Goal: Information Seeking & Learning: Compare options

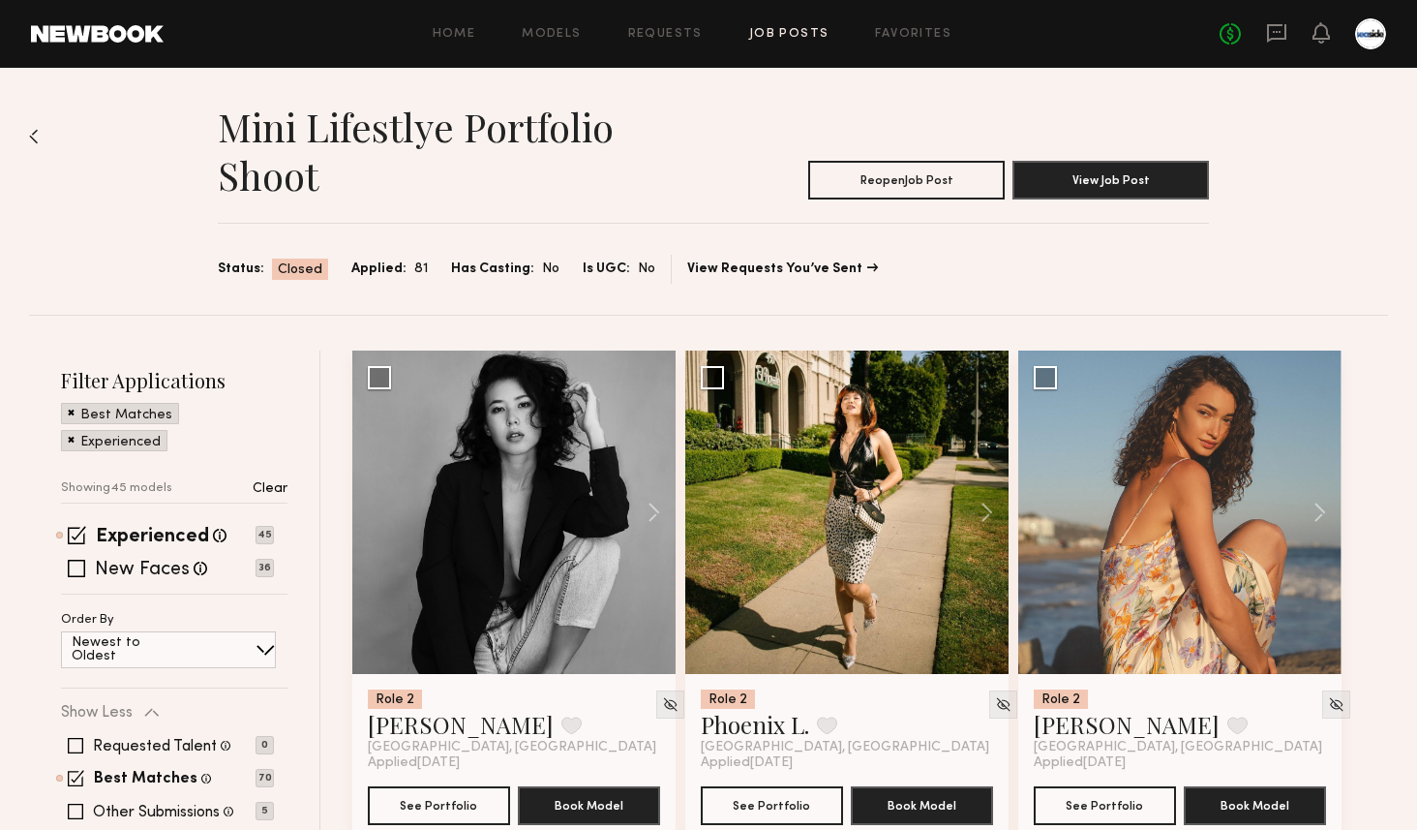
scroll to position [175, 0]
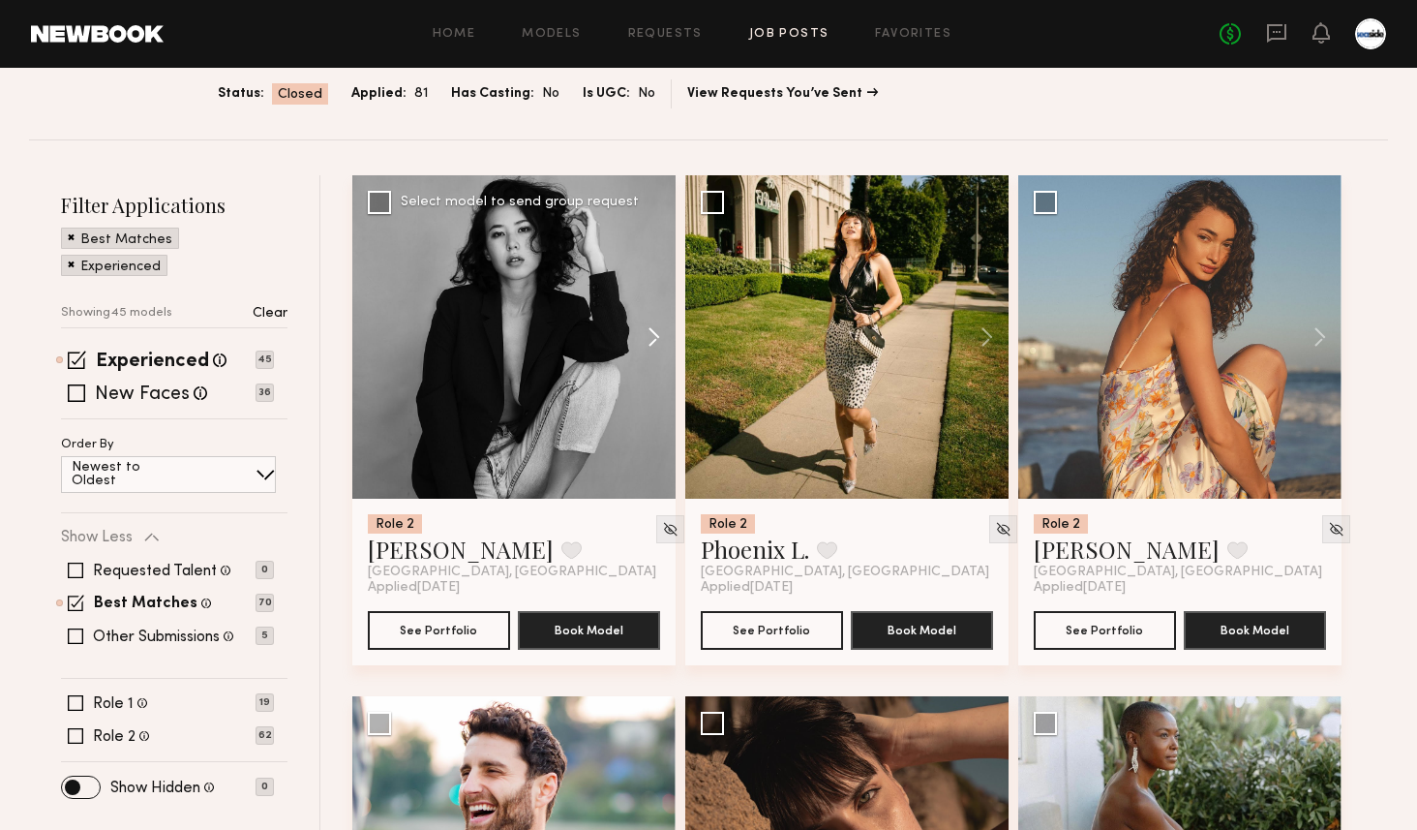
click at [663, 340] on button at bounding box center [645, 336] width 62 height 323
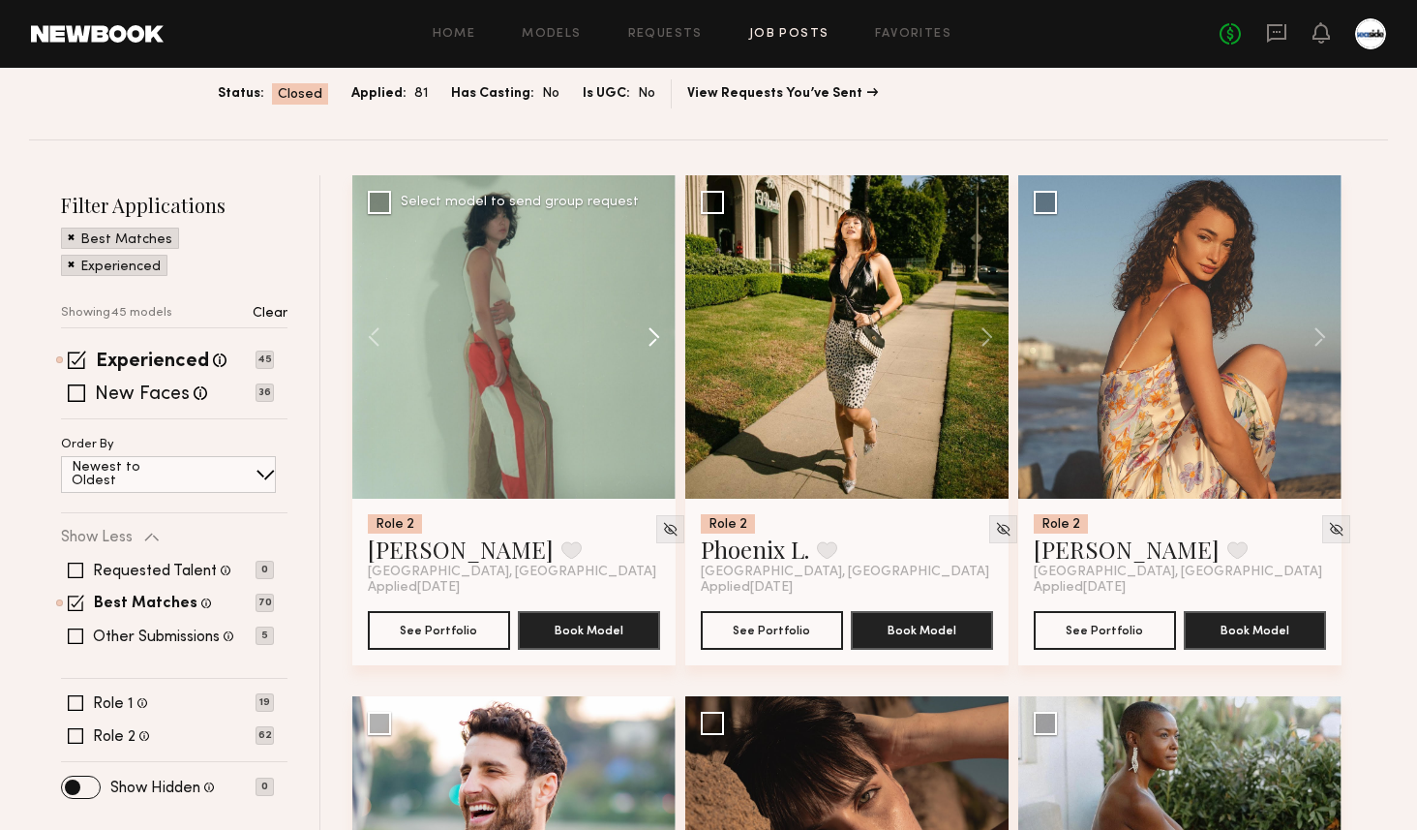
click at [663, 340] on button at bounding box center [645, 336] width 62 height 323
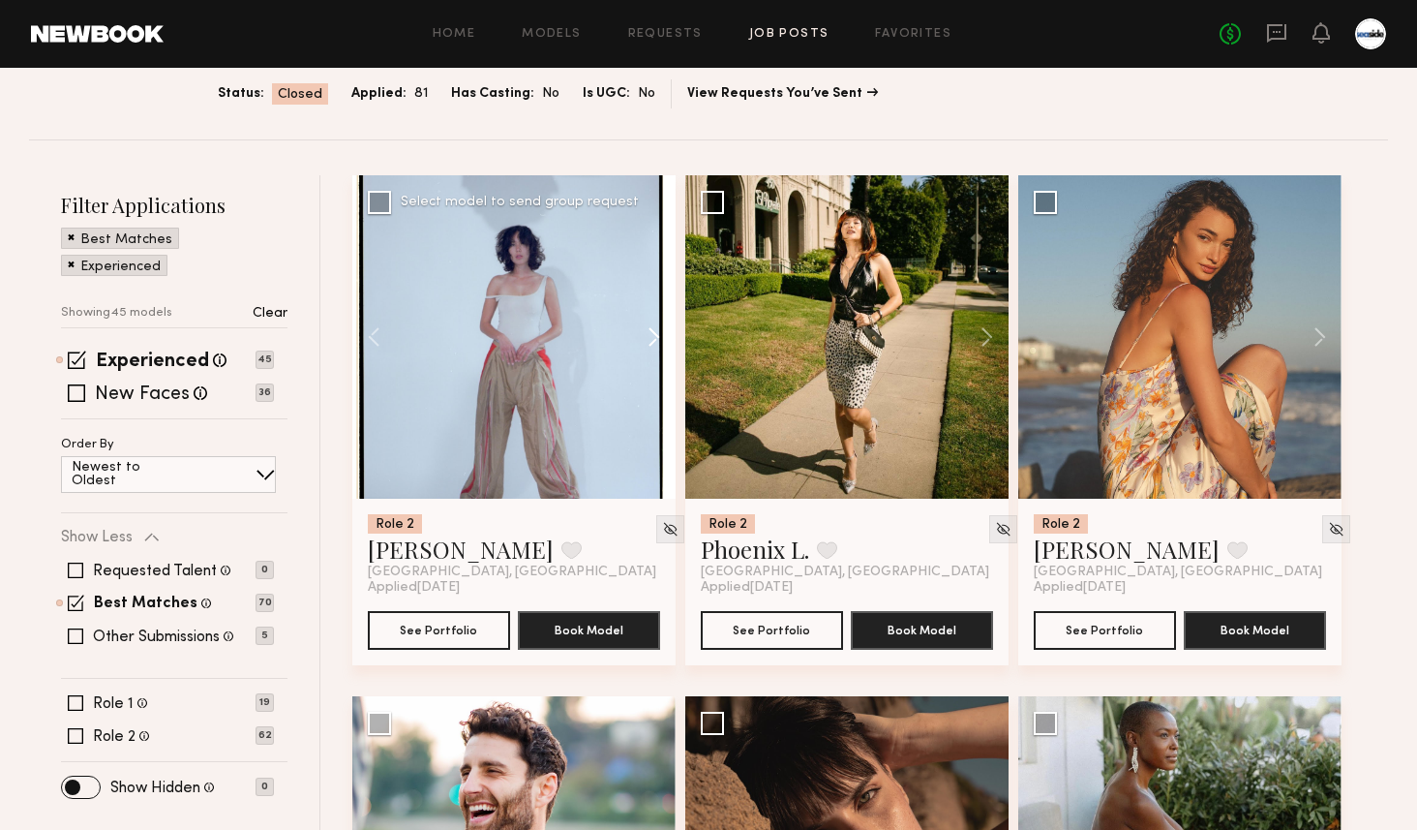
click at [663, 340] on button at bounding box center [645, 336] width 62 height 323
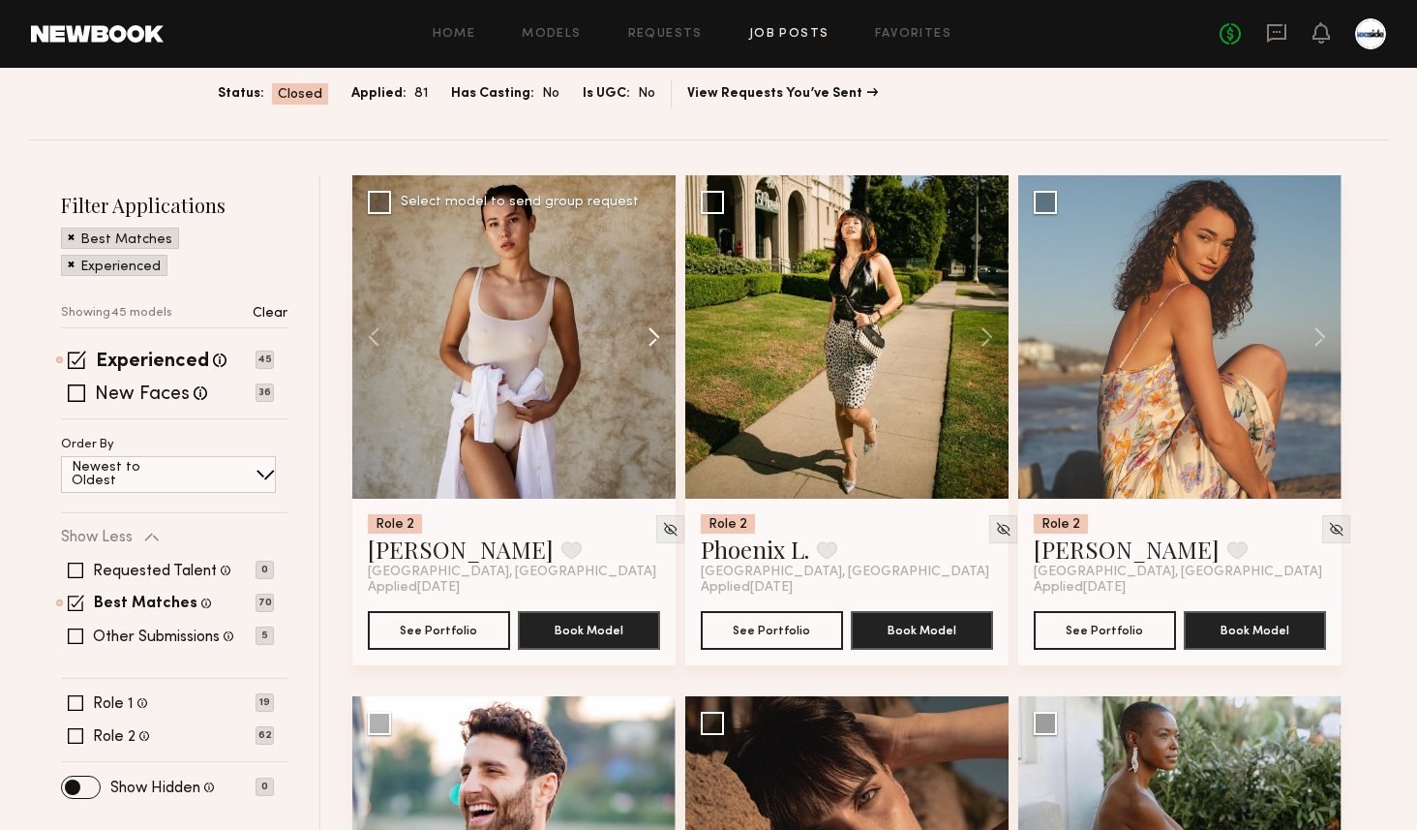
click at [663, 340] on button at bounding box center [645, 336] width 62 height 323
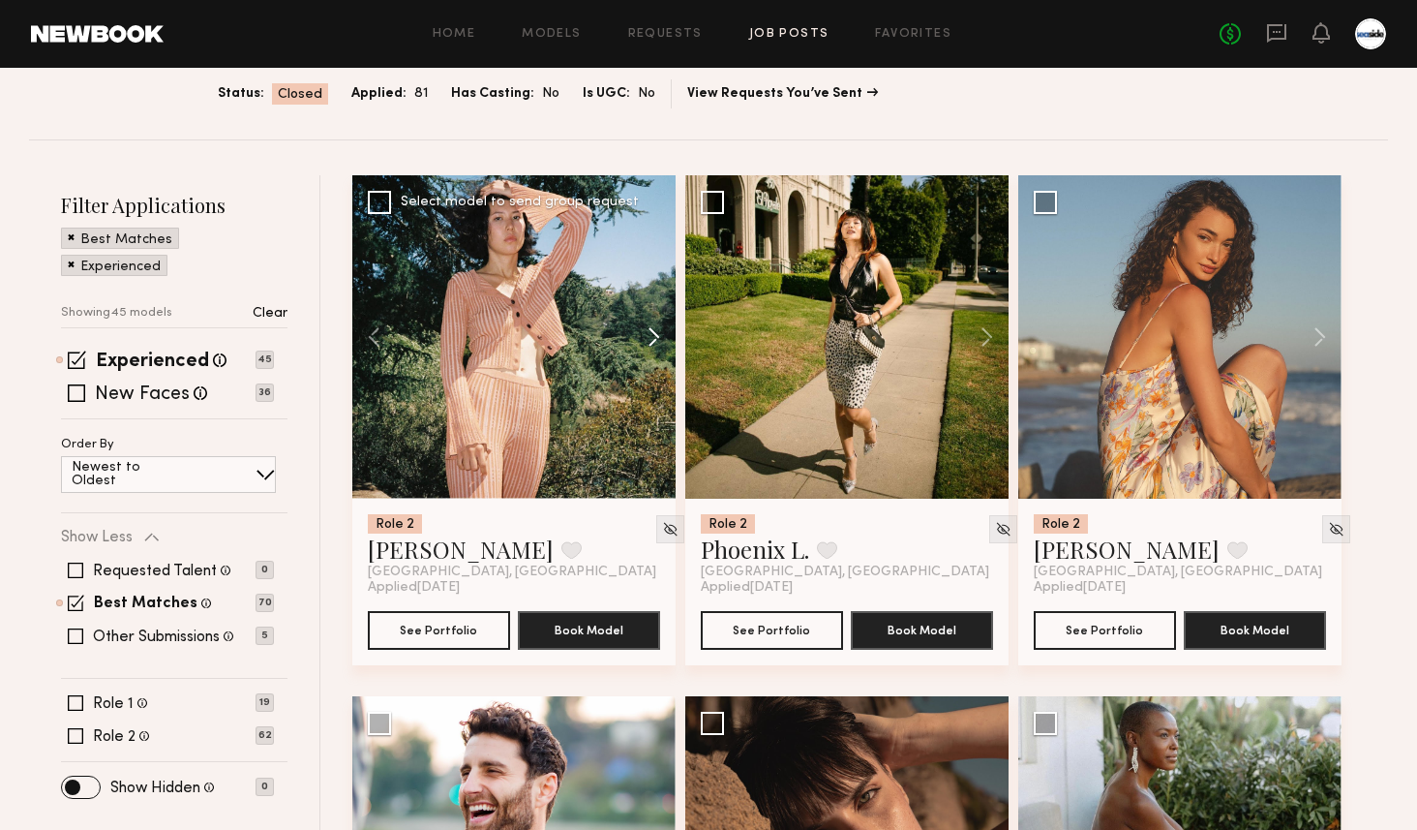
click at [663, 340] on button at bounding box center [645, 336] width 62 height 323
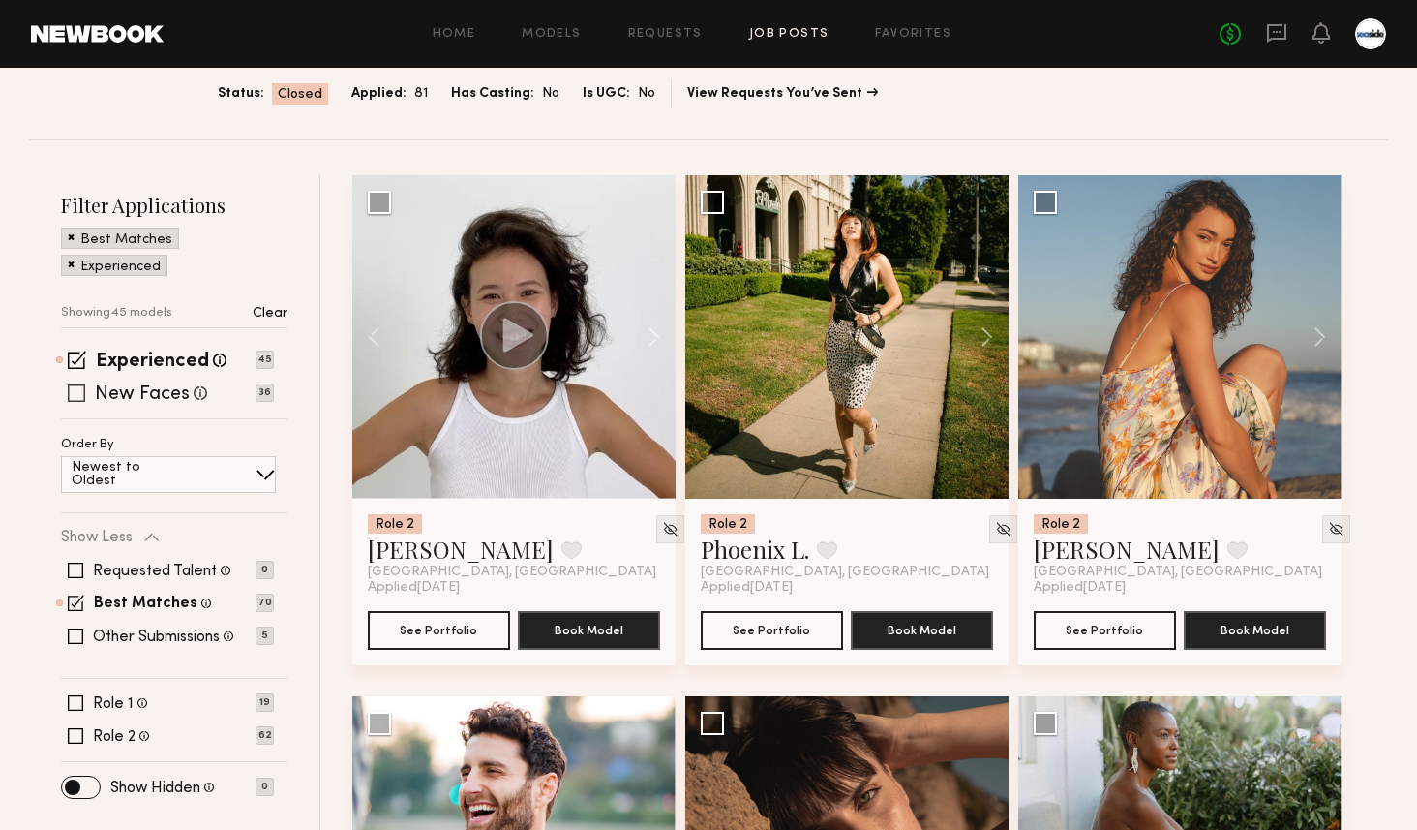
click at [79, 390] on span at bounding box center [76, 392] width 17 height 17
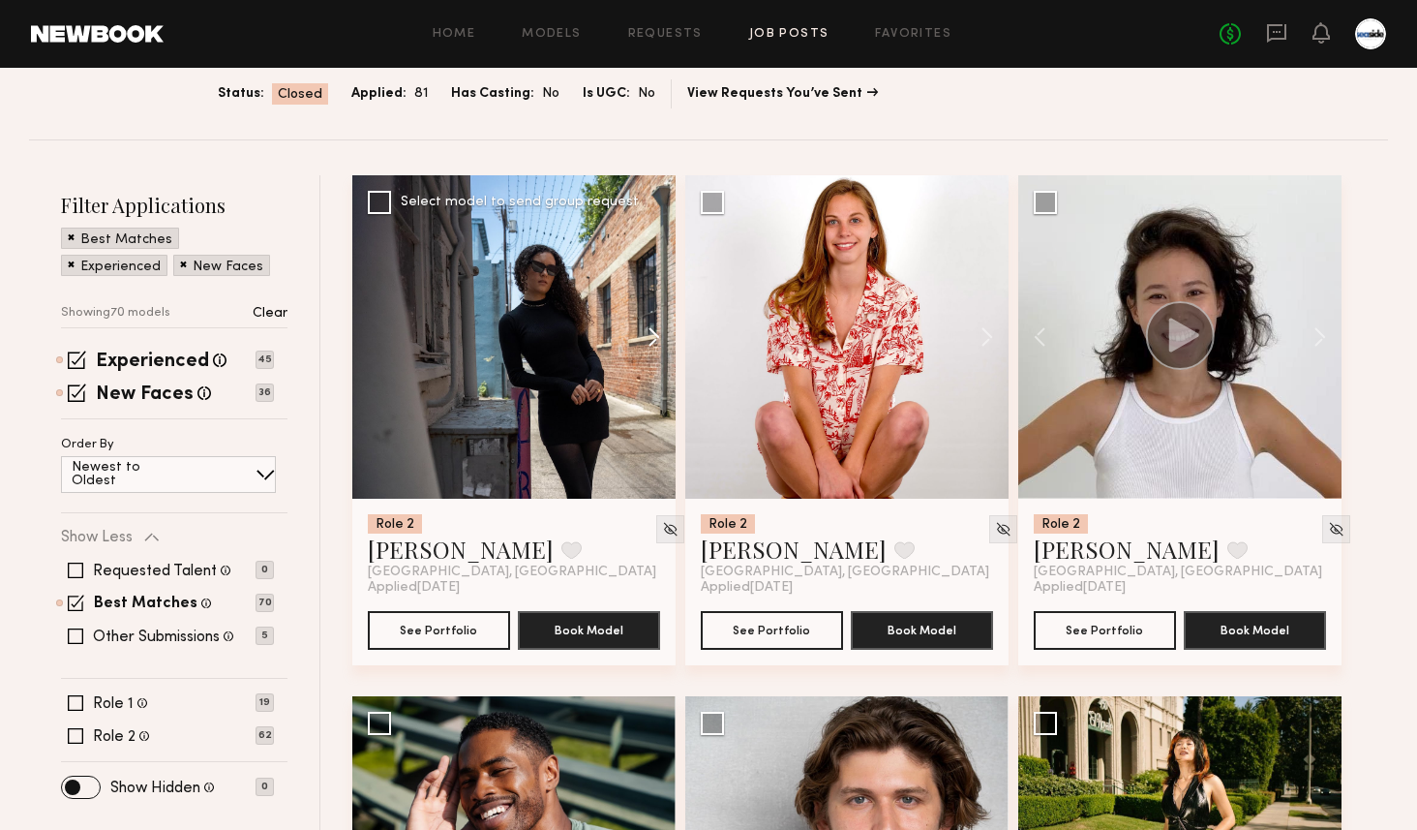
click at [653, 332] on button at bounding box center [645, 336] width 62 height 323
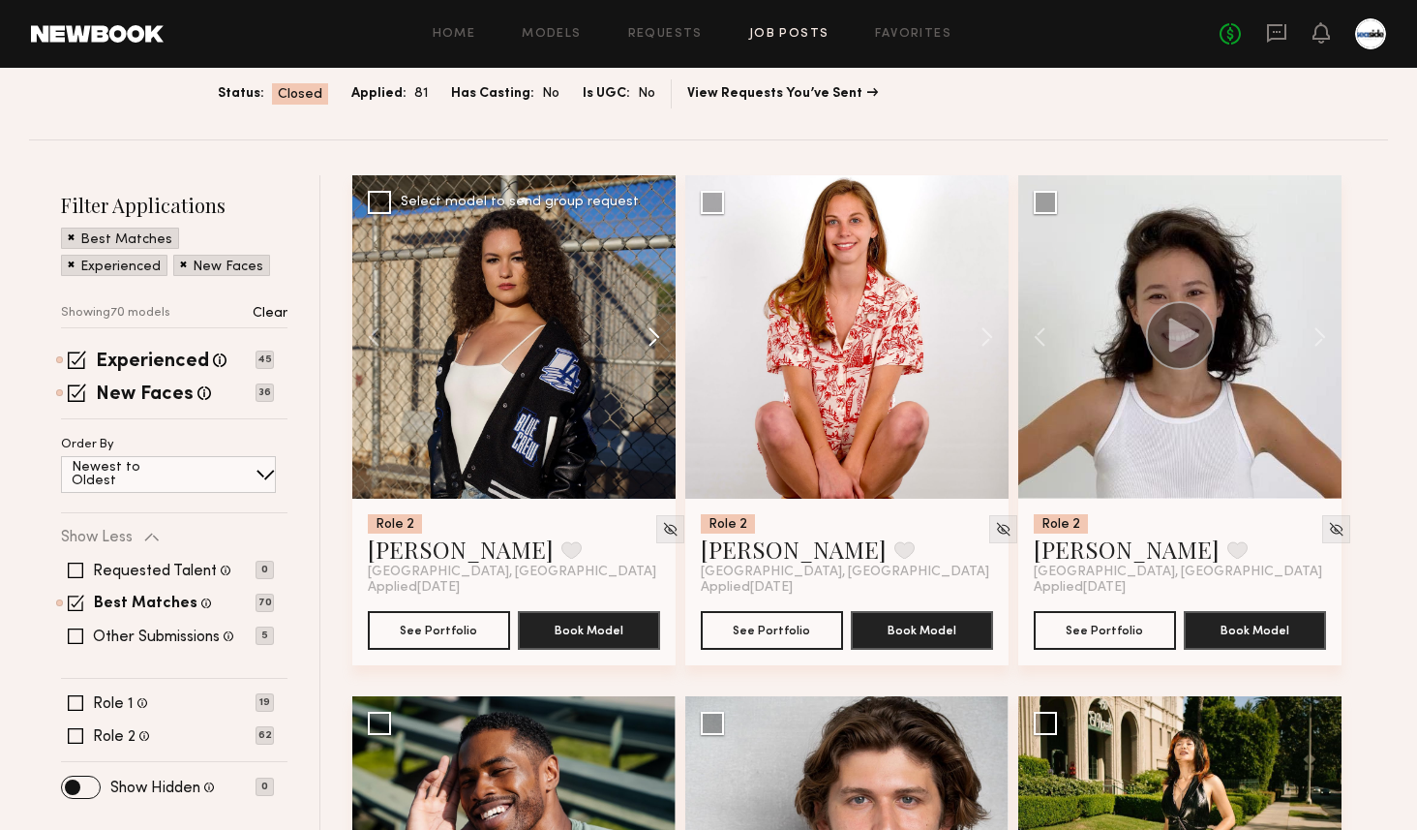
click at [653, 332] on button at bounding box center [645, 336] width 62 height 323
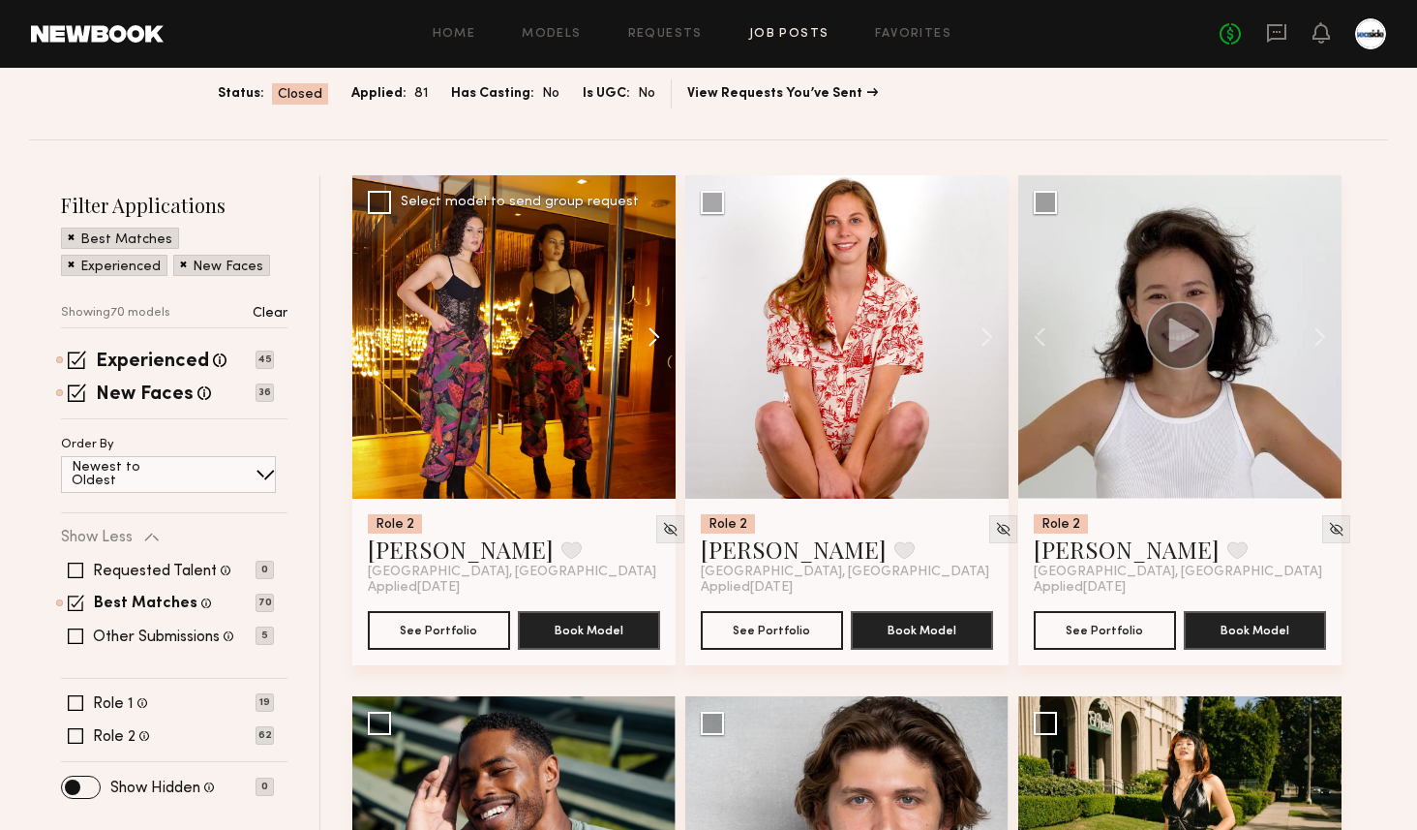
click at [653, 332] on button at bounding box center [645, 336] width 62 height 323
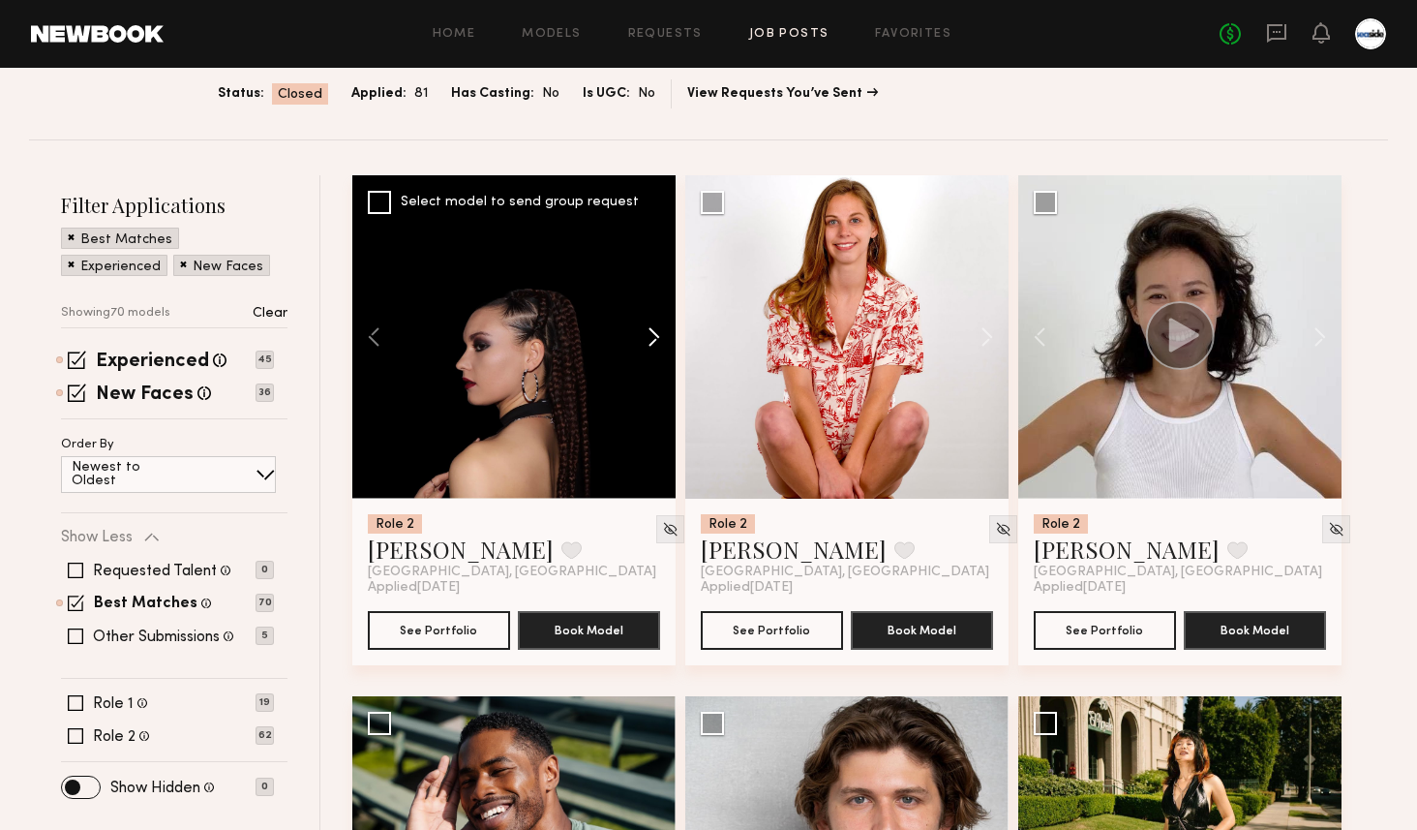
click at [653, 332] on button at bounding box center [645, 336] width 62 height 323
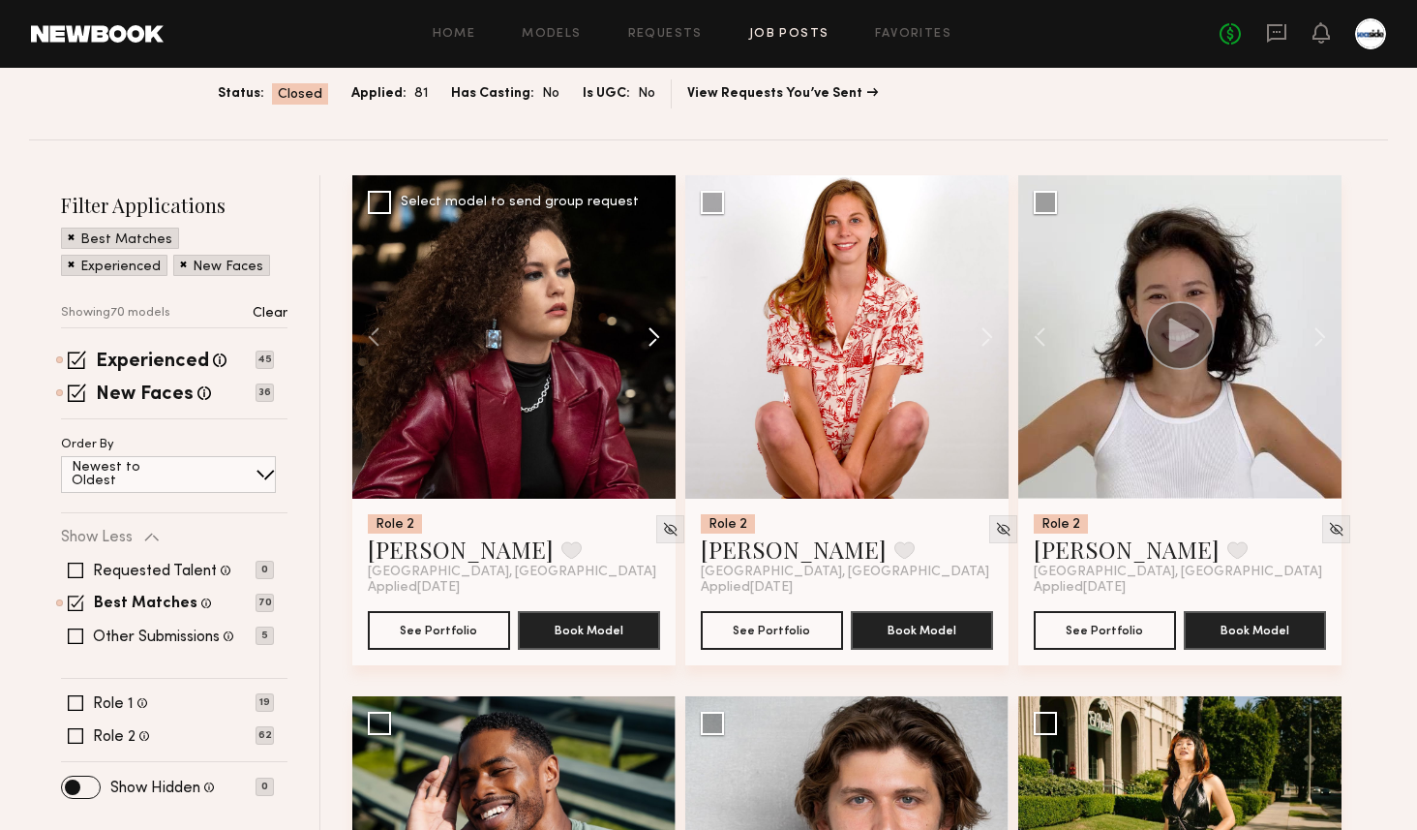
click at [653, 332] on button at bounding box center [645, 336] width 62 height 323
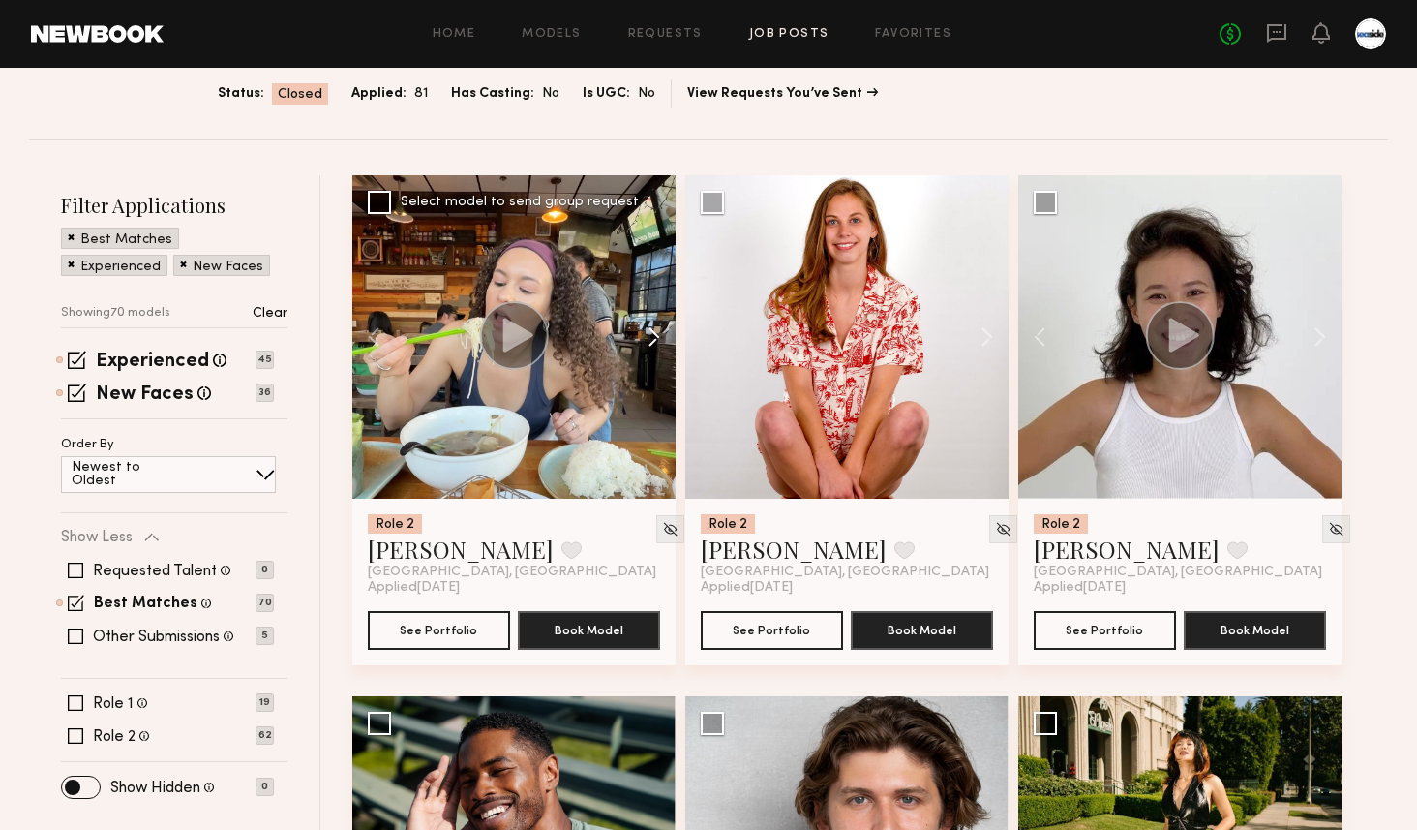
click at [653, 332] on button at bounding box center [645, 336] width 62 height 323
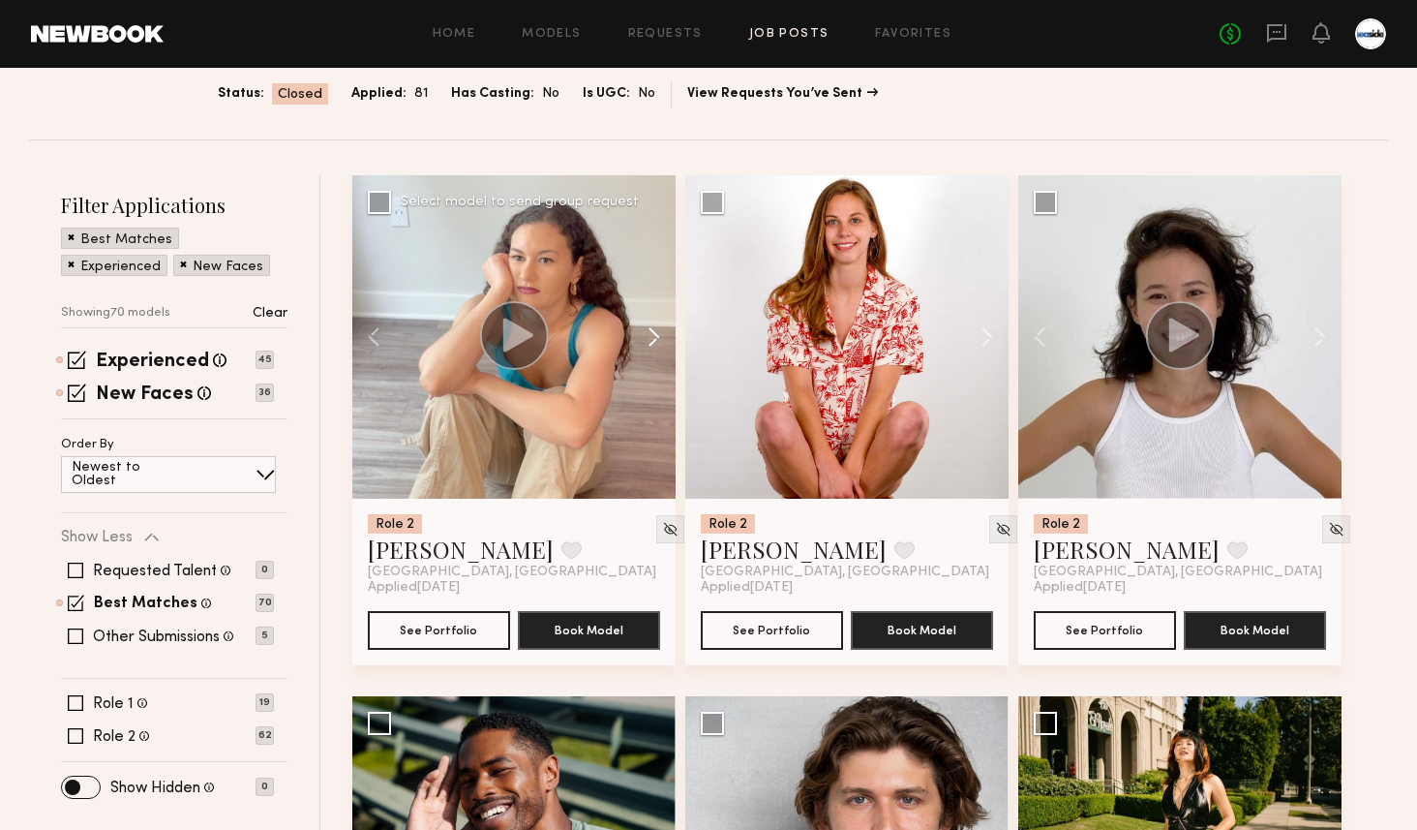
click at [653, 332] on button at bounding box center [645, 336] width 62 height 323
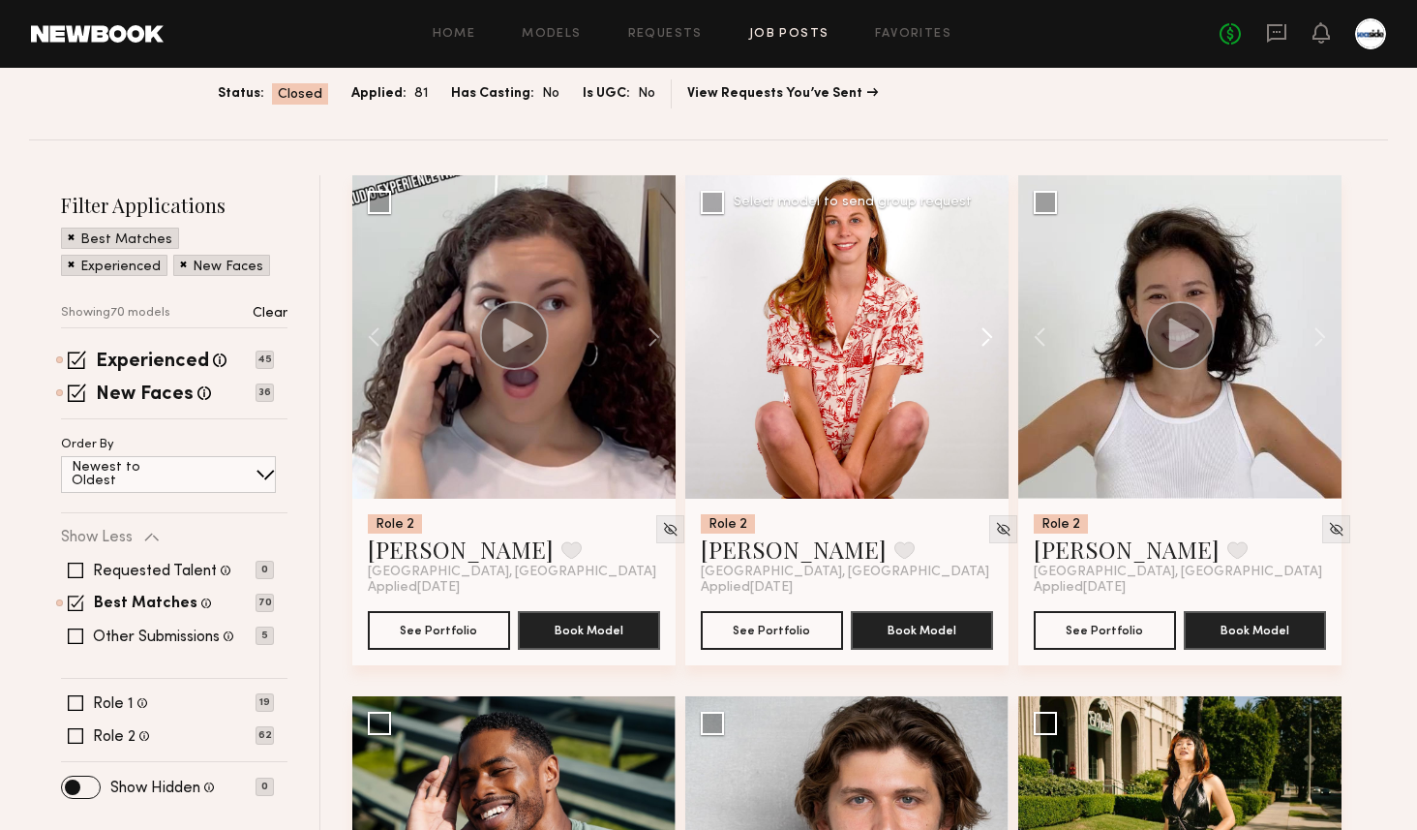
click at [976, 322] on button at bounding box center [978, 336] width 62 height 323
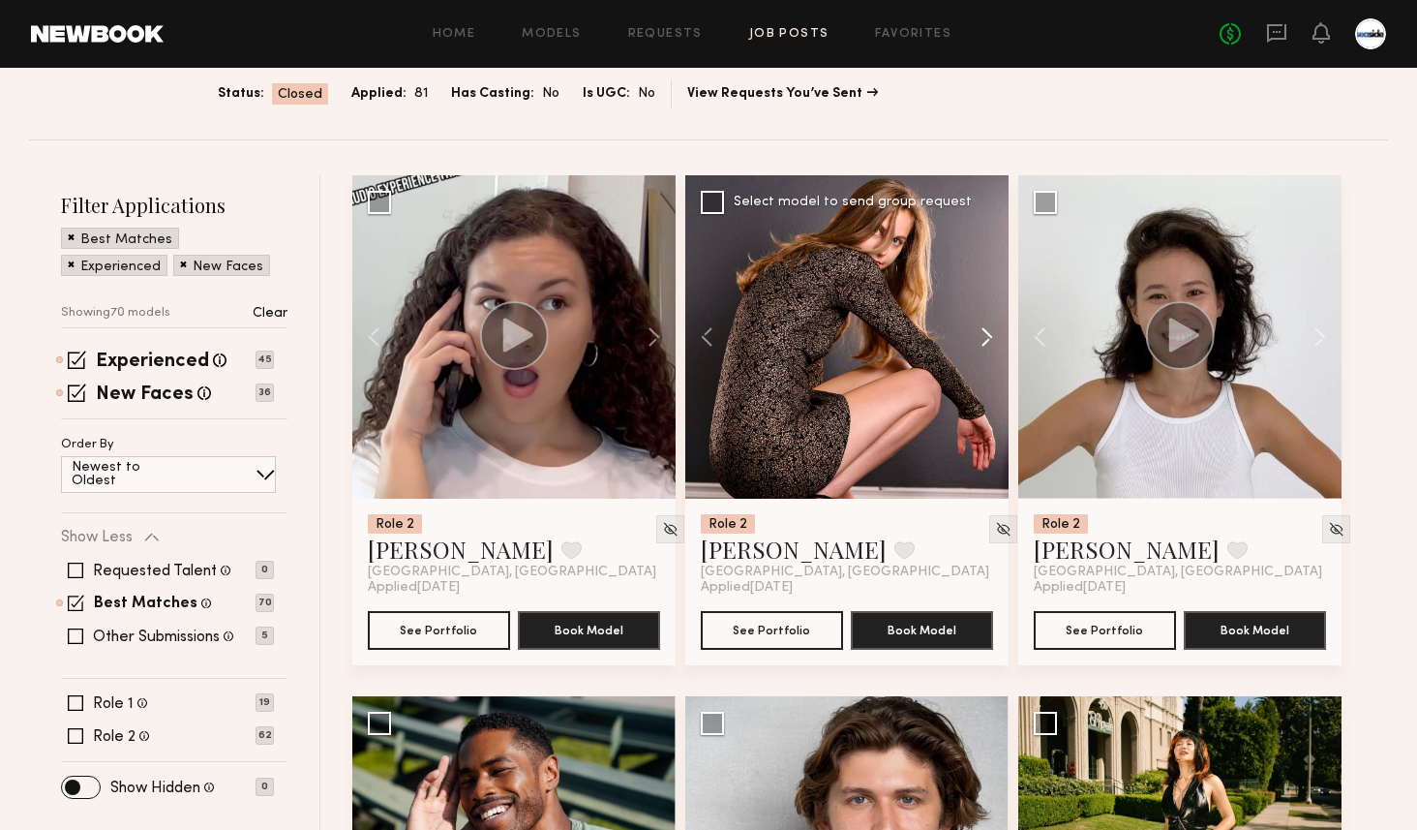
click at [987, 323] on button at bounding box center [978, 336] width 62 height 323
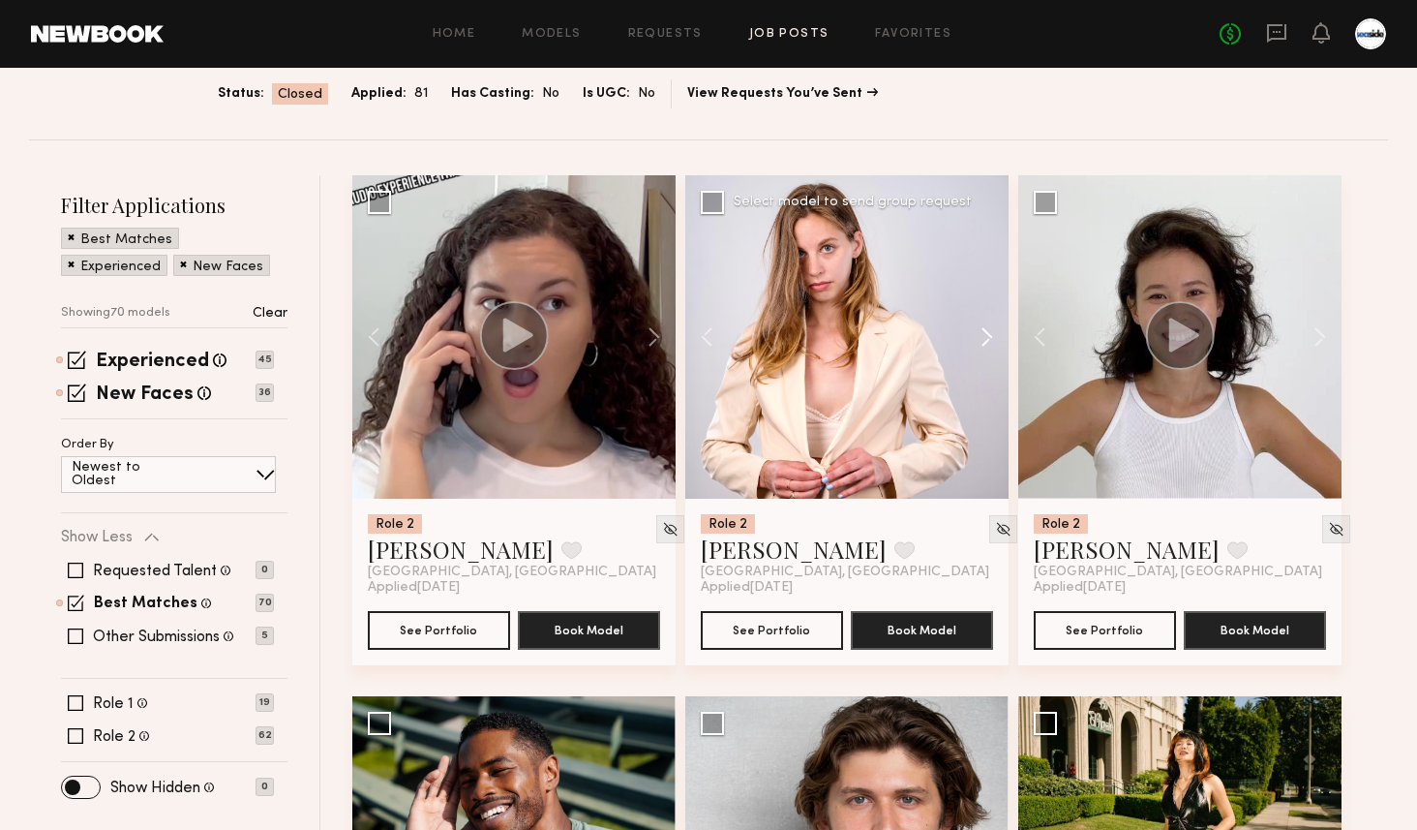
click at [987, 323] on button at bounding box center [978, 336] width 62 height 323
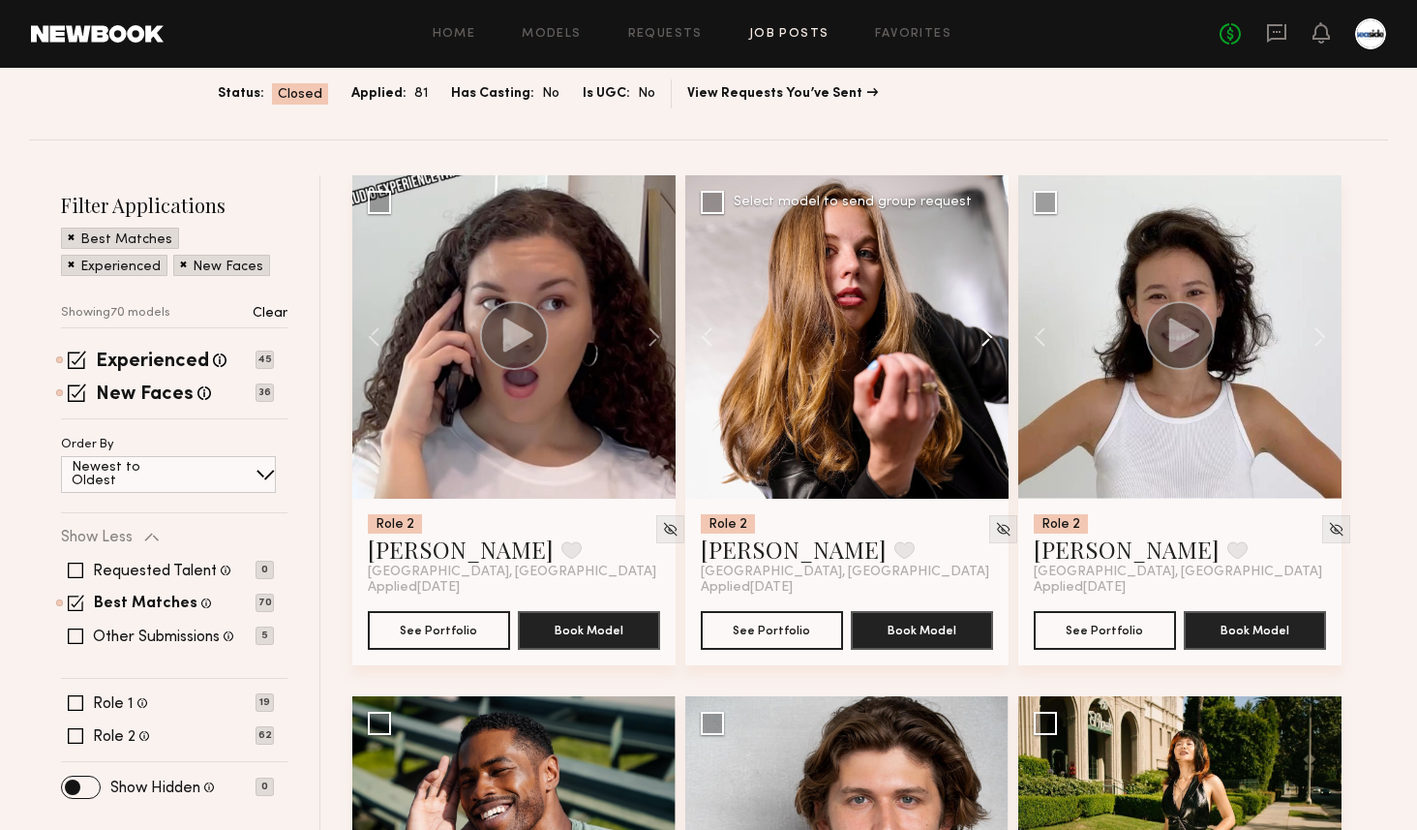
click at [987, 323] on button at bounding box center [978, 336] width 62 height 323
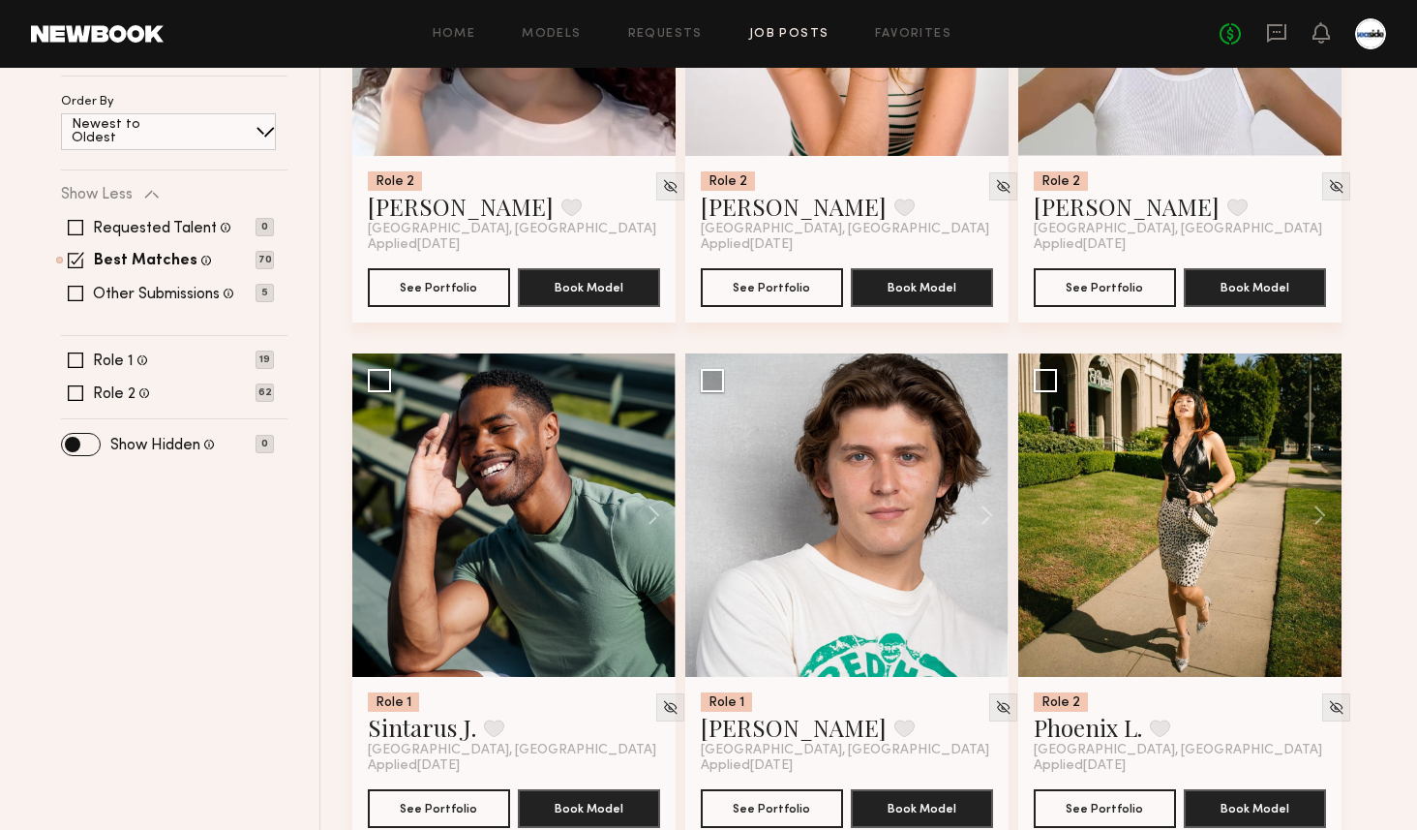
scroll to position [546, 0]
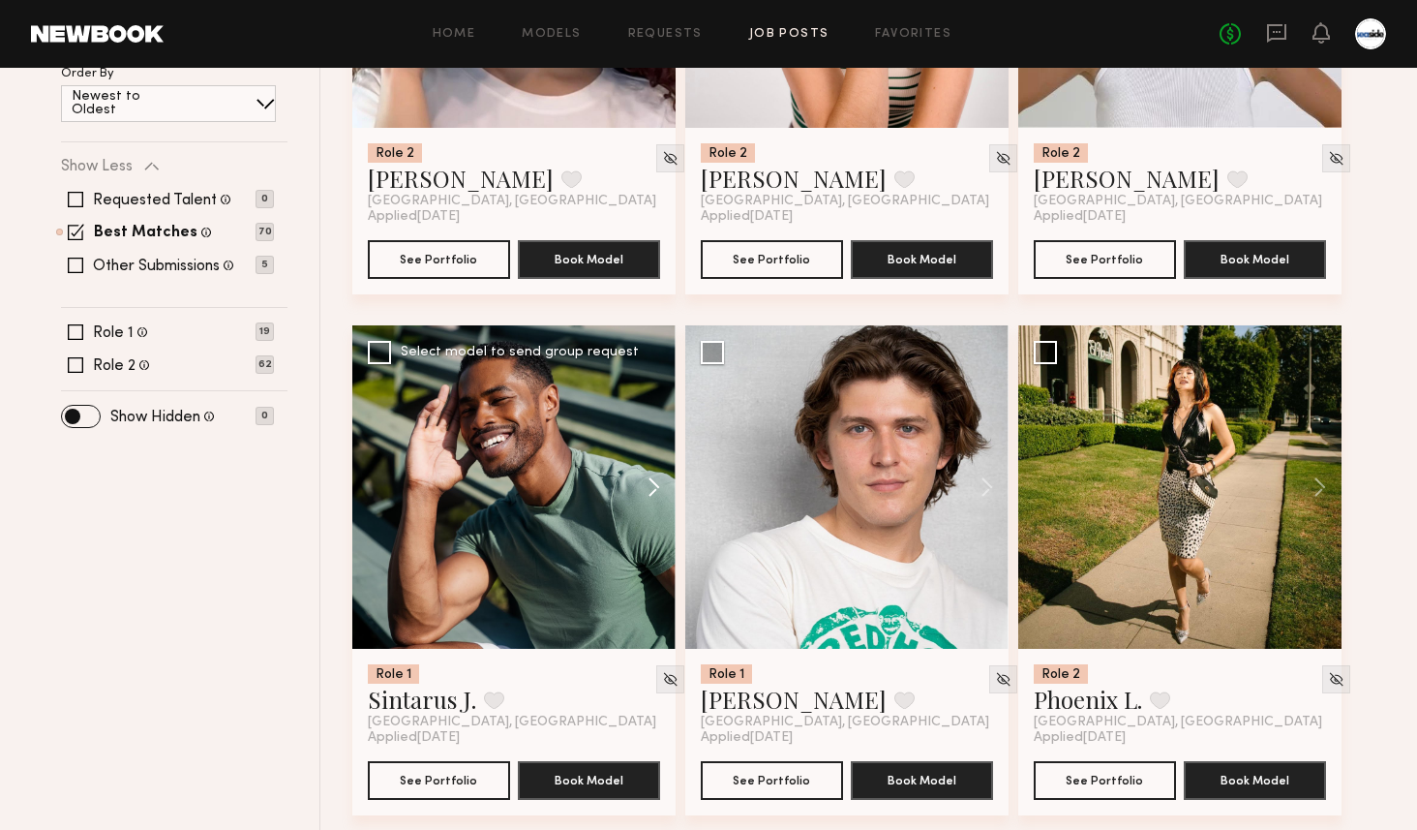
click at [654, 489] on button at bounding box center [645, 486] width 62 height 323
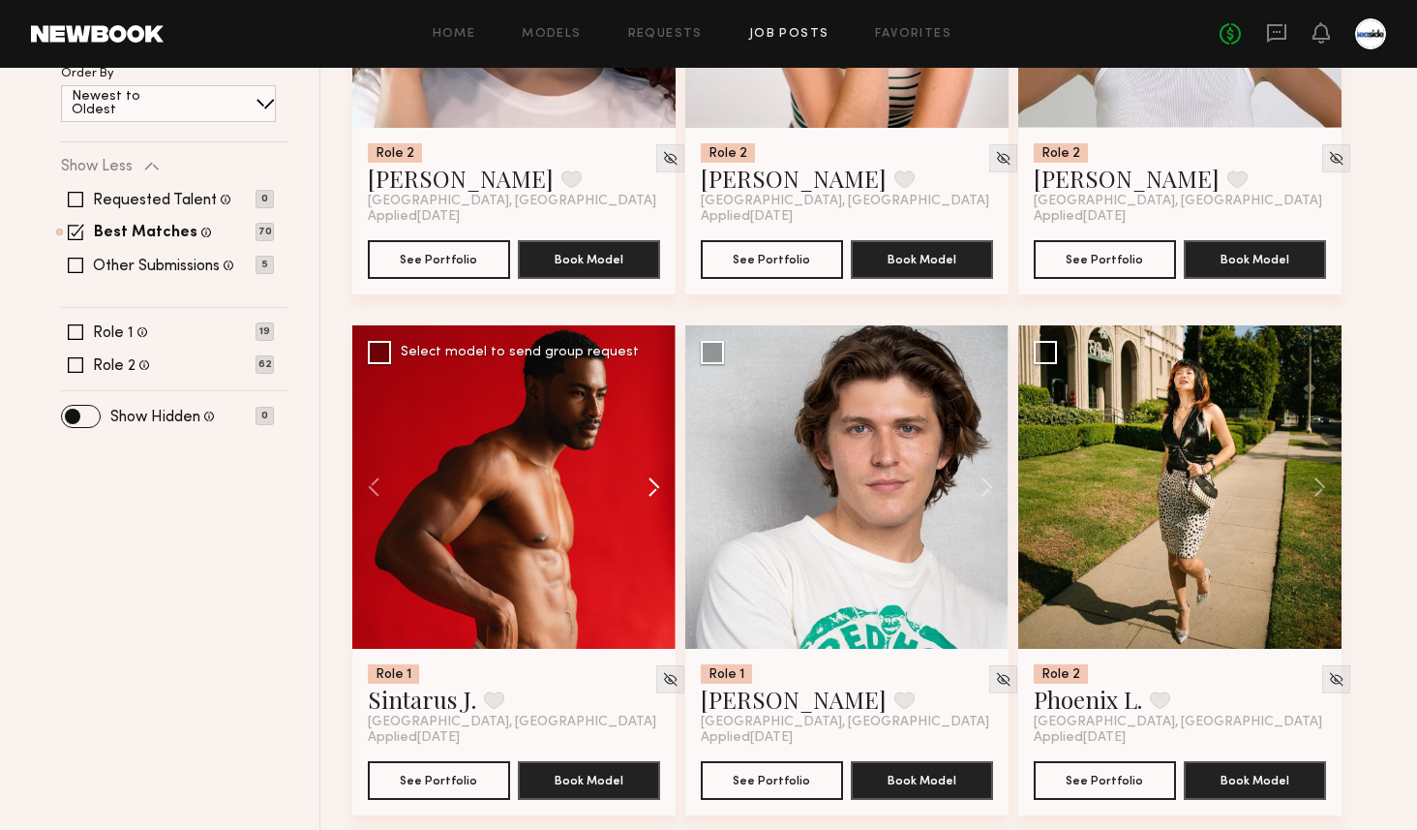
click at [654, 489] on button at bounding box center [645, 486] width 62 height 323
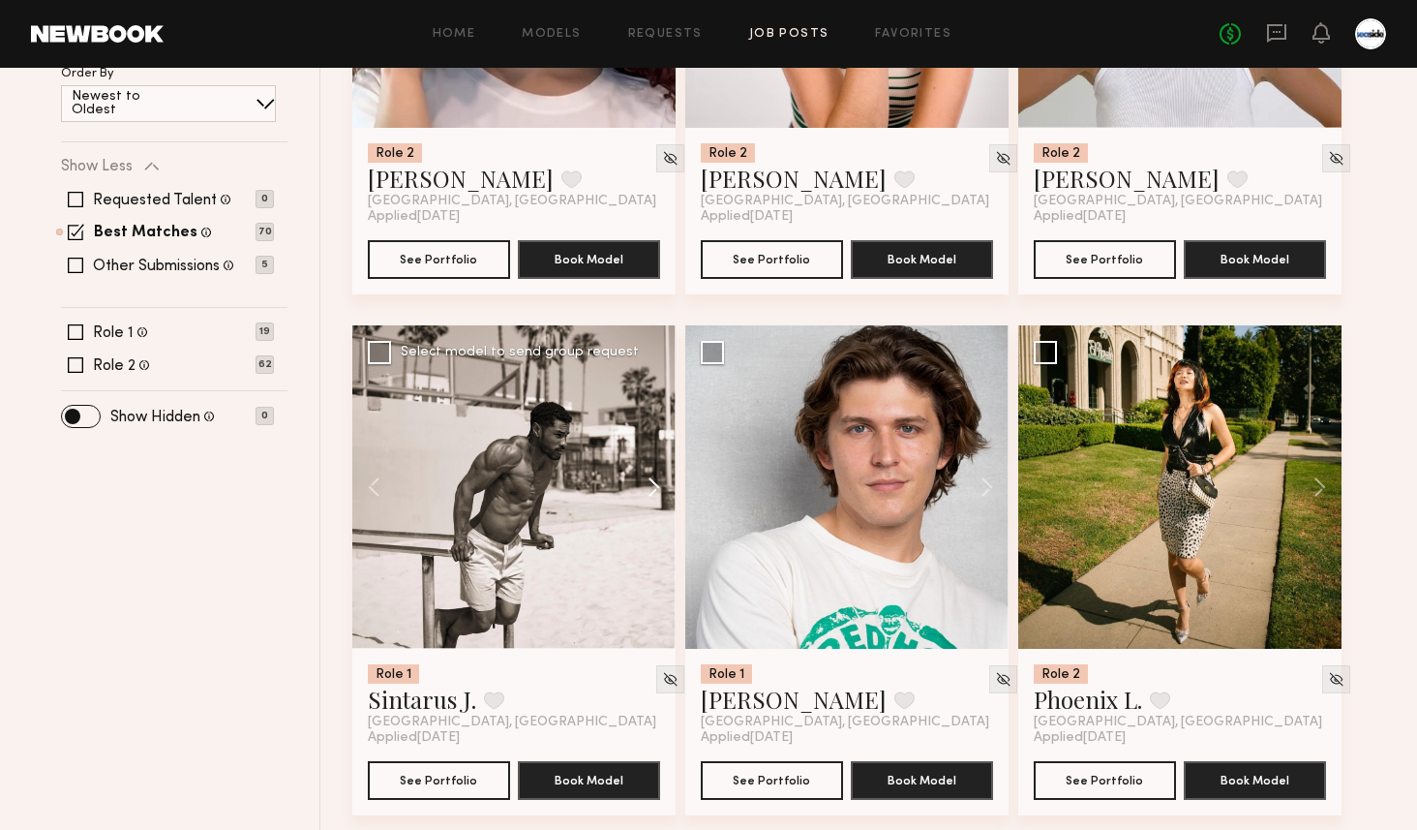
click at [654, 489] on button at bounding box center [645, 486] width 62 height 323
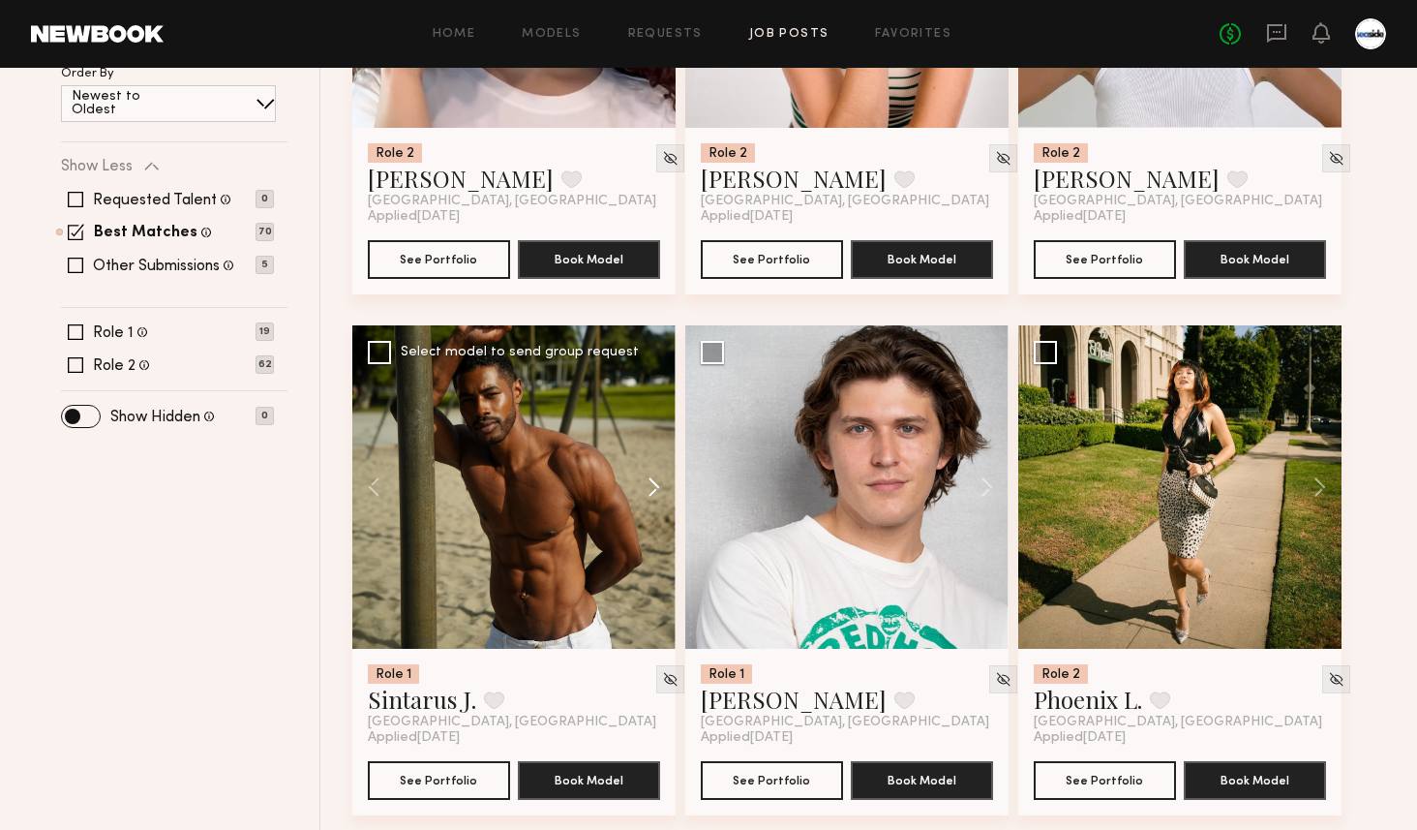
click at [654, 489] on button at bounding box center [645, 486] width 62 height 323
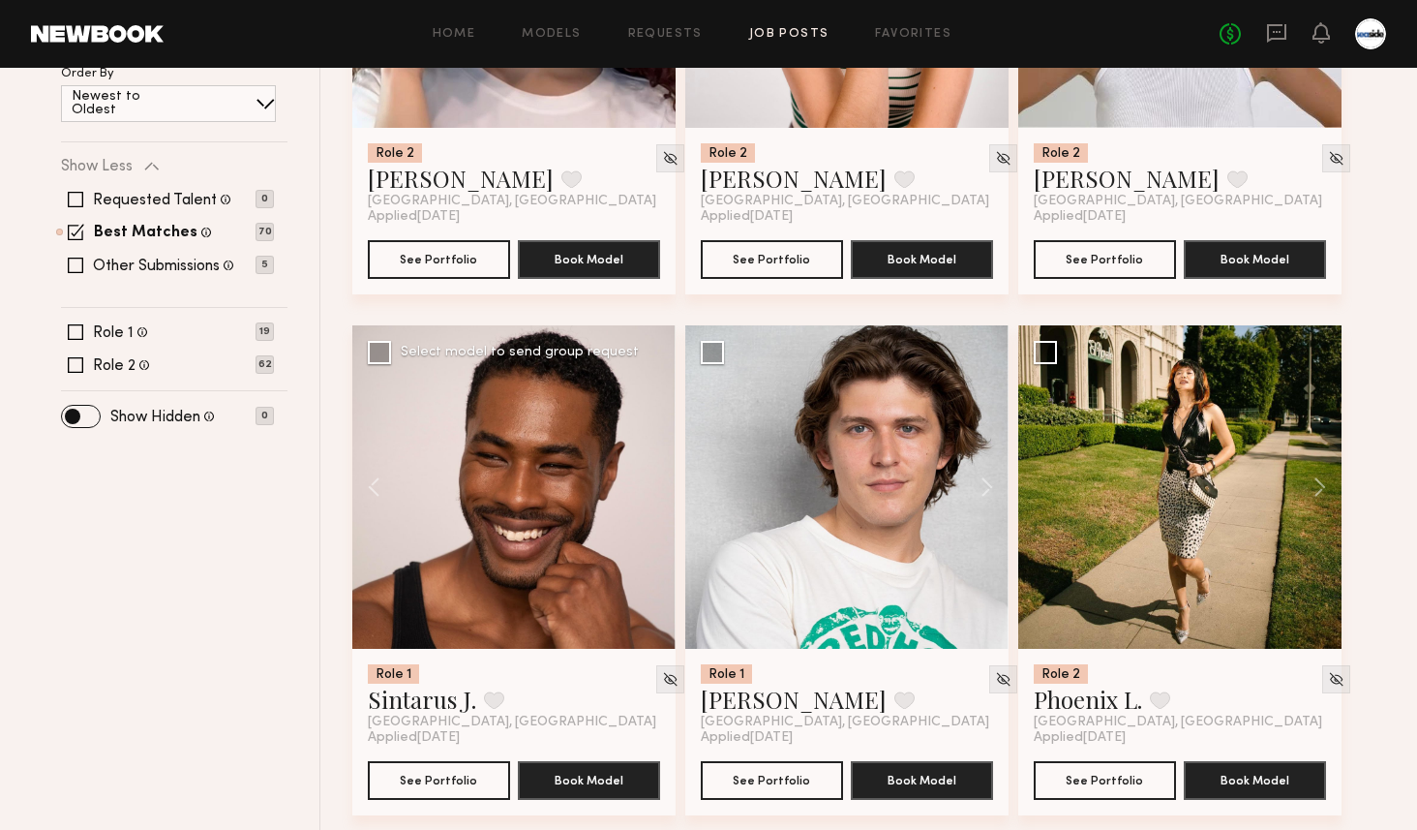
click at [654, 489] on div at bounding box center [513, 486] width 323 height 323
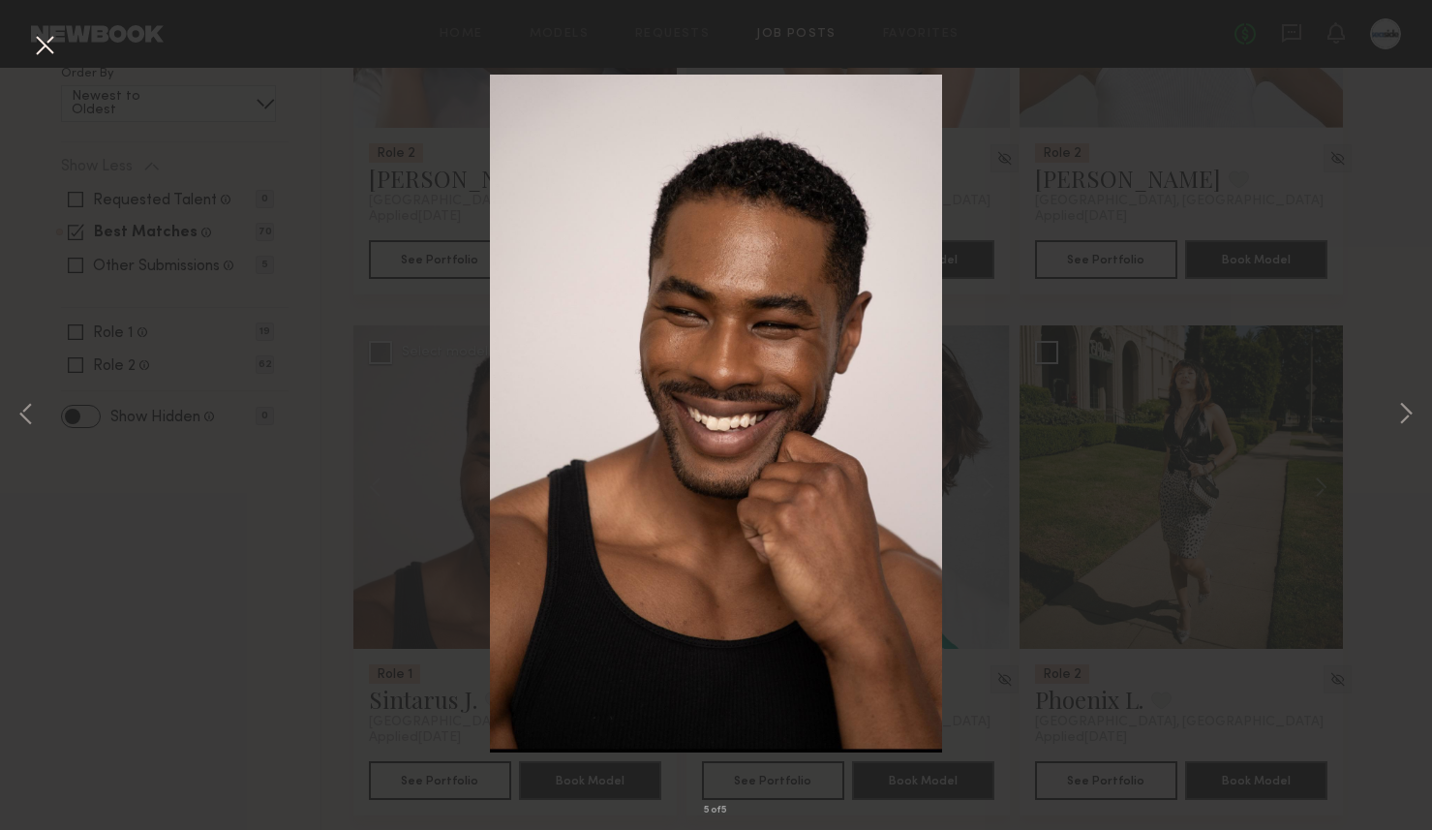
click at [38, 50] on button at bounding box center [44, 46] width 31 height 35
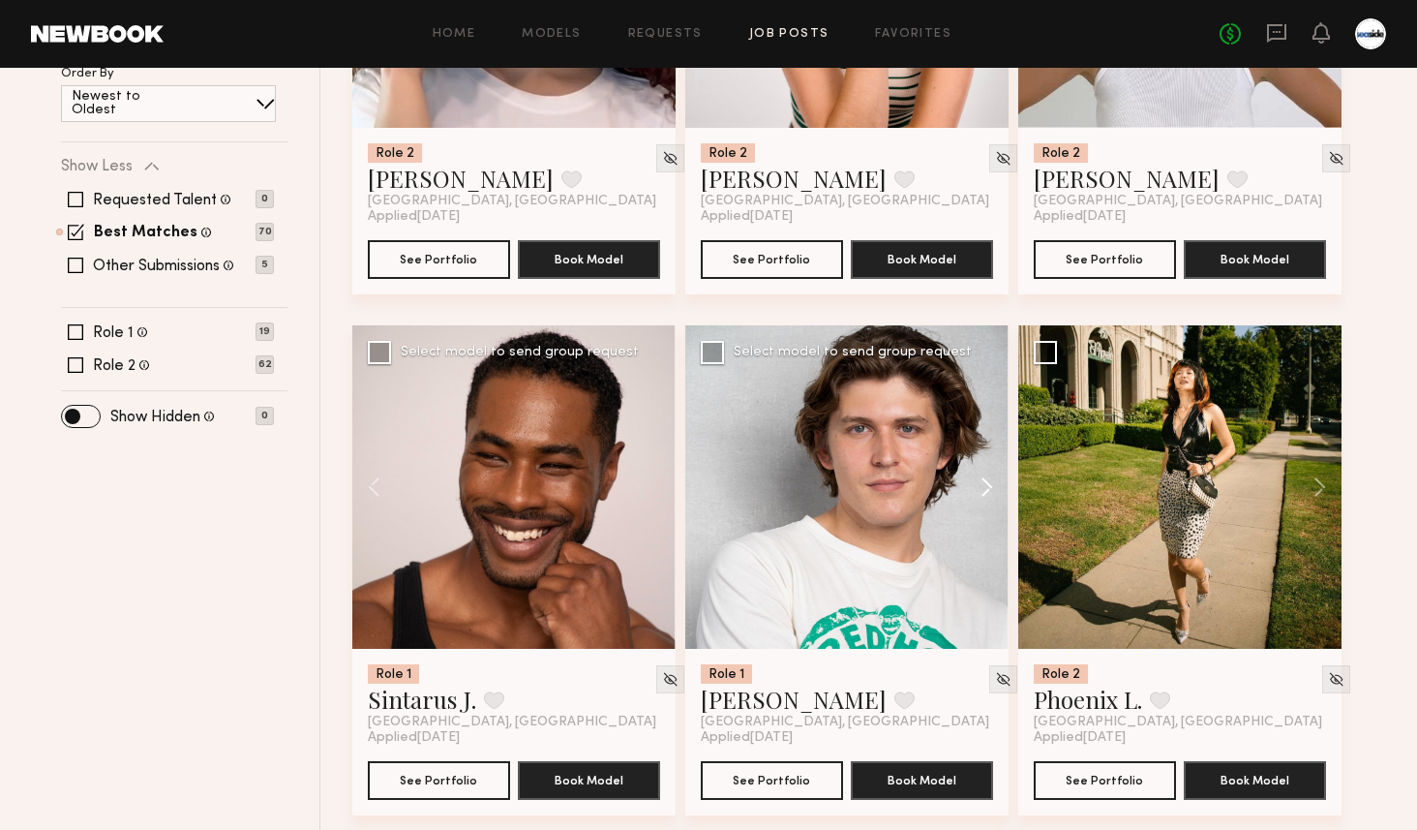
click at [982, 484] on button at bounding box center [978, 486] width 62 height 323
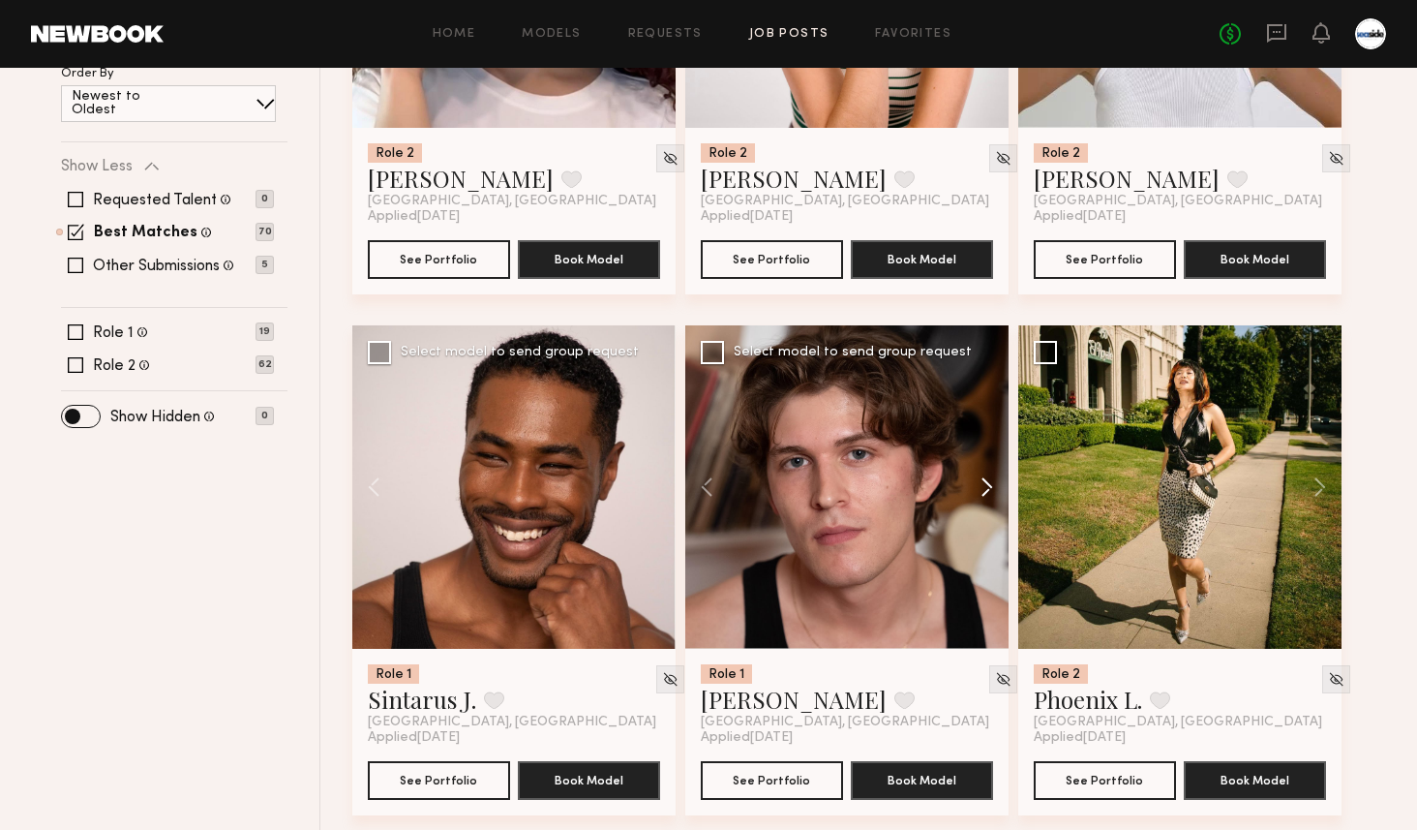
click at [982, 482] on button at bounding box center [978, 486] width 62 height 323
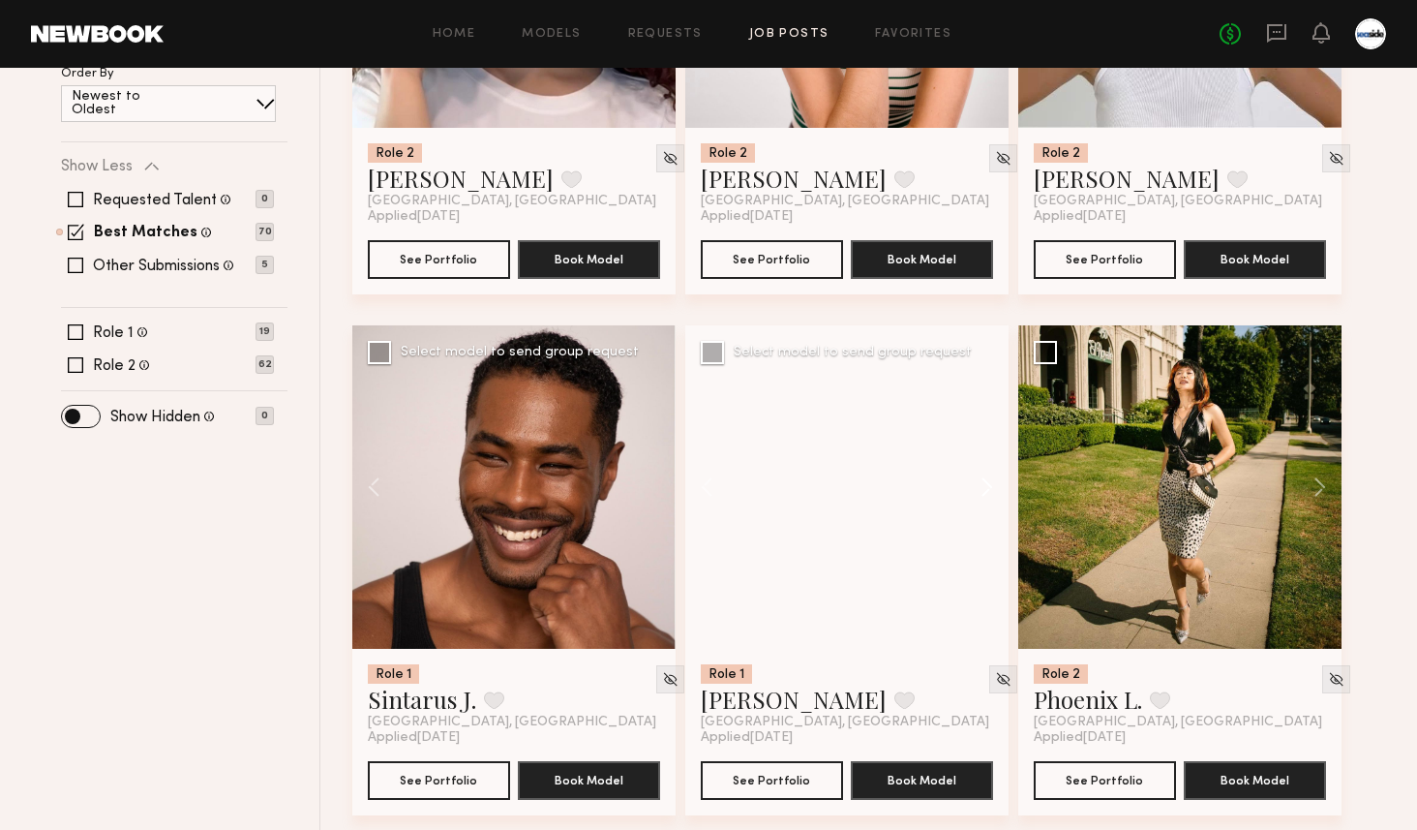
click at [982, 482] on button at bounding box center [978, 486] width 62 height 323
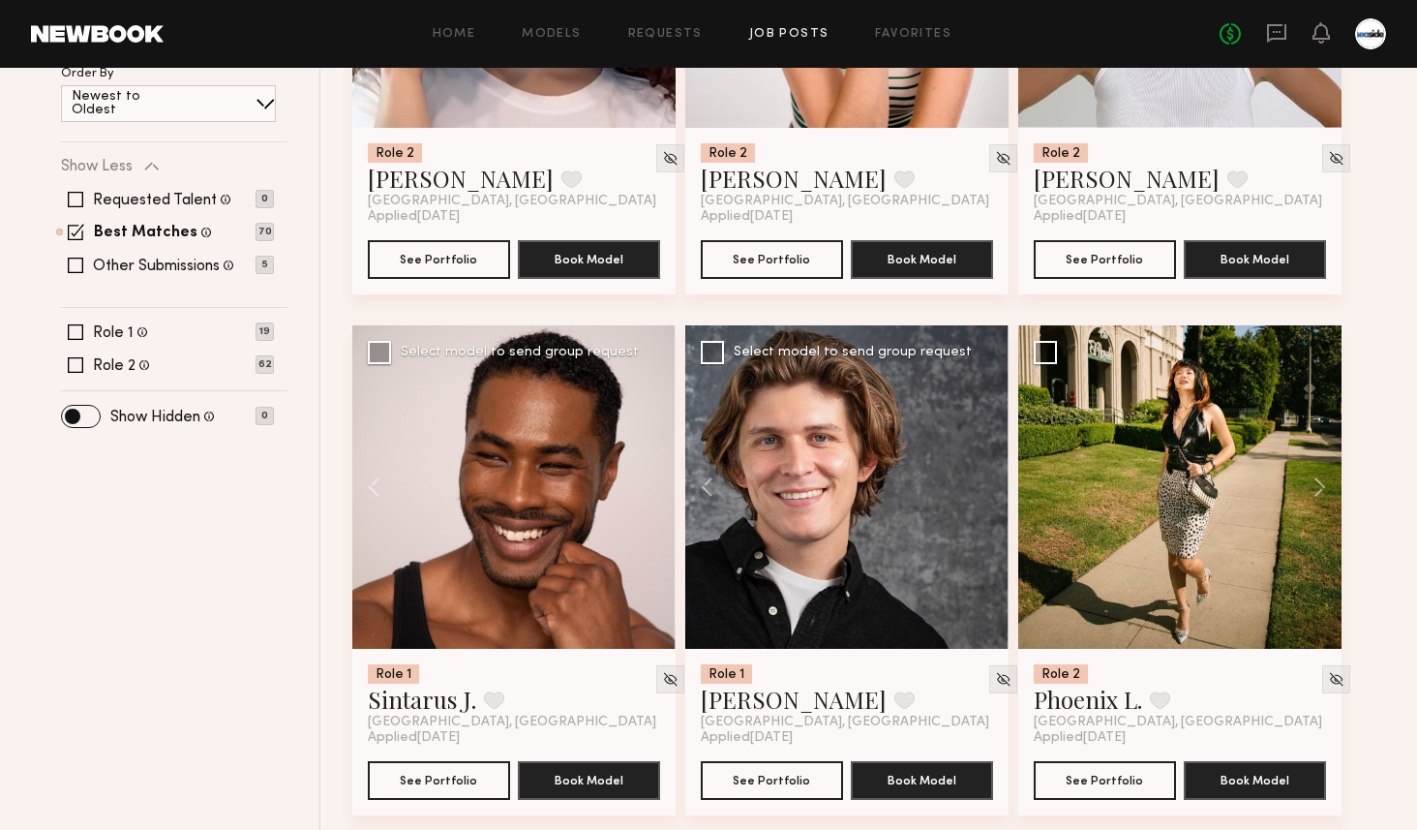
click at [982, 482] on div at bounding box center [846, 486] width 323 height 323
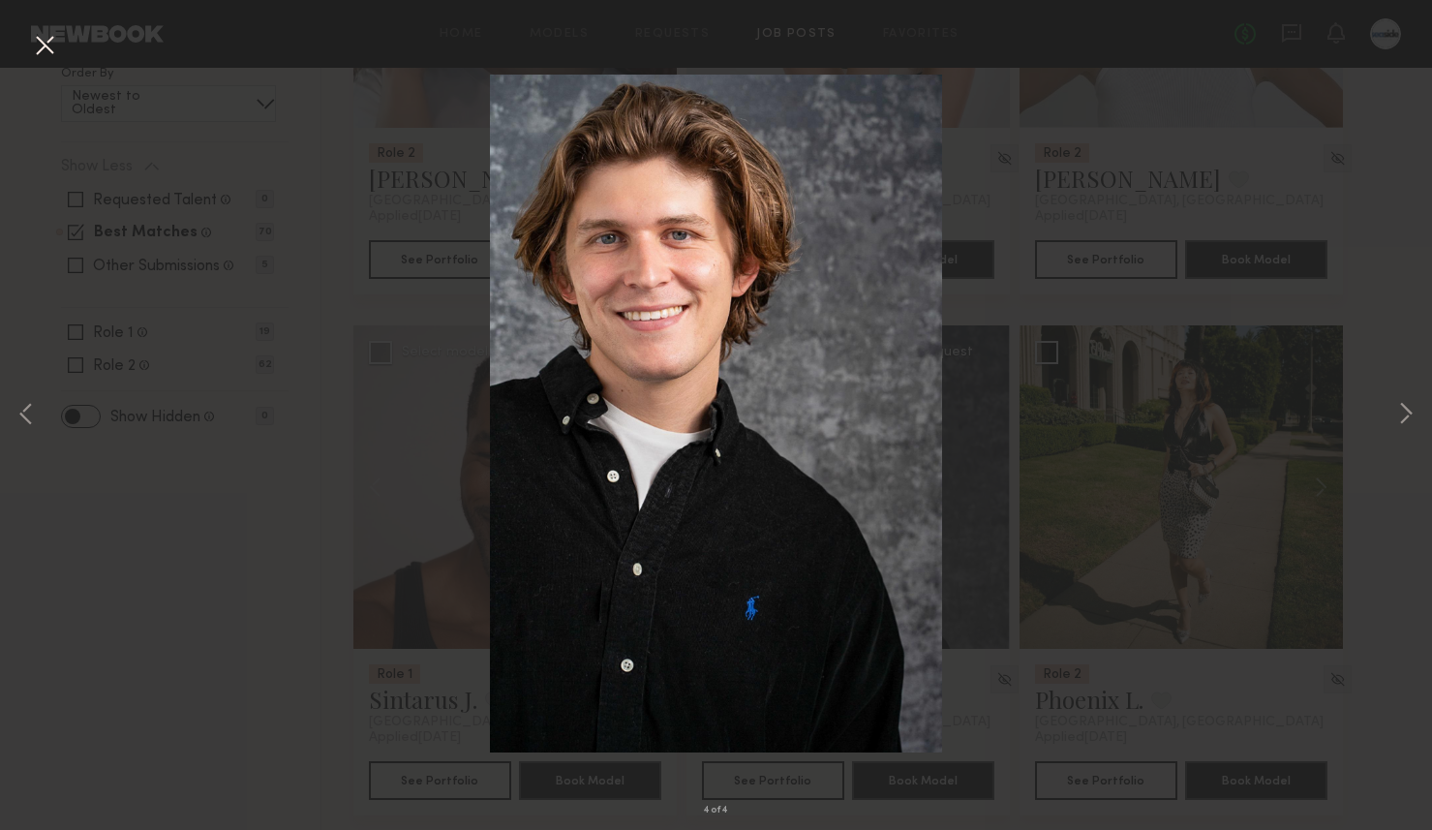
click at [56, 44] on button at bounding box center [44, 46] width 31 height 35
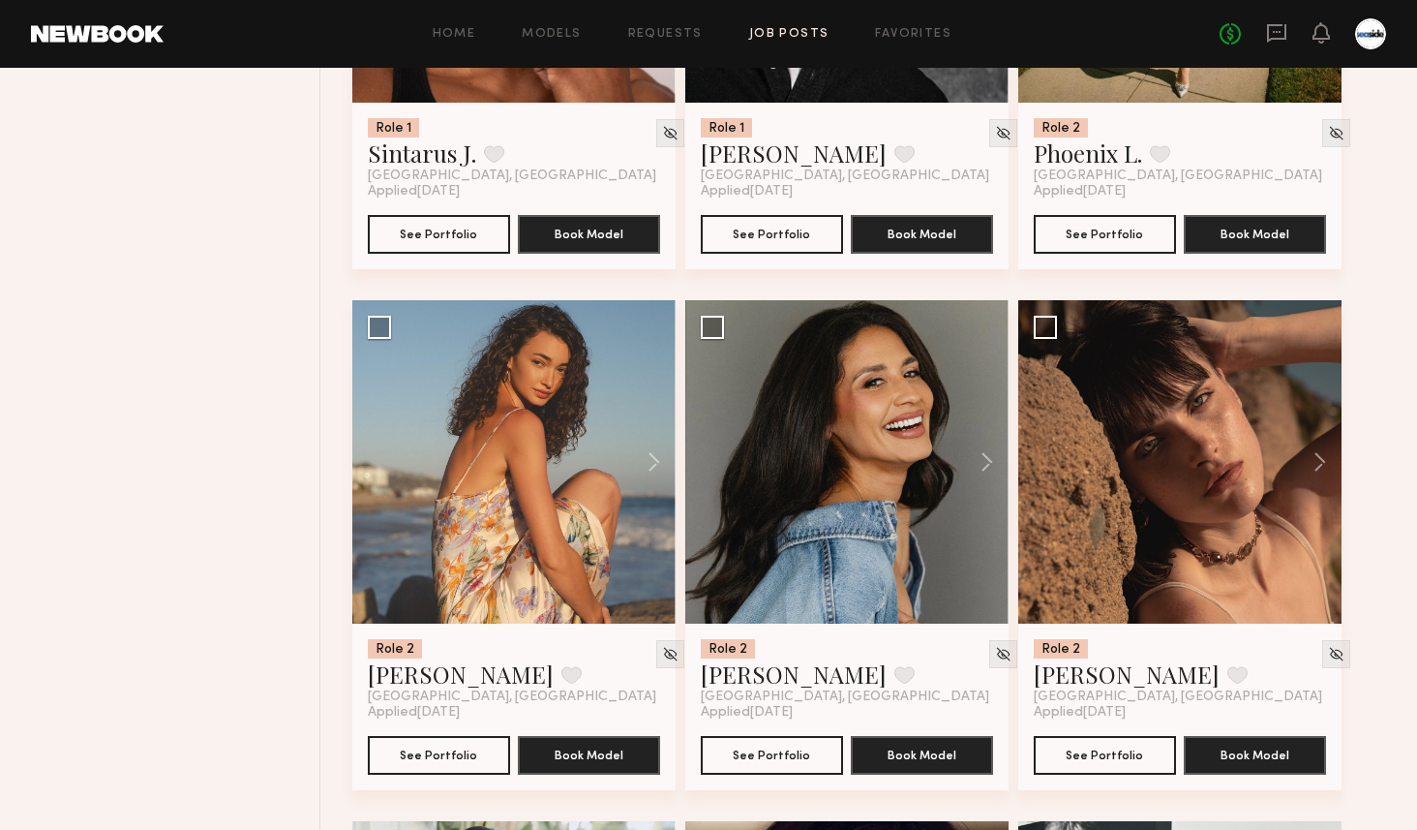
scroll to position [1093, 0]
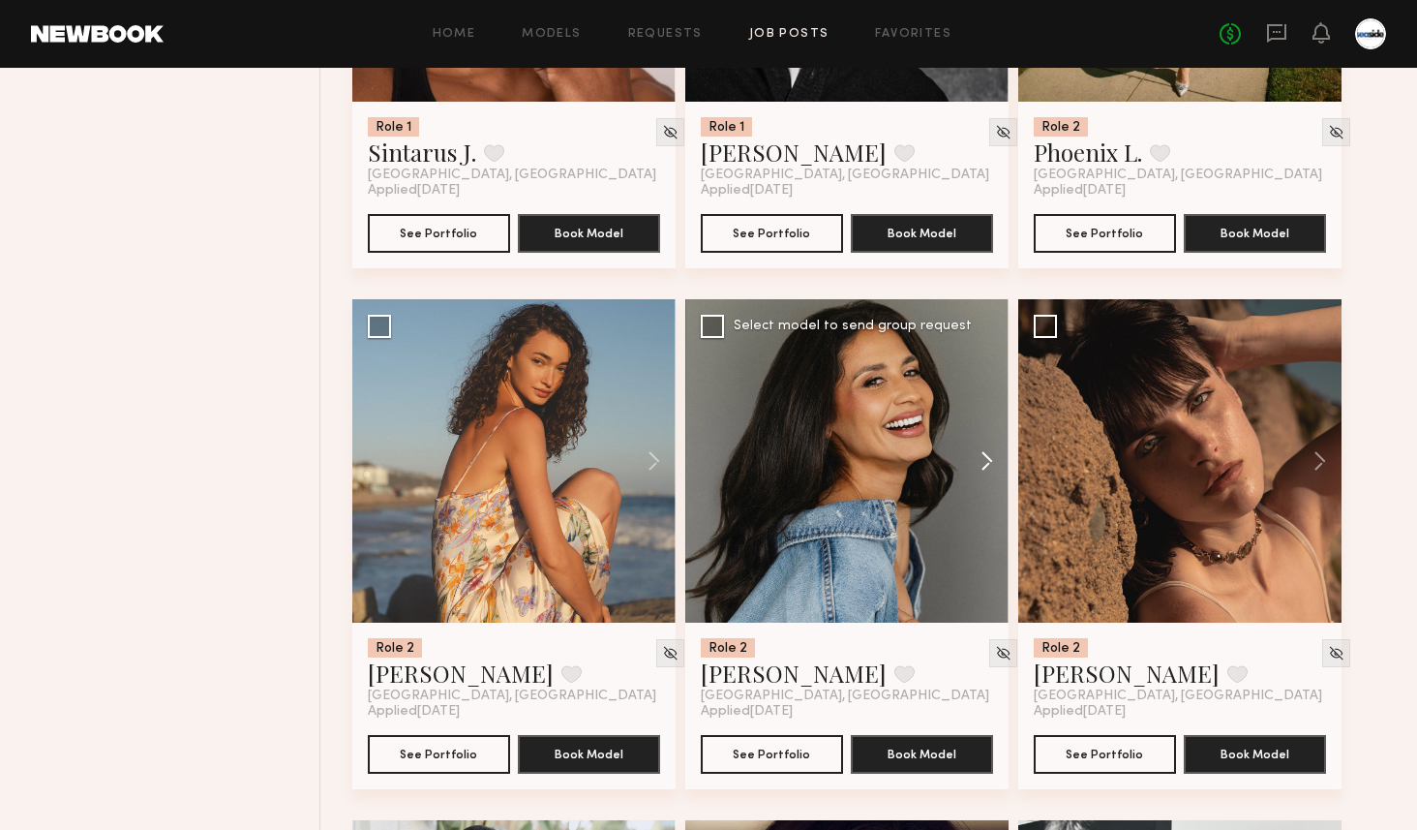
click at [990, 446] on button at bounding box center [978, 460] width 62 height 323
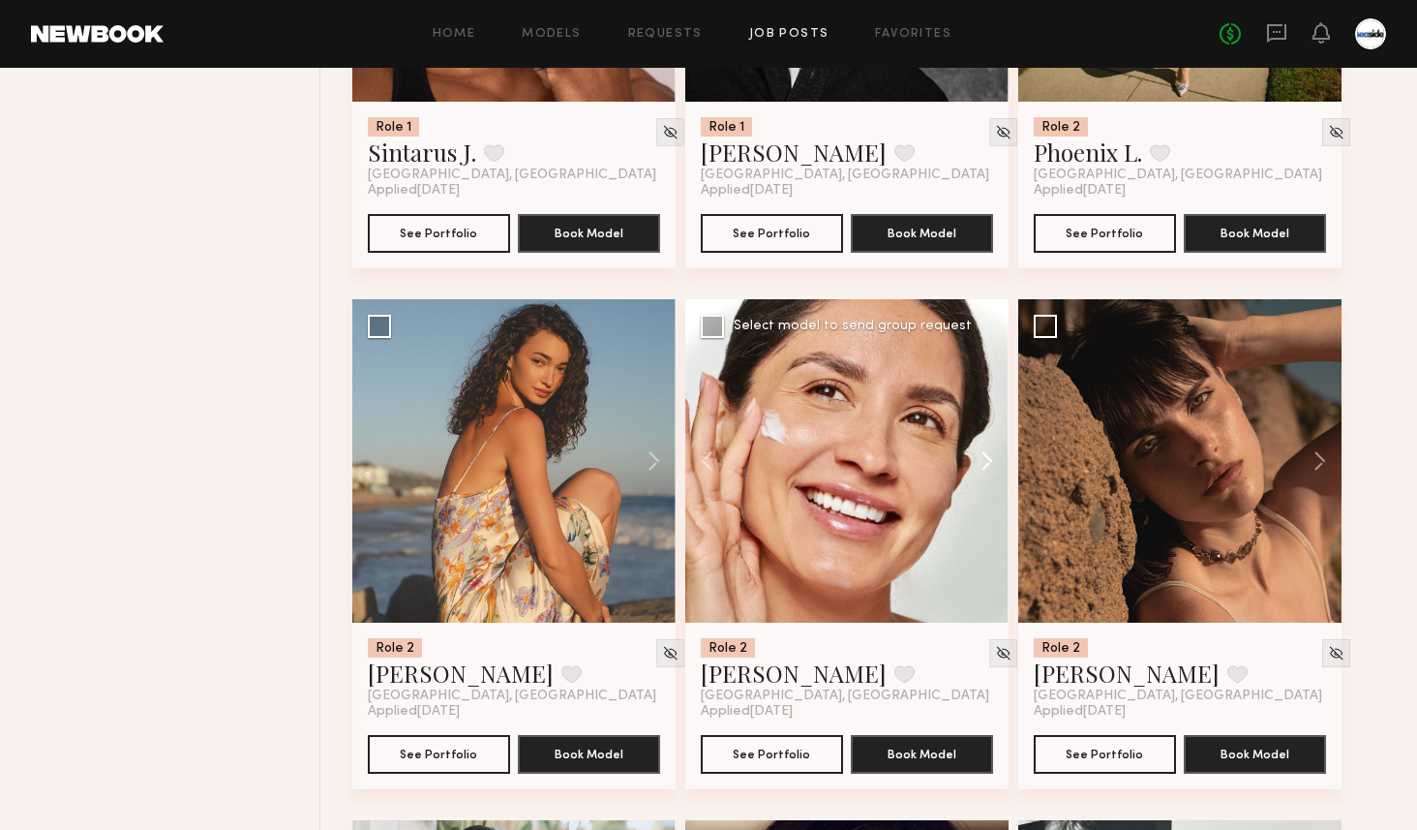
click at [990, 446] on button at bounding box center [978, 460] width 62 height 323
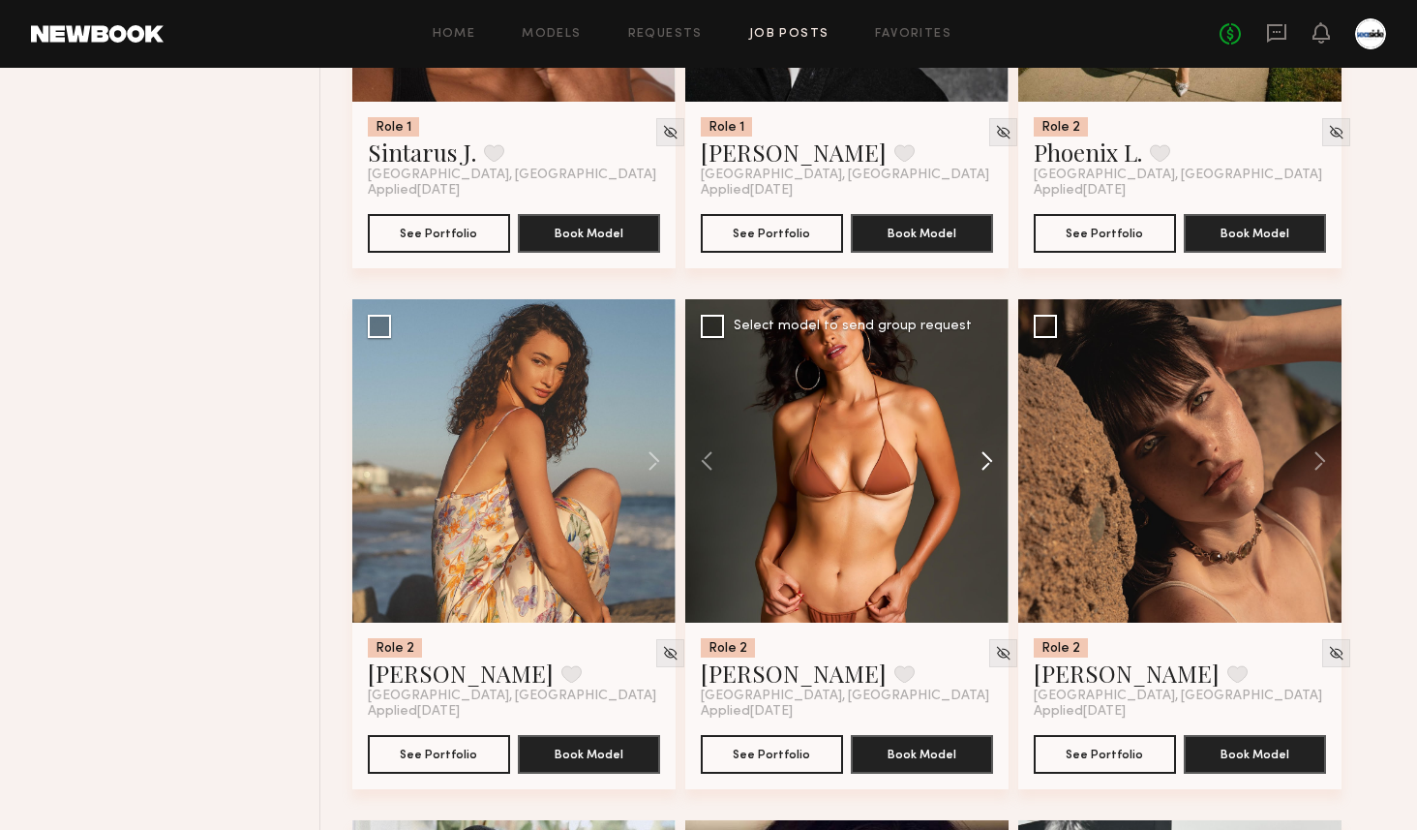
click at [990, 446] on button at bounding box center [978, 460] width 62 height 323
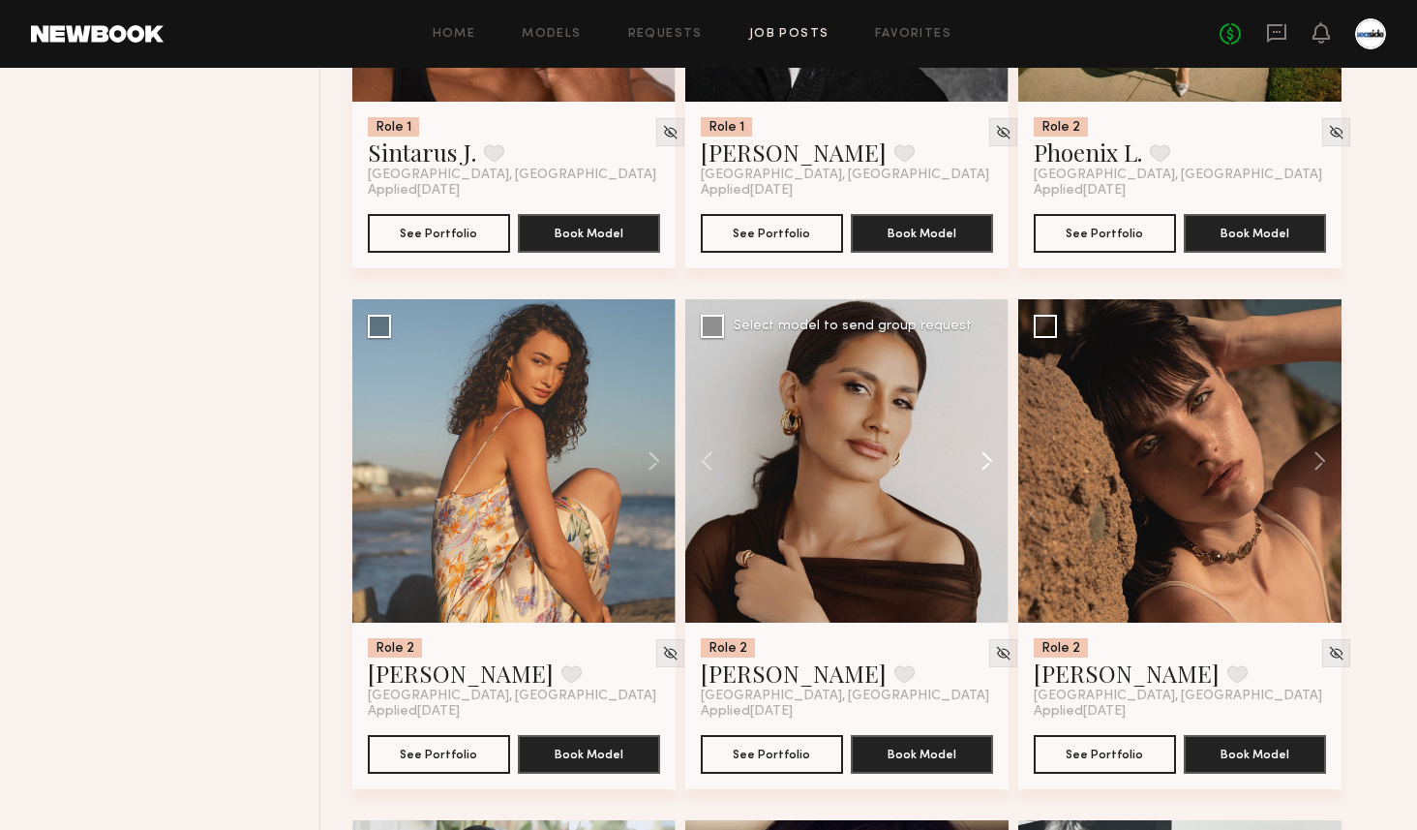
click at [990, 446] on button at bounding box center [978, 460] width 62 height 323
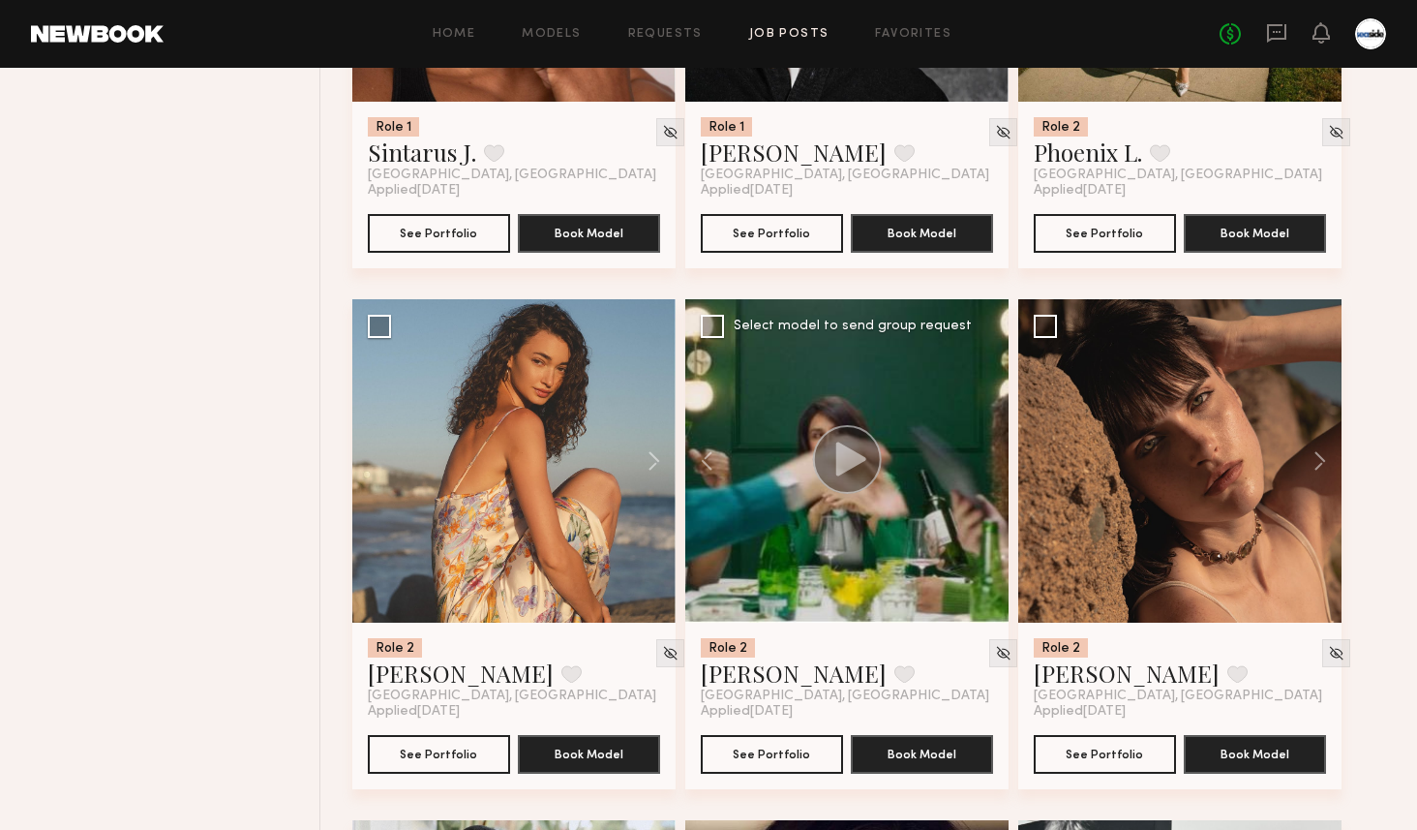
click at [990, 446] on div at bounding box center [846, 460] width 323 height 323
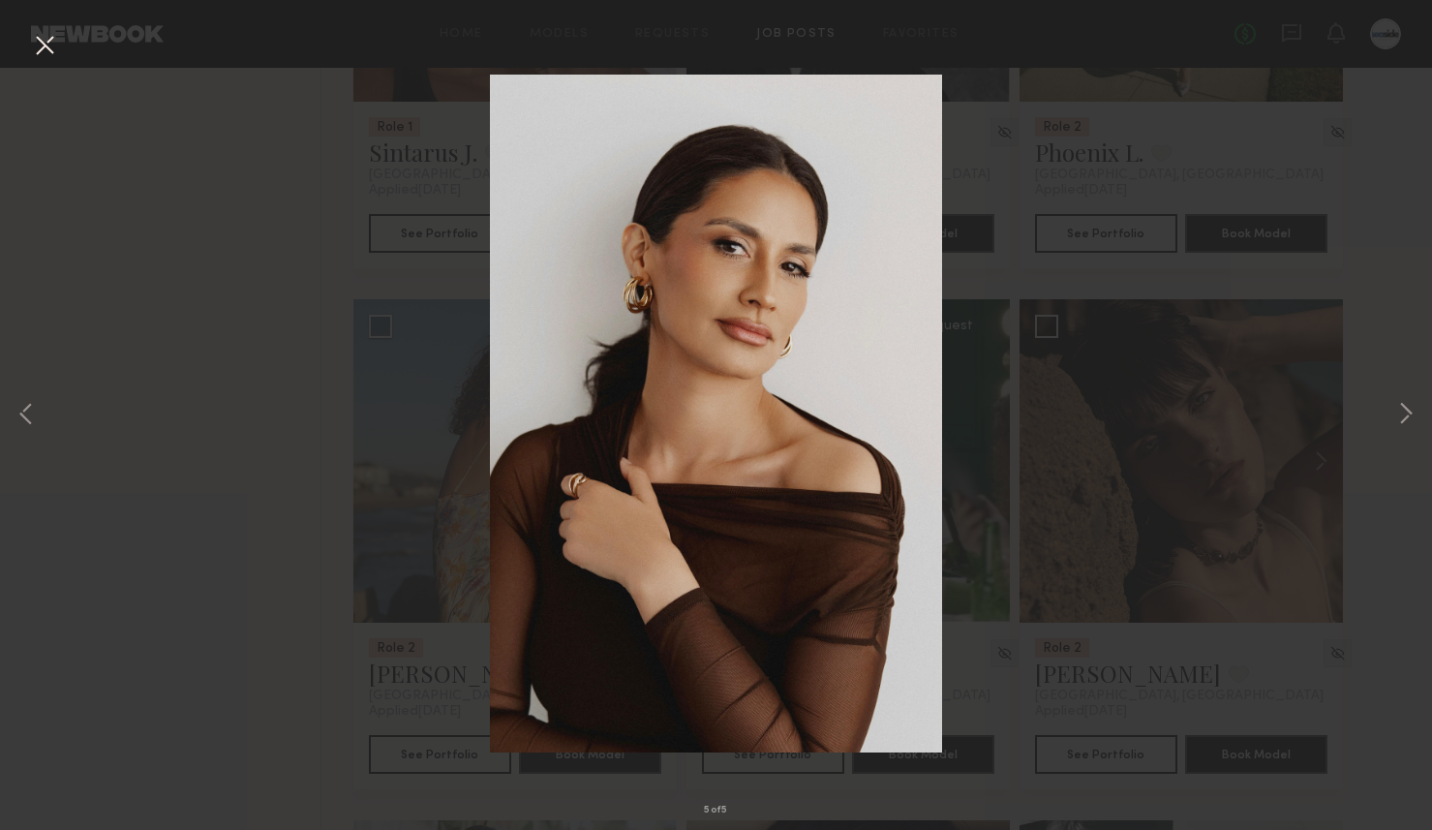
click at [38, 30] on button at bounding box center [44, 46] width 31 height 35
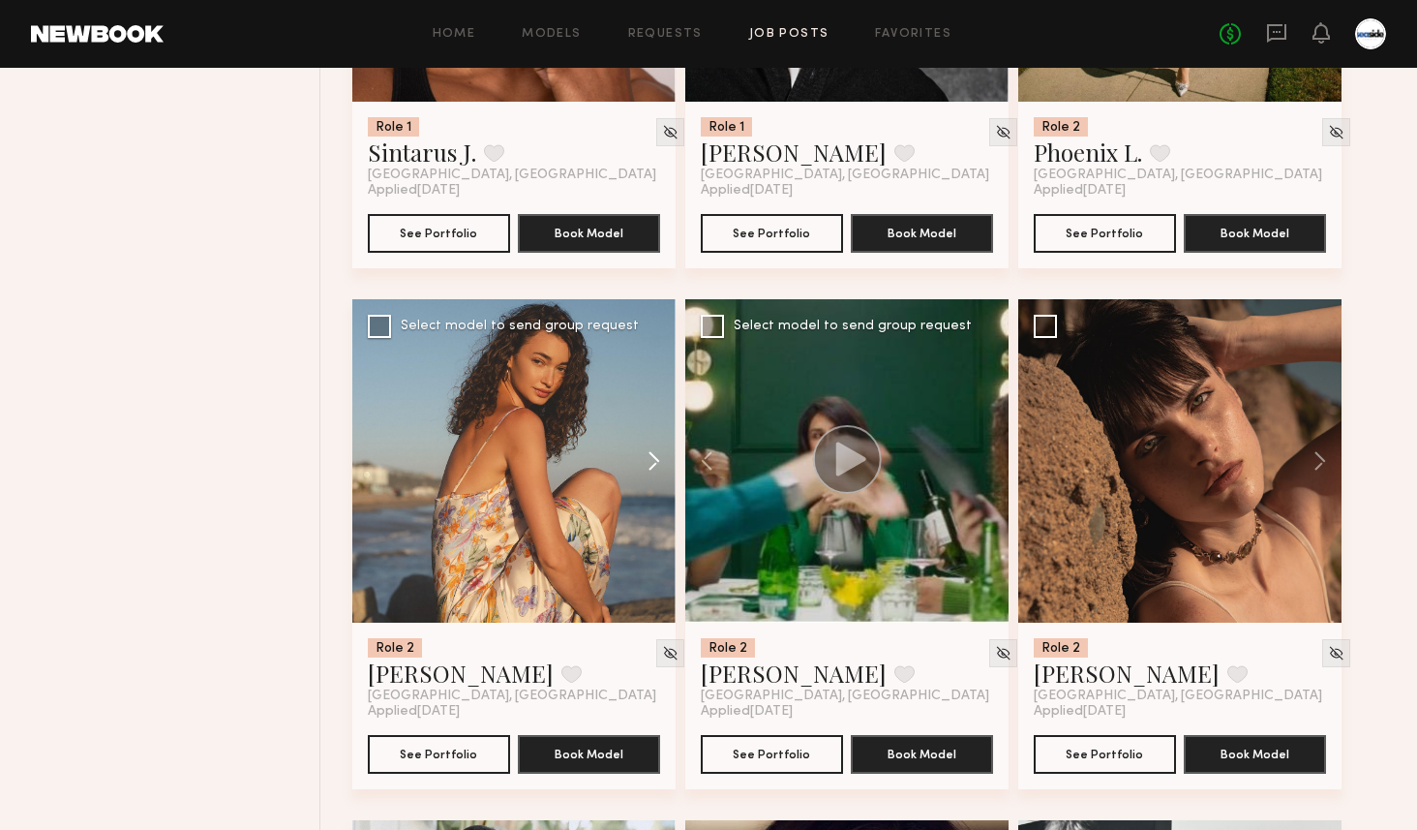
click at [657, 455] on button at bounding box center [645, 460] width 62 height 323
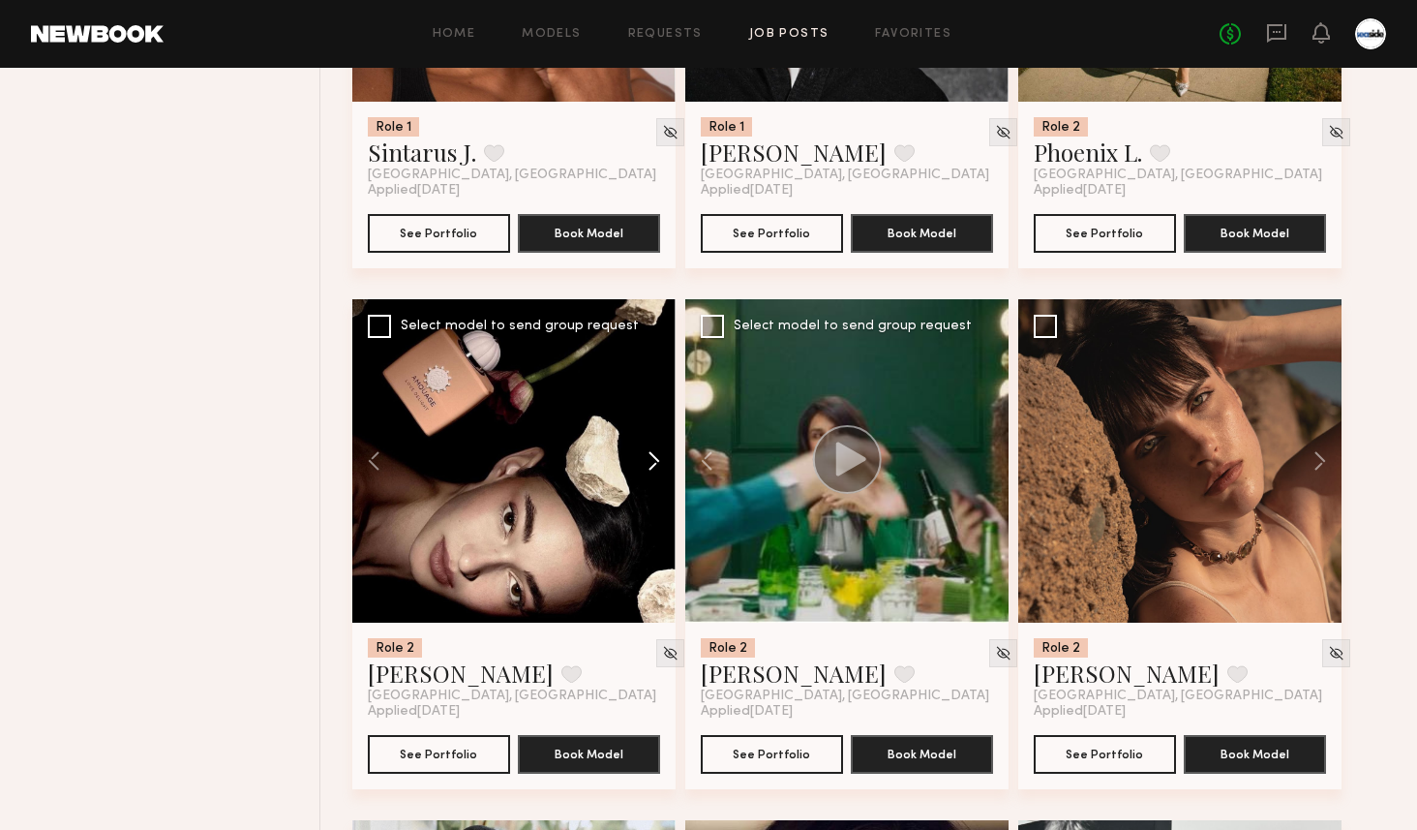
click at [657, 455] on button at bounding box center [645, 460] width 62 height 323
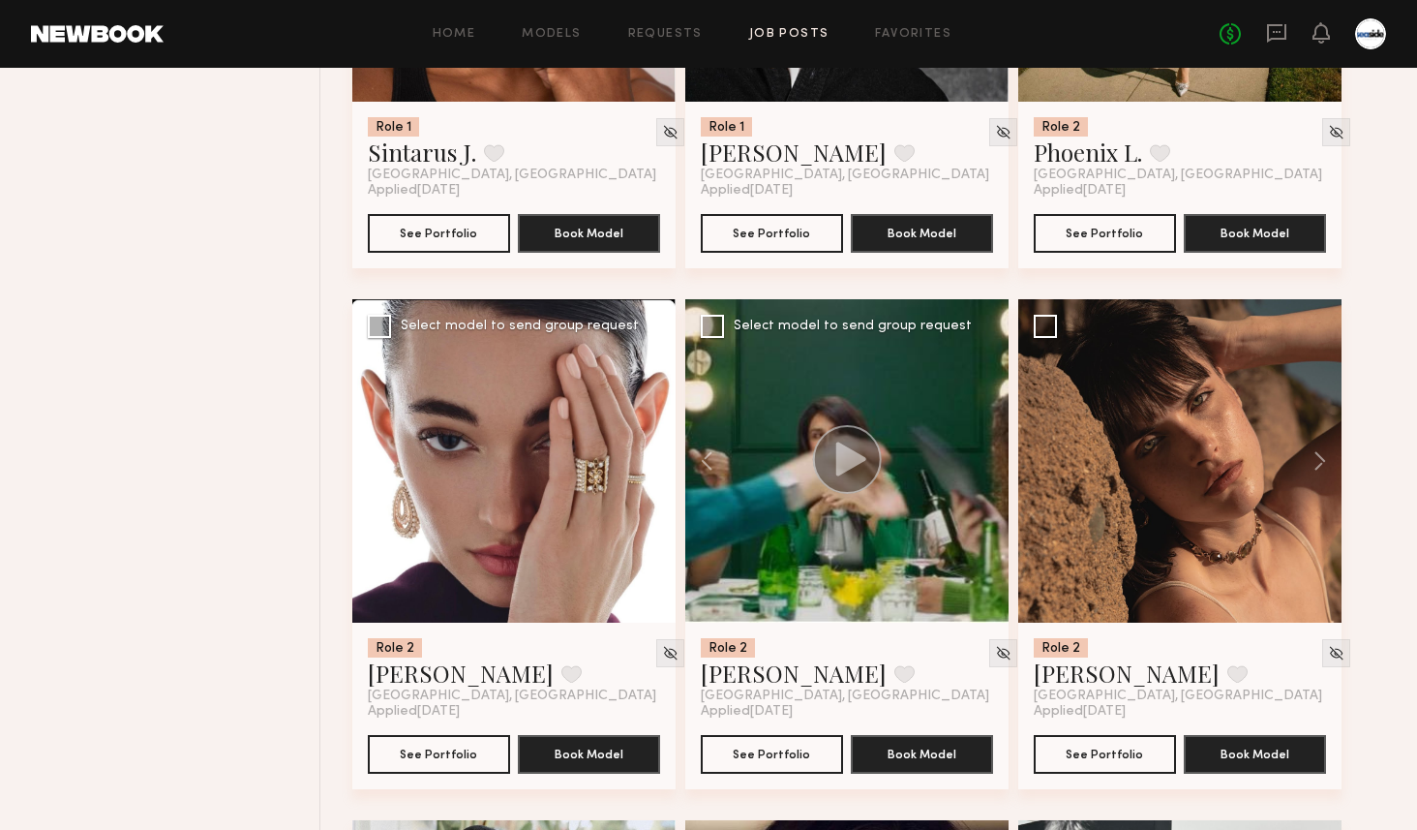
click at [657, 455] on button at bounding box center [645, 460] width 62 height 323
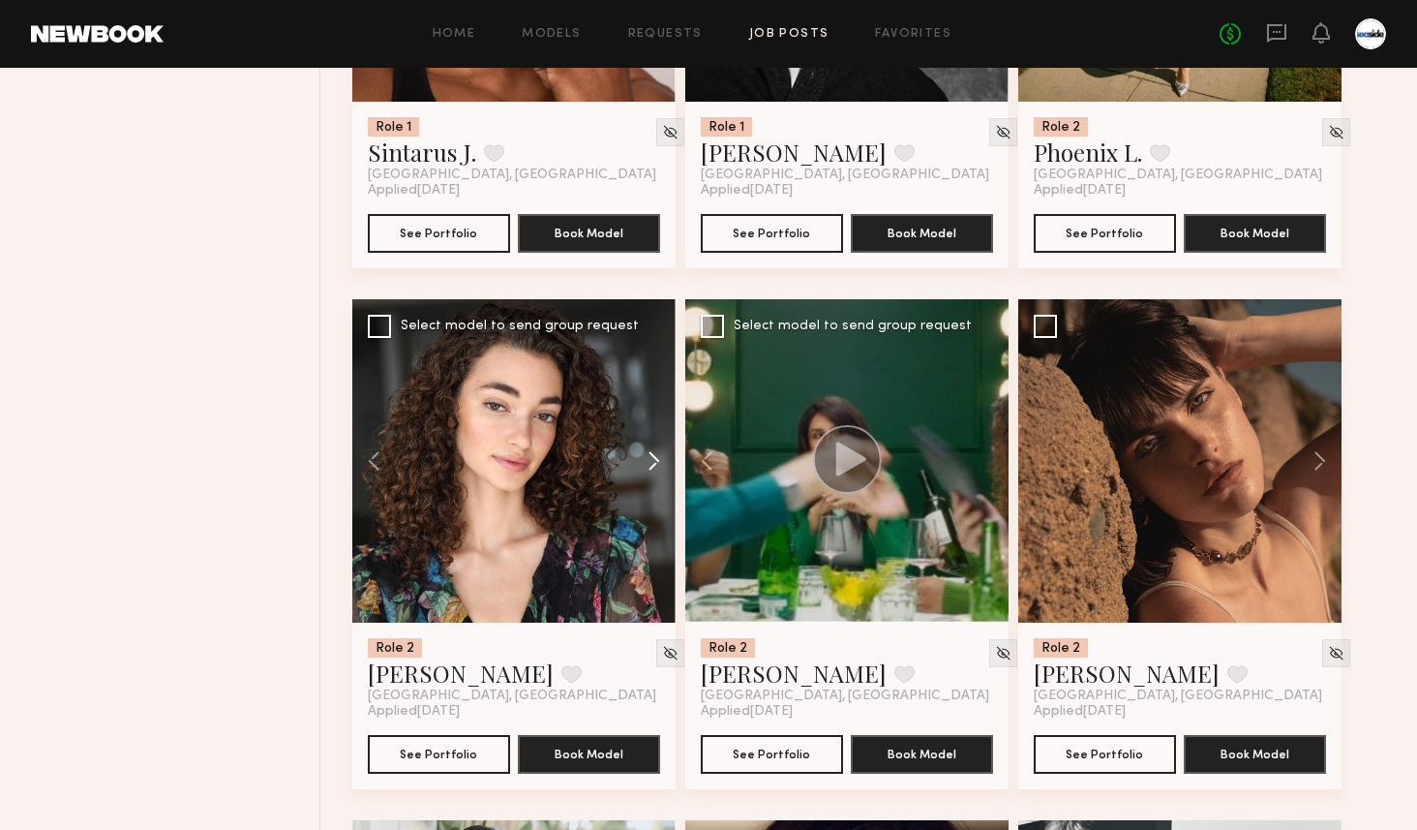
click at [657, 455] on button at bounding box center [645, 460] width 62 height 323
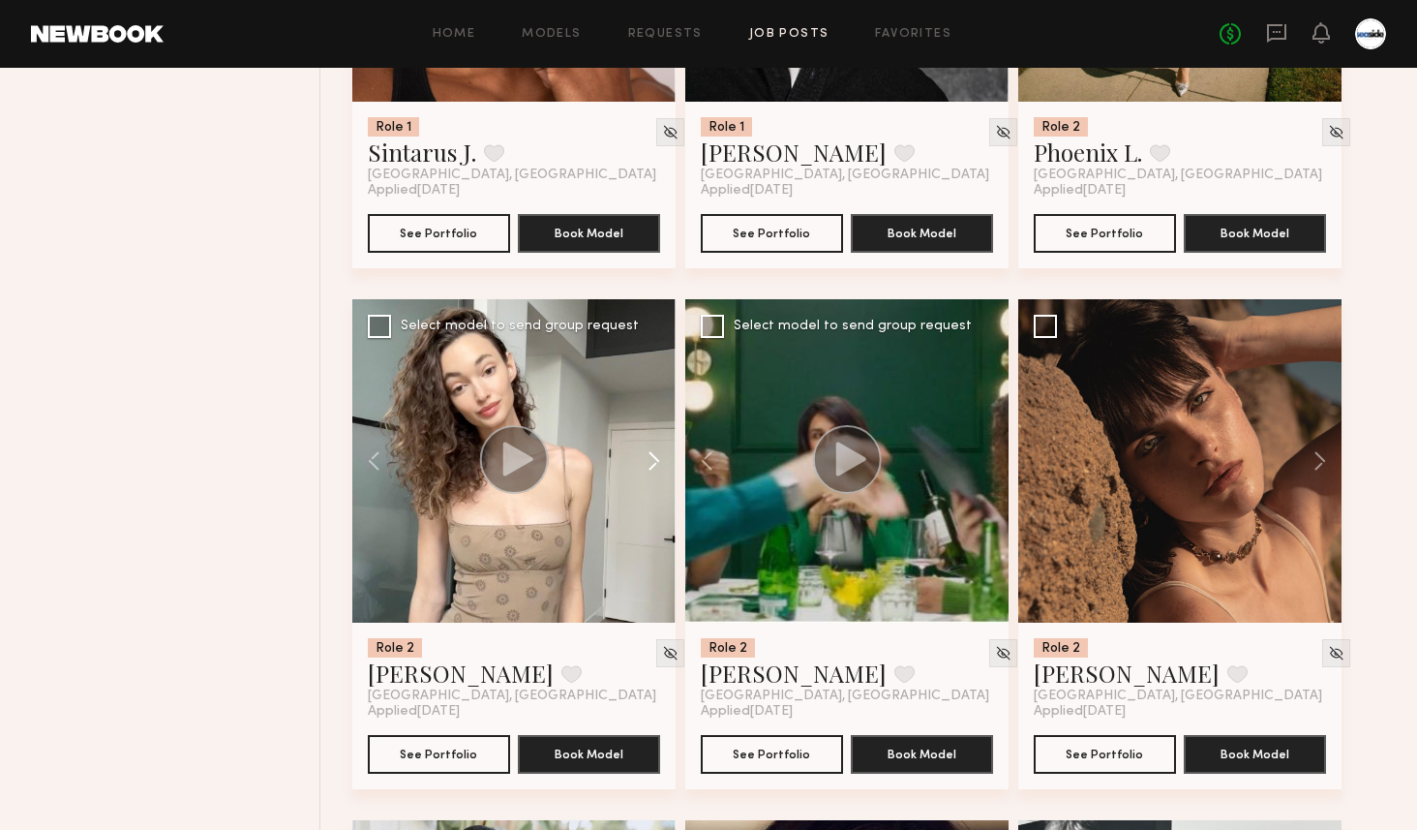
click at [657, 455] on button at bounding box center [645, 460] width 62 height 323
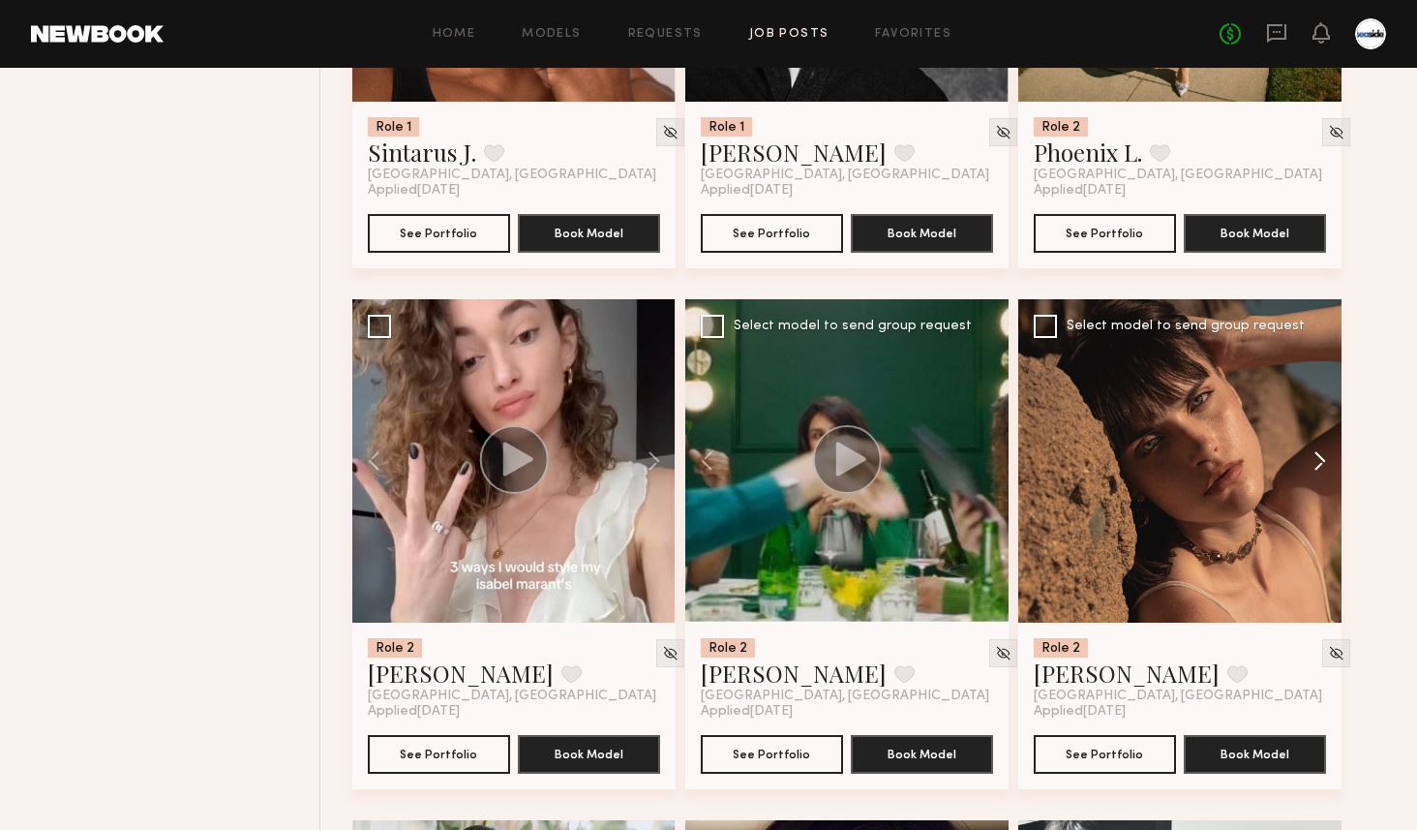
click at [1313, 470] on button at bounding box center [1311, 460] width 62 height 323
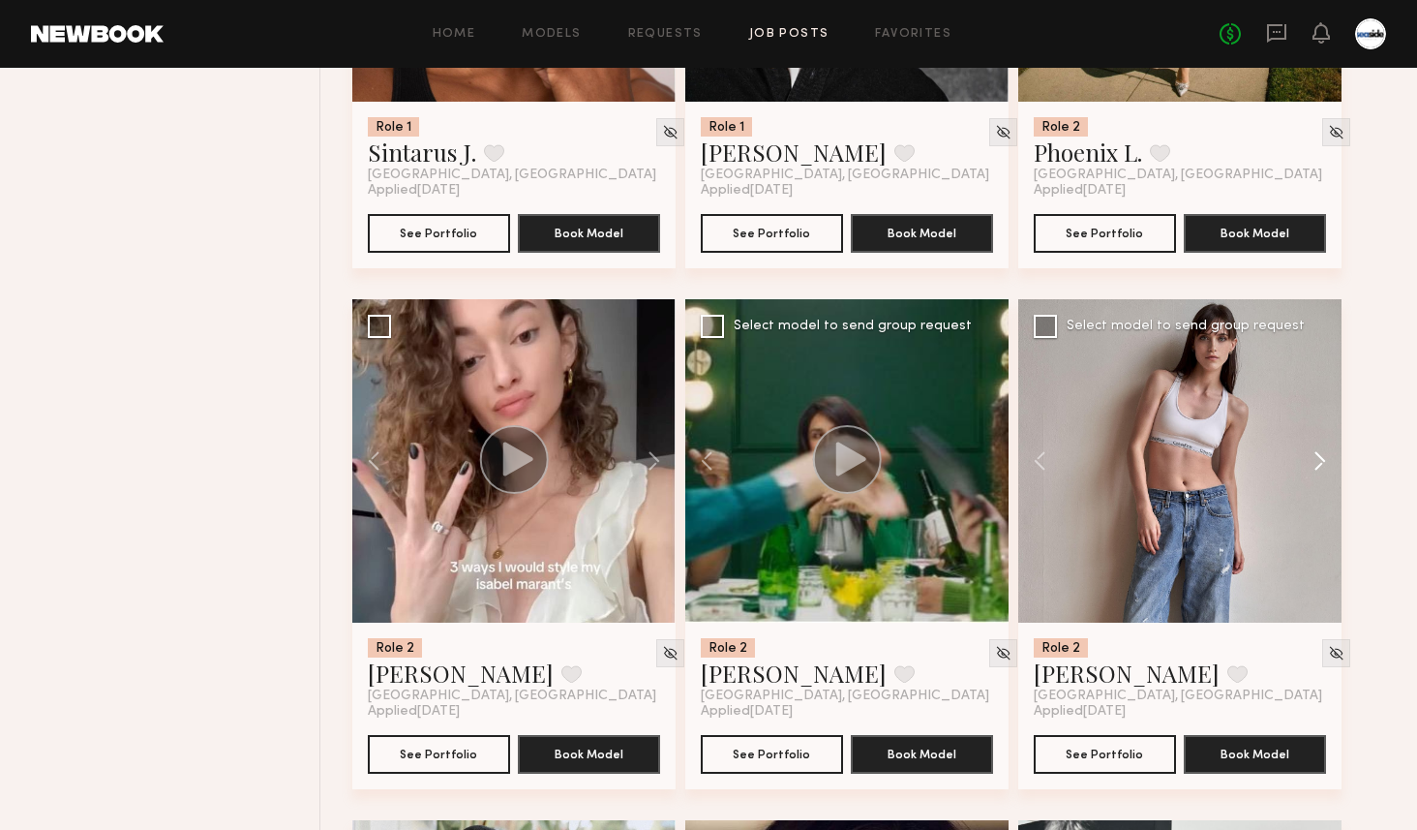
click at [1313, 470] on button at bounding box center [1311, 460] width 62 height 323
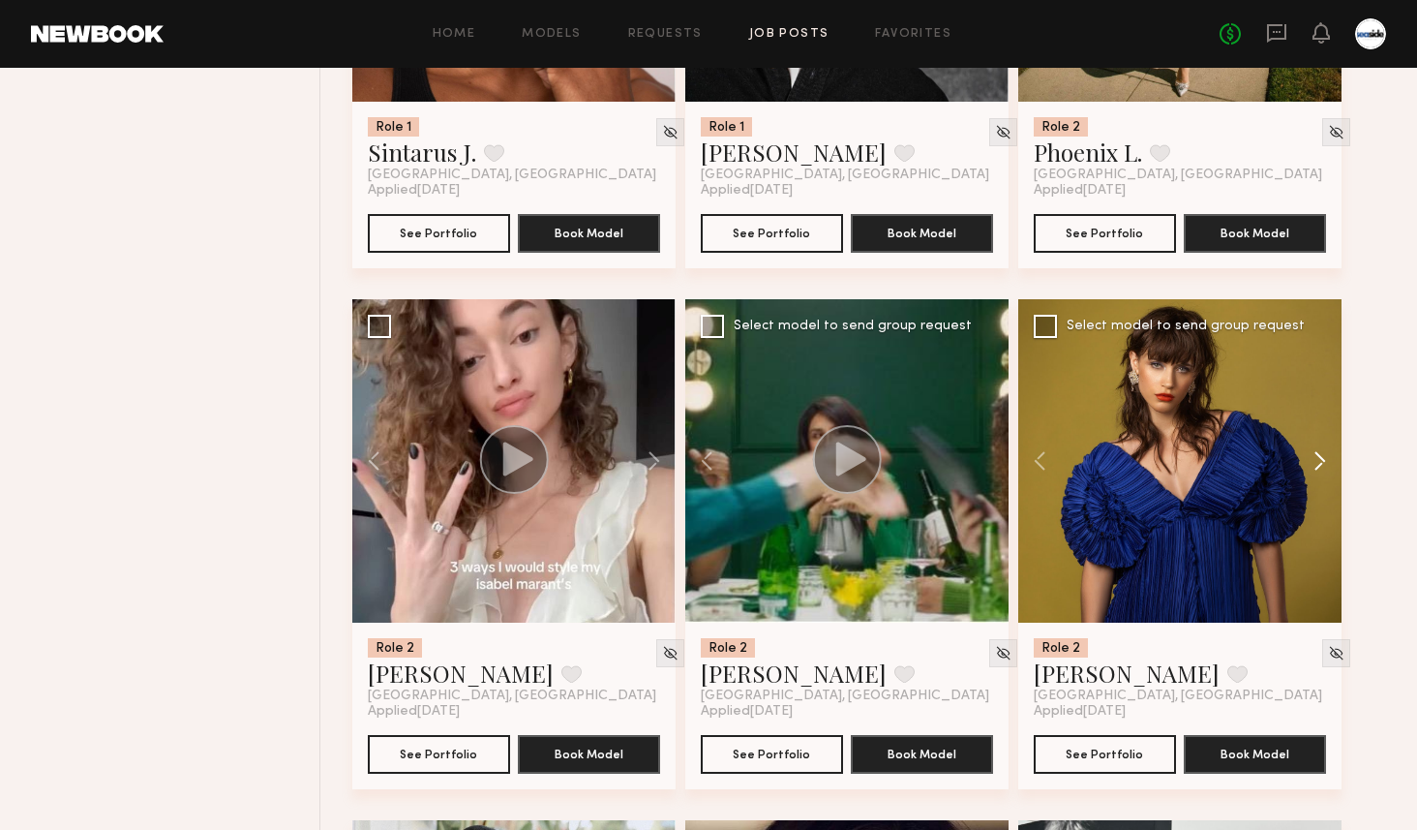
click at [1313, 470] on button at bounding box center [1311, 460] width 62 height 323
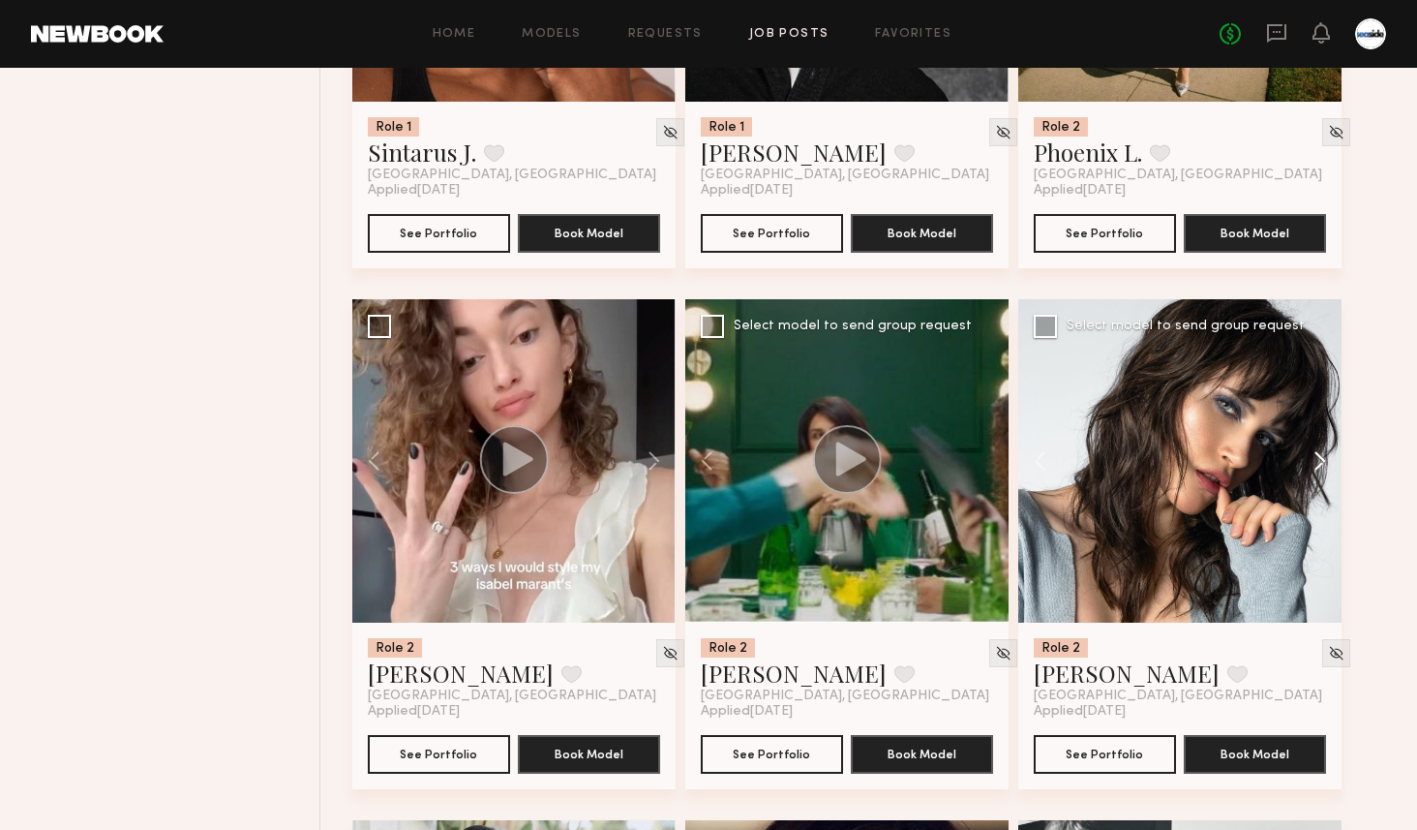
click at [1313, 470] on button at bounding box center [1311, 460] width 62 height 323
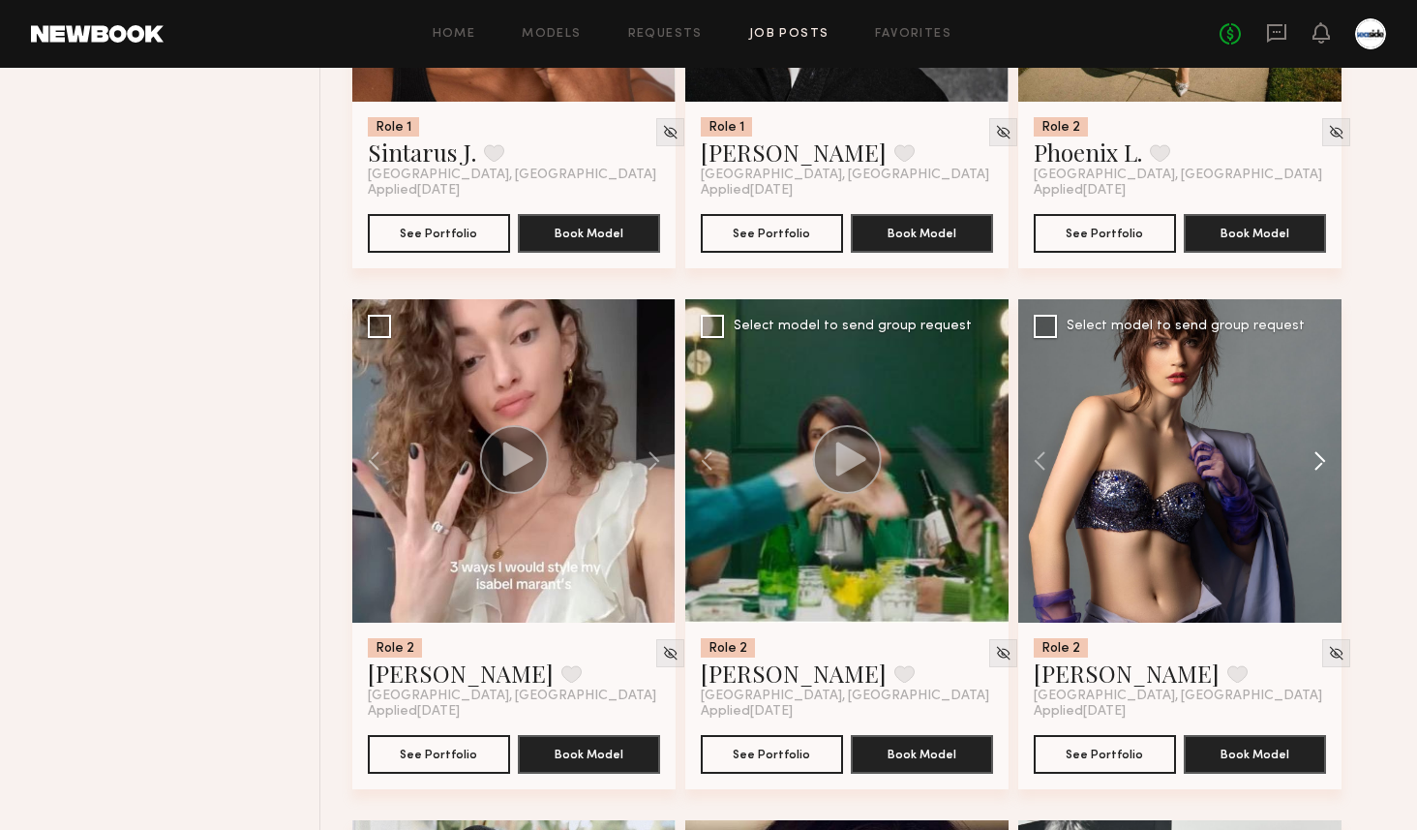
click at [1313, 470] on button at bounding box center [1311, 460] width 62 height 323
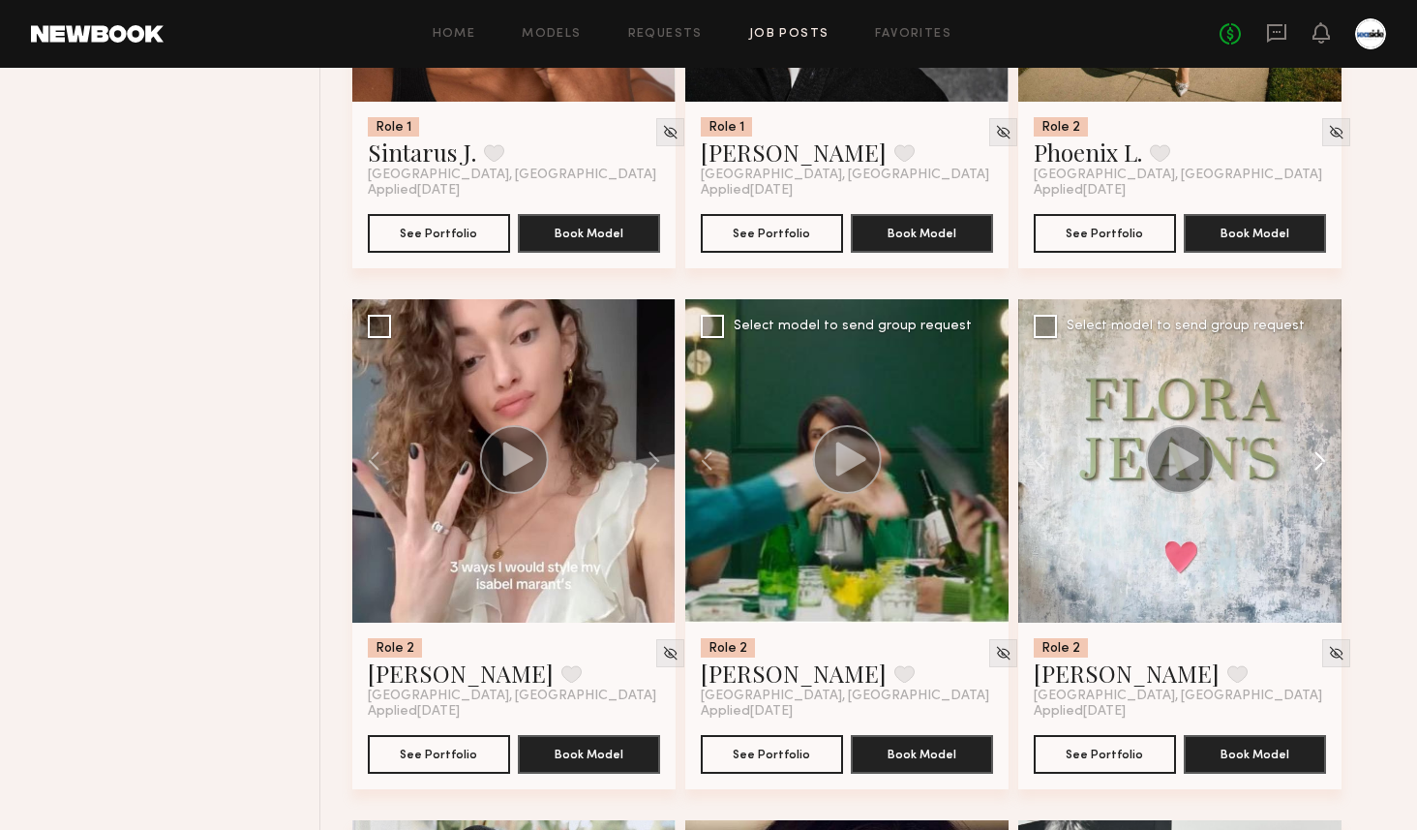
click at [1313, 470] on button at bounding box center [1311, 460] width 62 height 323
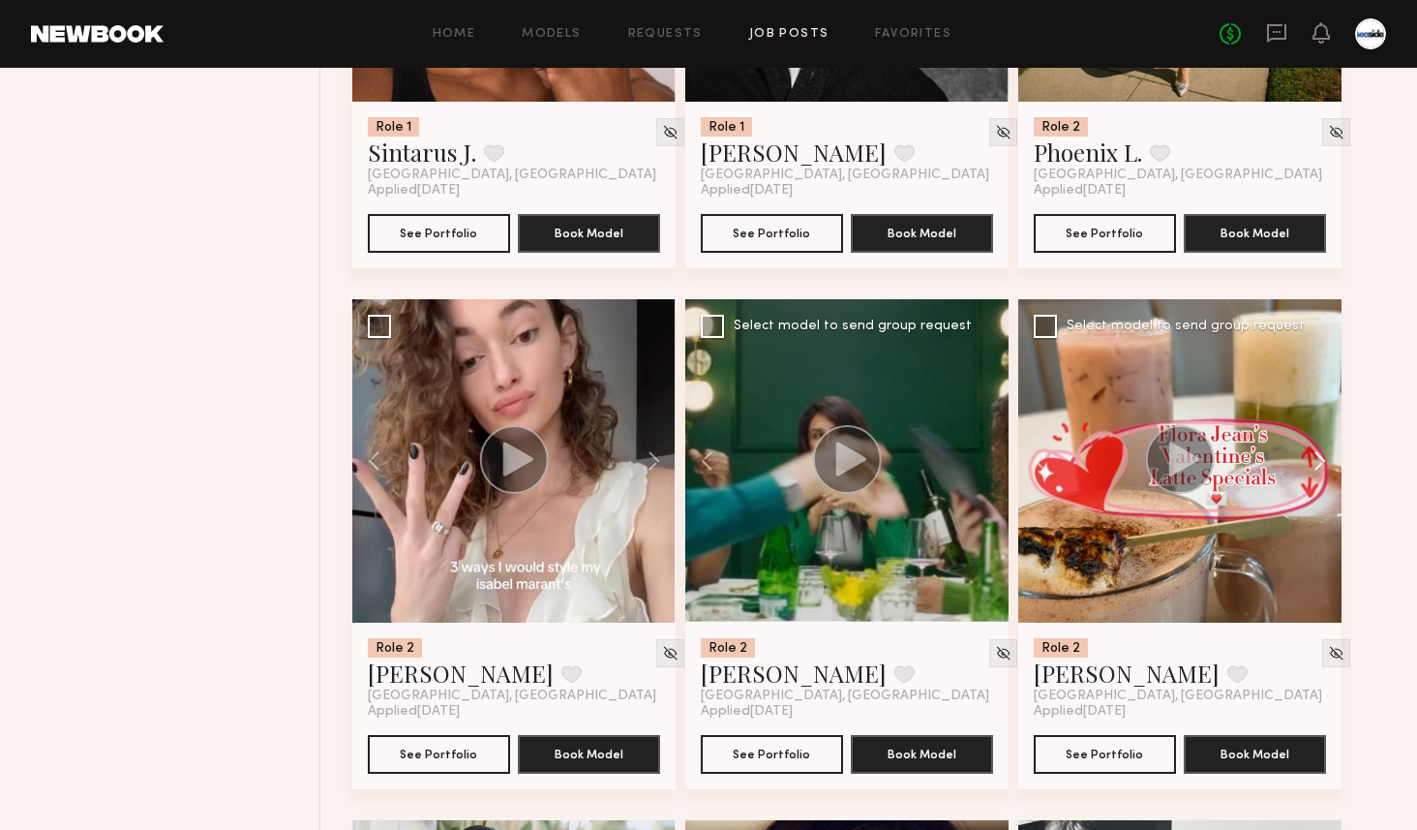
click at [1313, 470] on button at bounding box center [1311, 460] width 62 height 323
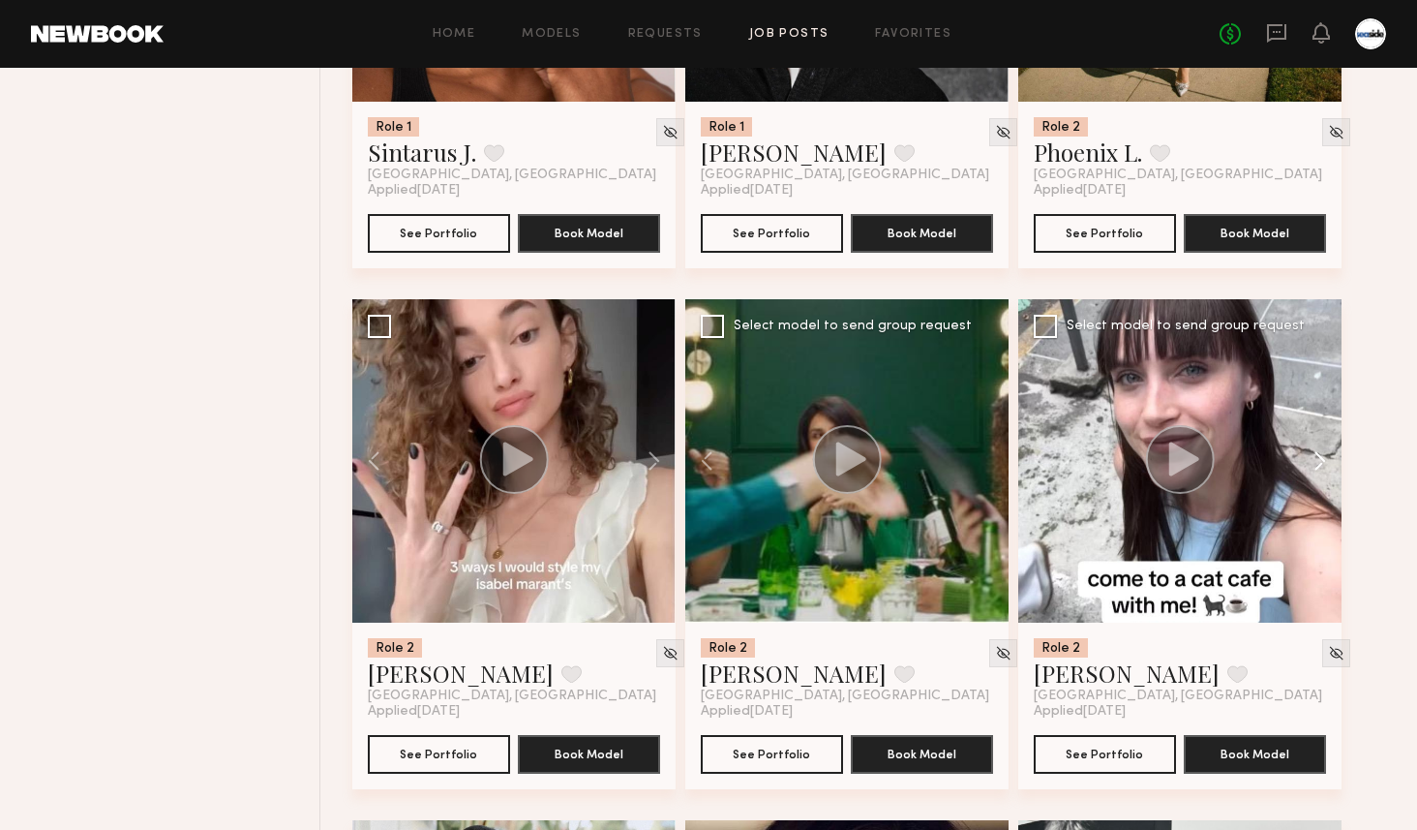
click at [1313, 470] on button at bounding box center [1311, 460] width 62 height 323
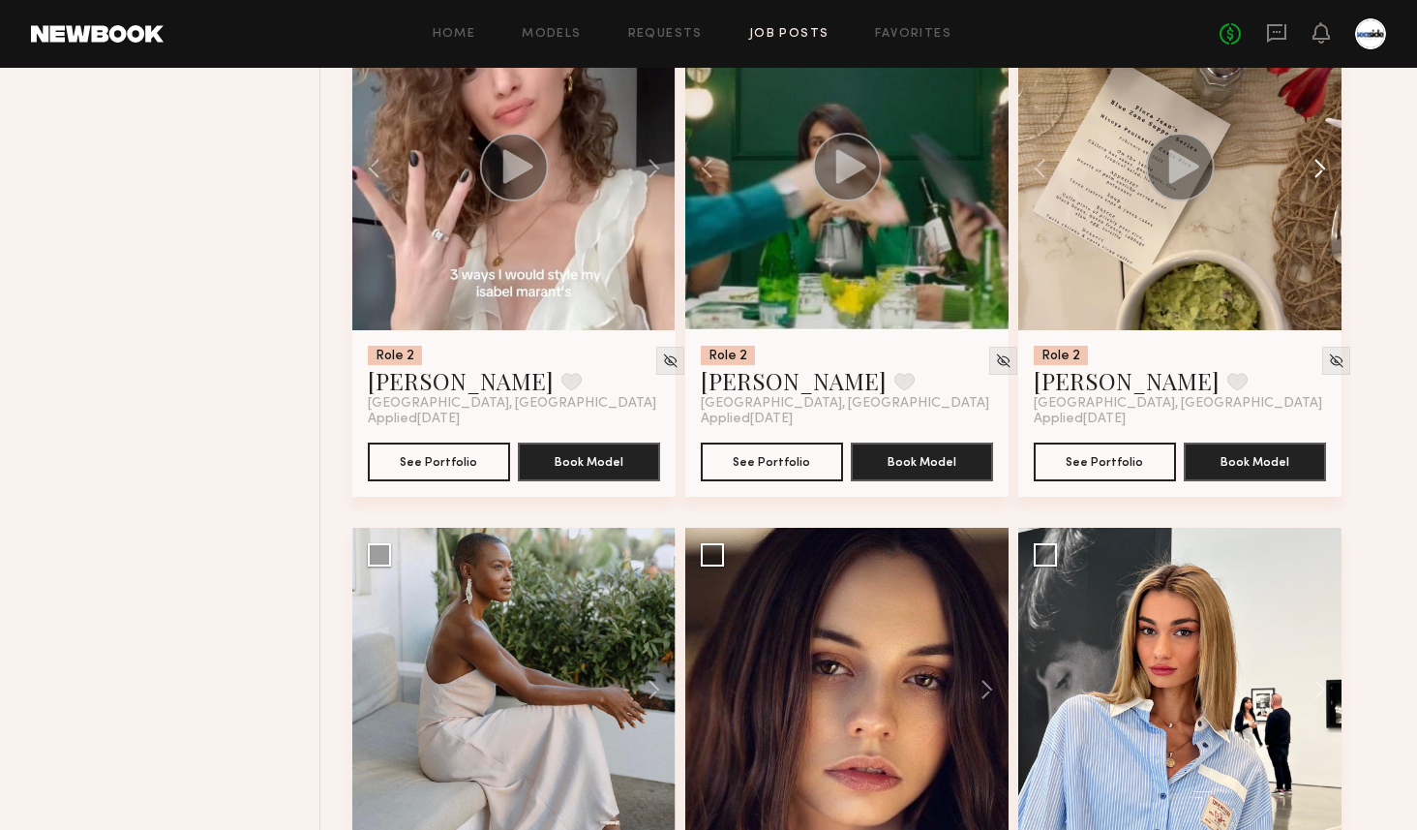
scroll to position [1620, 0]
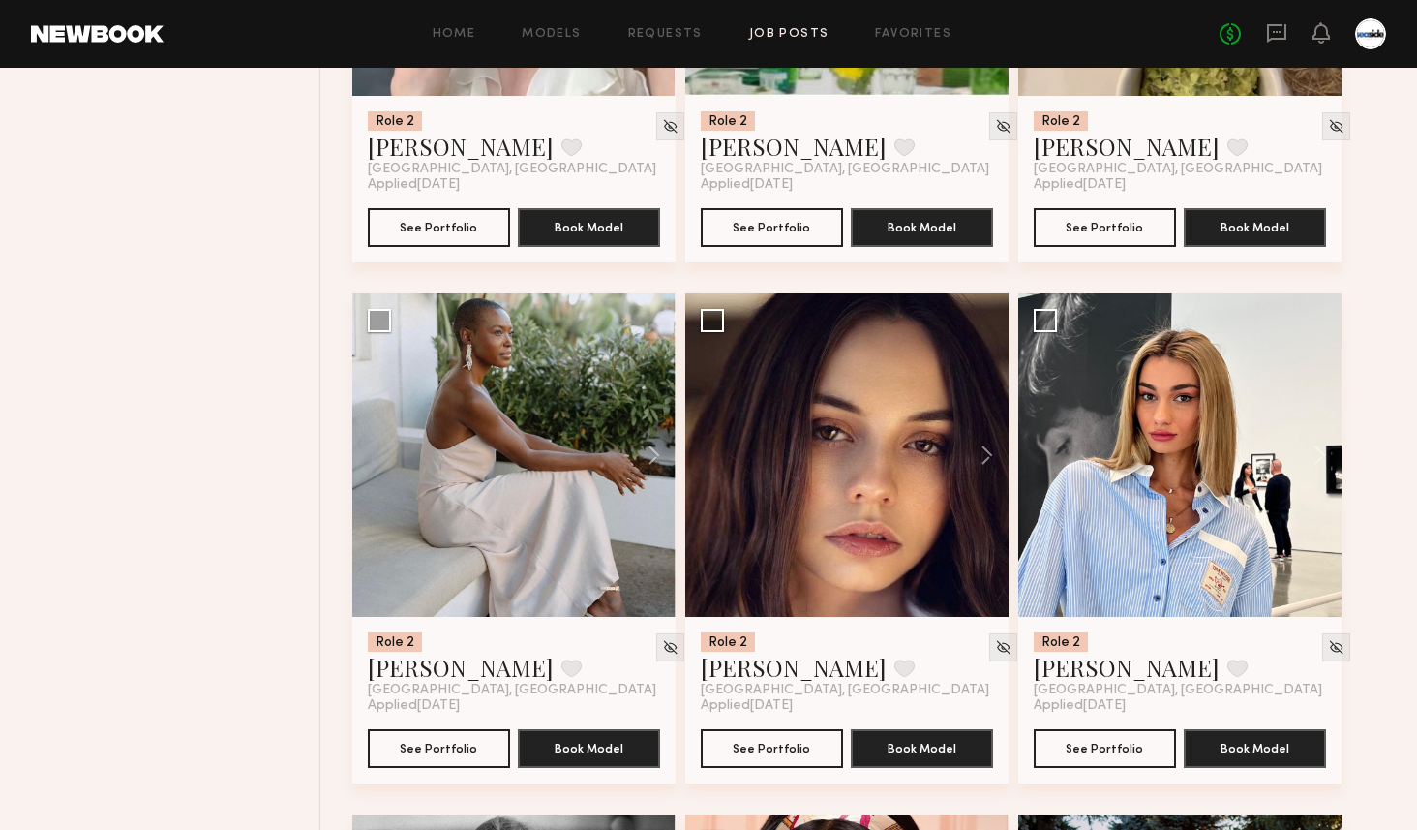
click at [1313, 470] on button at bounding box center [1311, 454] width 62 height 323
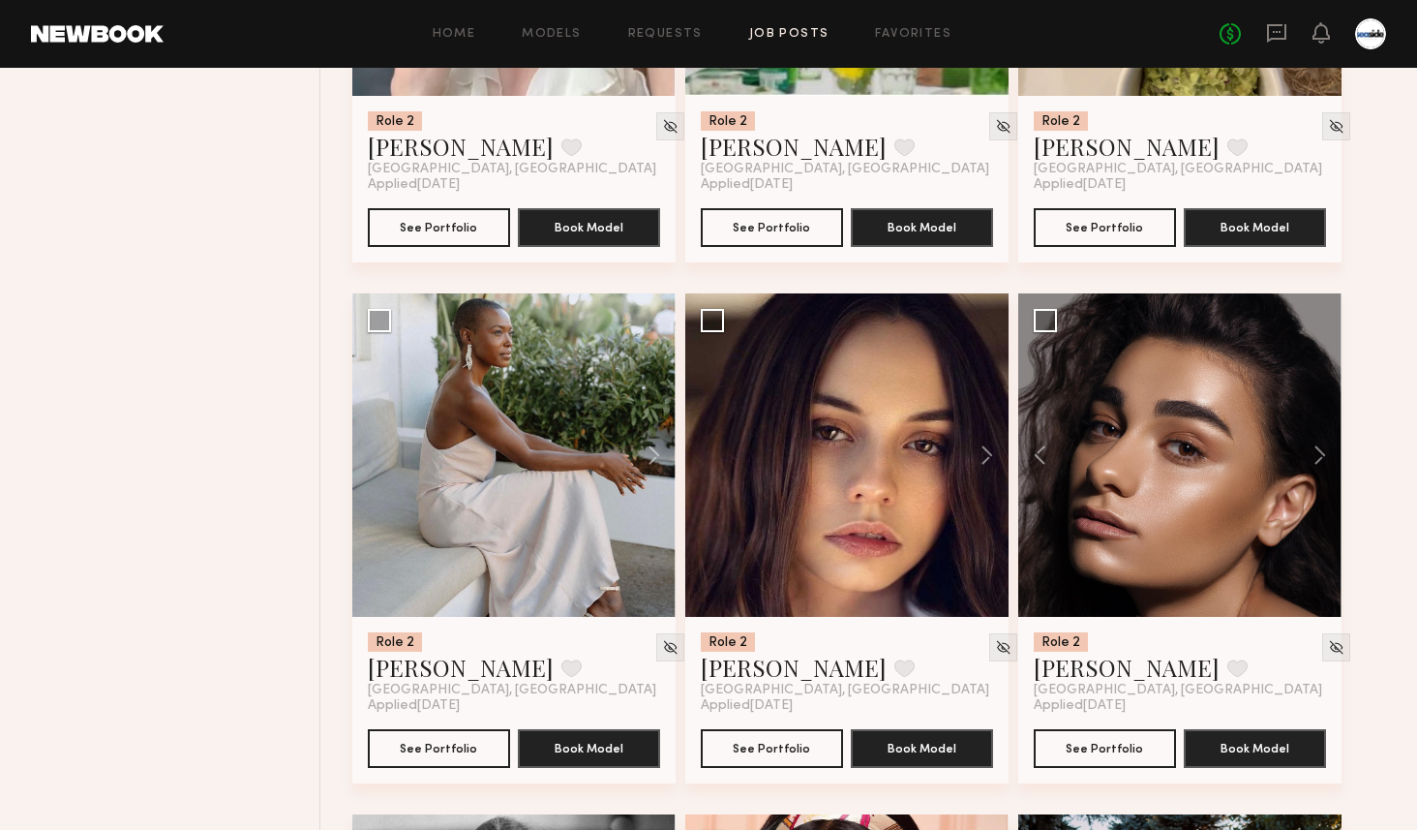
click at [1313, 470] on button at bounding box center [1311, 454] width 62 height 323
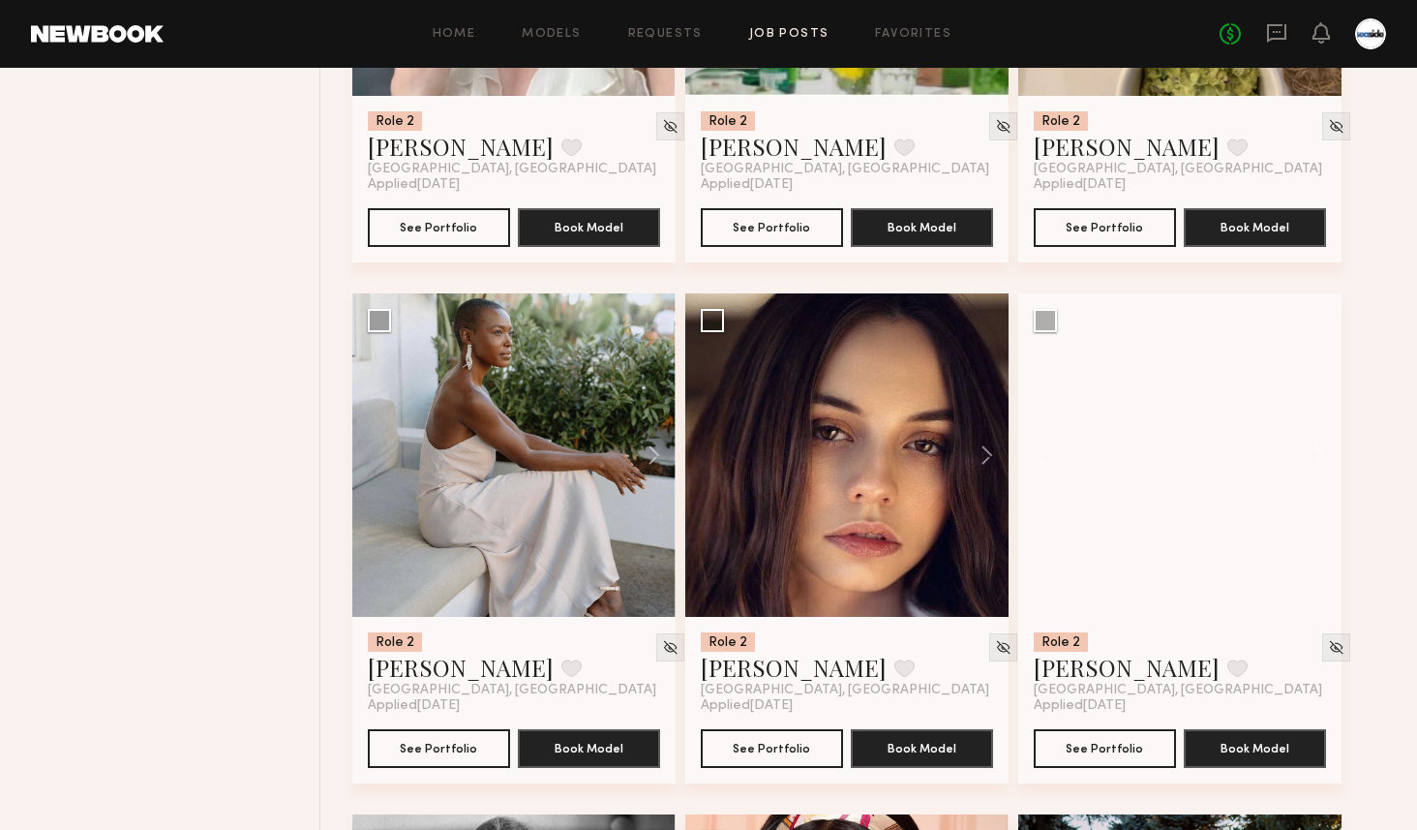
click at [1313, 470] on button at bounding box center [1311, 454] width 62 height 323
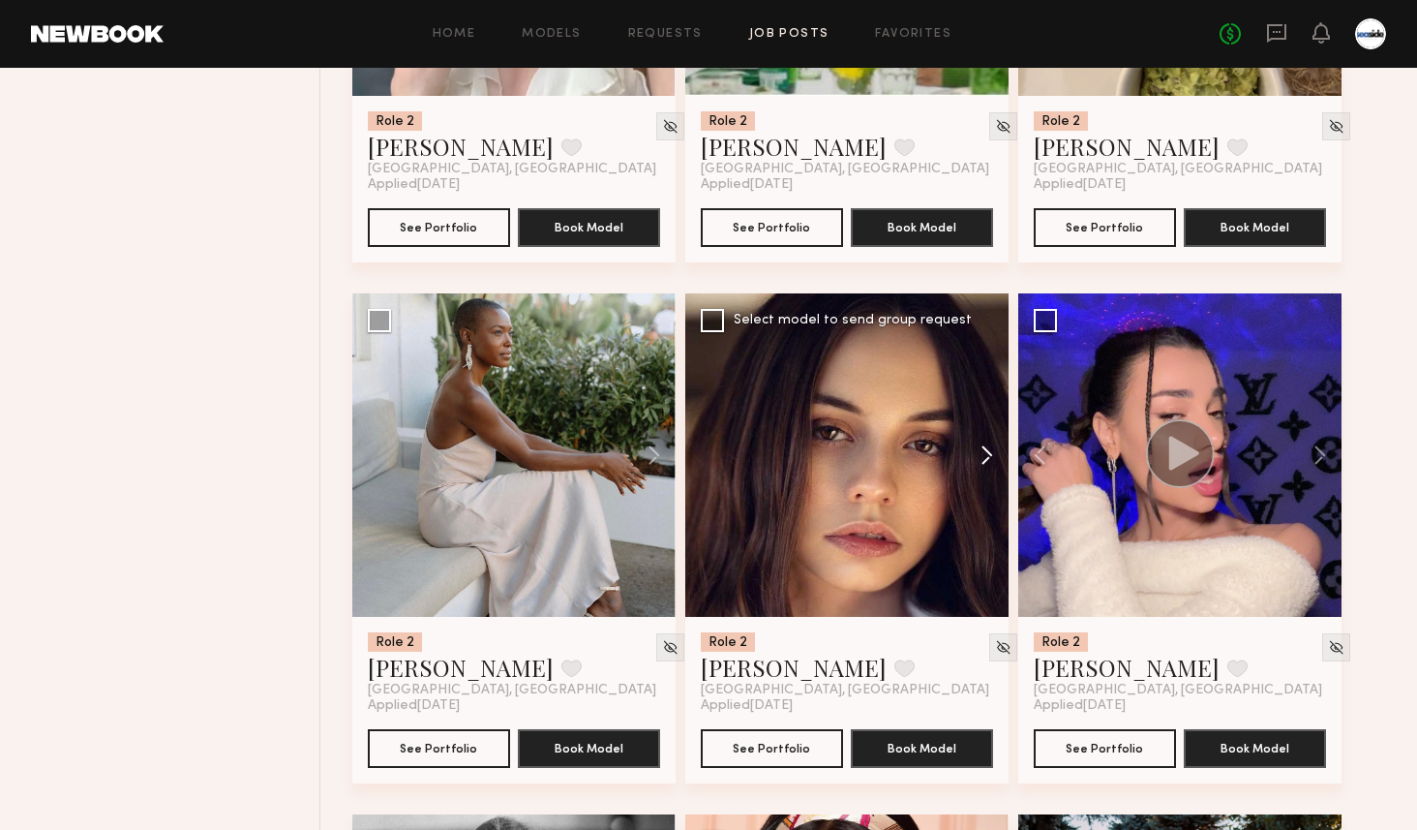
click at [1002, 461] on button at bounding box center [978, 454] width 62 height 323
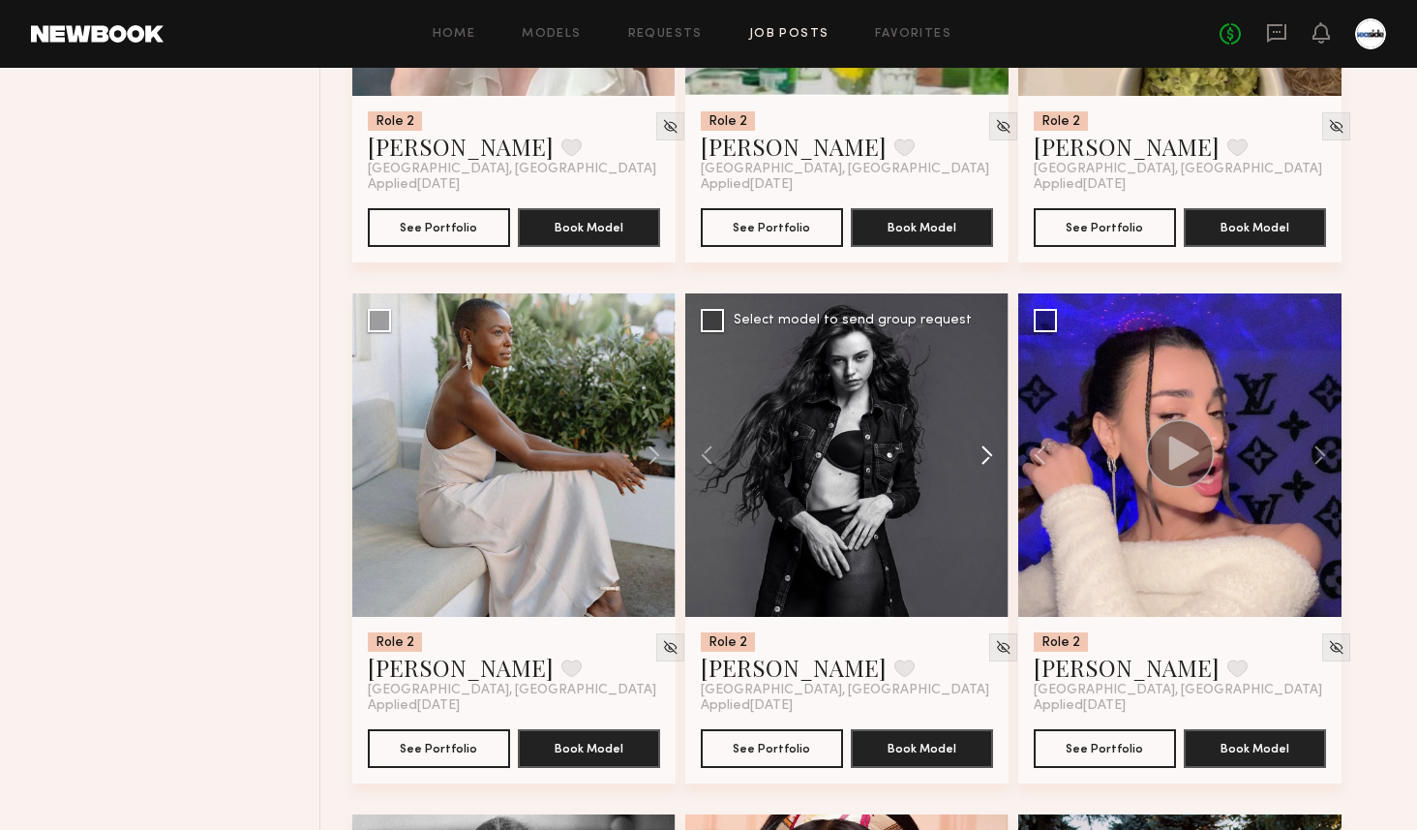
click at [1002, 461] on button at bounding box center [978, 454] width 62 height 323
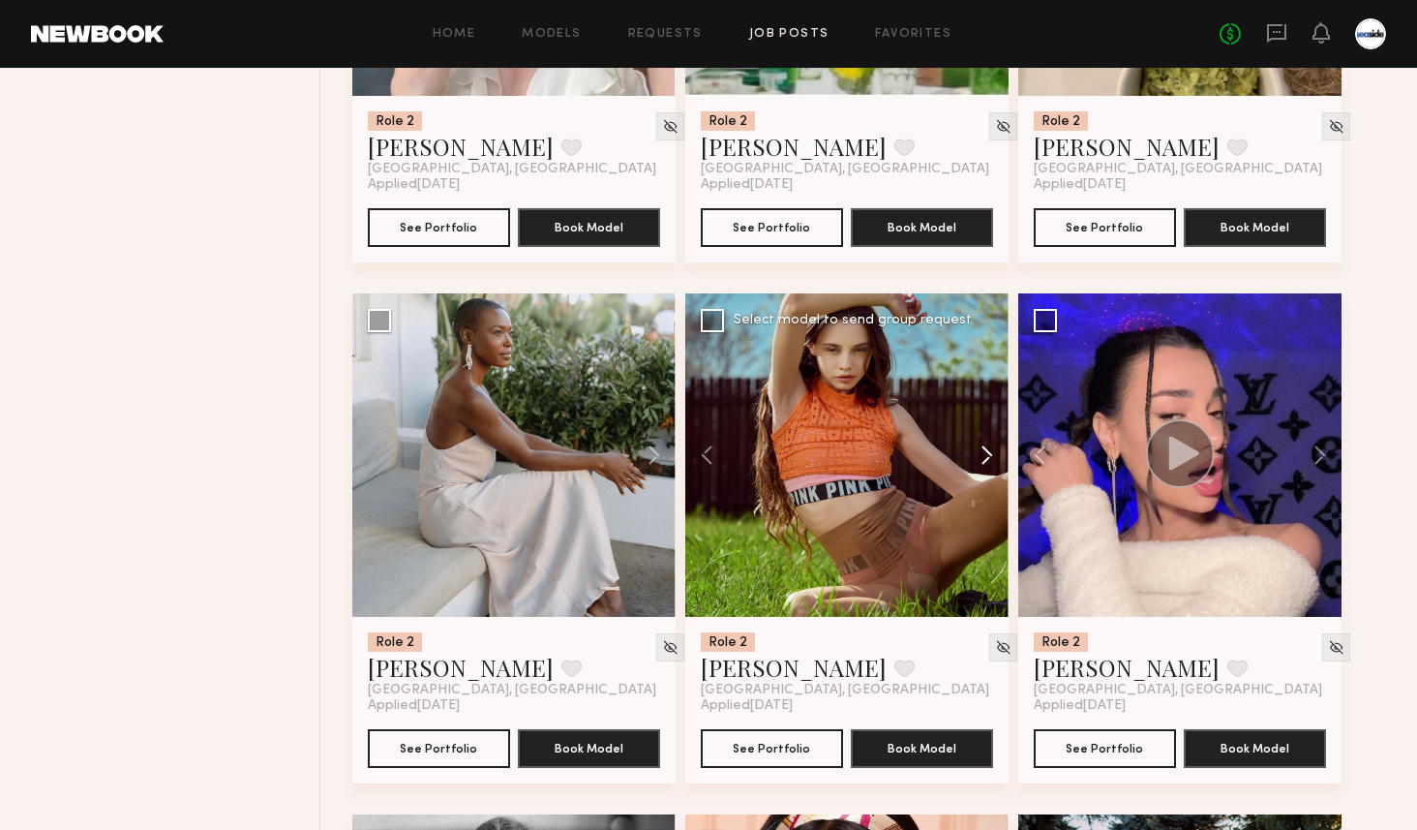
click at [1002, 461] on button at bounding box center [978, 454] width 62 height 323
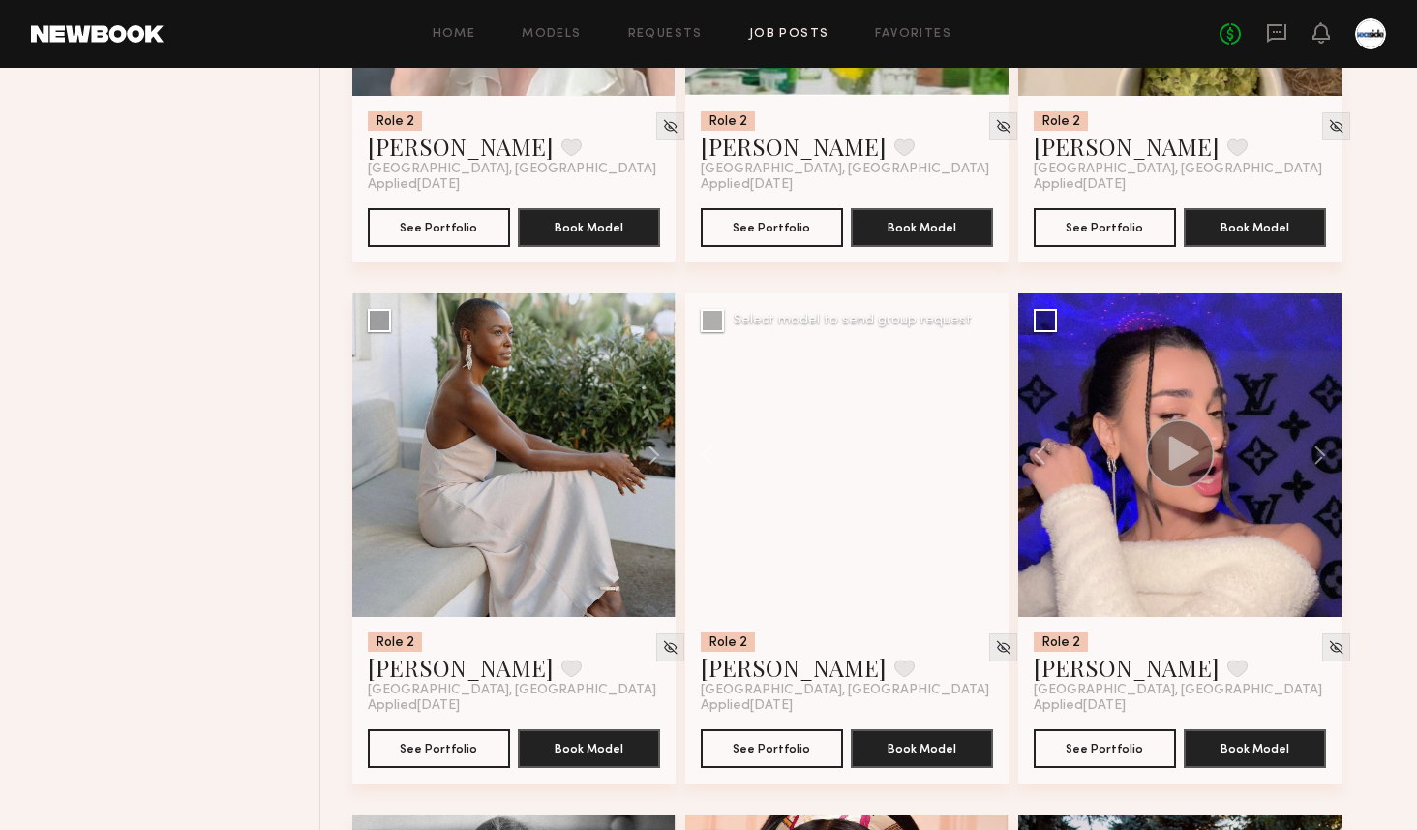
click at [1002, 461] on div at bounding box center [846, 454] width 323 height 323
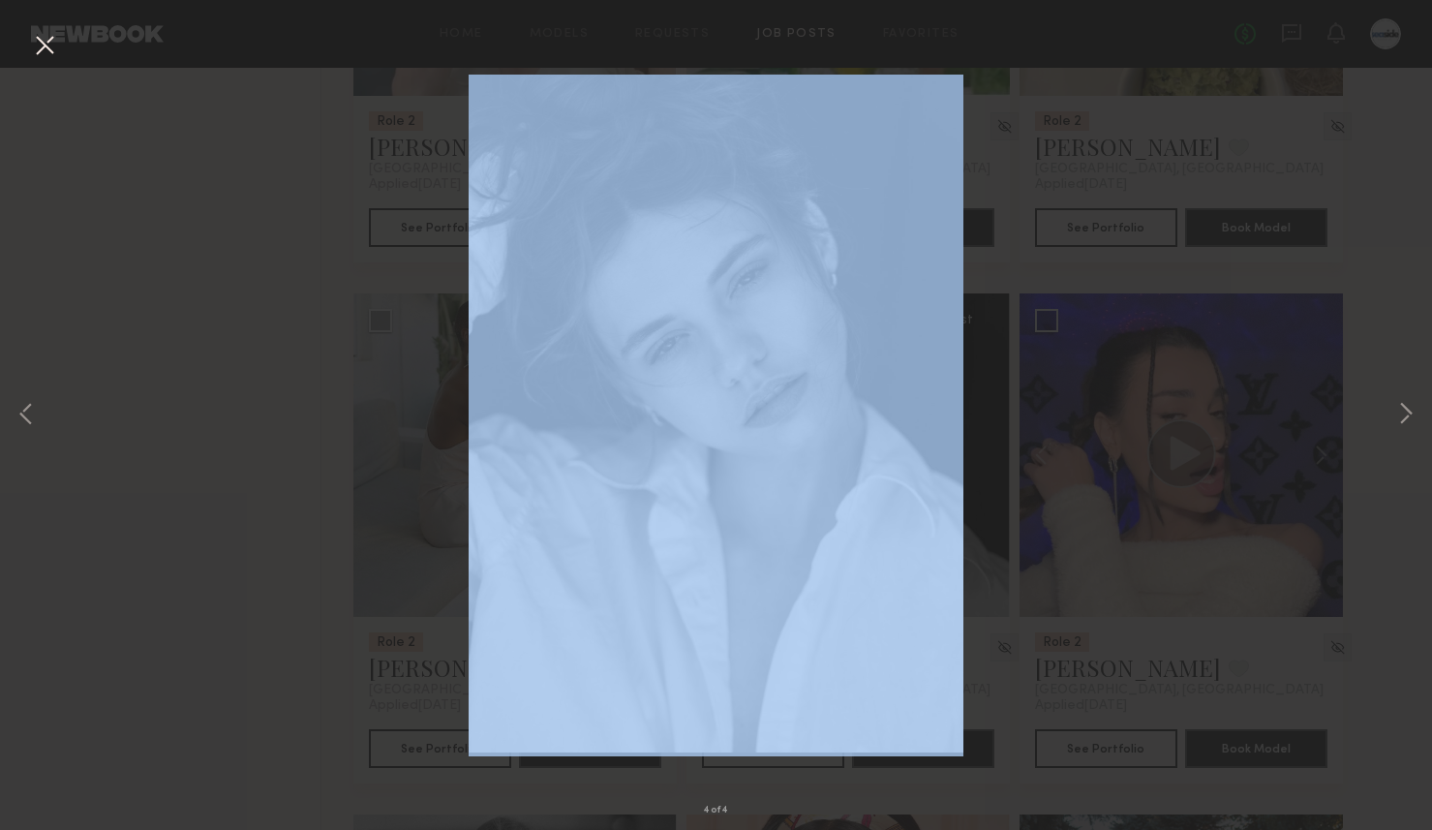
click at [1002, 461] on div "4 of 4" at bounding box center [716, 415] width 1432 height 830
click at [42, 46] on button at bounding box center [44, 46] width 31 height 35
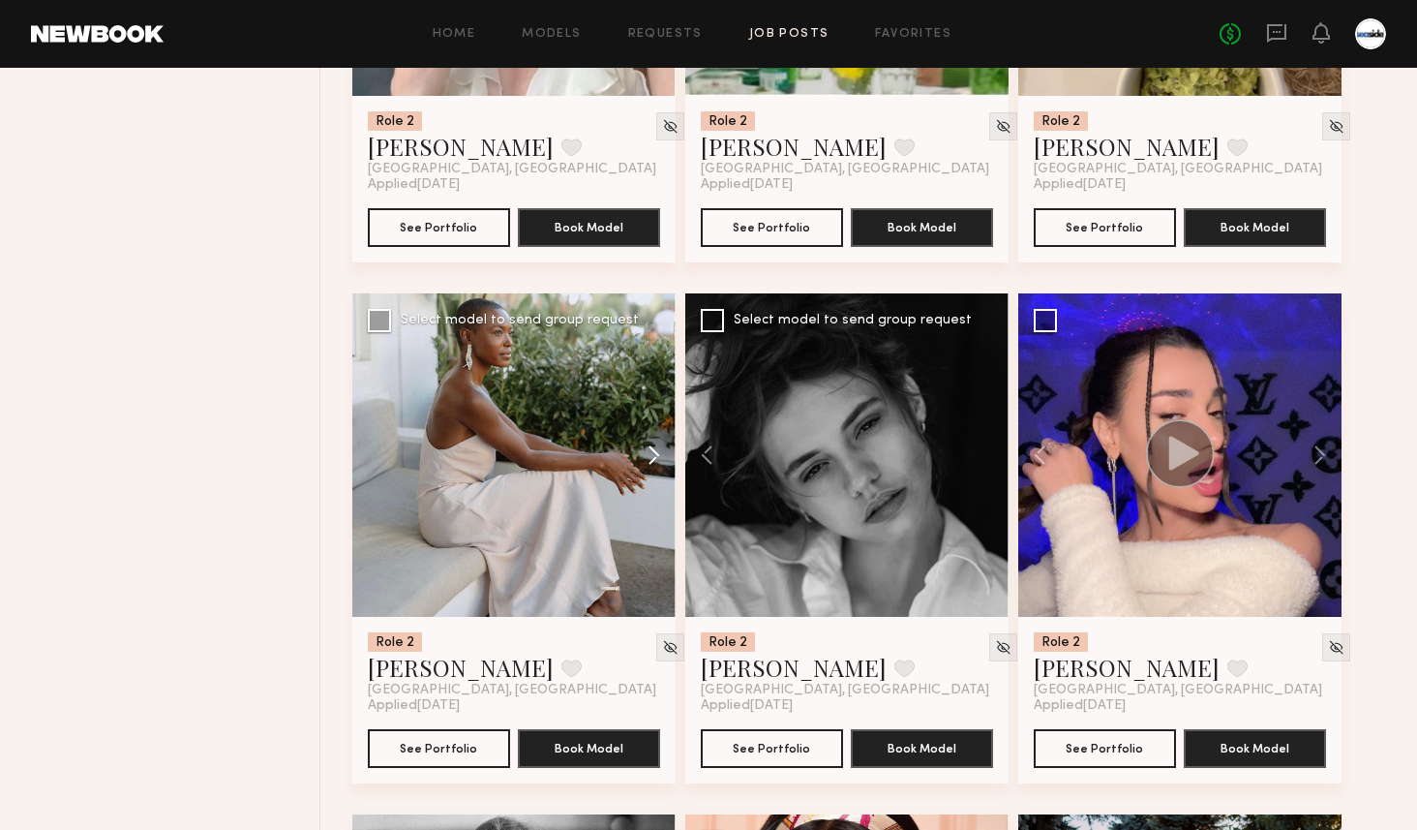
click at [657, 453] on button at bounding box center [645, 454] width 62 height 323
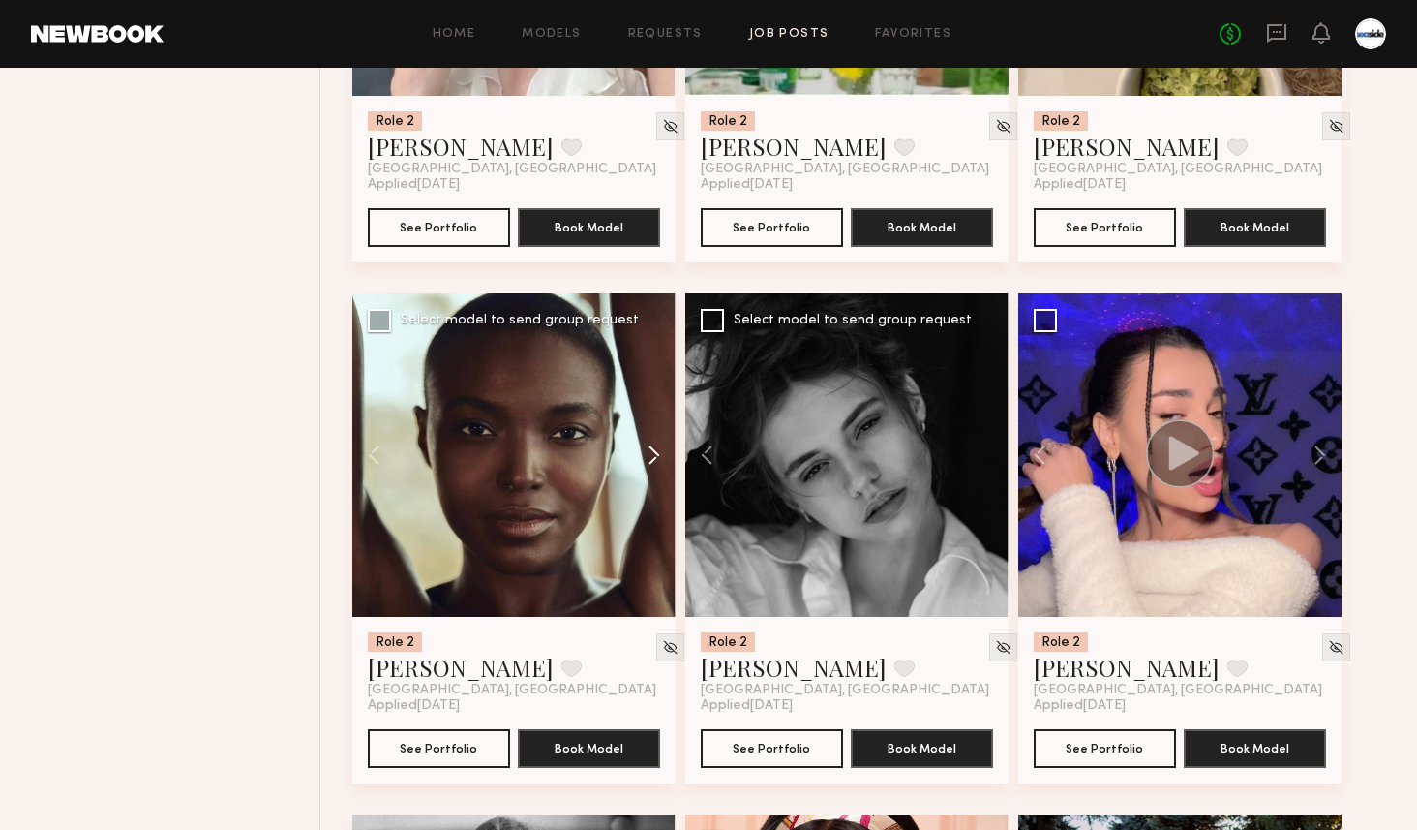
click at [657, 453] on button at bounding box center [645, 454] width 62 height 323
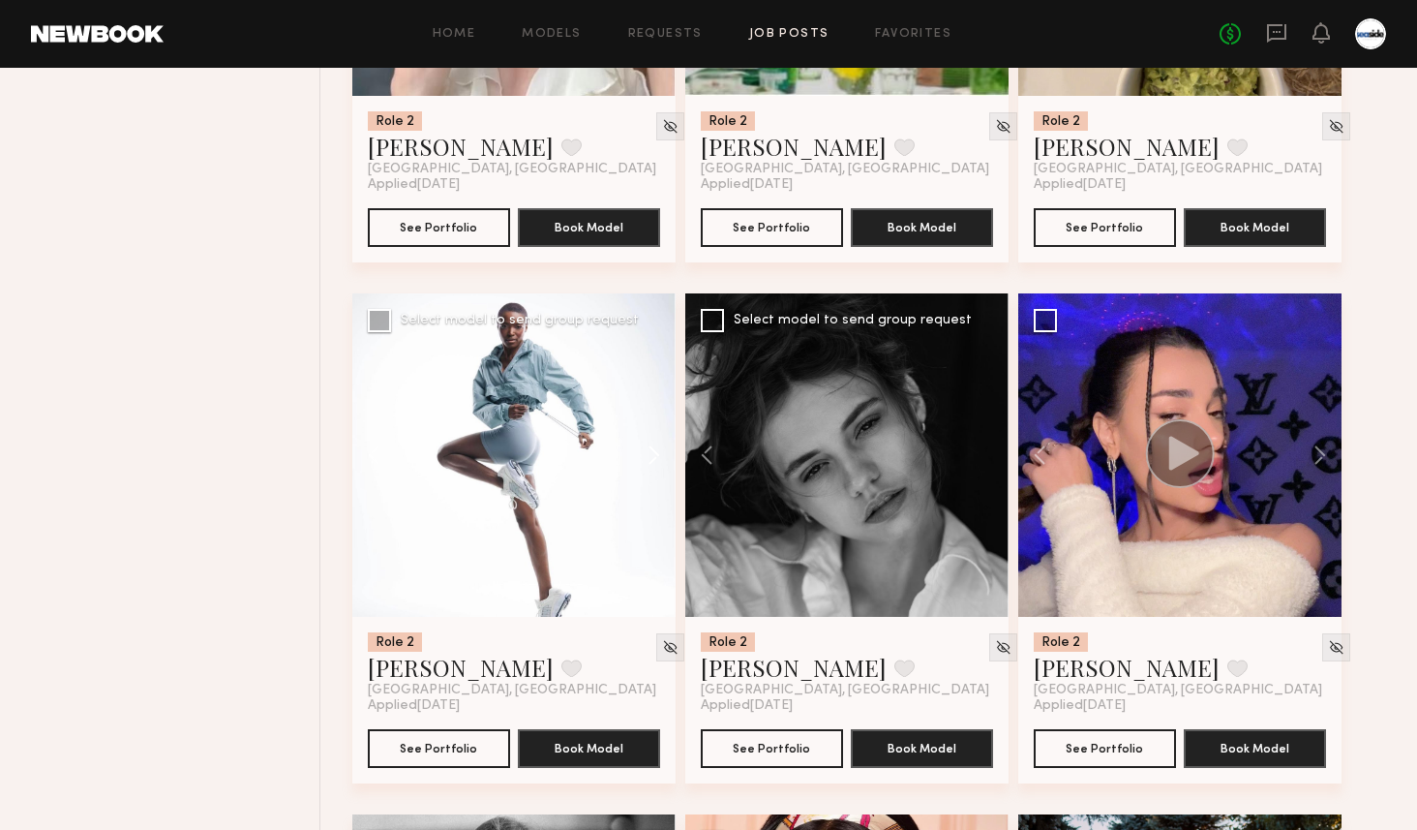
click at [657, 453] on button at bounding box center [645, 454] width 62 height 323
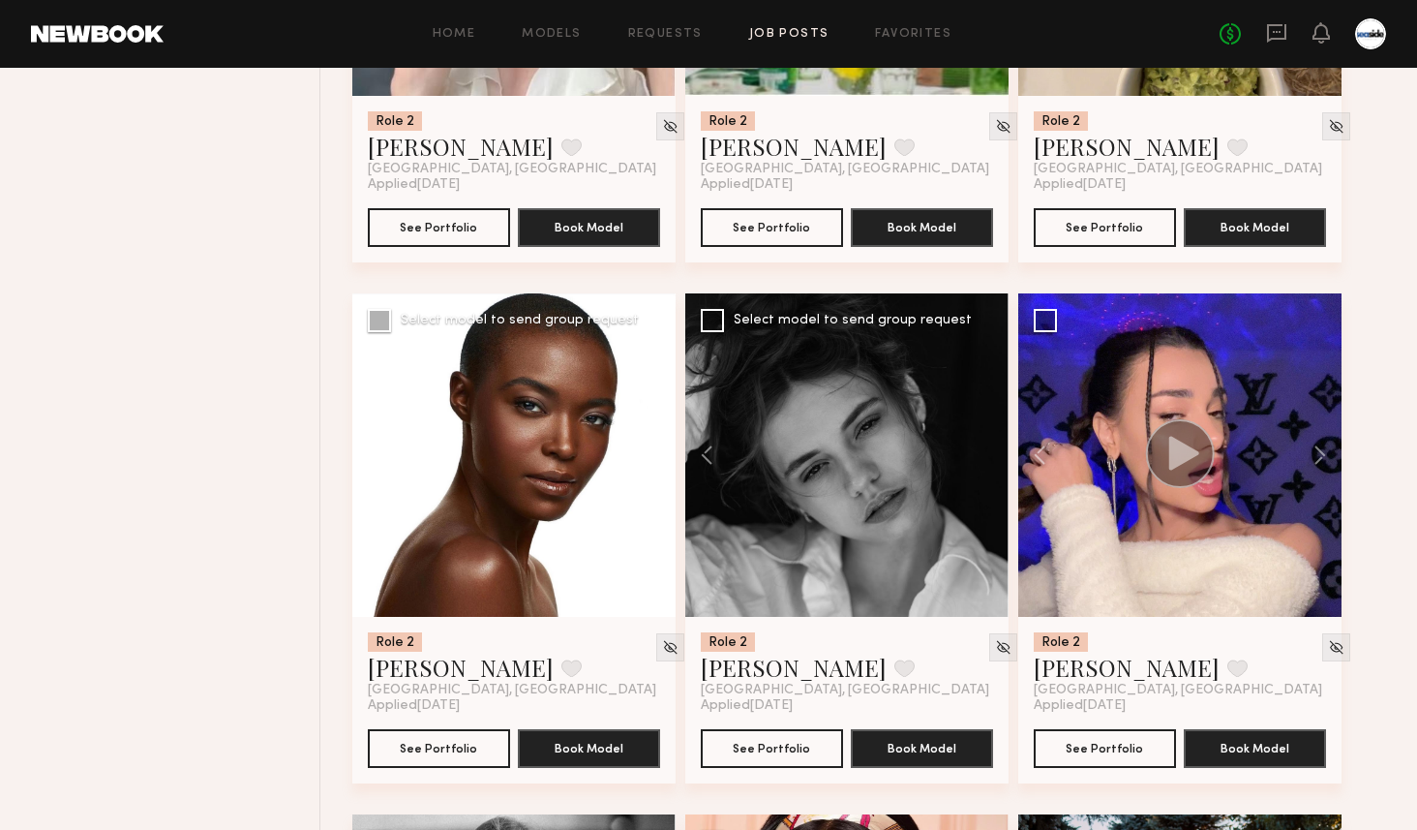
click at [657, 453] on button at bounding box center [645, 454] width 62 height 323
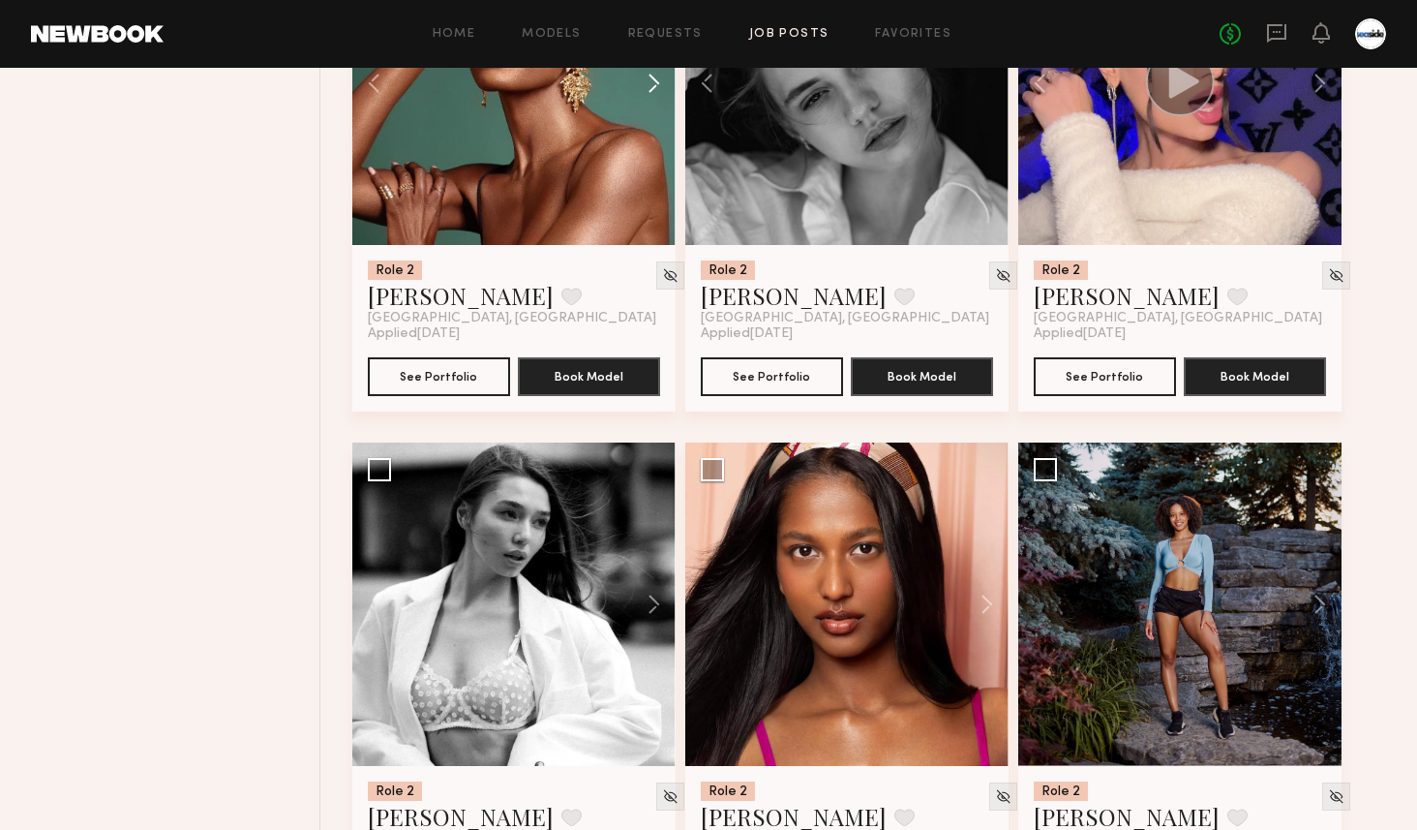
scroll to position [2134, 0]
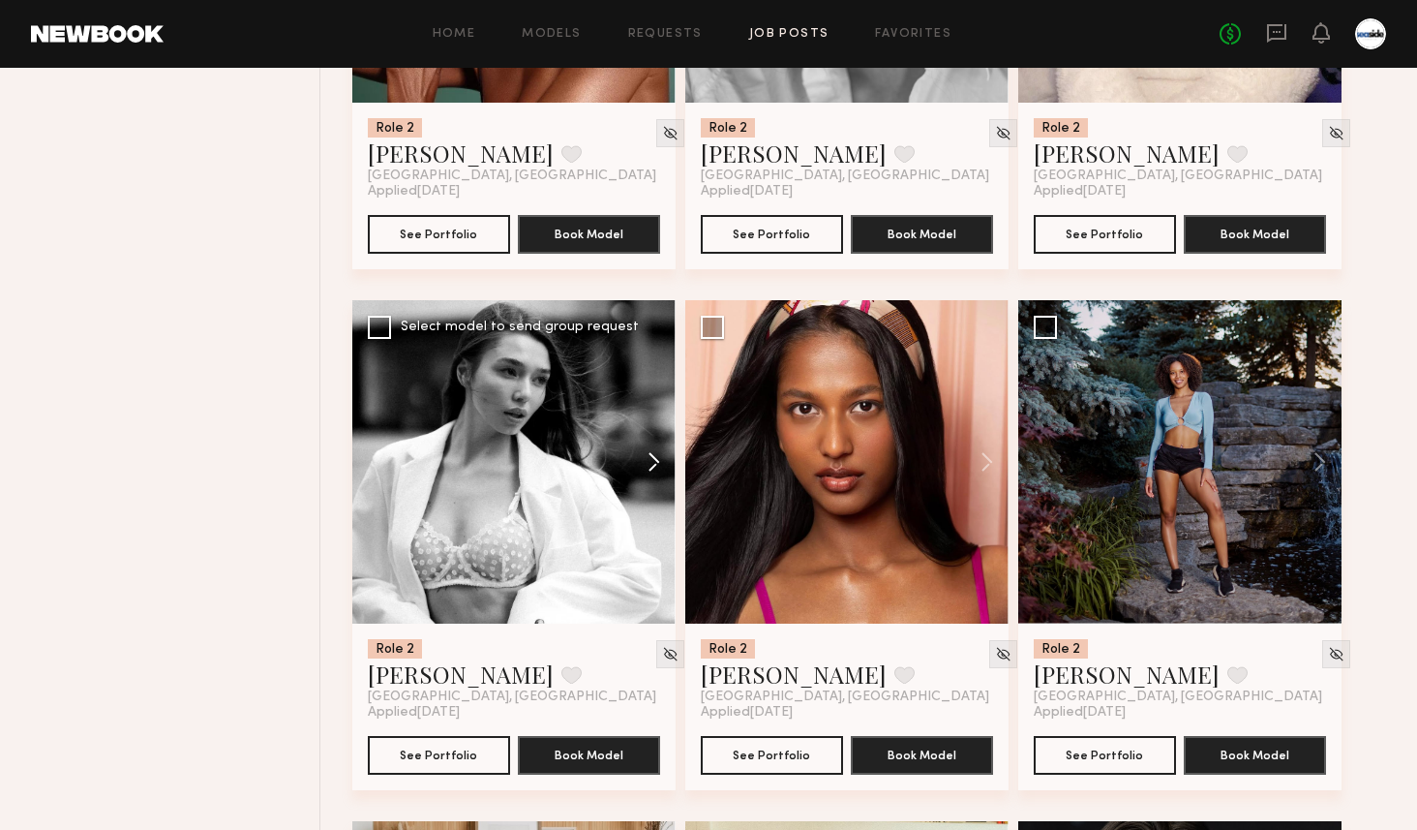
click at [653, 459] on button at bounding box center [645, 461] width 62 height 323
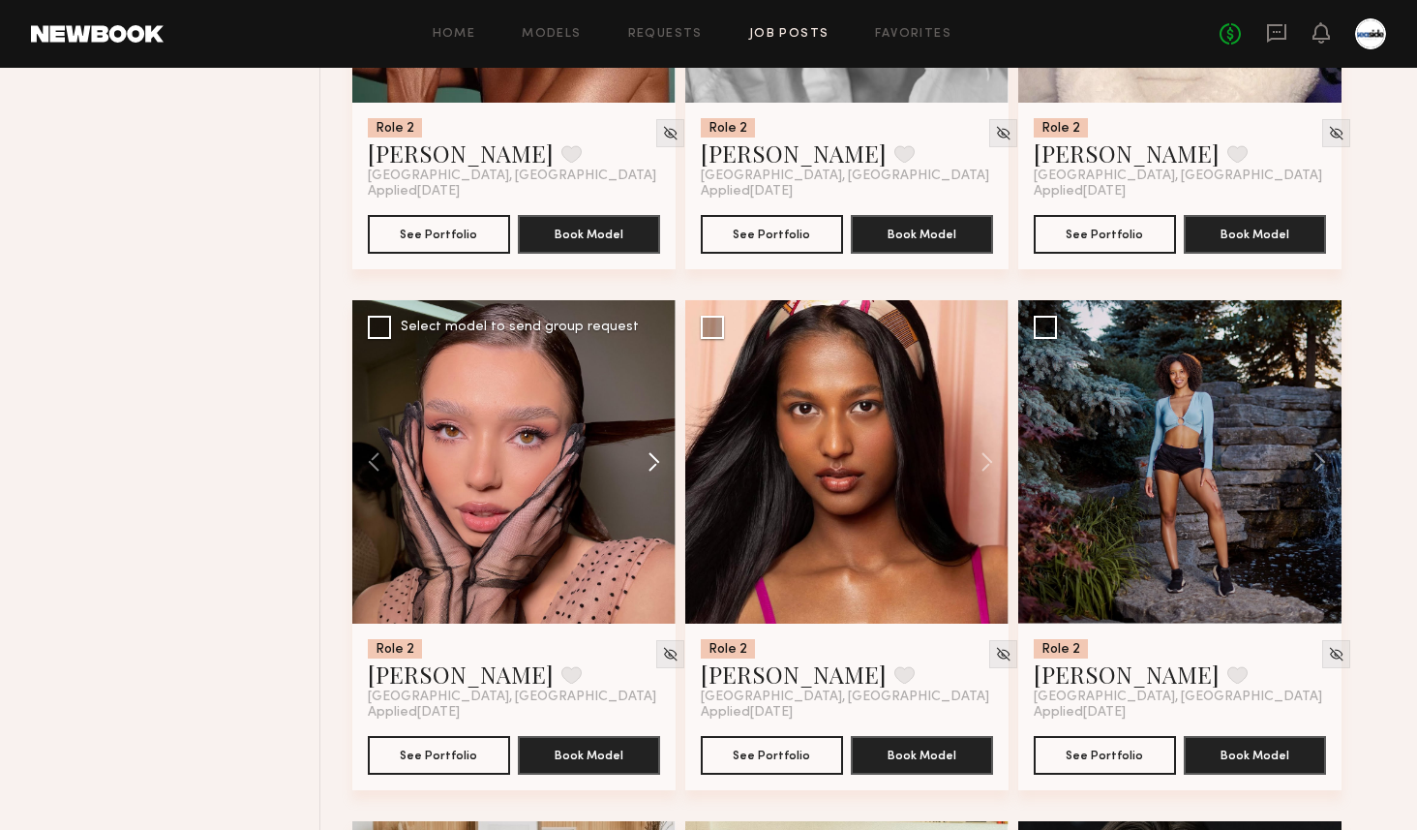
click at [653, 459] on button at bounding box center [645, 461] width 62 height 323
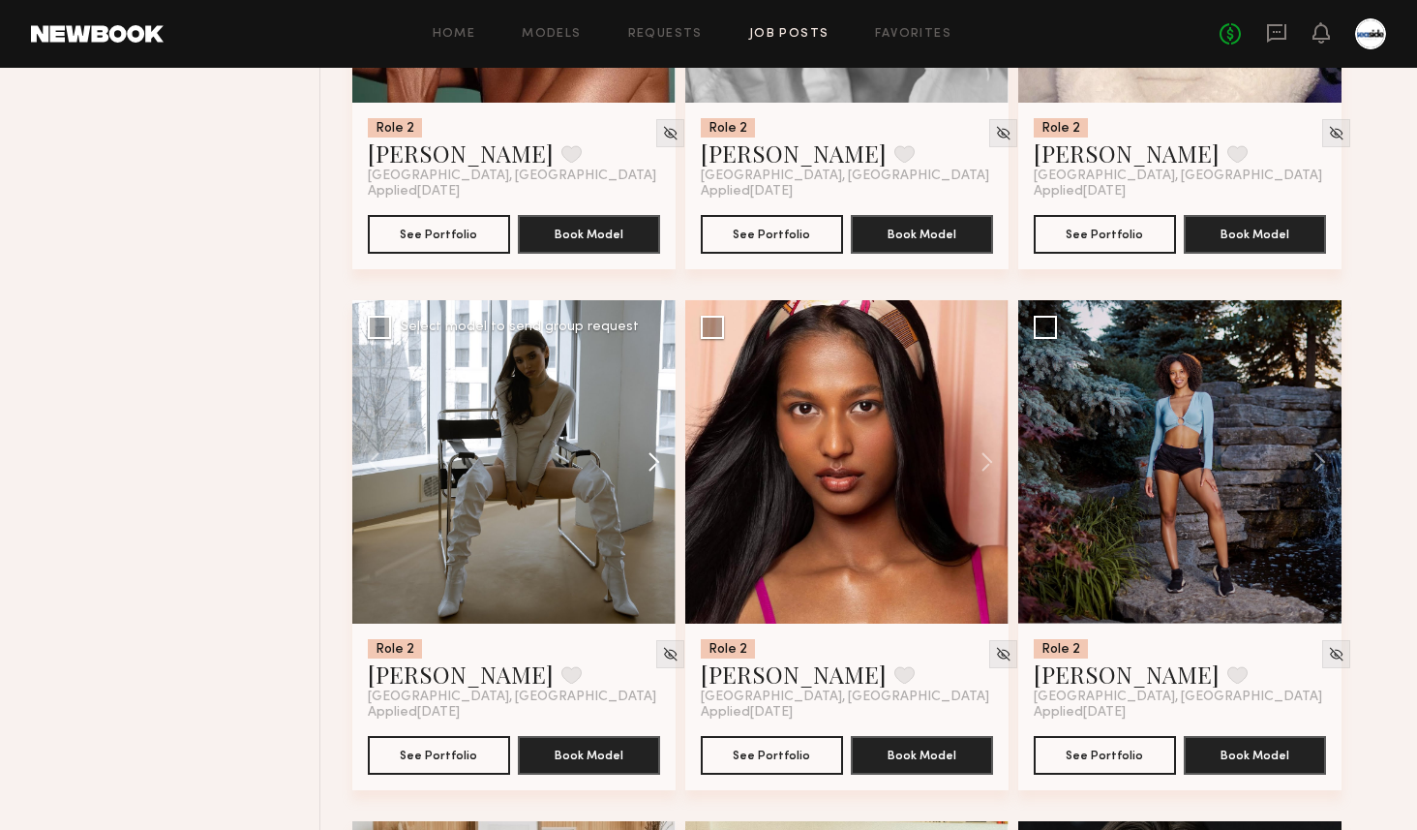
click at [653, 459] on button at bounding box center [645, 461] width 62 height 323
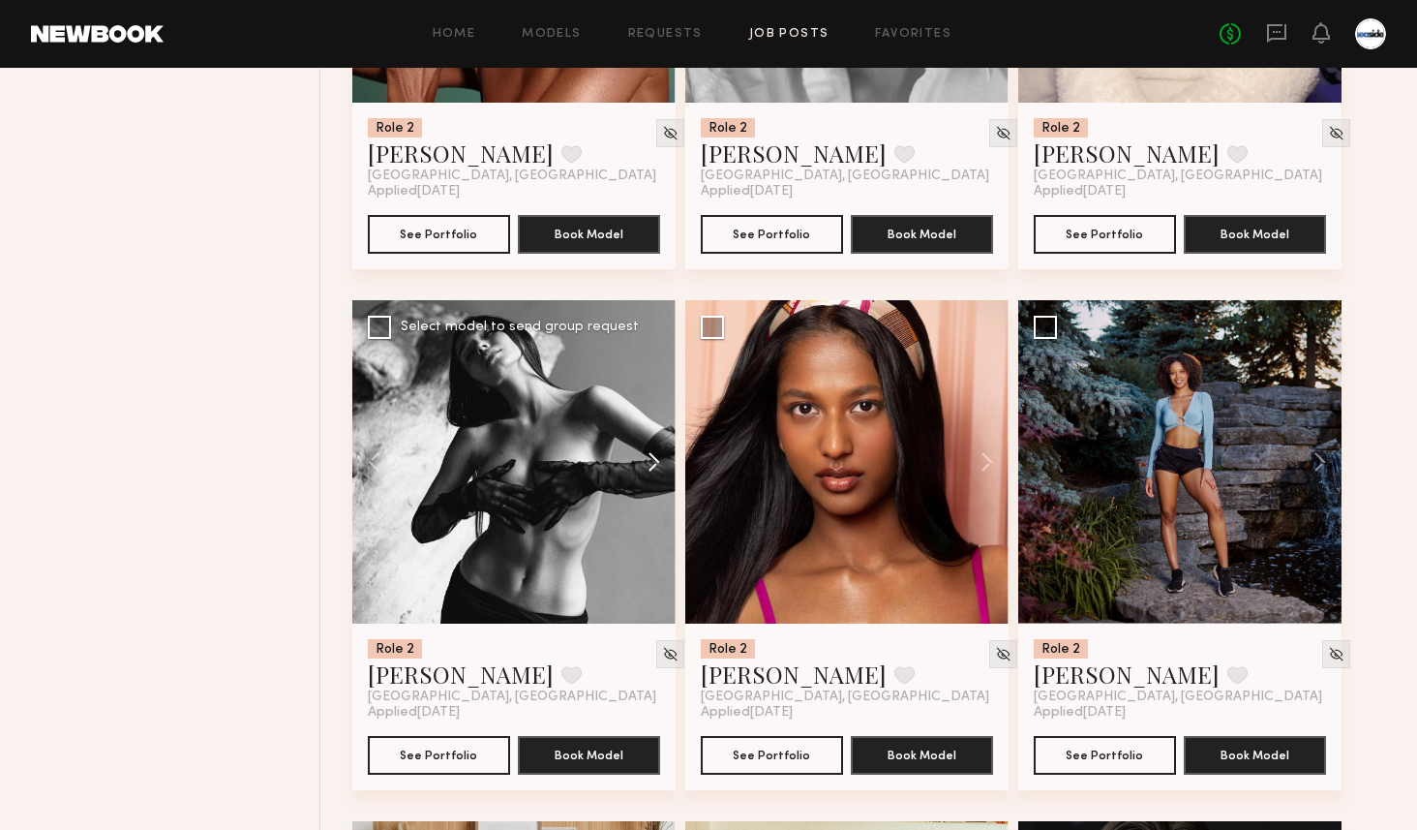
click at [653, 459] on button at bounding box center [645, 461] width 62 height 323
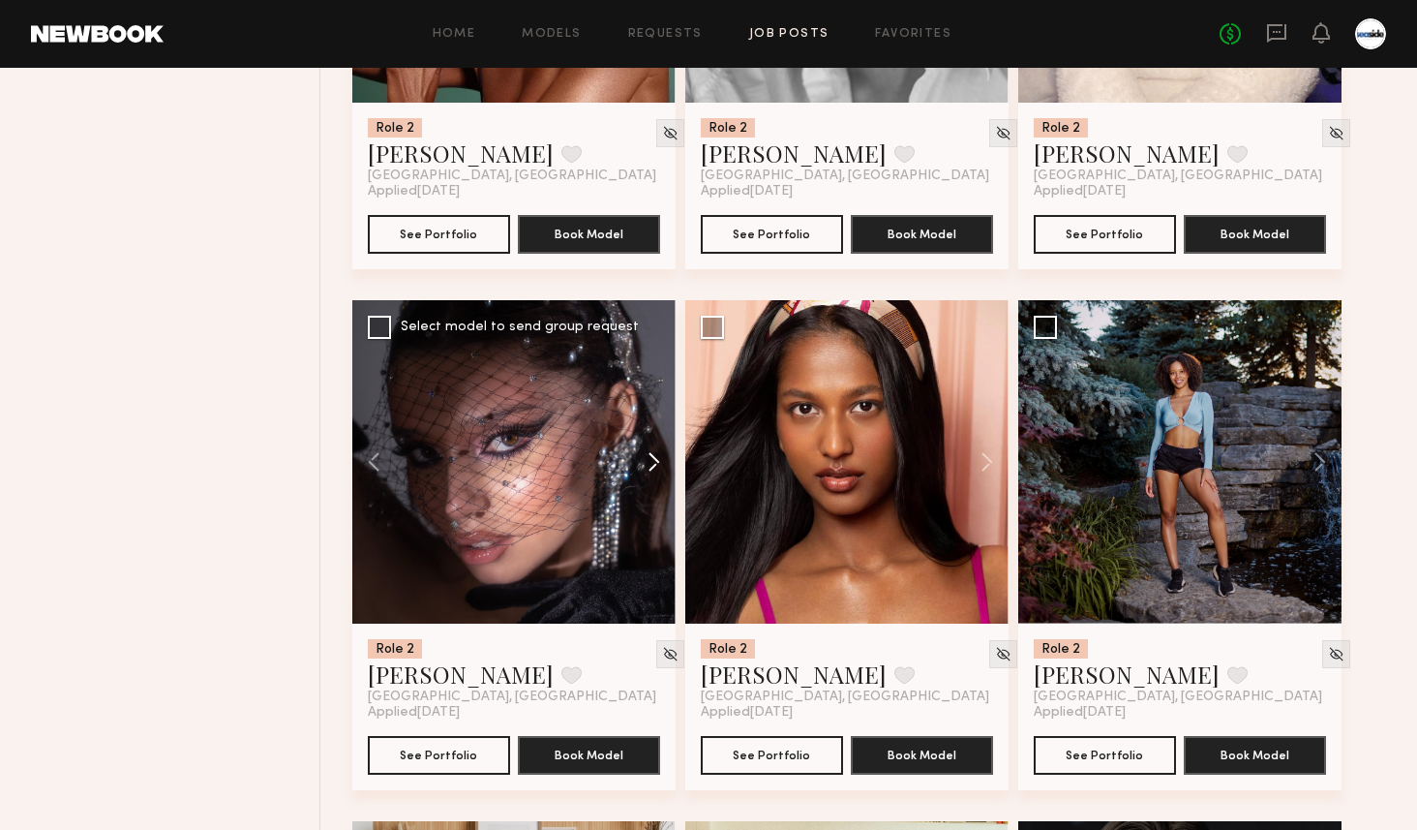
click at [653, 459] on button at bounding box center [645, 461] width 62 height 323
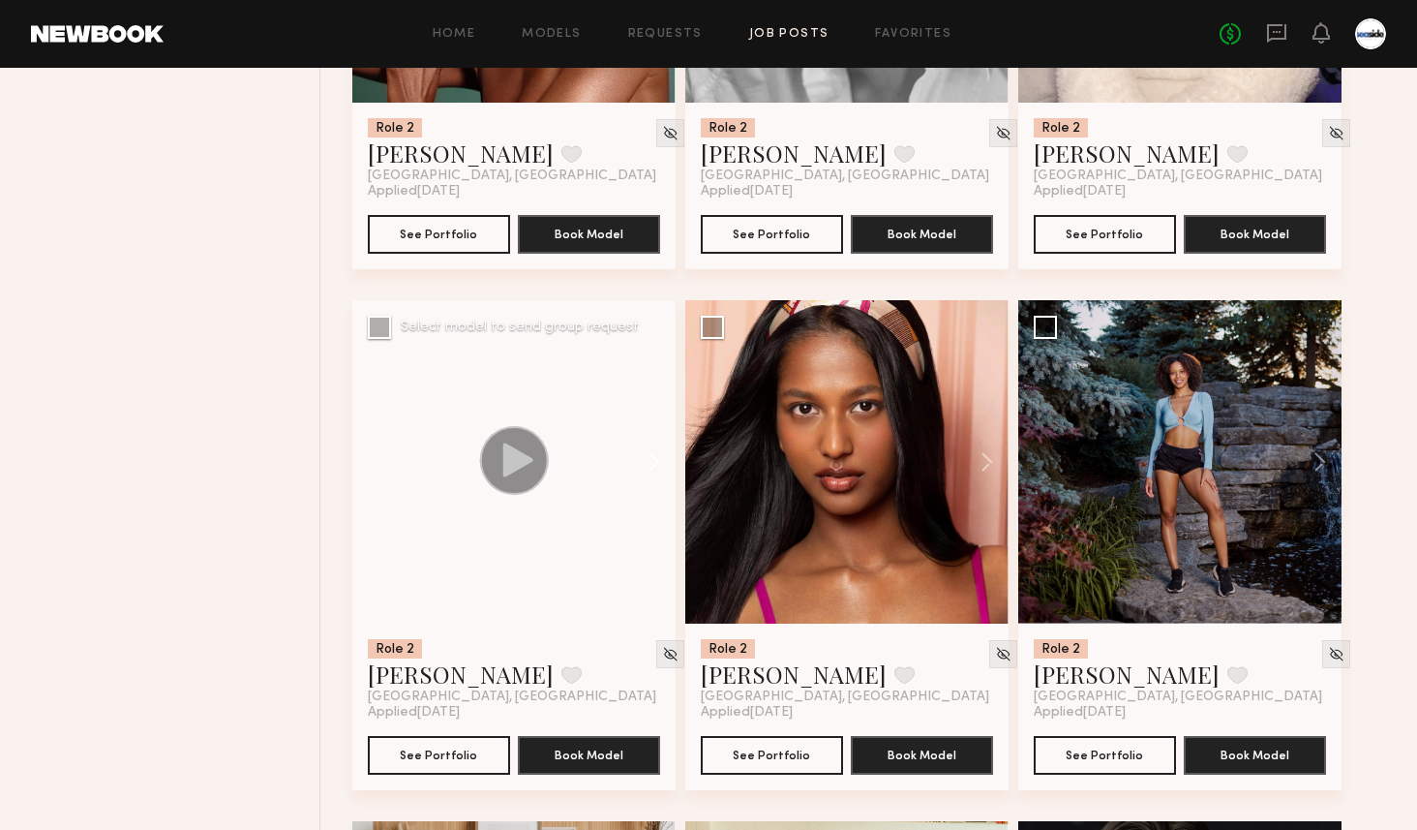
click at [653, 459] on button at bounding box center [645, 461] width 62 height 323
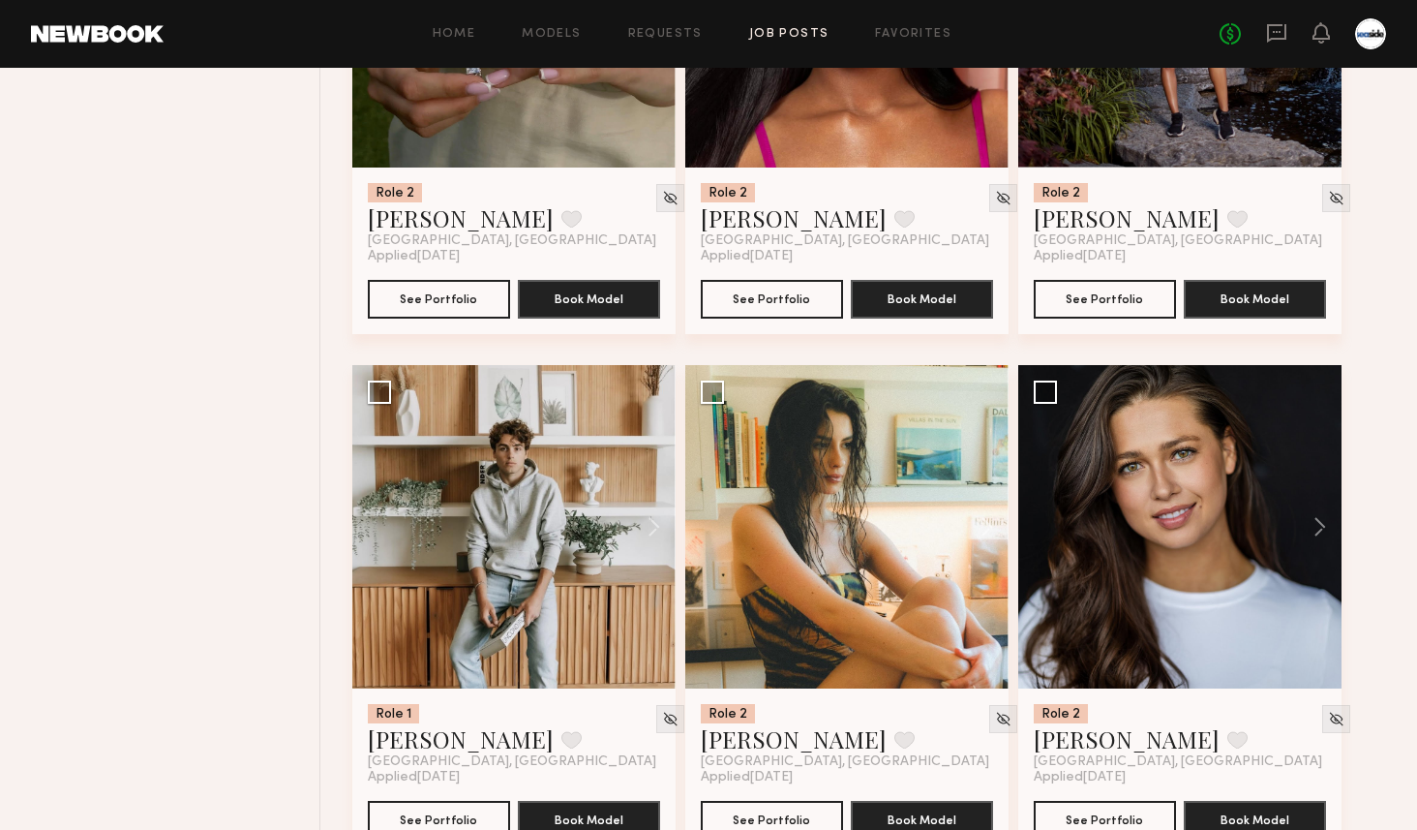
scroll to position [2598, 0]
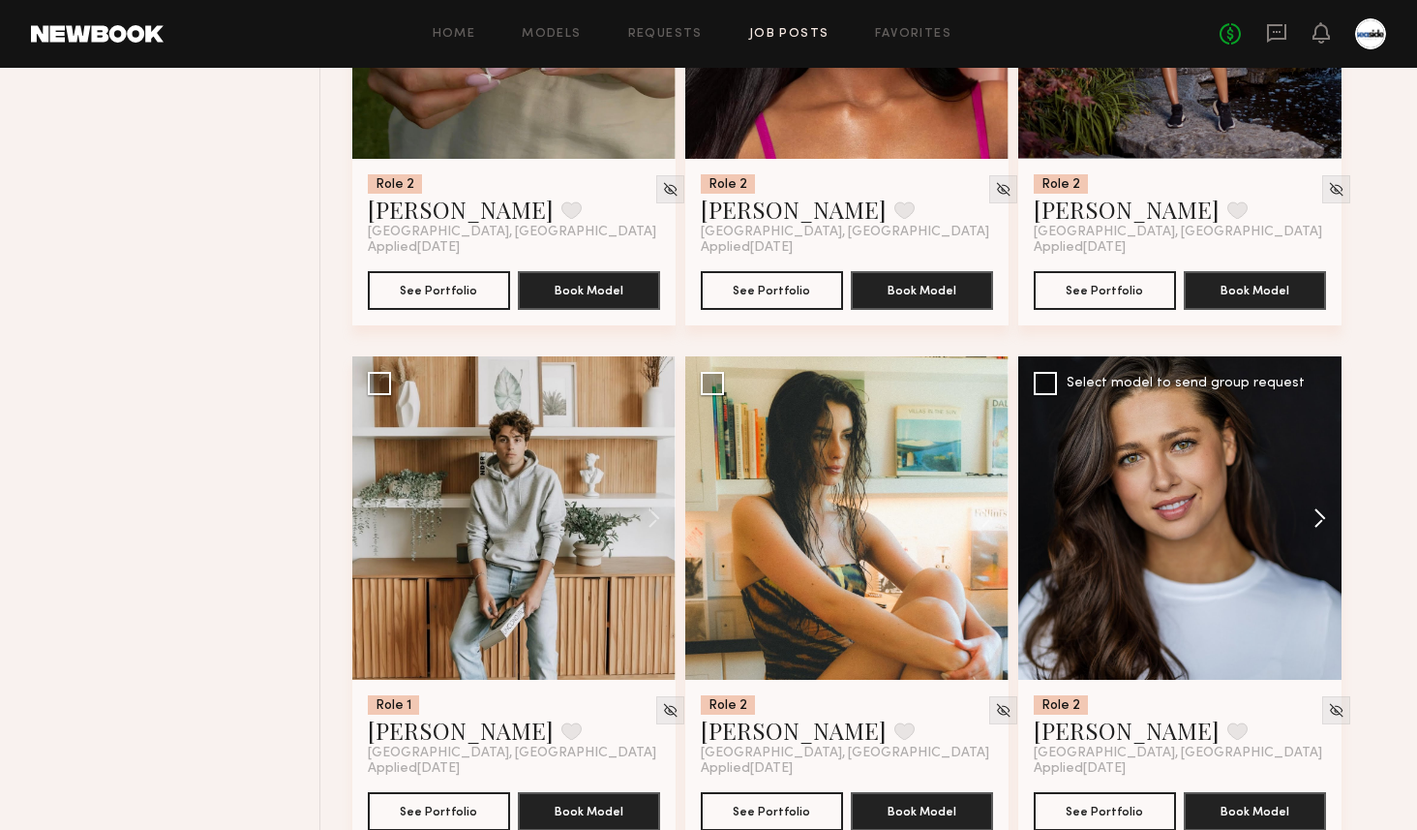
click at [1326, 515] on button at bounding box center [1311, 517] width 62 height 323
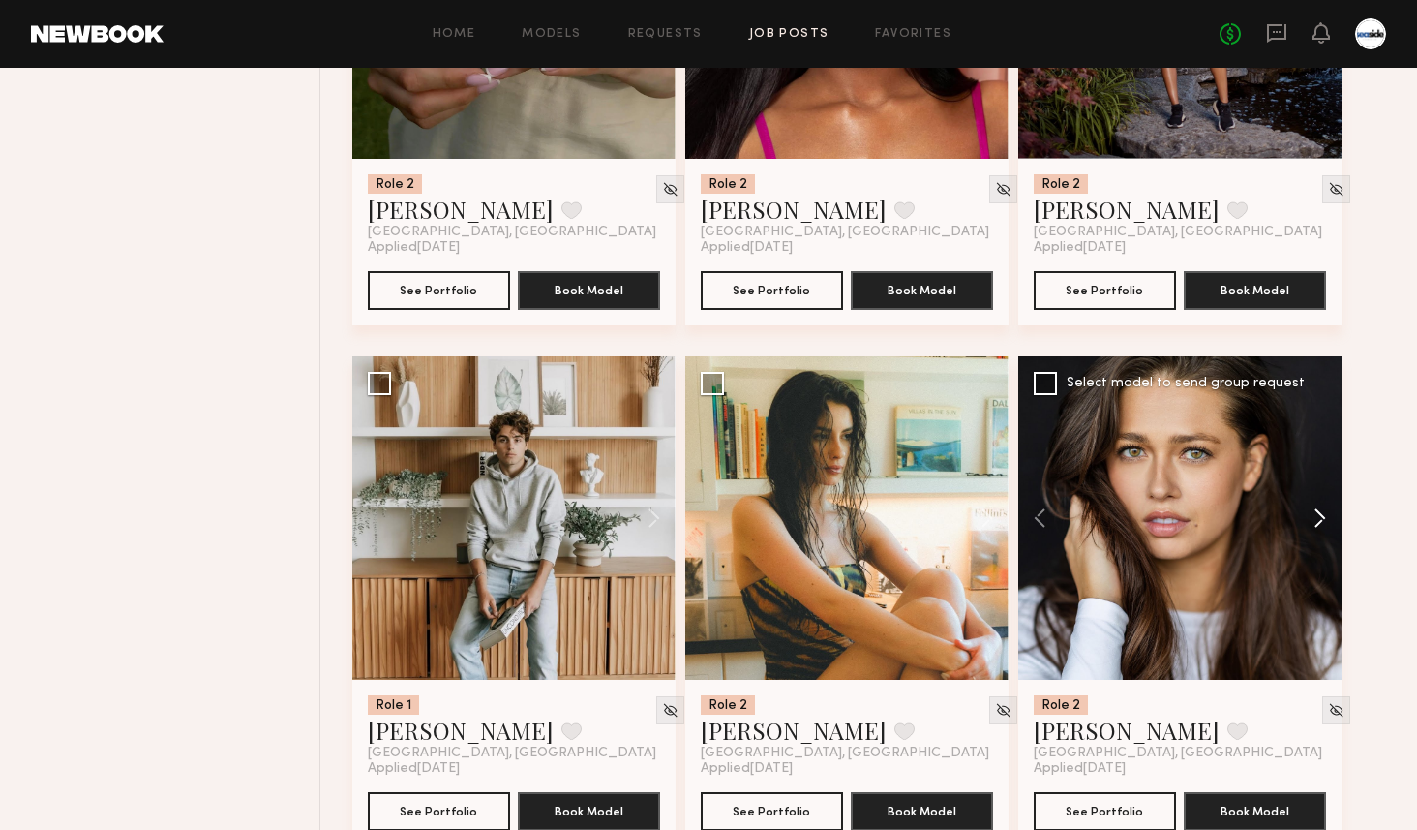
click at [1326, 515] on button at bounding box center [1311, 517] width 62 height 323
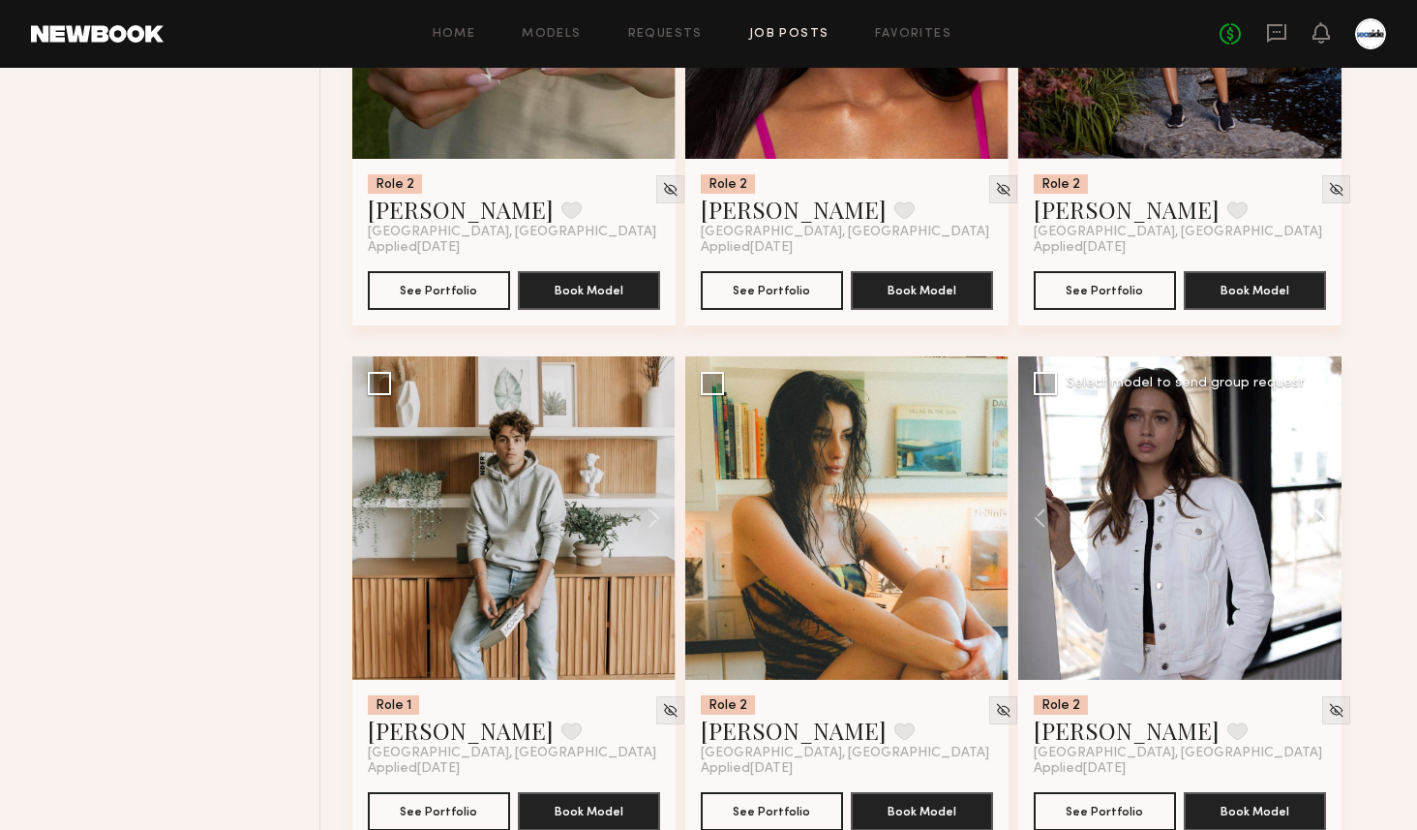
click at [1326, 515] on button at bounding box center [1311, 517] width 62 height 323
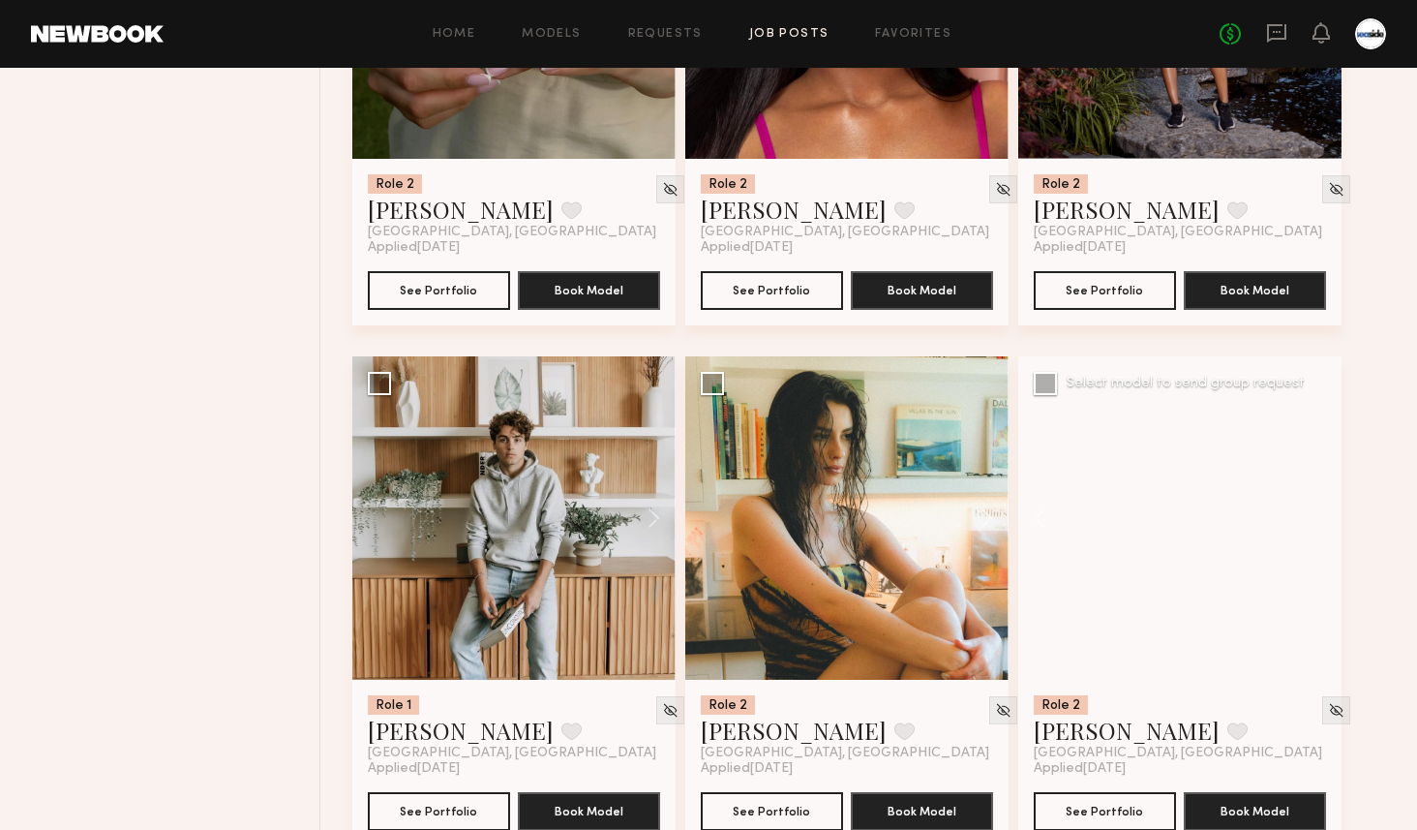
click at [1326, 515] on div at bounding box center [1179, 517] width 323 height 323
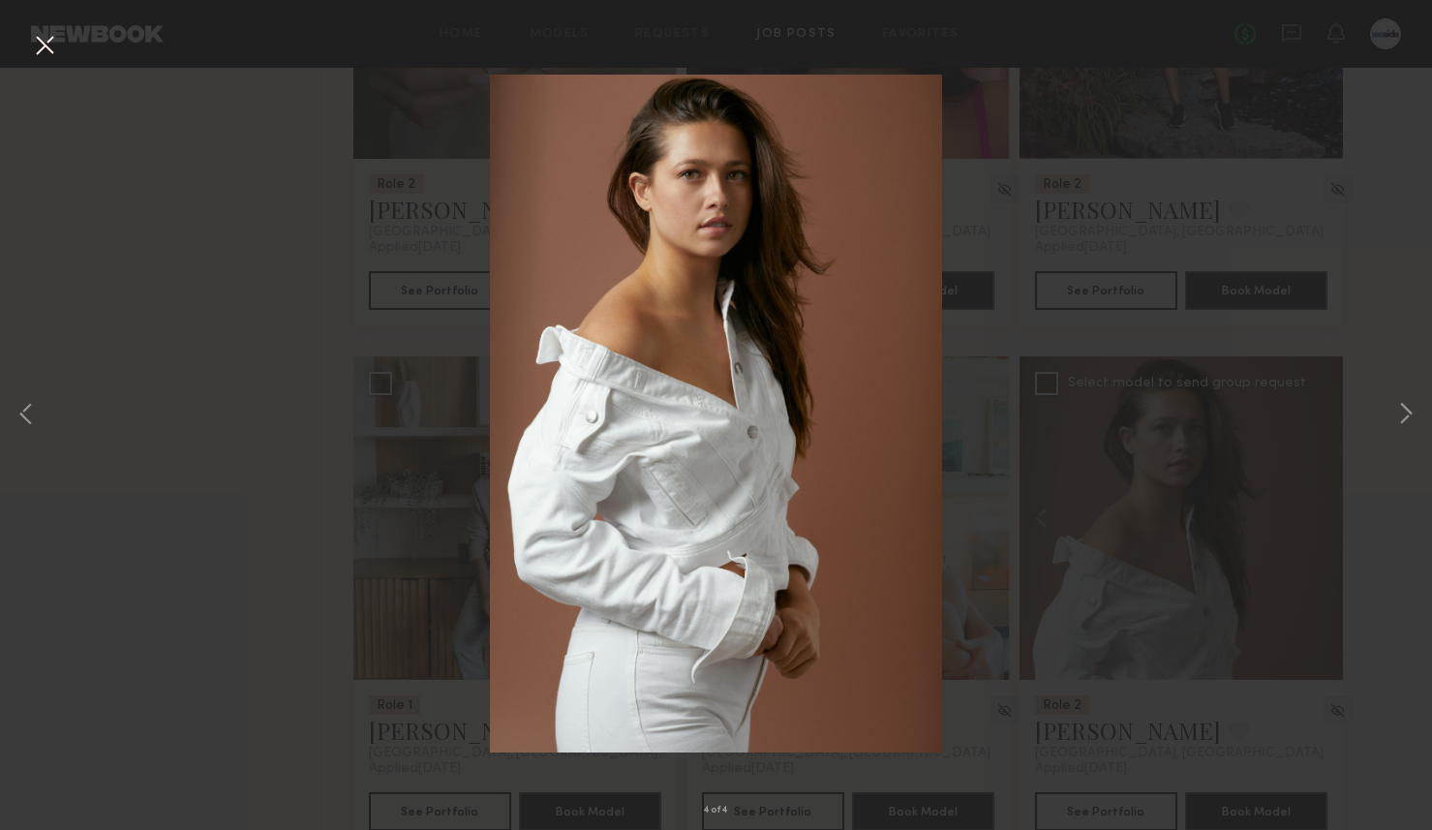
click at [45, 54] on button at bounding box center [44, 46] width 31 height 35
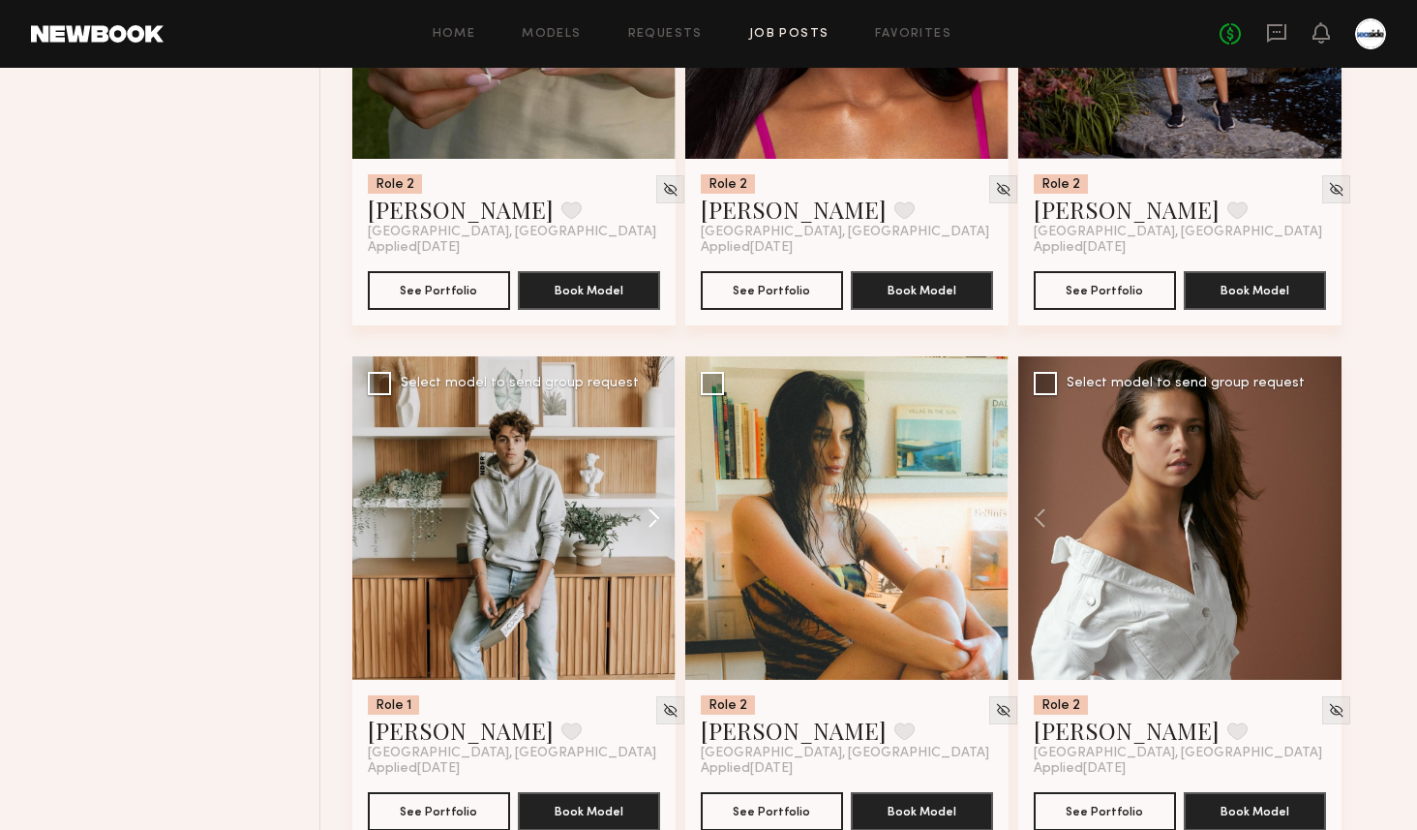
click at [658, 516] on button at bounding box center [645, 517] width 62 height 323
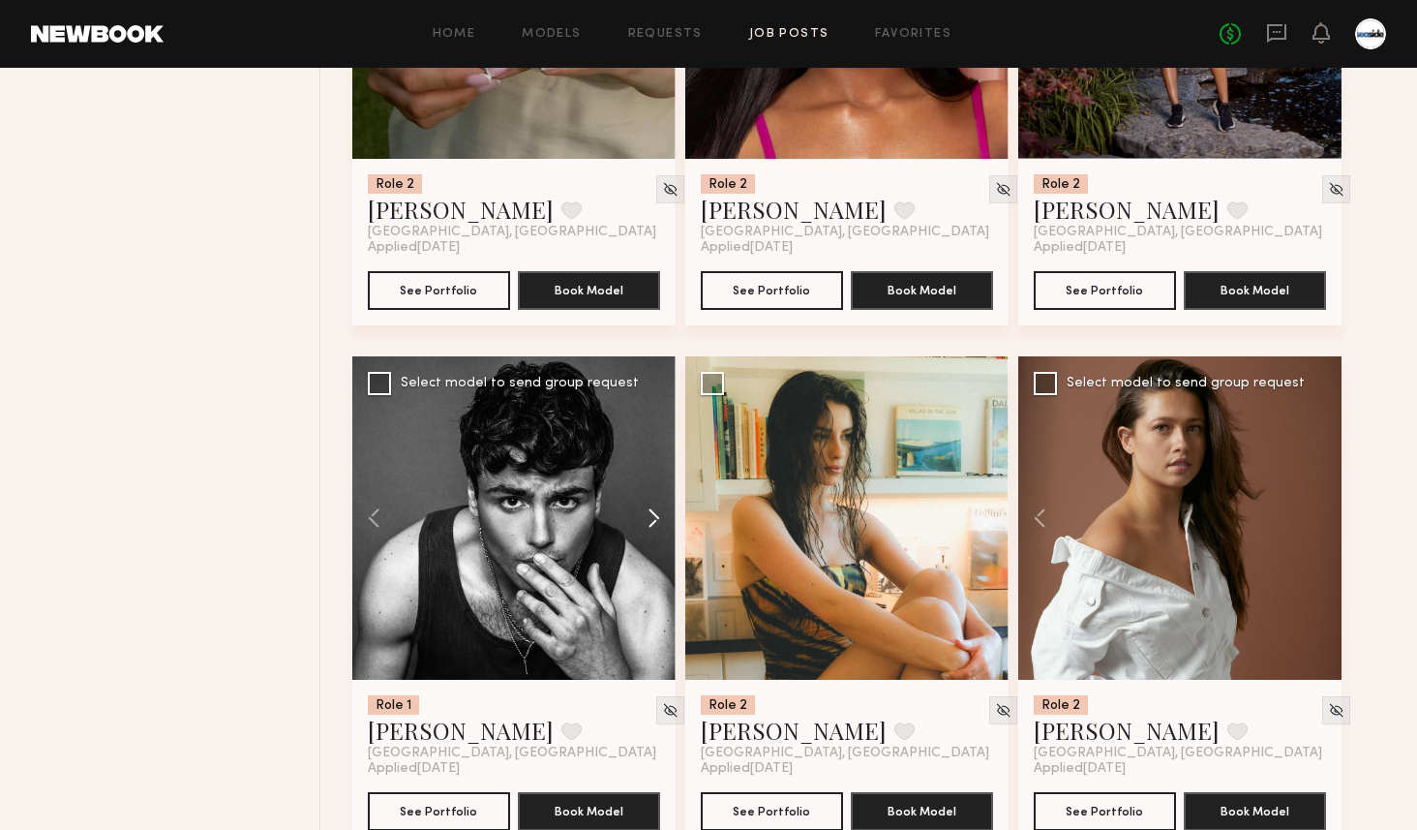
click at [658, 516] on button at bounding box center [645, 517] width 62 height 323
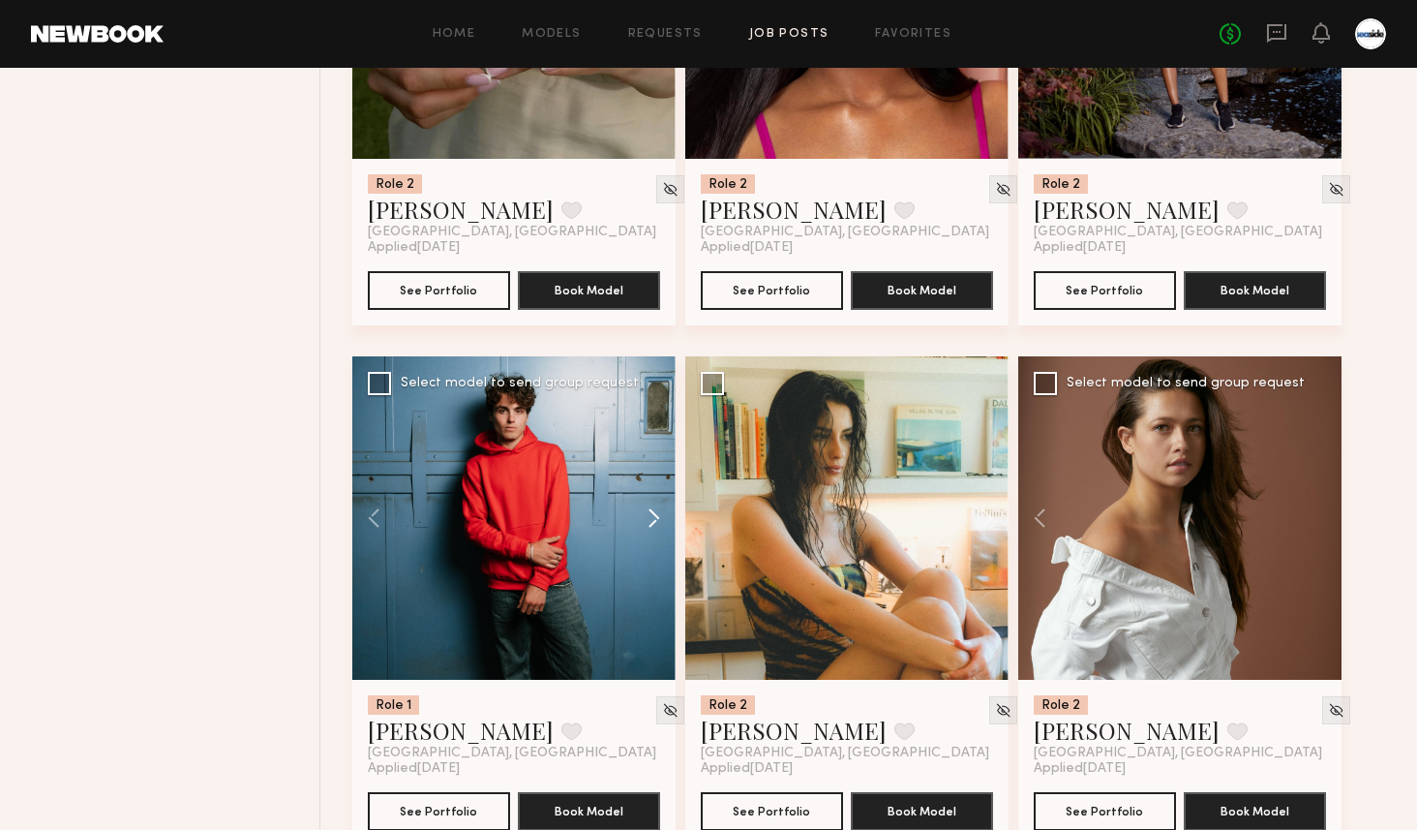
click at [658, 516] on button at bounding box center [645, 517] width 62 height 323
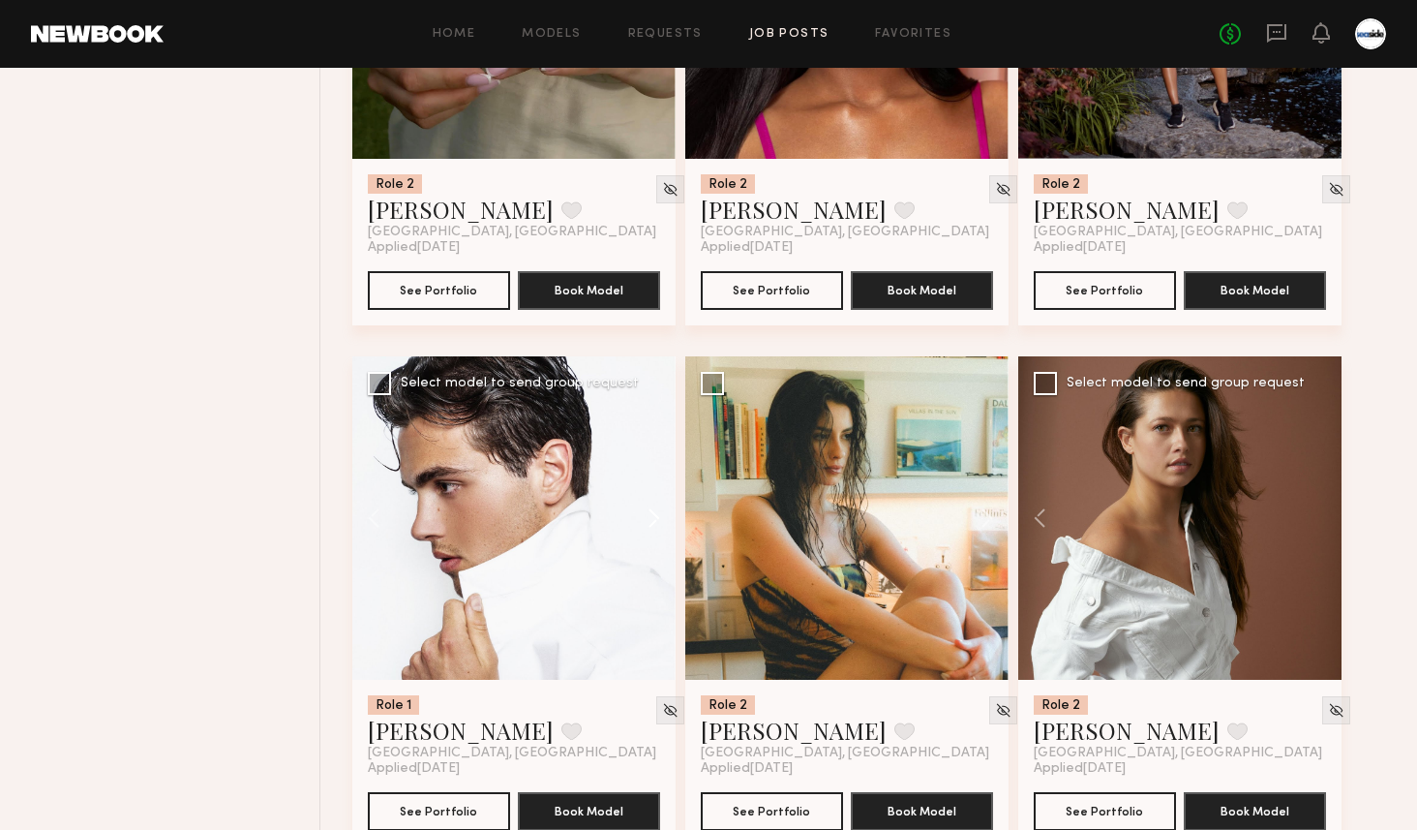
click at [658, 516] on button at bounding box center [645, 517] width 62 height 323
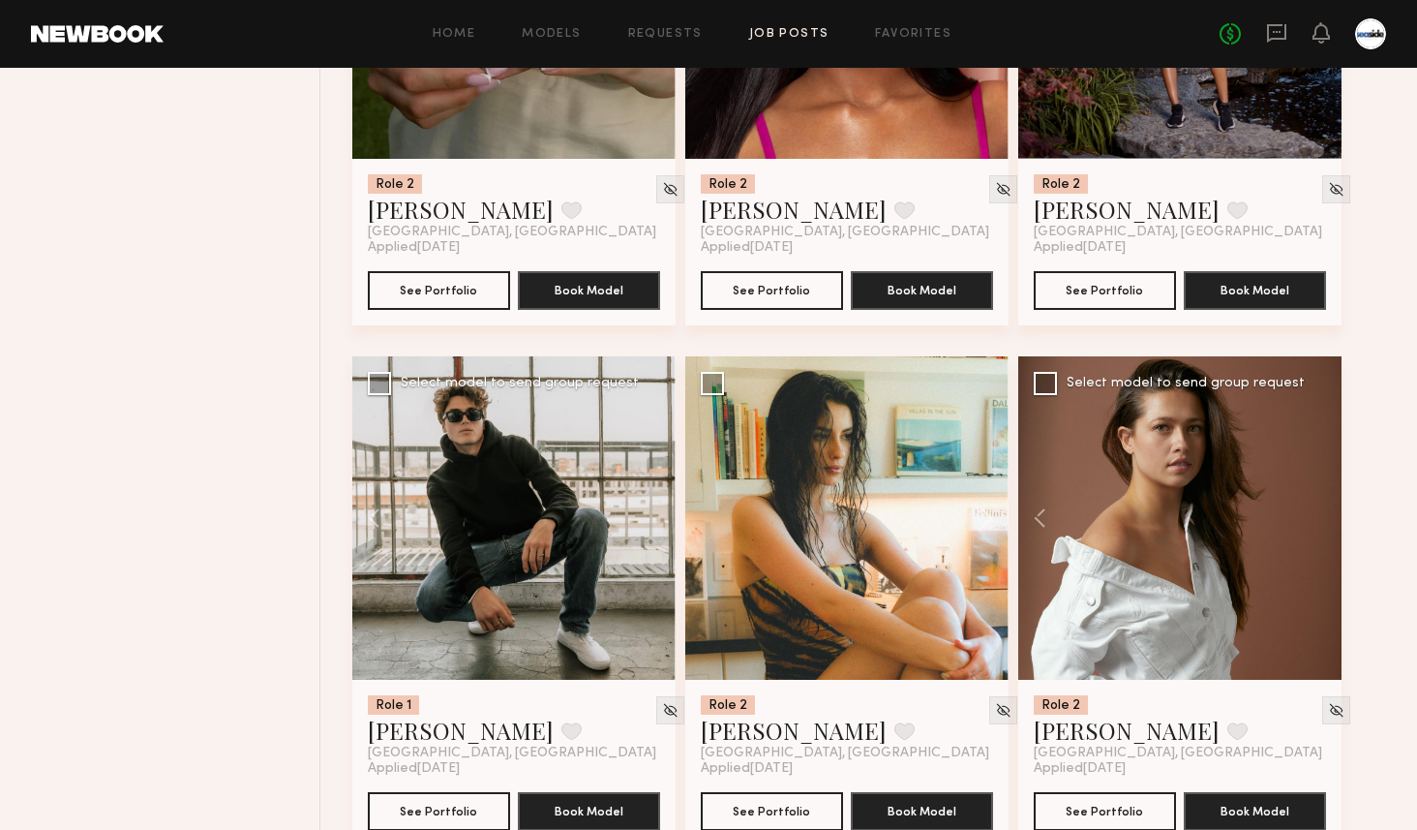
click at [658, 516] on div at bounding box center [513, 517] width 323 height 323
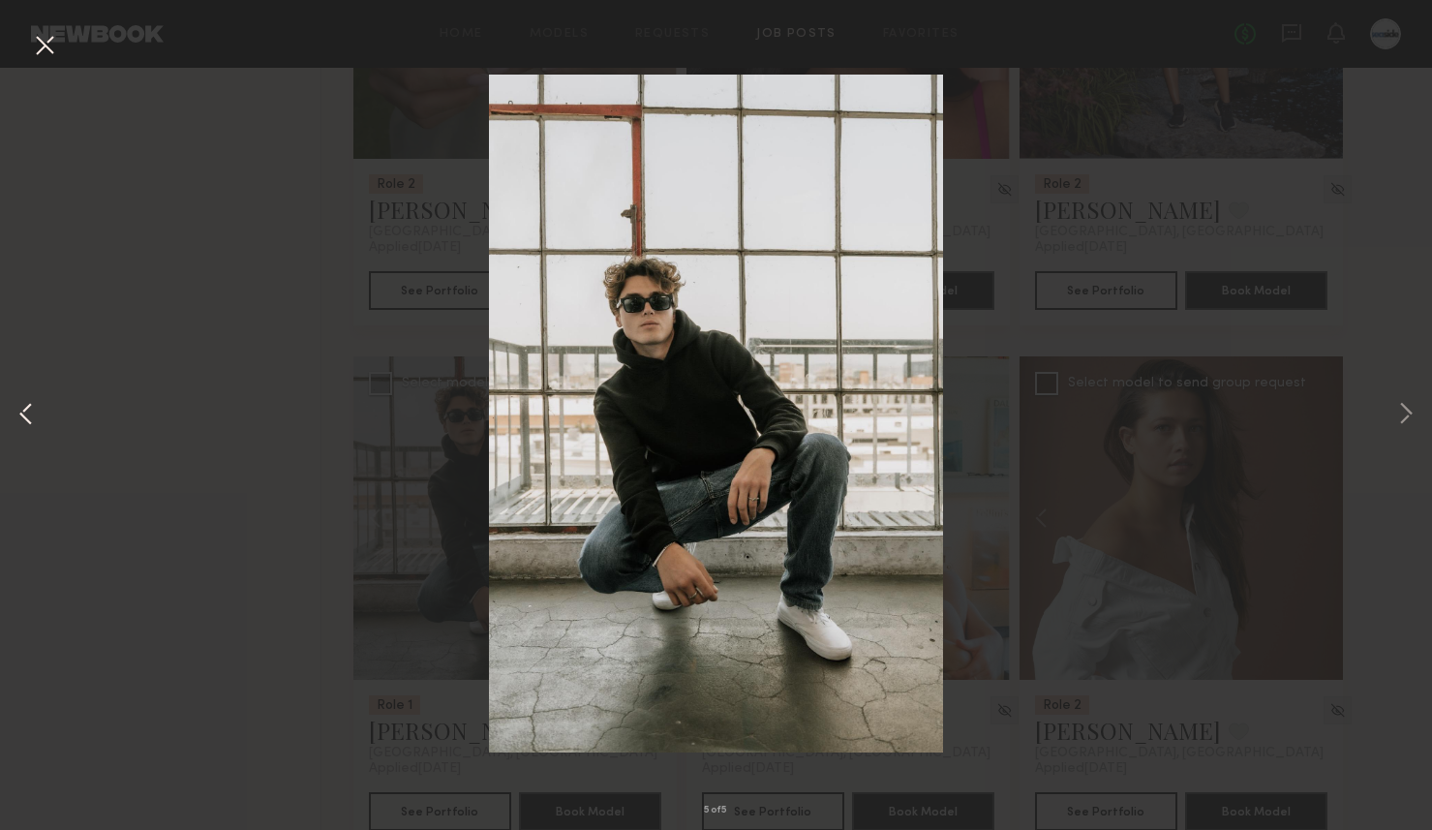
click at [35, 326] on button at bounding box center [26, 415] width 23 height 664
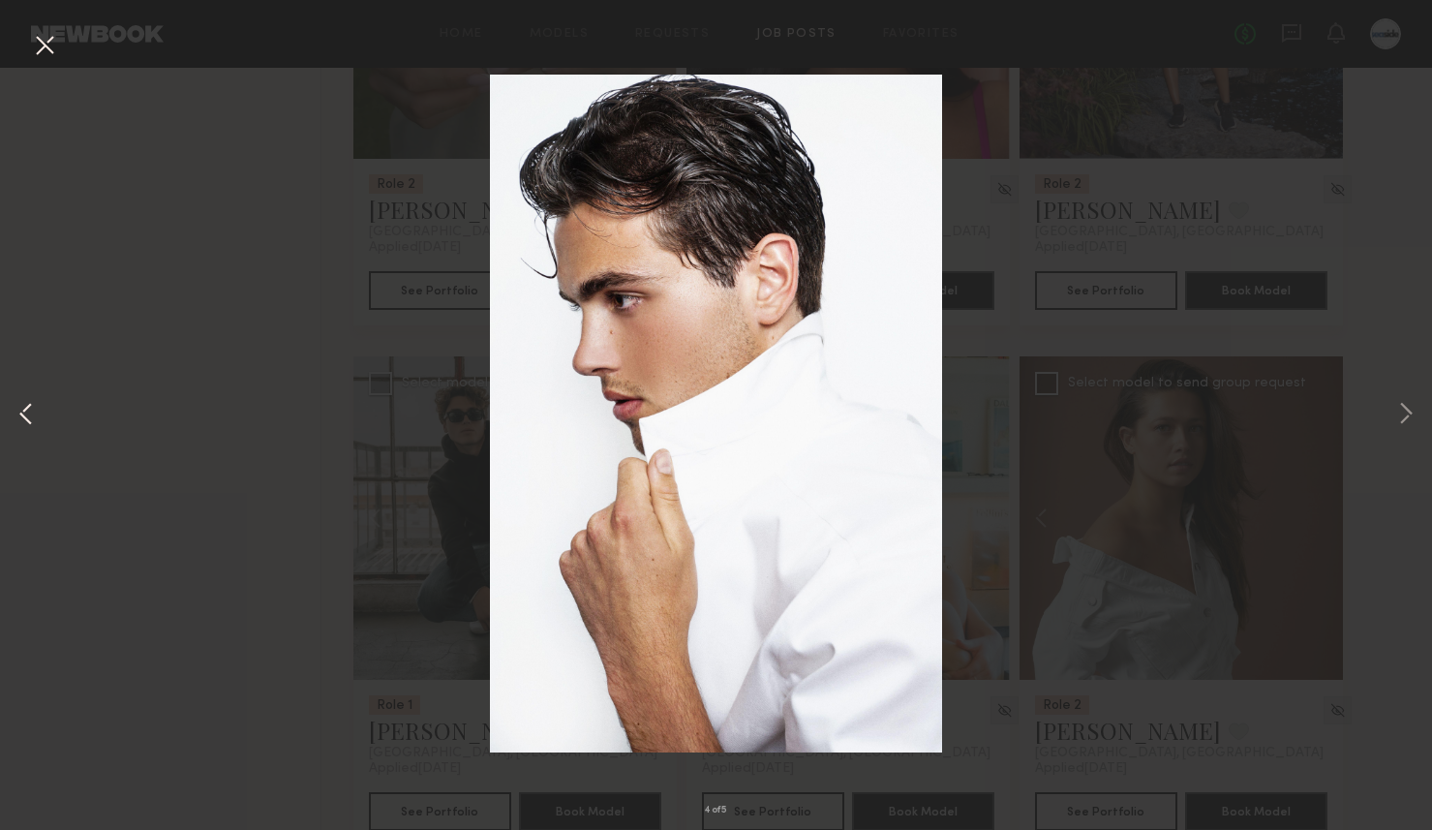
click at [32, 394] on button at bounding box center [26, 415] width 23 height 664
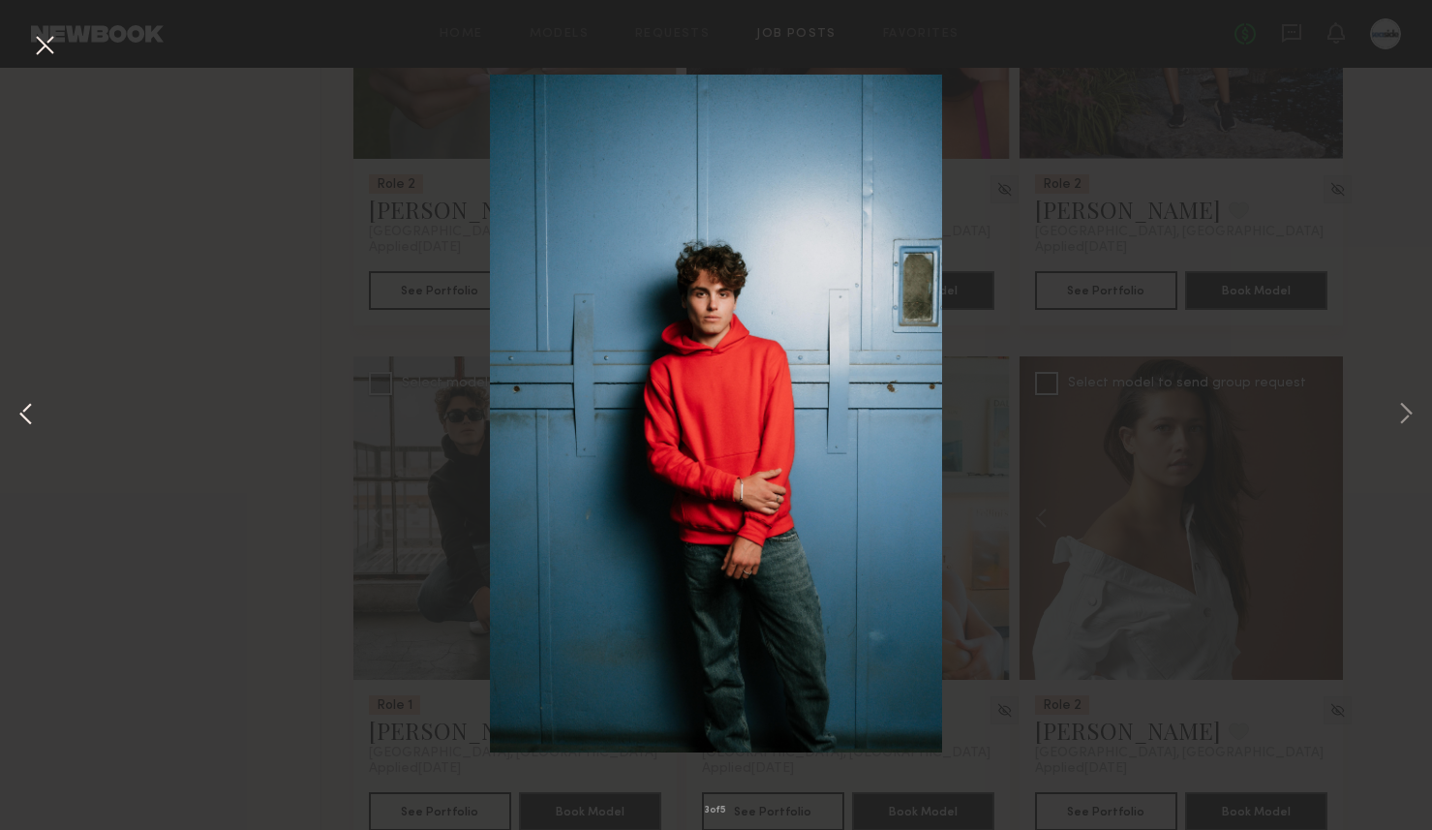
click at [32, 394] on button at bounding box center [26, 415] width 23 height 664
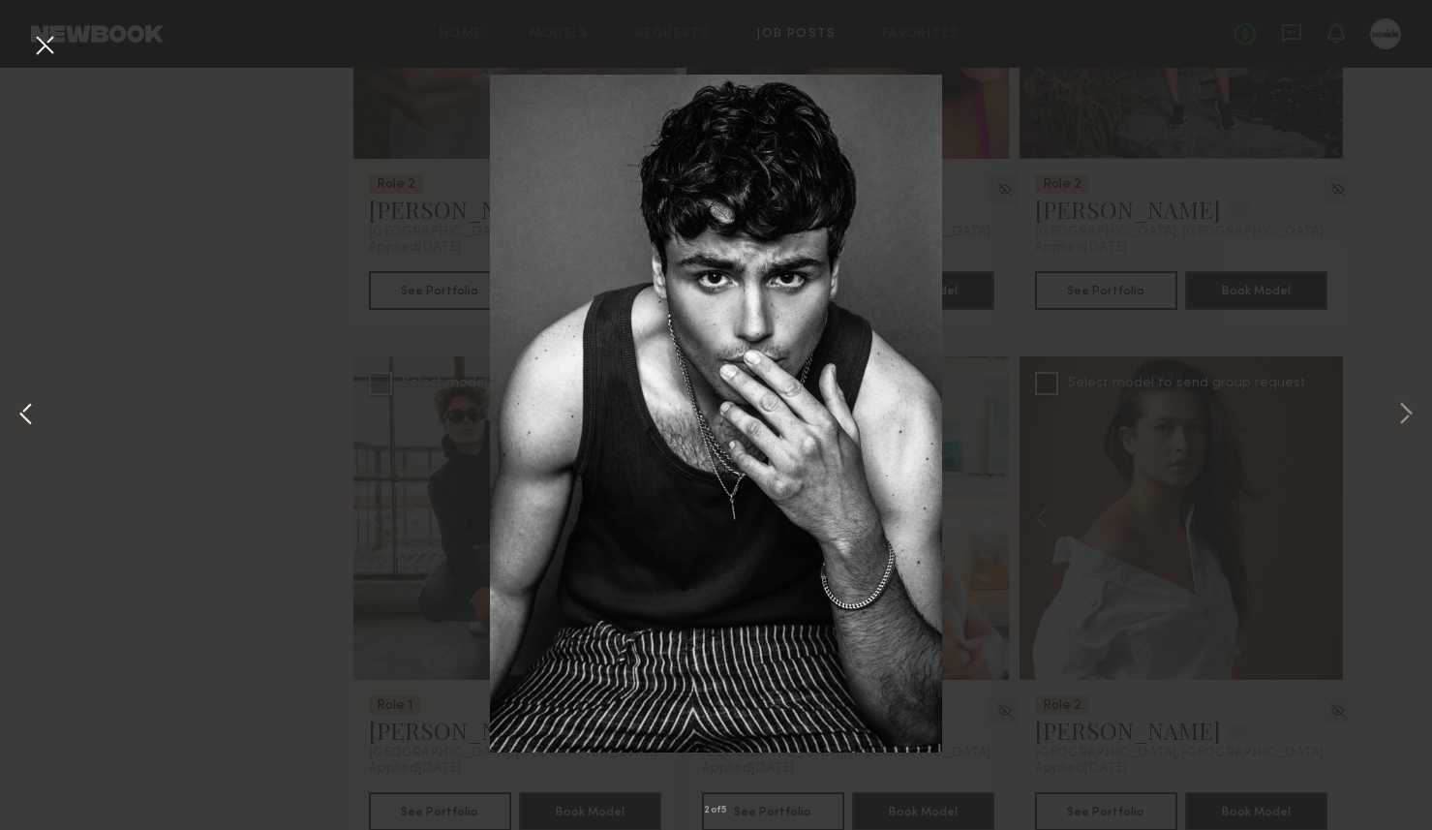
click at [32, 394] on button at bounding box center [26, 415] width 23 height 664
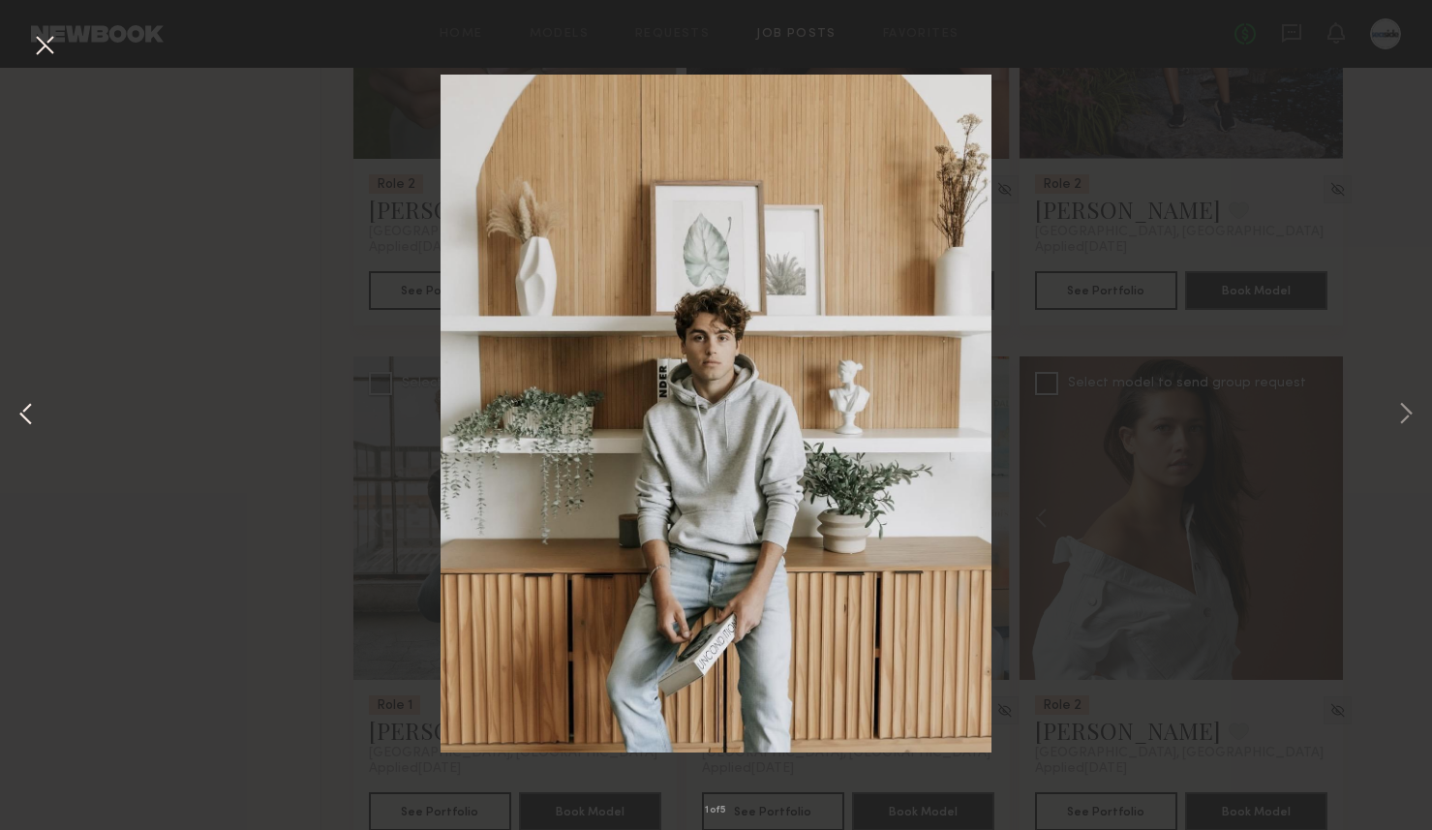
click at [30, 413] on button at bounding box center [26, 415] width 23 height 664
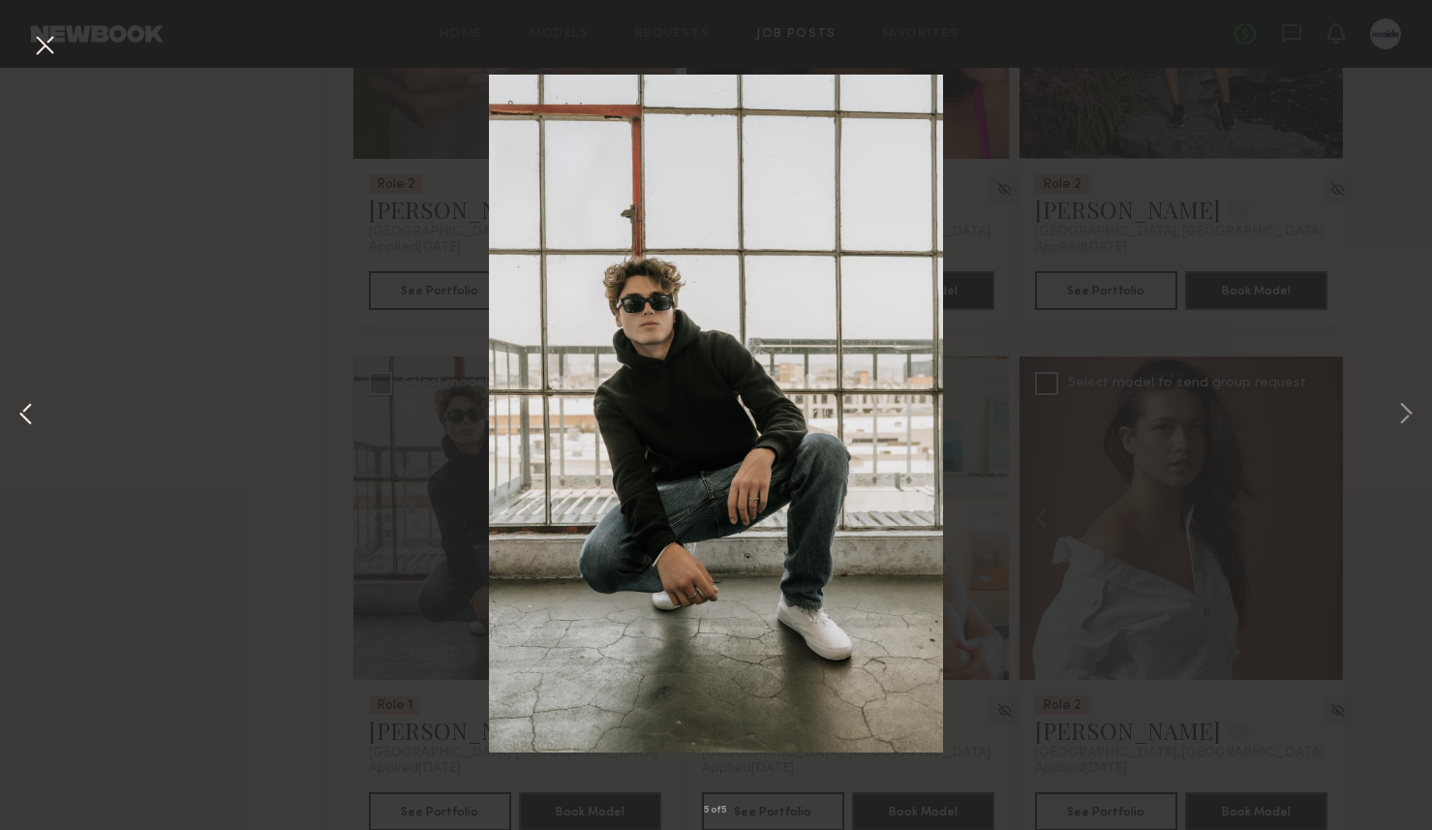
click at [30, 413] on button at bounding box center [26, 415] width 23 height 664
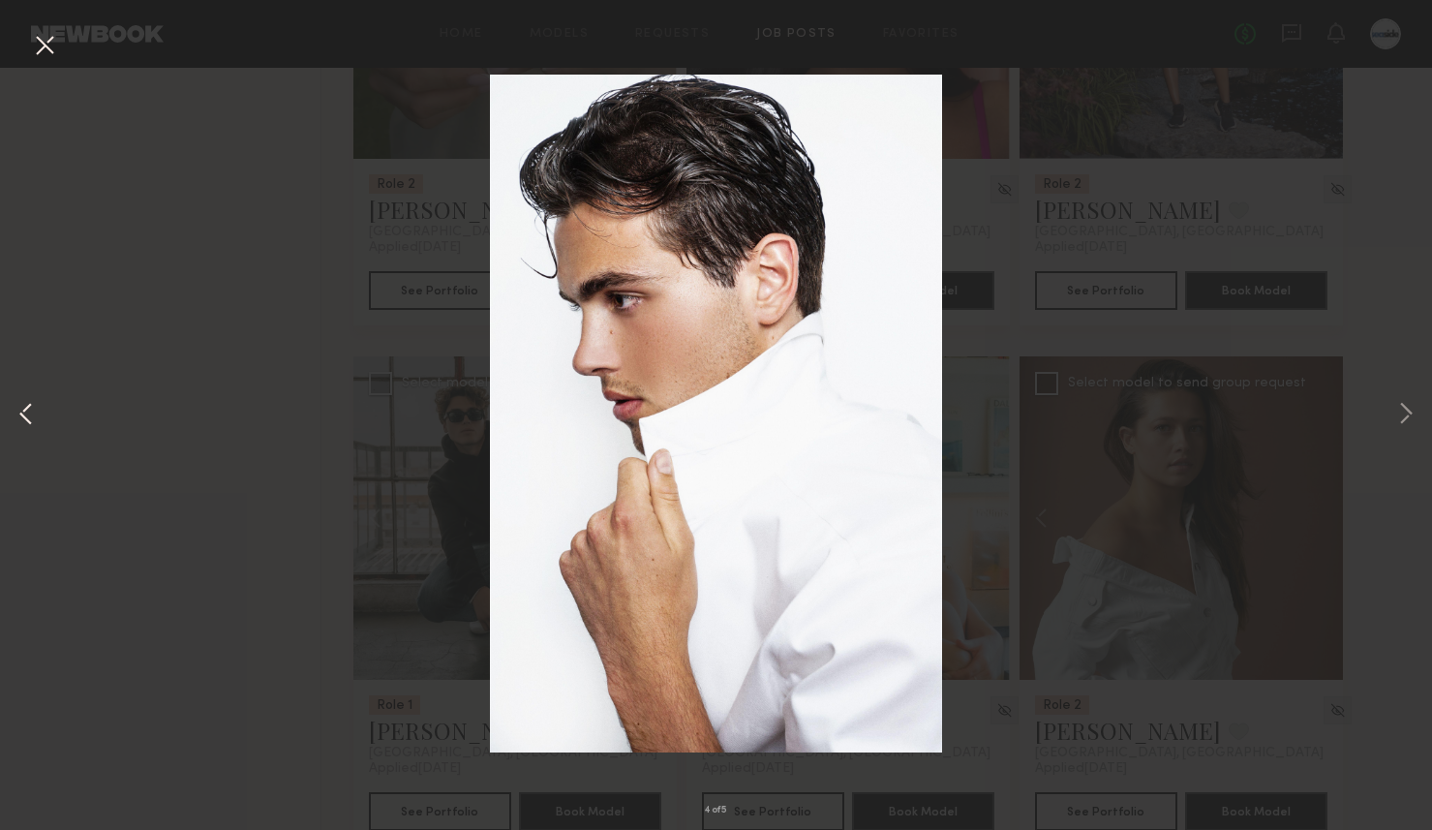
click at [30, 413] on button at bounding box center [26, 415] width 23 height 664
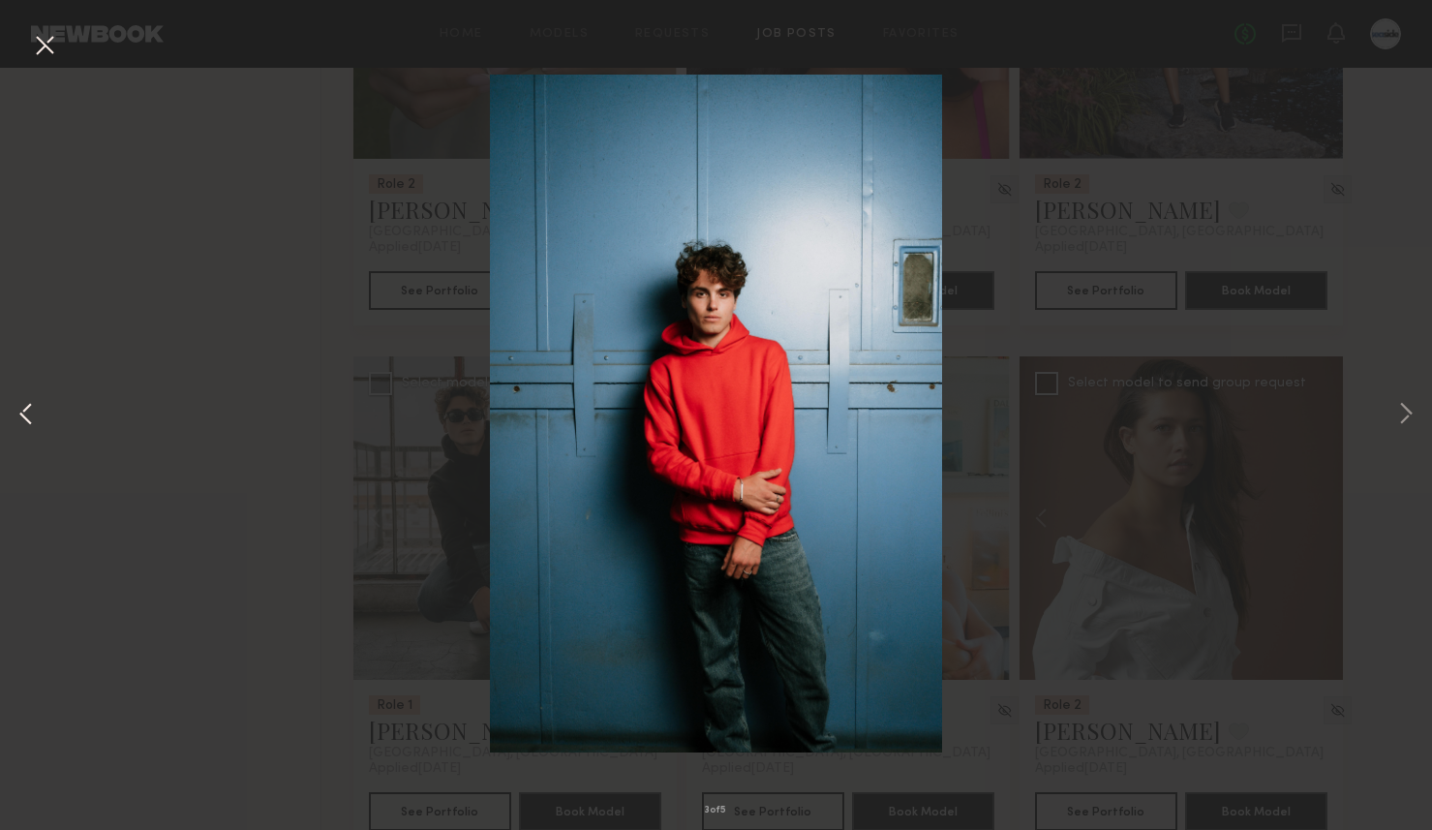
click at [30, 413] on button at bounding box center [26, 415] width 23 height 664
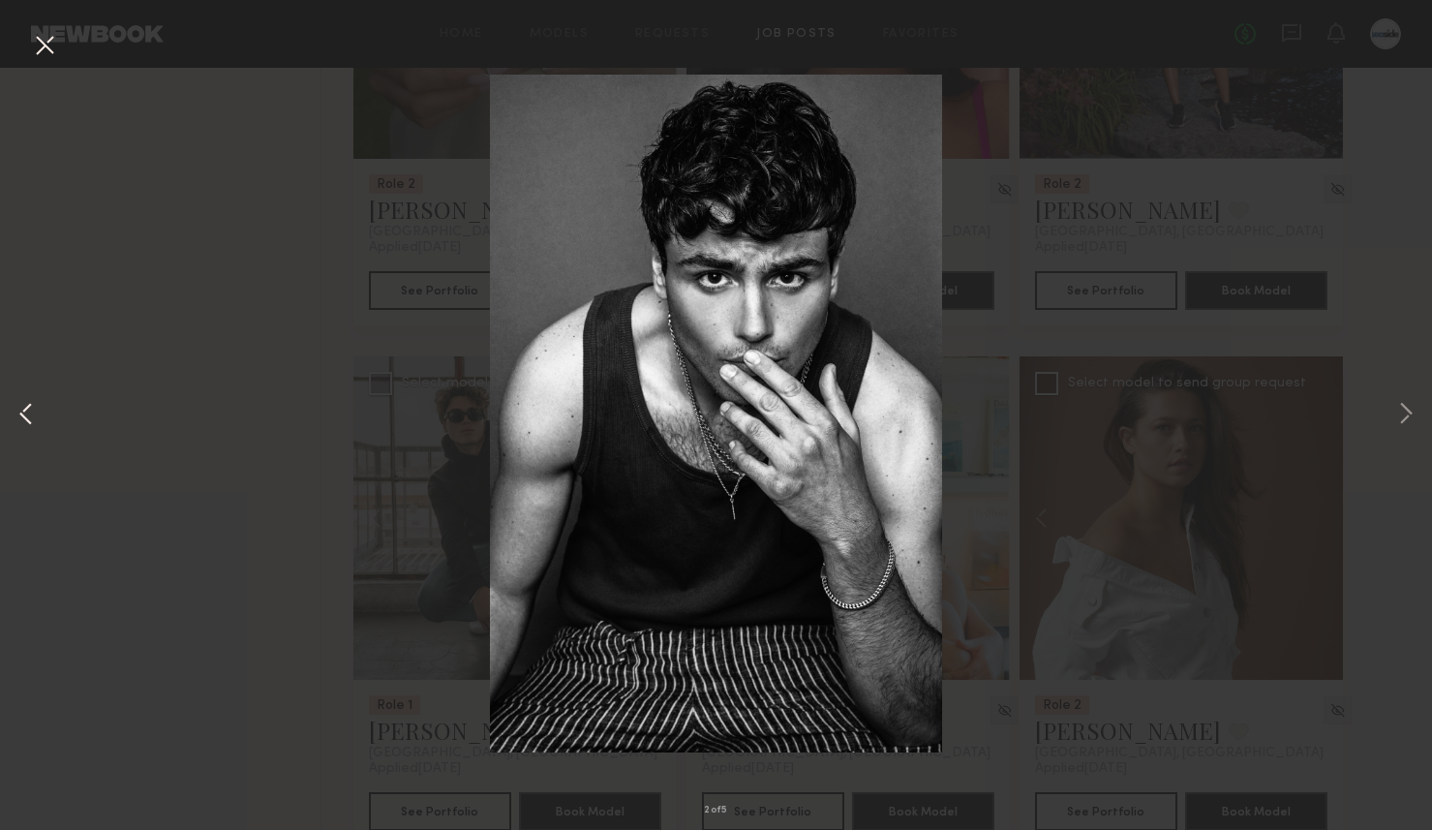
click at [30, 413] on button at bounding box center [26, 415] width 23 height 664
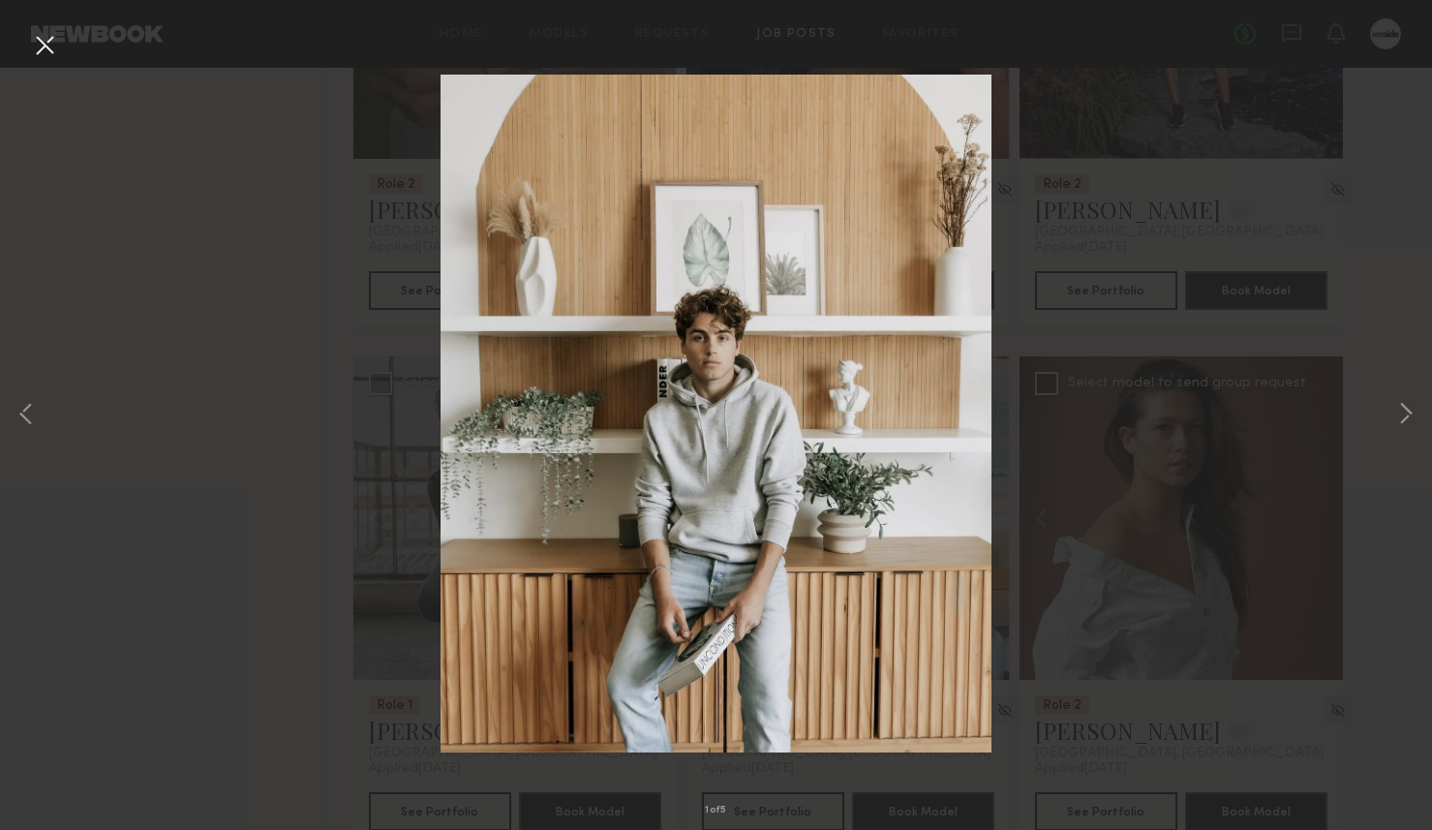
click at [49, 43] on button at bounding box center [44, 46] width 31 height 35
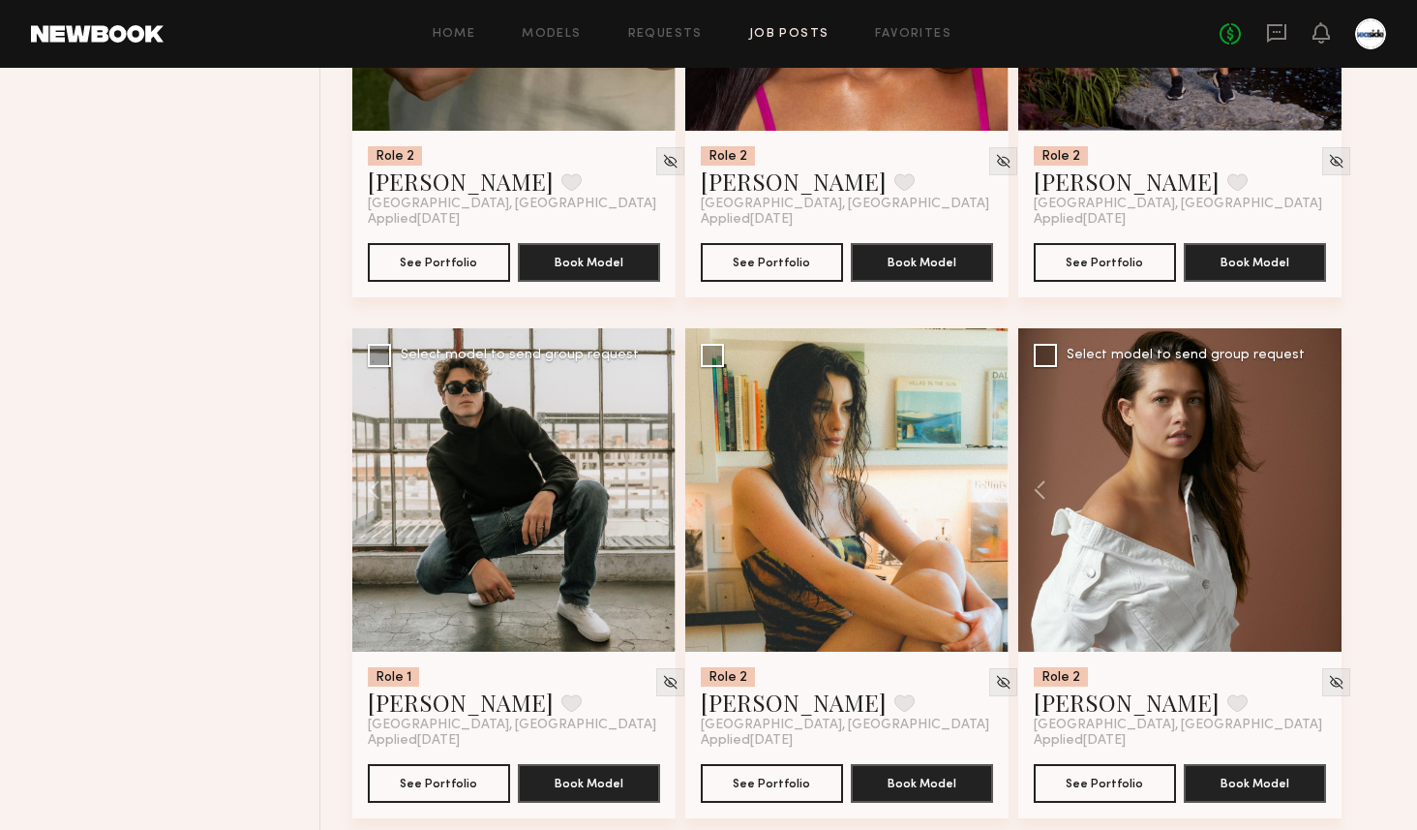
scroll to position [2636, 0]
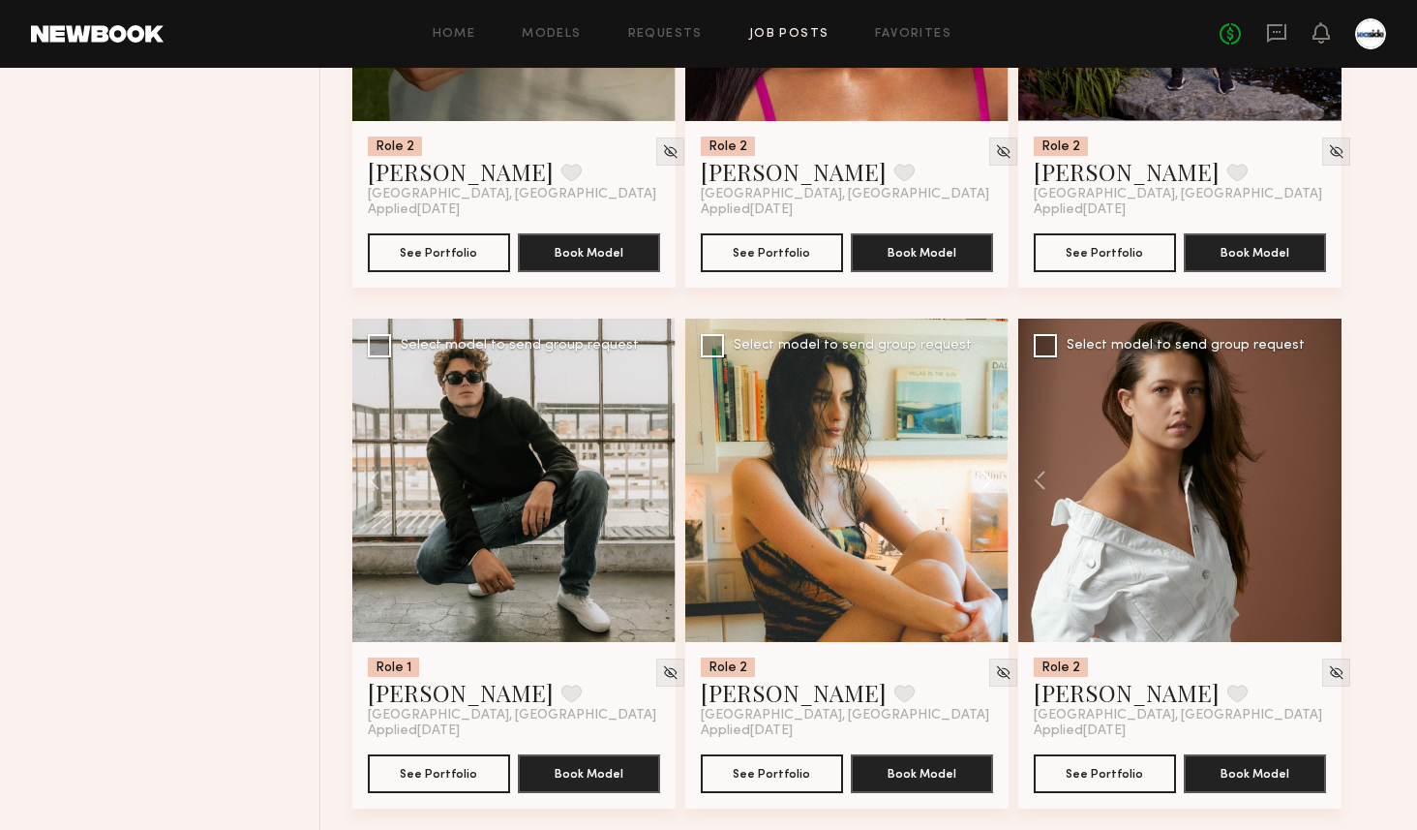
click at [991, 495] on button at bounding box center [978, 480] width 62 height 323
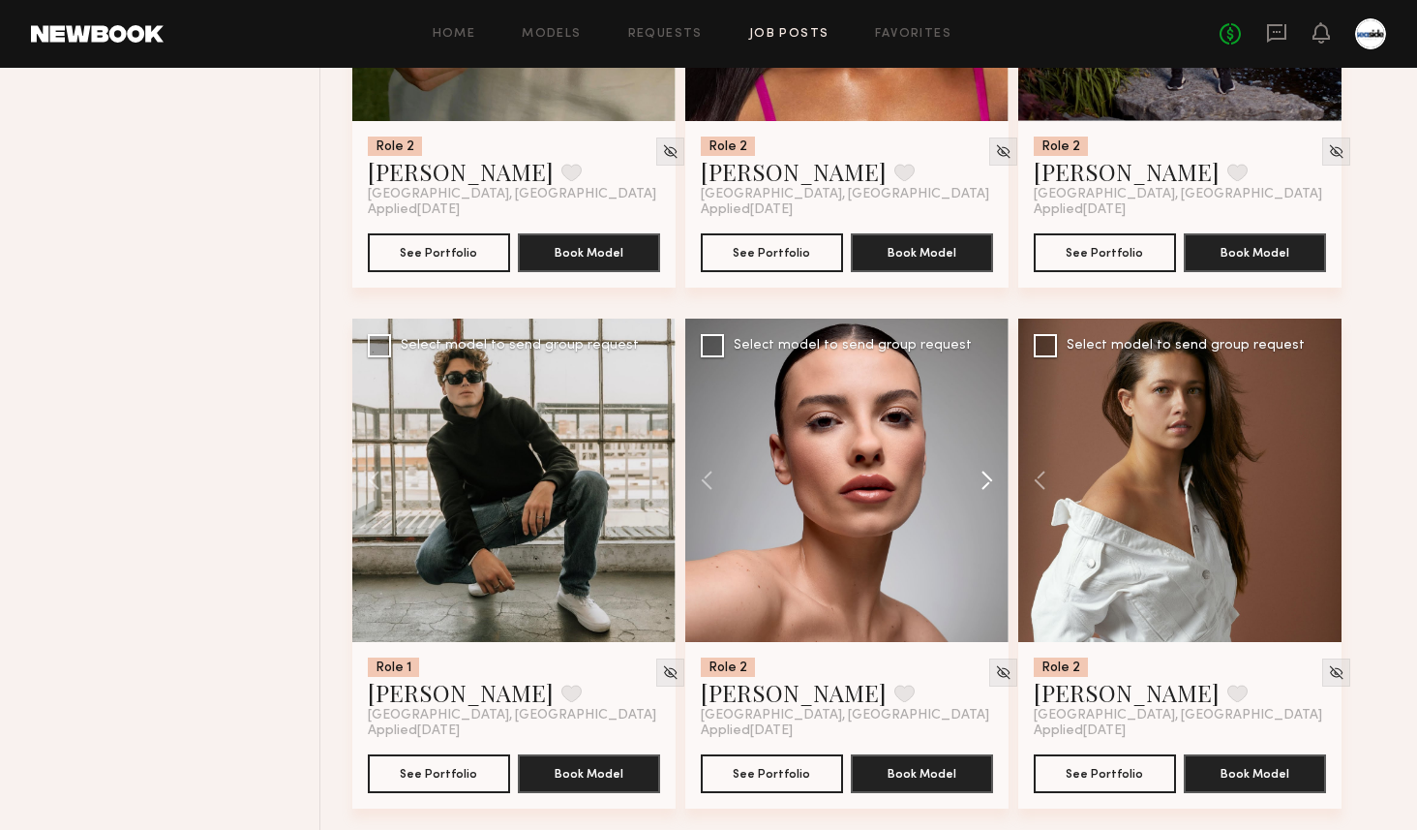
click at [991, 495] on button at bounding box center [978, 480] width 62 height 323
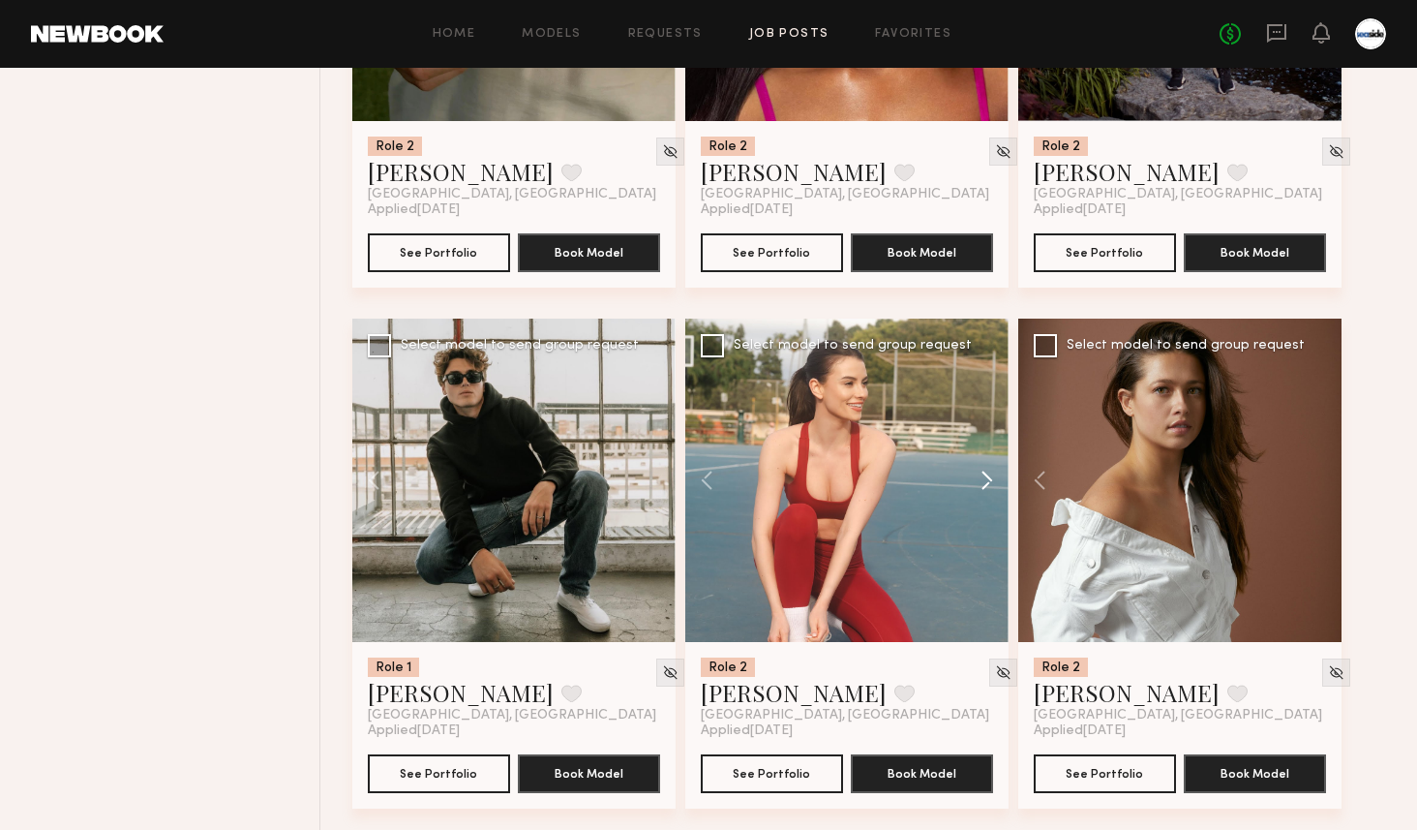
click at [991, 495] on button at bounding box center [978, 480] width 62 height 323
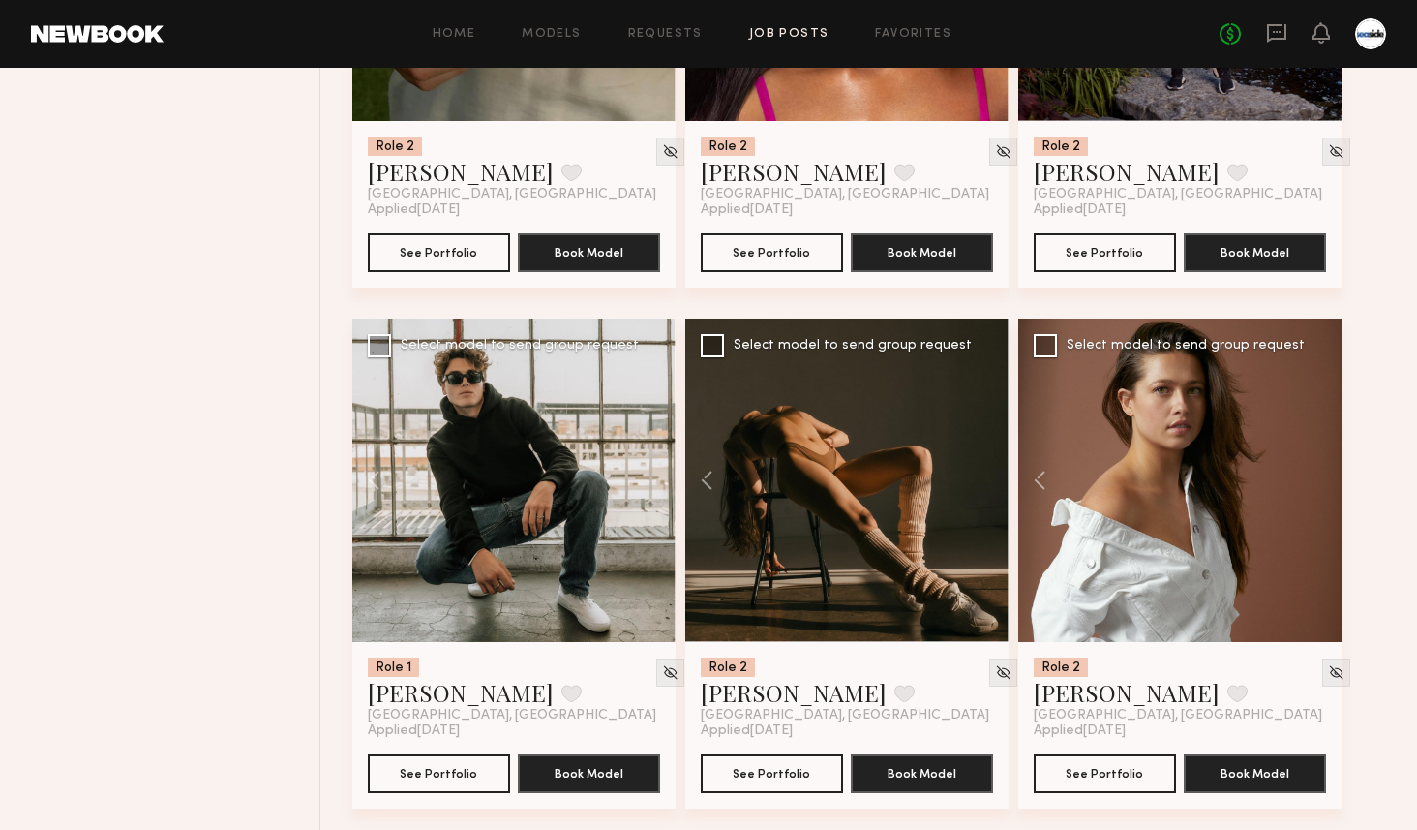
click at [991, 495] on div at bounding box center [846, 480] width 323 height 323
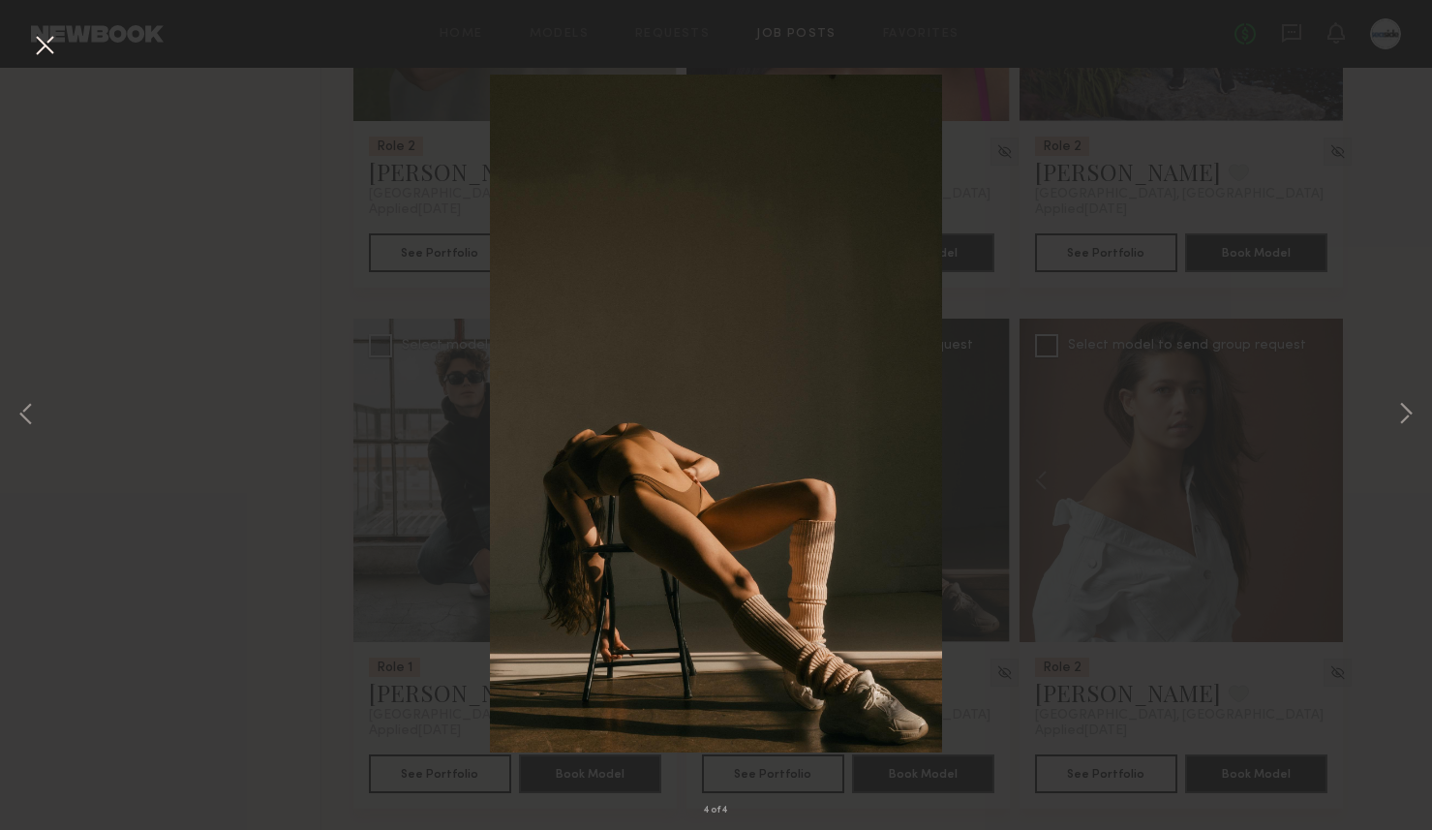
click at [991, 495] on div "4 of 4" at bounding box center [716, 415] width 1432 height 830
click at [36, 39] on button at bounding box center [44, 46] width 31 height 35
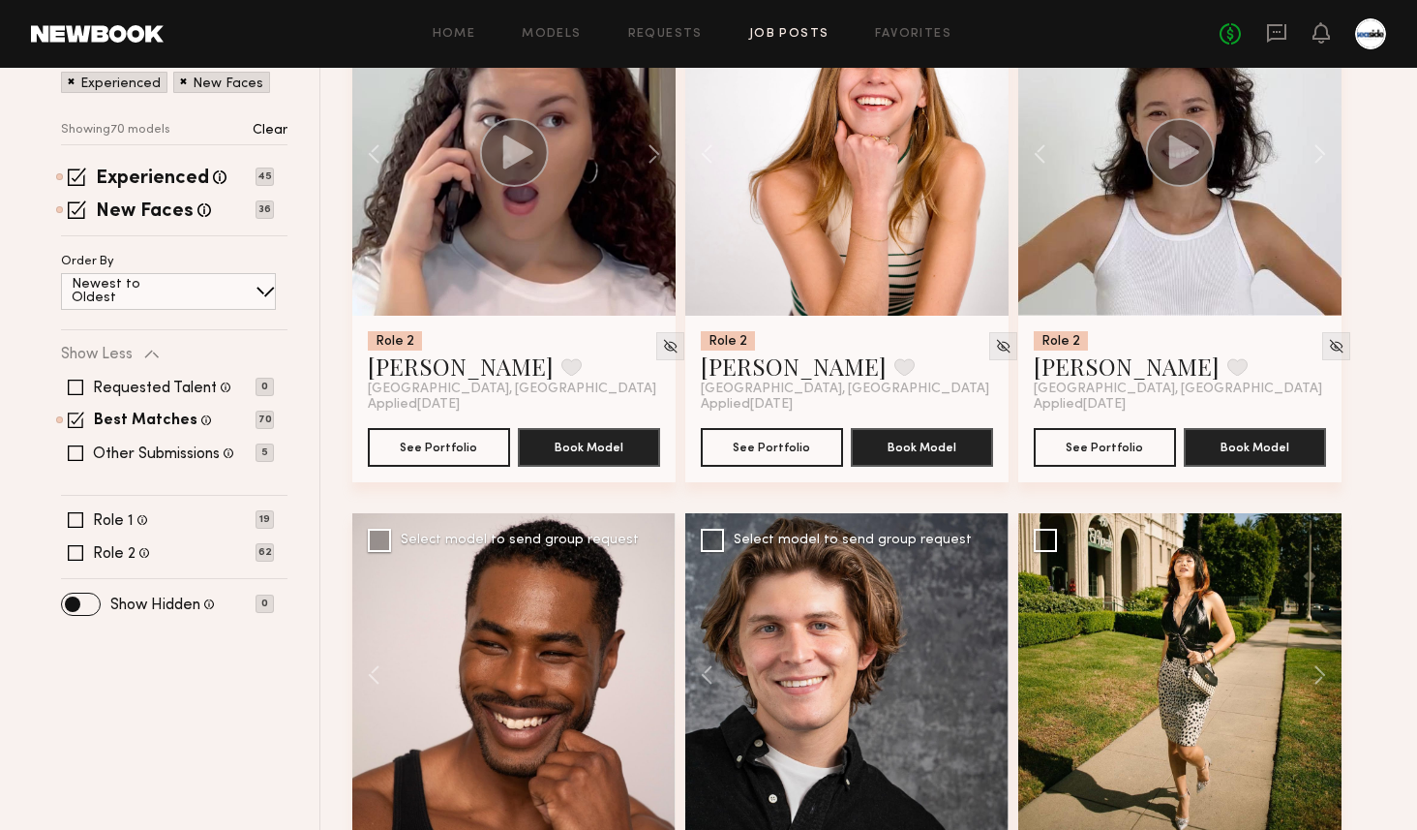
scroll to position [776, 0]
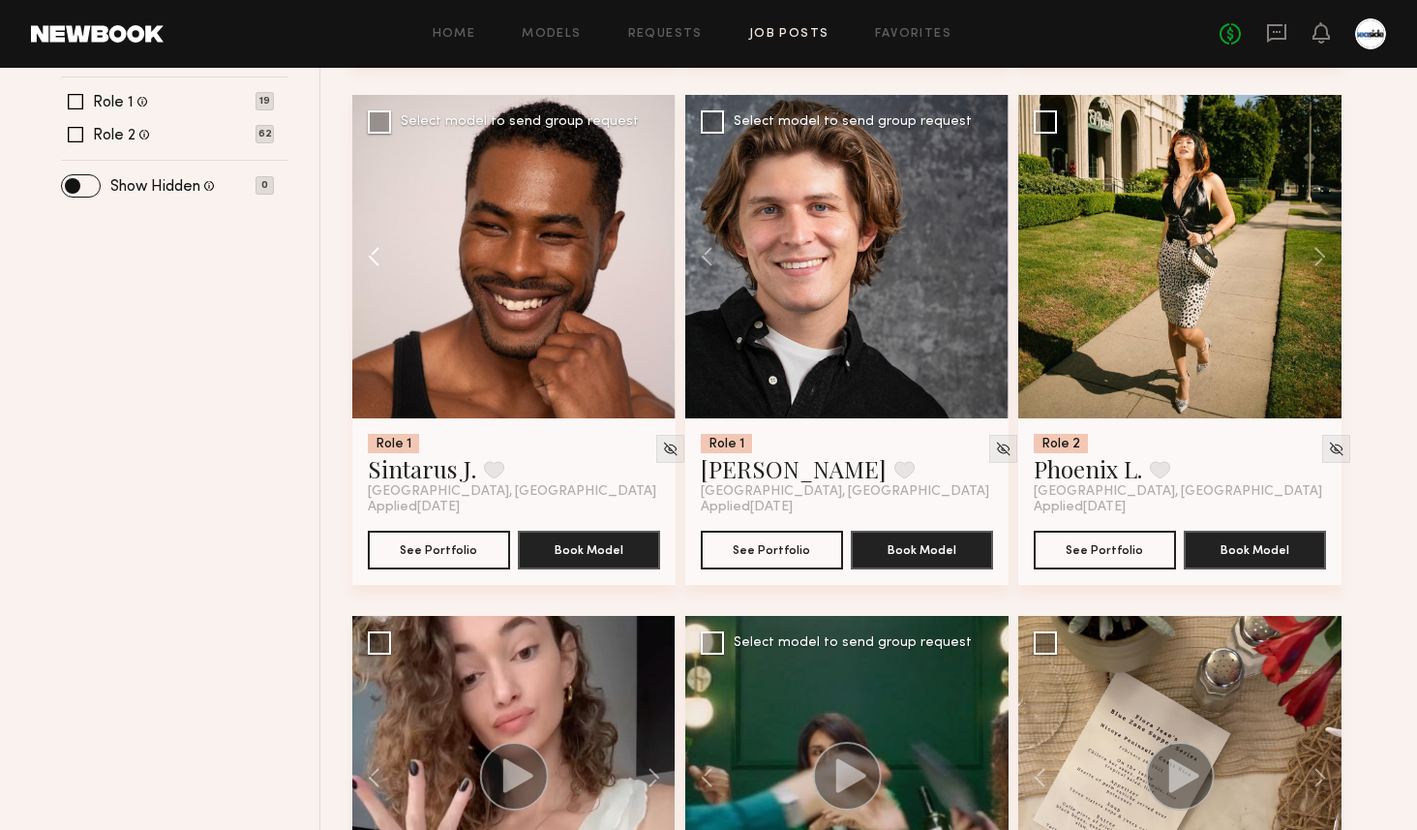
click at [361, 257] on button at bounding box center [383, 256] width 62 height 323
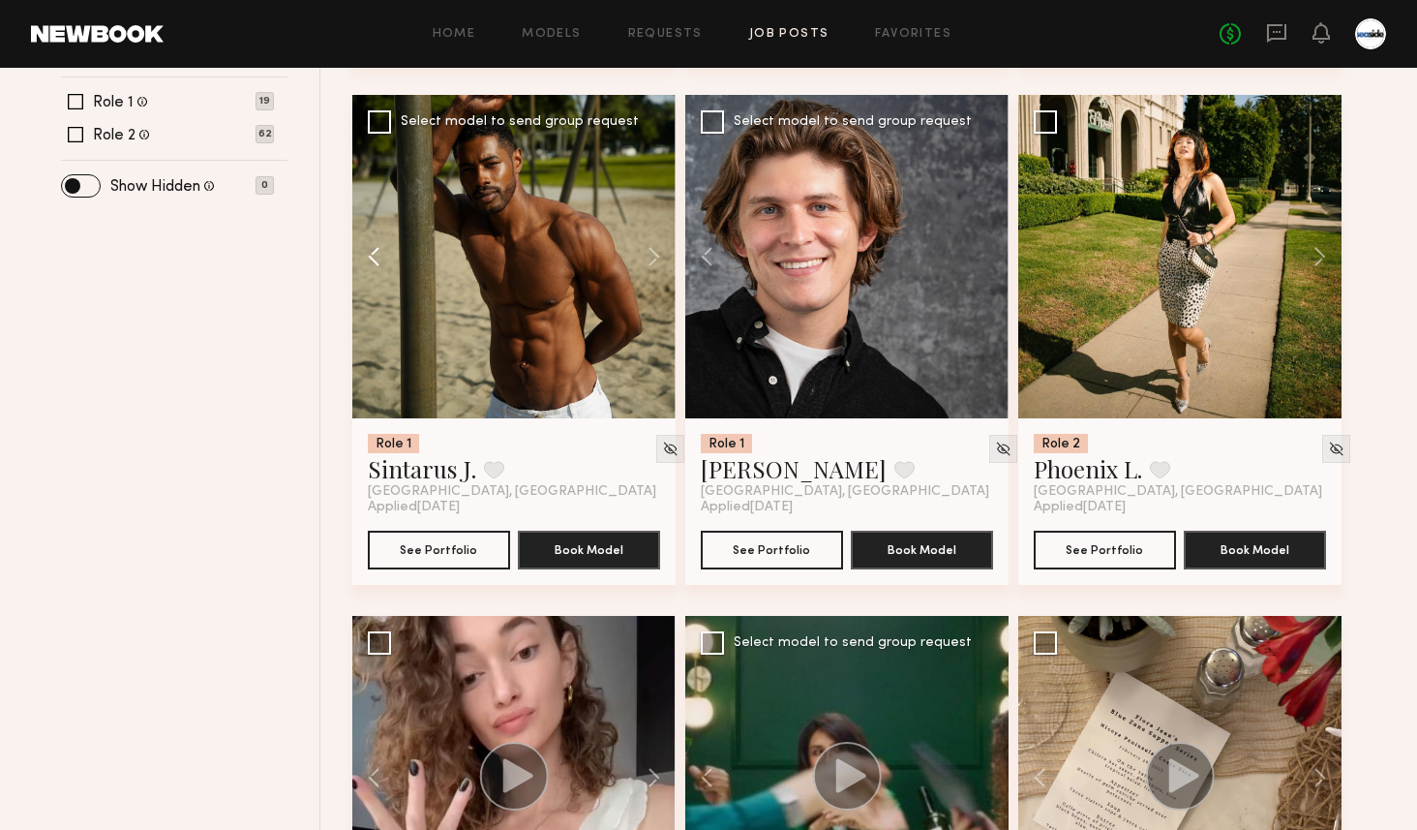
click at [361, 257] on button at bounding box center [383, 256] width 62 height 323
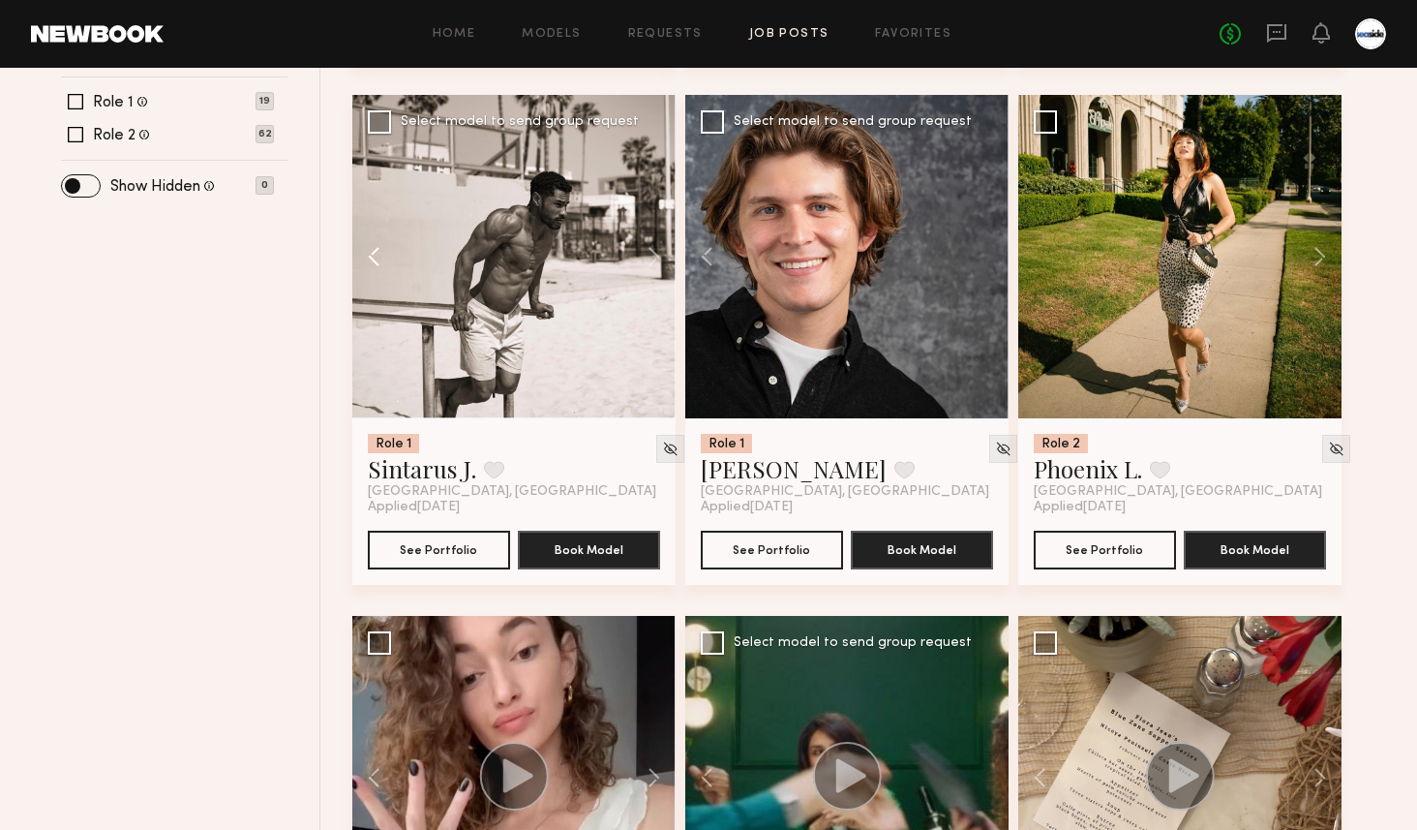
click at [361, 257] on button at bounding box center [383, 256] width 62 height 323
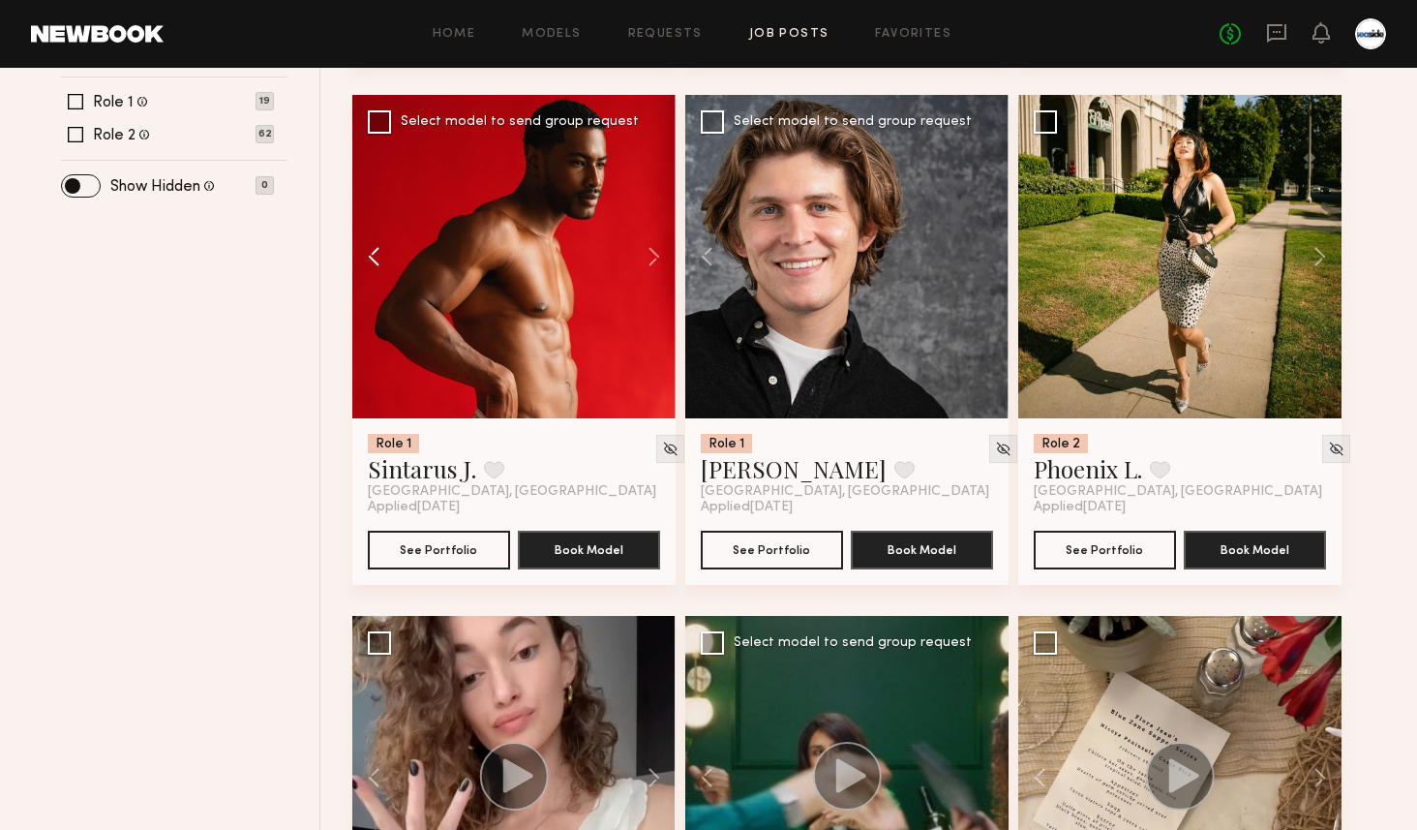
click at [361, 257] on button at bounding box center [383, 256] width 62 height 323
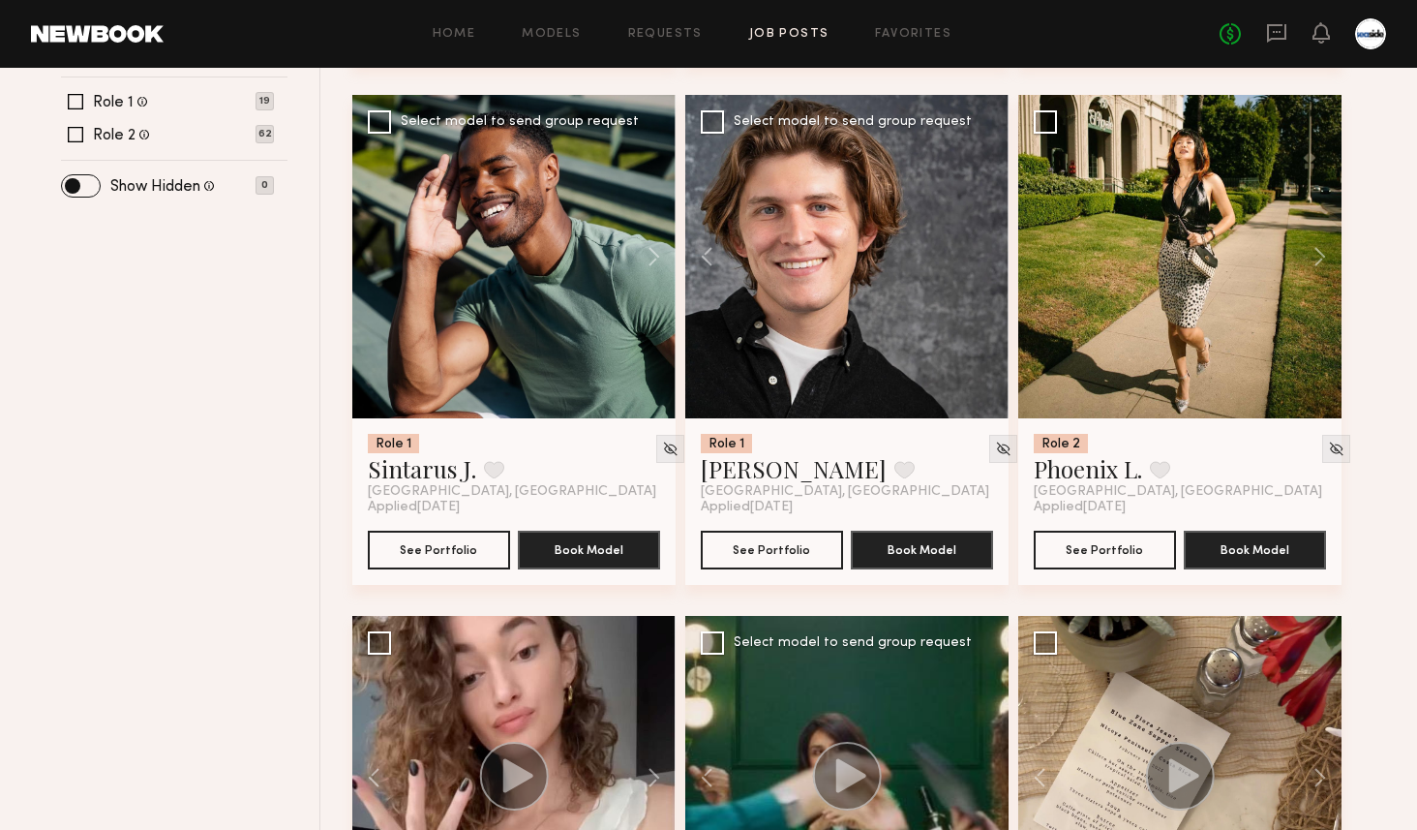
click at [361, 257] on div at bounding box center [513, 256] width 323 height 323
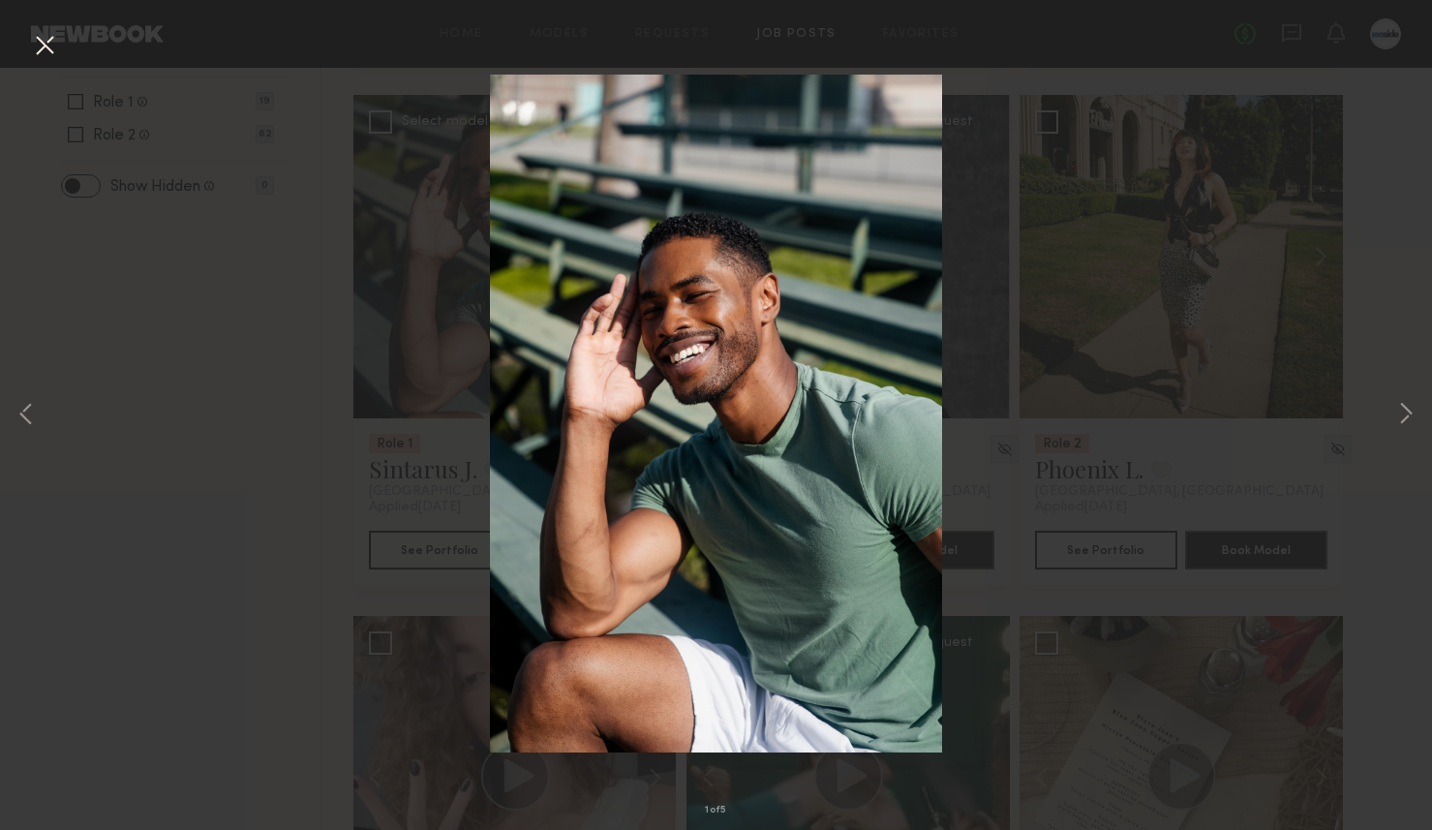
click at [53, 34] on button at bounding box center [44, 46] width 31 height 35
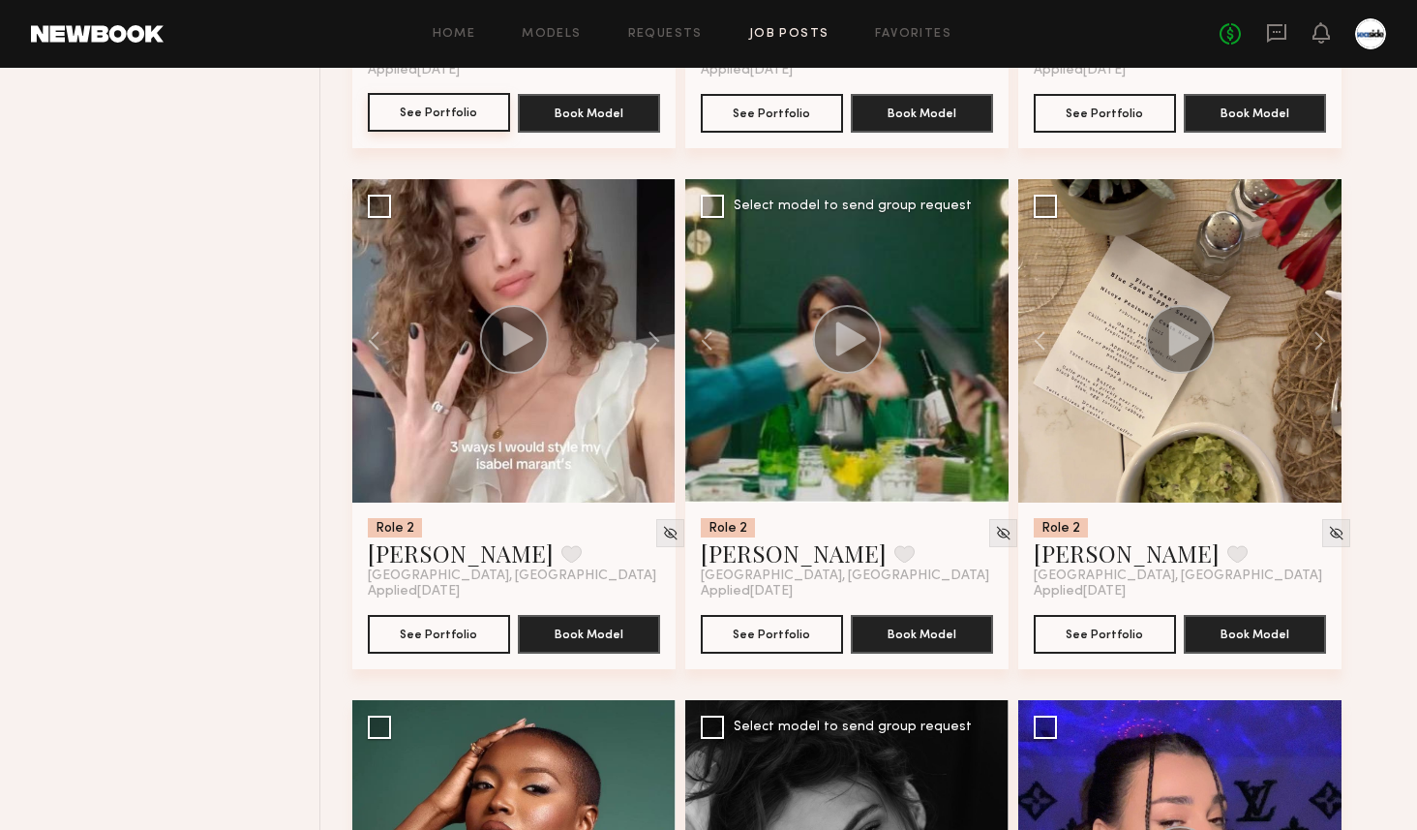
scroll to position [1251, 0]
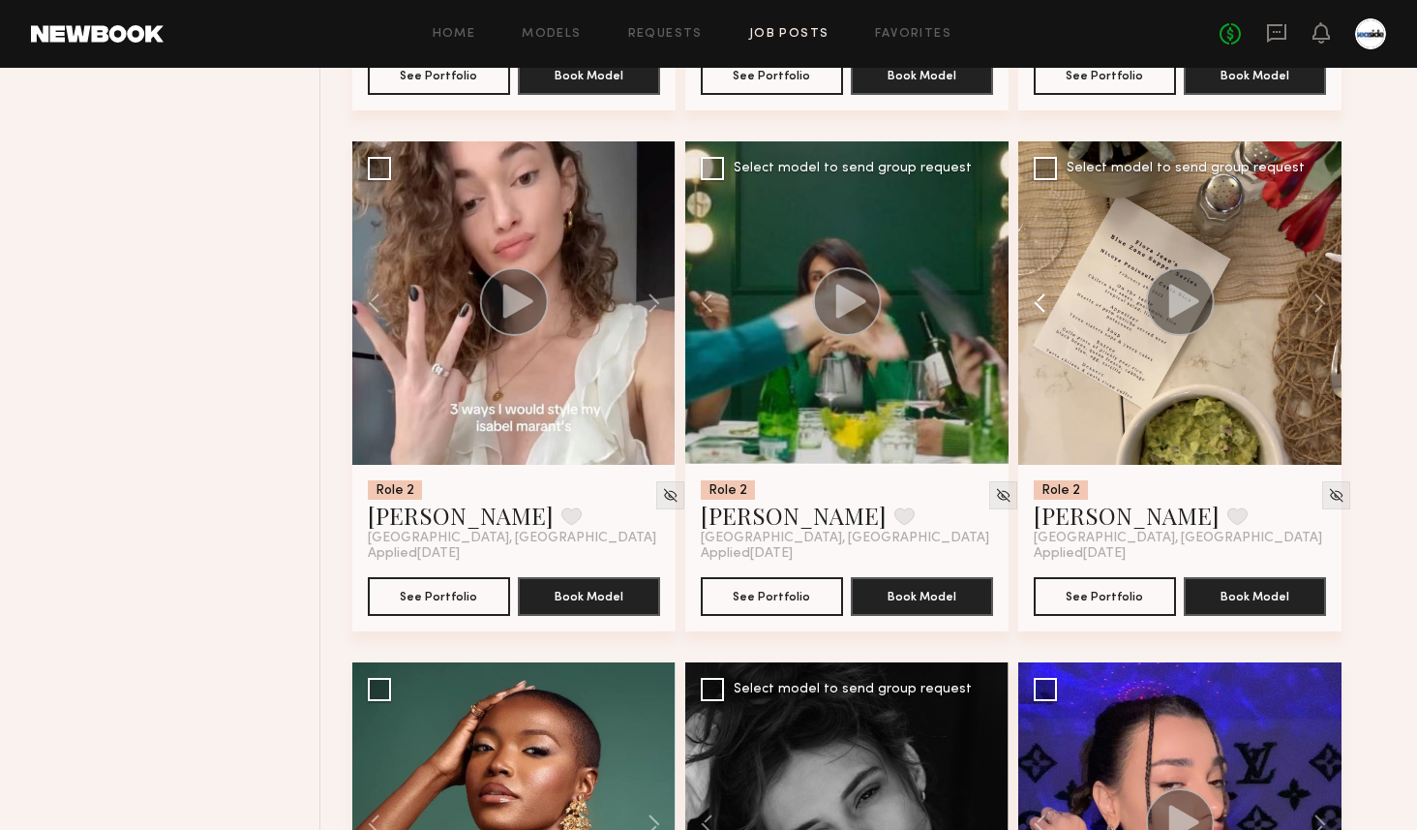
click at [1051, 310] on button at bounding box center [1049, 302] width 62 height 323
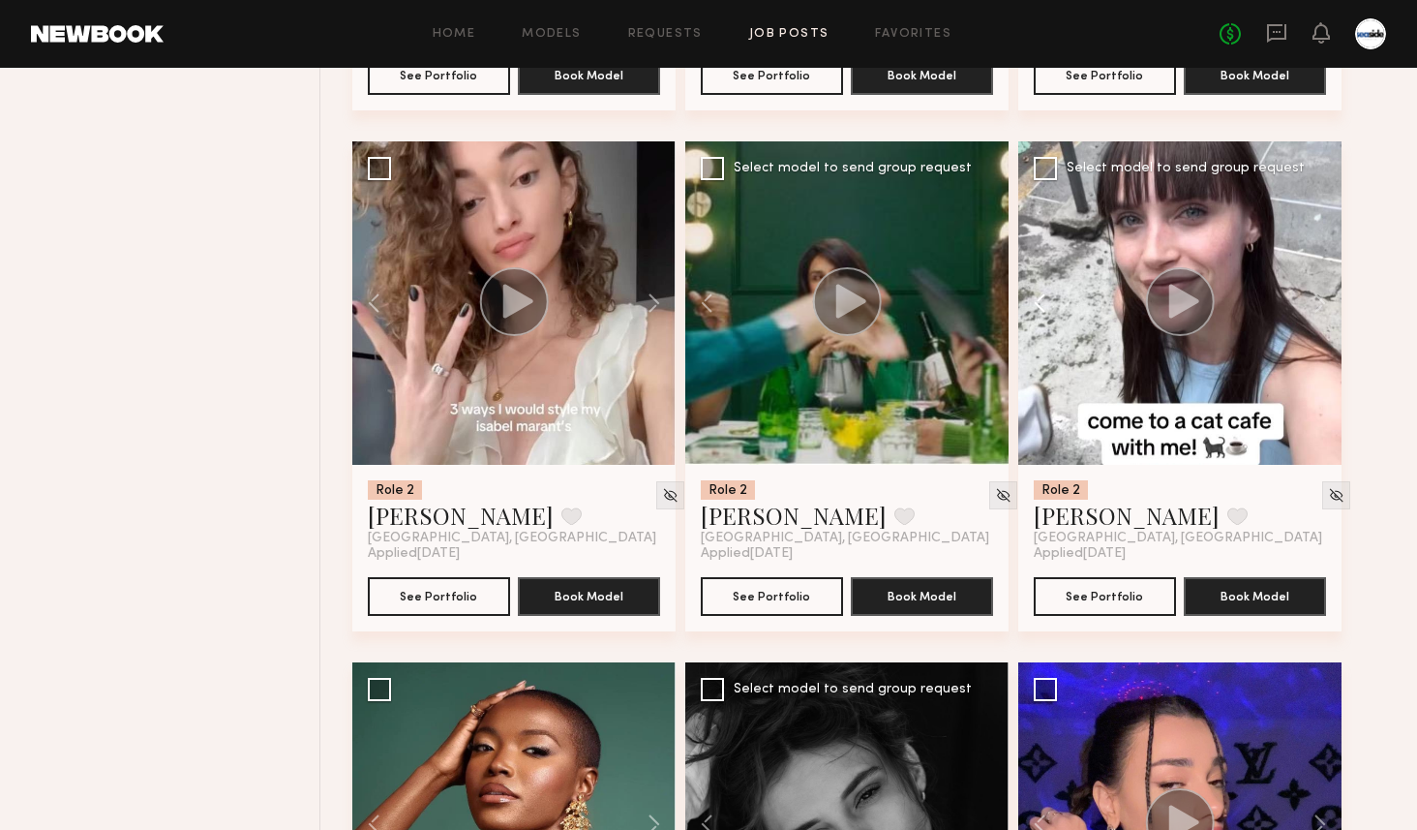
click at [1051, 310] on button at bounding box center [1049, 302] width 62 height 323
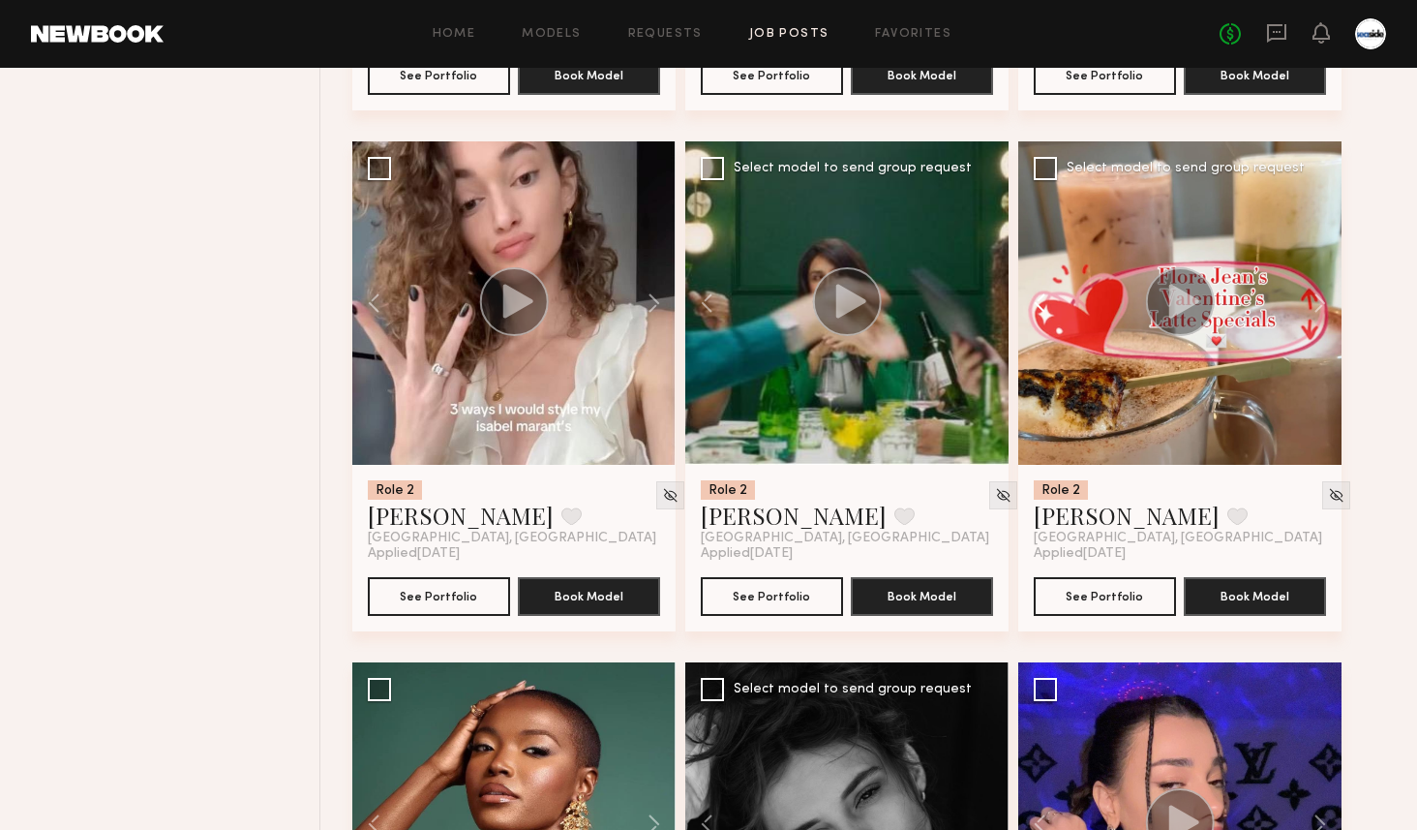
click at [1051, 310] on button at bounding box center [1049, 302] width 62 height 323
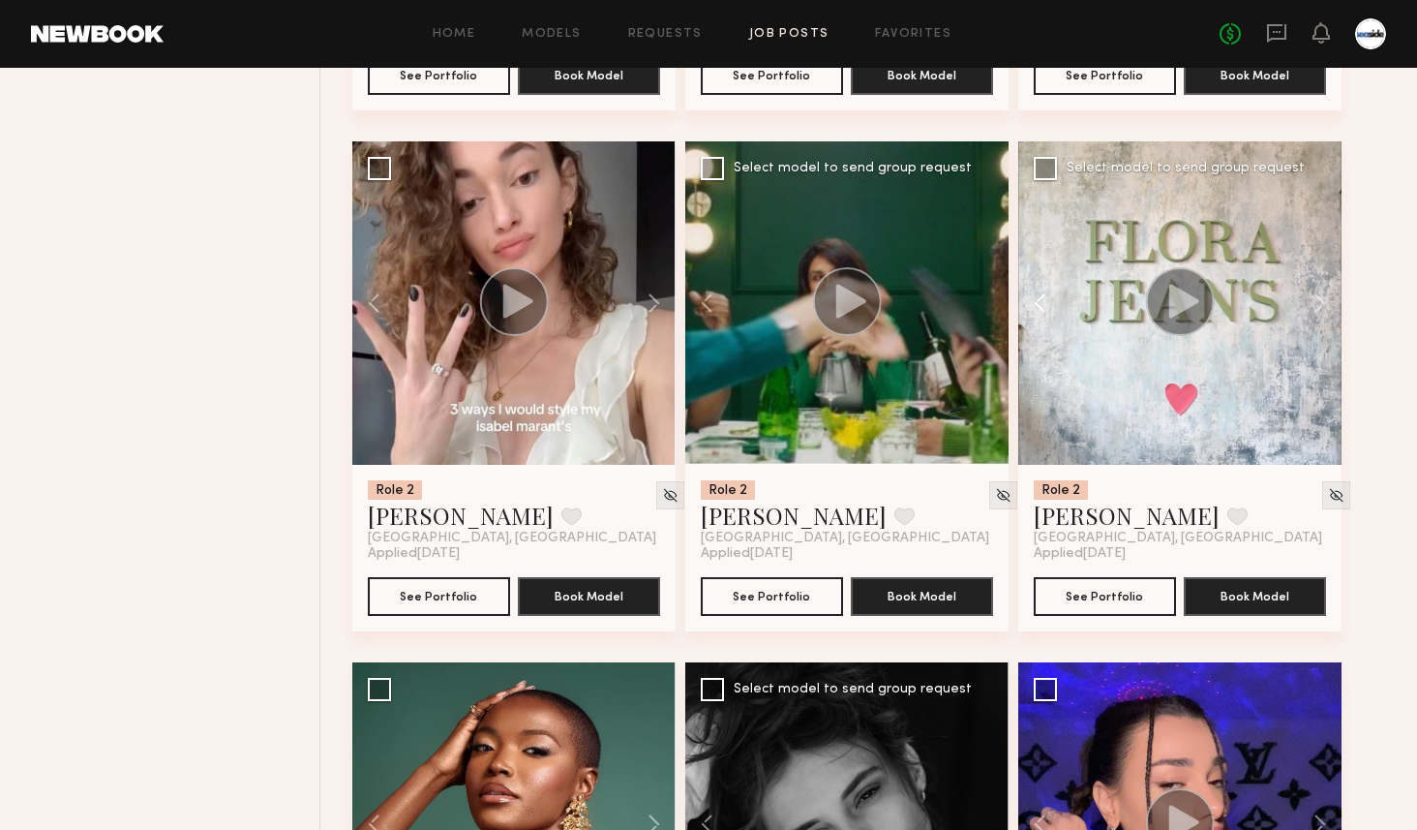
click at [1051, 310] on button at bounding box center [1049, 302] width 62 height 323
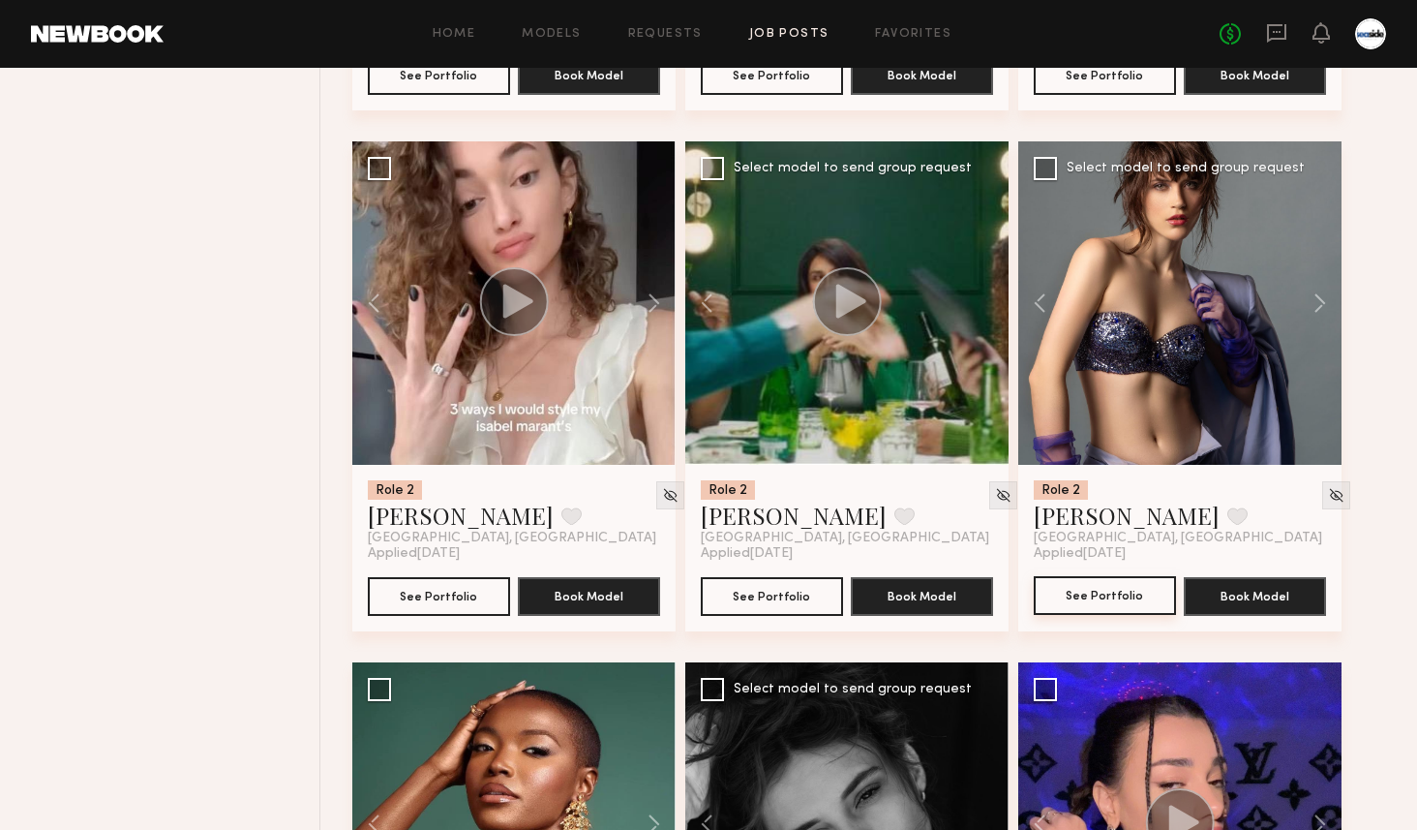
click at [1100, 587] on button "See Portfolio" at bounding box center [1105, 595] width 142 height 39
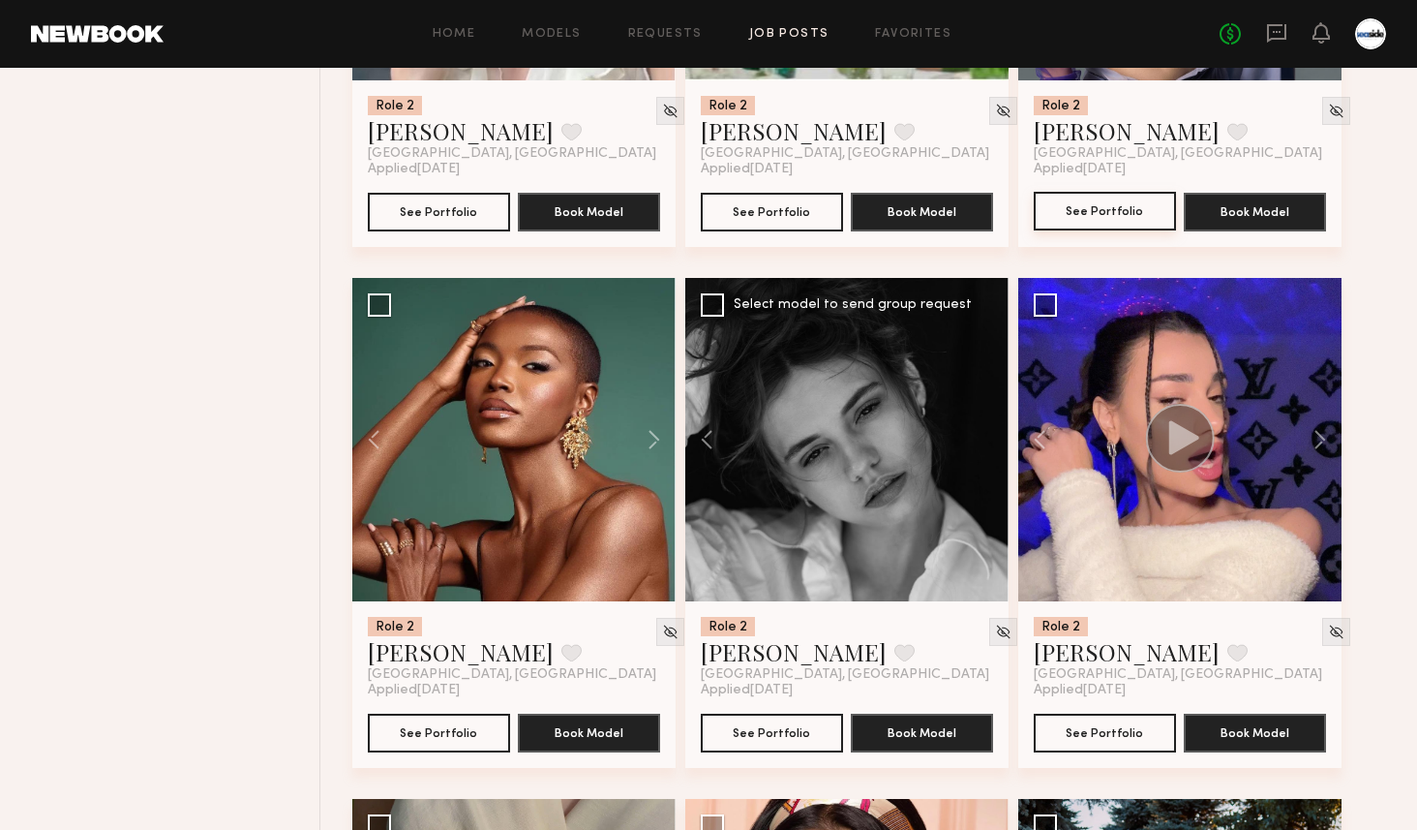
scroll to position [1776, 0]
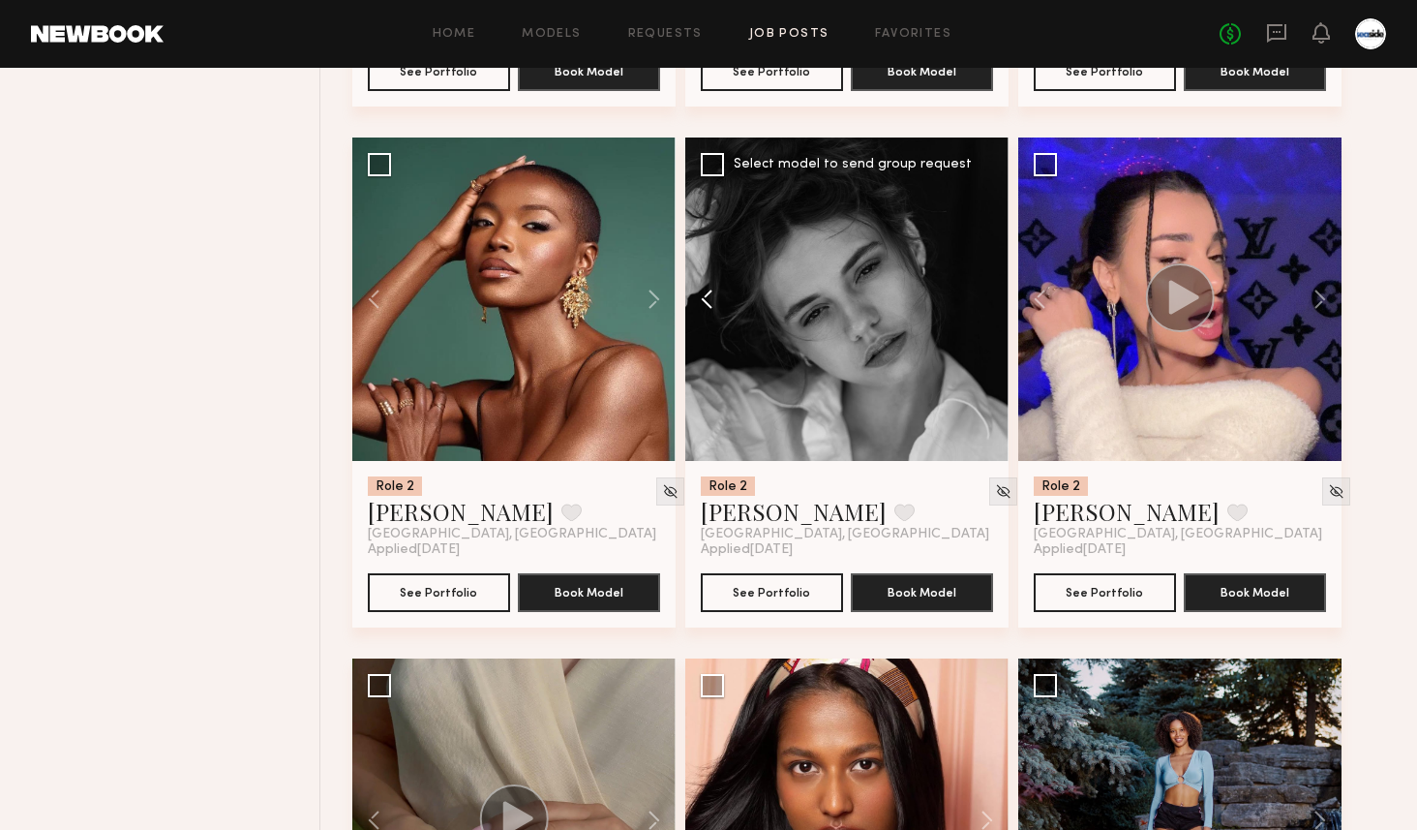
click at [712, 289] on button at bounding box center [716, 298] width 62 height 323
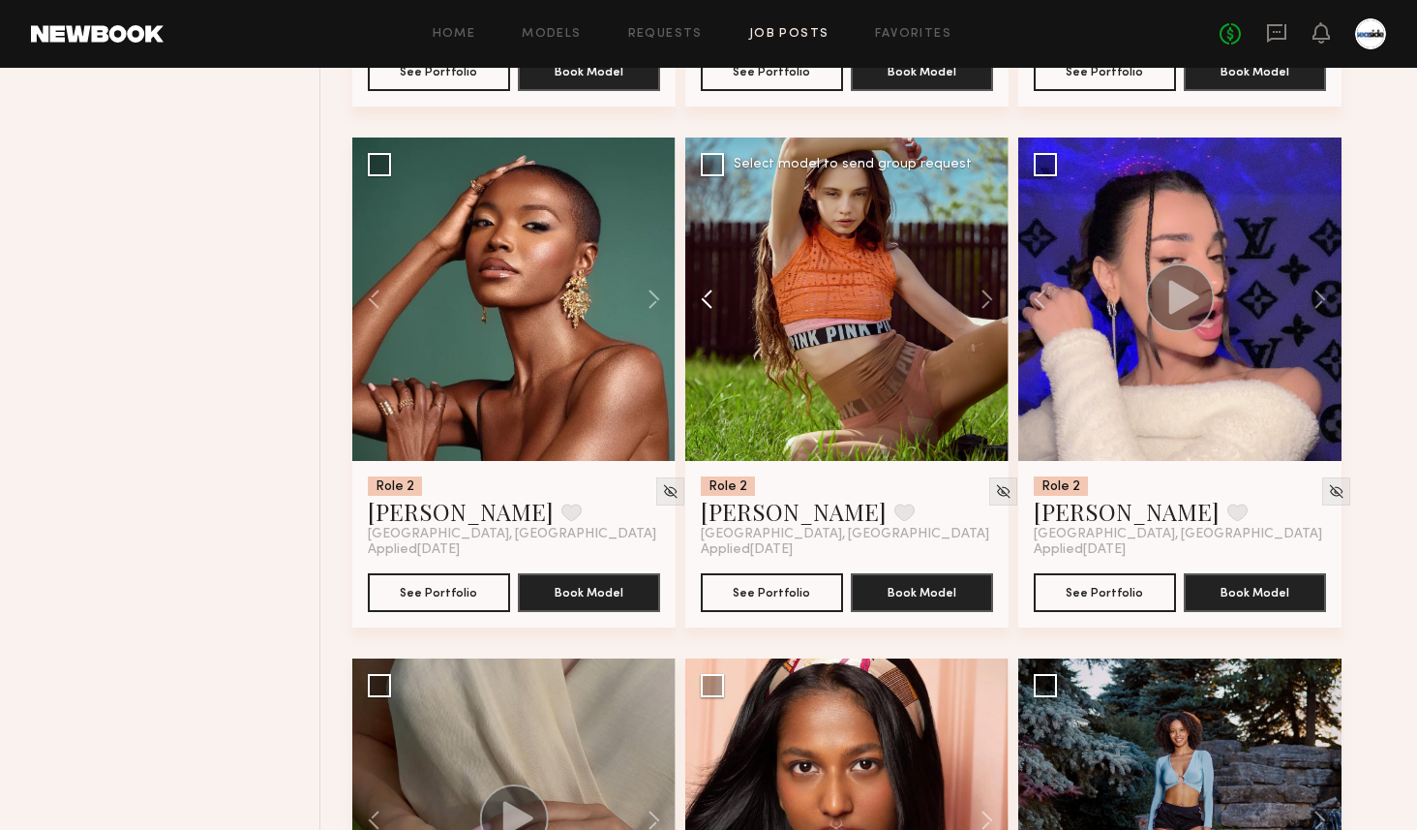
click at [712, 289] on button at bounding box center [716, 298] width 62 height 323
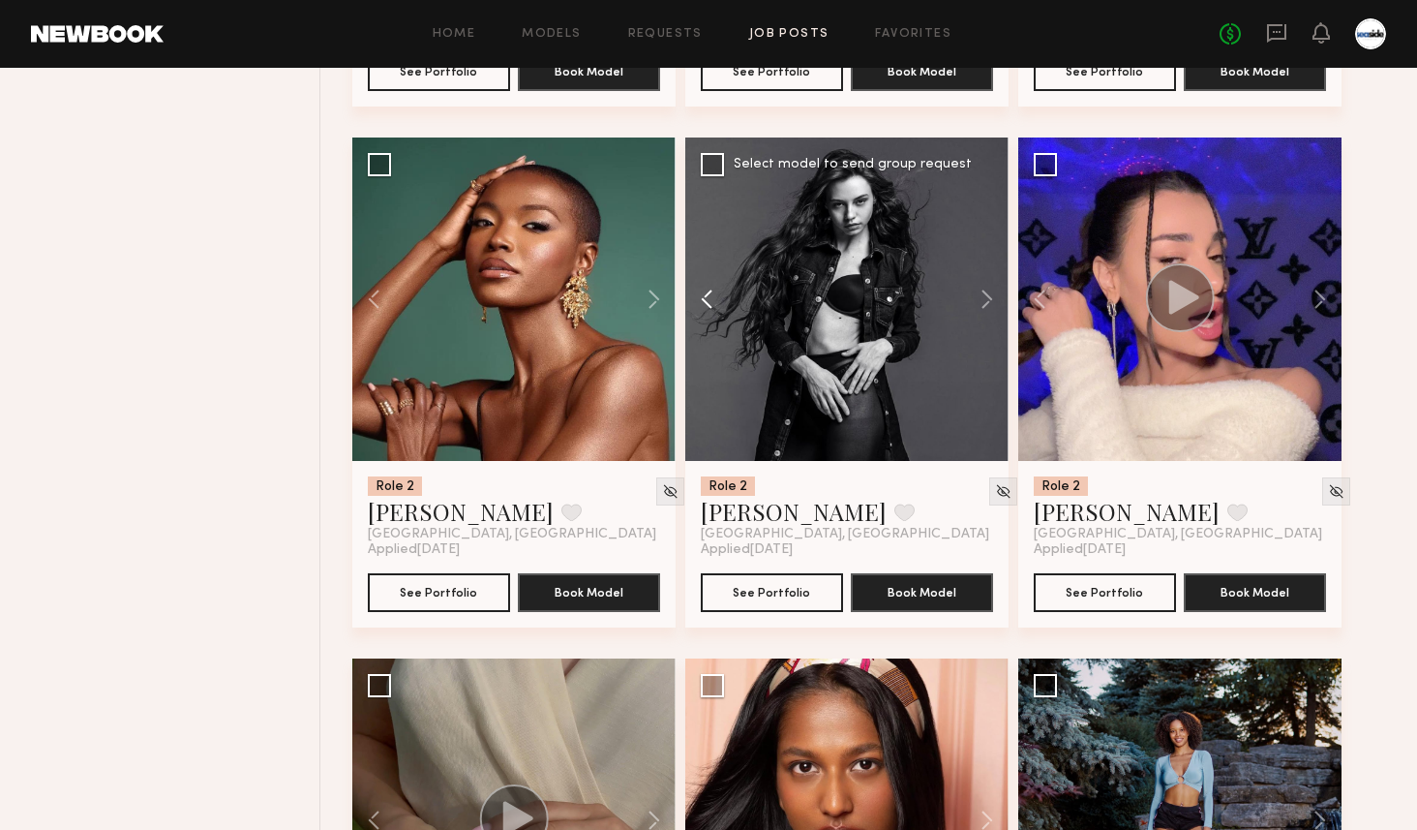
click at [712, 289] on button at bounding box center [716, 298] width 62 height 323
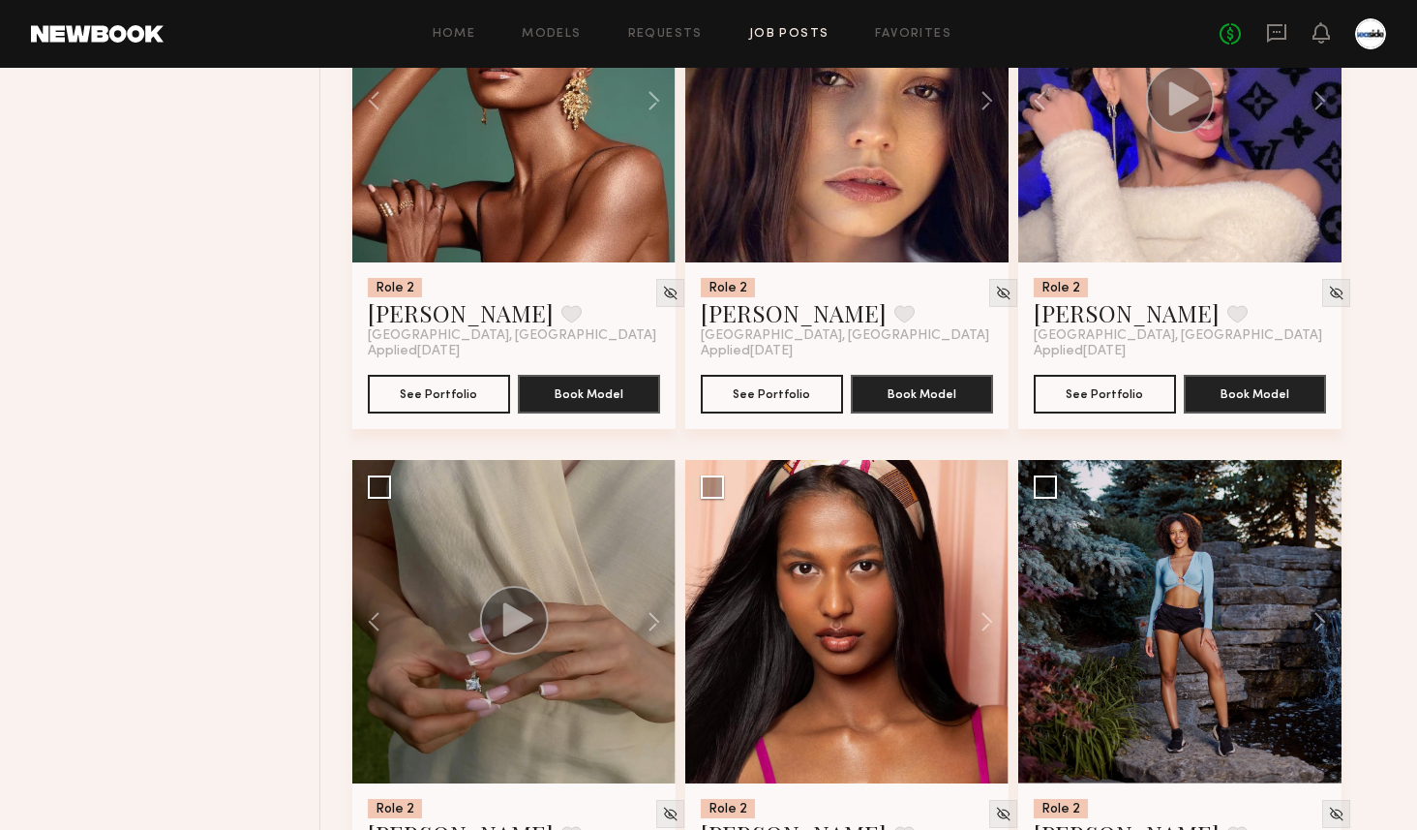
scroll to position [2364, 0]
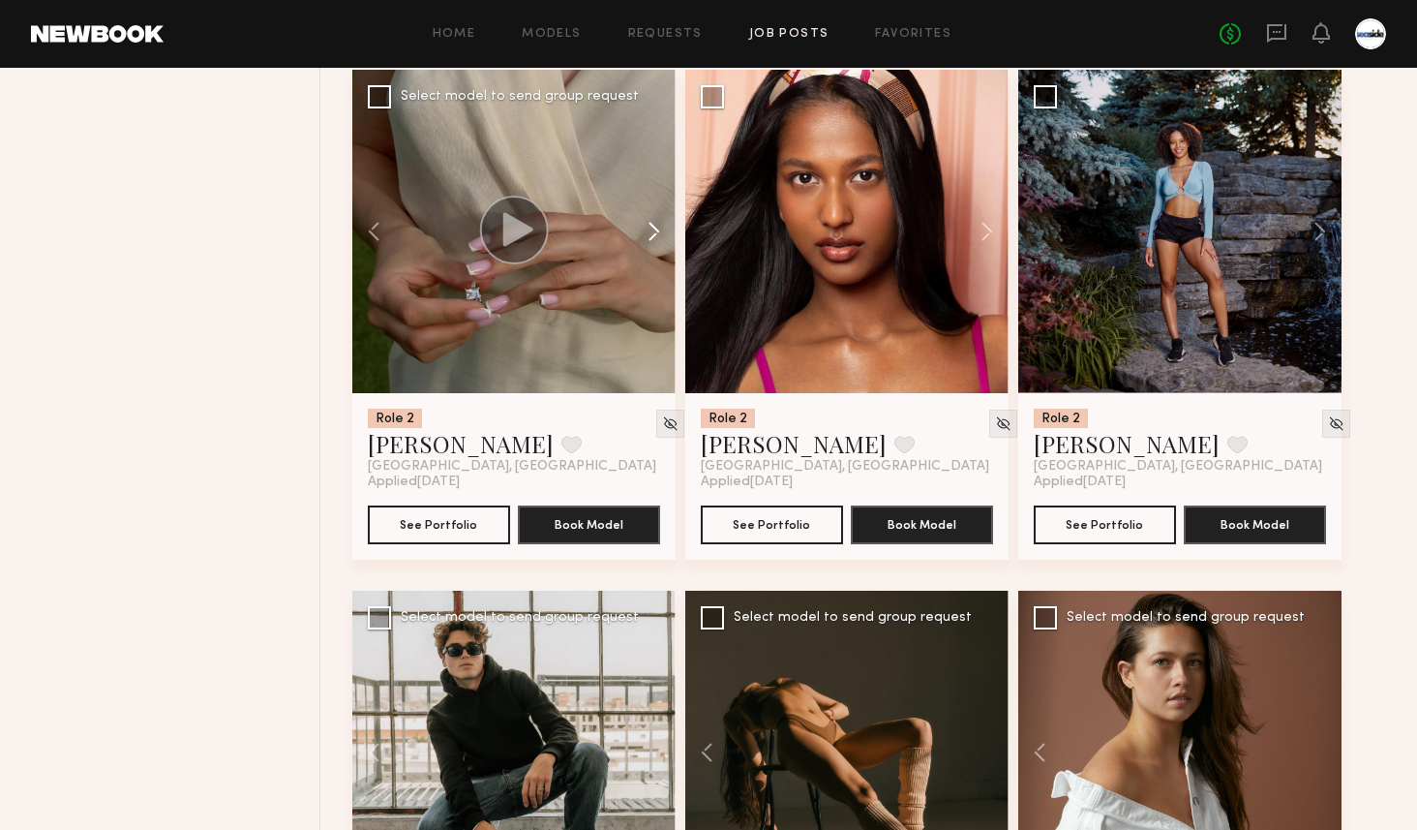
click at [660, 228] on button at bounding box center [645, 231] width 62 height 323
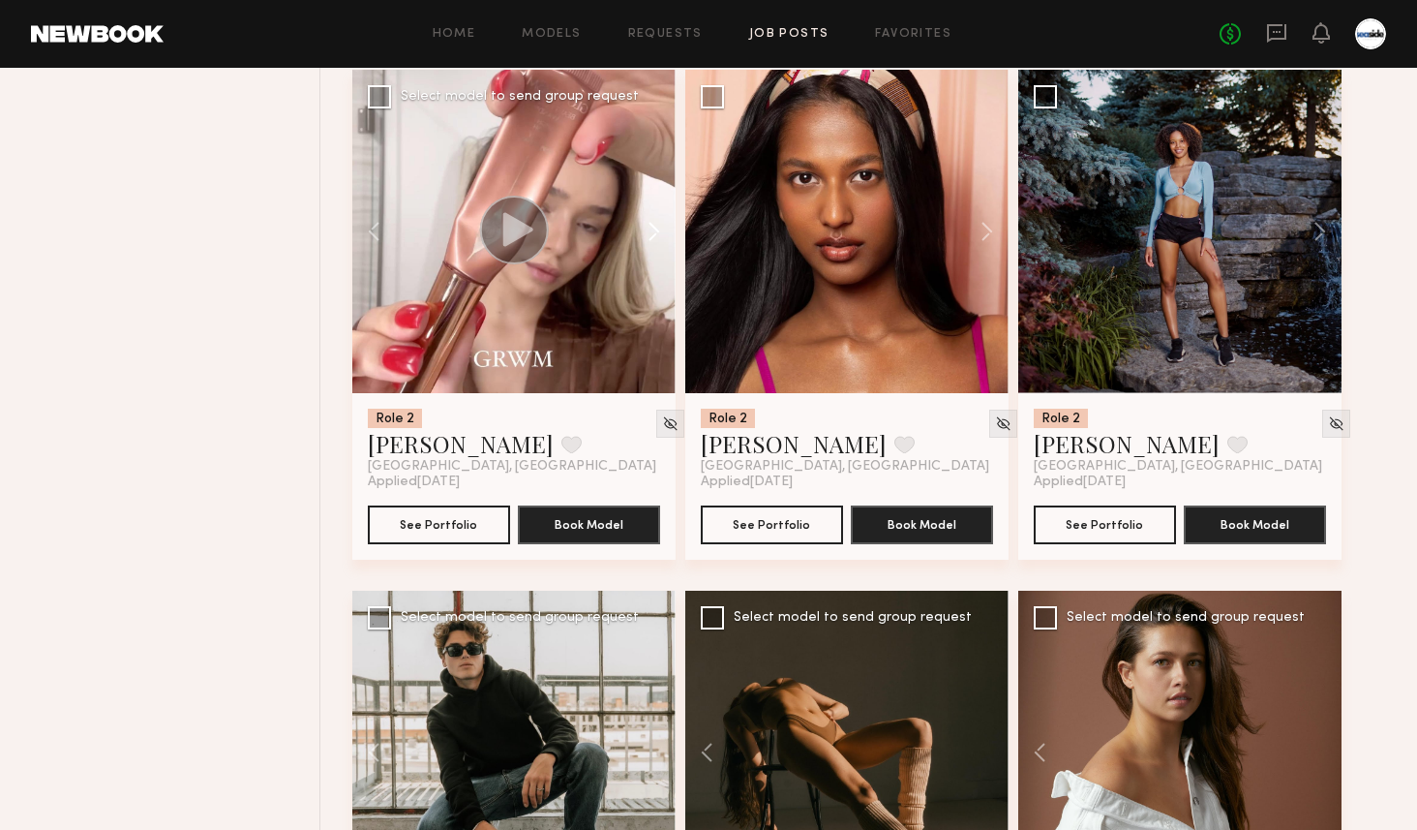
click at [660, 228] on button at bounding box center [645, 231] width 62 height 323
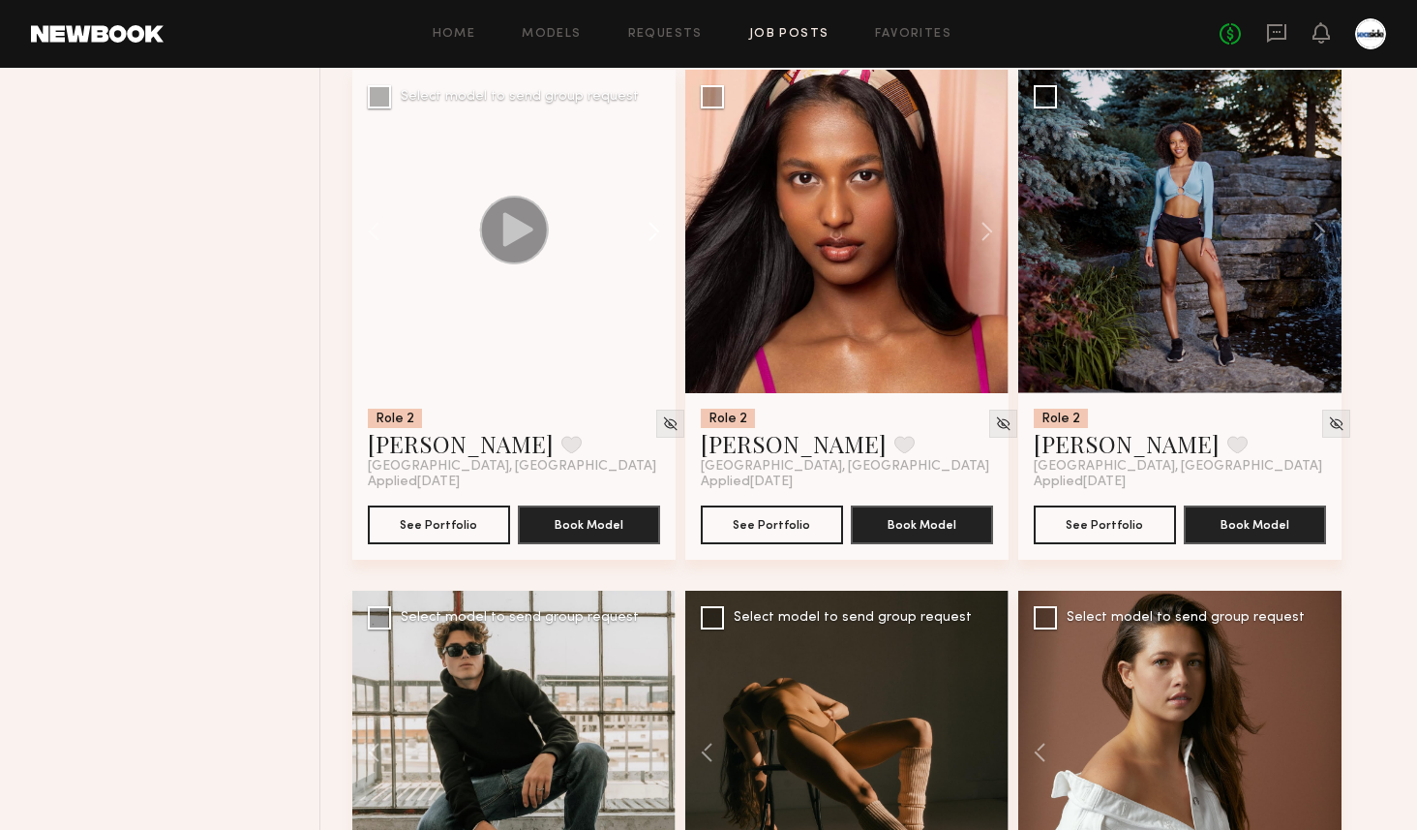
click at [660, 228] on button at bounding box center [645, 231] width 62 height 323
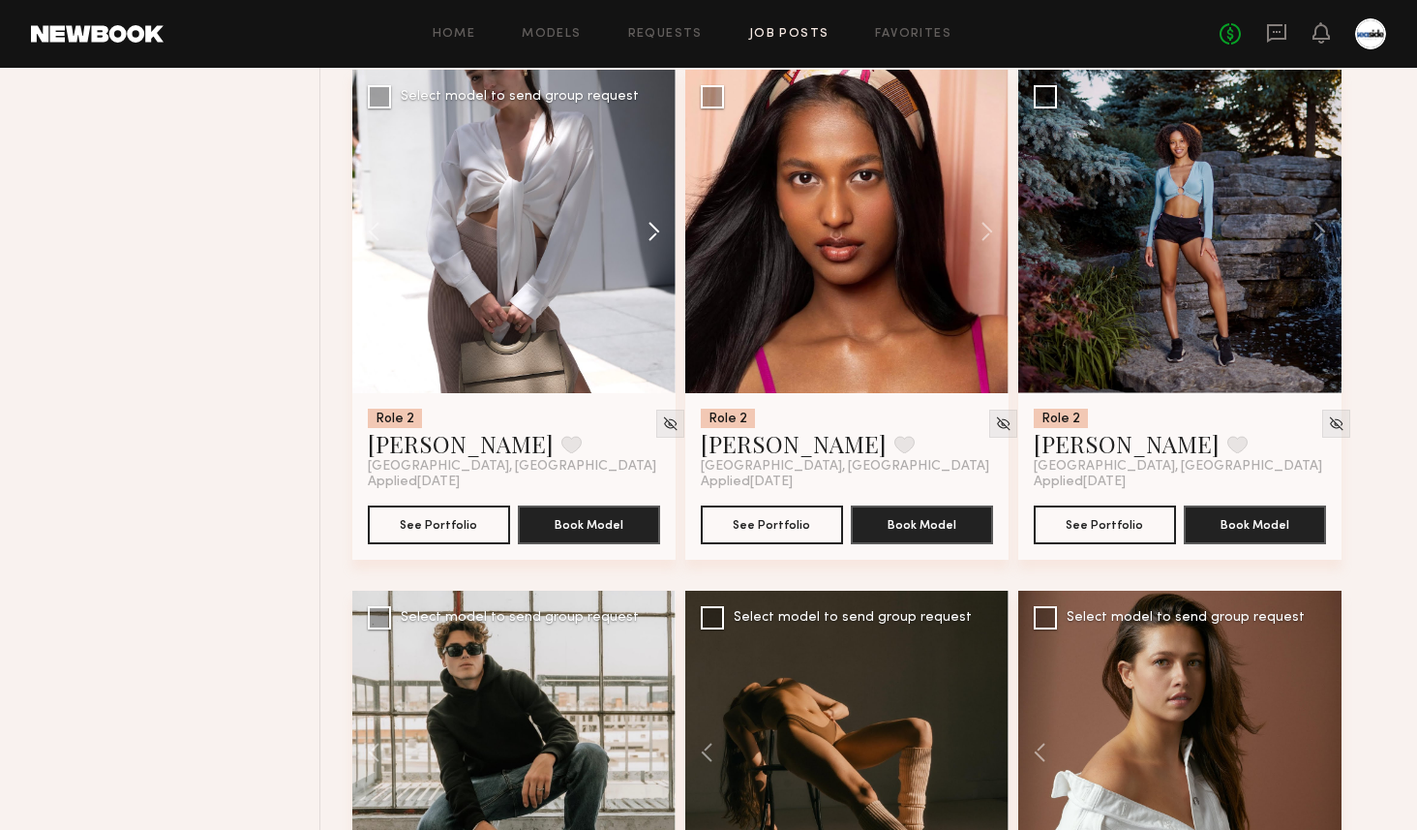
click at [660, 228] on button at bounding box center [645, 231] width 62 height 323
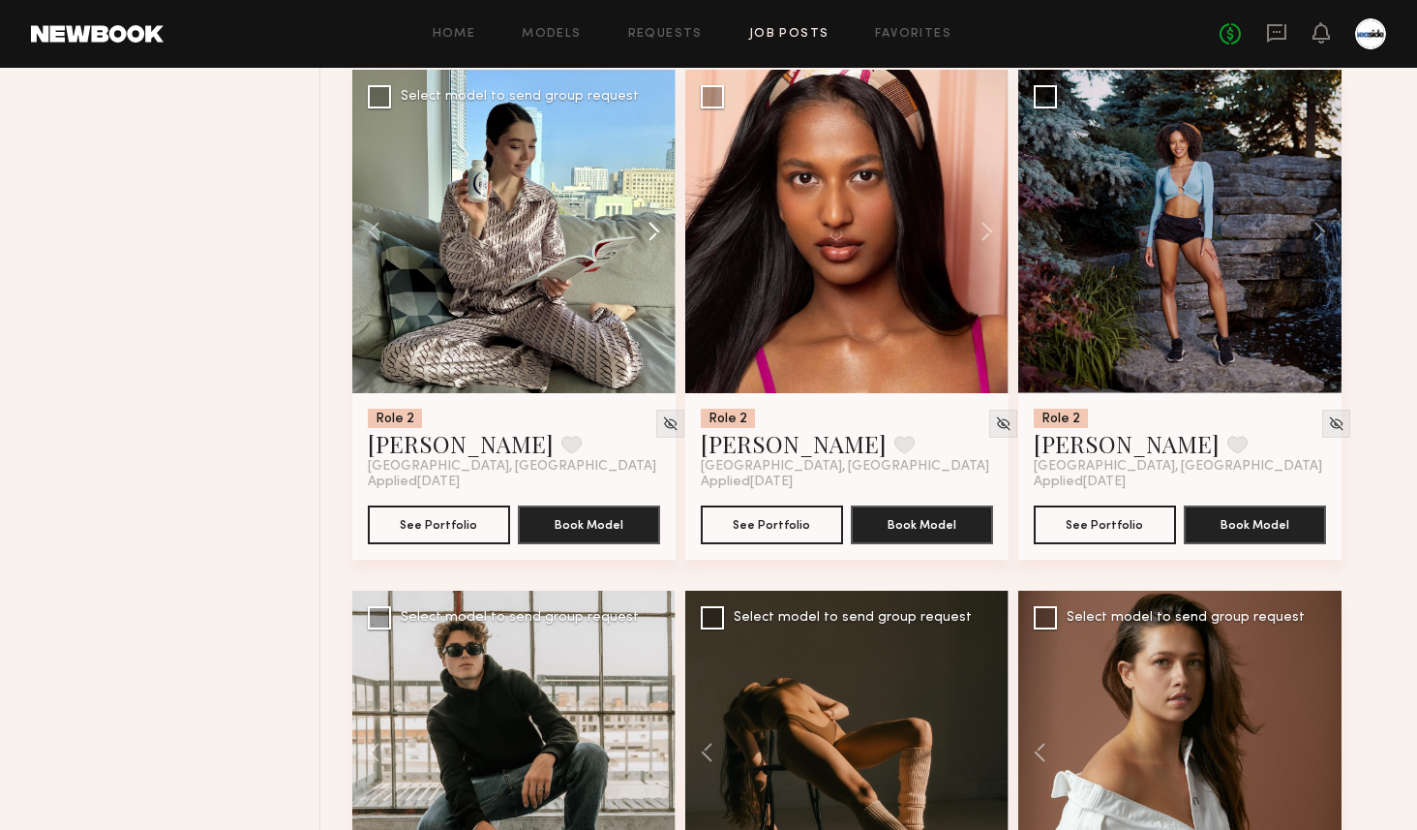
click at [660, 228] on button at bounding box center [645, 231] width 62 height 323
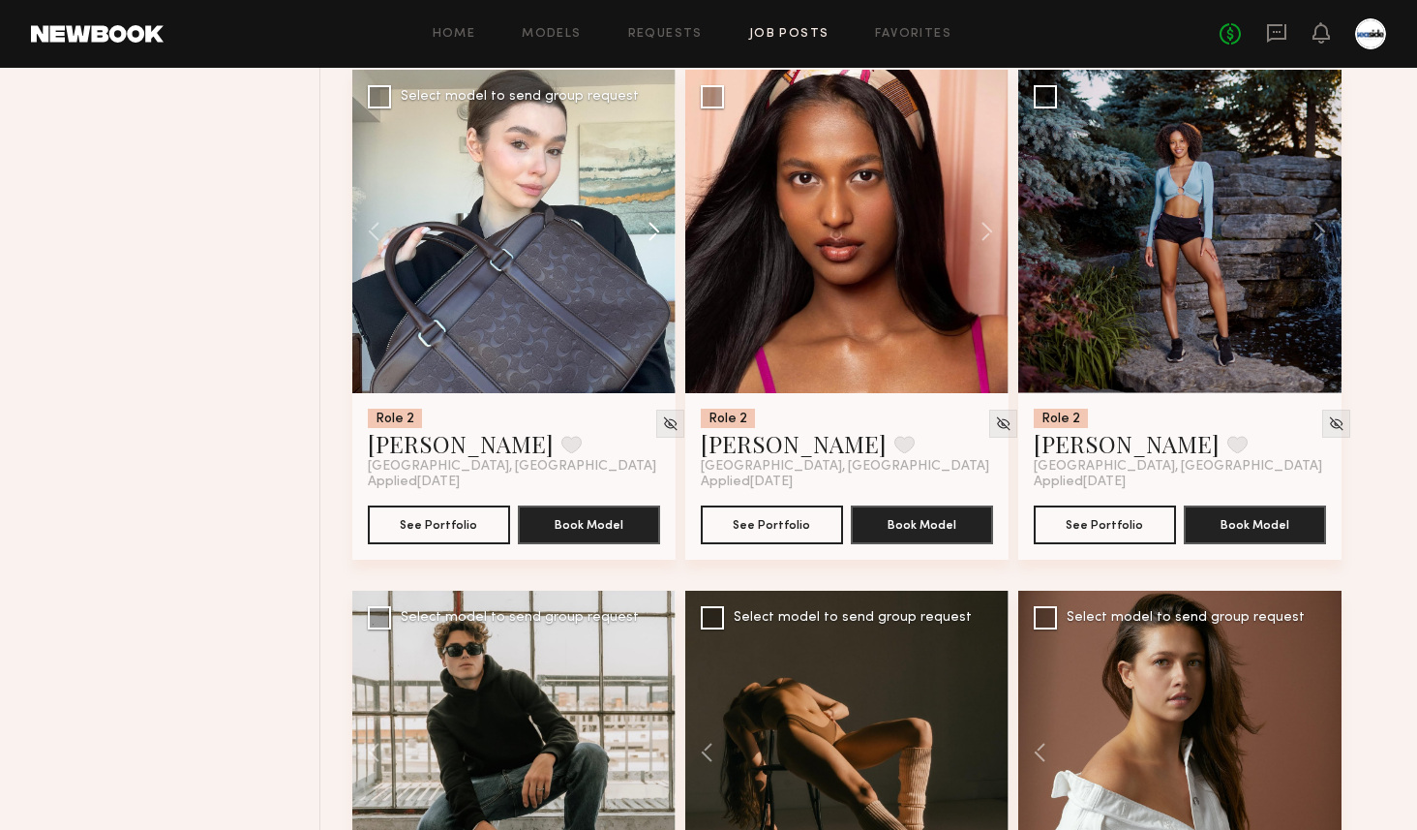
click at [660, 228] on button at bounding box center [645, 231] width 62 height 323
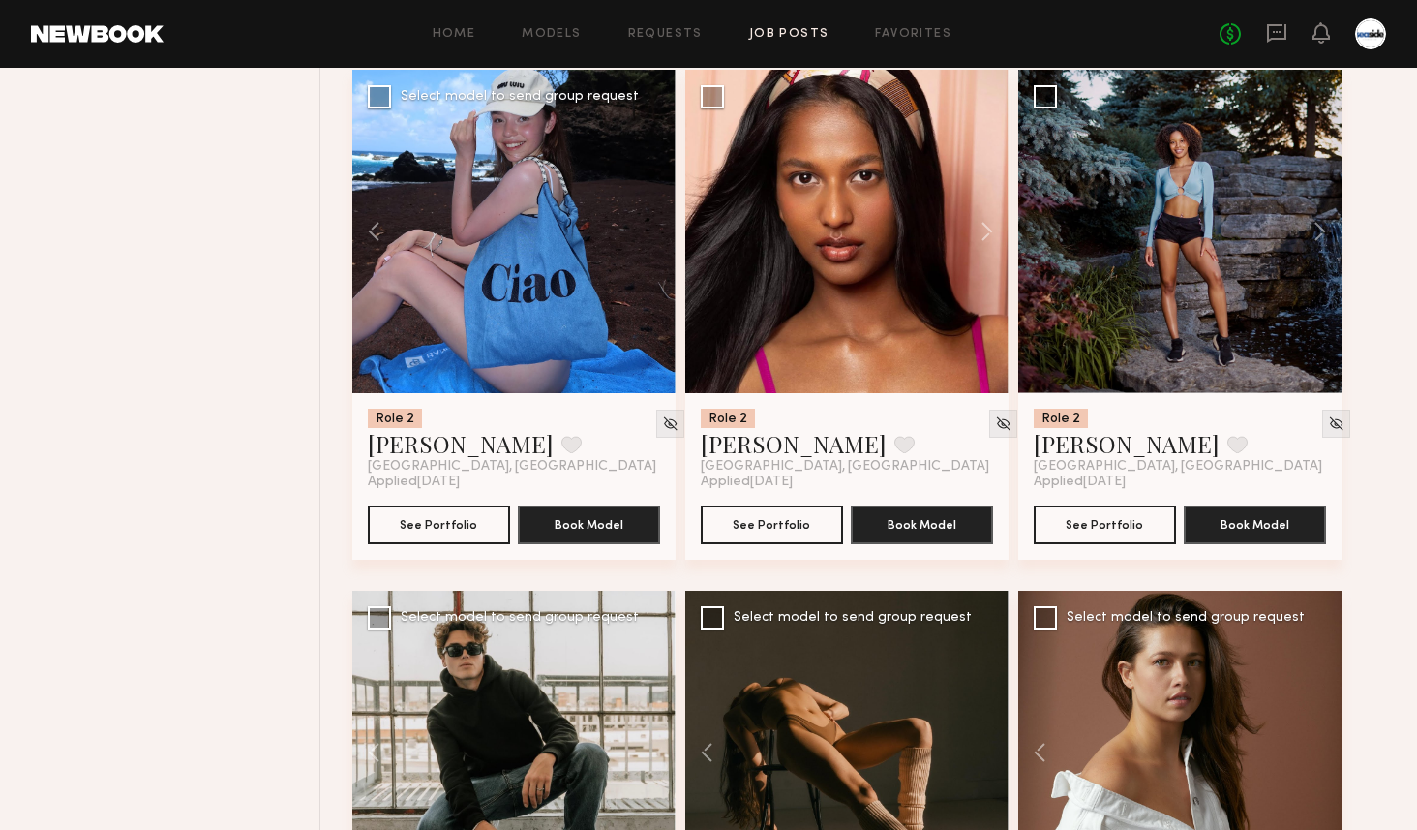
click at [660, 228] on div at bounding box center [513, 231] width 323 height 323
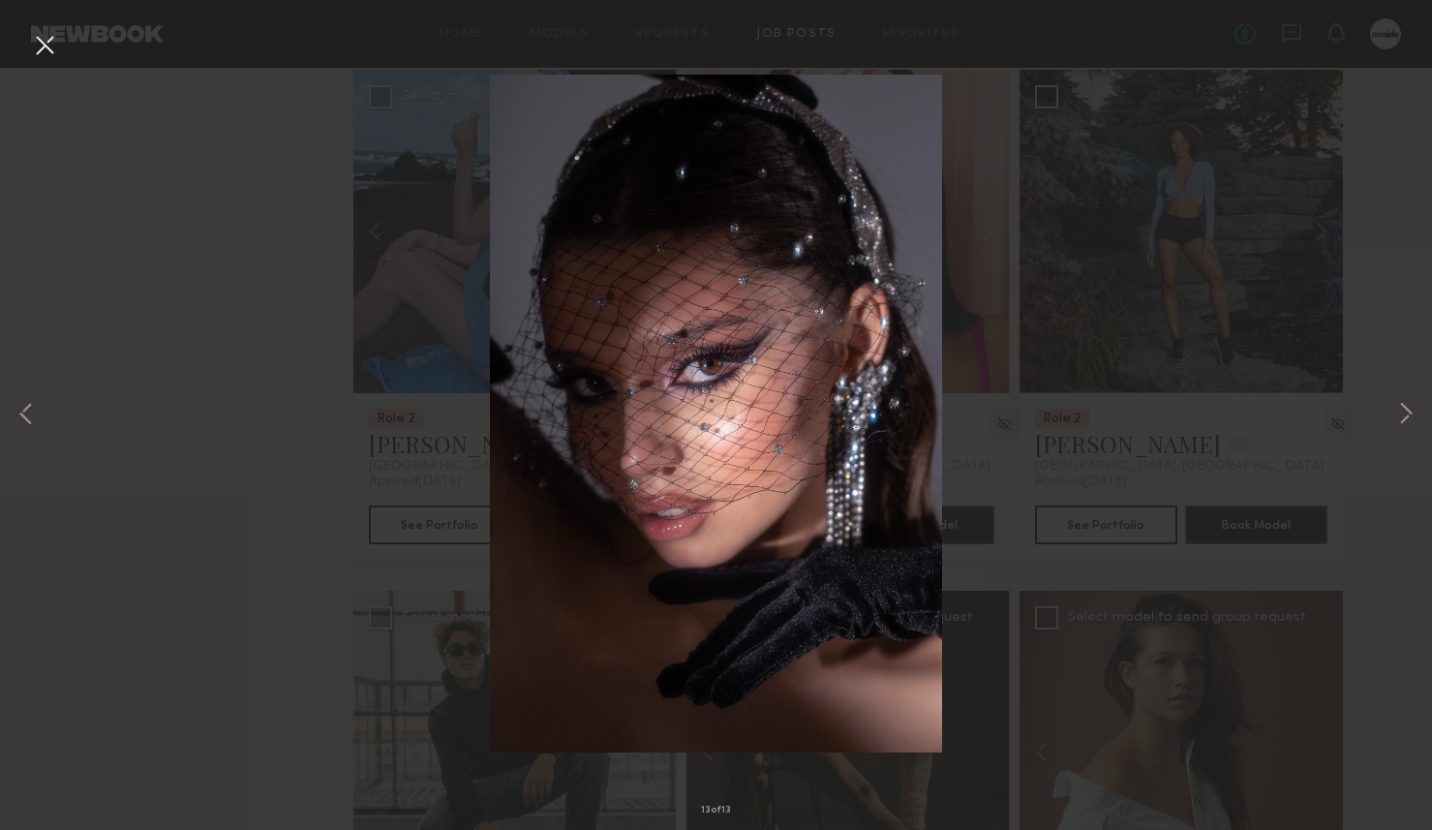
click at [42, 41] on button at bounding box center [44, 46] width 31 height 35
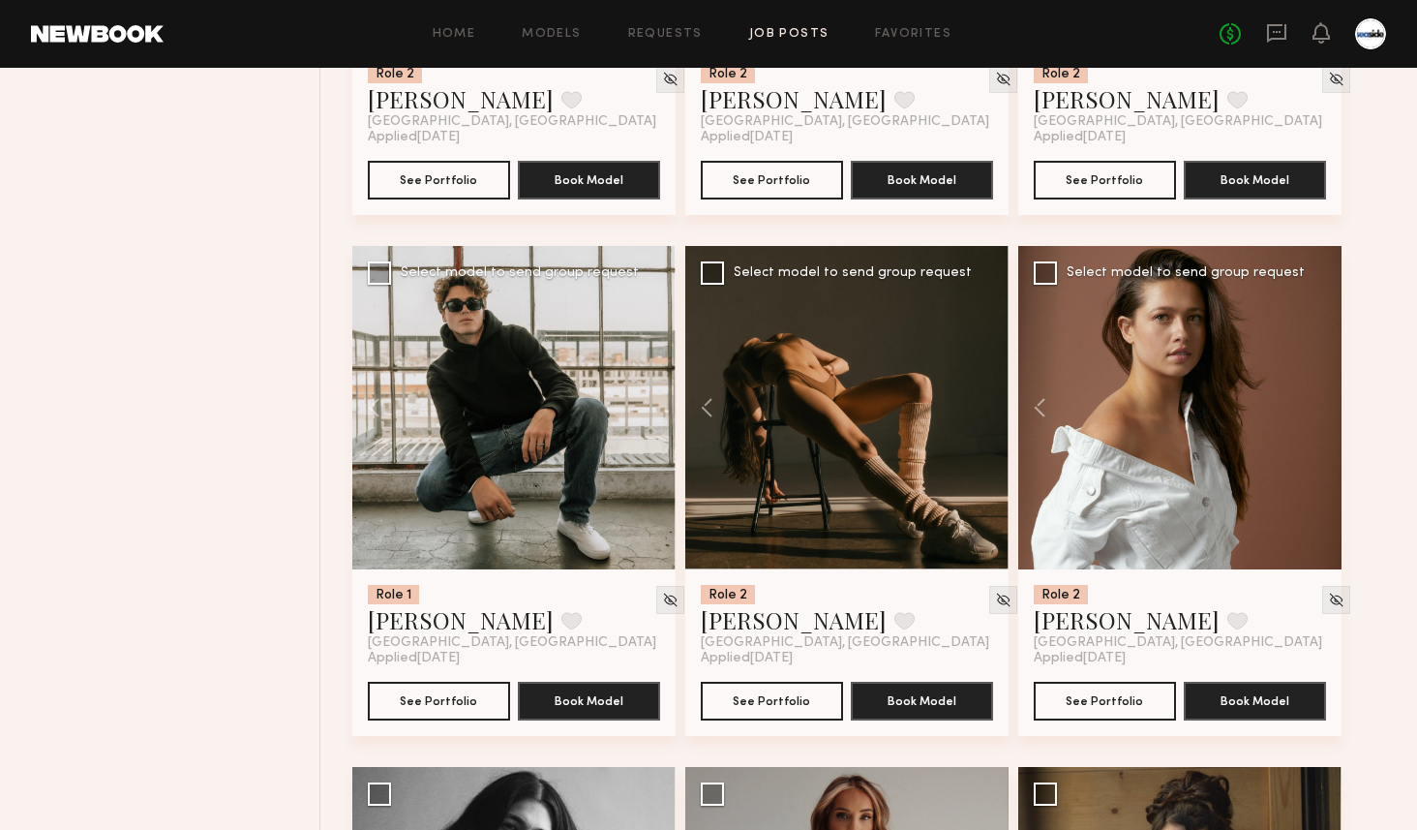
scroll to position [2783, 0]
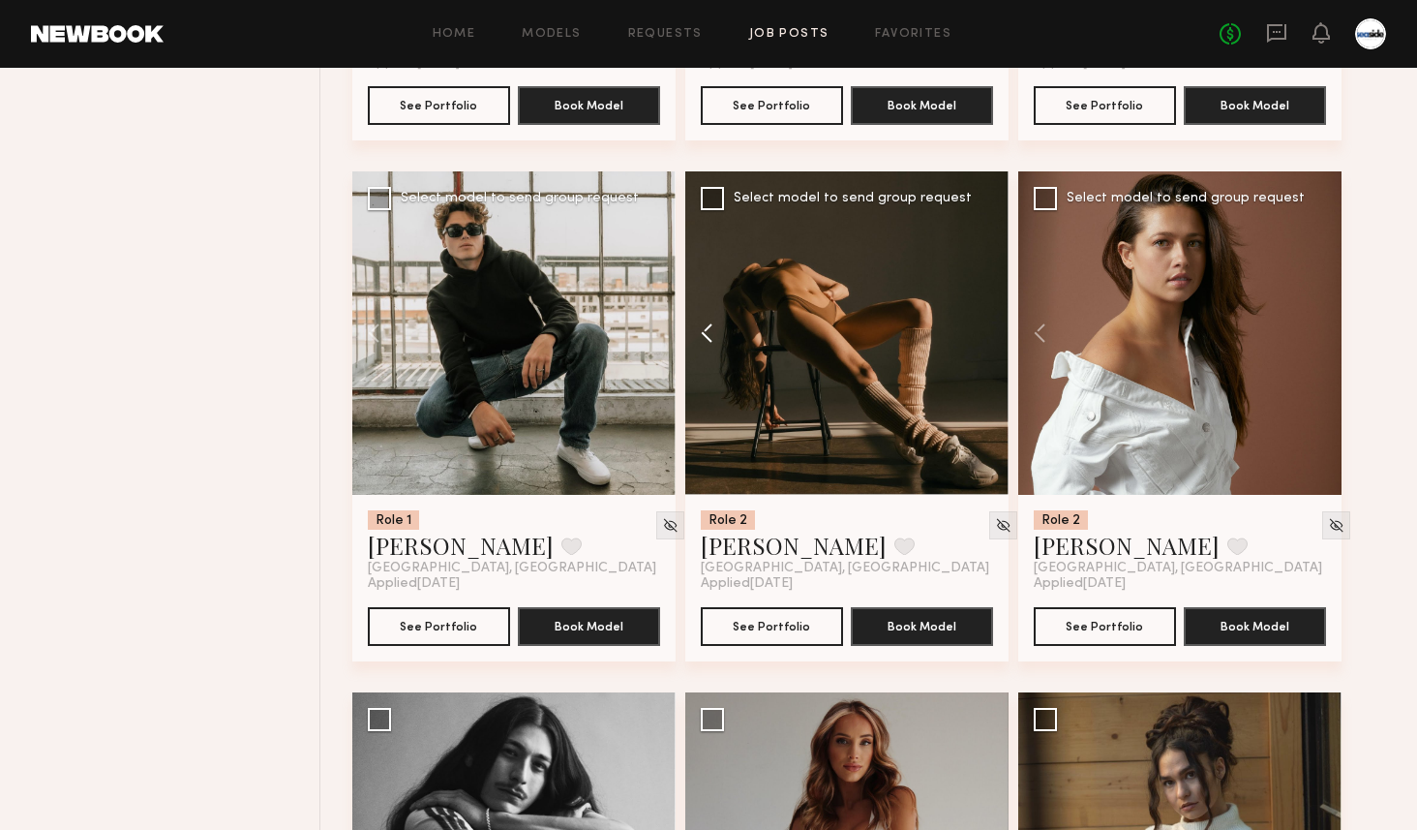
click at [689, 339] on button at bounding box center [716, 332] width 62 height 323
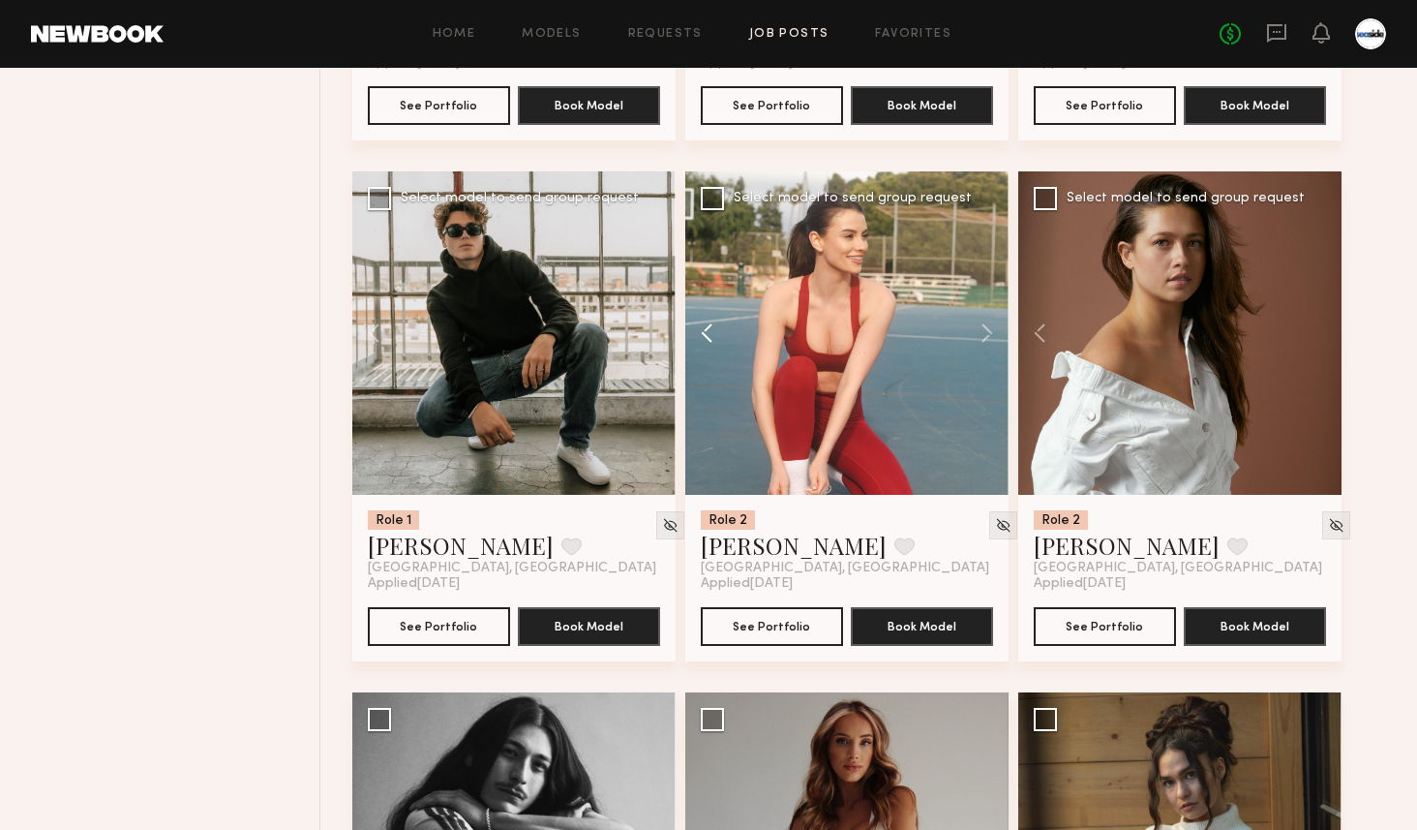
click at [689, 339] on button at bounding box center [716, 332] width 62 height 323
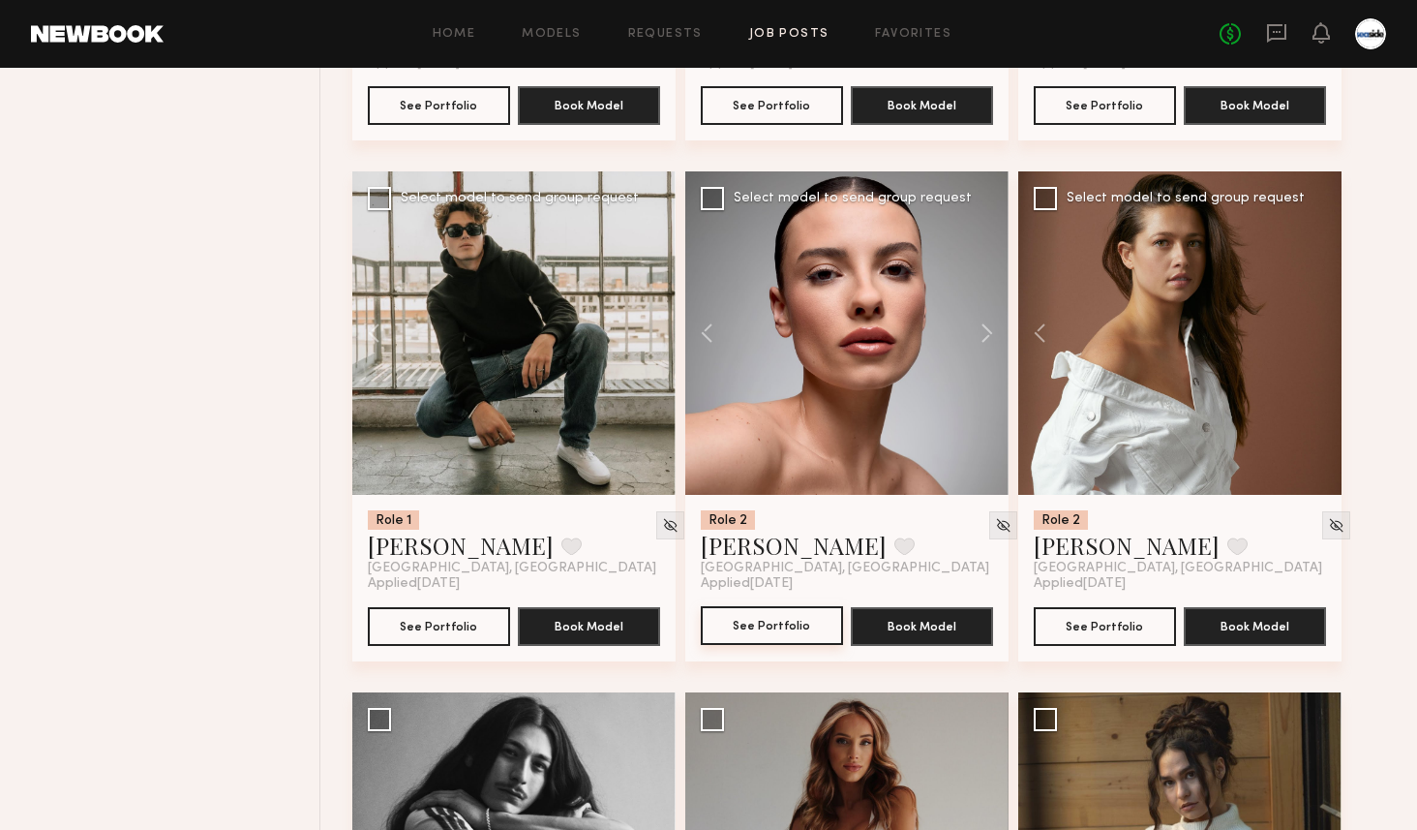
click at [760, 634] on button "See Portfolio" at bounding box center [772, 625] width 142 height 39
click at [1065, 640] on button "See Portfolio" at bounding box center [1105, 625] width 142 height 39
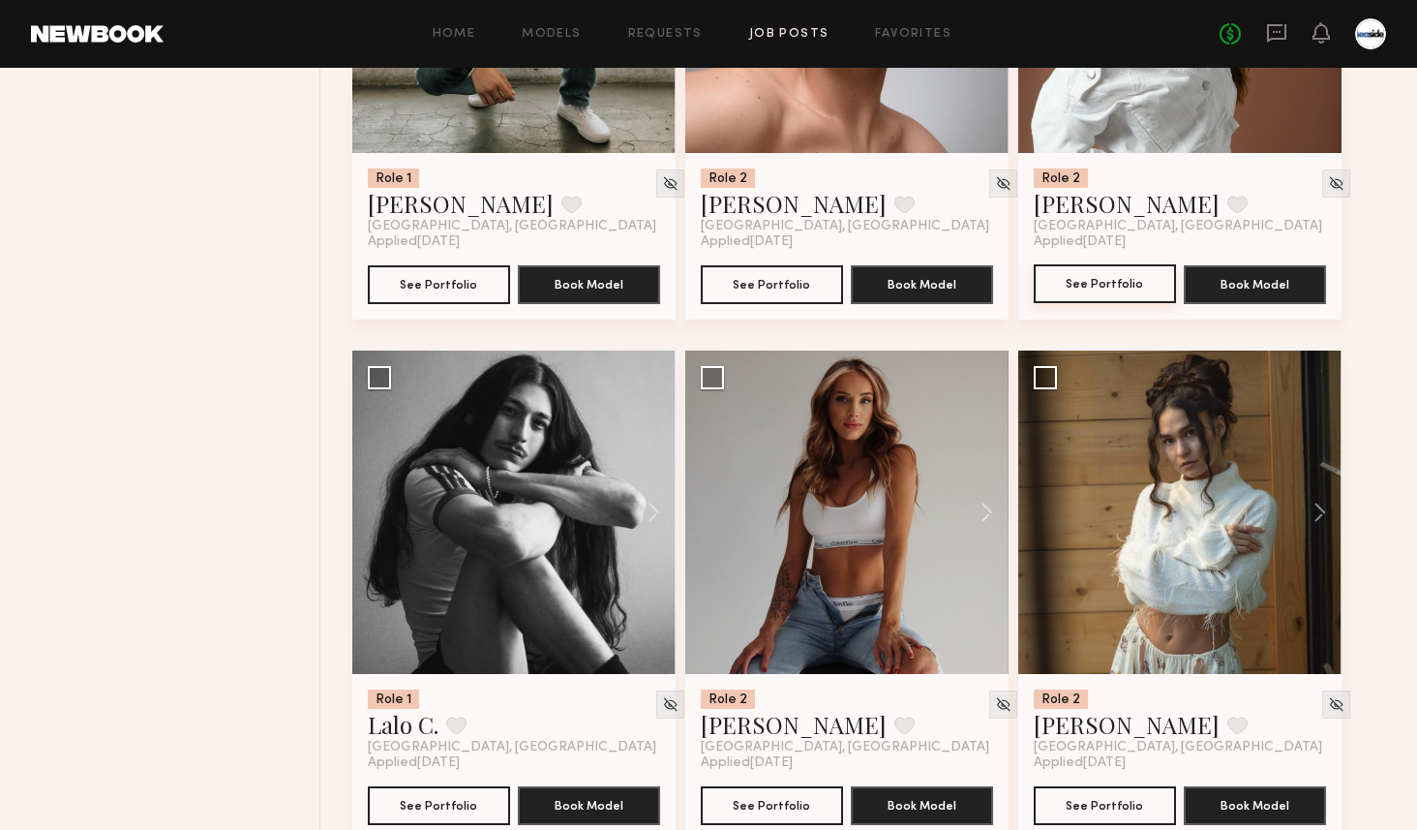
scroll to position [3159, 0]
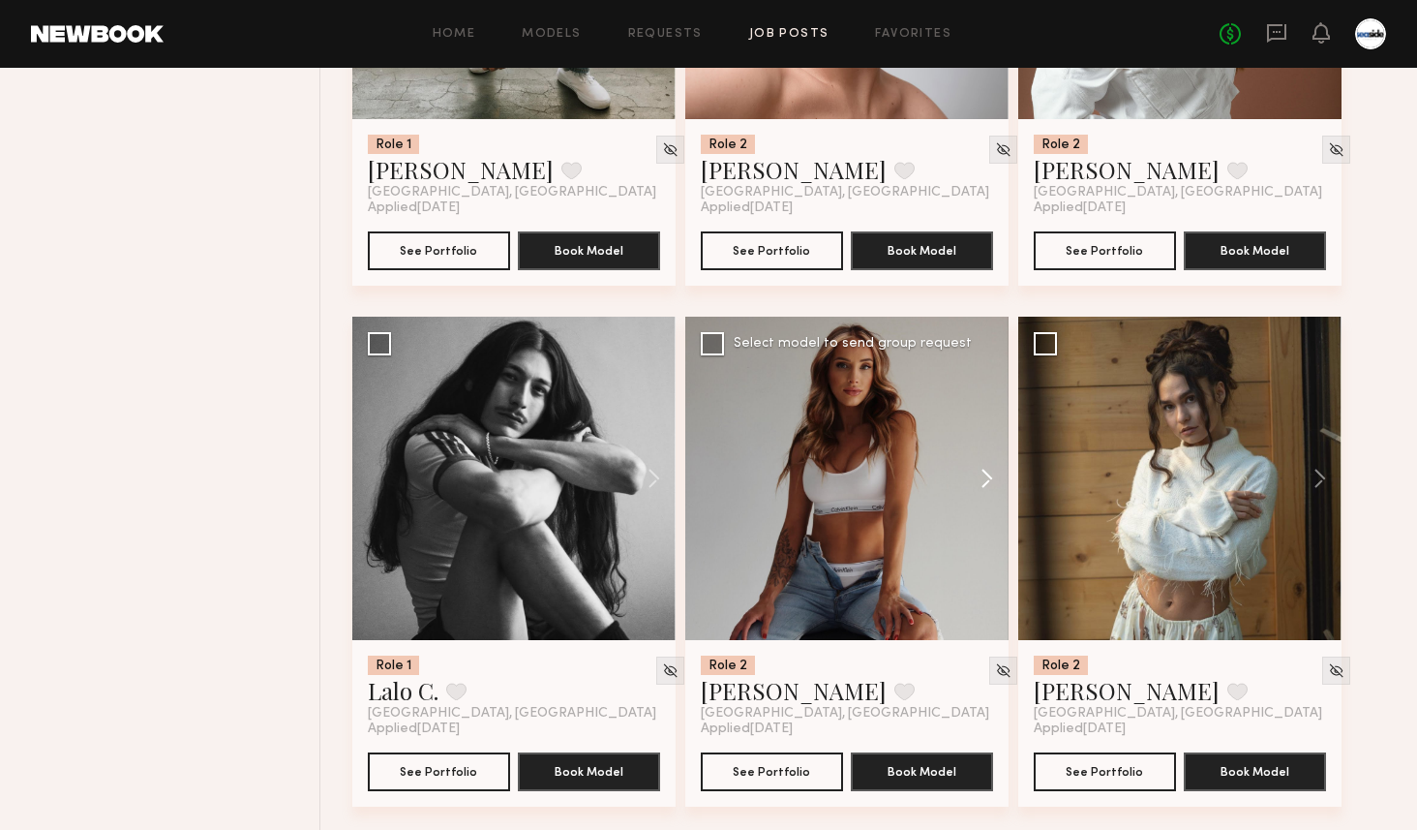
click at [983, 472] on button at bounding box center [978, 478] width 62 height 323
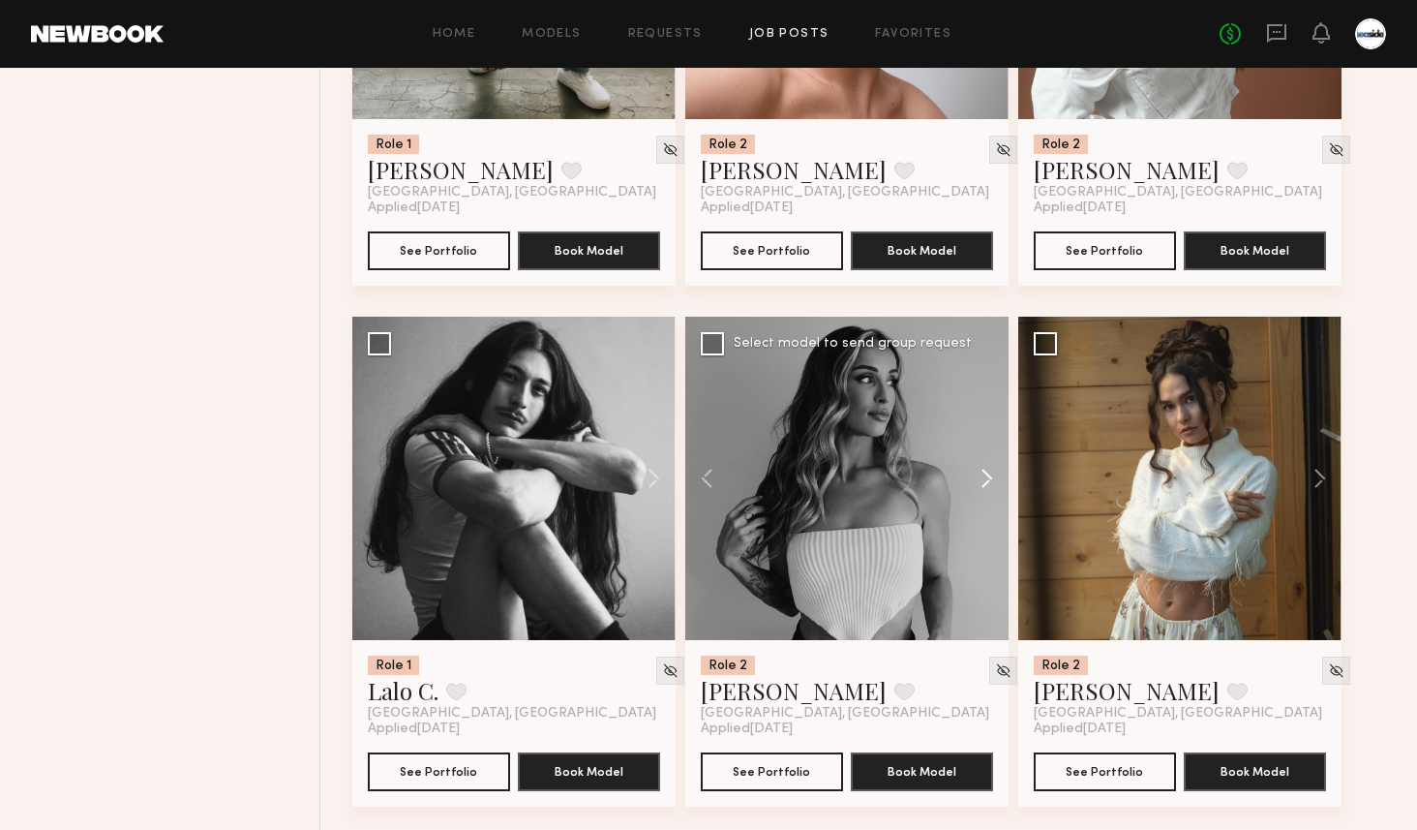
click at [983, 472] on button at bounding box center [978, 478] width 62 height 323
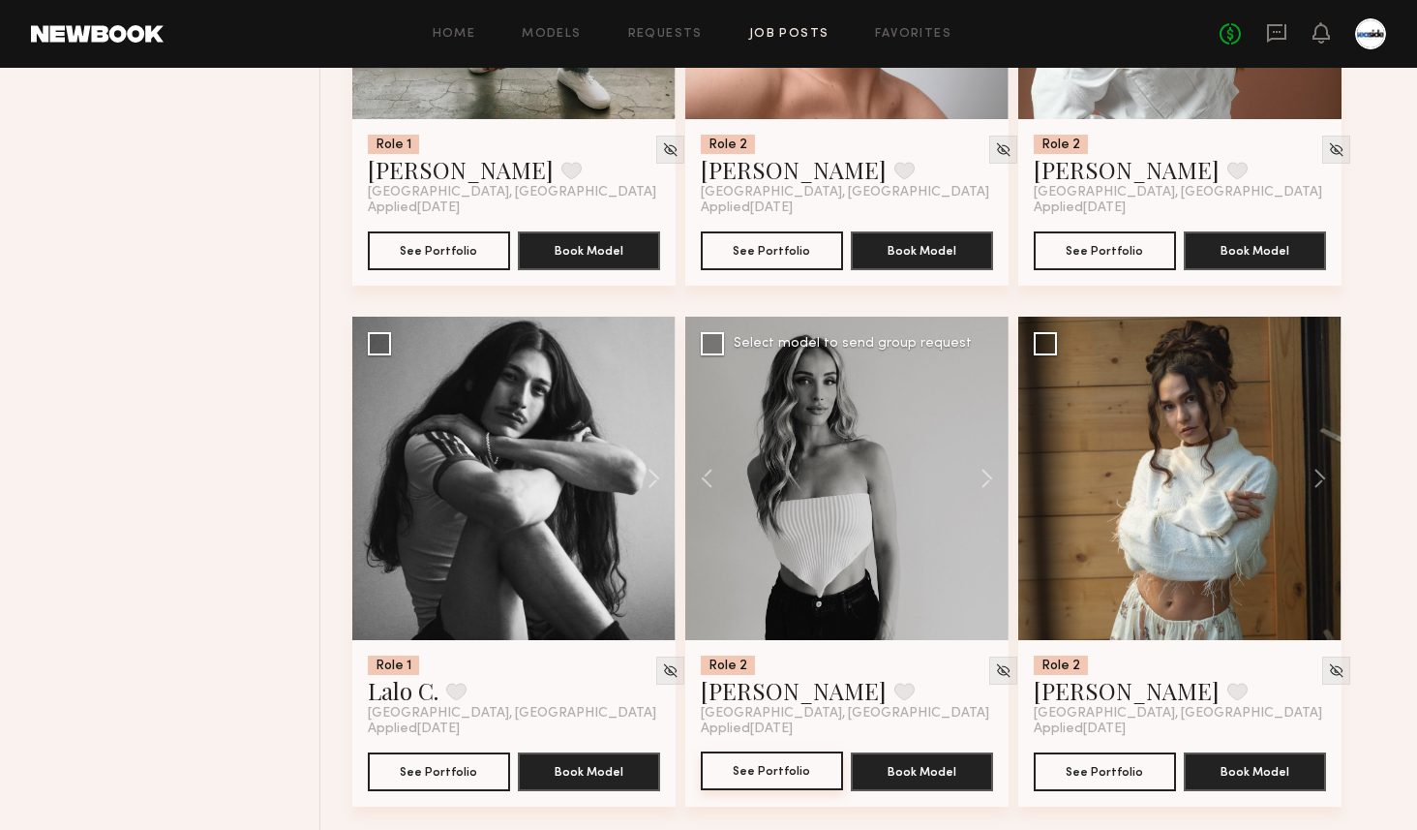
click at [753, 769] on button "See Portfolio" at bounding box center [772, 770] width 142 height 39
click at [1320, 485] on button at bounding box center [1311, 478] width 62 height 323
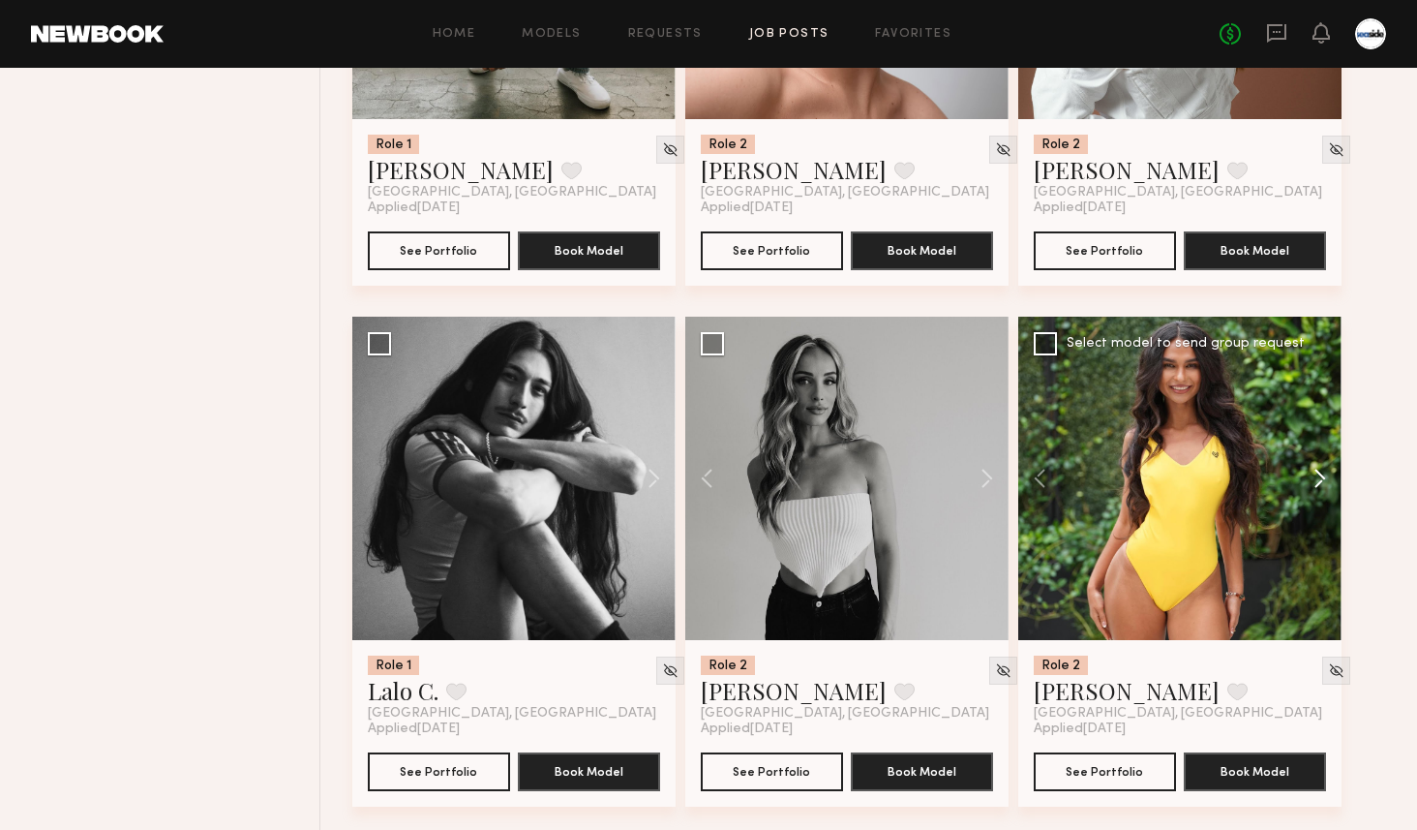
click at [1320, 485] on button at bounding box center [1311, 478] width 62 height 323
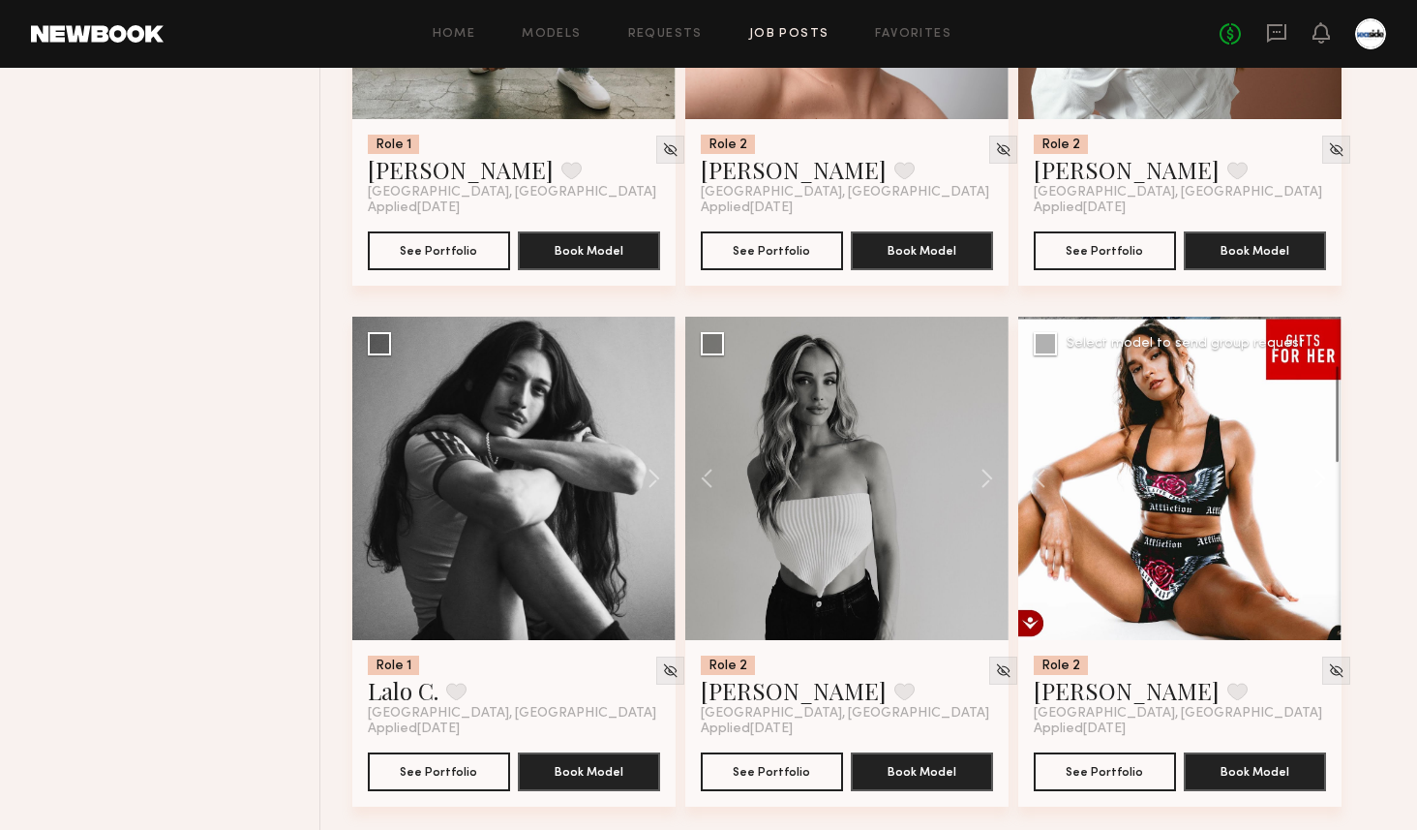
click at [1320, 485] on button at bounding box center [1311, 478] width 62 height 323
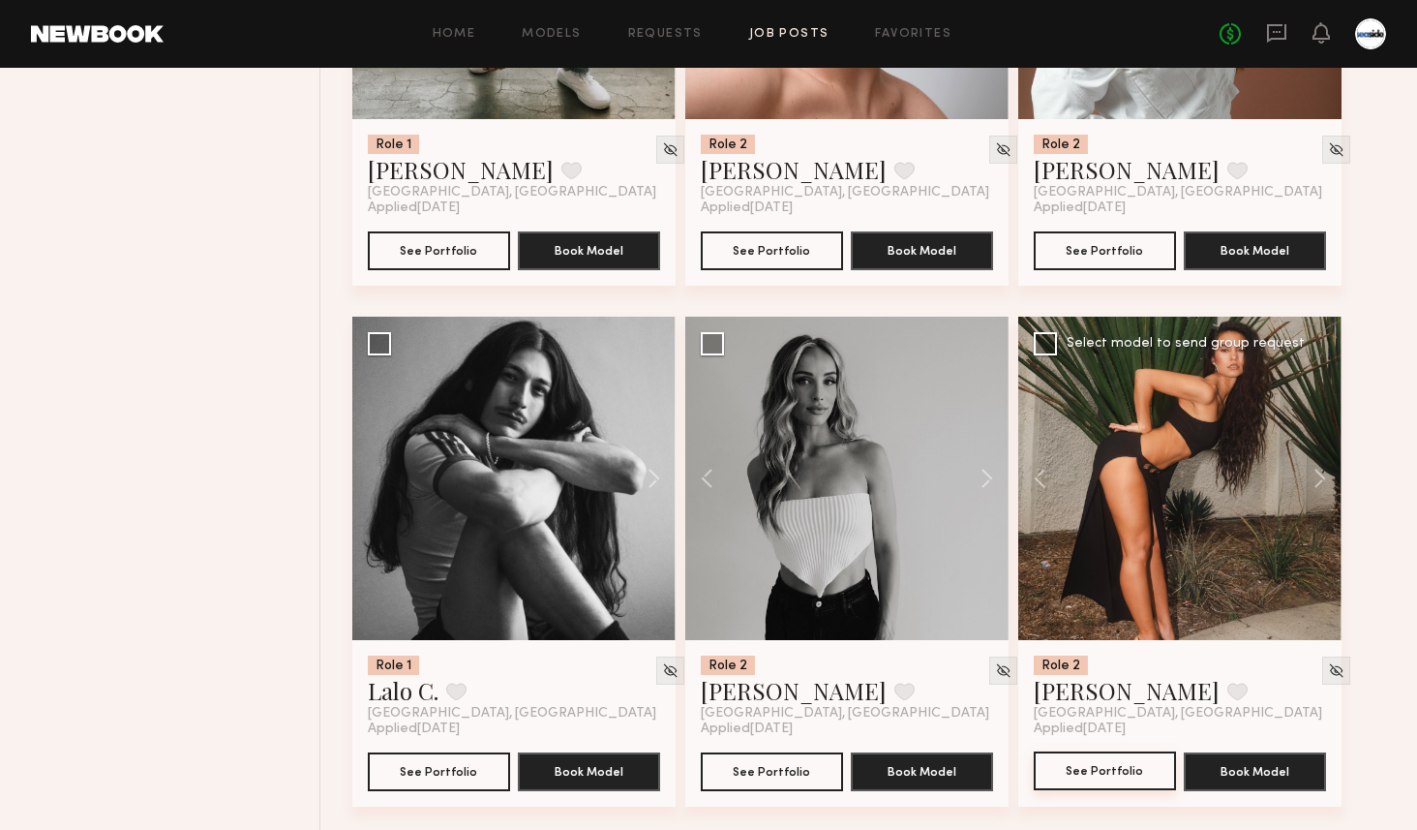
click at [1061, 774] on button "See Portfolio" at bounding box center [1105, 770] width 142 height 39
click at [649, 464] on button at bounding box center [645, 478] width 62 height 323
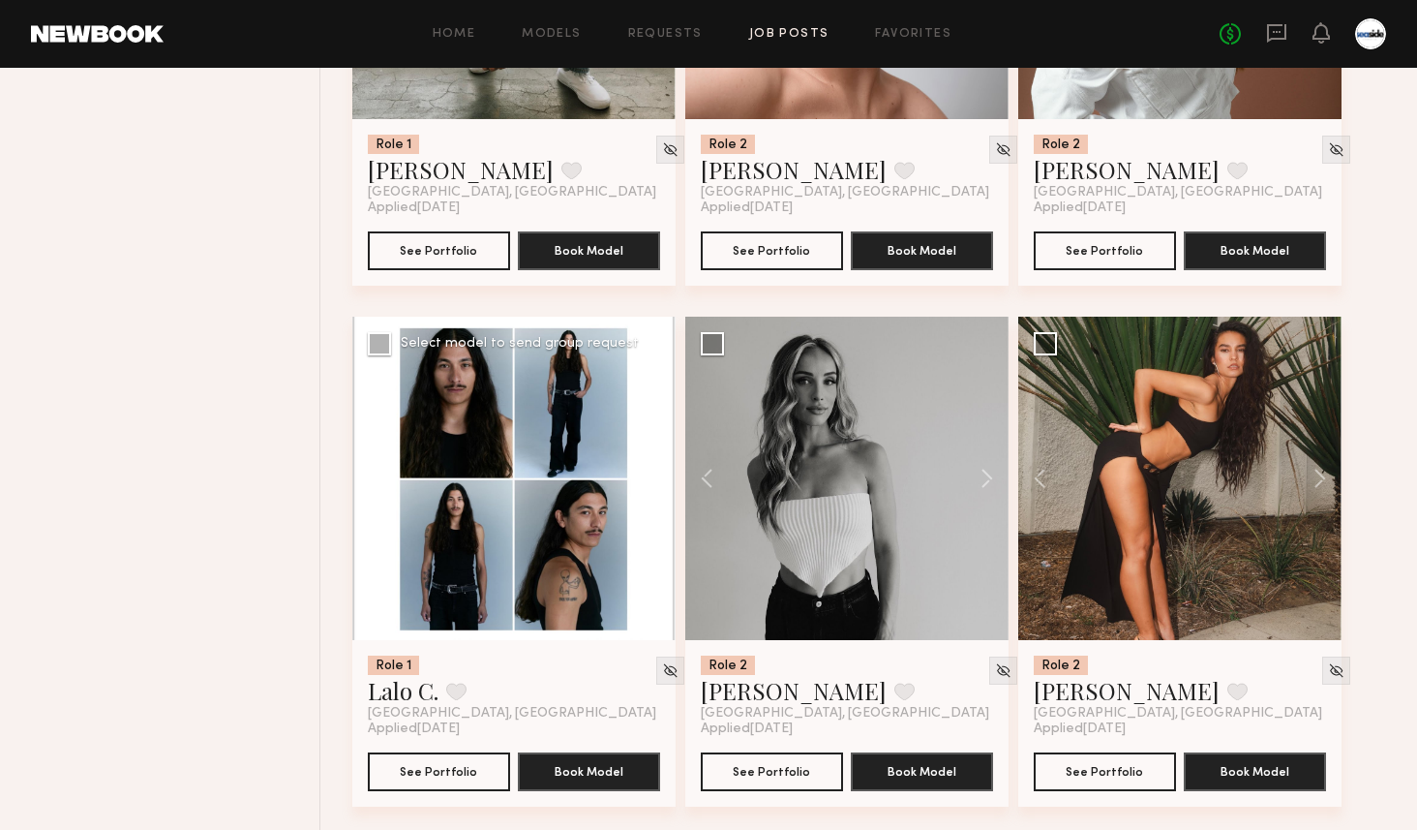
click at [656, 468] on button at bounding box center [645, 478] width 62 height 323
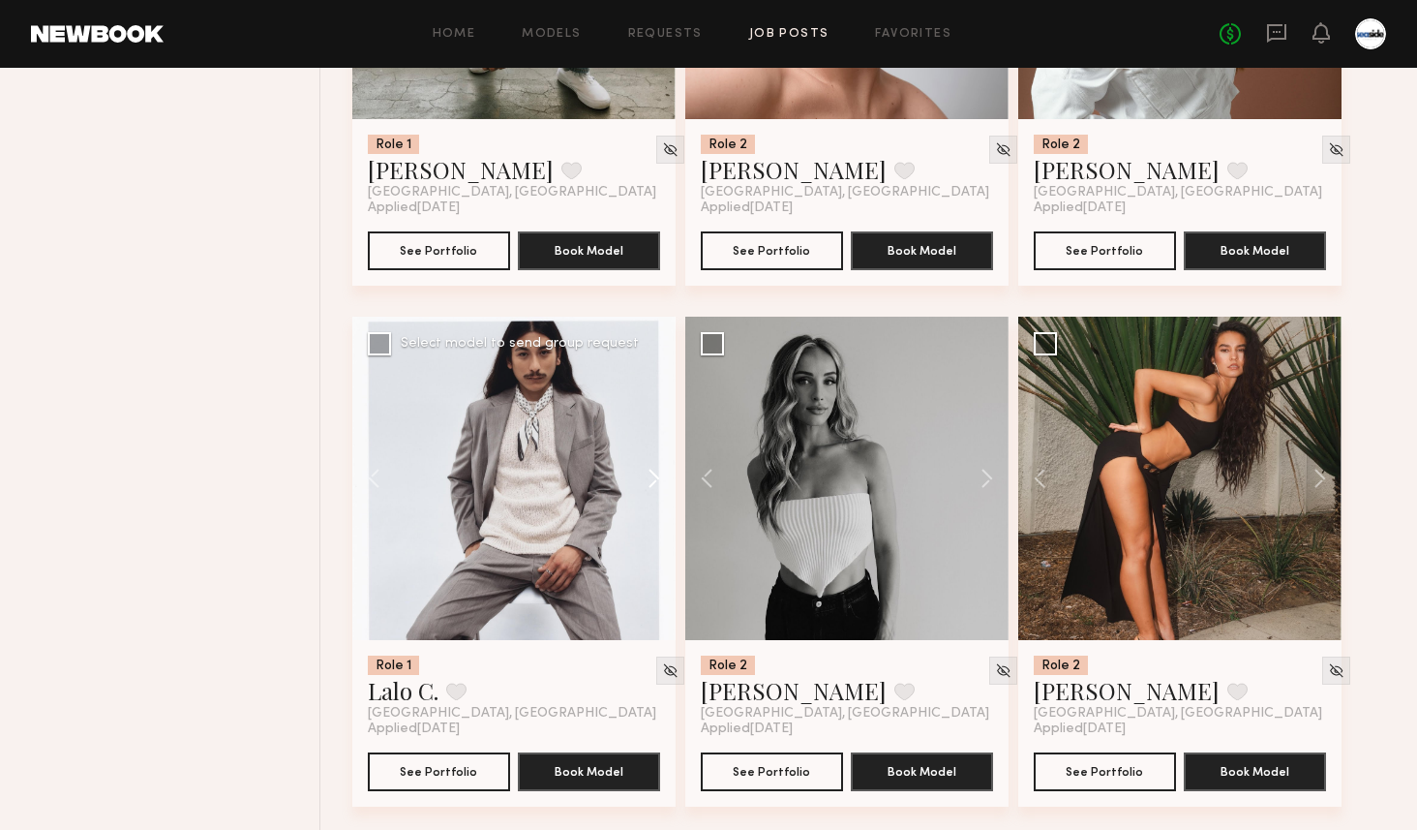
click at [656, 468] on button at bounding box center [645, 478] width 62 height 323
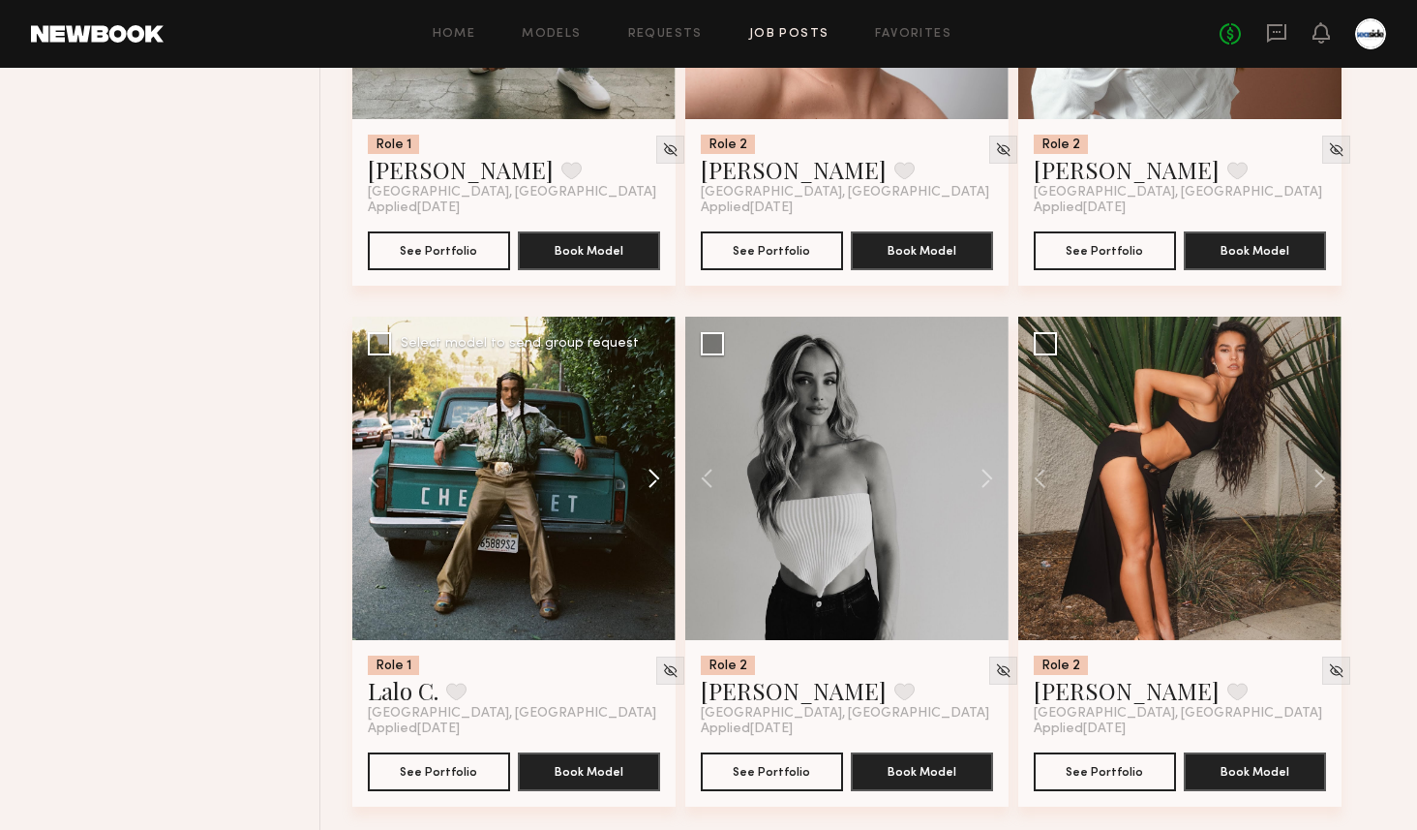
click at [656, 468] on button at bounding box center [645, 478] width 62 height 323
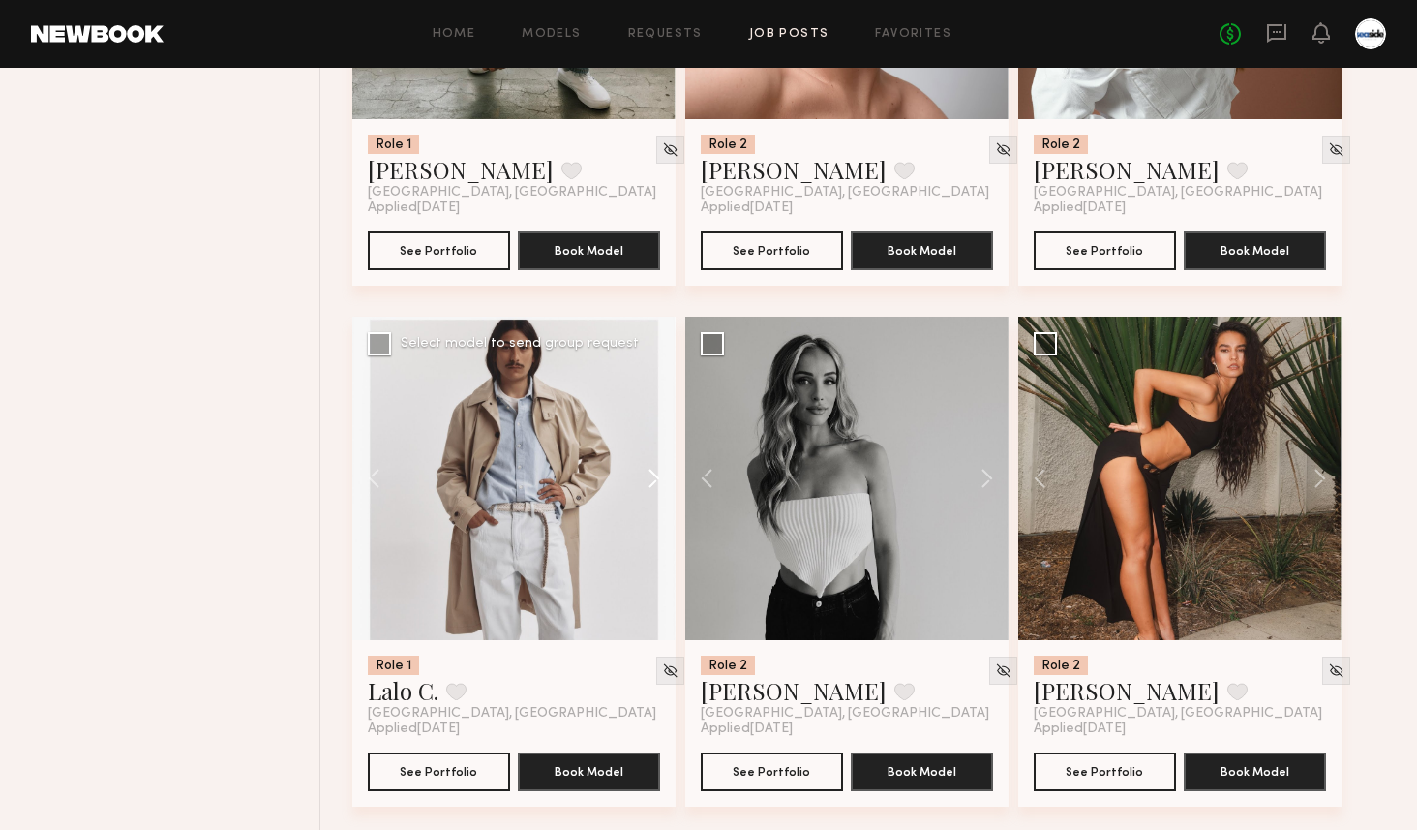
click at [656, 468] on button at bounding box center [645, 478] width 62 height 323
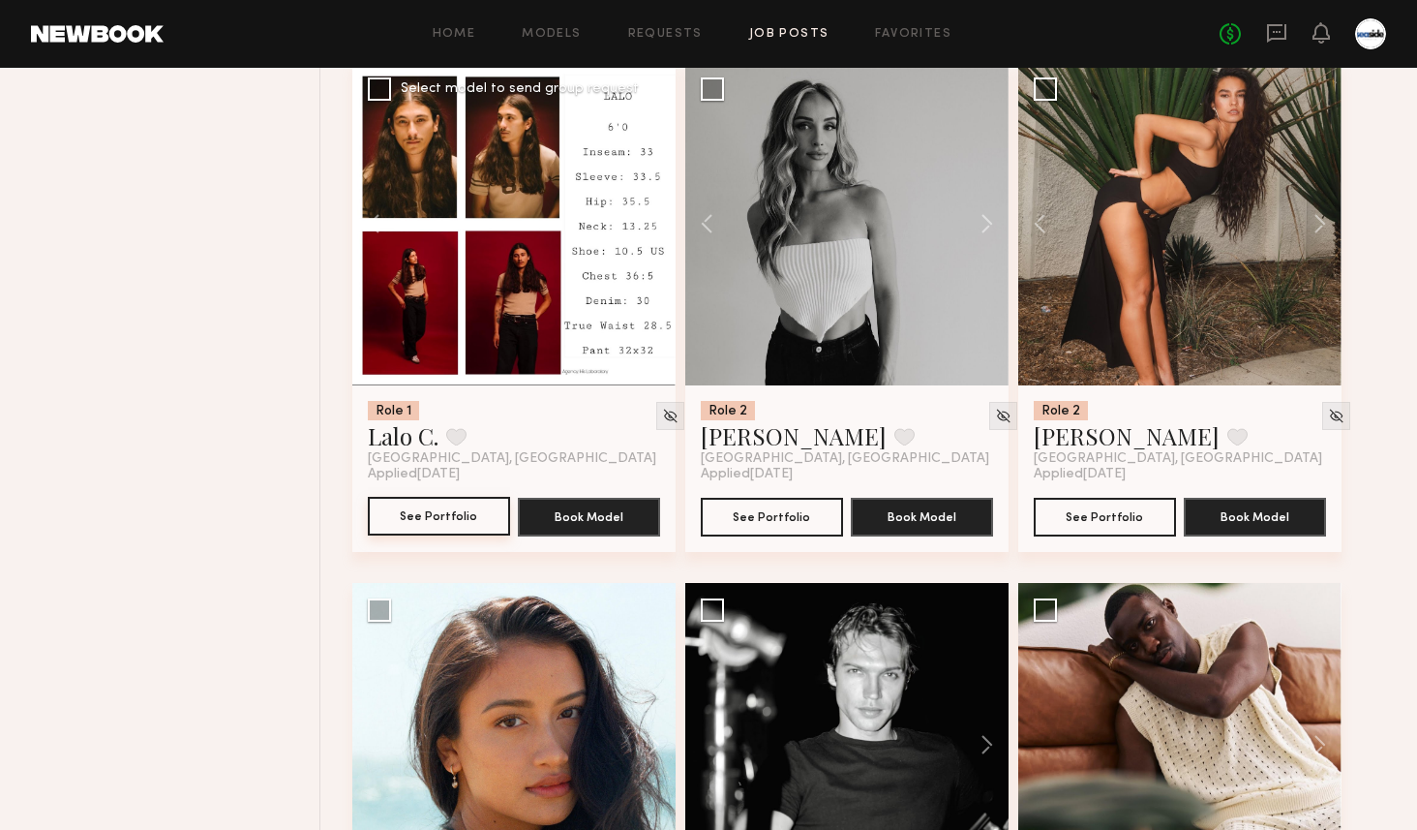
click at [478, 519] on button "See Portfolio" at bounding box center [439, 516] width 142 height 39
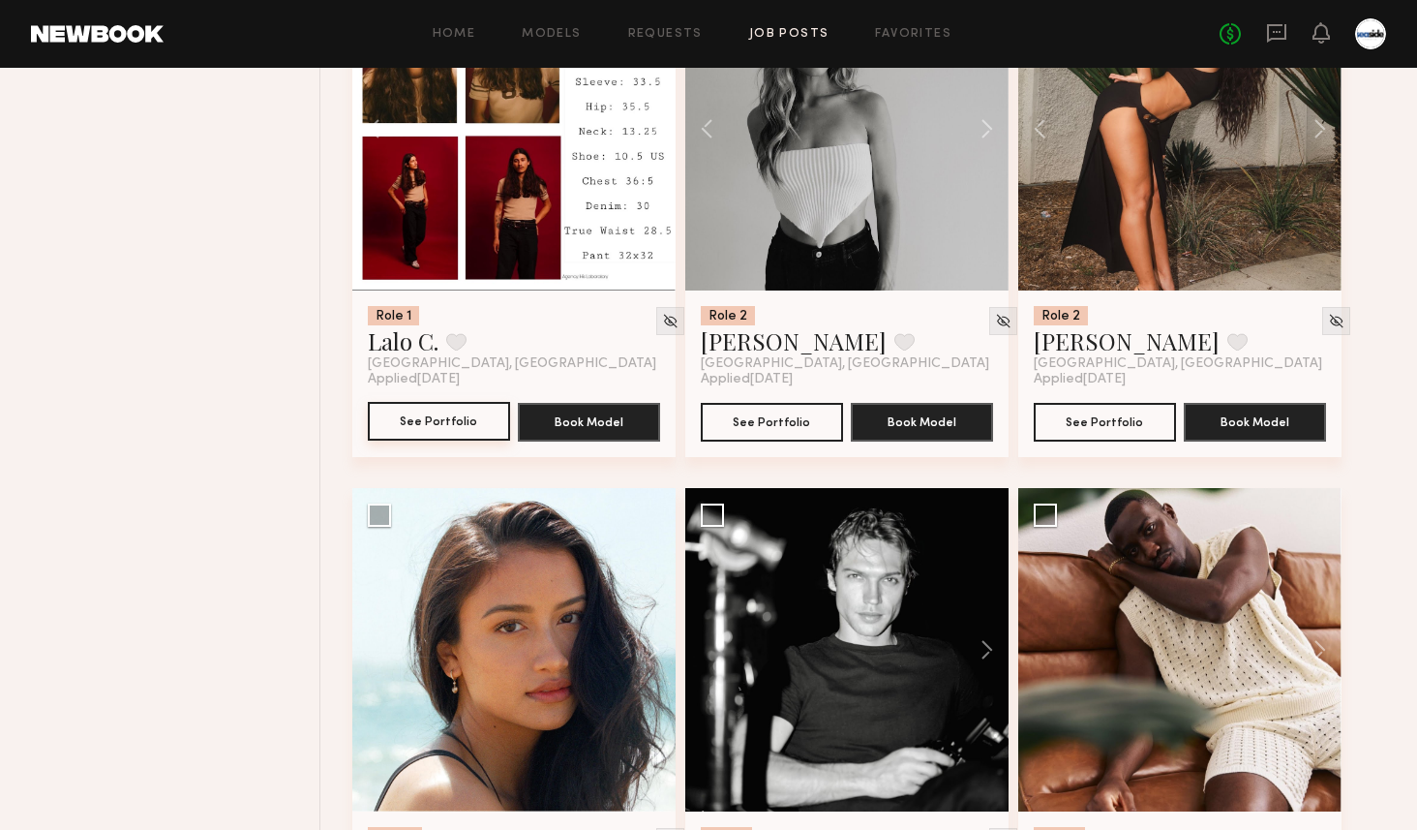
scroll to position [3743, 0]
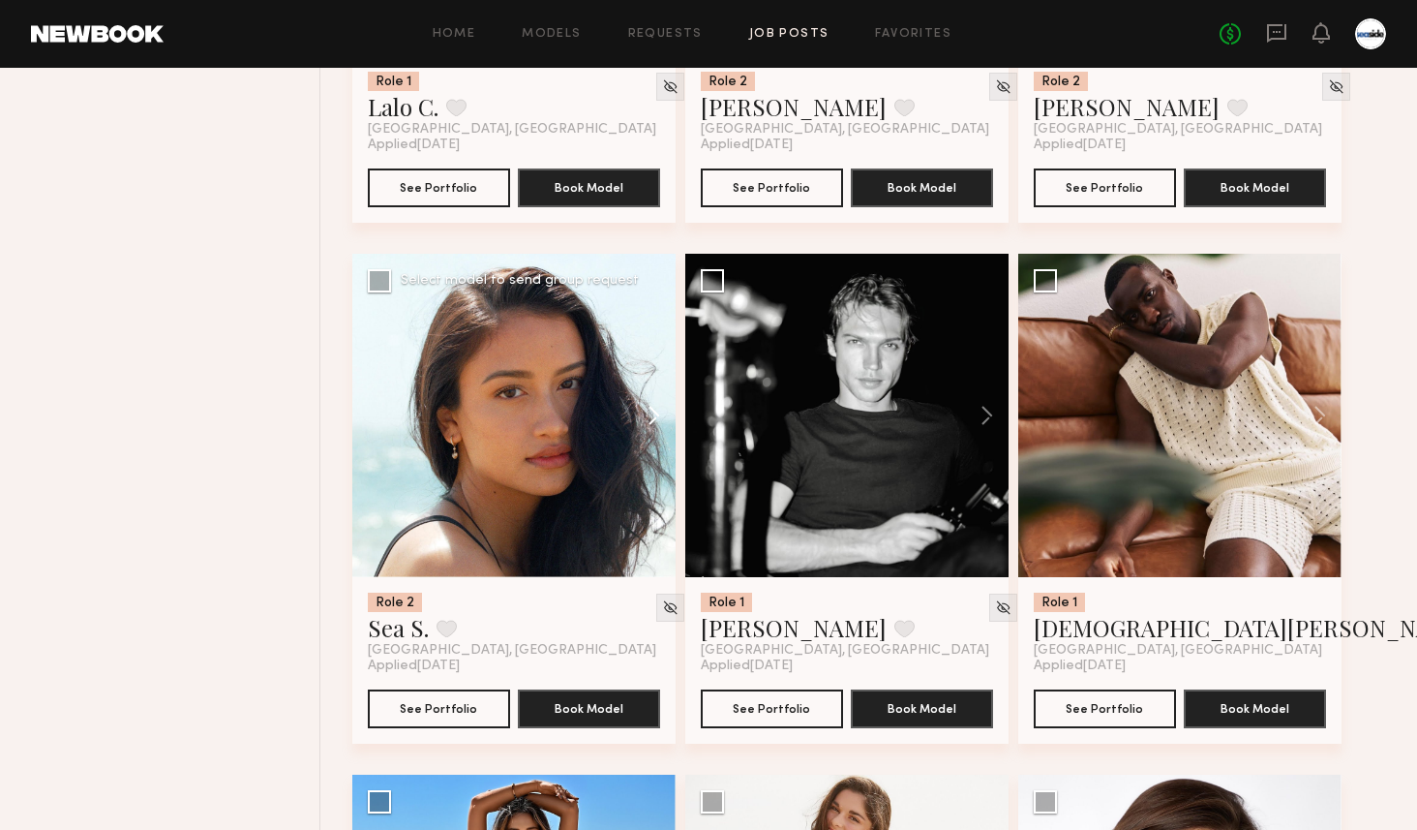
click at [649, 417] on button at bounding box center [645, 415] width 62 height 323
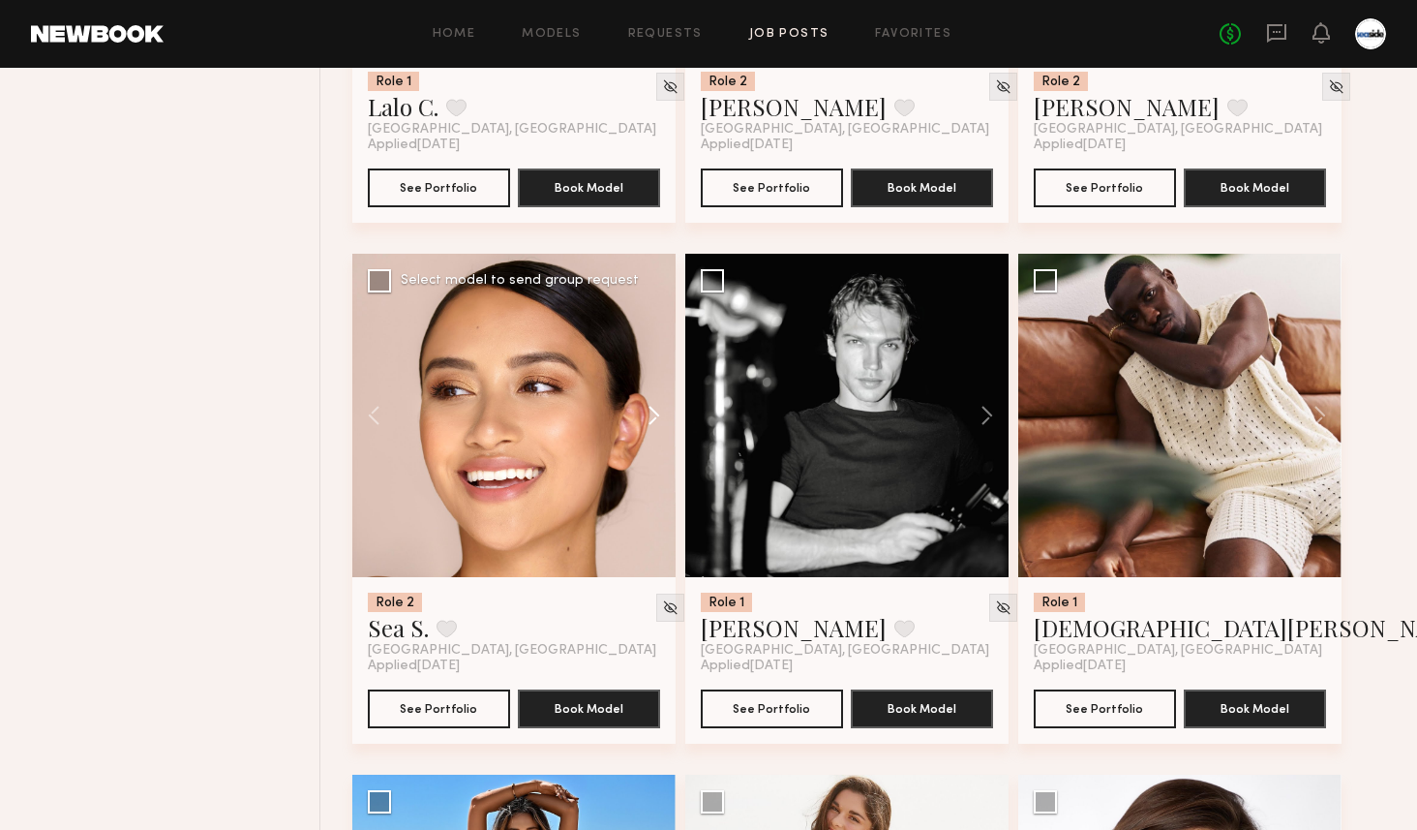
click at [649, 417] on button at bounding box center [645, 415] width 62 height 323
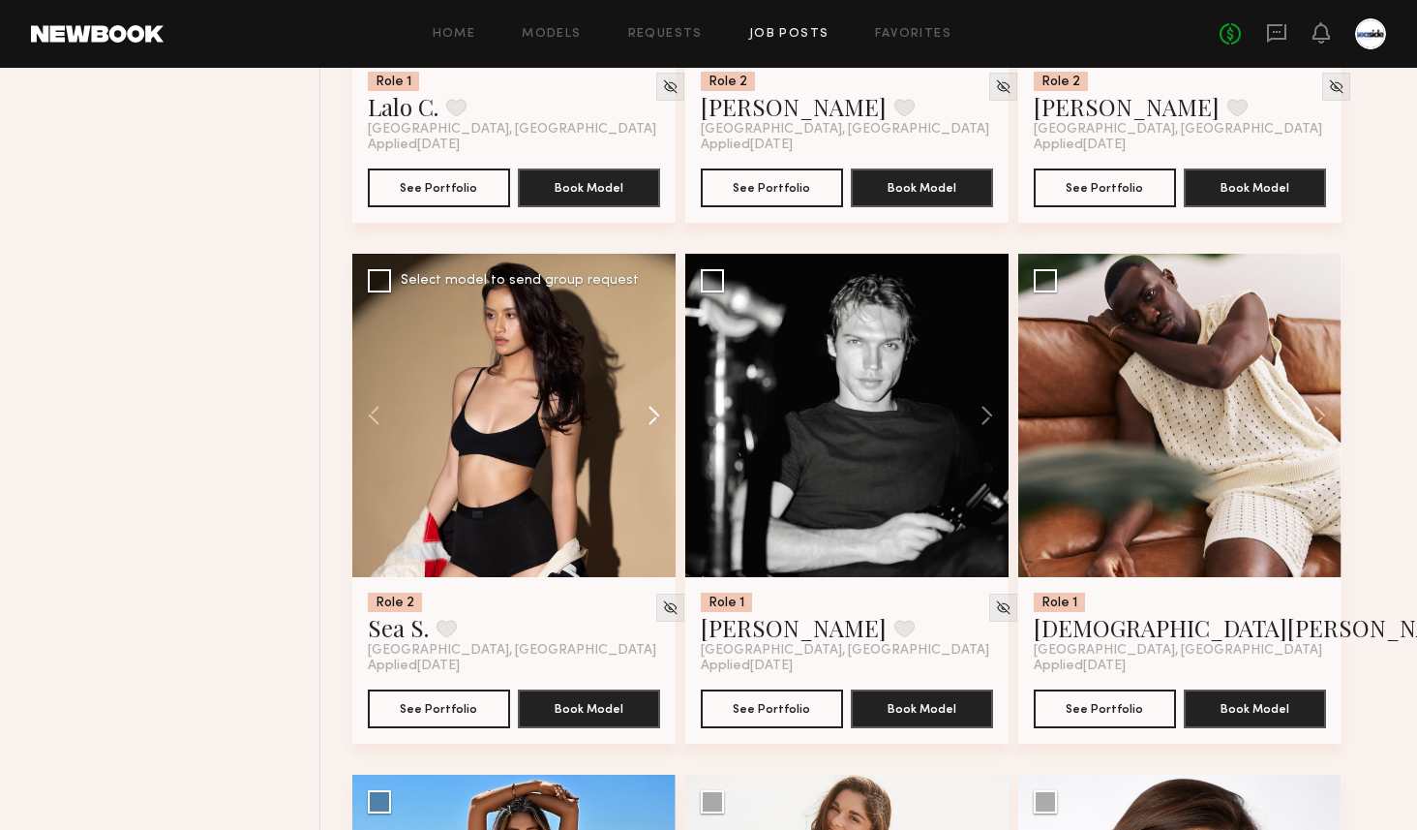
click at [649, 417] on button at bounding box center [645, 415] width 62 height 323
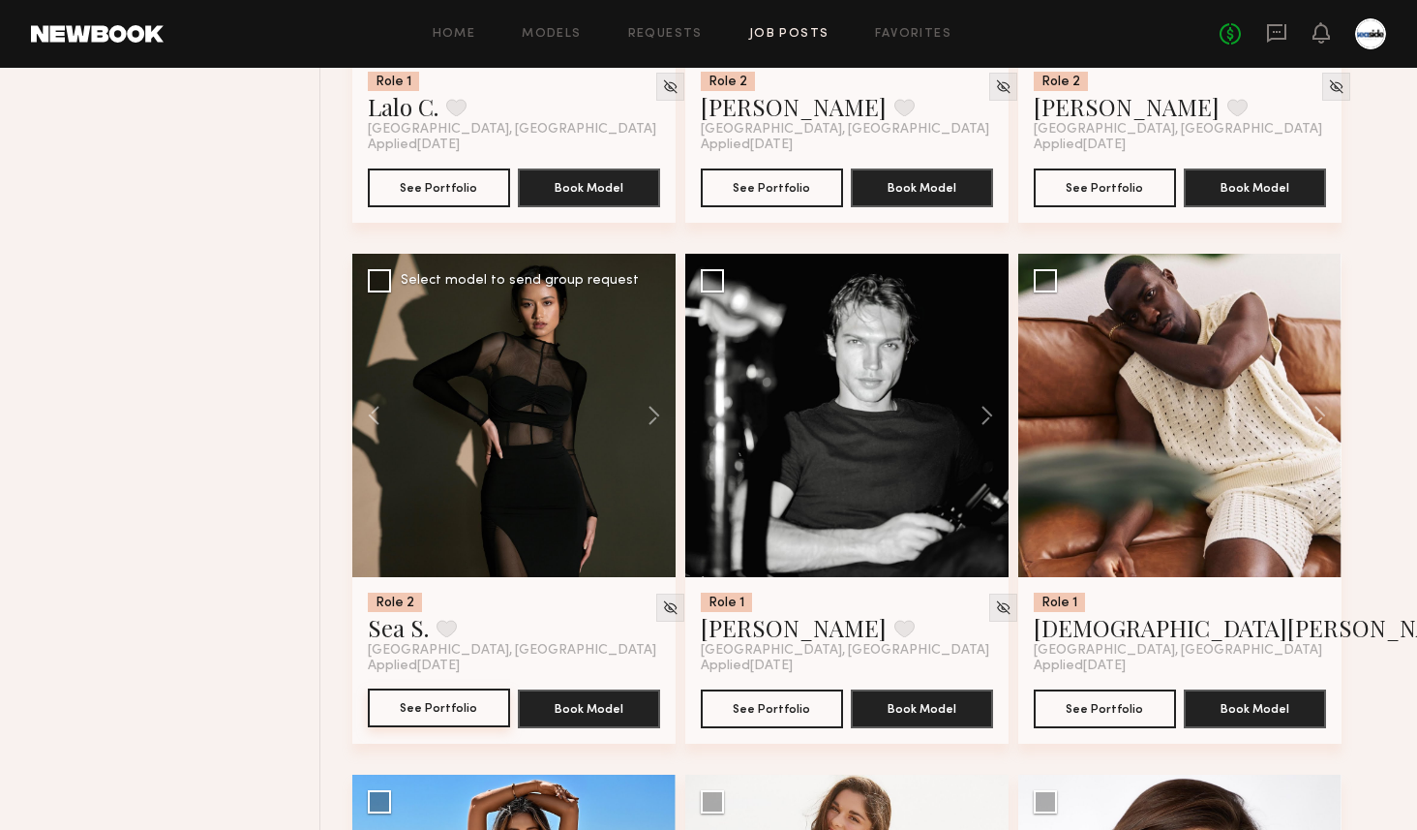
click at [418, 700] on button "See Portfolio" at bounding box center [439, 707] width 142 height 39
click at [993, 410] on button at bounding box center [978, 415] width 62 height 323
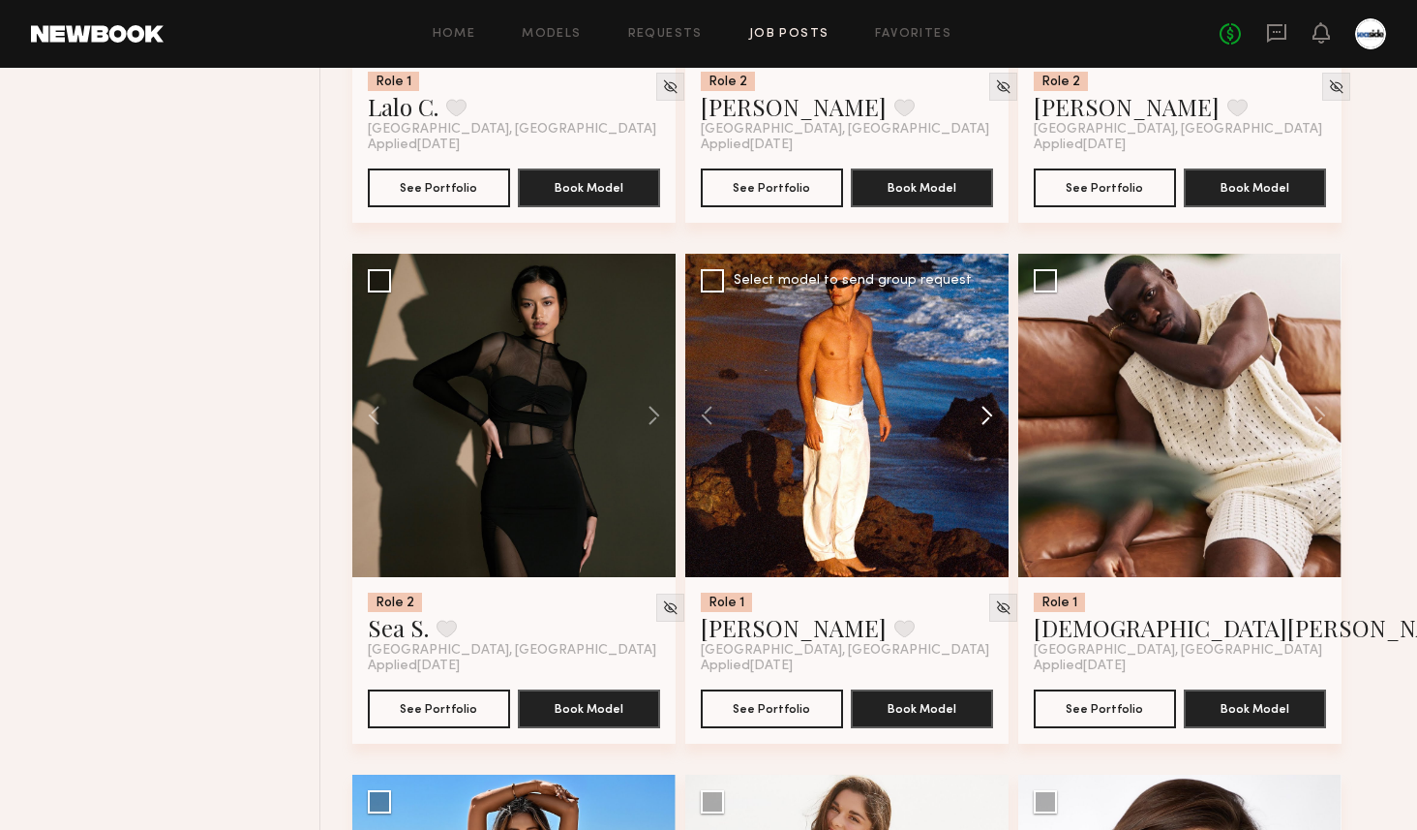
click at [993, 410] on button at bounding box center [978, 415] width 62 height 323
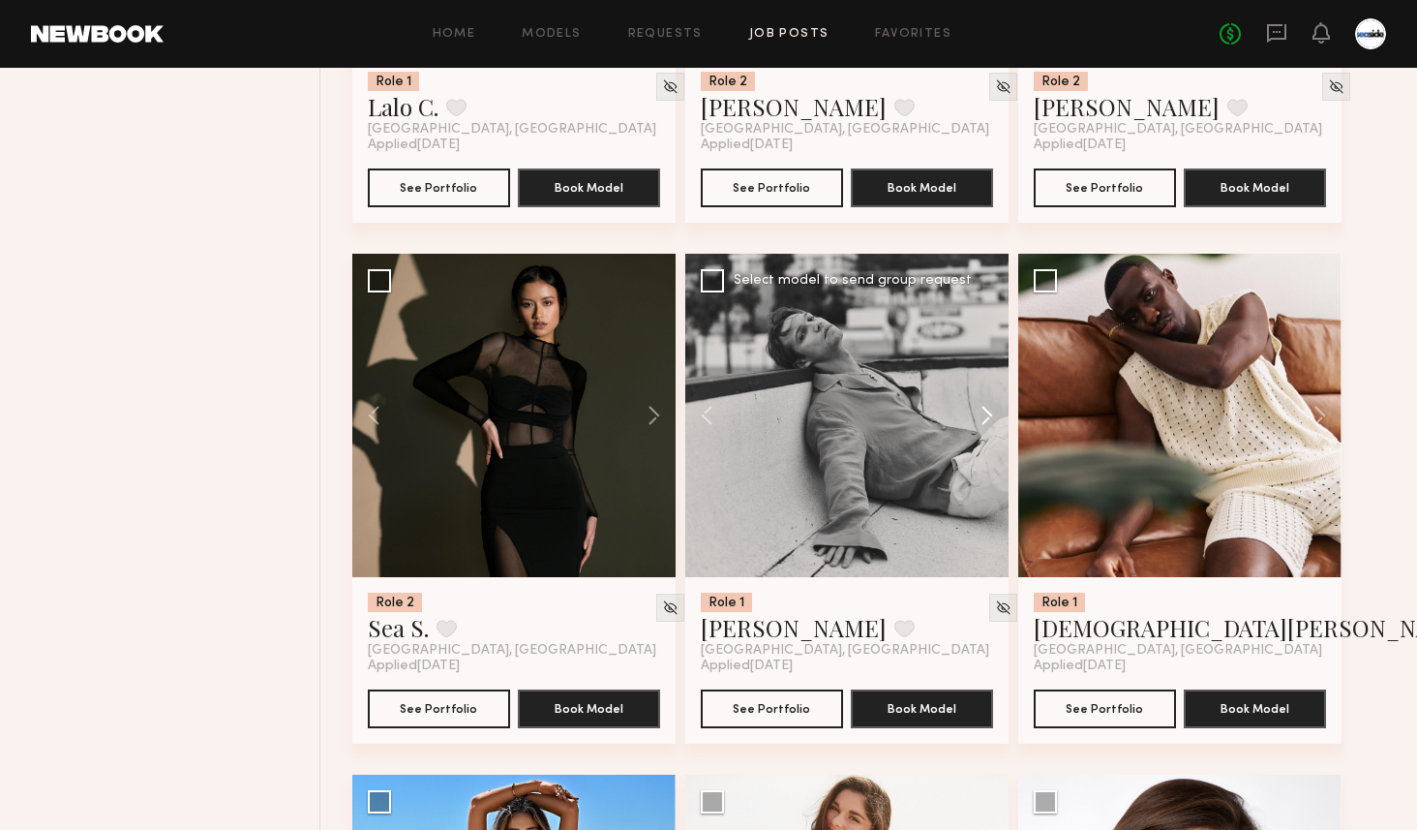
click at [993, 410] on button at bounding box center [978, 415] width 62 height 323
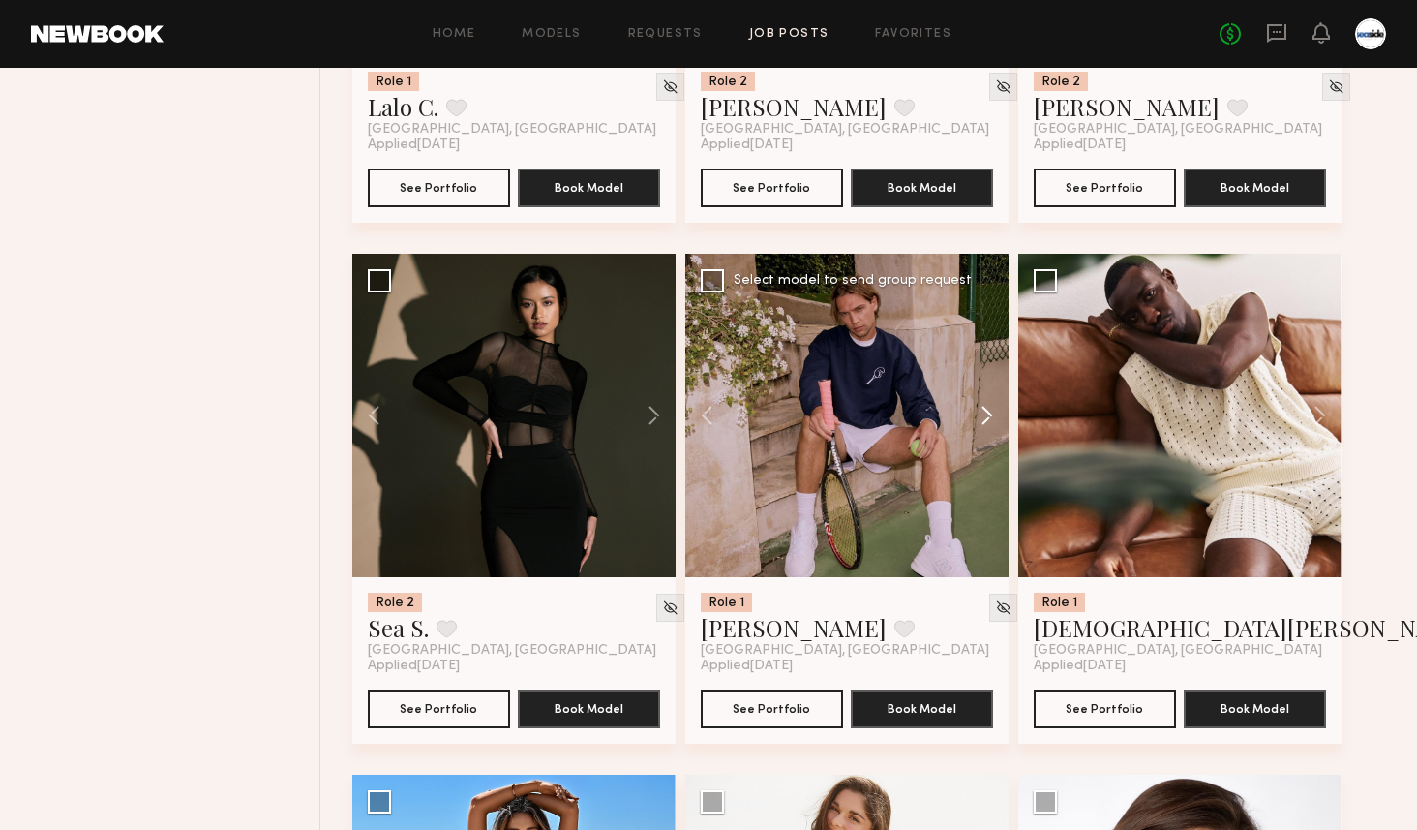
click at [993, 410] on button at bounding box center [978, 415] width 62 height 323
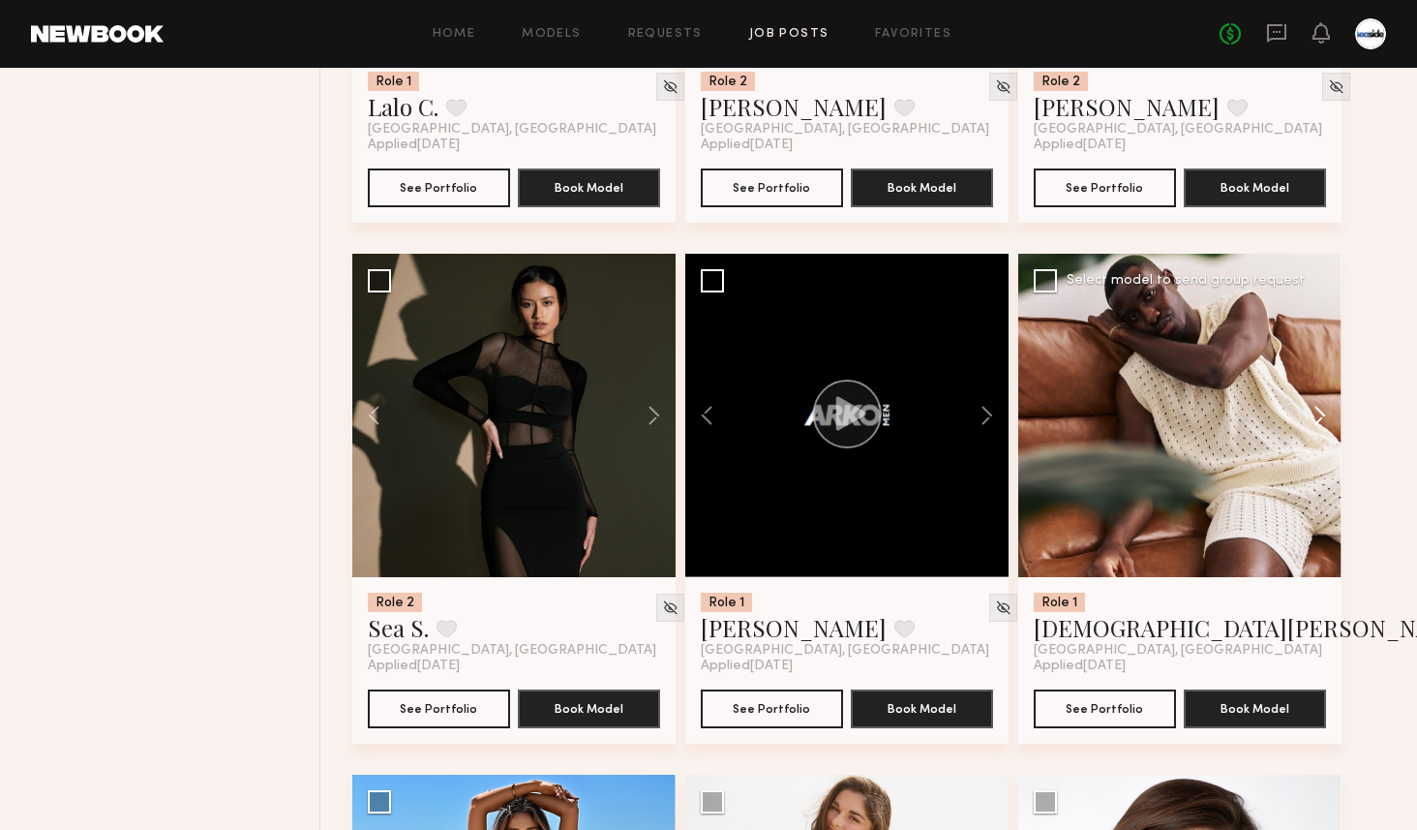
click at [1322, 408] on button at bounding box center [1311, 415] width 62 height 323
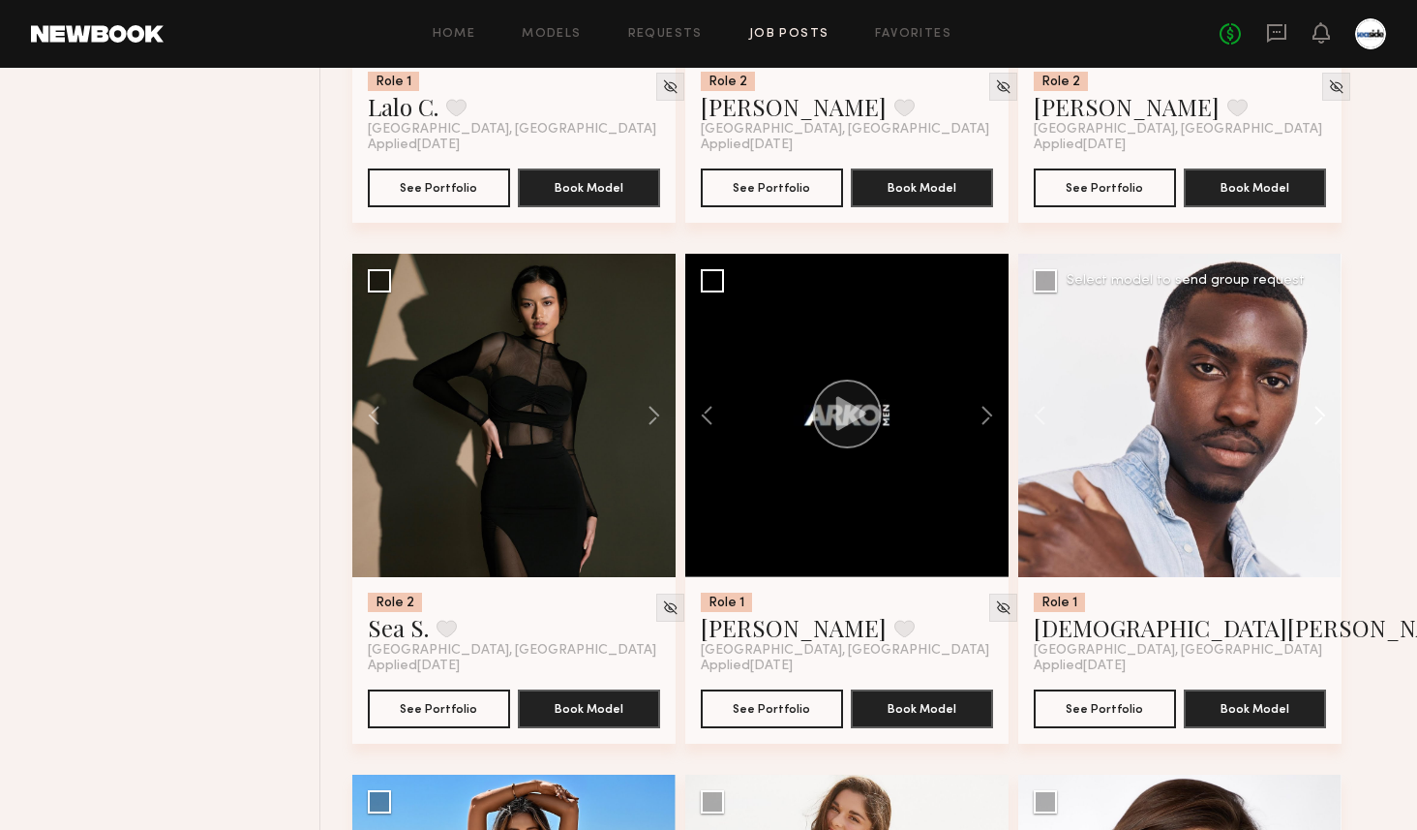
click at [1322, 408] on button at bounding box center [1311, 415] width 62 height 323
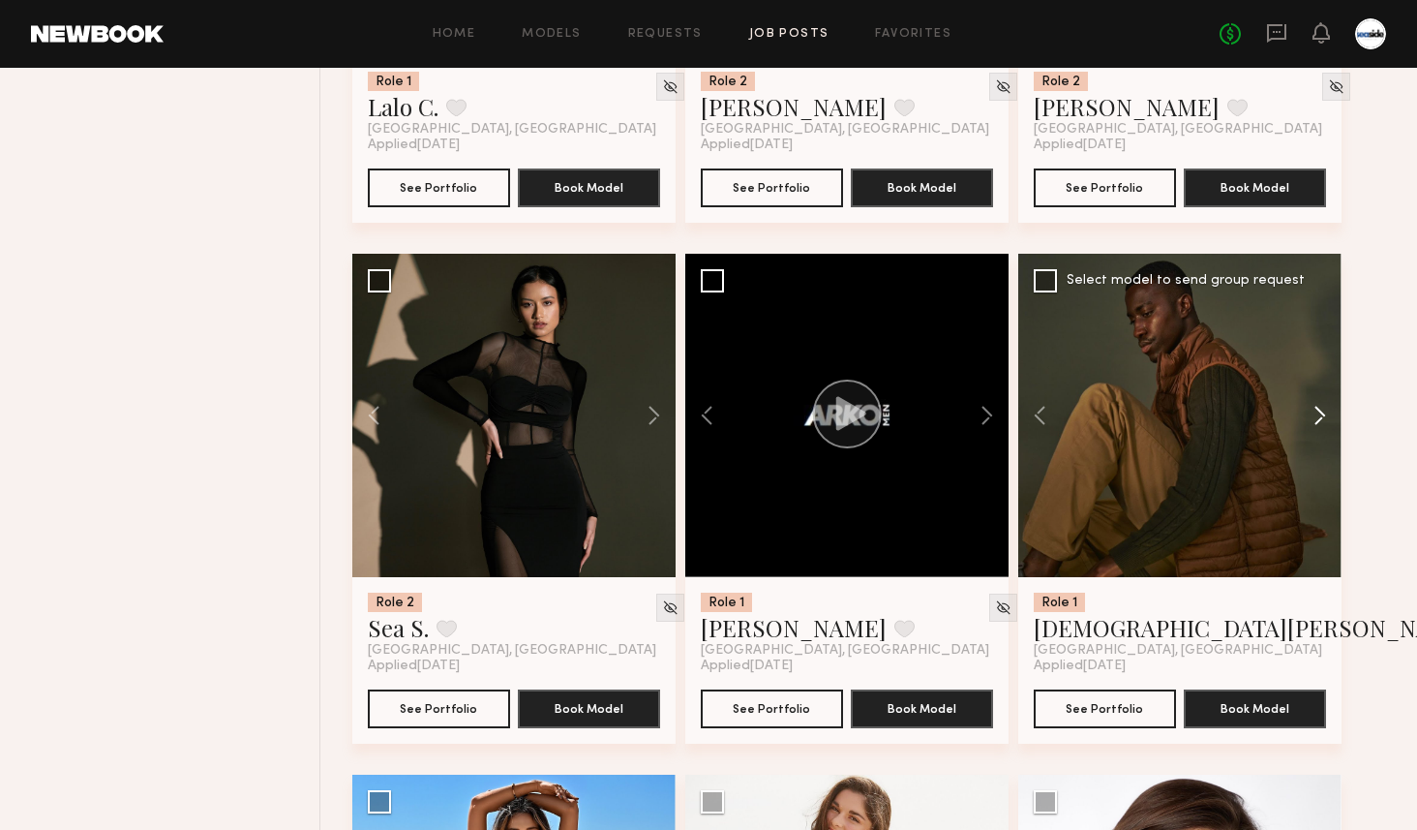
click at [1322, 408] on button at bounding box center [1311, 415] width 62 height 323
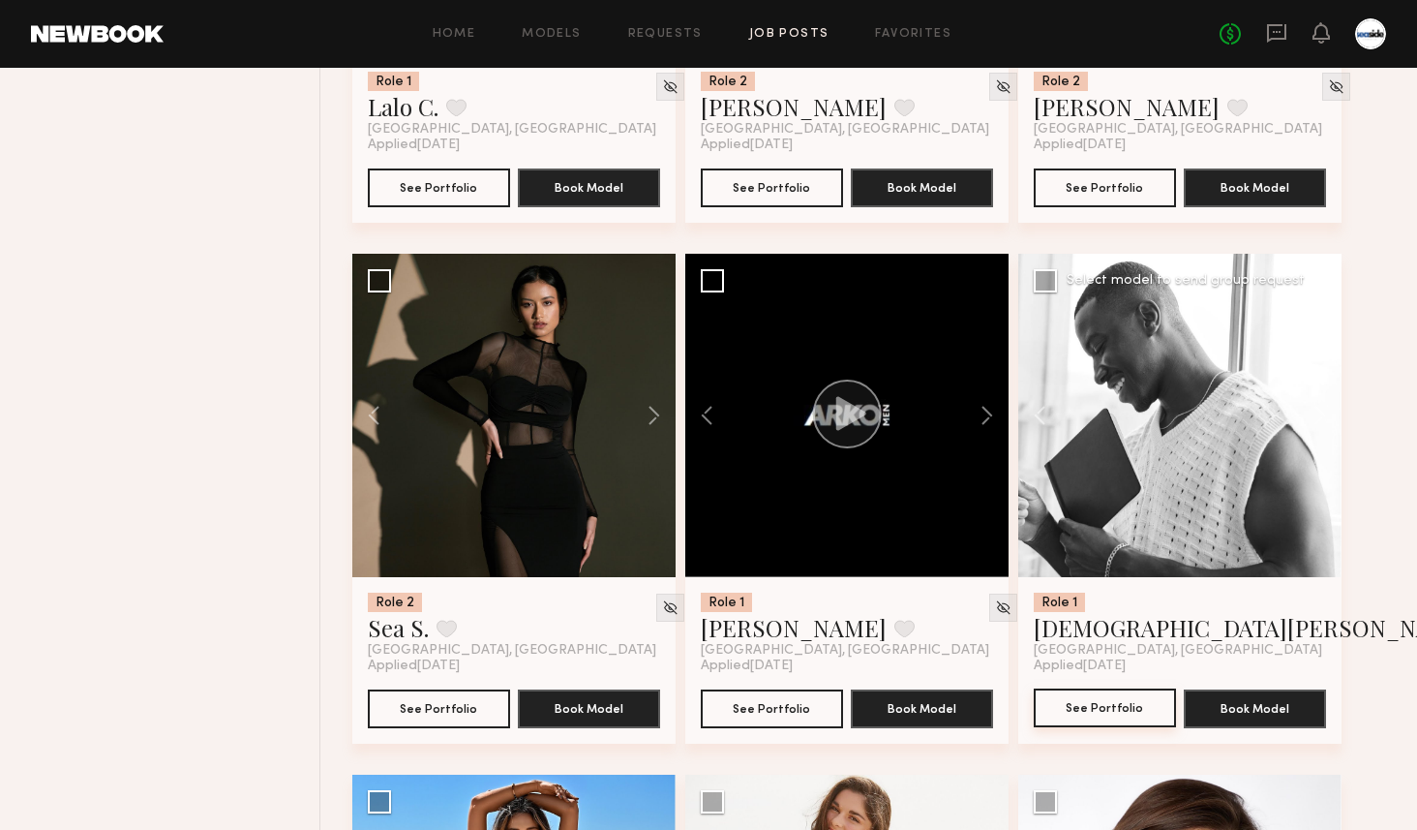
click at [1078, 713] on button "See Portfolio" at bounding box center [1105, 707] width 142 height 39
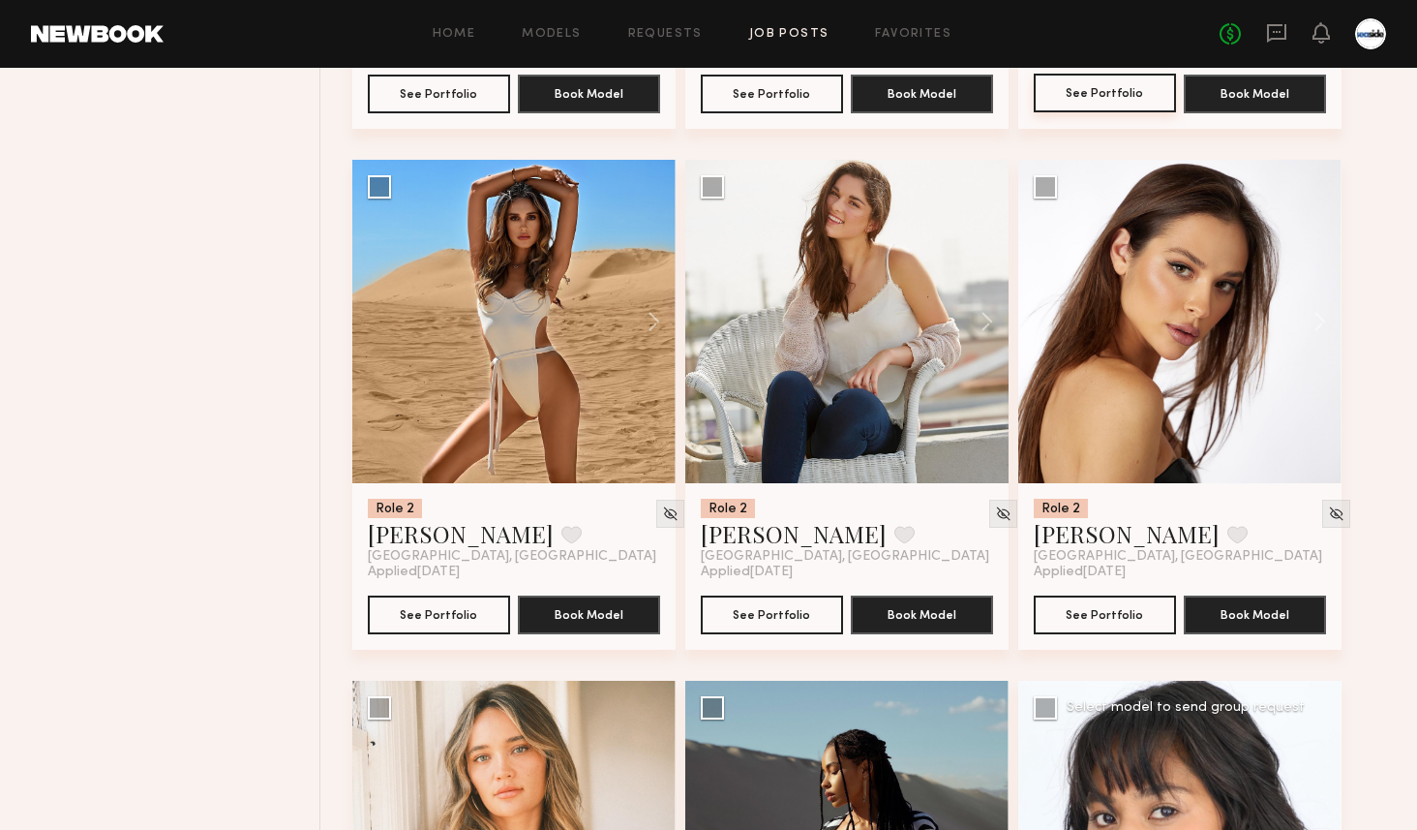
scroll to position [4350, 0]
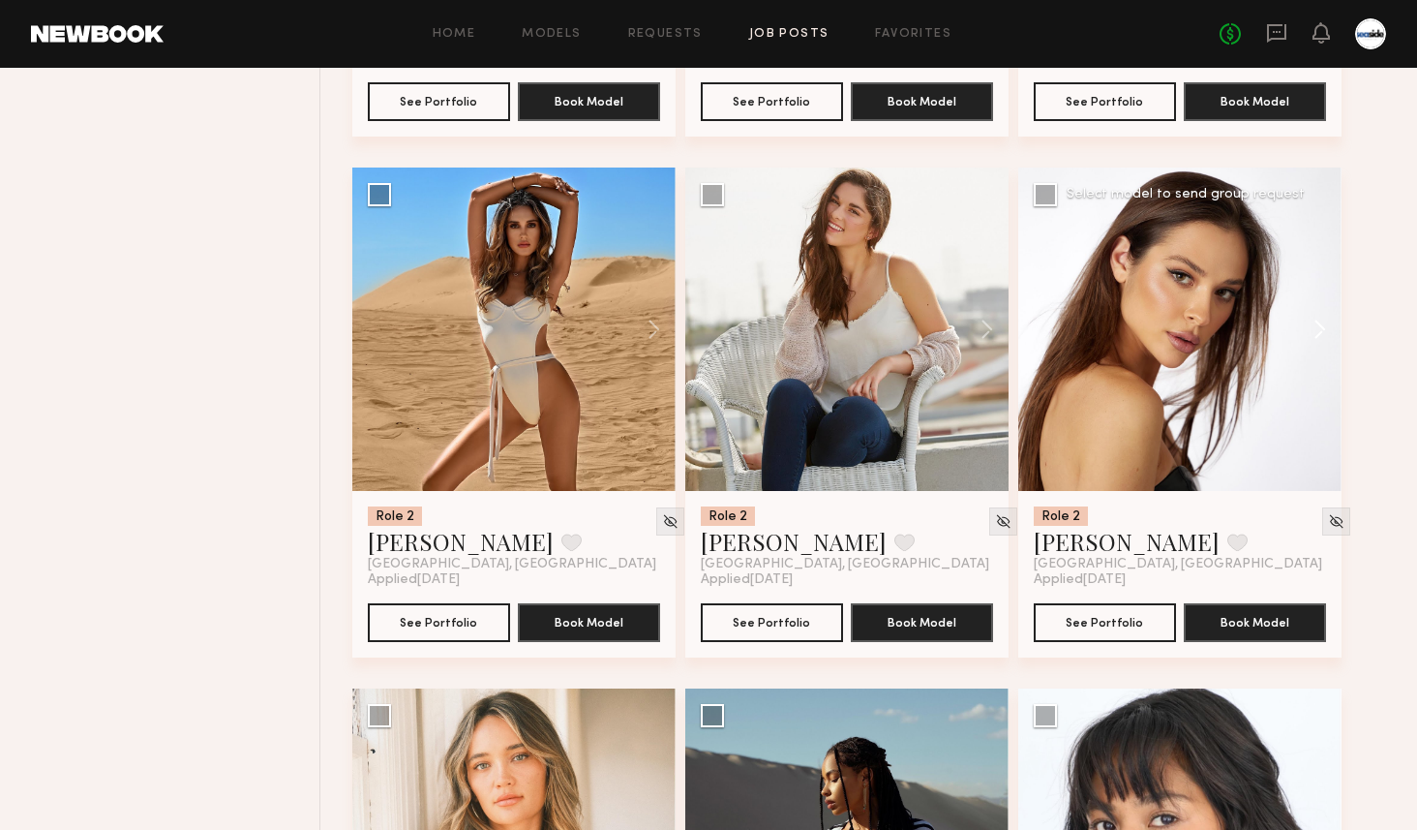
click at [1328, 331] on button at bounding box center [1311, 328] width 62 height 323
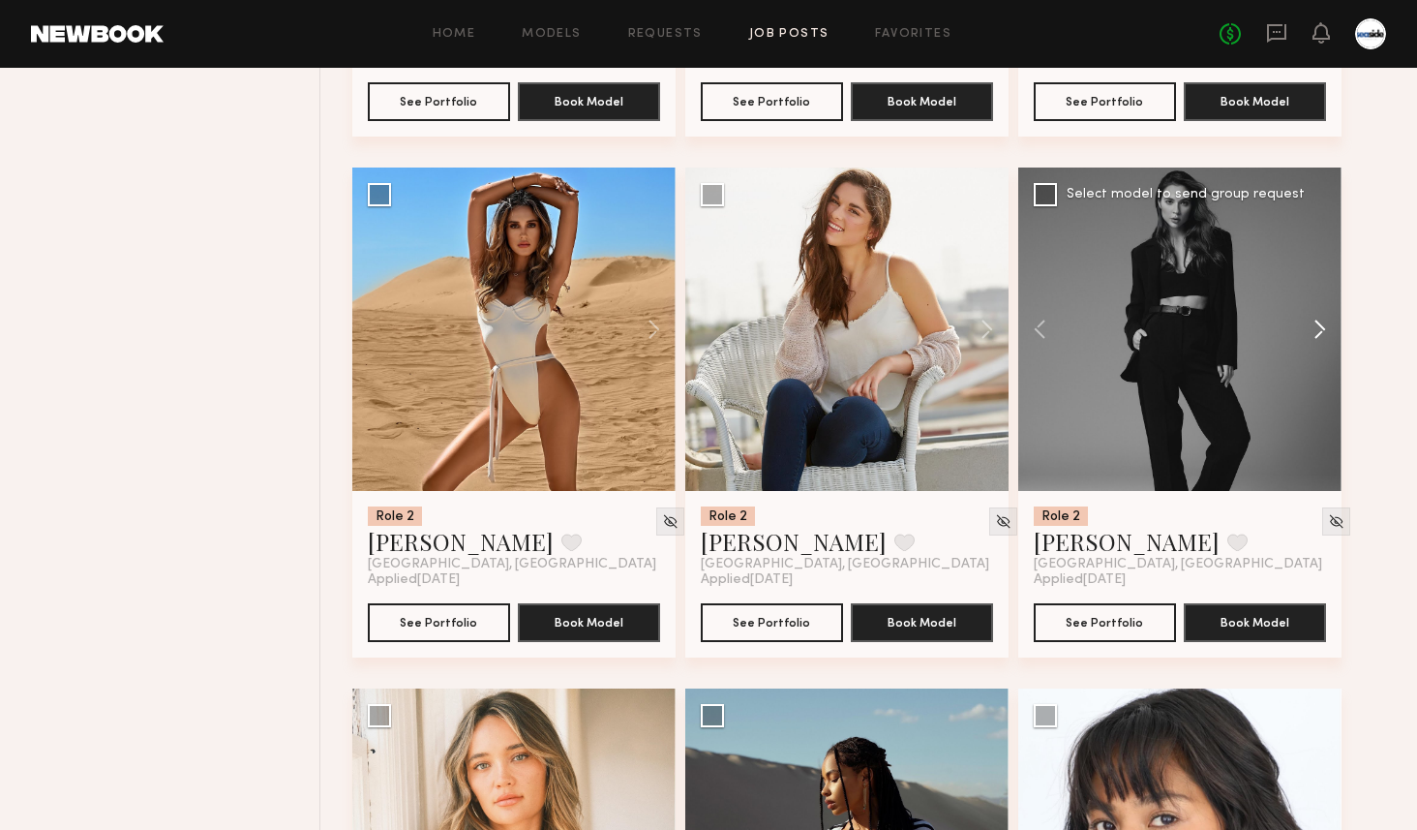
click at [1328, 331] on button at bounding box center [1311, 328] width 62 height 323
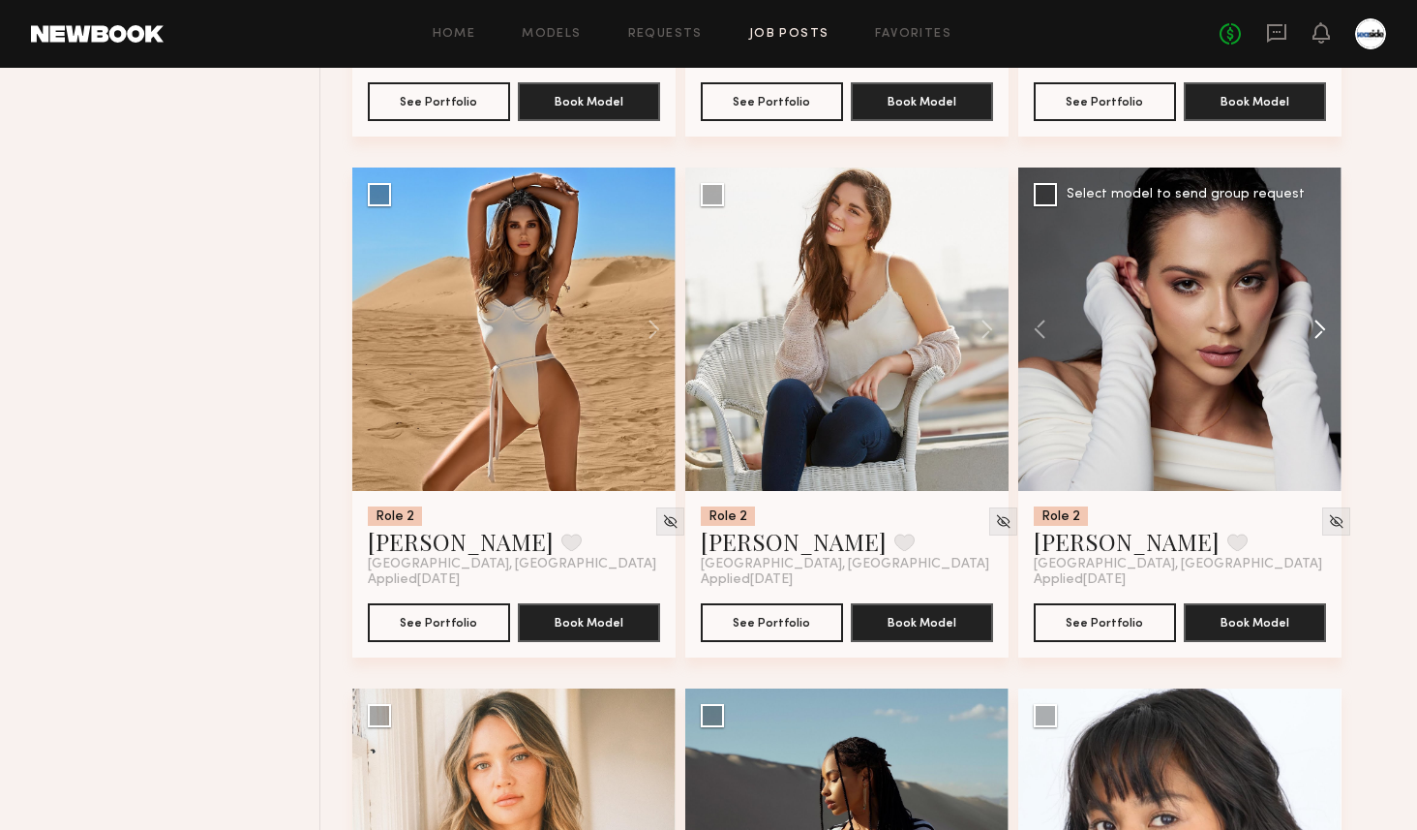
click at [1328, 331] on button at bounding box center [1311, 328] width 62 height 323
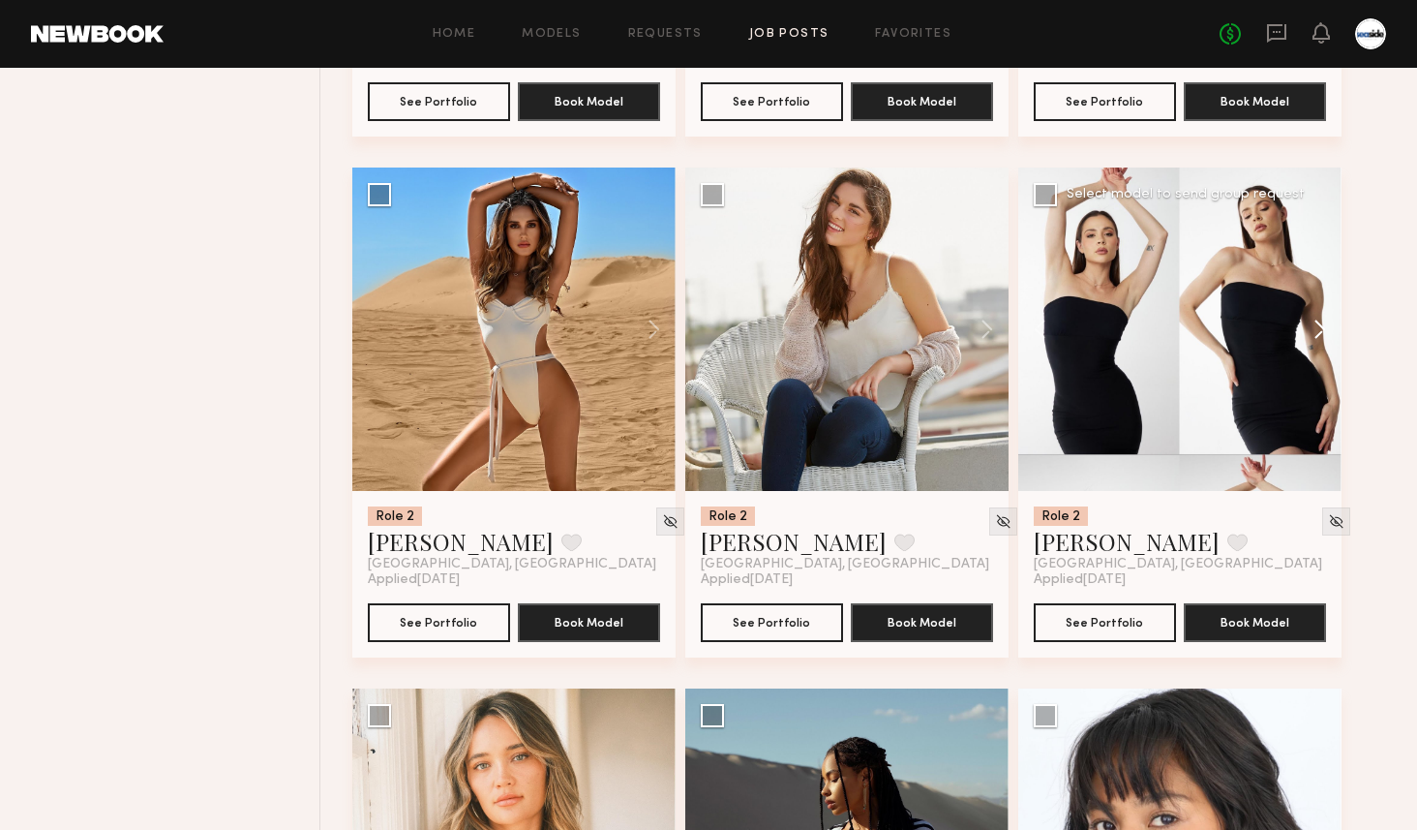
click at [1328, 331] on button at bounding box center [1311, 328] width 62 height 323
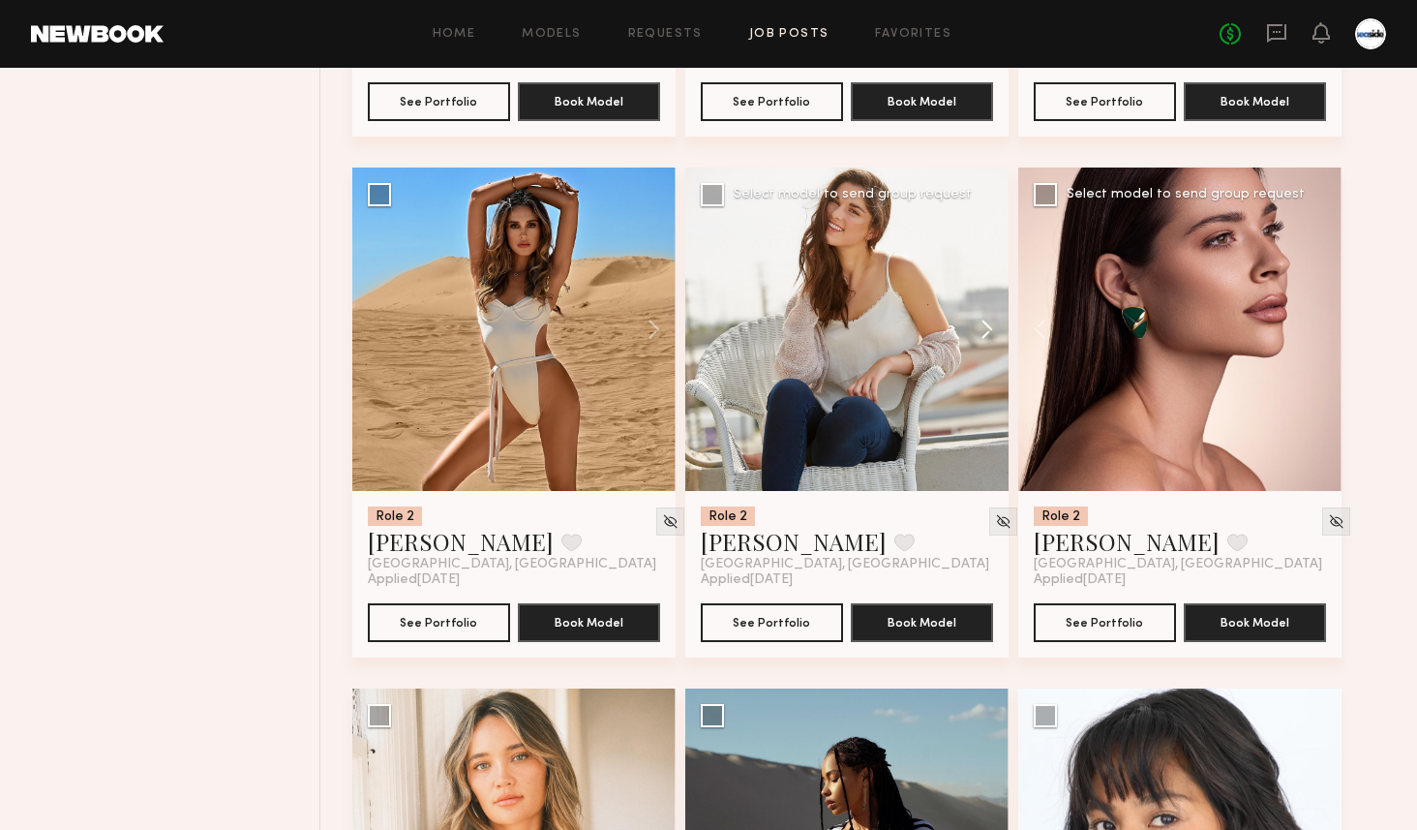
click at [989, 321] on button at bounding box center [978, 328] width 62 height 323
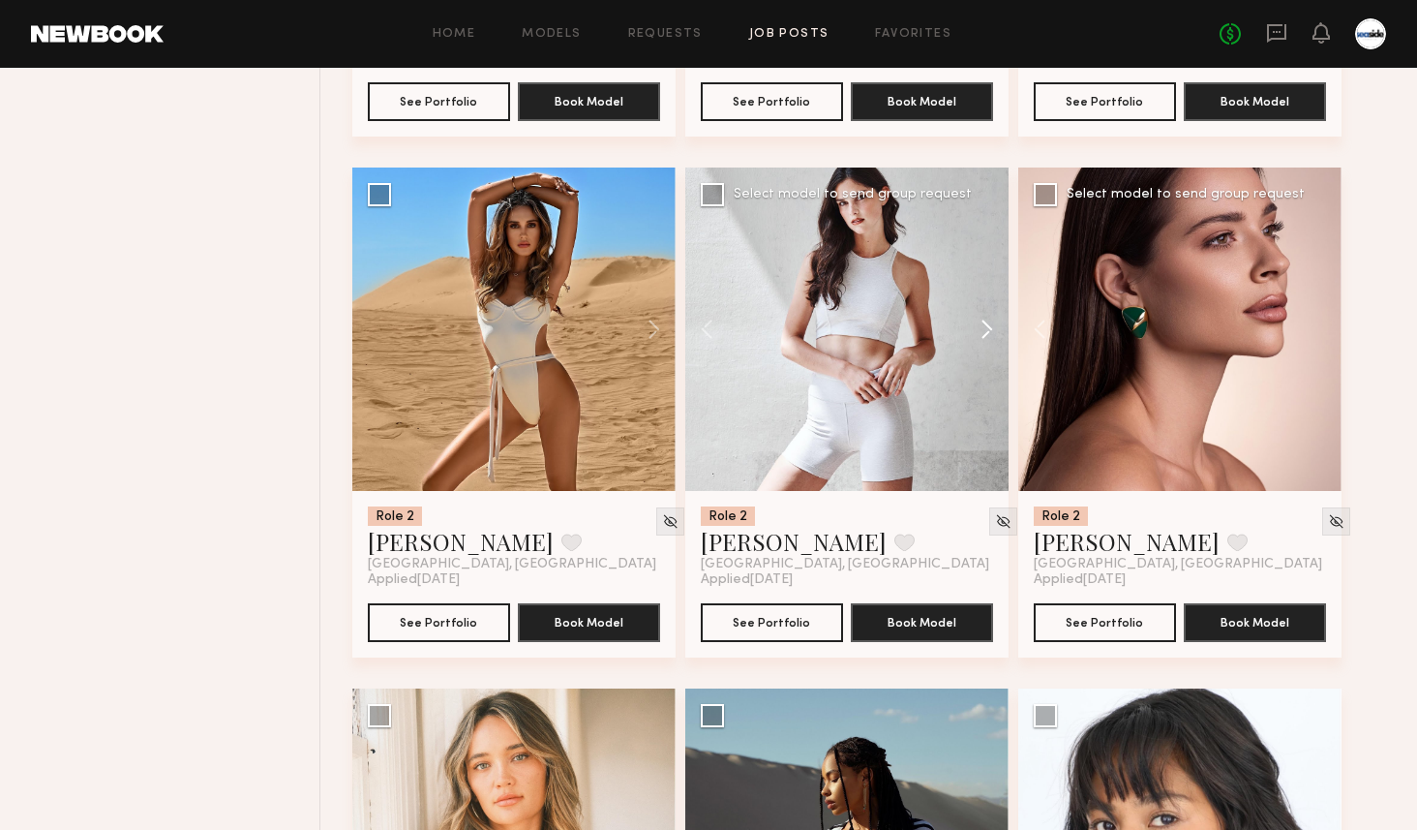
click at [989, 321] on button at bounding box center [978, 328] width 62 height 323
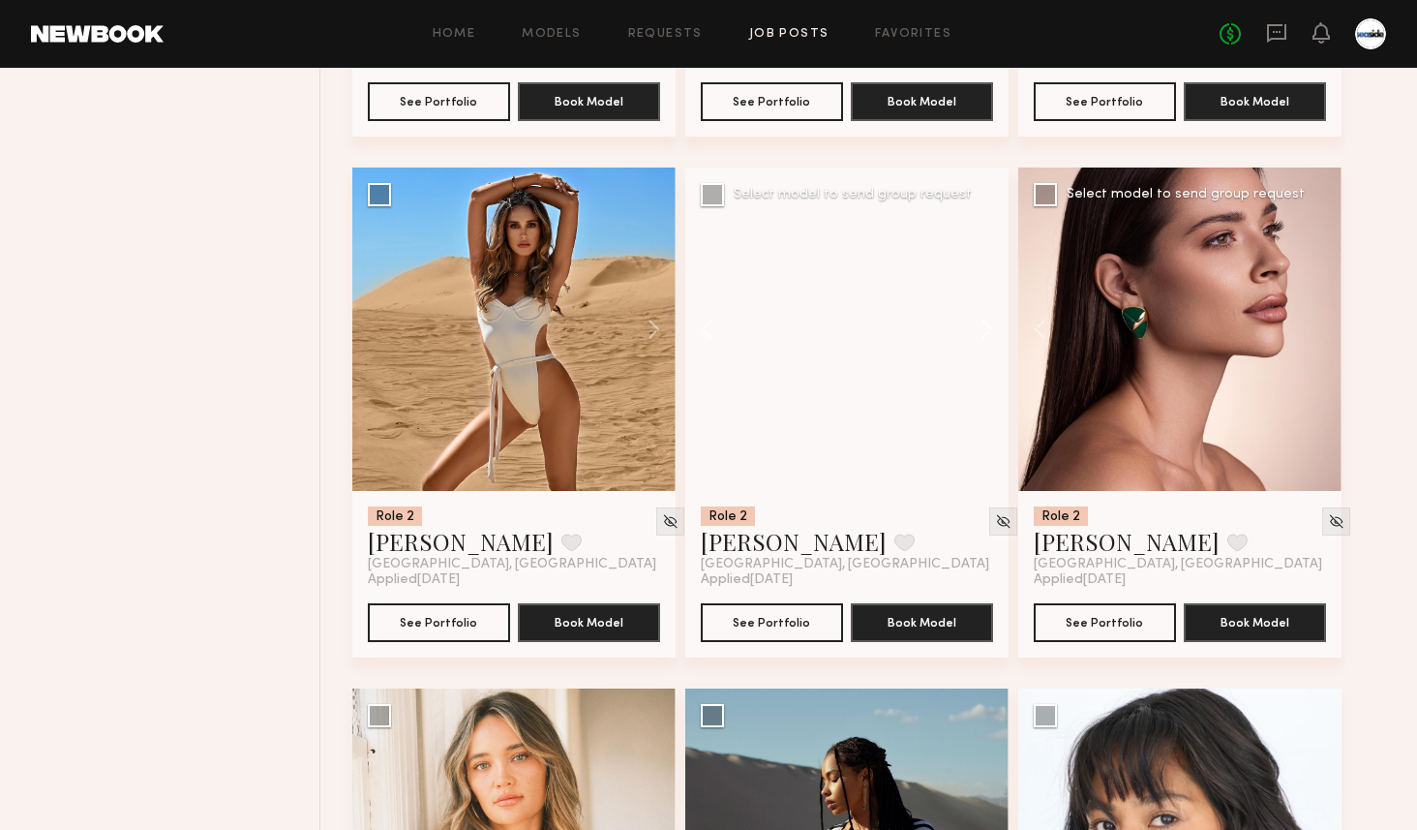
click at [989, 321] on button at bounding box center [978, 328] width 62 height 323
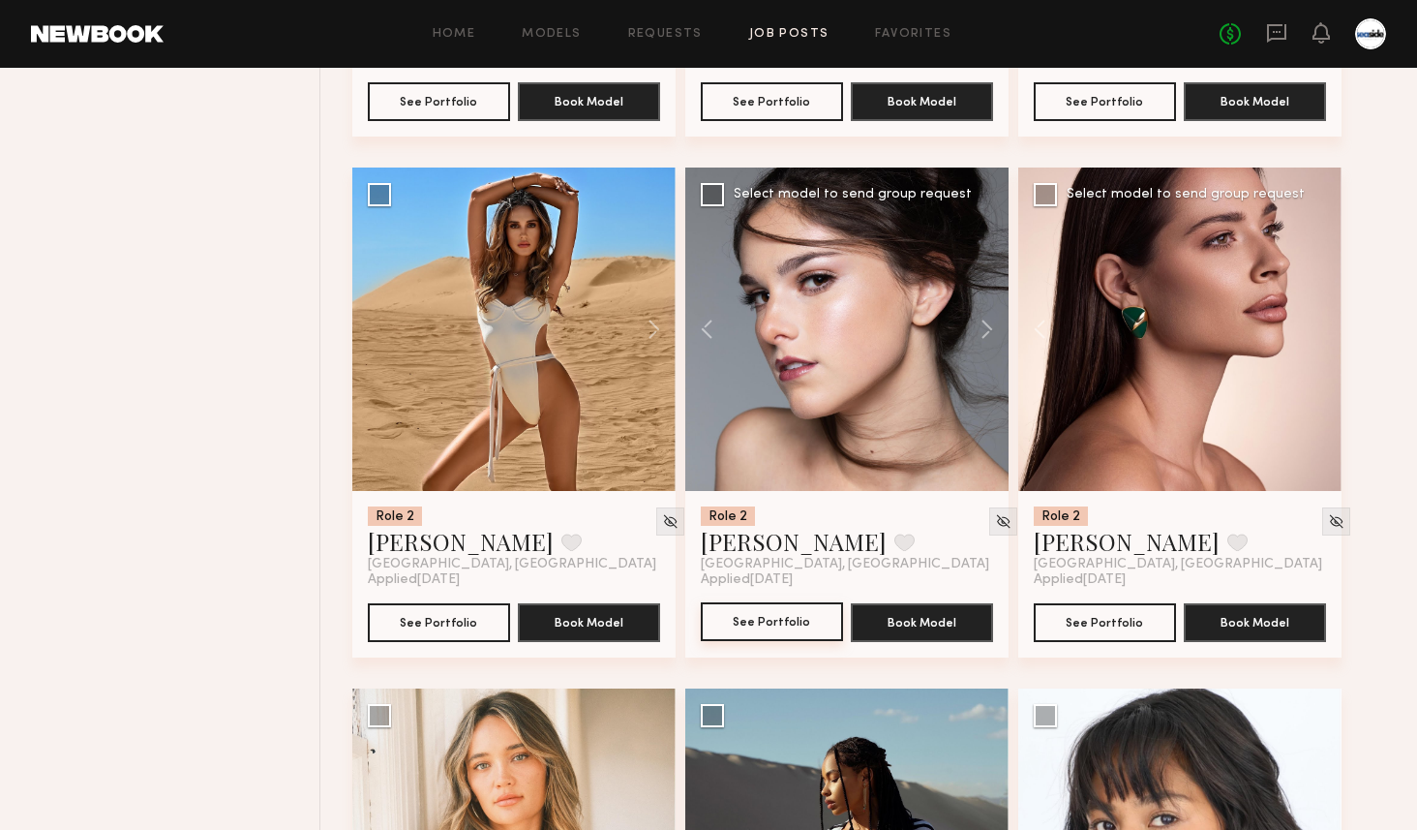
click at [750, 612] on button "See Portfolio" at bounding box center [772, 621] width 142 height 39
click at [644, 326] on button at bounding box center [645, 328] width 62 height 323
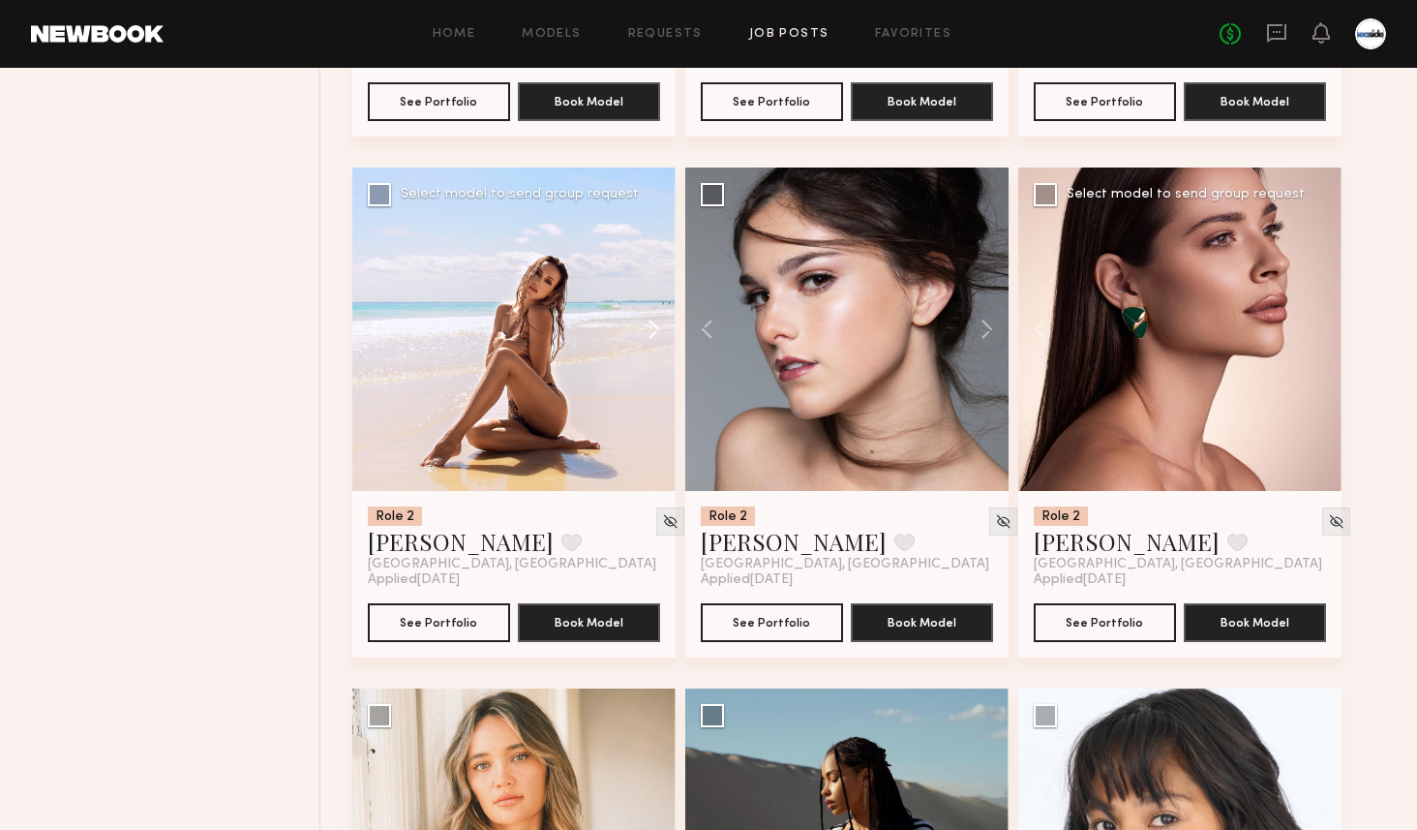
click at [644, 326] on button at bounding box center [645, 328] width 62 height 323
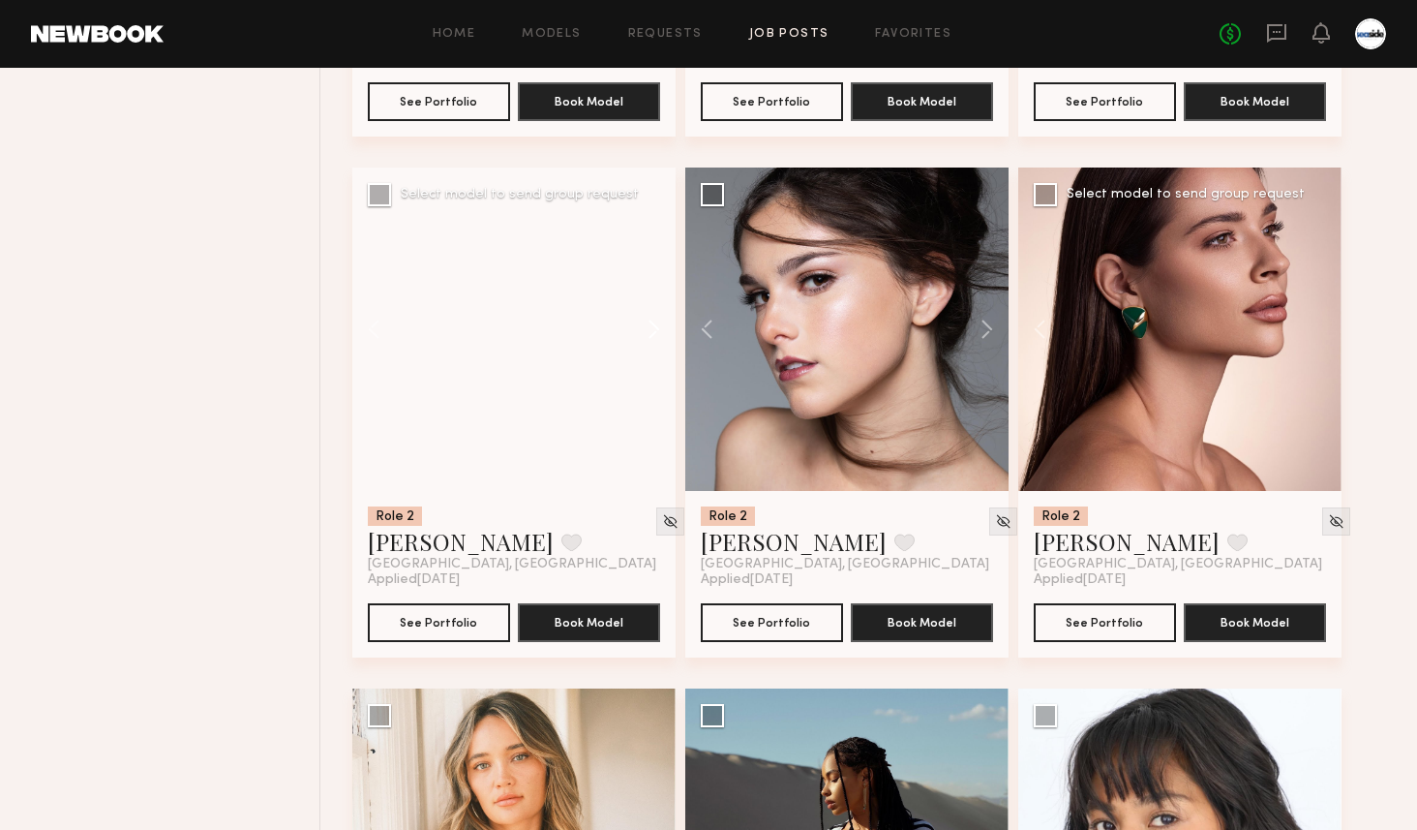
click at [644, 326] on button at bounding box center [645, 328] width 62 height 323
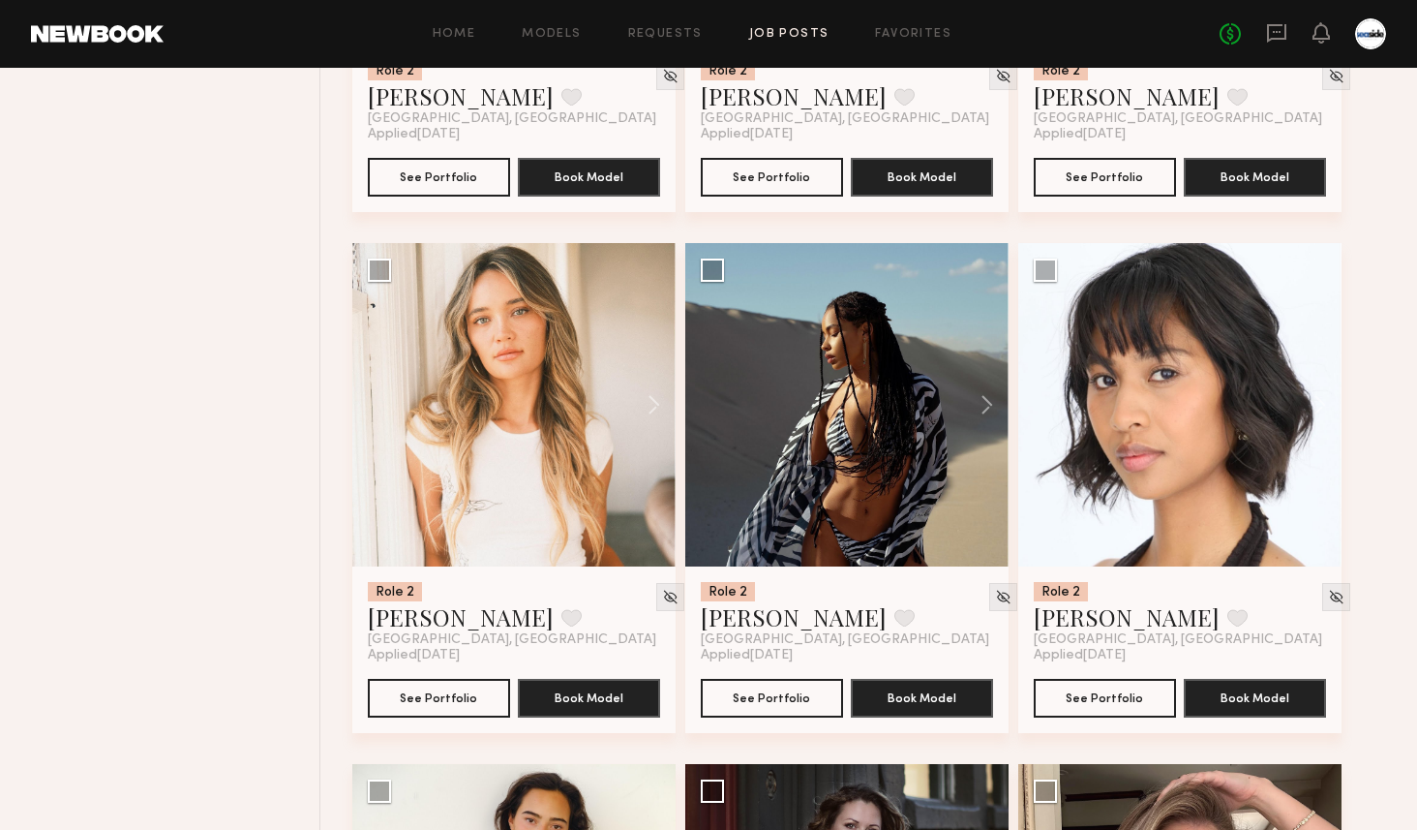
scroll to position [4815, 0]
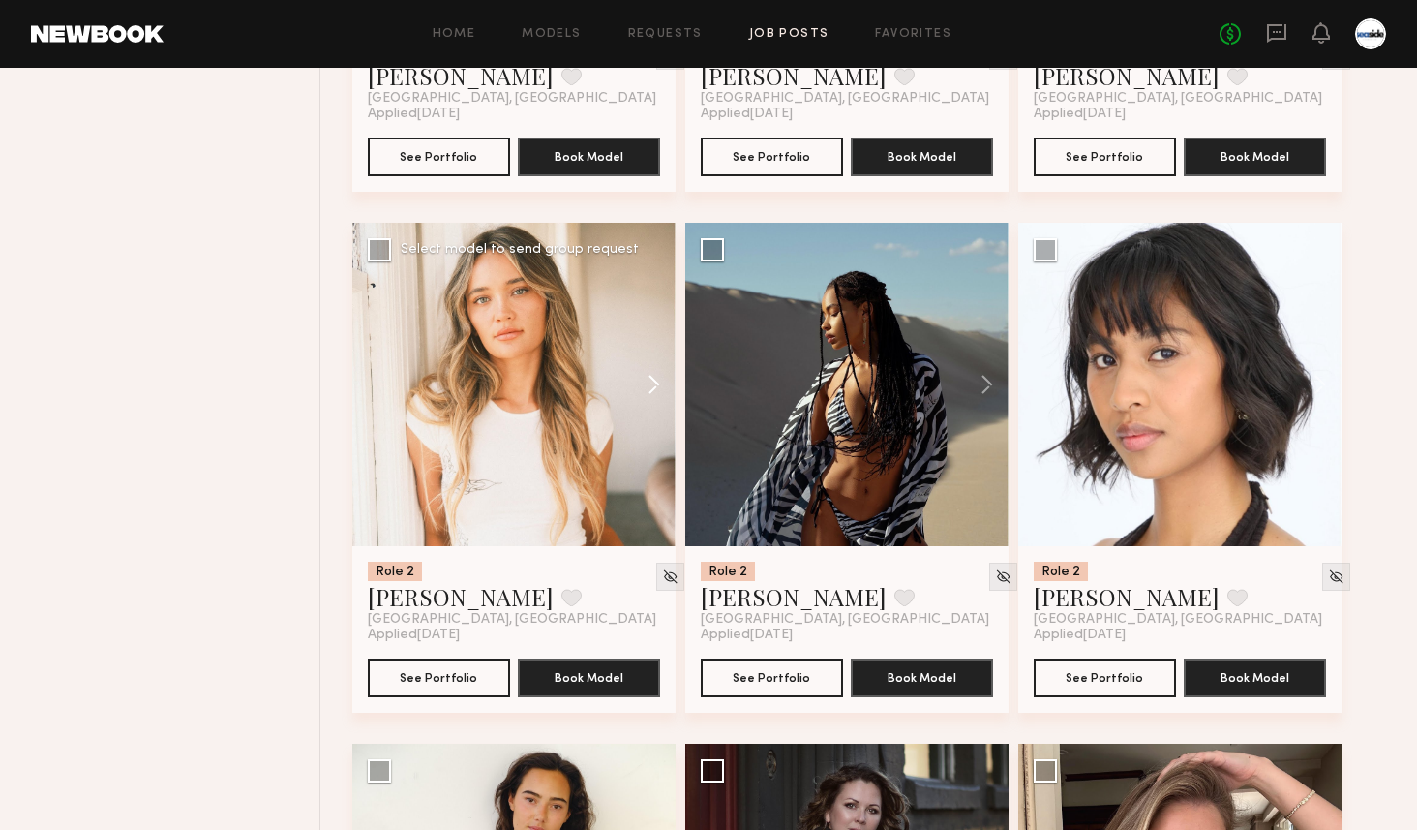
click at [654, 375] on button at bounding box center [645, 384] width 62 height 323
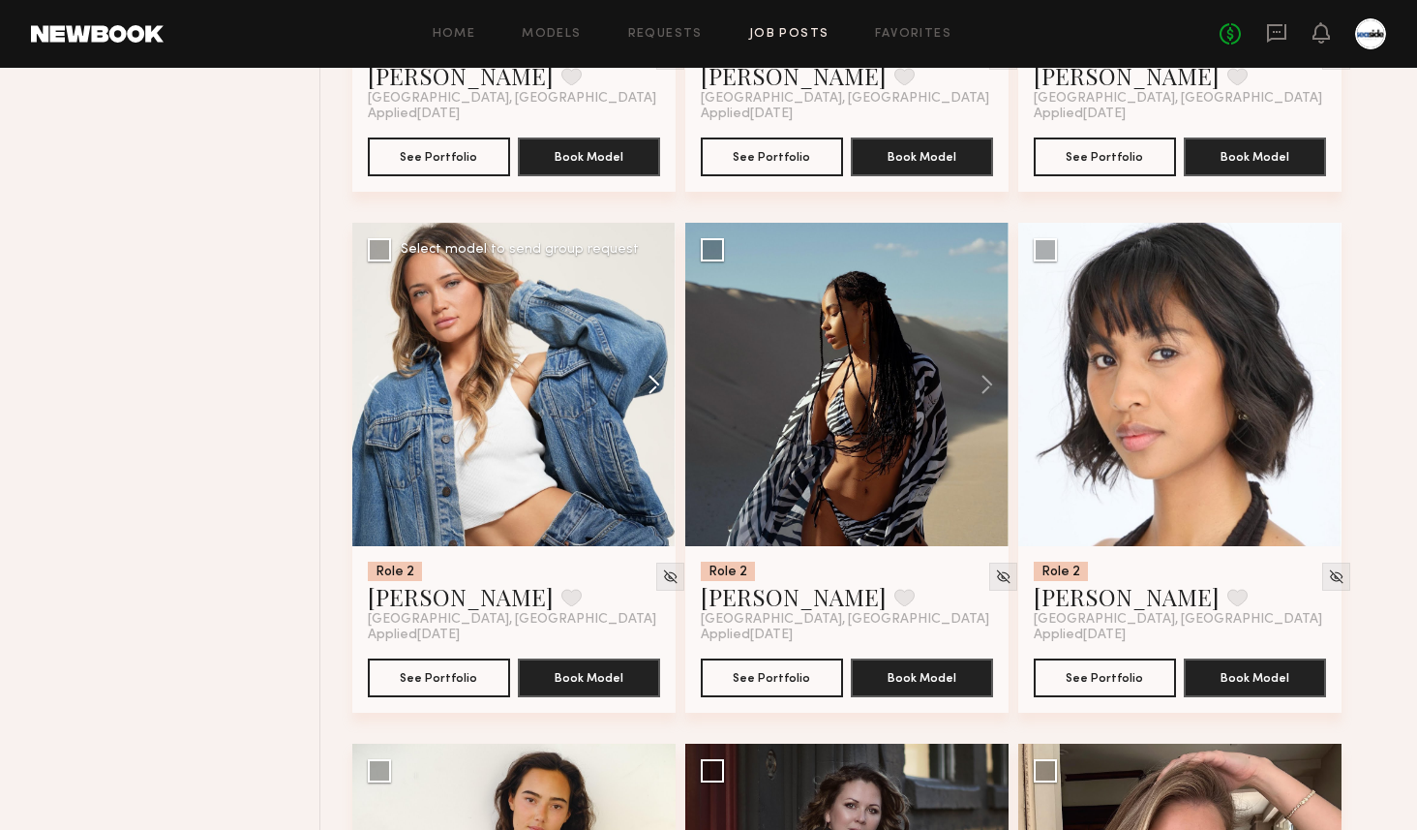
click at [654, 375] on button at bounding box center [645, 384] width 62 height 323
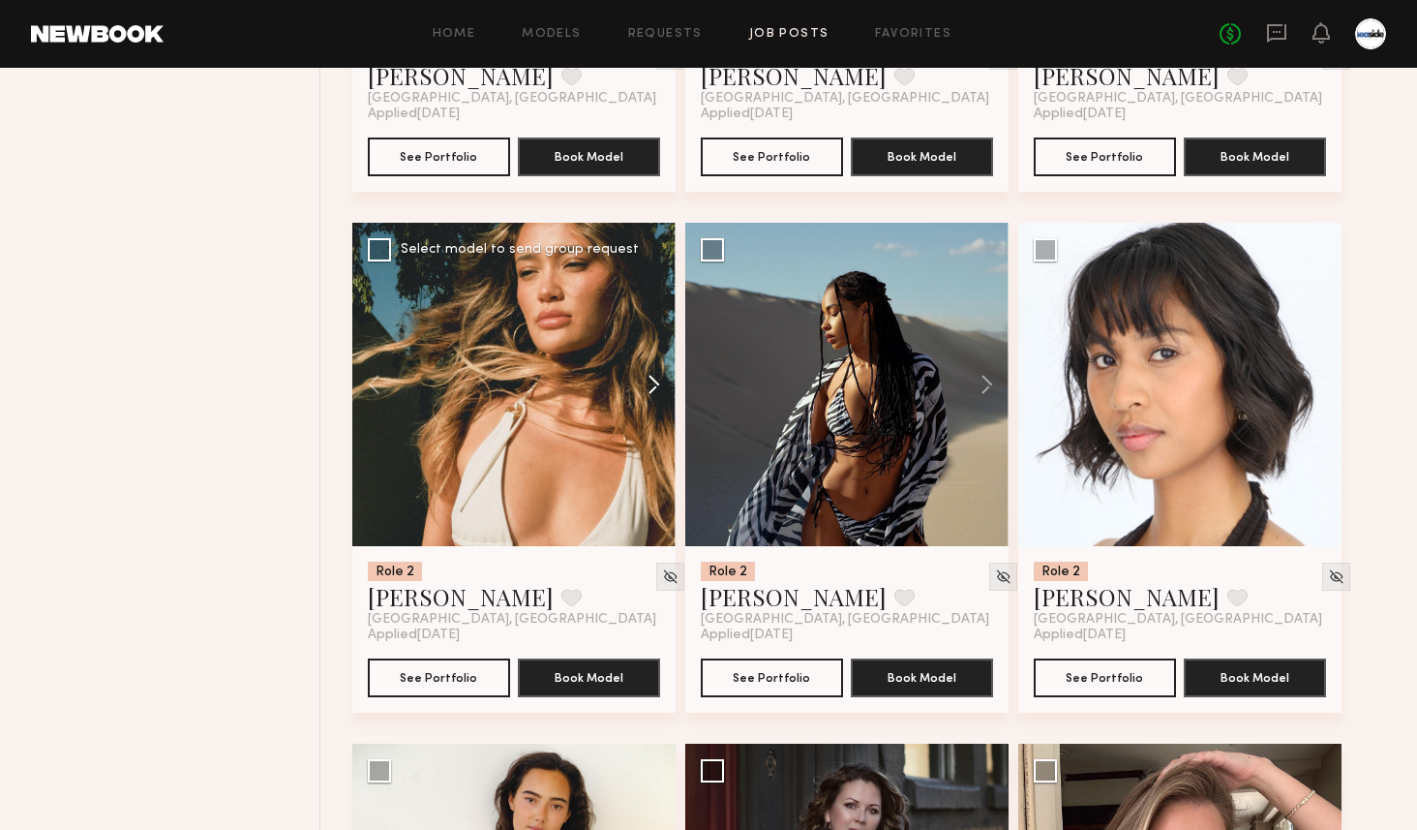
click at [654, 375] on button at bounding box center [645, 384] width 62 height 323
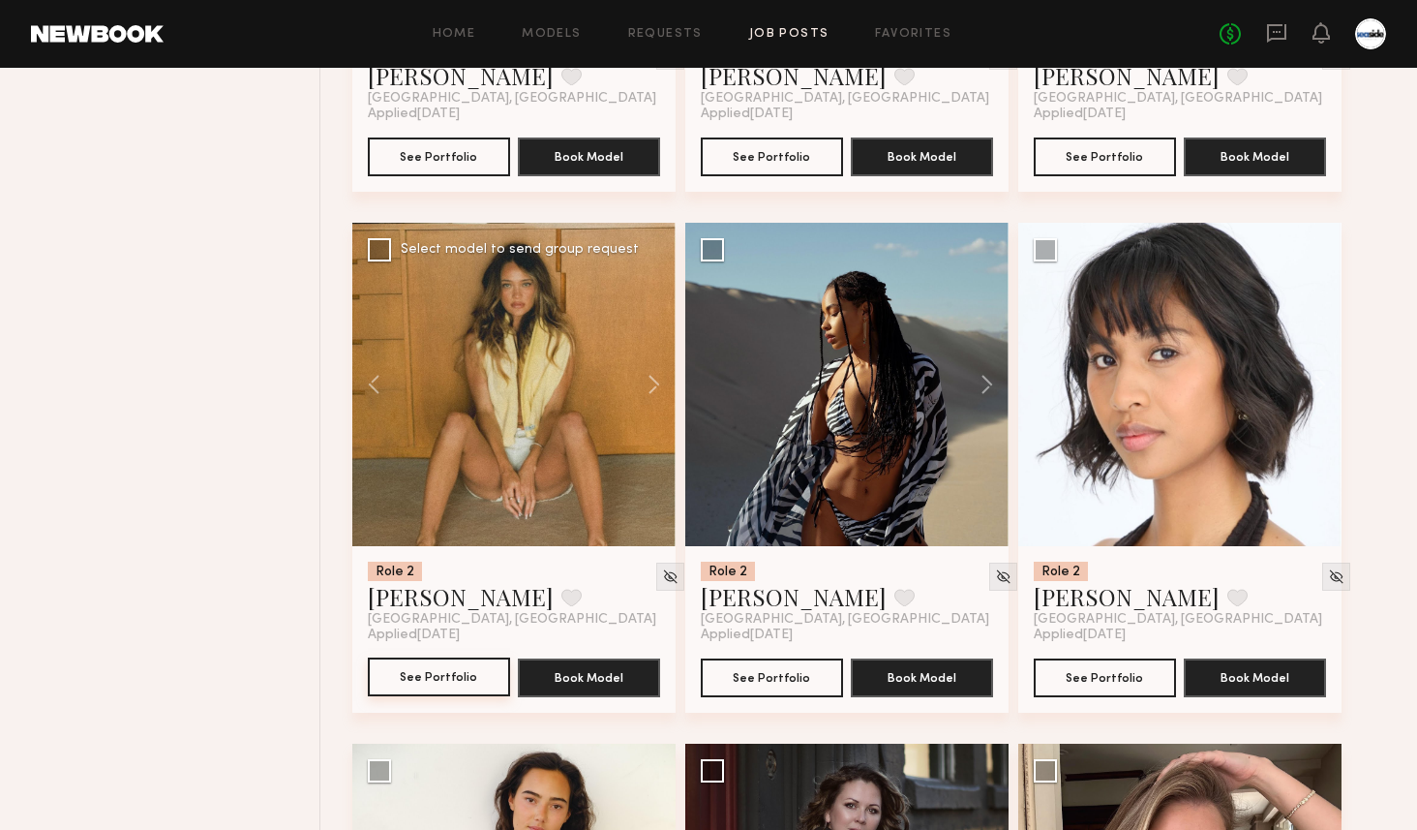
click at [423, 681] on button "See Portfolio" at bounding box center [439, 676] width 142 height 39
click at [978, 387] on button at bounding box center [978, 384] width 62 height 323
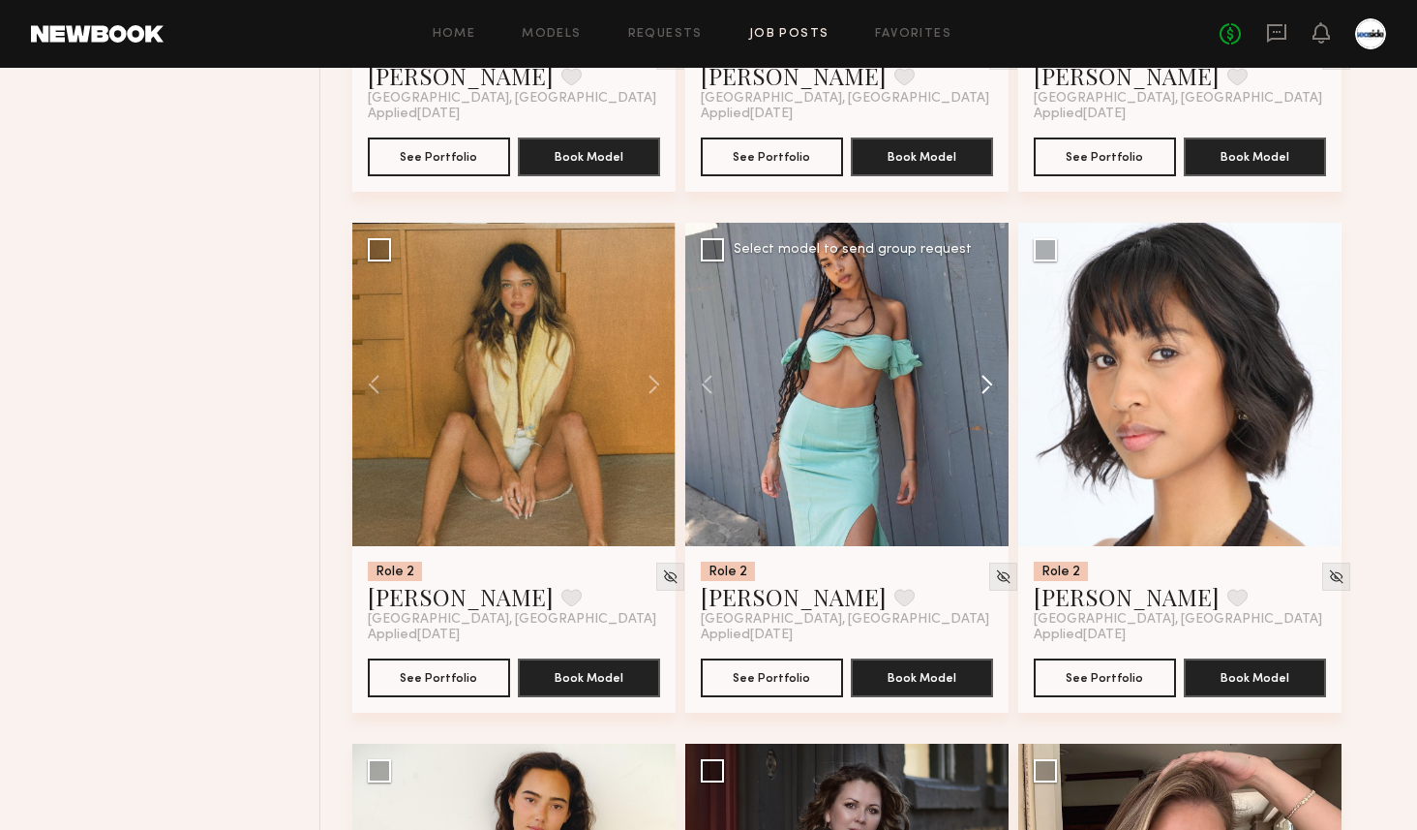
click at [978, 387] on button at bounding box center [978, 384] width 62 height 323
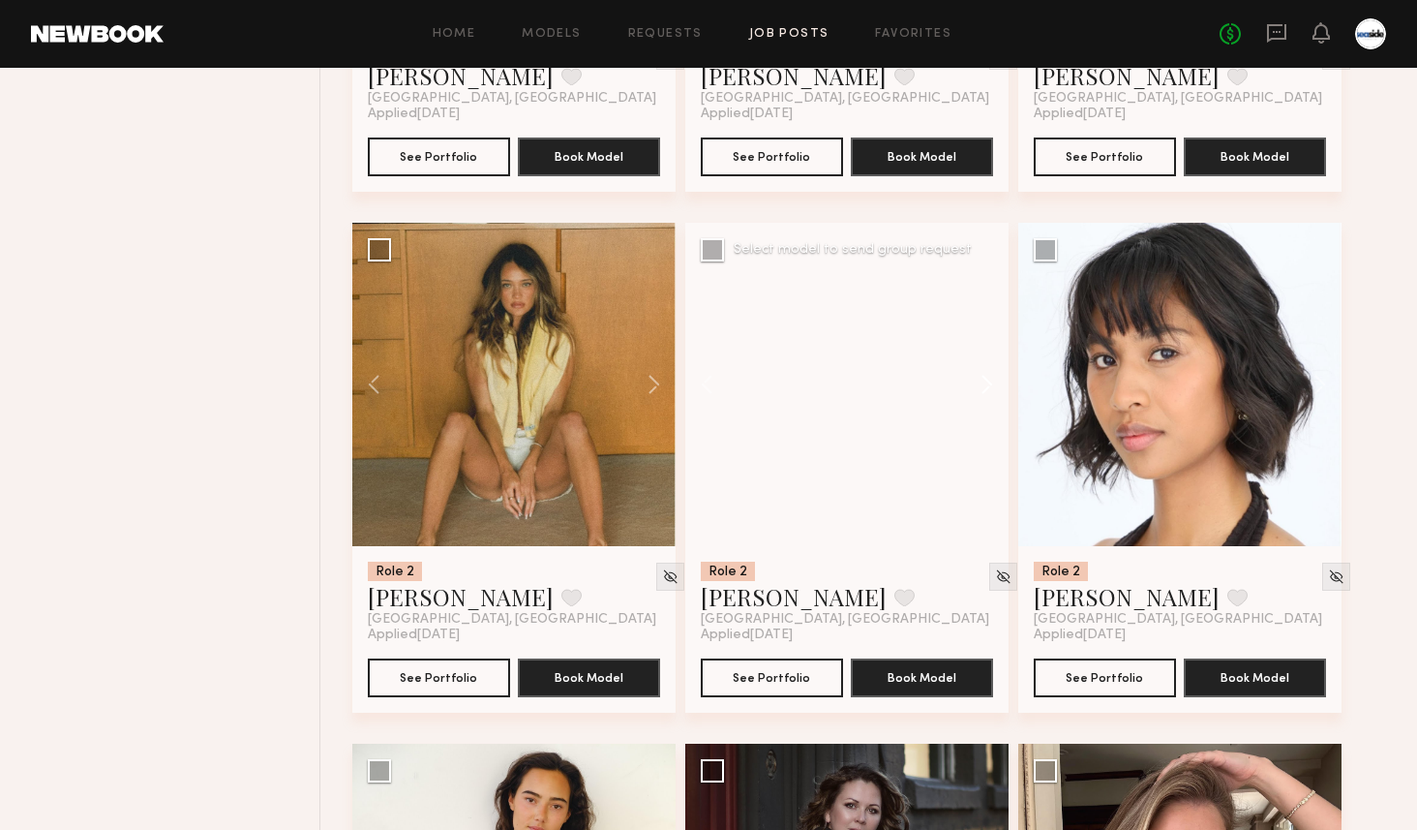
click at [978, 387] on button at bounding box center [978, 384] width 62 height 323
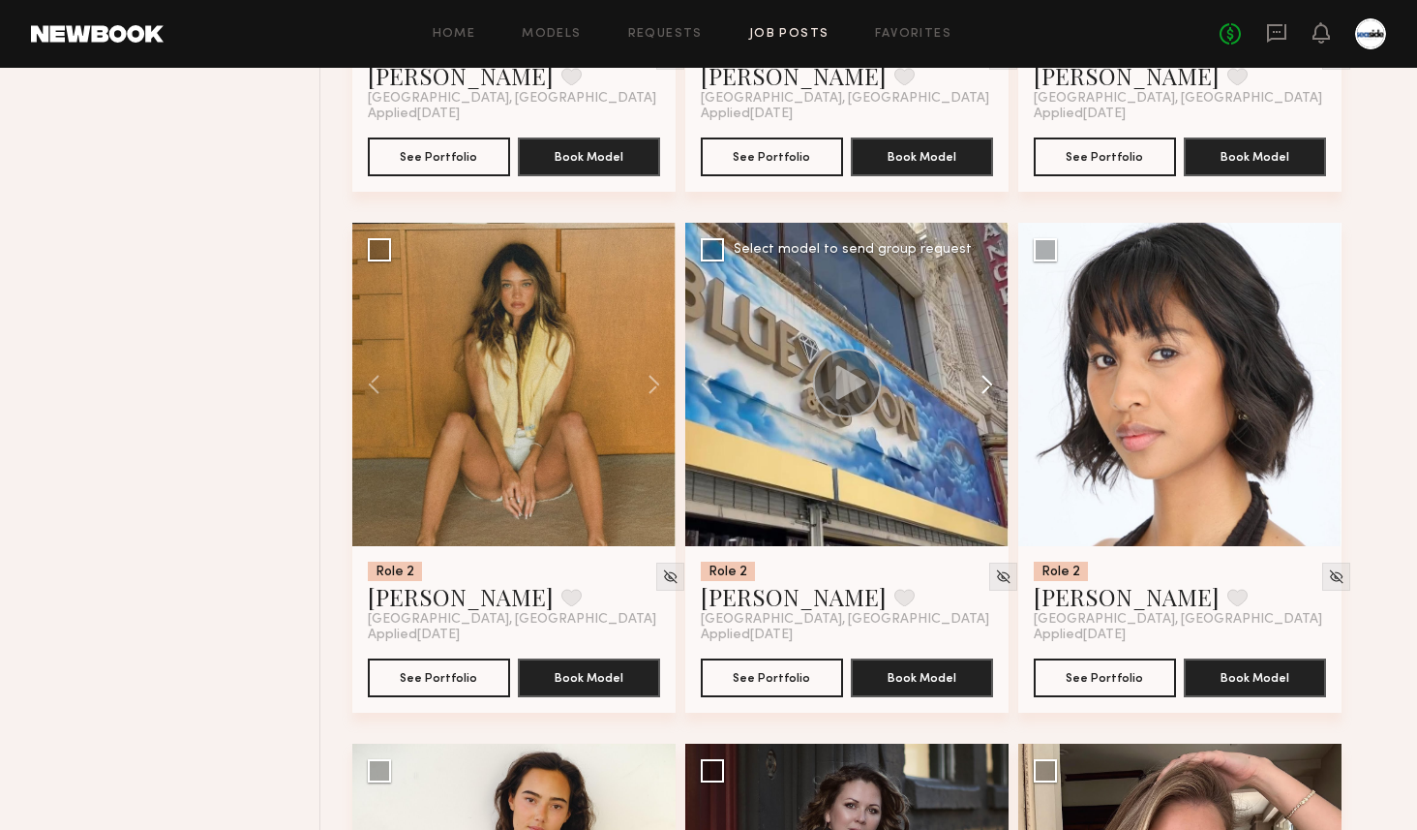
click at [978, 387] on button at bounding box center [978, 384] width 62 height 323
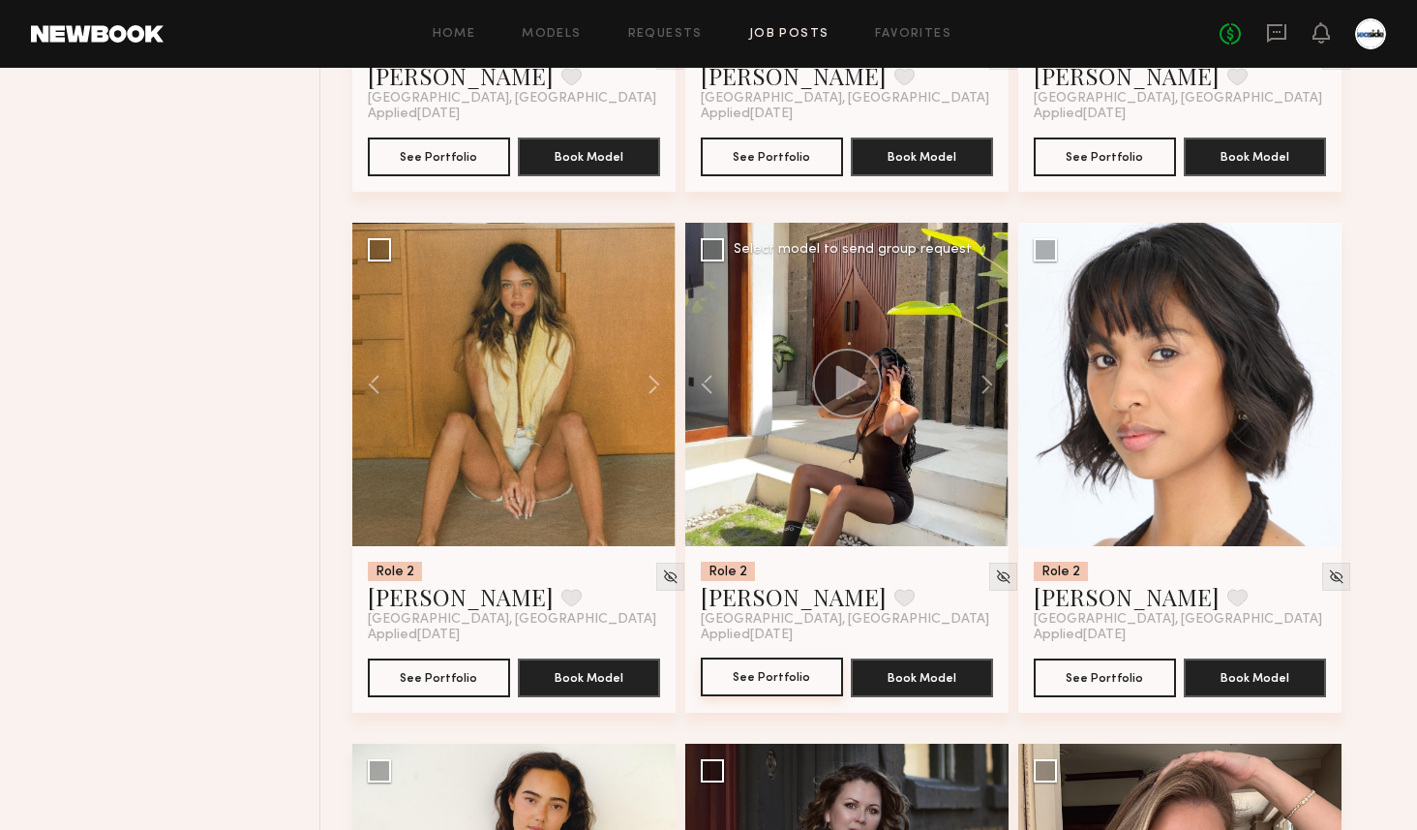
click at [746, 694] on button "See Portfolio" at bounding box center [772, 676] width 142 height 39
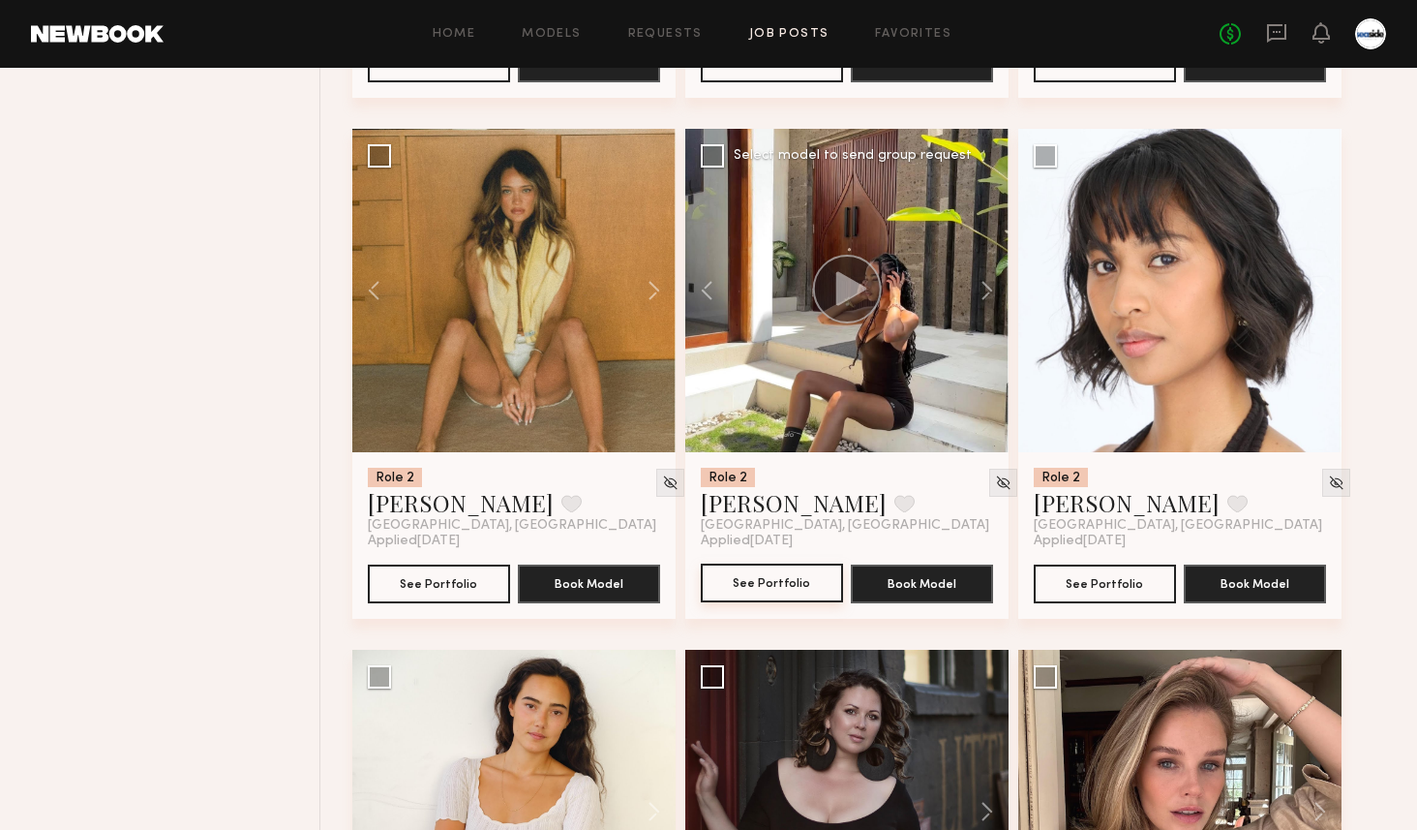
scroll to position [4995, 0]
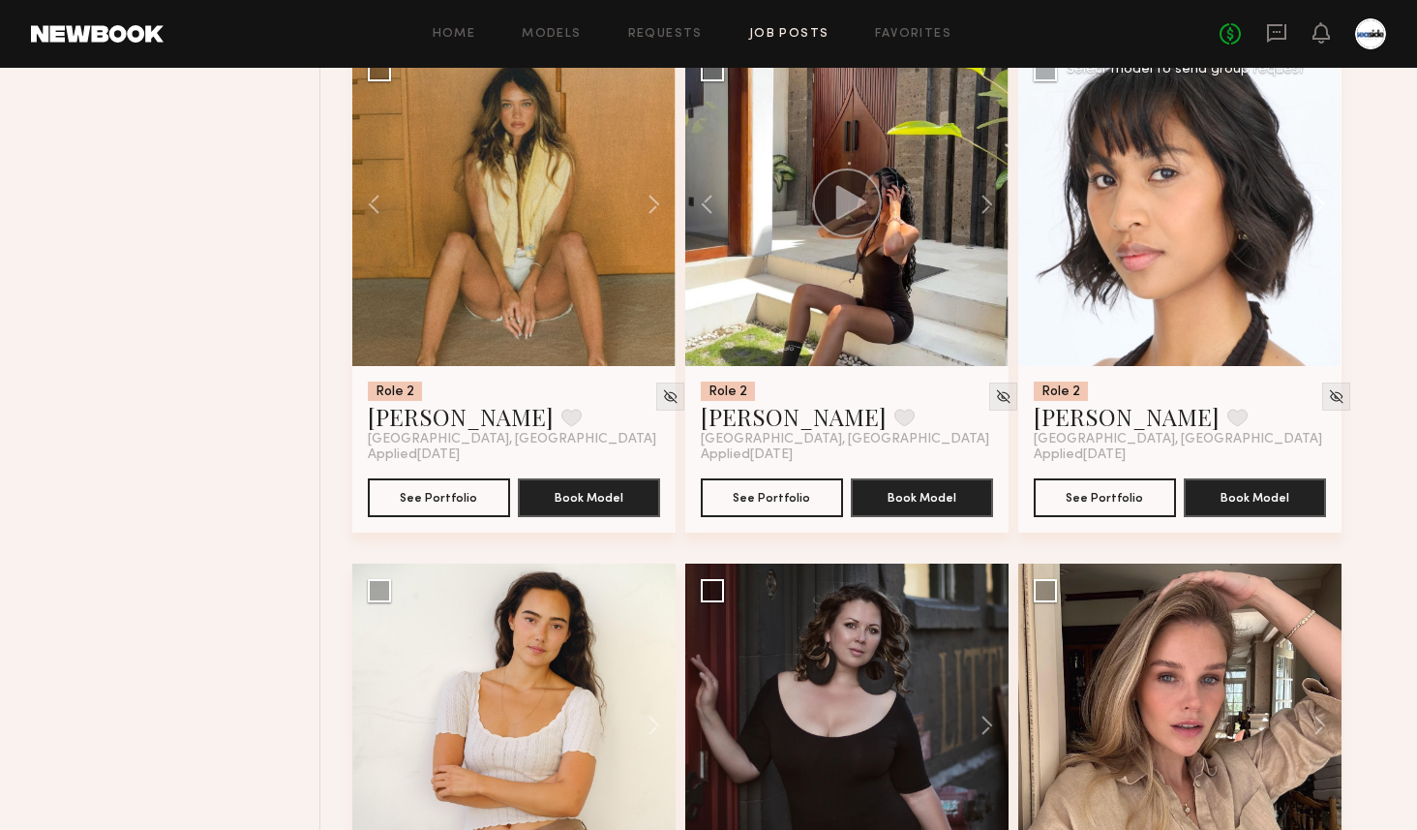
click at [1328, 217] on button at bounding box center [1311, 204] width 62 height 323
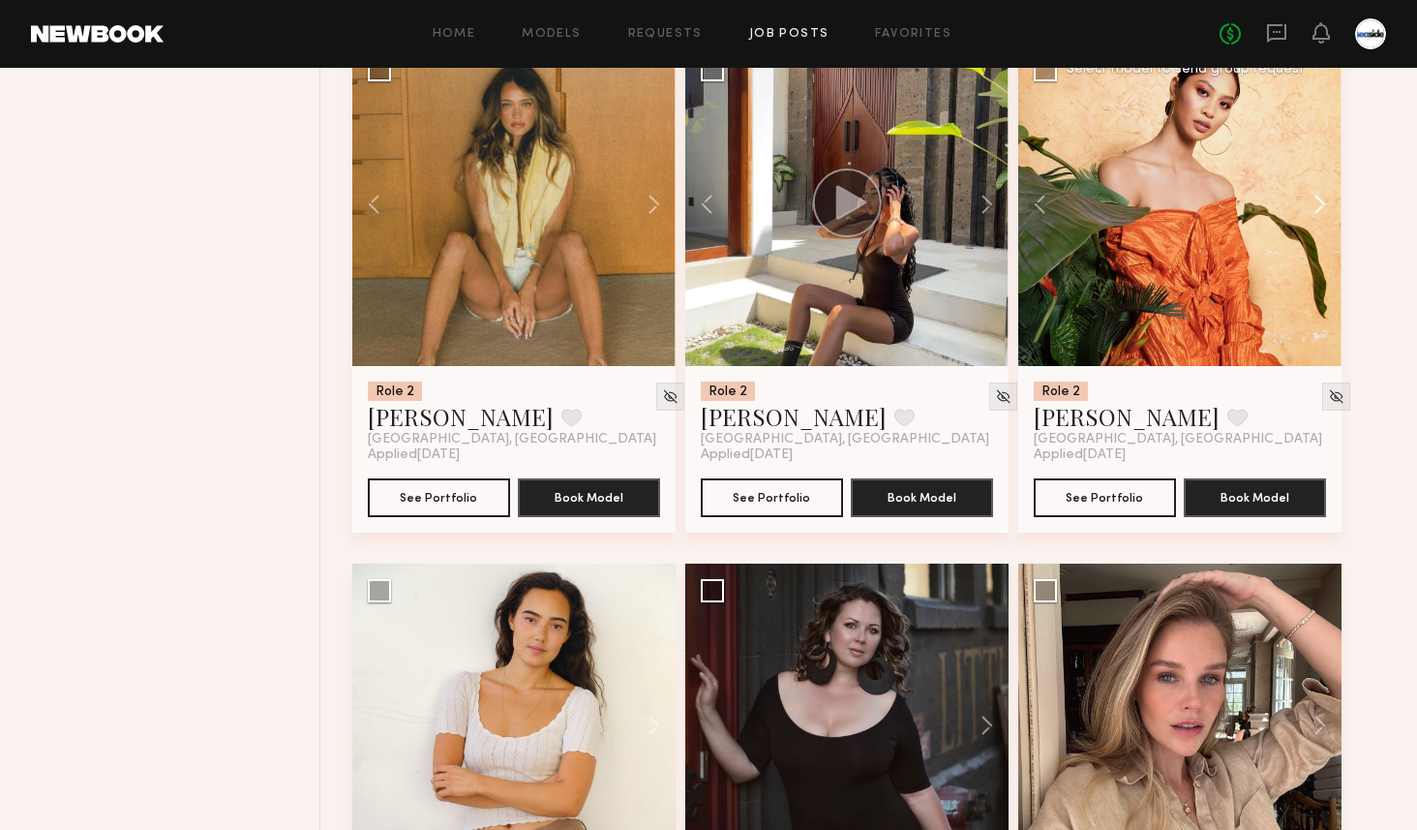
click at [1328, 217] on button at bounding box center [1311, 204] width 62 height 323
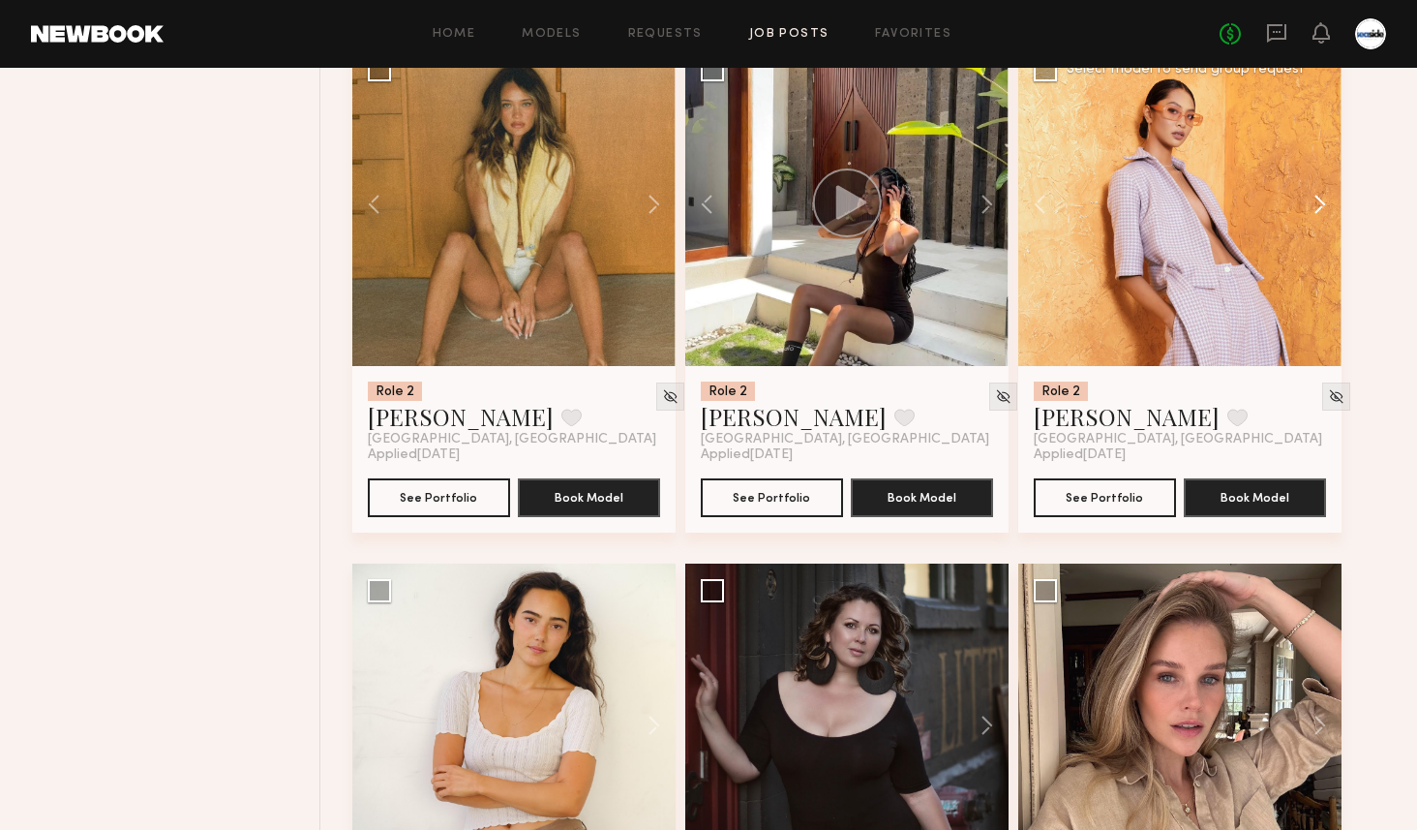
click at [1328, 217] on button at bounding box center [1311, 204] width 62 height 323
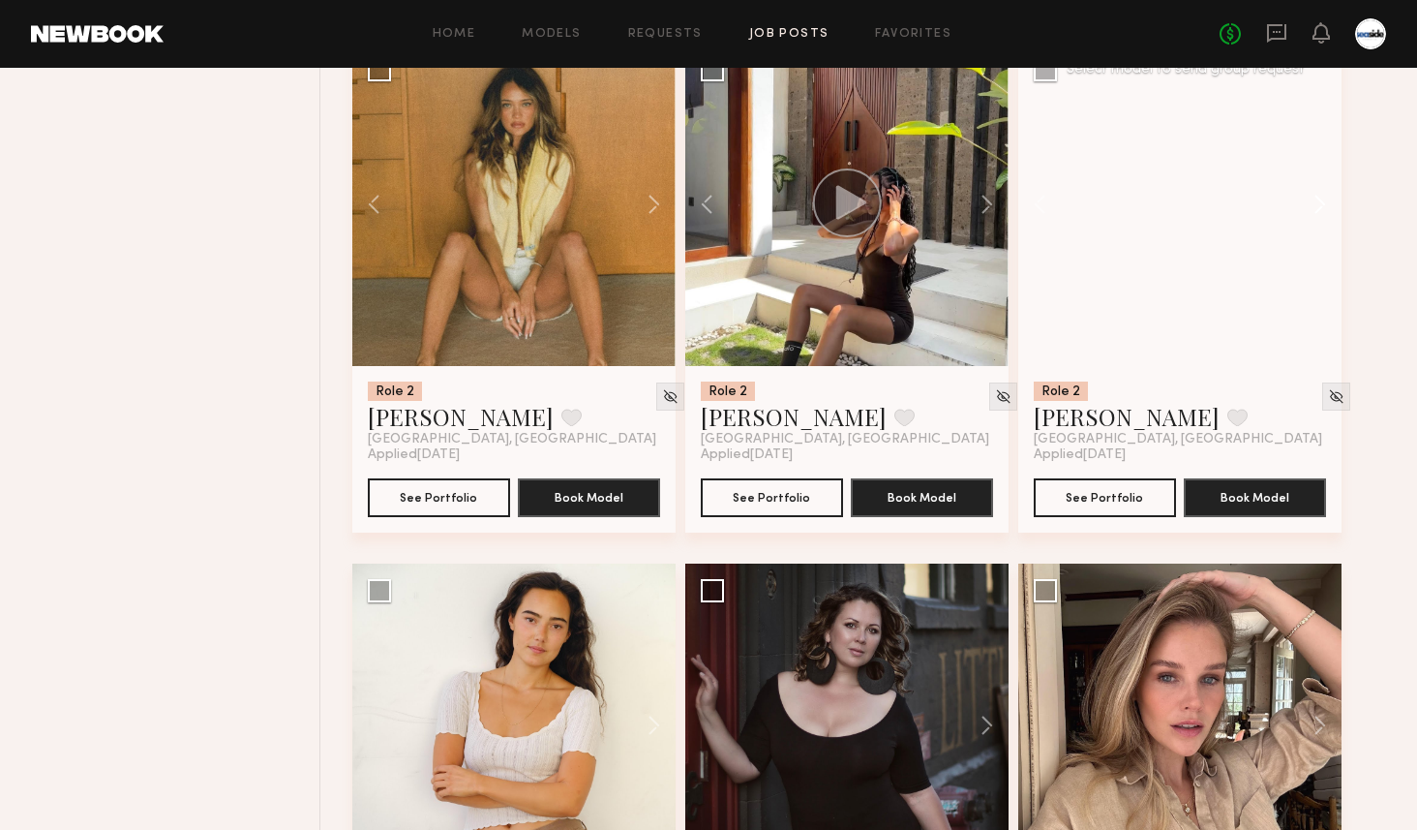
click at [1328, 217] on button at bounding box center [1311, 204] width 62 height 323
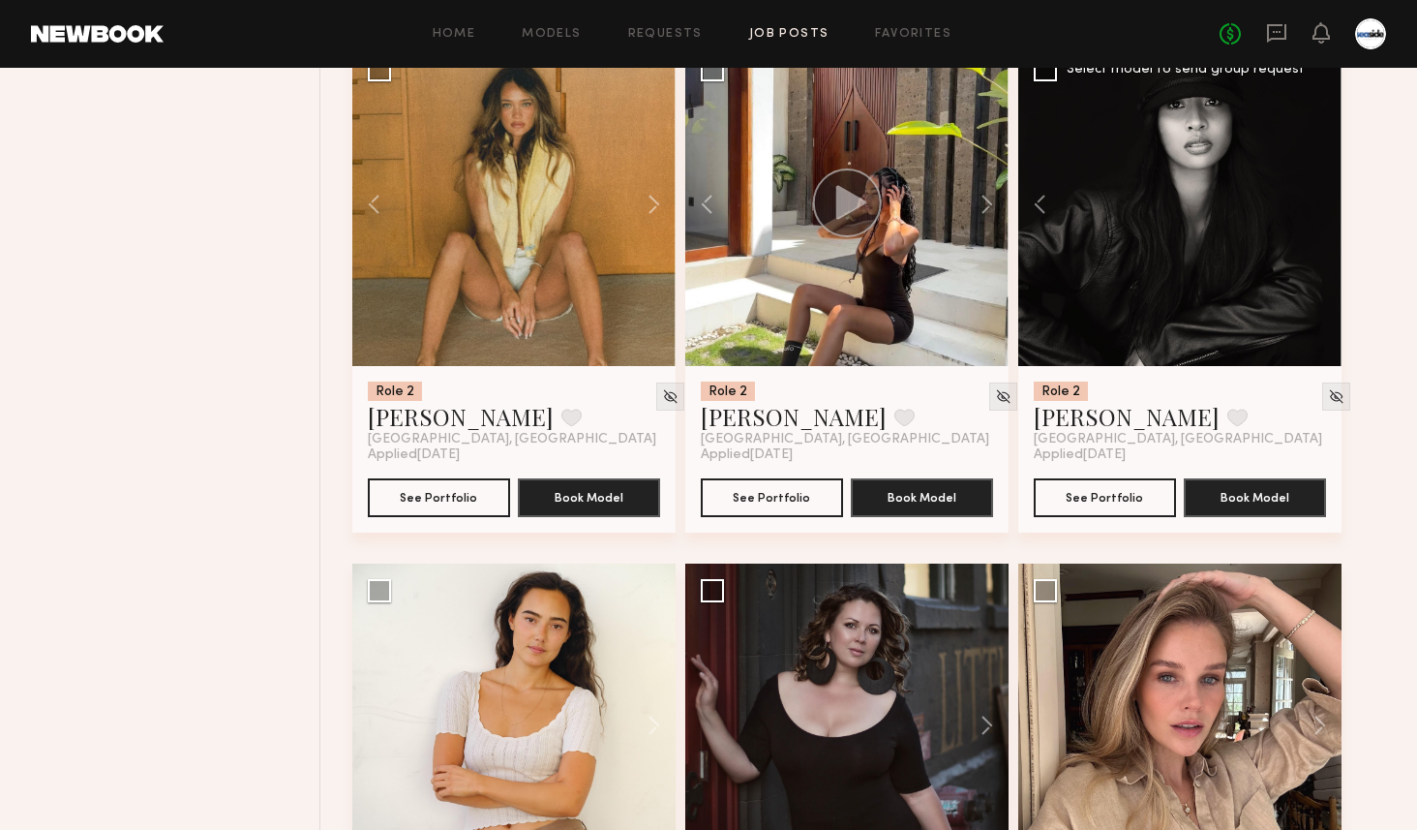
click at [1328, 217] on div at bounding box center [1179, 204] width 323 height 323
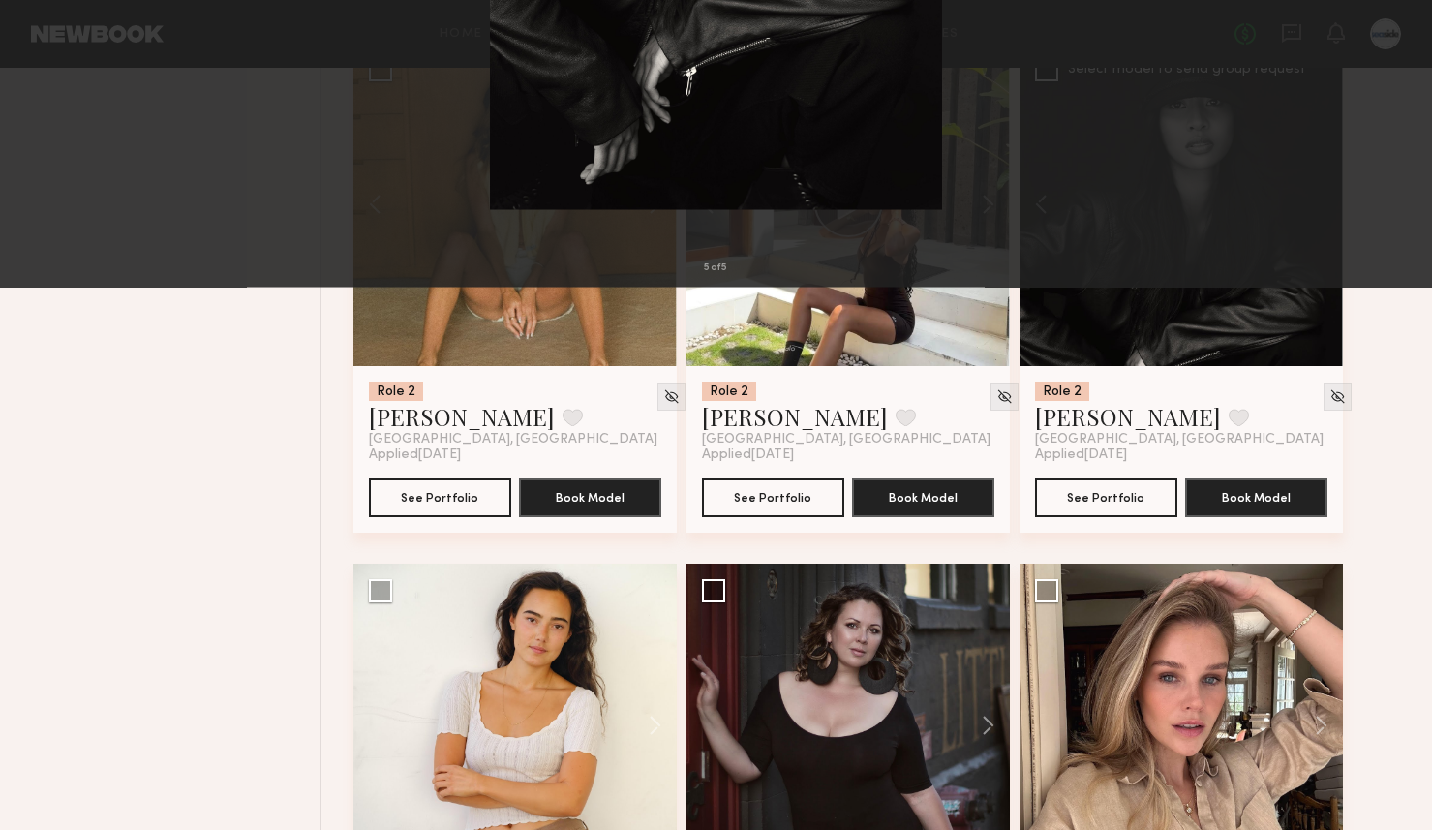
drag, startPoint x: 1328, startPoint y: 217, endPoint x: 919, endPoint y: 217, distance: 409.5
click at [919, 217] on div "5 of 5" at bounding box center [716, 415] width 1432 height 830
click at [38, 41] on button at bounding box center [44, 46] width 31 height 35
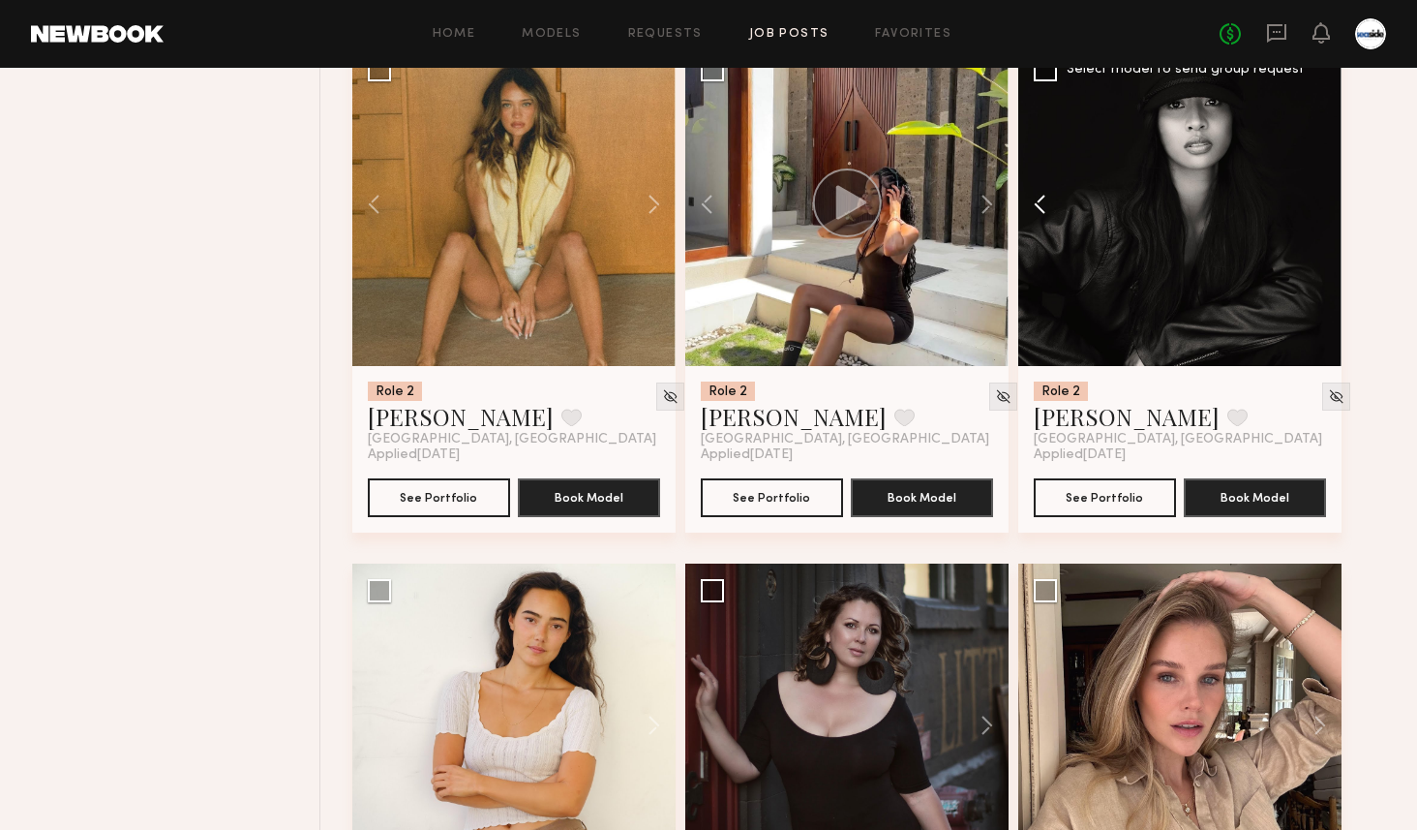
click at [1019, 197] on button at bounding box center [1049, 204] width 62 height 323
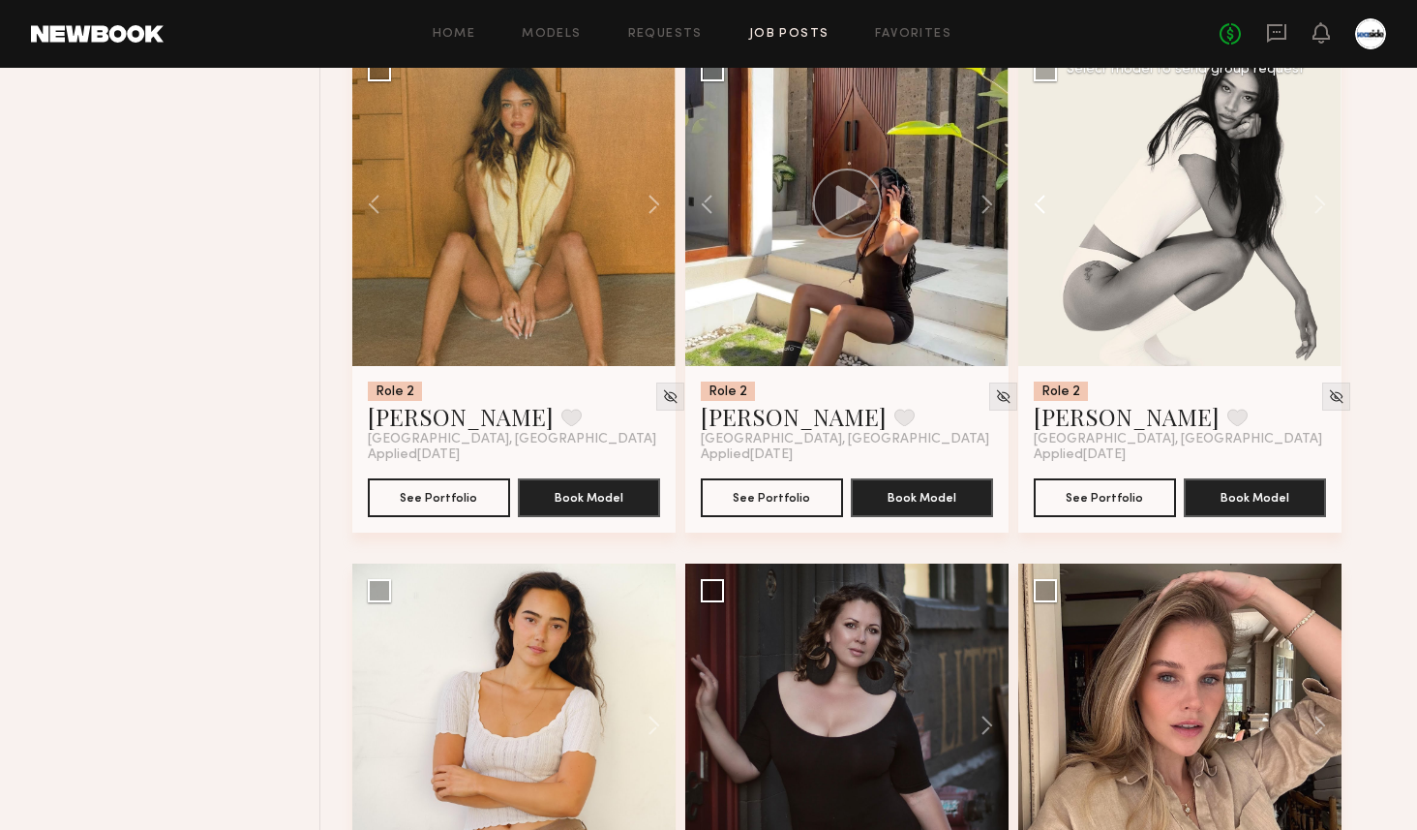
click at [1019, 197] on button at bounding box center [1049, 204] width 62 height 323
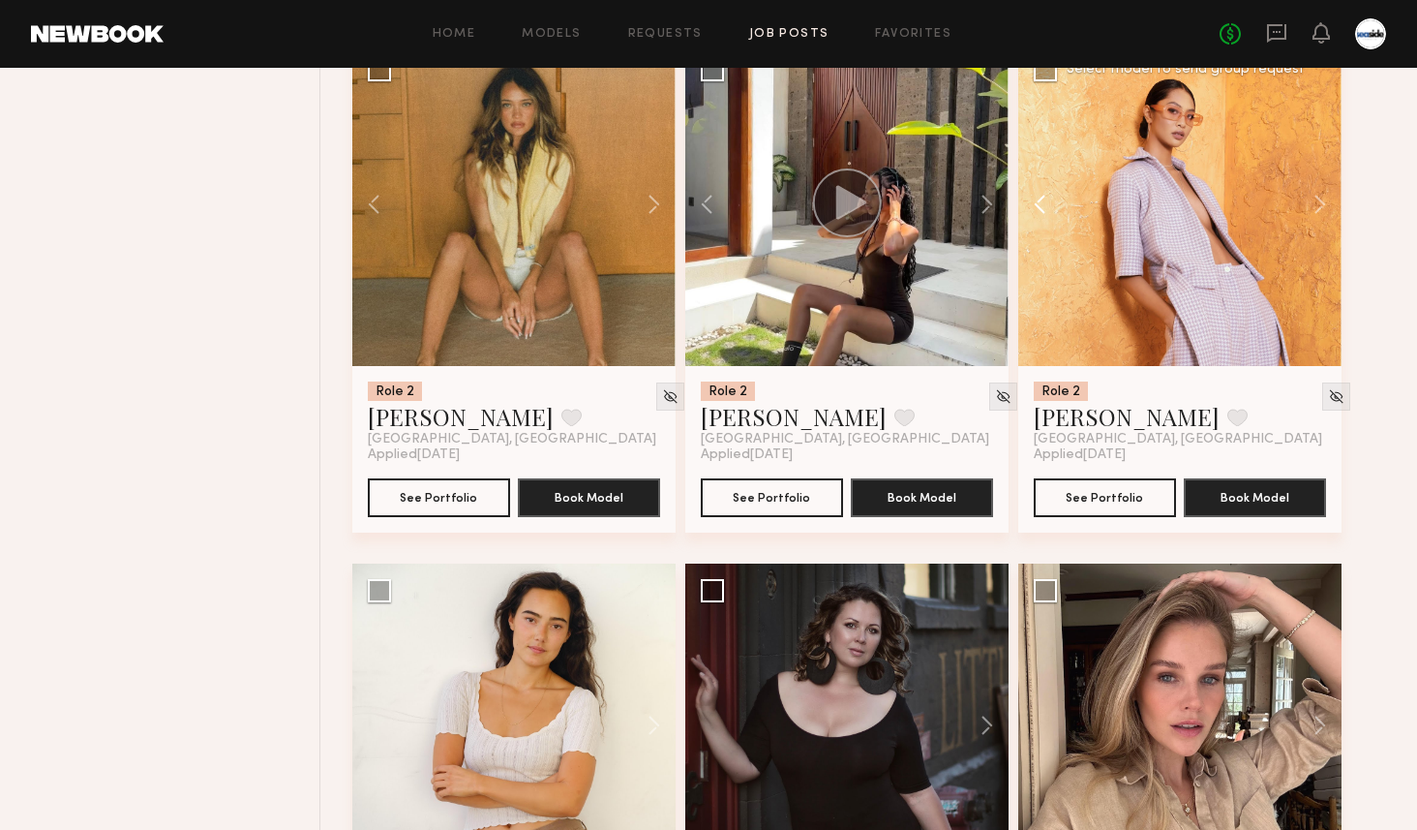
click at [1019, 197] on button at bounding box center [1049, 204] width 62 height 323
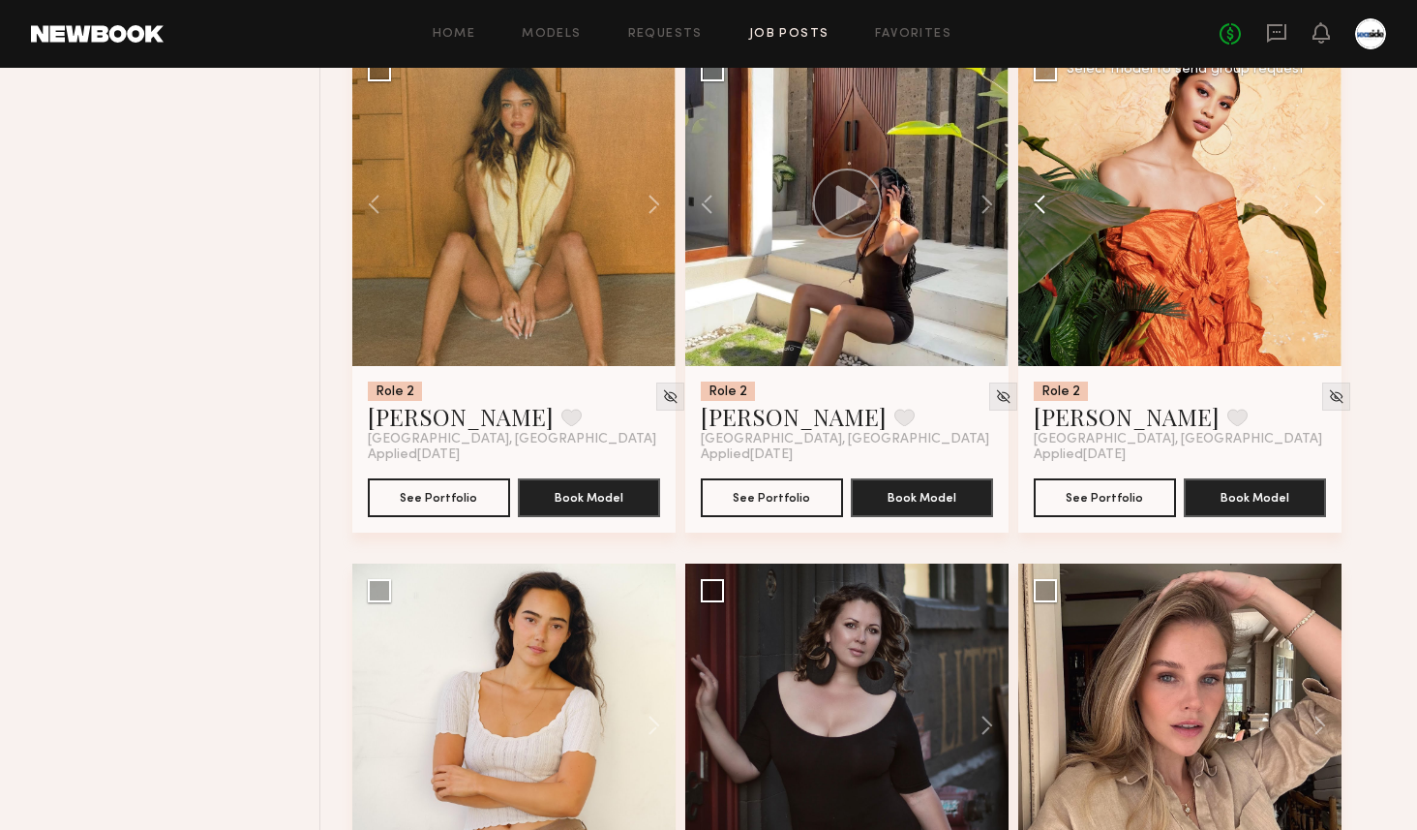
click at [1019, 197] on button at bounding box center [1049, 204] width 62 height 323
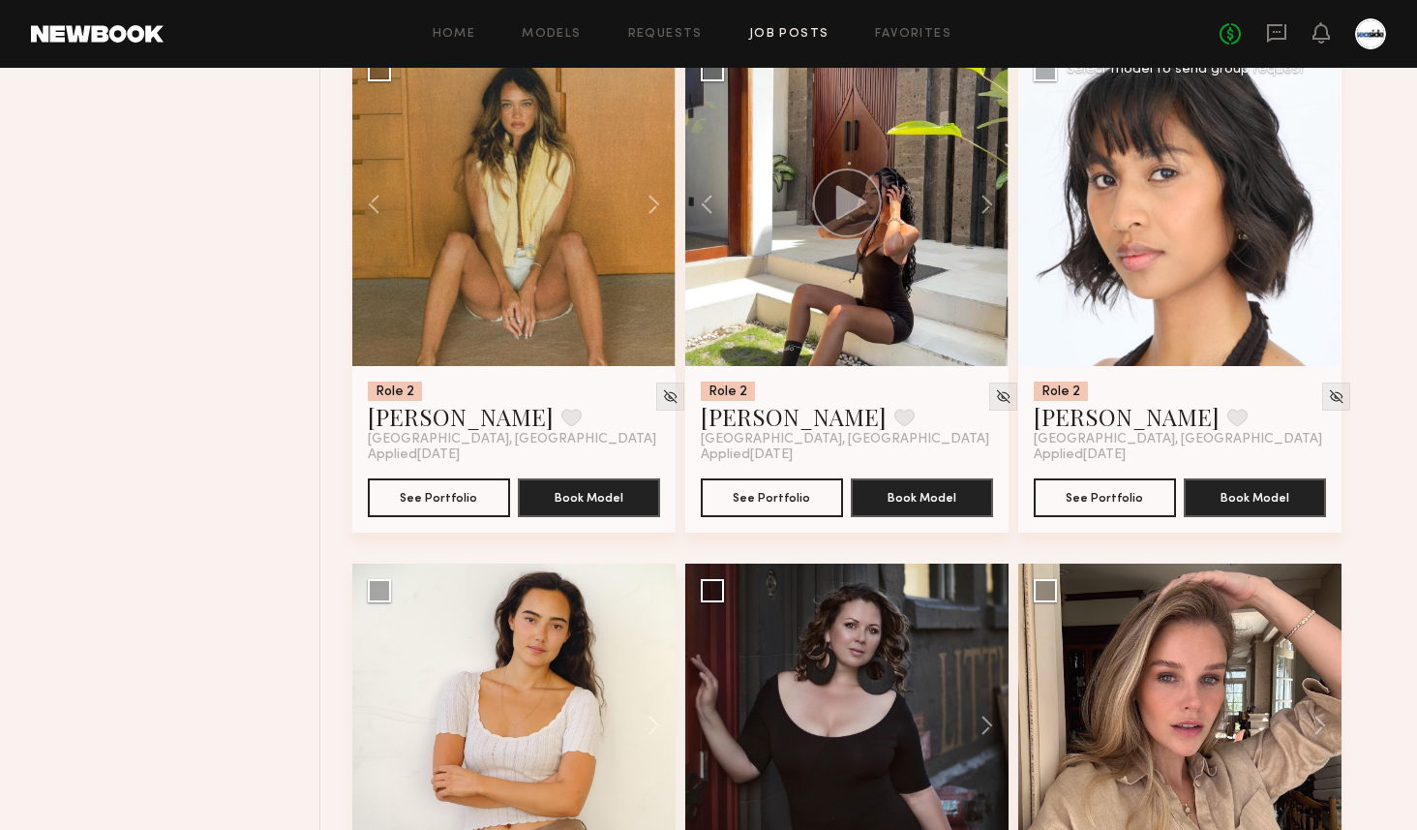
click at [1019, 197] on div at bounding box center [1179, 204] width 323 height 323
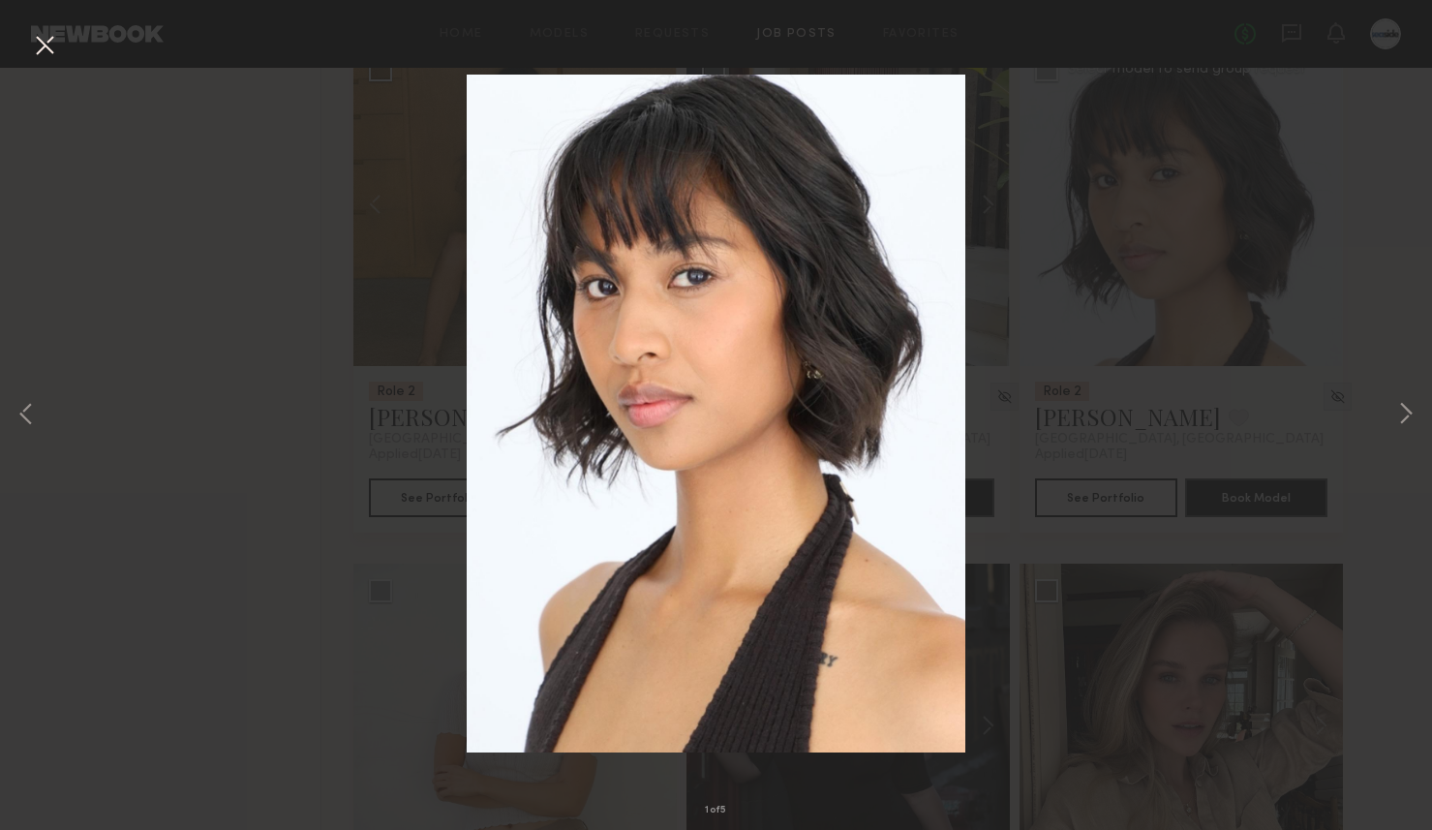
click at [37, 42] on button at bounding box center [44, 46] width 31 height 35
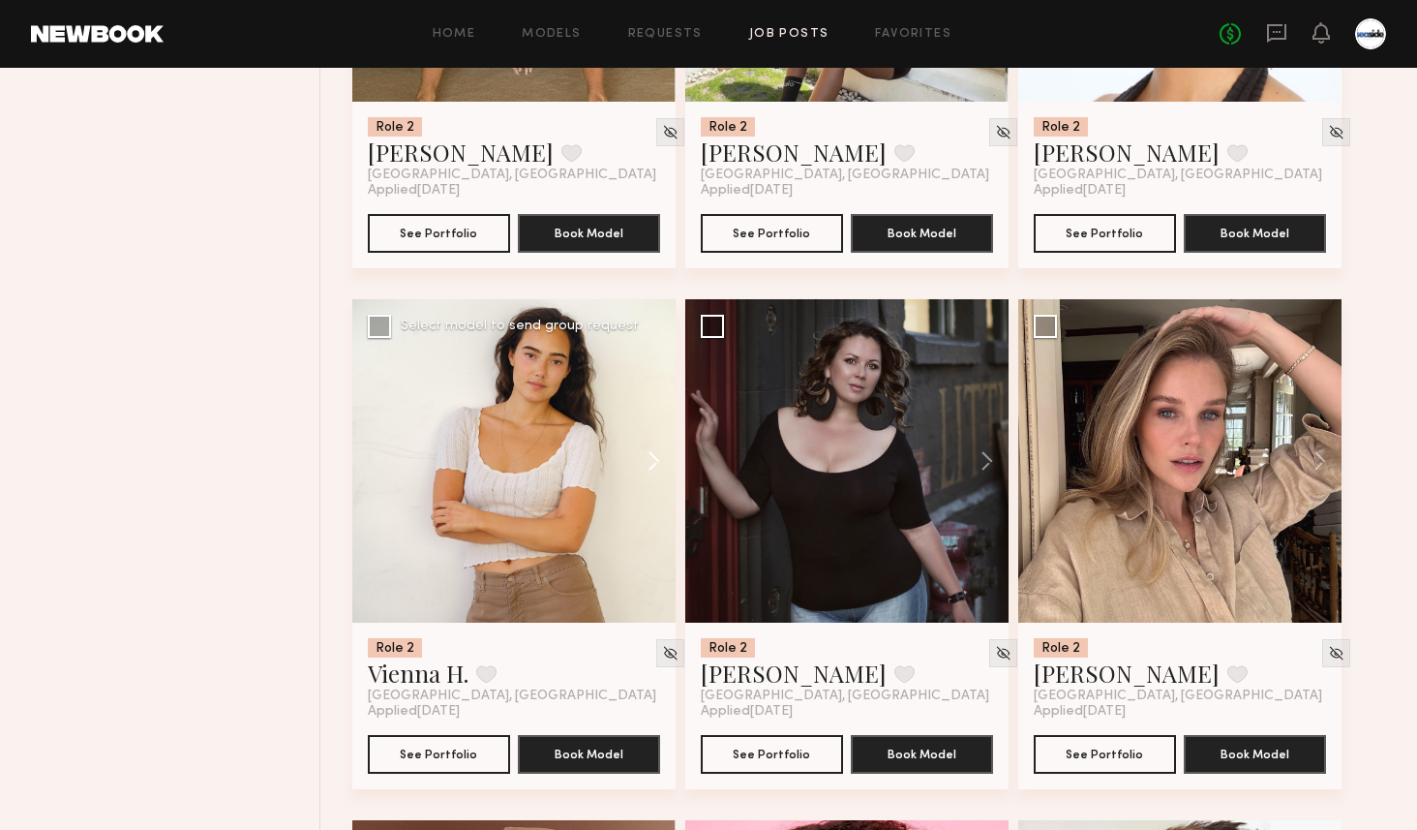
scroll to position [5275, 0]
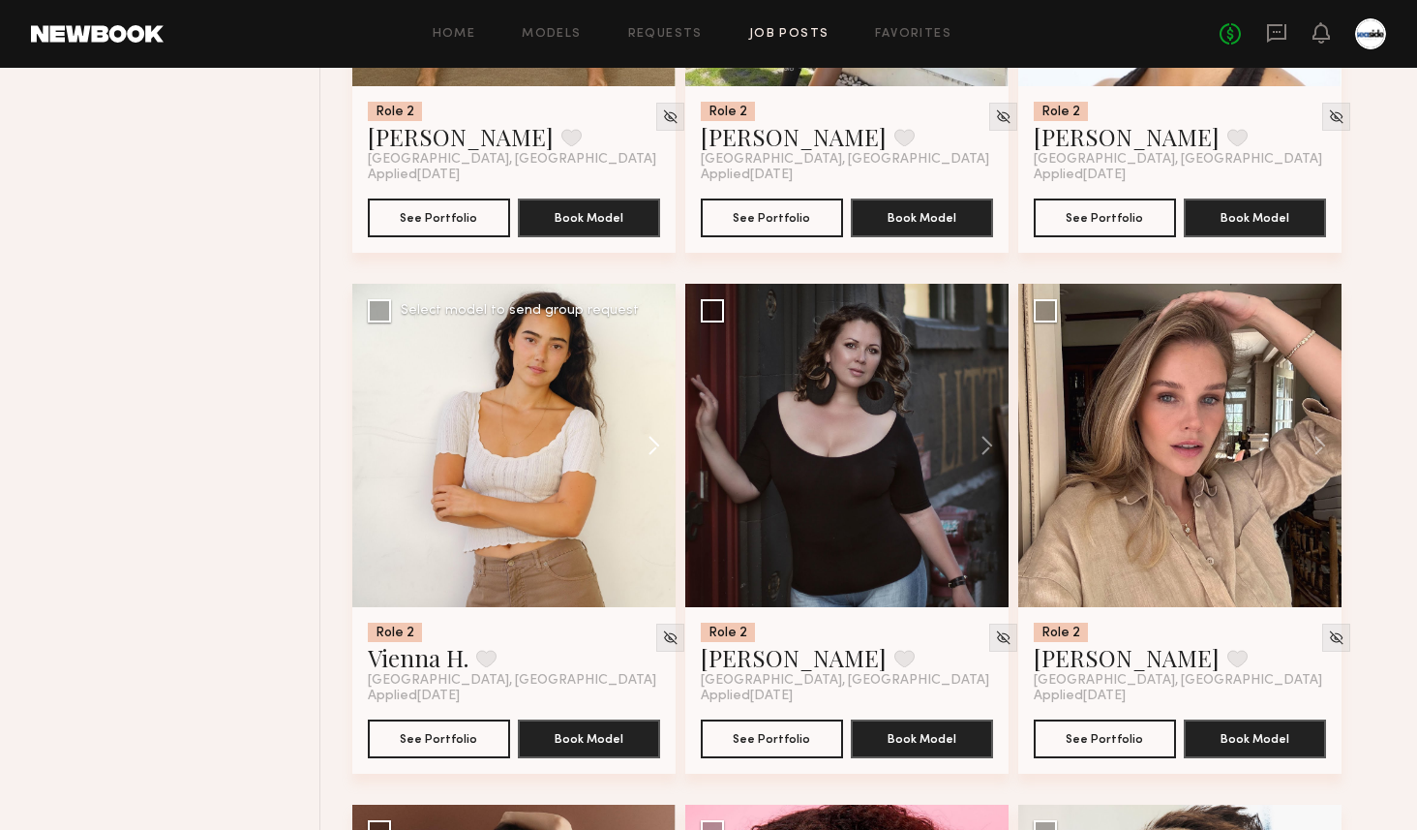
click at [633, 472] on button at bounding box center [645, 445] width 62 height 323
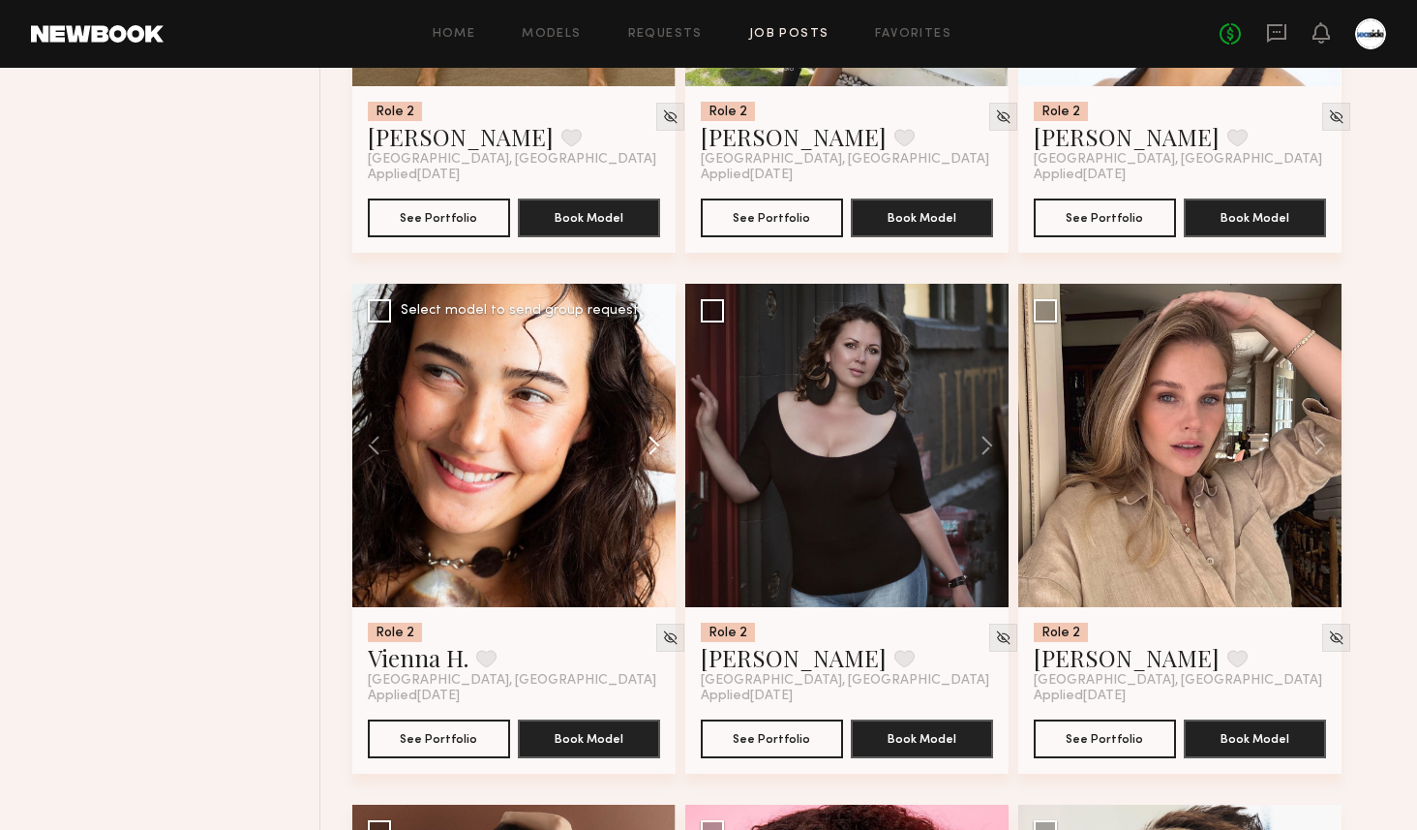
click at [633, 472] on button at bounding box center [645, 445] width 62 height 323
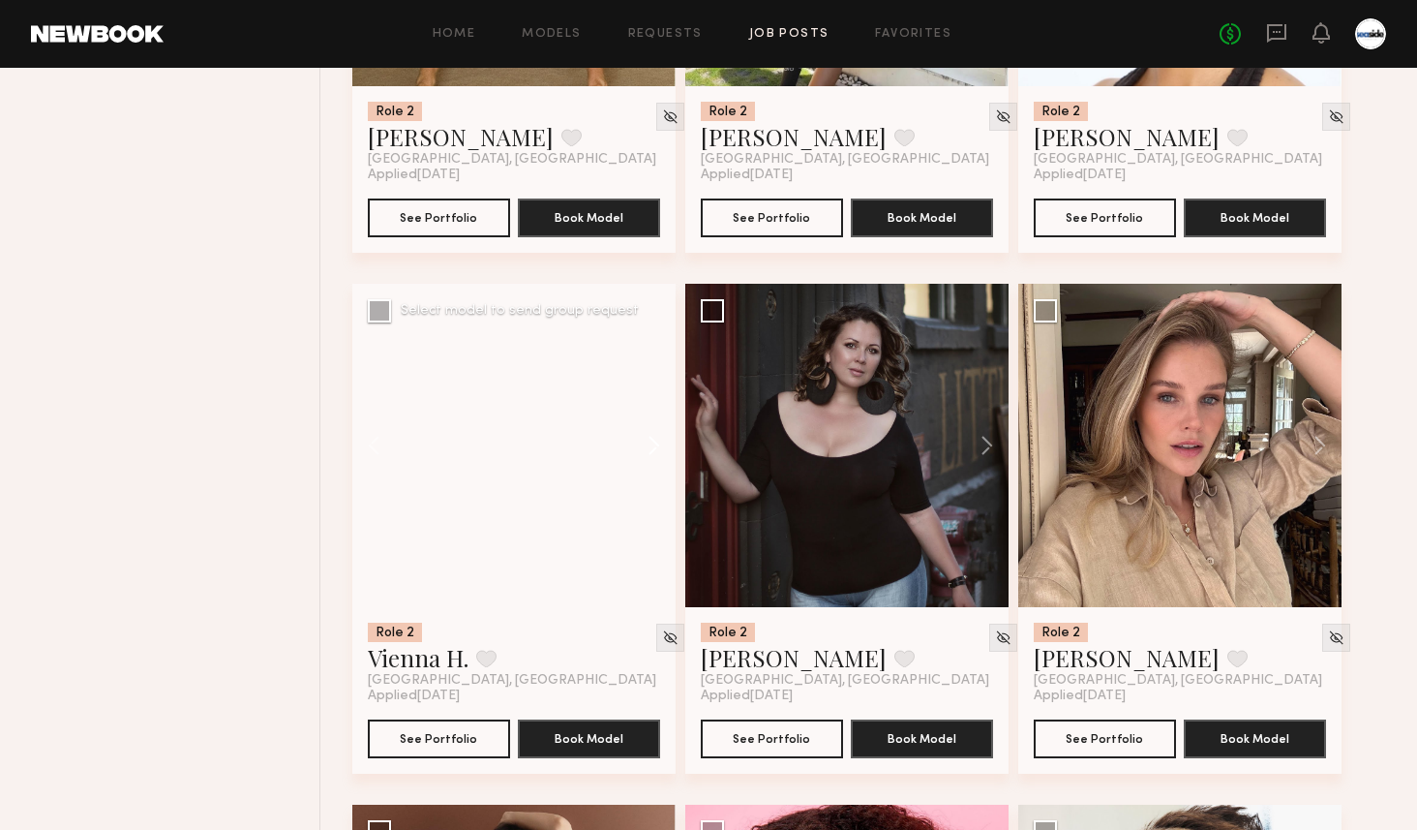
click at [633, 472] on button at bounding box center [645, 445] width 62 height 323
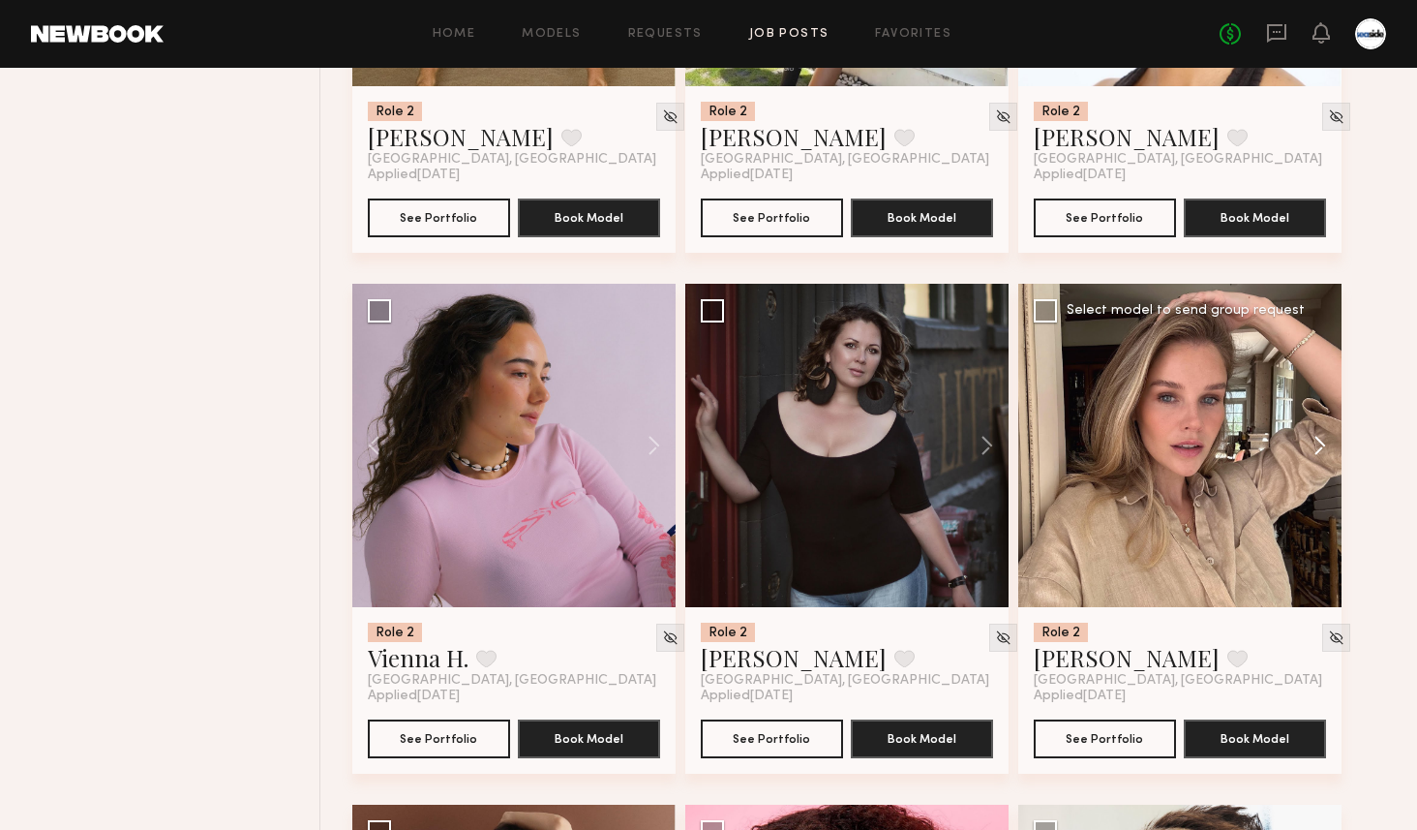
click at [1327, 451] on button at bounding box center [1311, 445] width 62 height 323
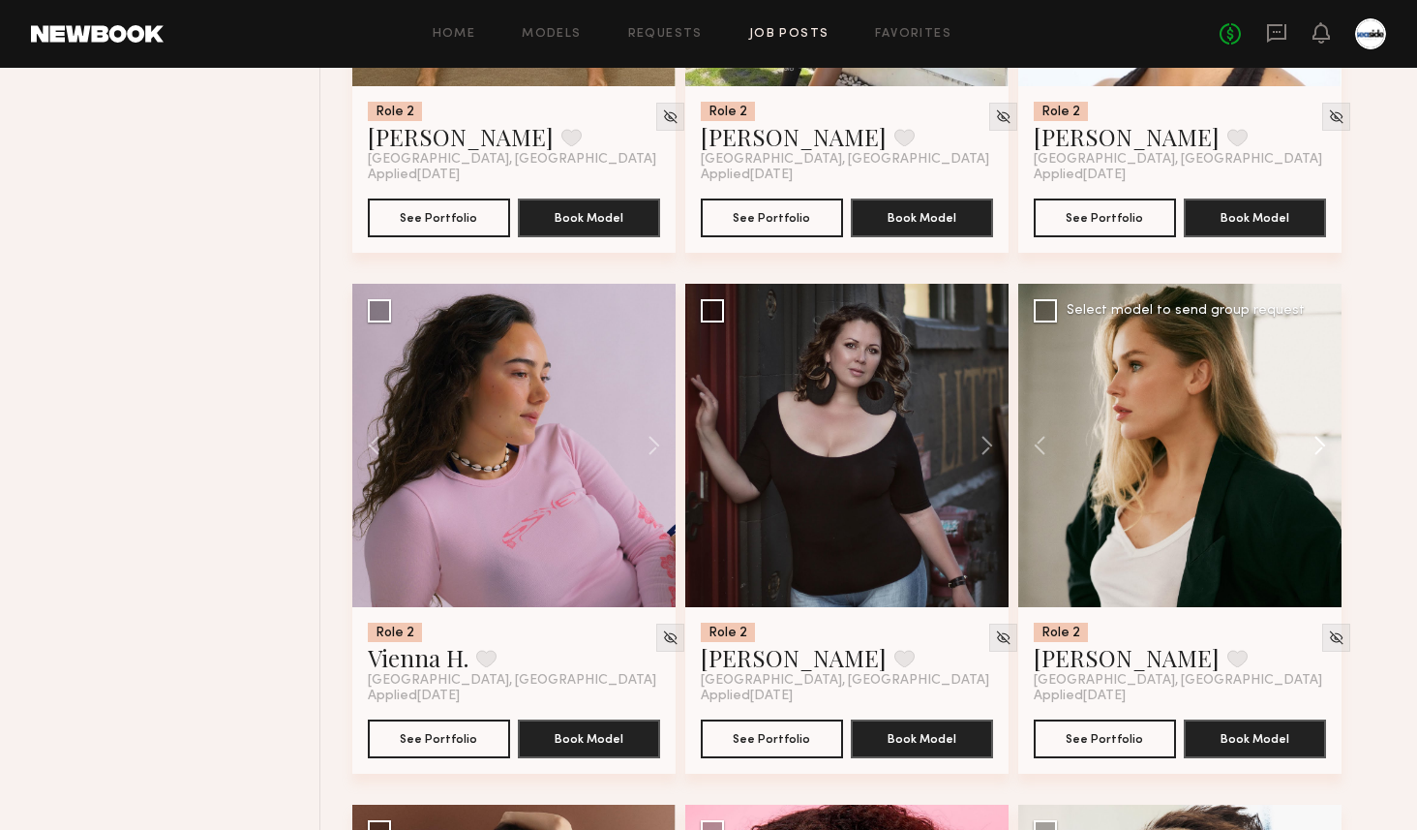
click at [1327, 451] on button at bounding box center [1311, 445] width 62 height 323
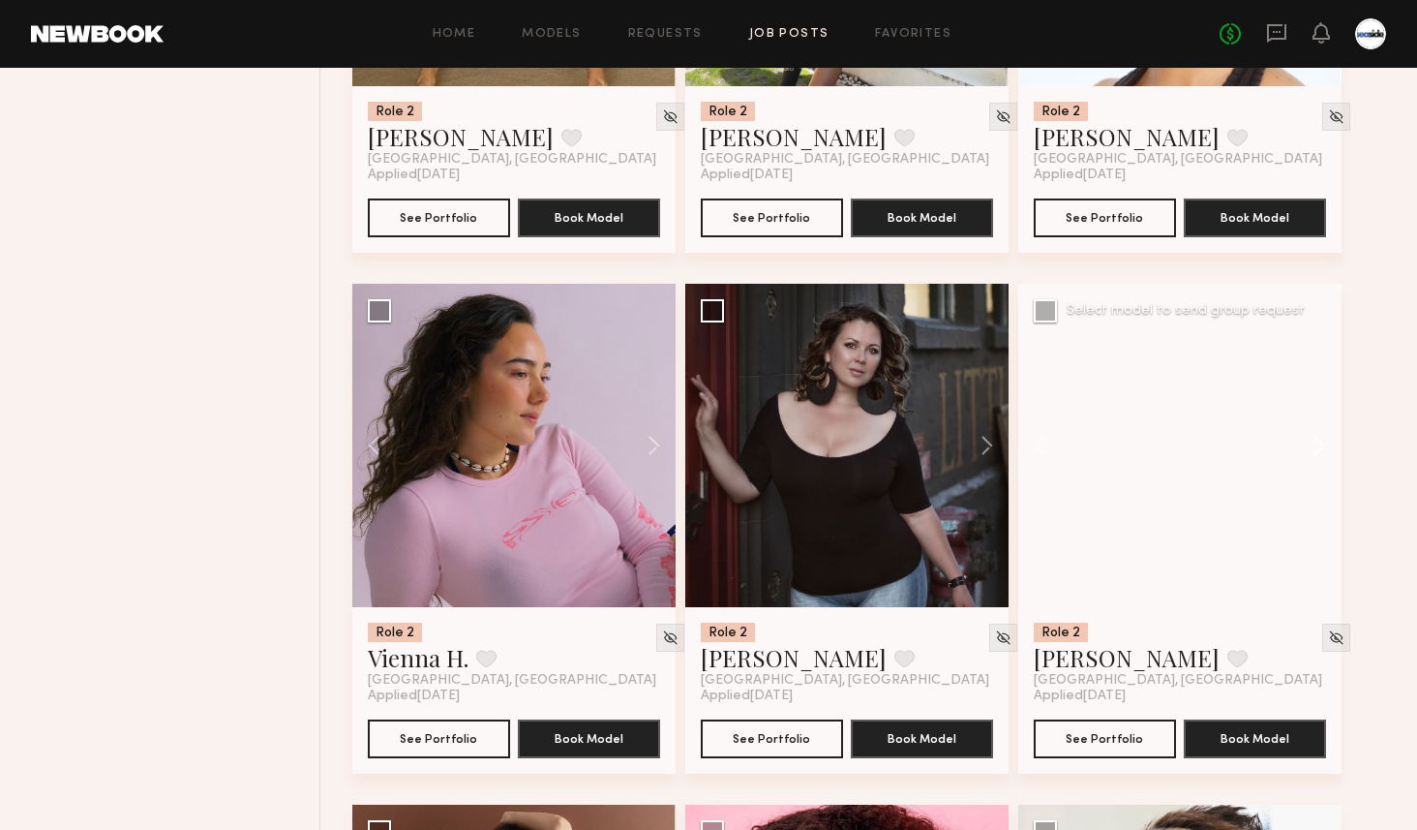
click at [1327, 451] on button at bounding box center [1311, 445] width 62 height 323
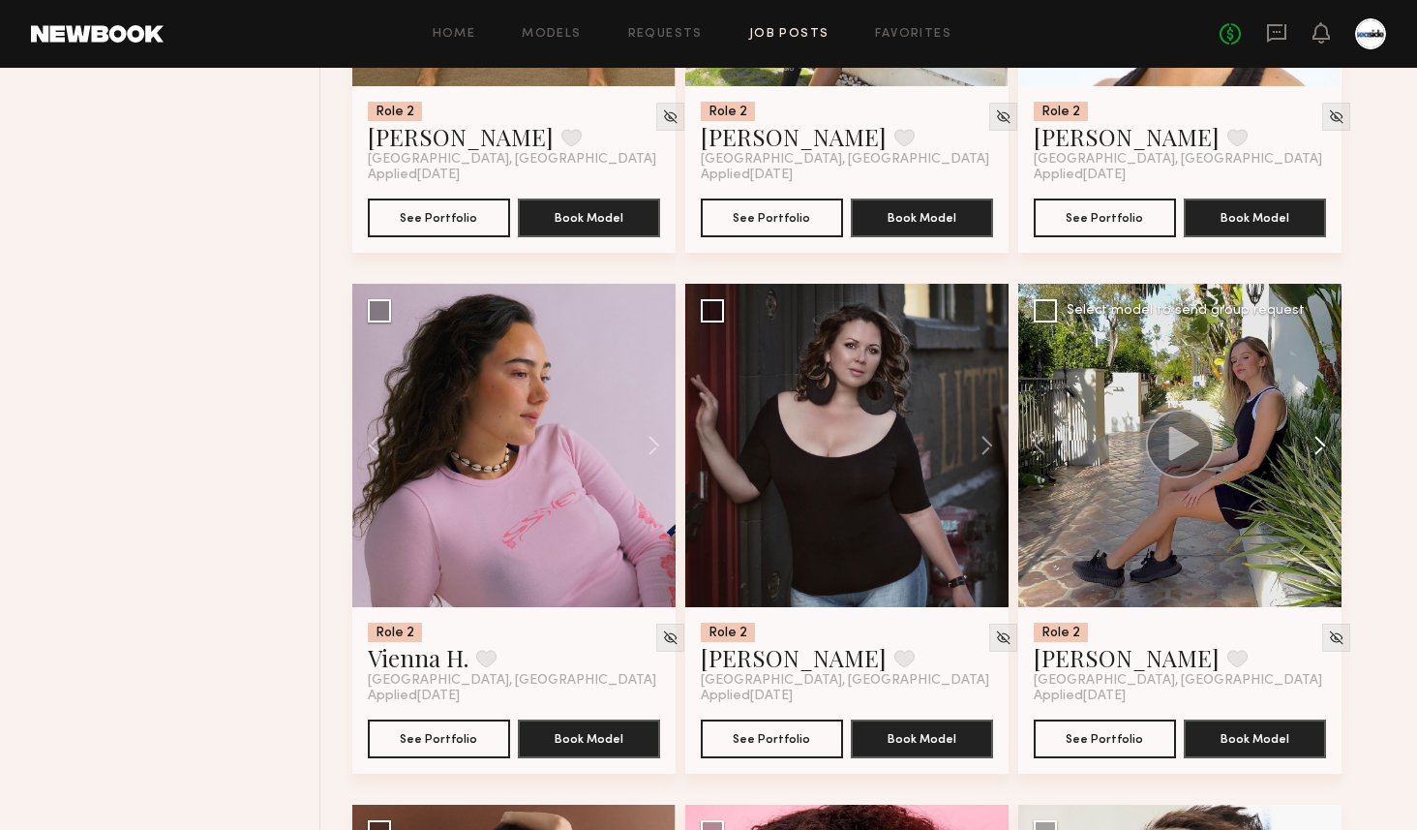
click at [1327, 451] on button at bounding box center [1311, 445] width 62 height 323
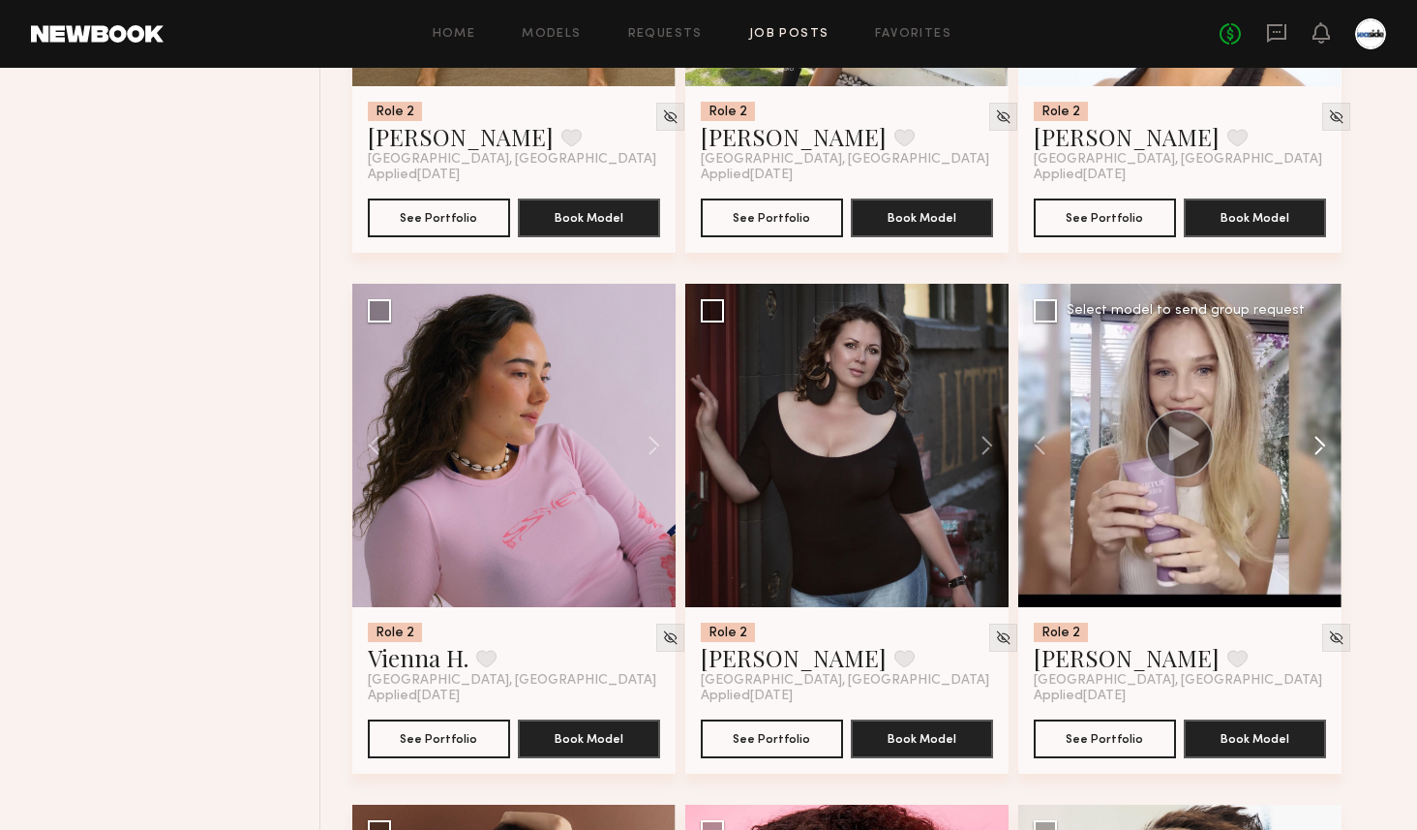
click at [1327, 451] on button at bounding box center [1311, 445] width 62 height 323
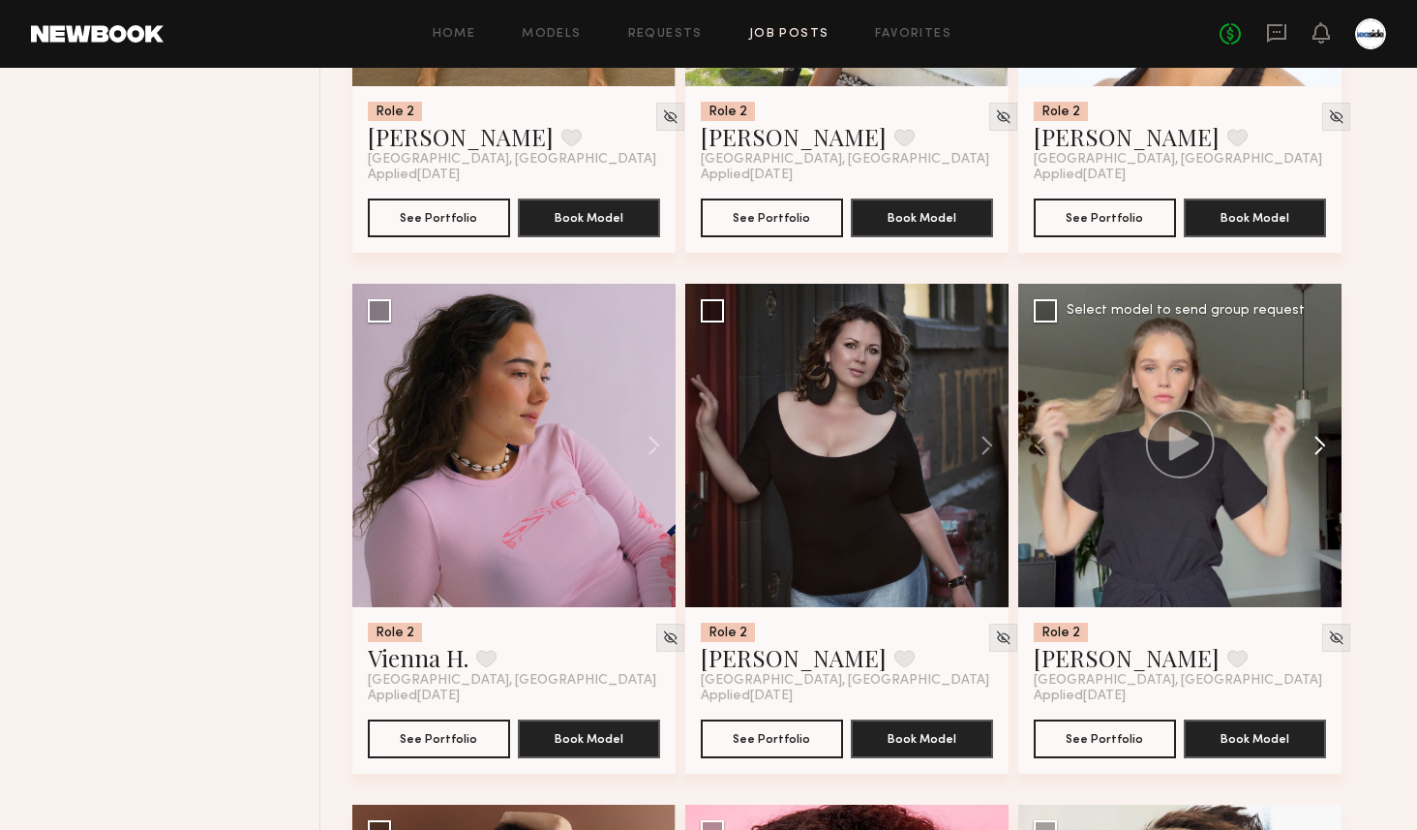
click at [1327, 451] on button at bounding box center [1311, 445] width 62 height 323
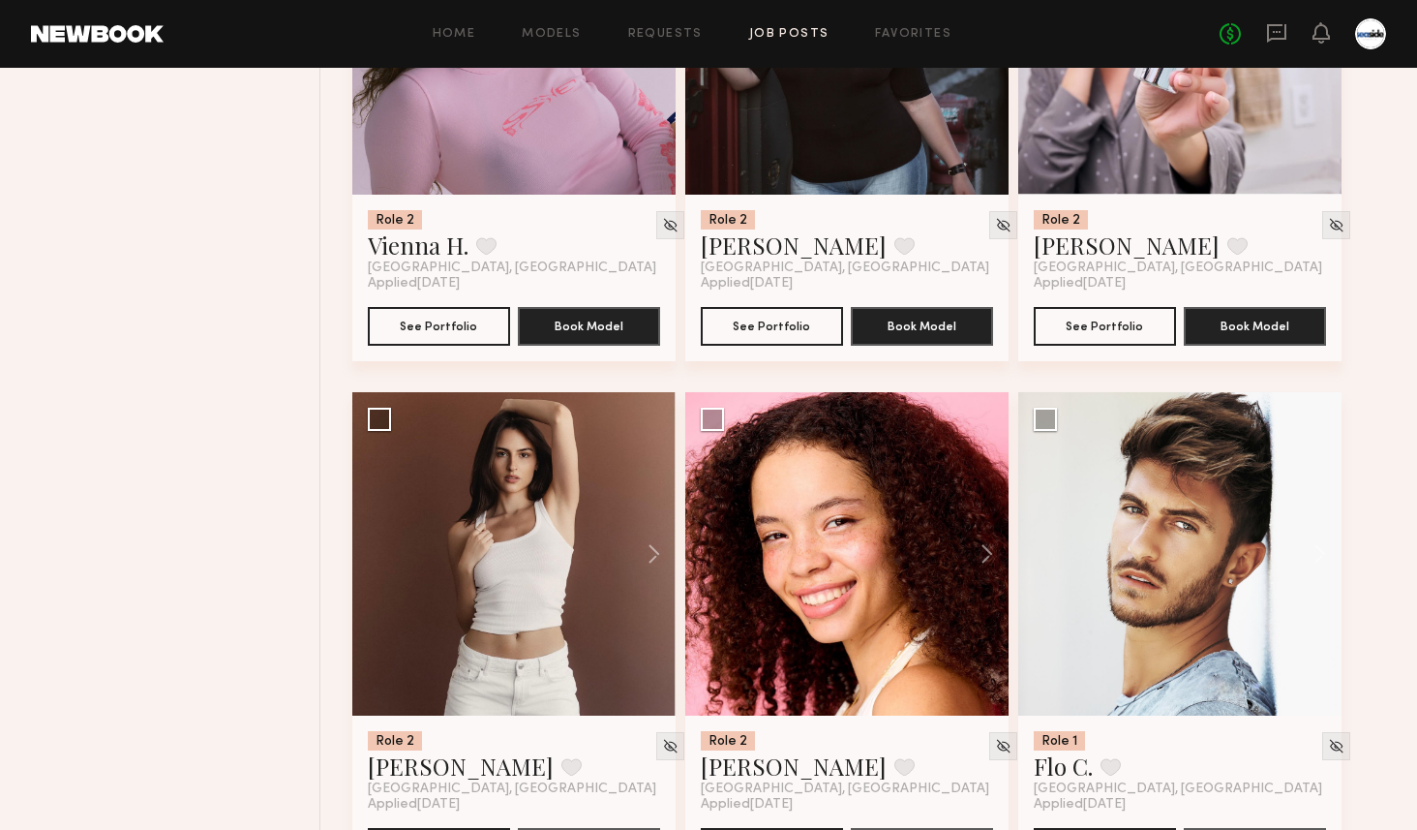
scroll to position [5795, 0]
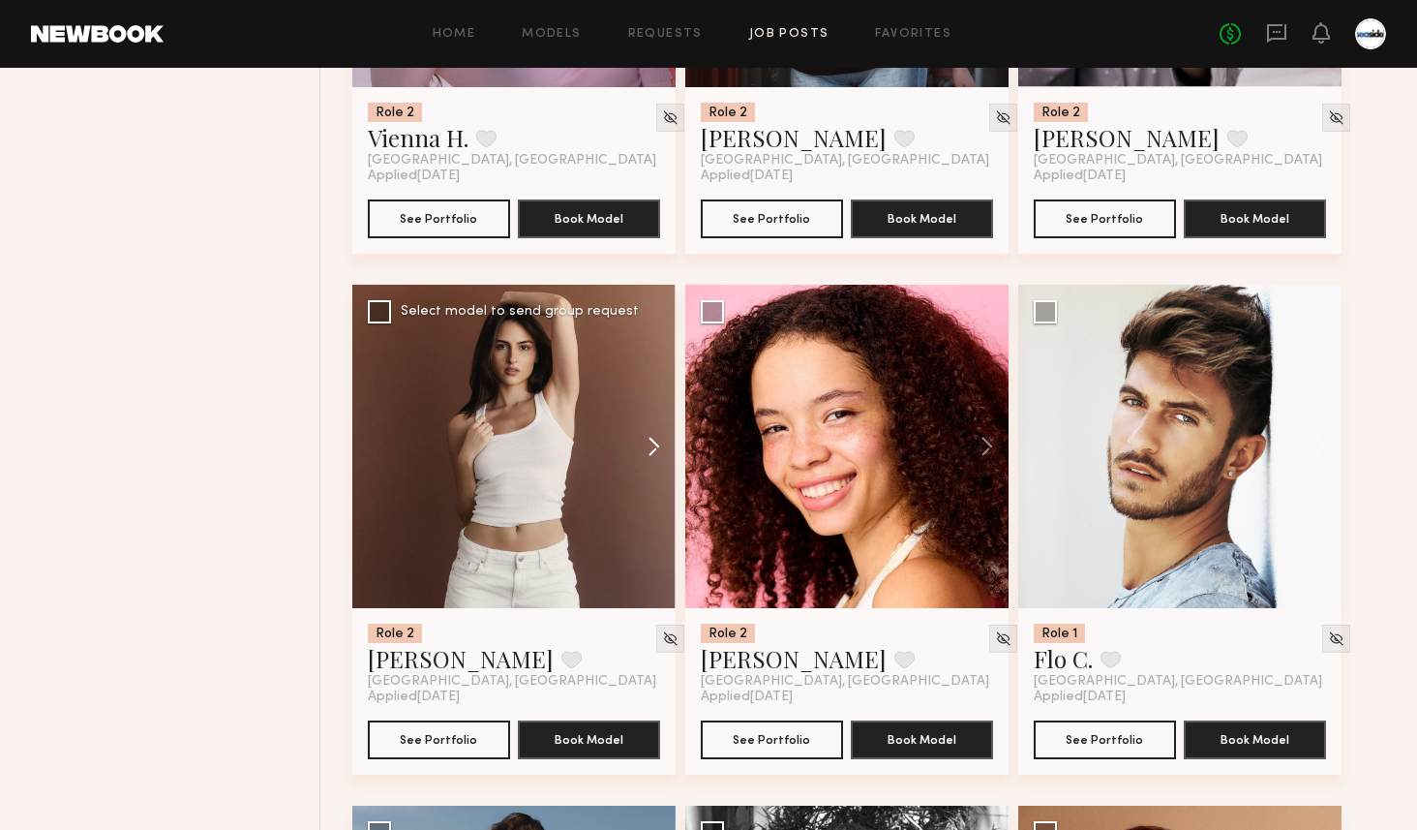
click at [642, 442] on button at bounding box center [645, 446] width 62 height 323
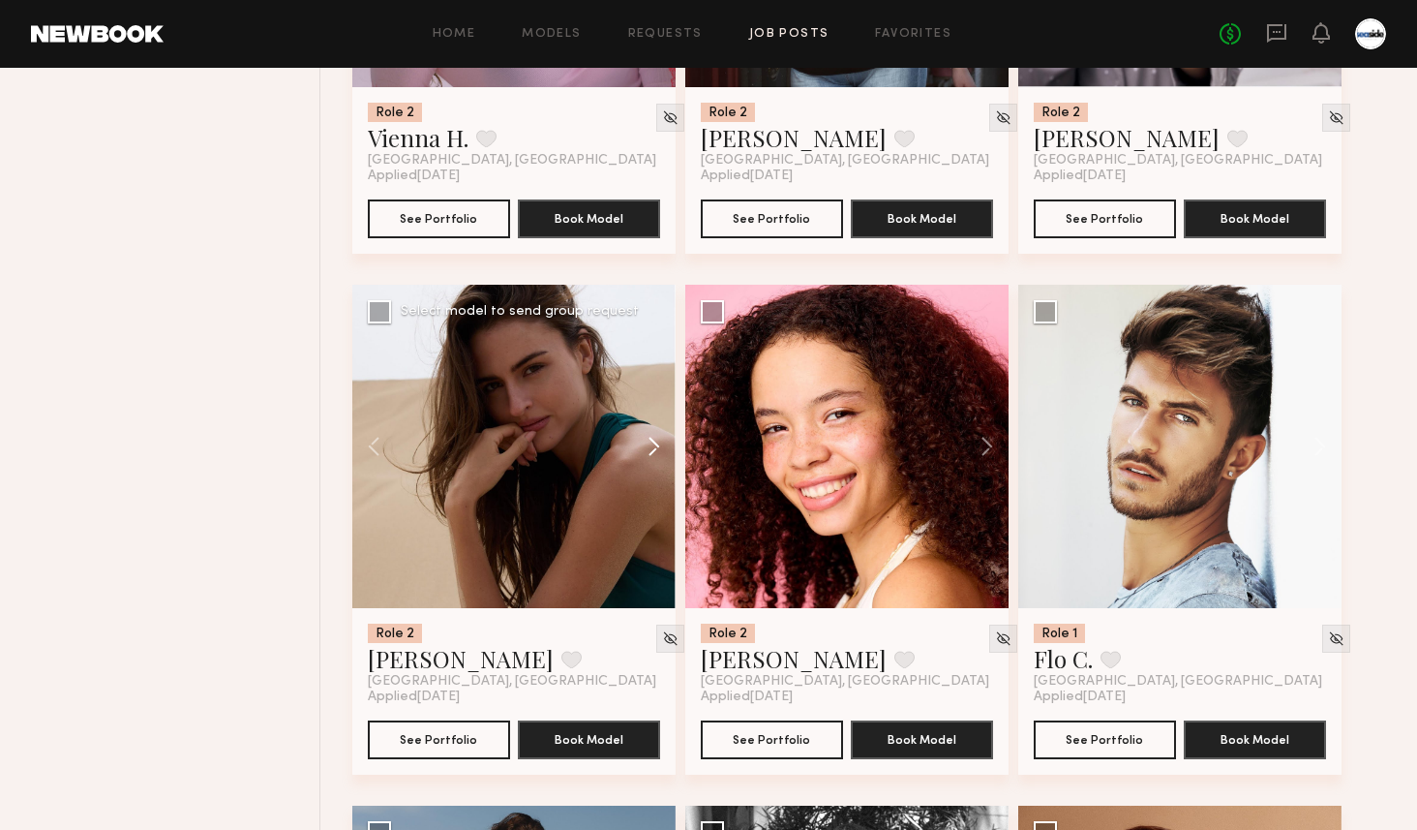
click at [642, 442] on button at bounding box center [645, 446] width 62 height 323
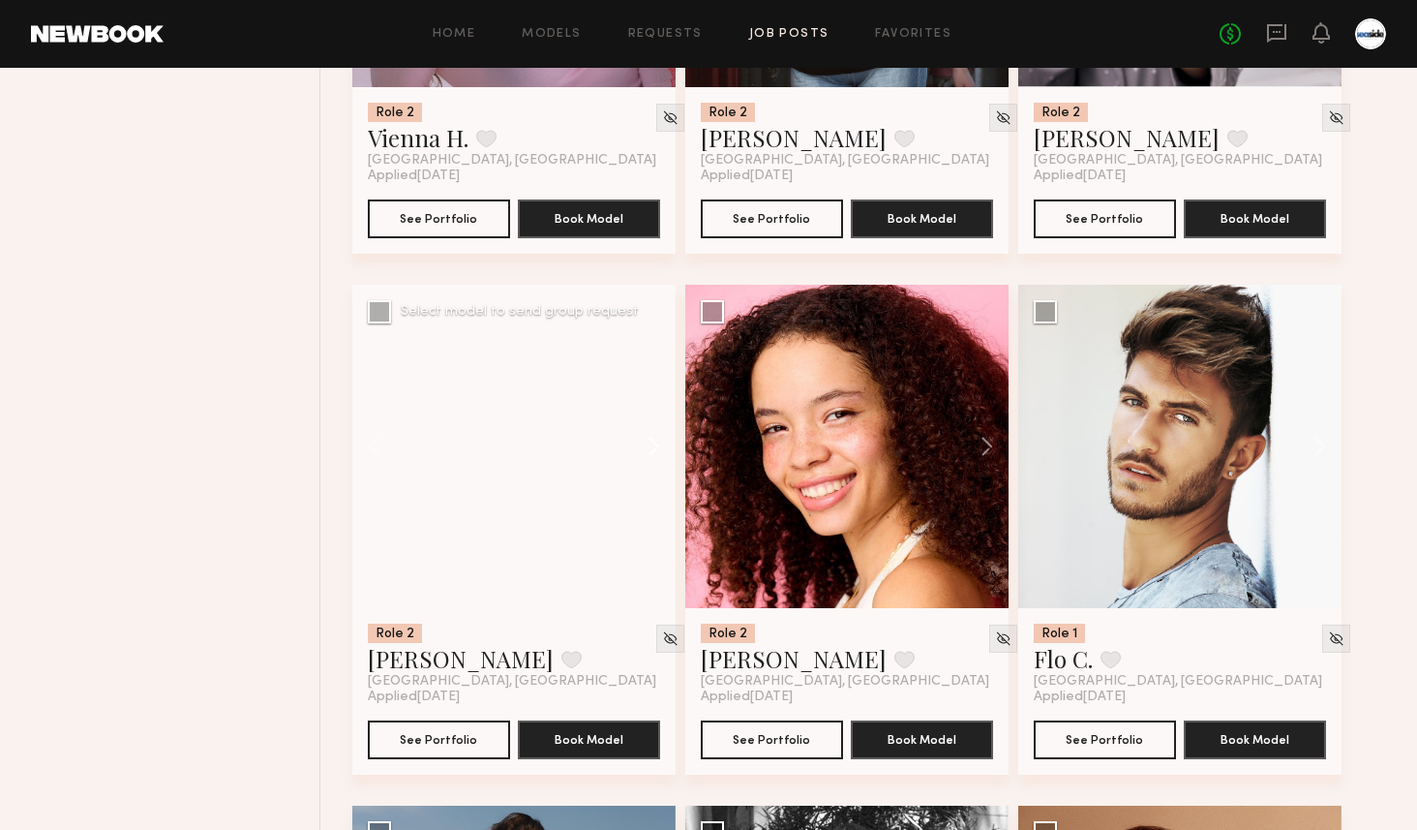
click at [642, 442] on button at bounding box center [645, 446] width 62 height 323
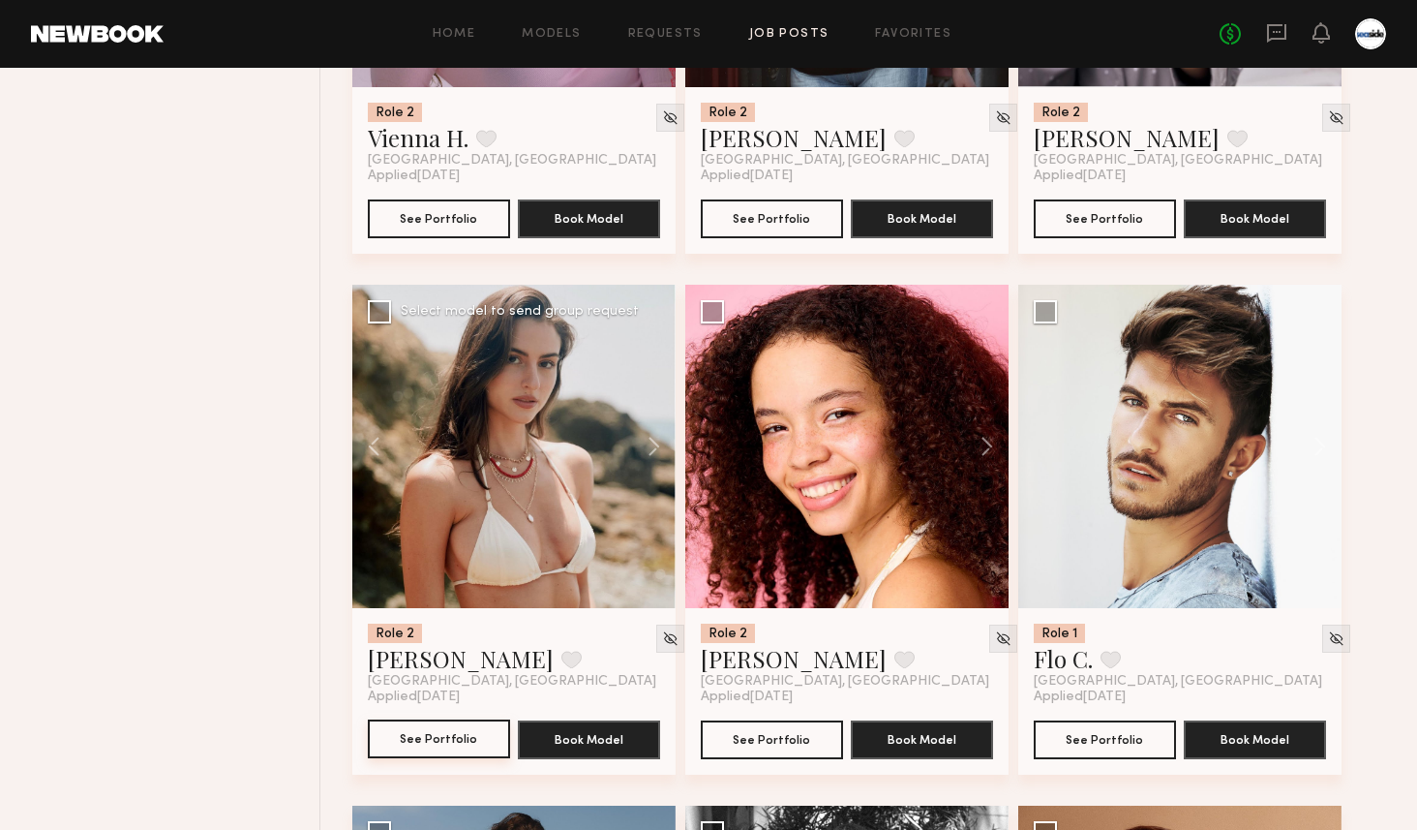
click at [449, 735] on button "See Portfolio" at bounding box center [439, 738] width 142 height 39
click at [988, 454] on button at bounding box center [978, 446] width 62 height 323
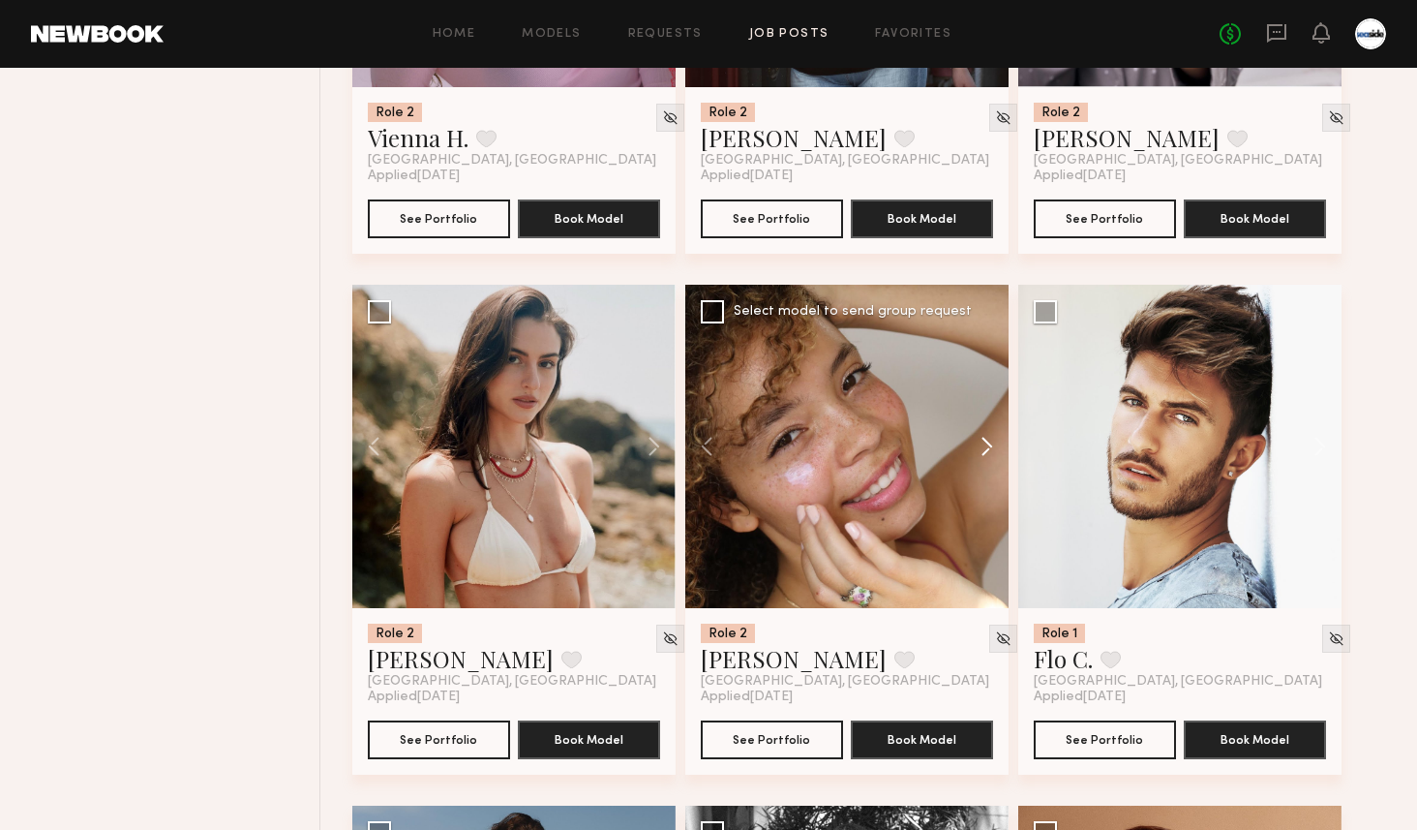
click at [988, 454] on button at bounding box center [978, 446] width 62 height 323
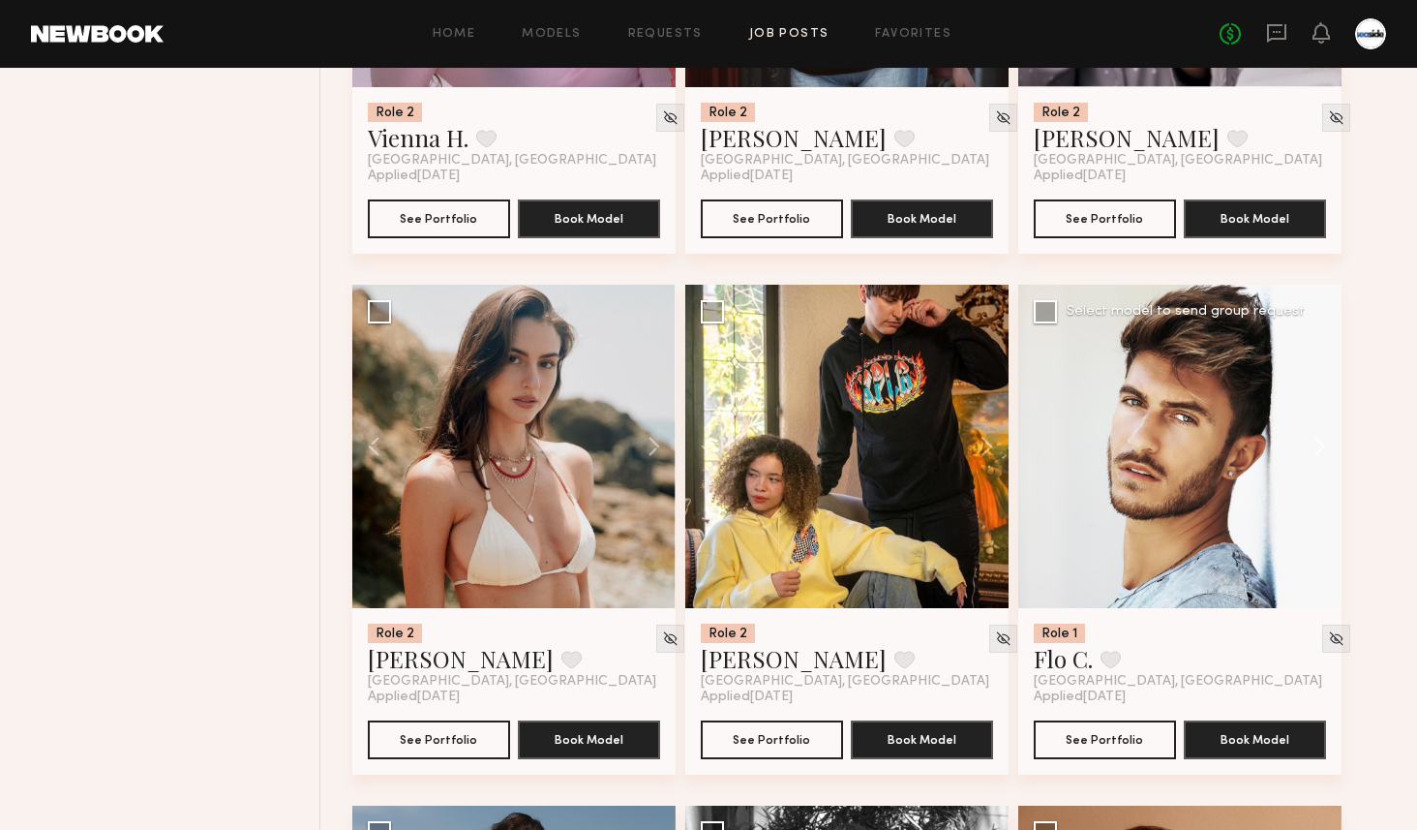
click at [1296, 444] on button at bounding box center [1311, 446] width 62 height 323
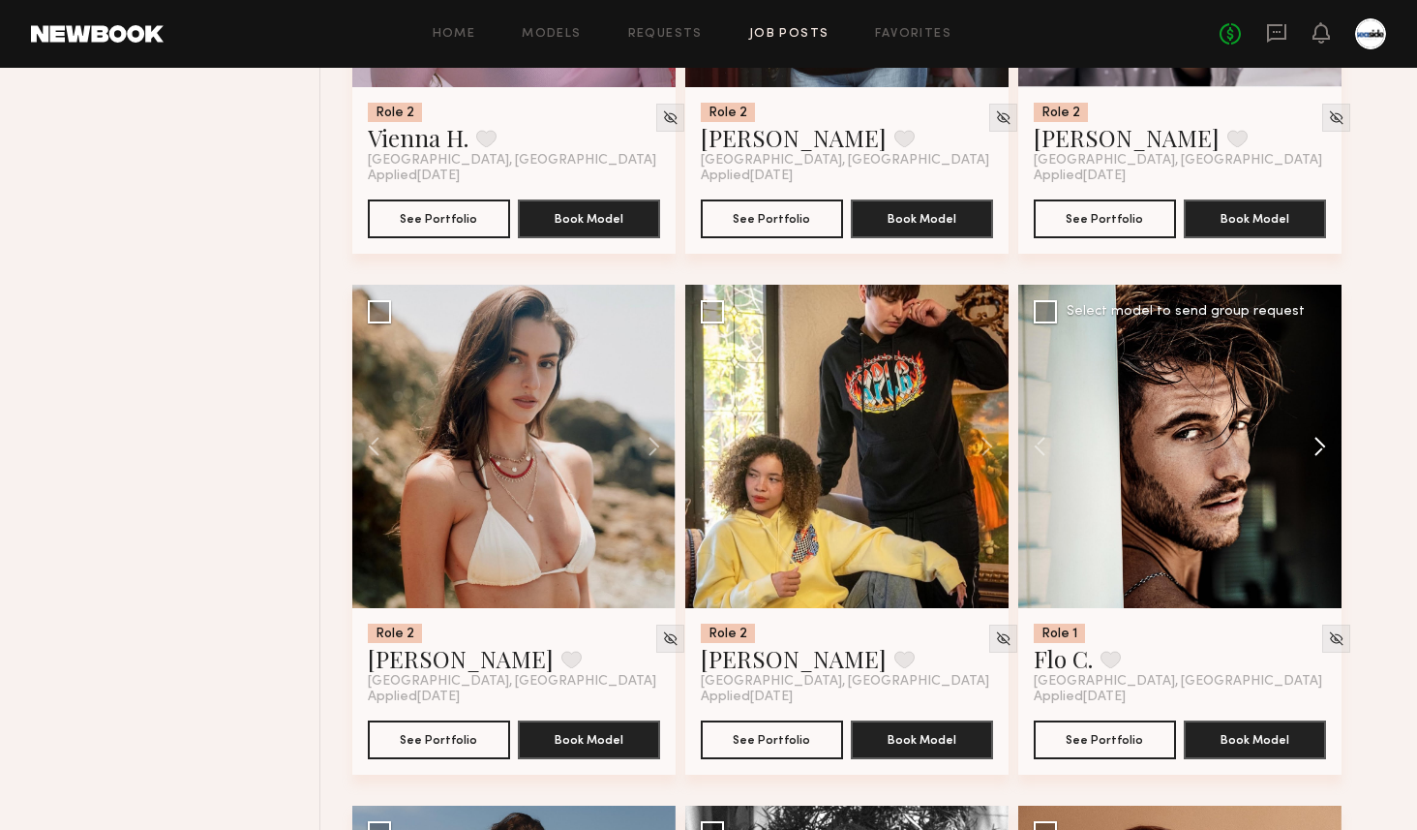
click at [1296, 444] on button at bounding box center [1311, 446] width 62 height 323
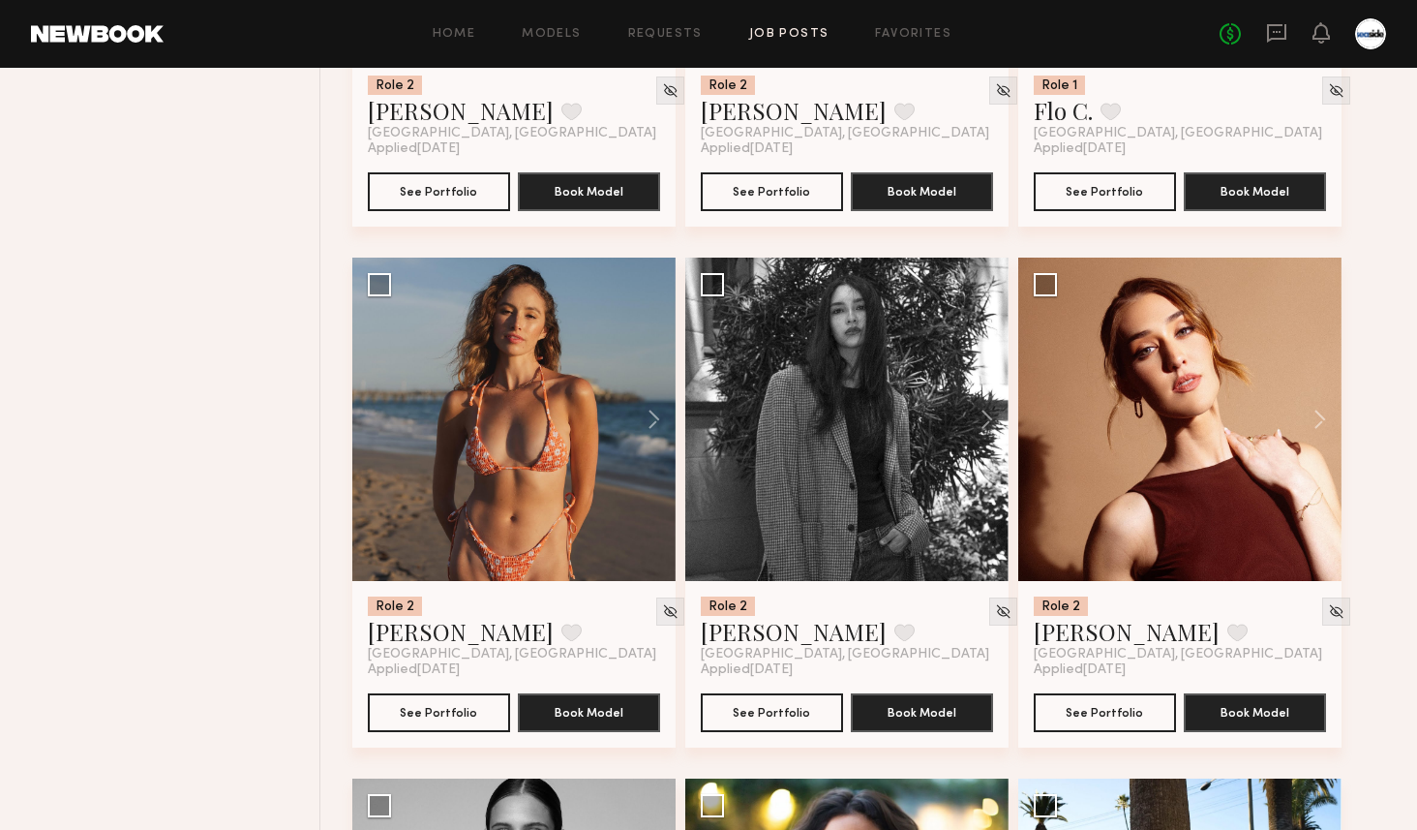
scroll to position [6342, 0]
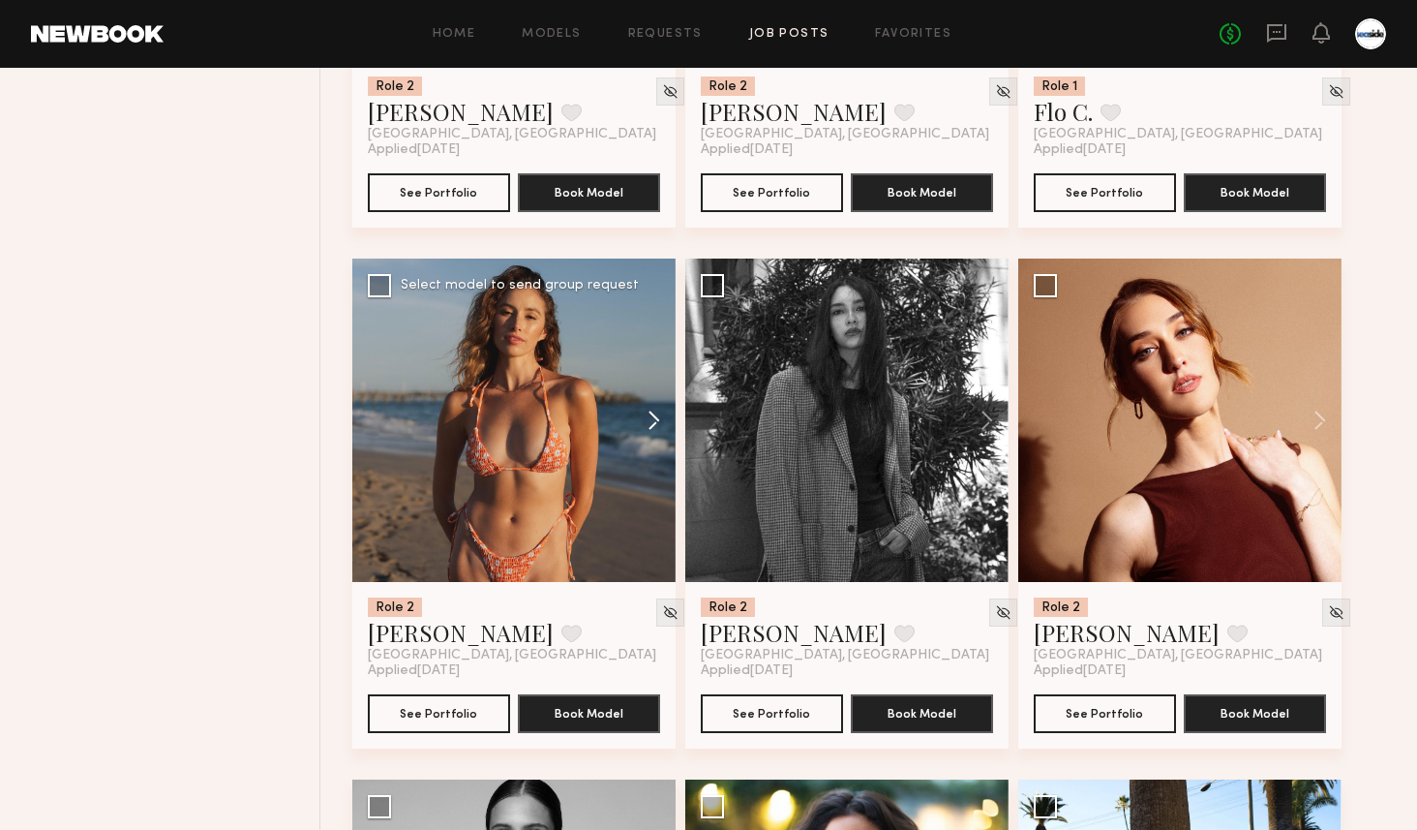
click at [641, 424] on button at bounding box center [645, 419] width 62 height 323
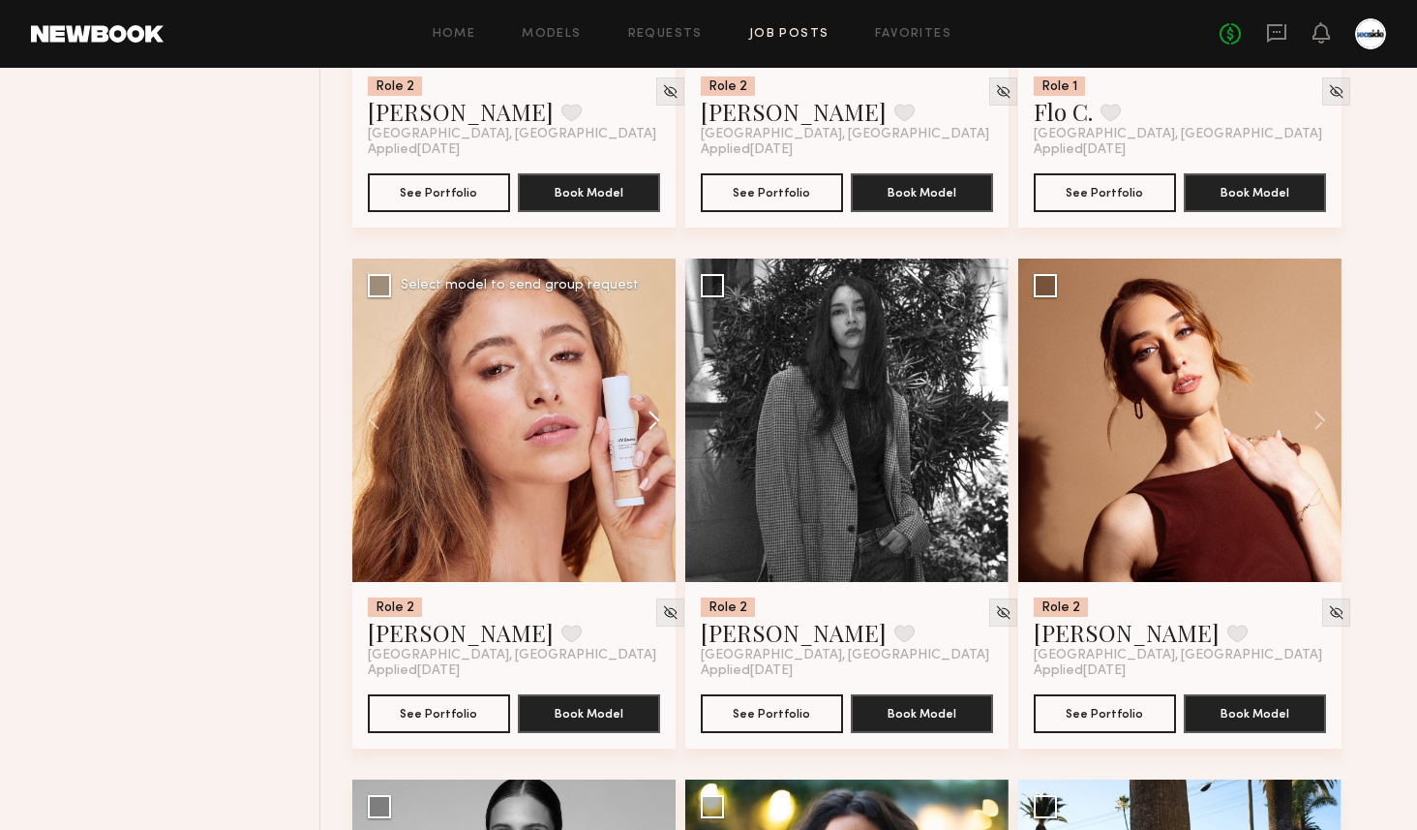
click at [641, 424] on button at bounding box center [645, 419] width 62 height 323
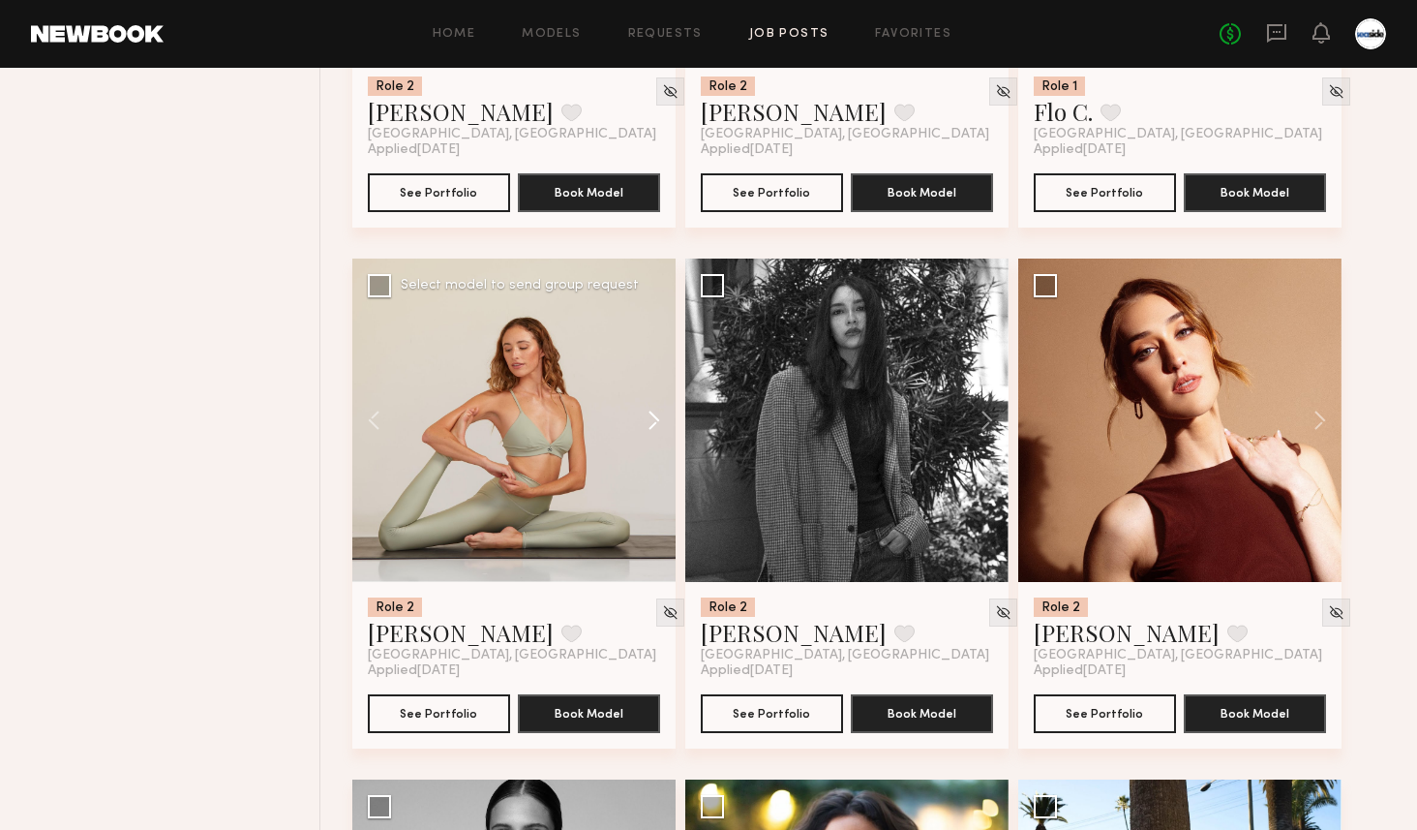
click at [641, 424] on button at bounding box center [645, 419] width 62 height 323
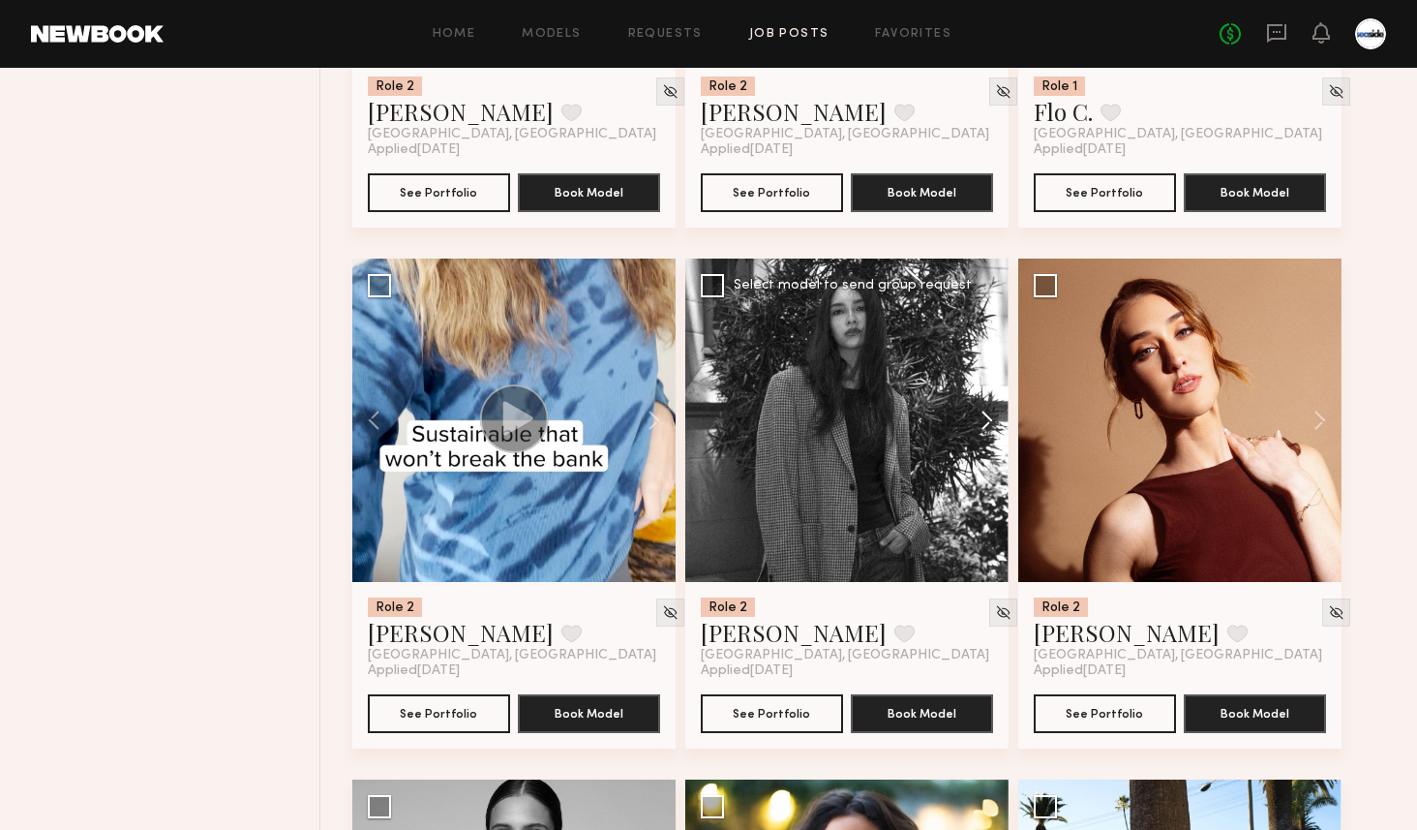
click at [995, 433] on button at bounding box center [978, 419] width 62 height 323
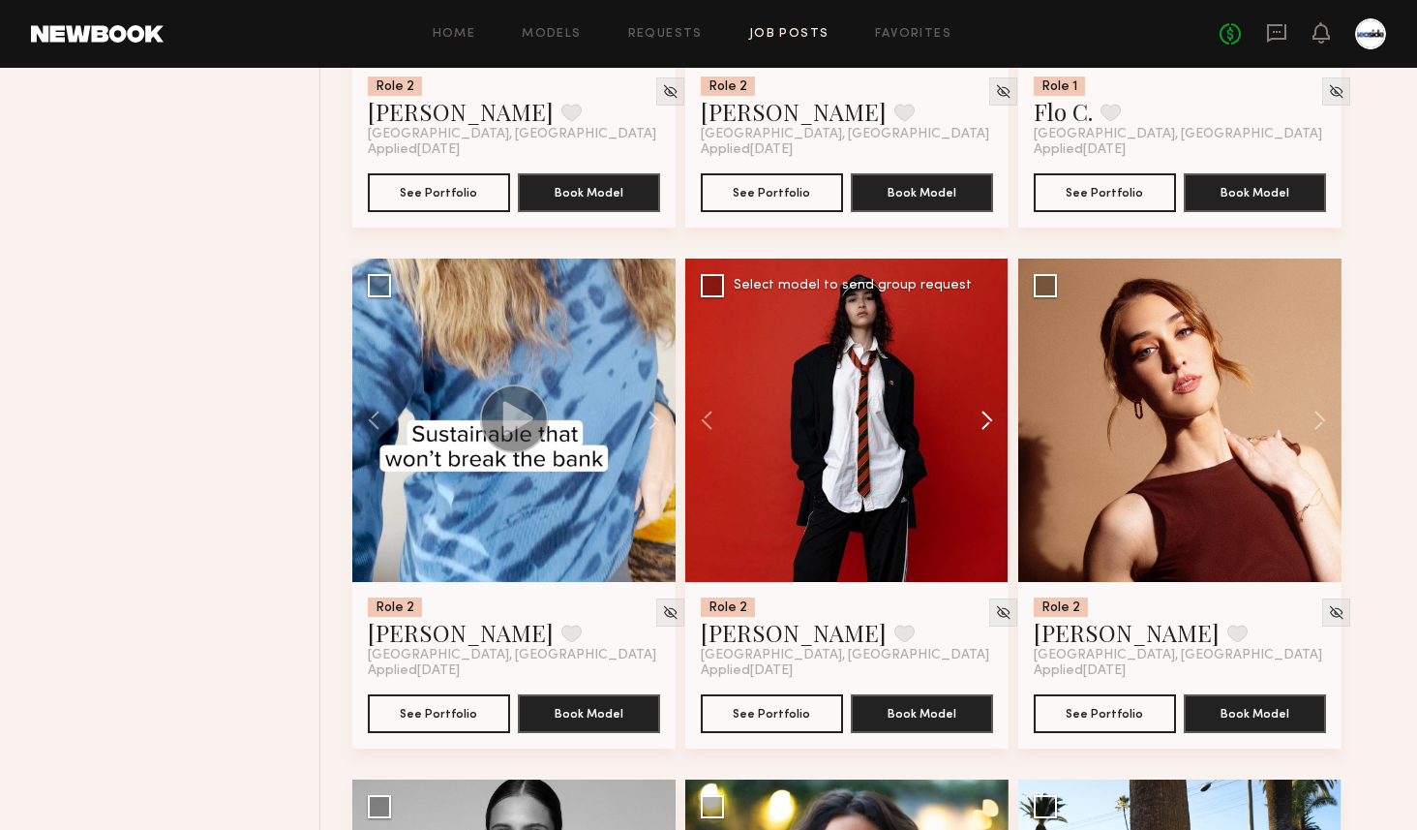
click at [995, 433] on button at bounding box center [978, 419] width 62 height 323
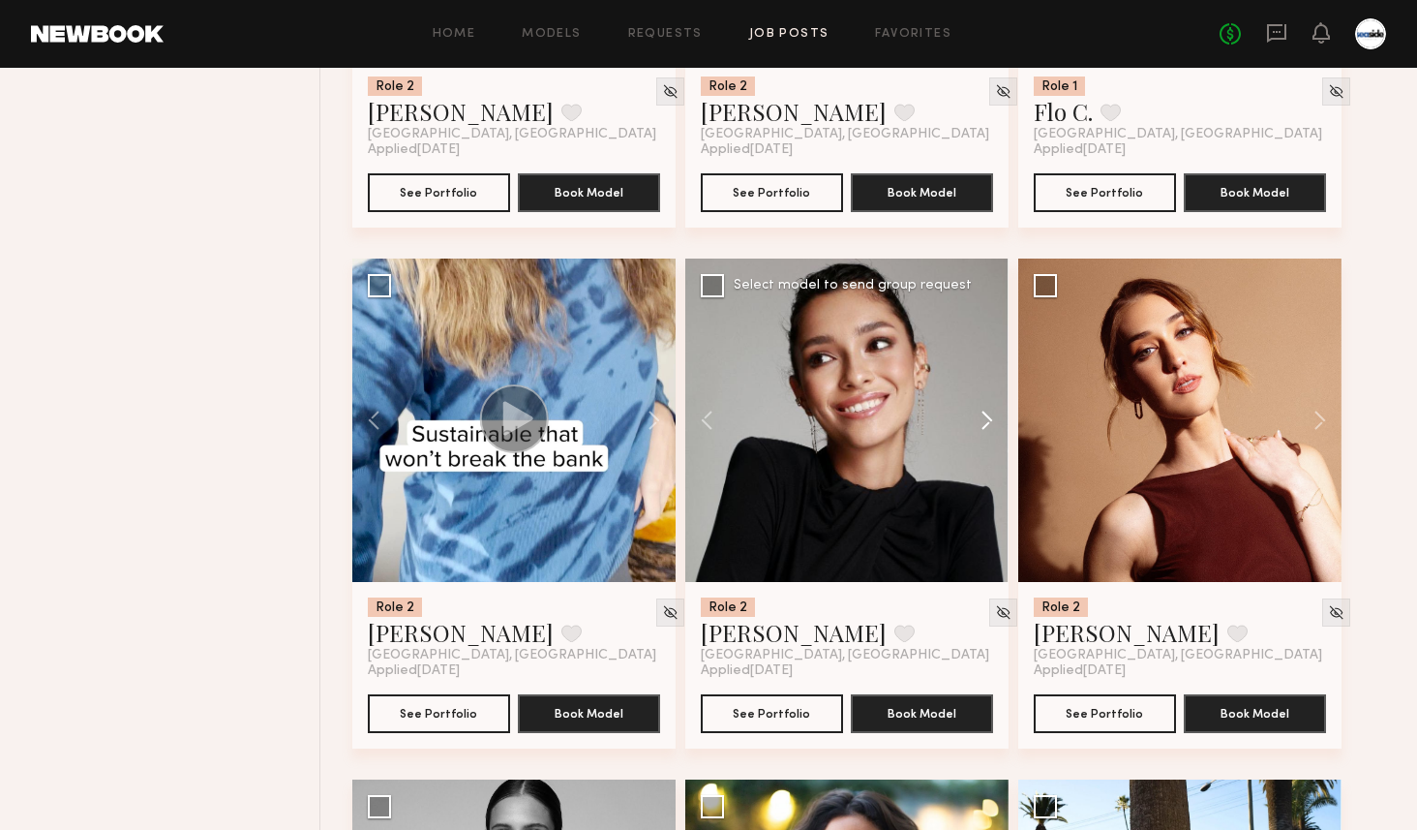
click at [995, 433] on button at bounding box center [978, 419] width 62 height 323
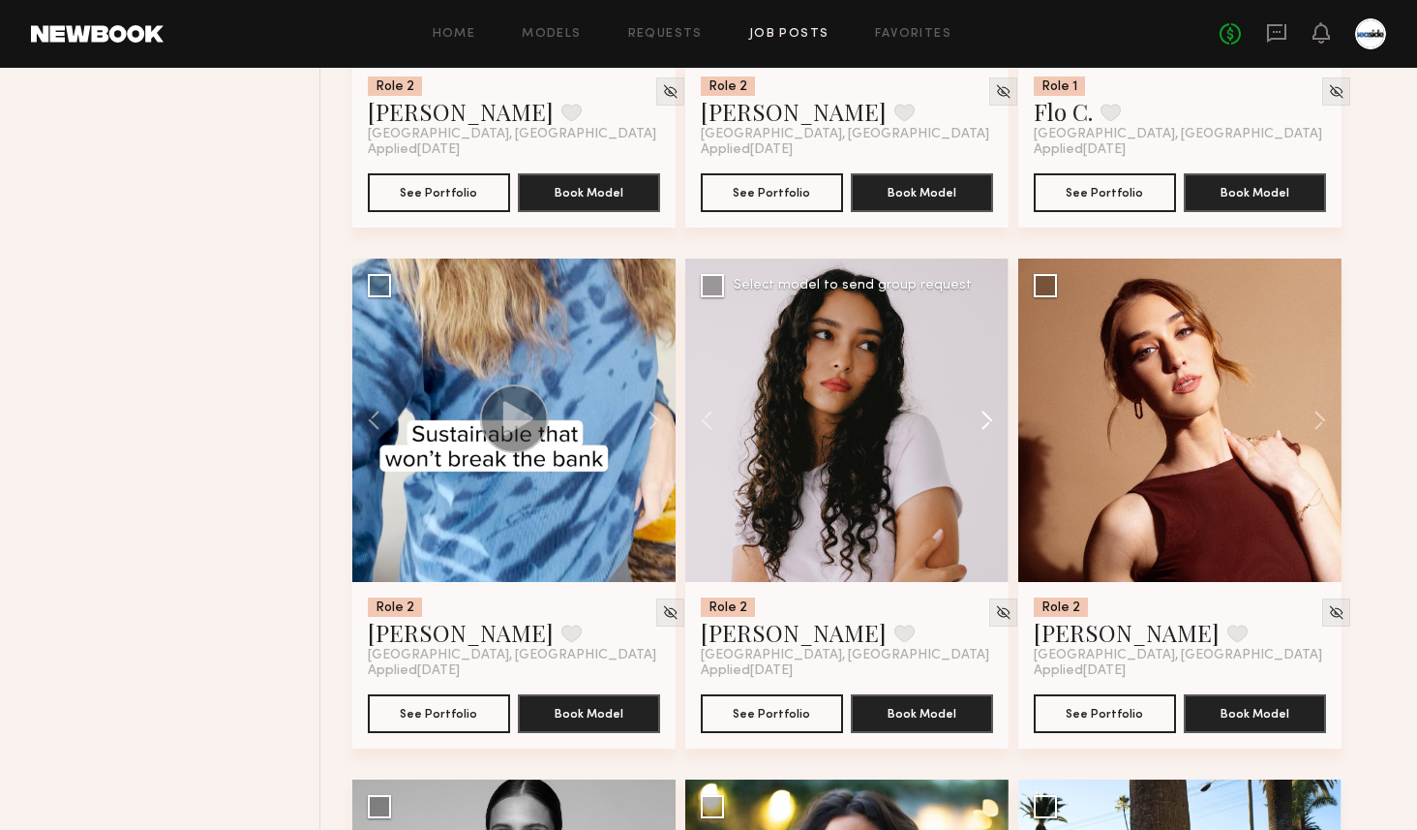
click at [995, 433] on button at bounding box center [978, 419] width 62 height 323
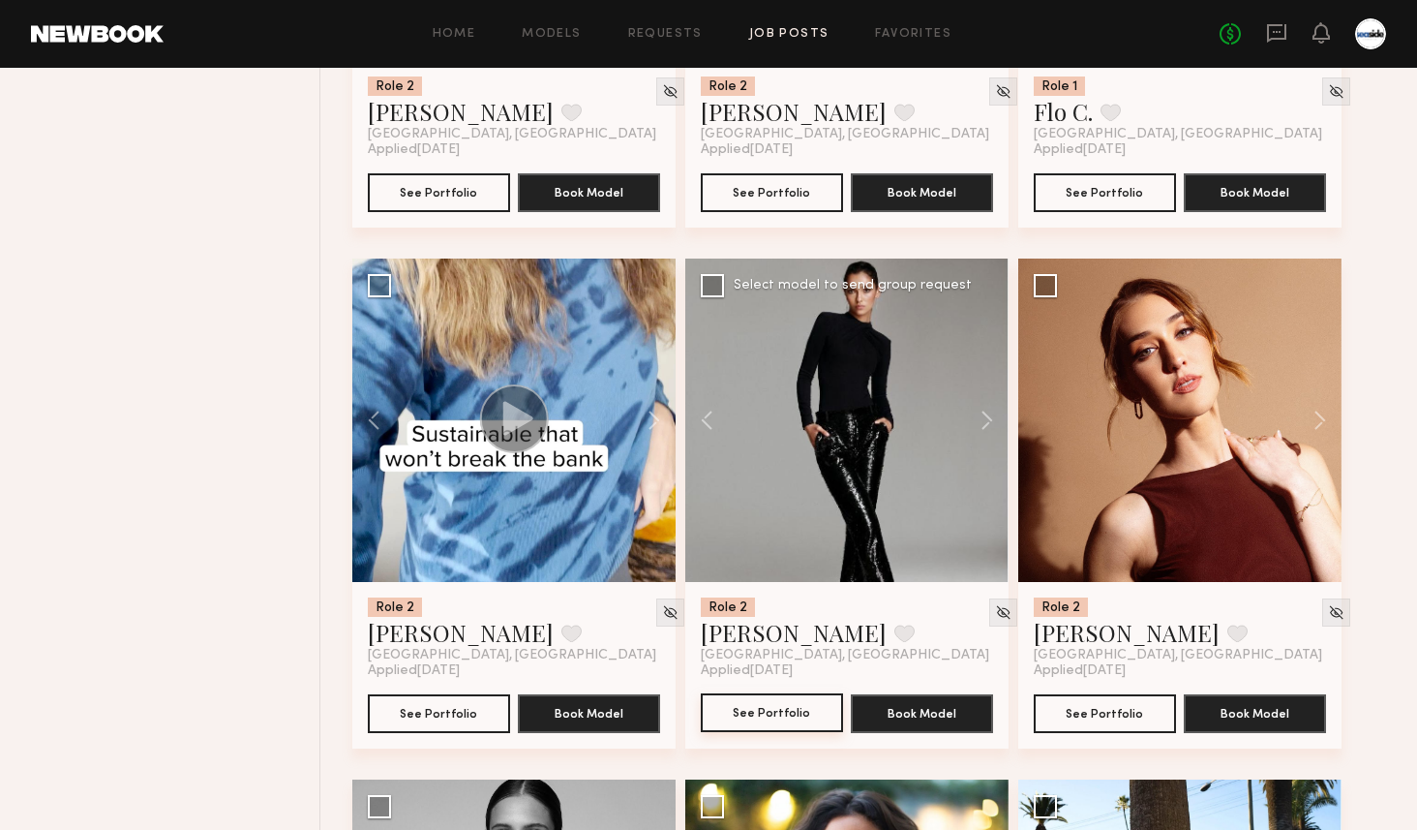
click at [737, 723] on button "See Portfolio" at bounding box center [772, 712] width 142 height 39
click at [437, 713] on button "See Portfolio" at bounding box center [439, 712] width 142 height 39
click at [1302, 429] on button at bounding box center [1311, 419] width 62 height 323
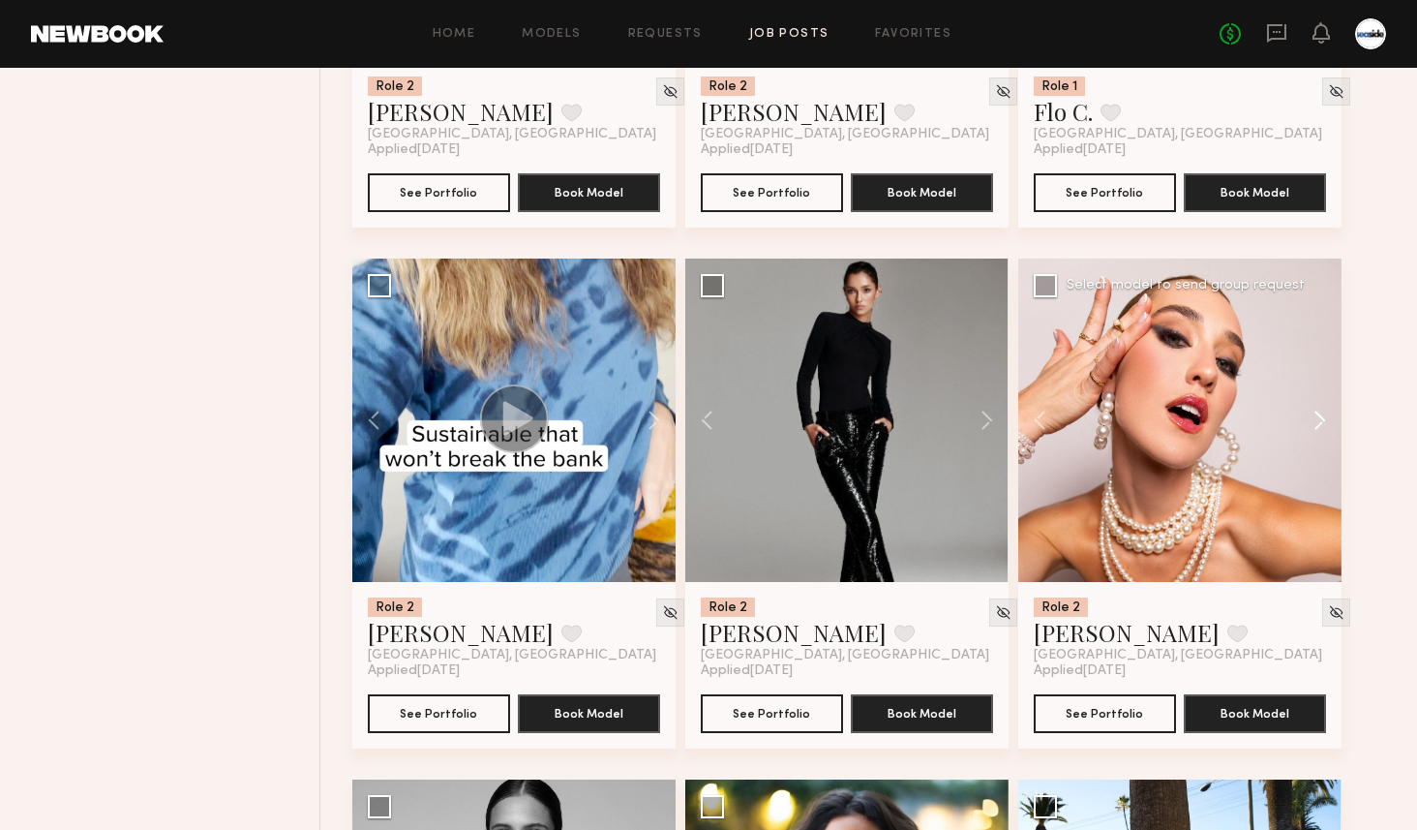
click at [1302, 429] on button at bounding box center [1311, 419] width 62 height 323
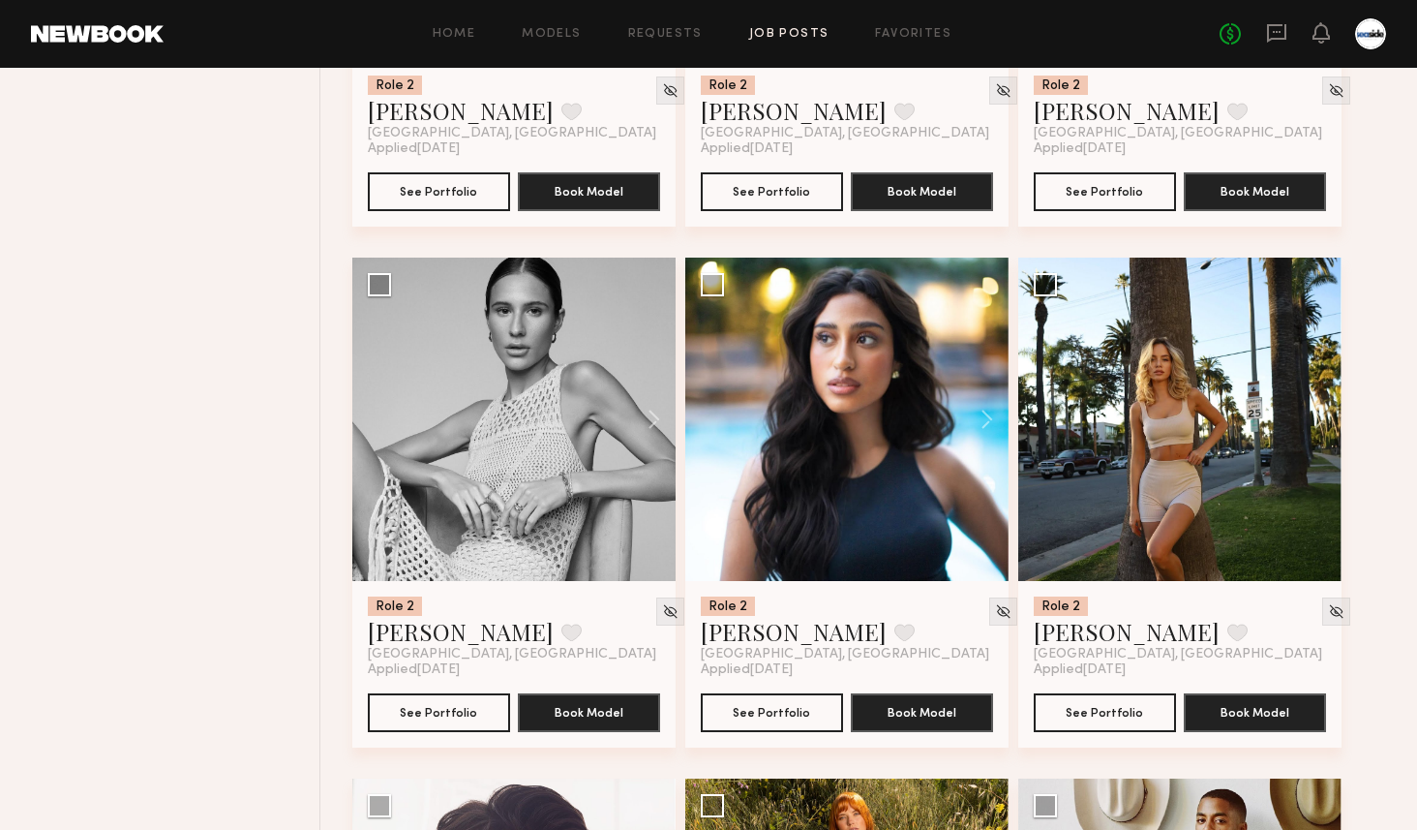
scroll to position [6872, 0]
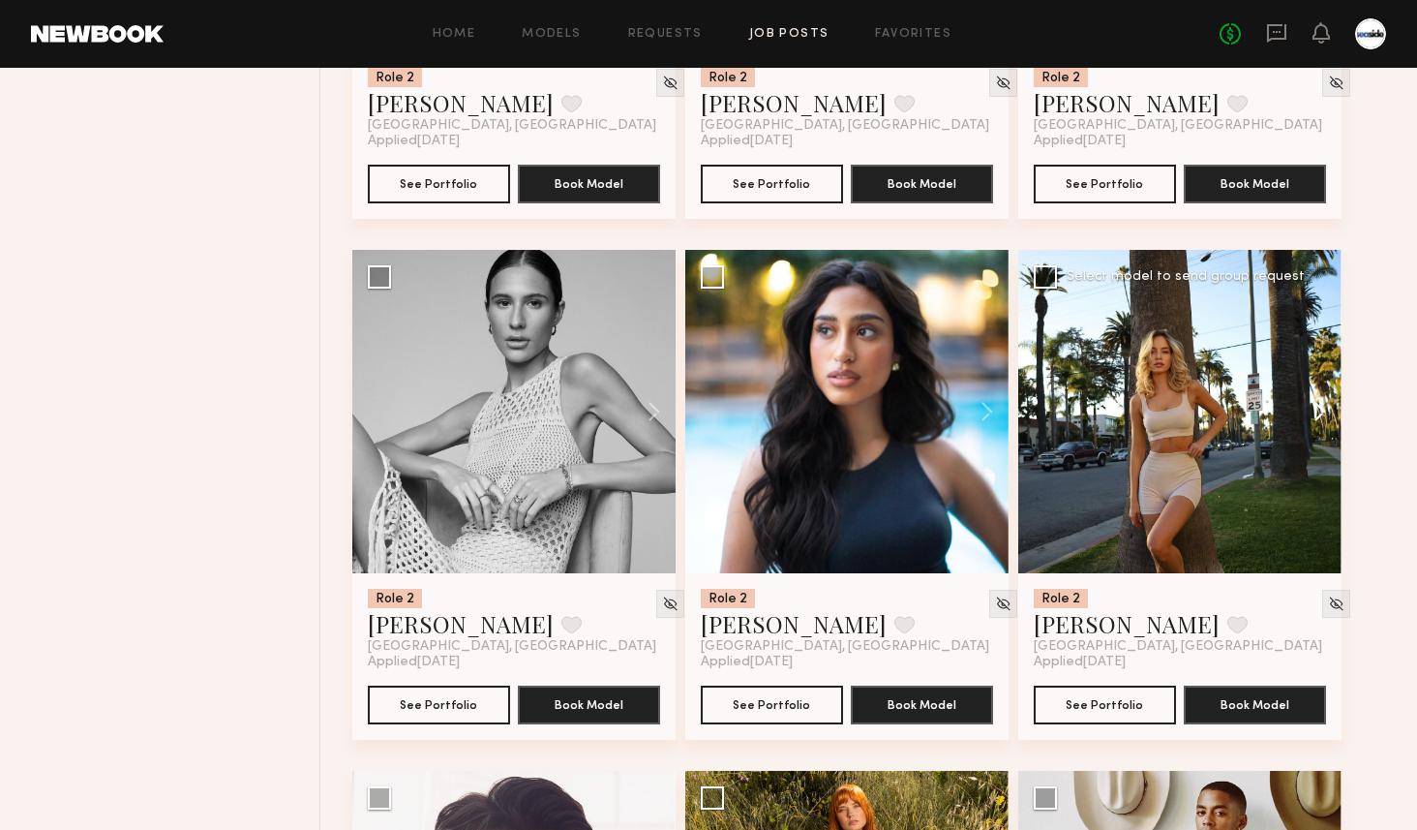
click at [1322, 426] on button at bounding box center [1311, 411] width 62 height 323
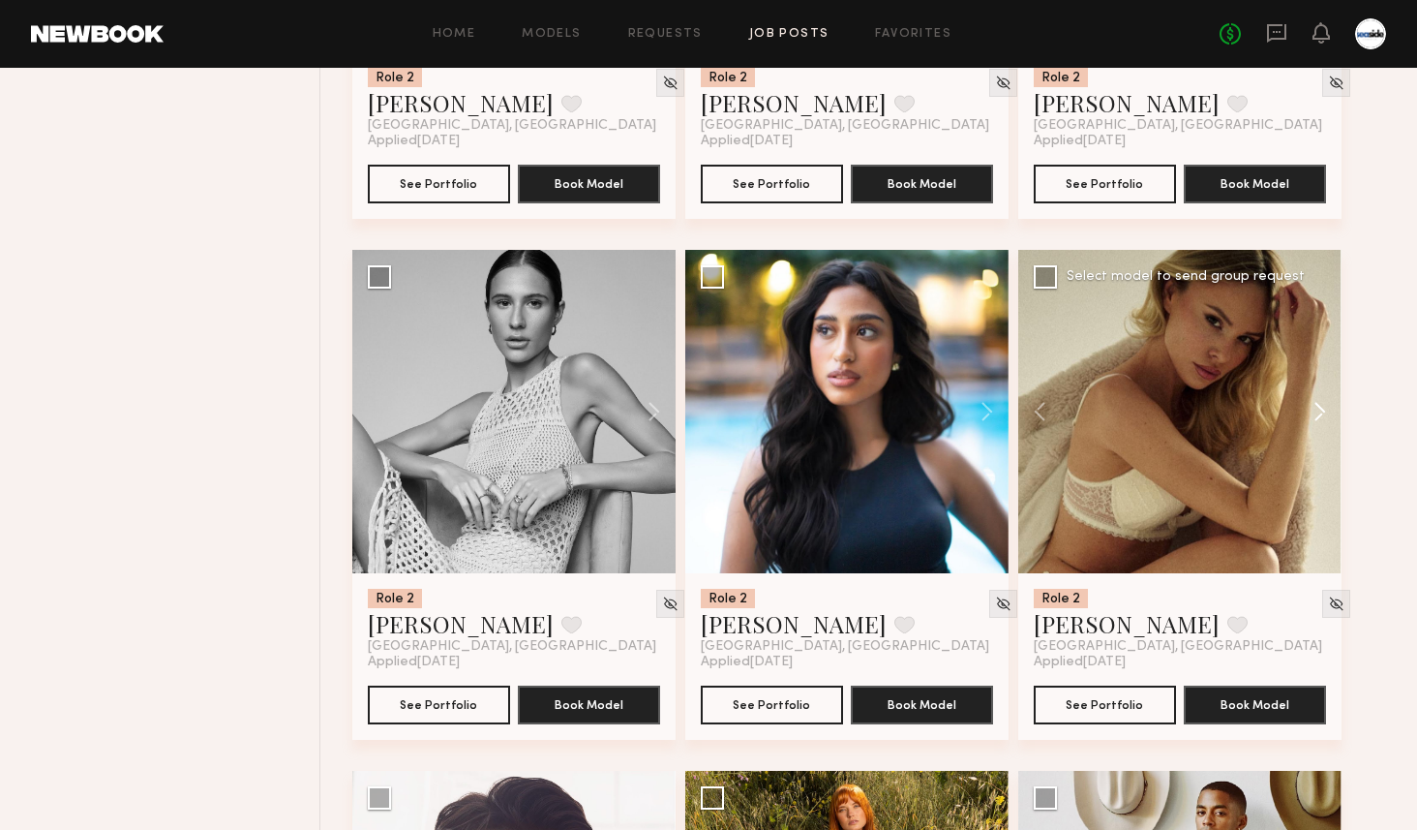
click at [1322, 426] on button at bounding box center [1311, 411] width 62 height 323
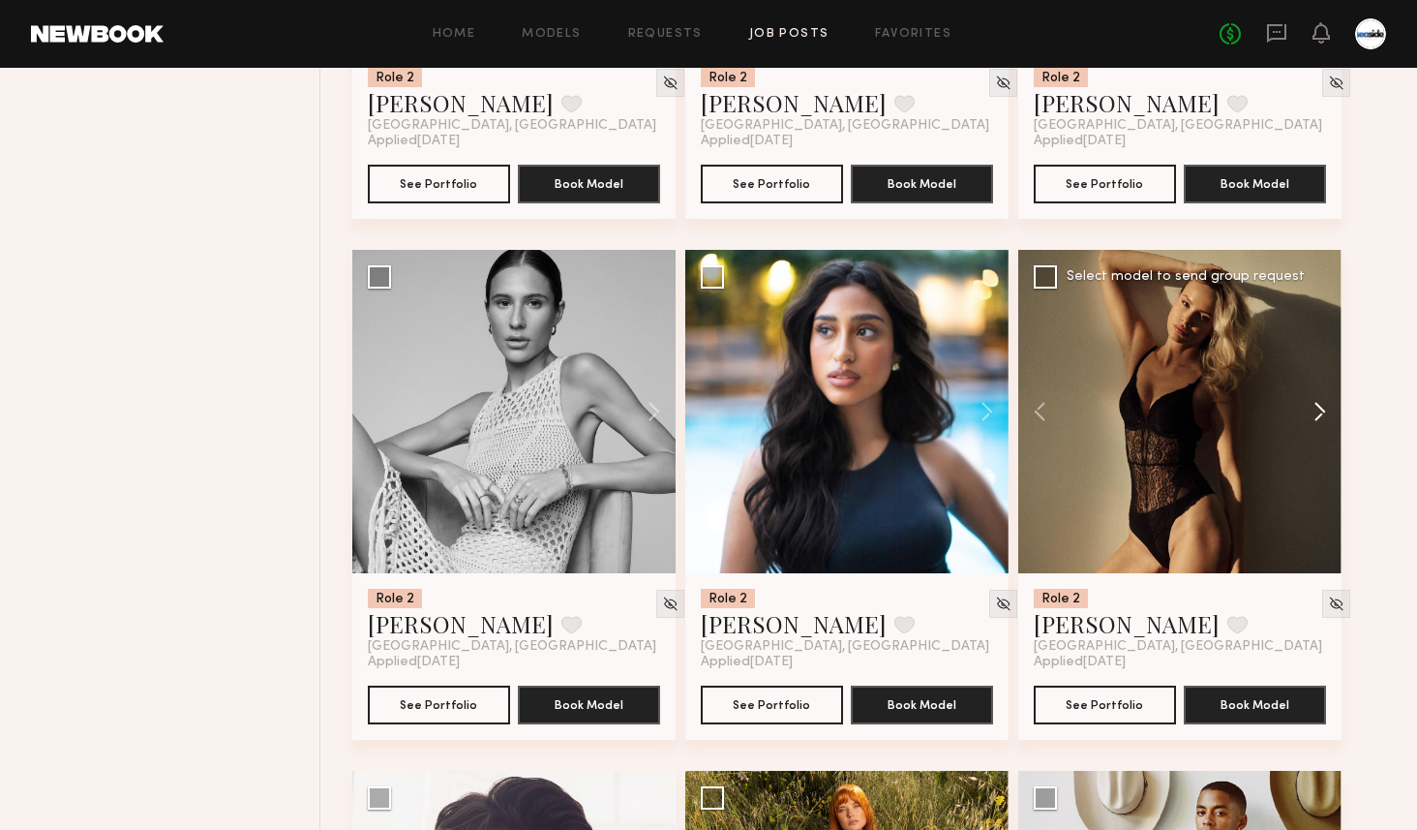
click at [1322, 426] on button at bounding box center [1311, 411] width 62 height 323
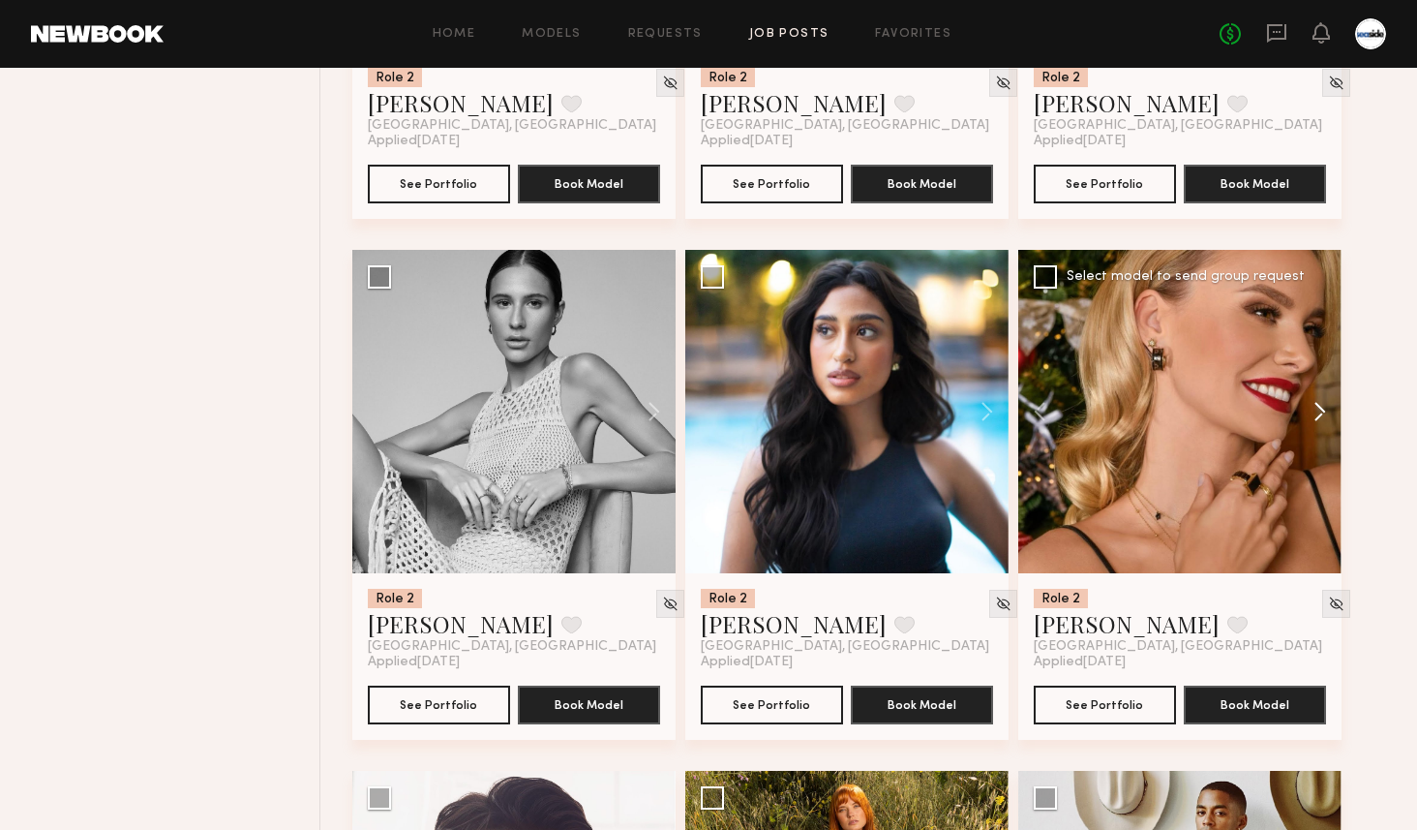
click at [1322, 426] on button at bounding box center [1311, 411] width 62 height 323
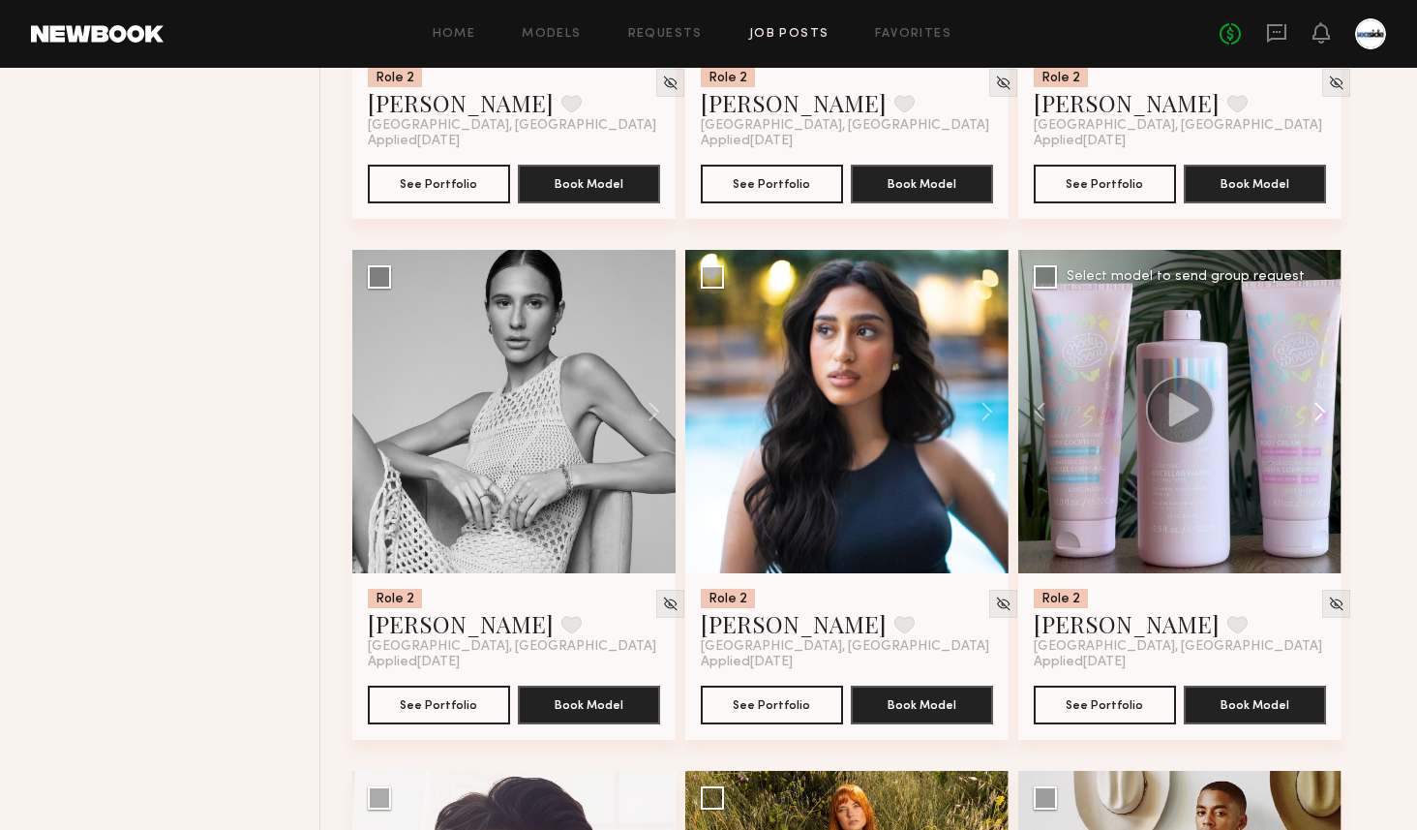
click at [1322, 426] on button at bounding box center [1311, 411] width 62 height 323
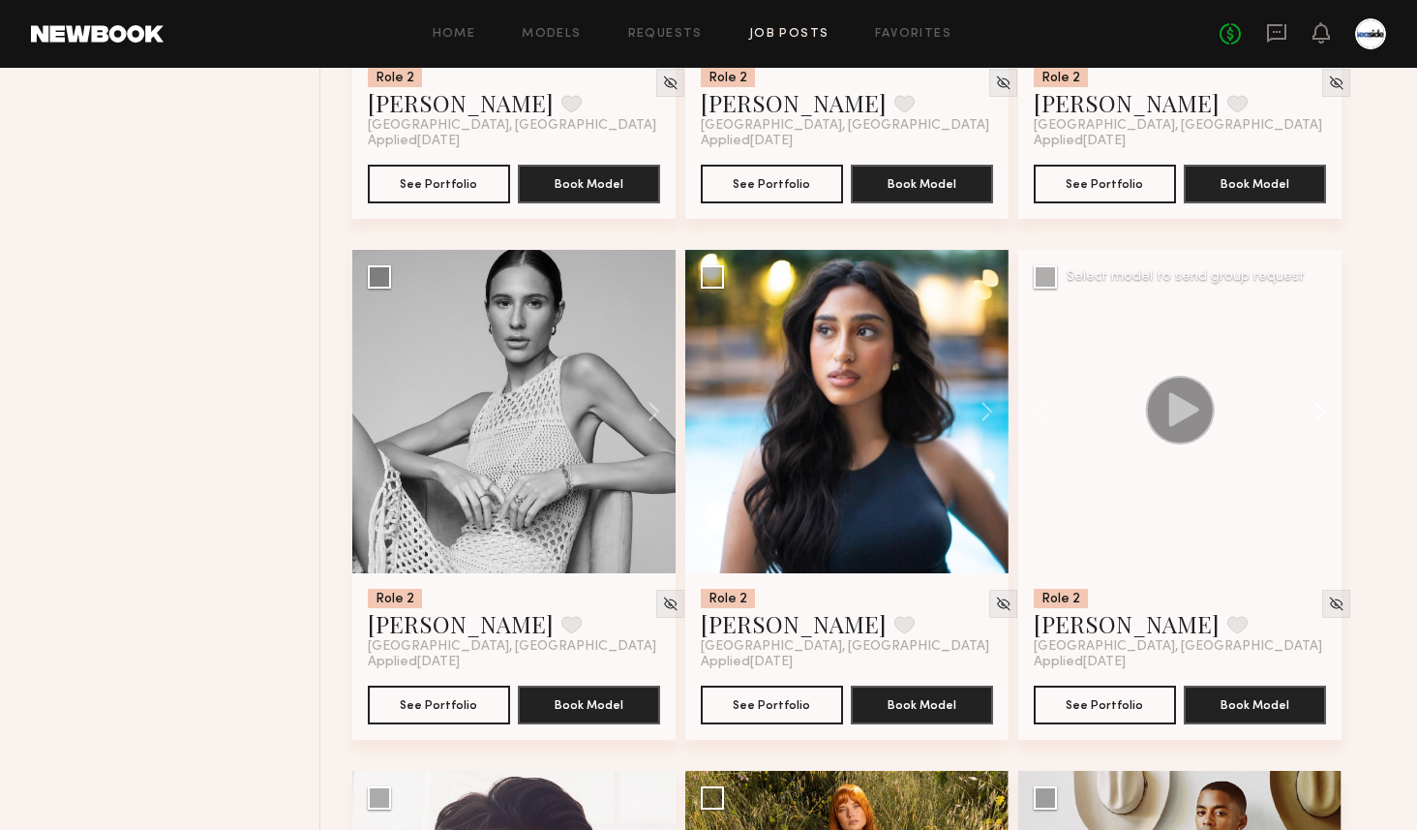
click at [1322, 426] on button at bounding box center [1311, 411] width 62 height 323
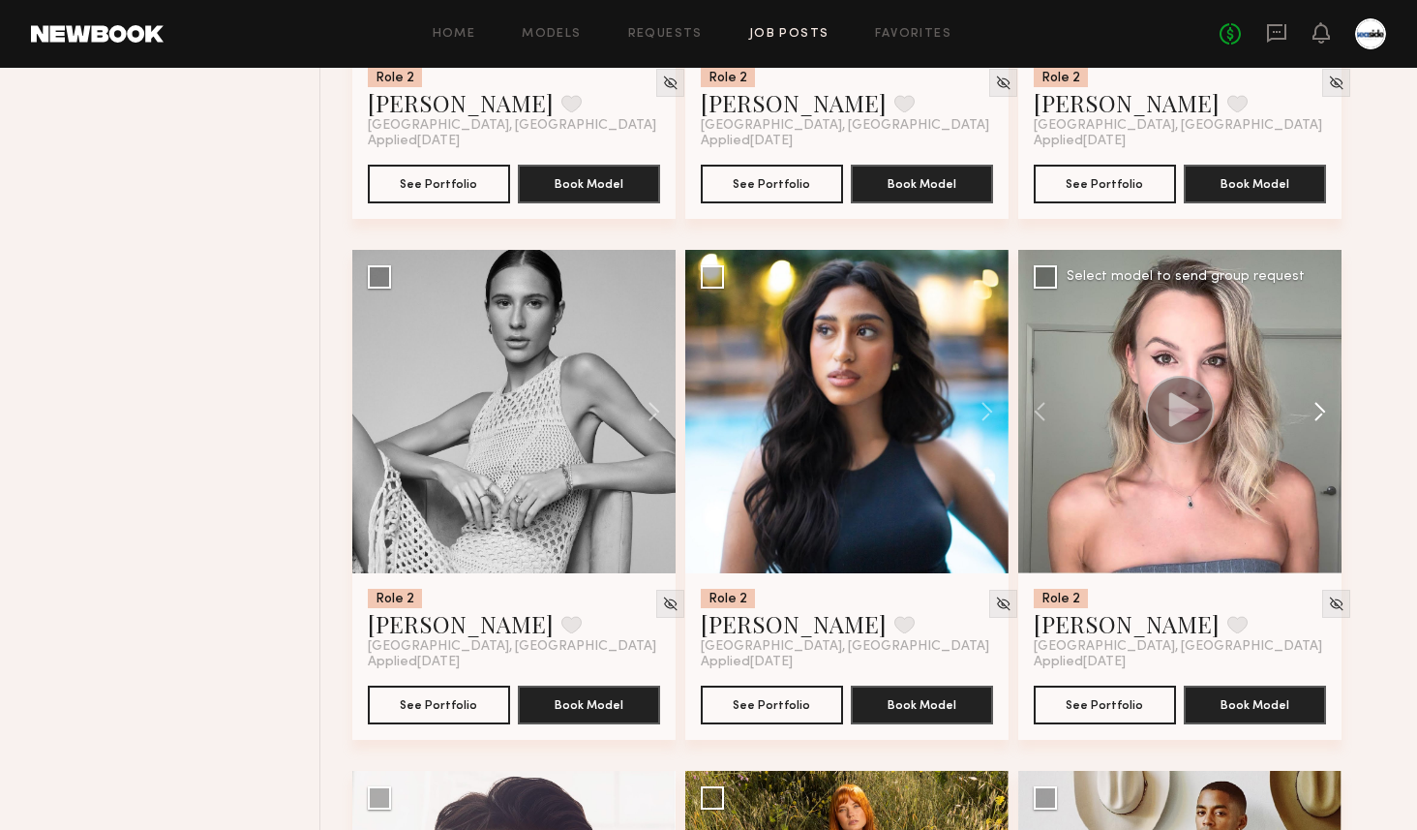
click at [1322, 426] on button at bounding box center [1311, 411] width 62 height 323
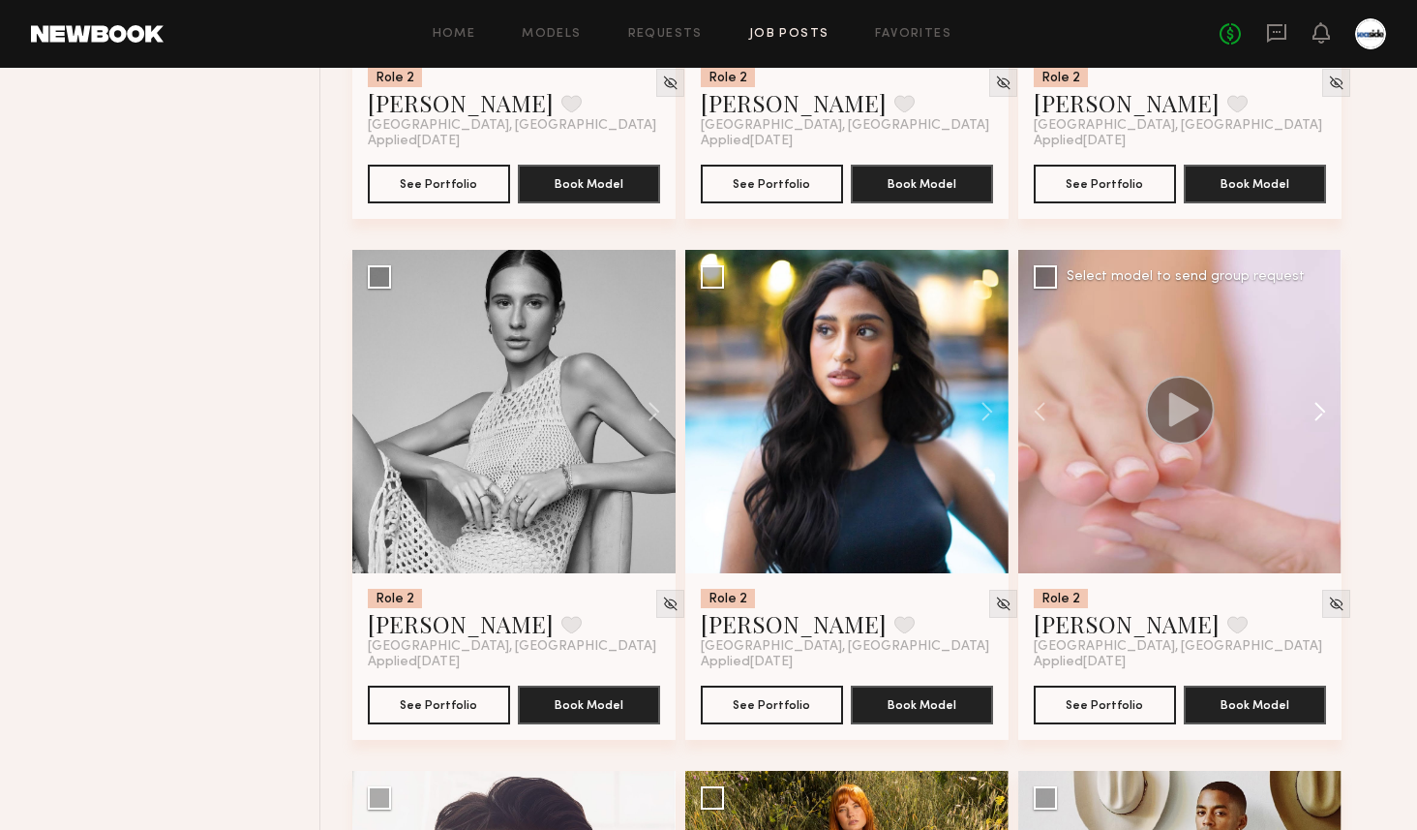
click at [1322, 426] on button at bounding box center [1311, 411] width 62 height 323
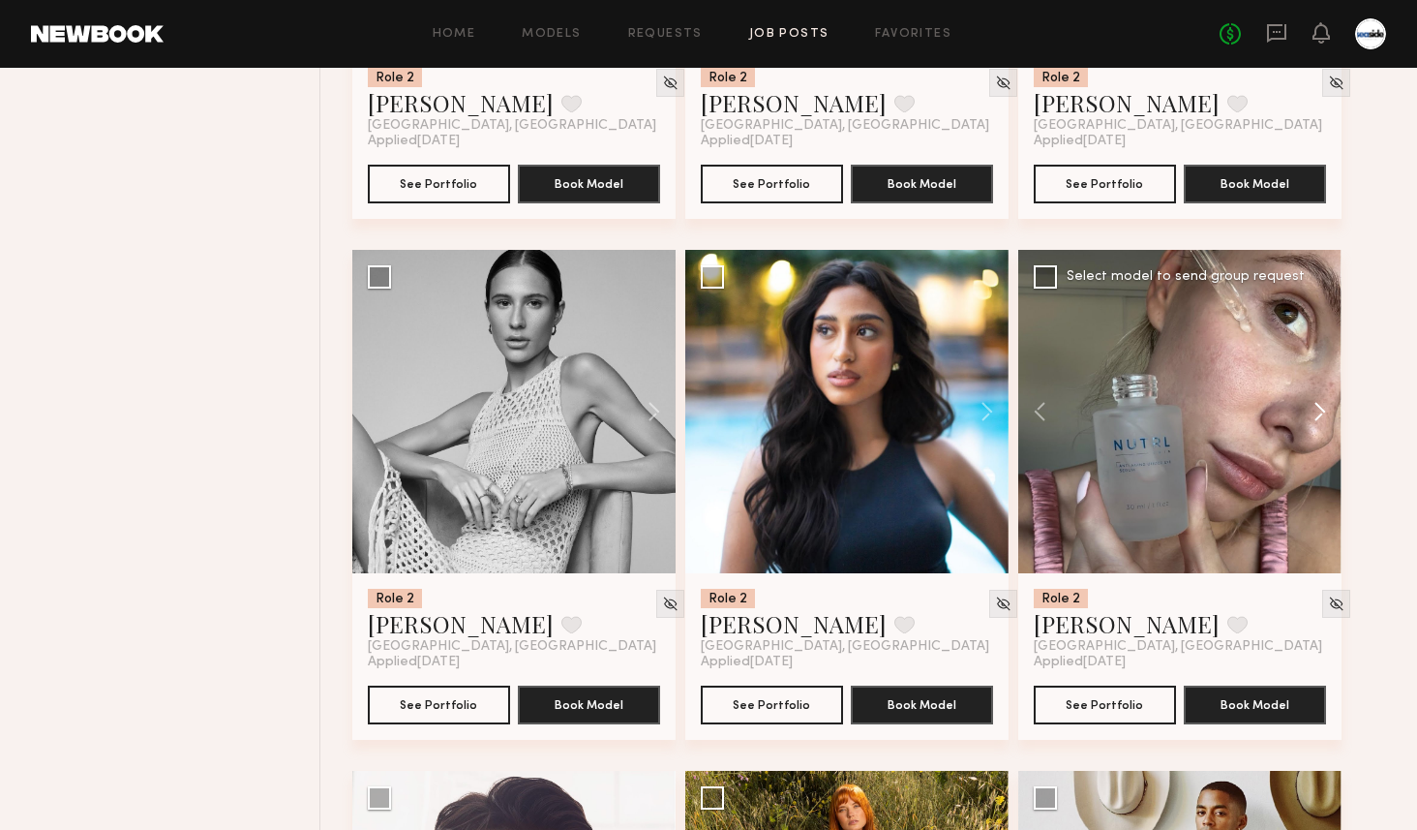
click at [1322, 426] on button at bounding box center [1311, 411] width 62 height 323
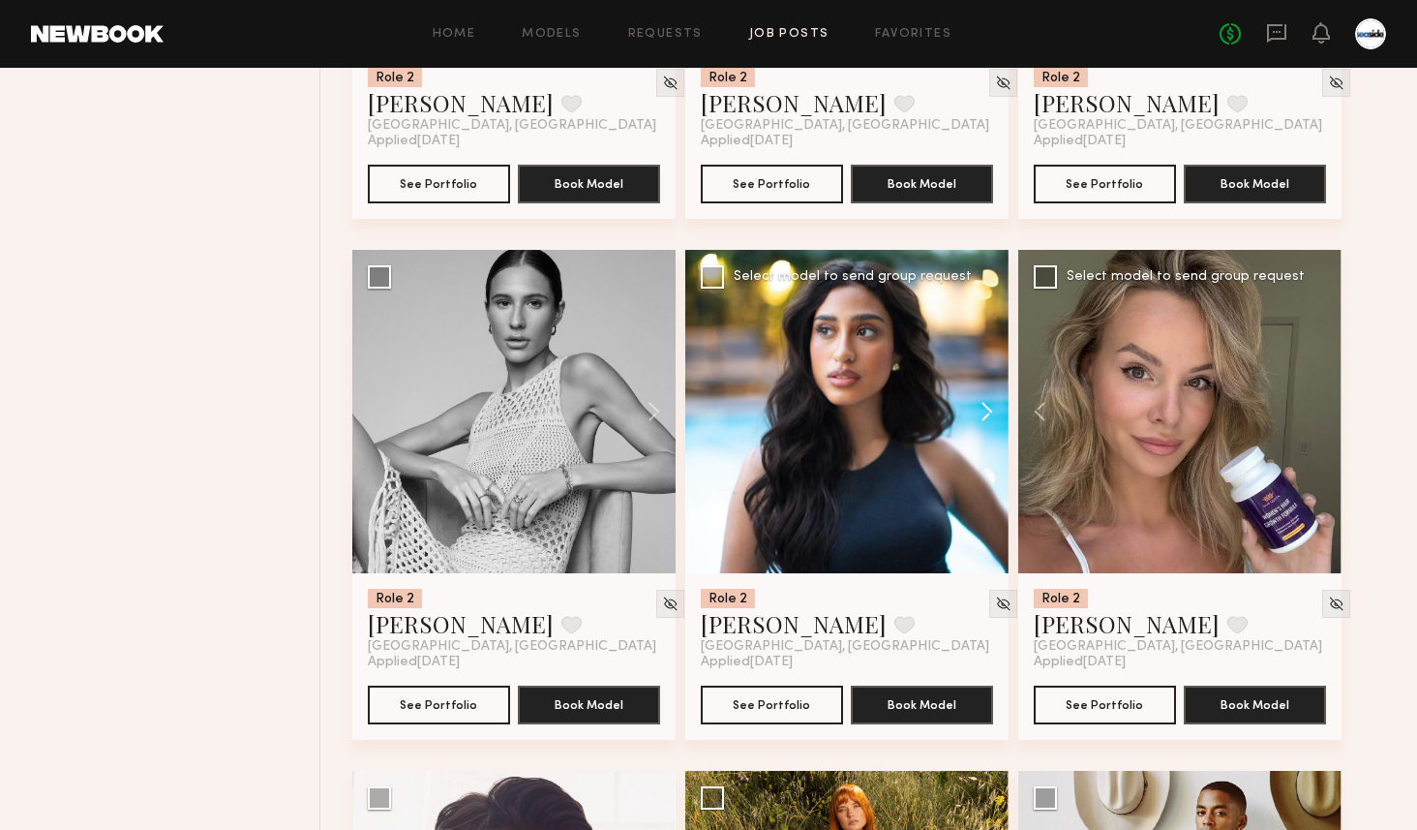
click at [987, 423] on button at bounding box center [978, 411] width 62 height 323
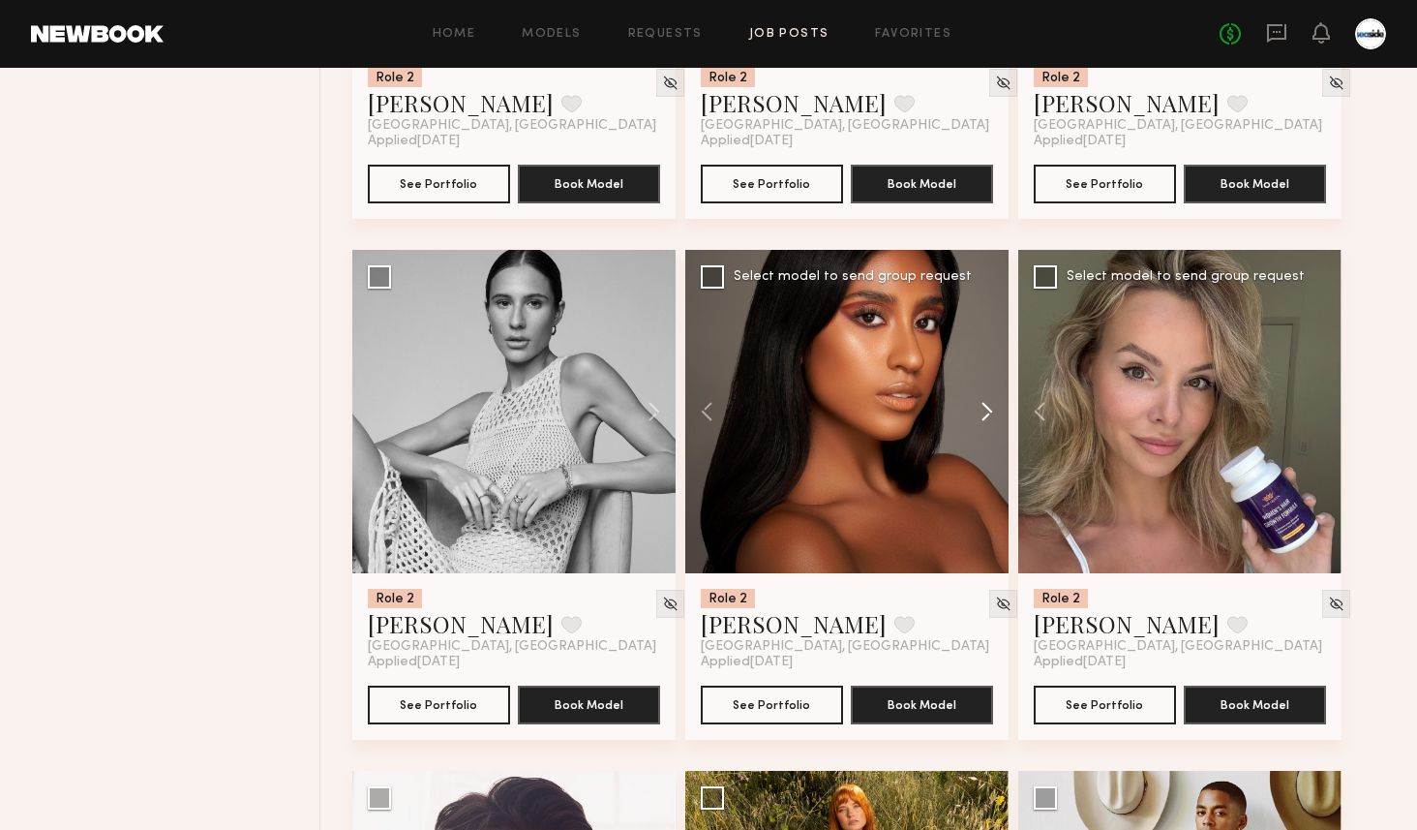
click at [987, 423] on button at bounding box center [978, 411] width 62 height 323
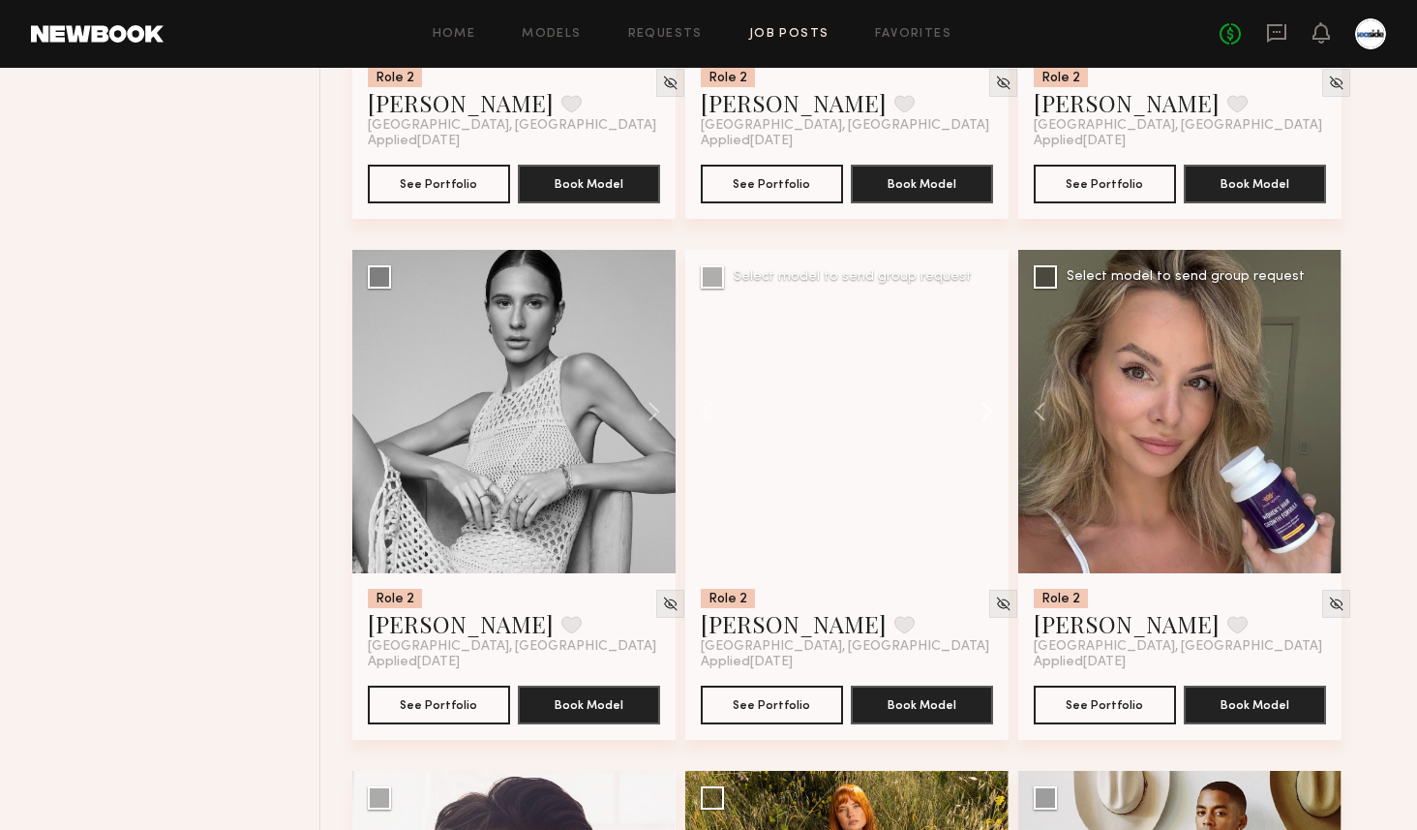
click at [987, 423] on button at bounding box center [978, 411] width 62 height 323
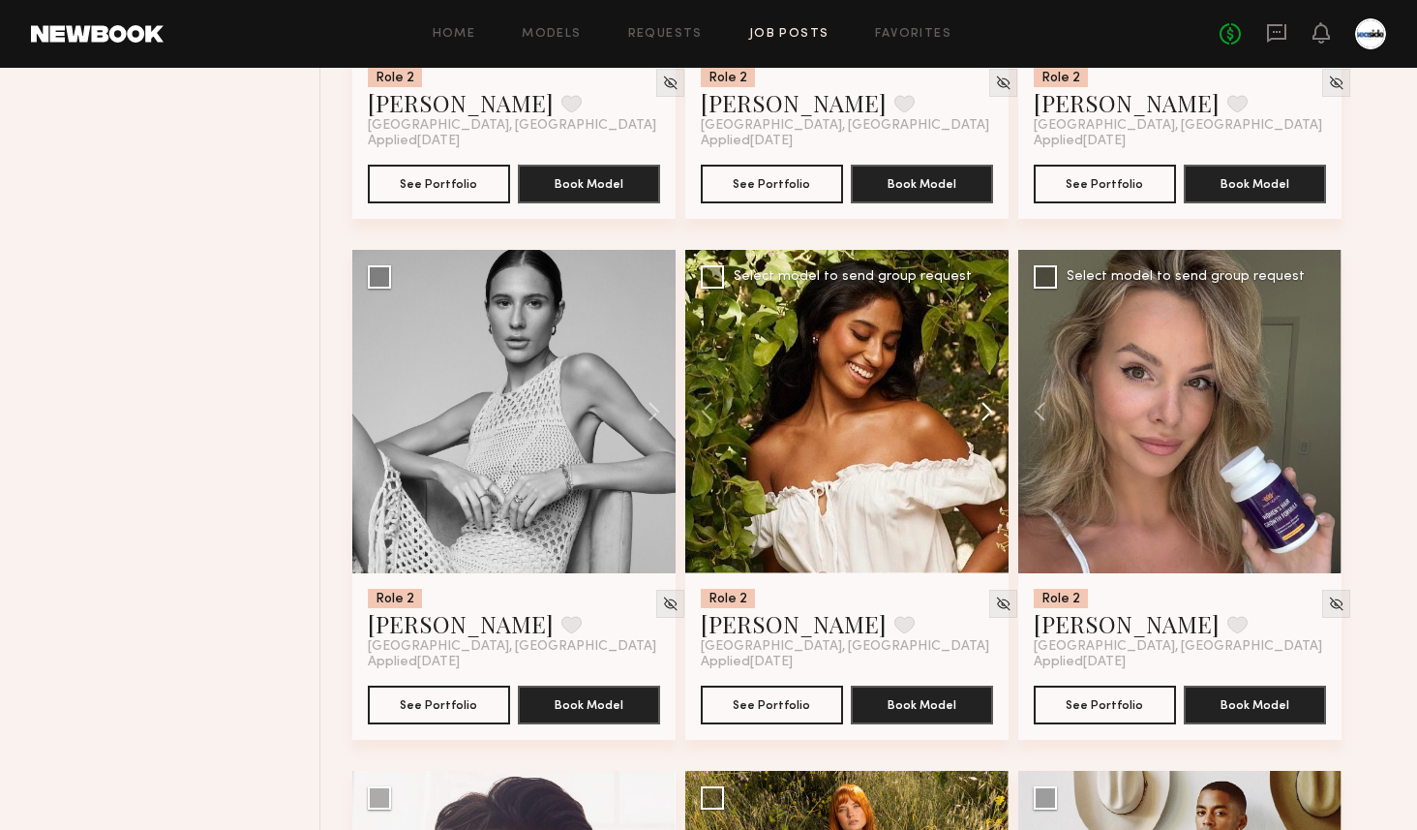
click at [987, 423] on button at bounding box center [978, 411] width 62 height 323
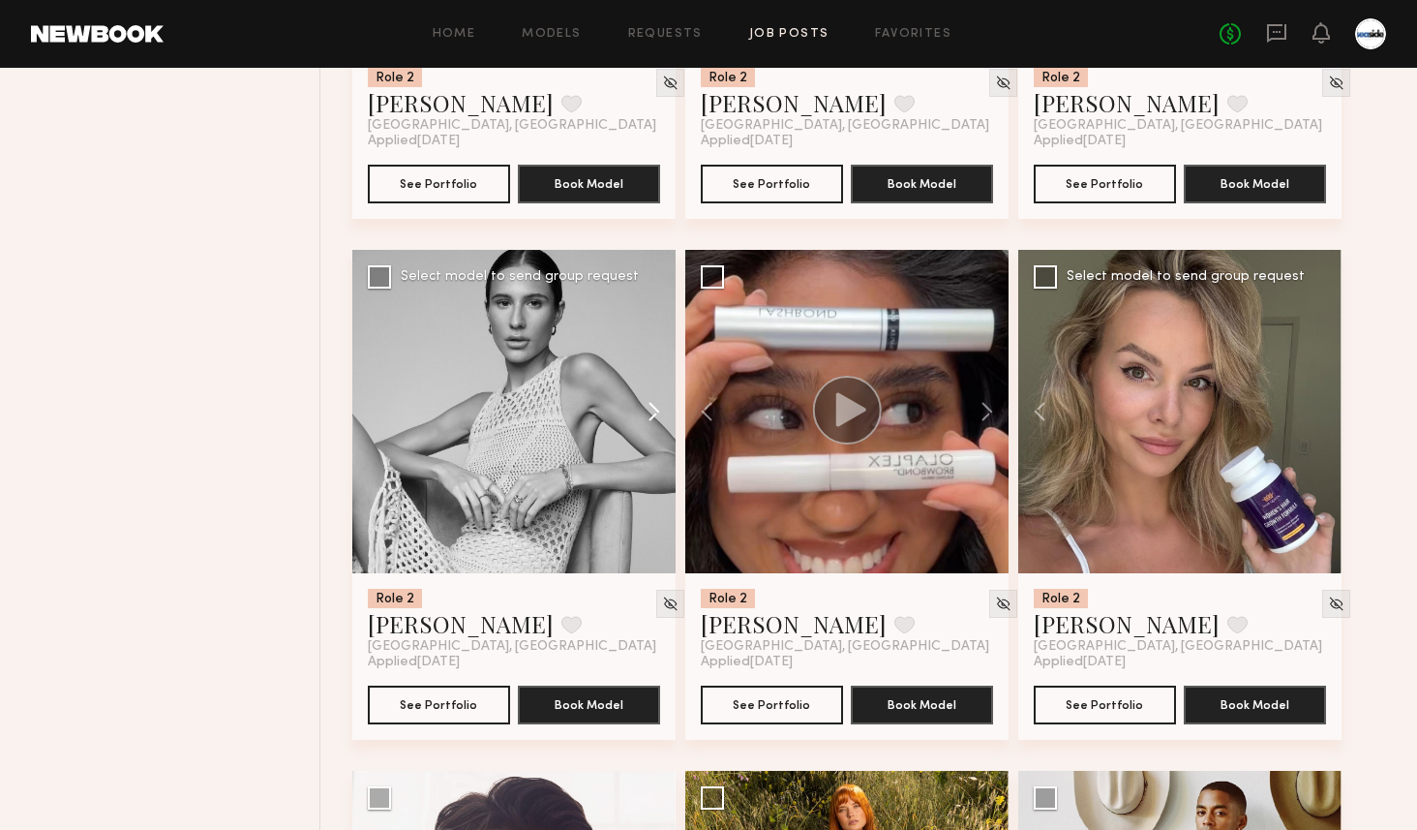
click at [665, 406] on button at bounding box center [645, 411] width 62 height 323
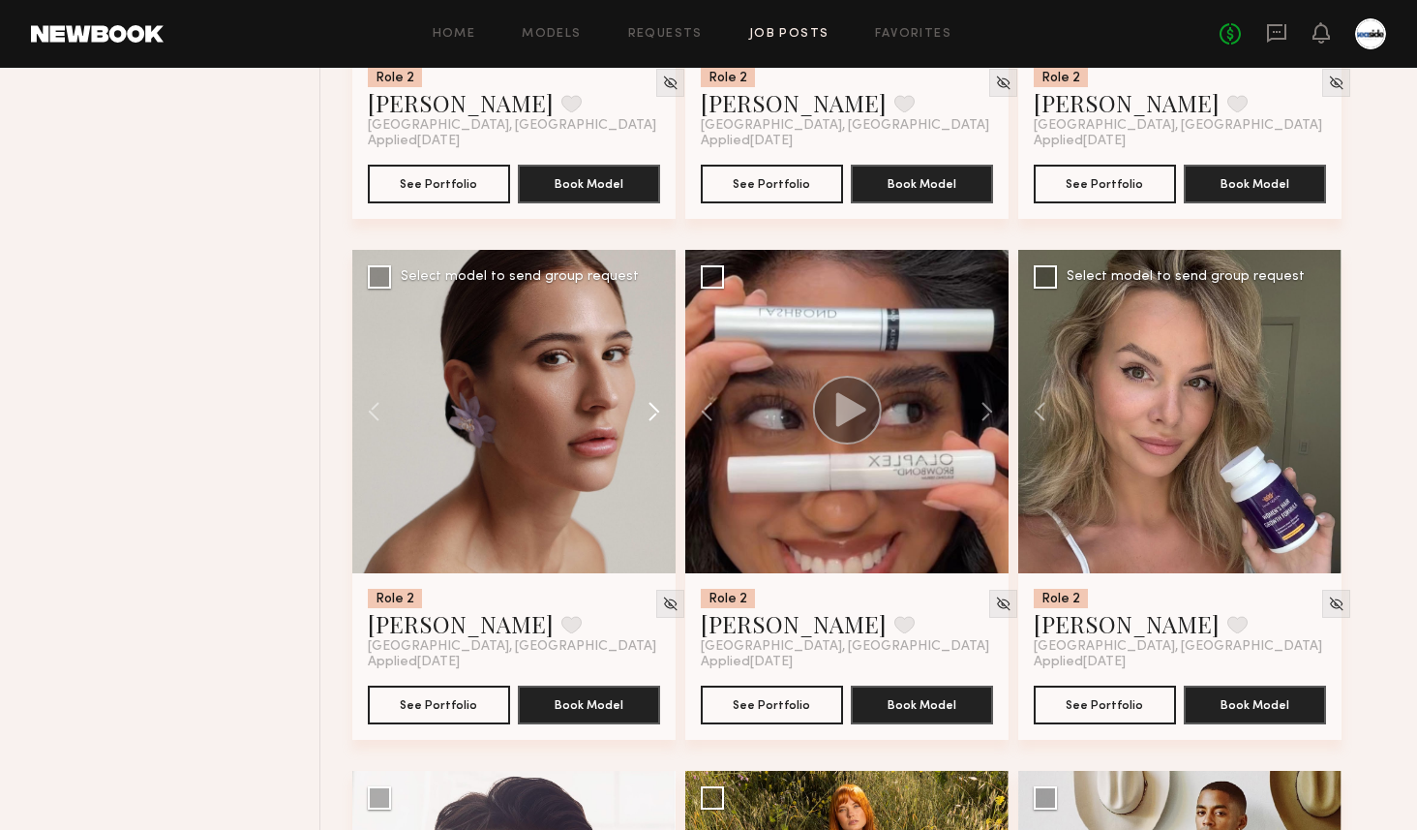
click at [665, 406] on button at bounding box center [645, 411] width 62 height 323
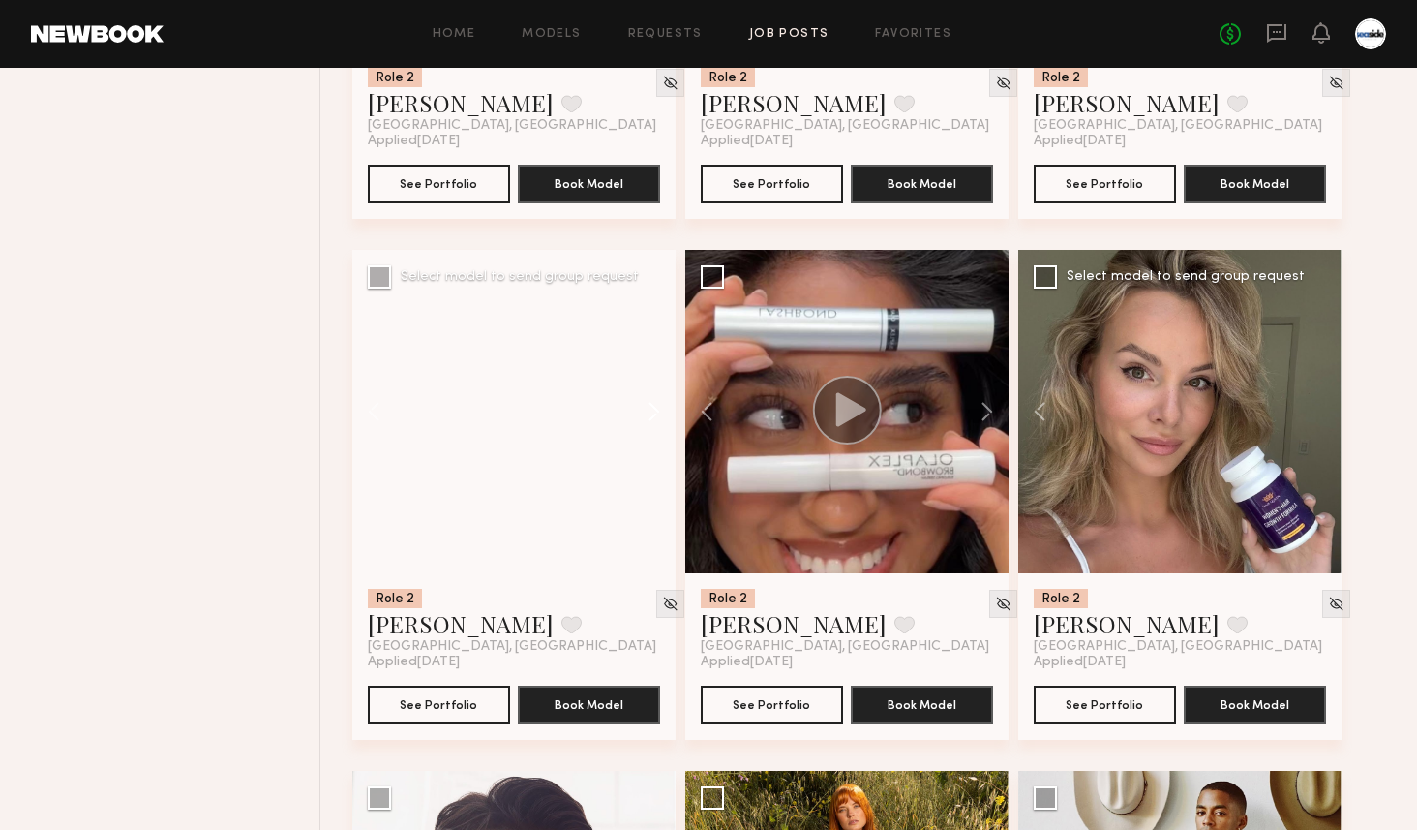
click at [665, 406] on button at bounding box center [645, 411] width 62 height 323
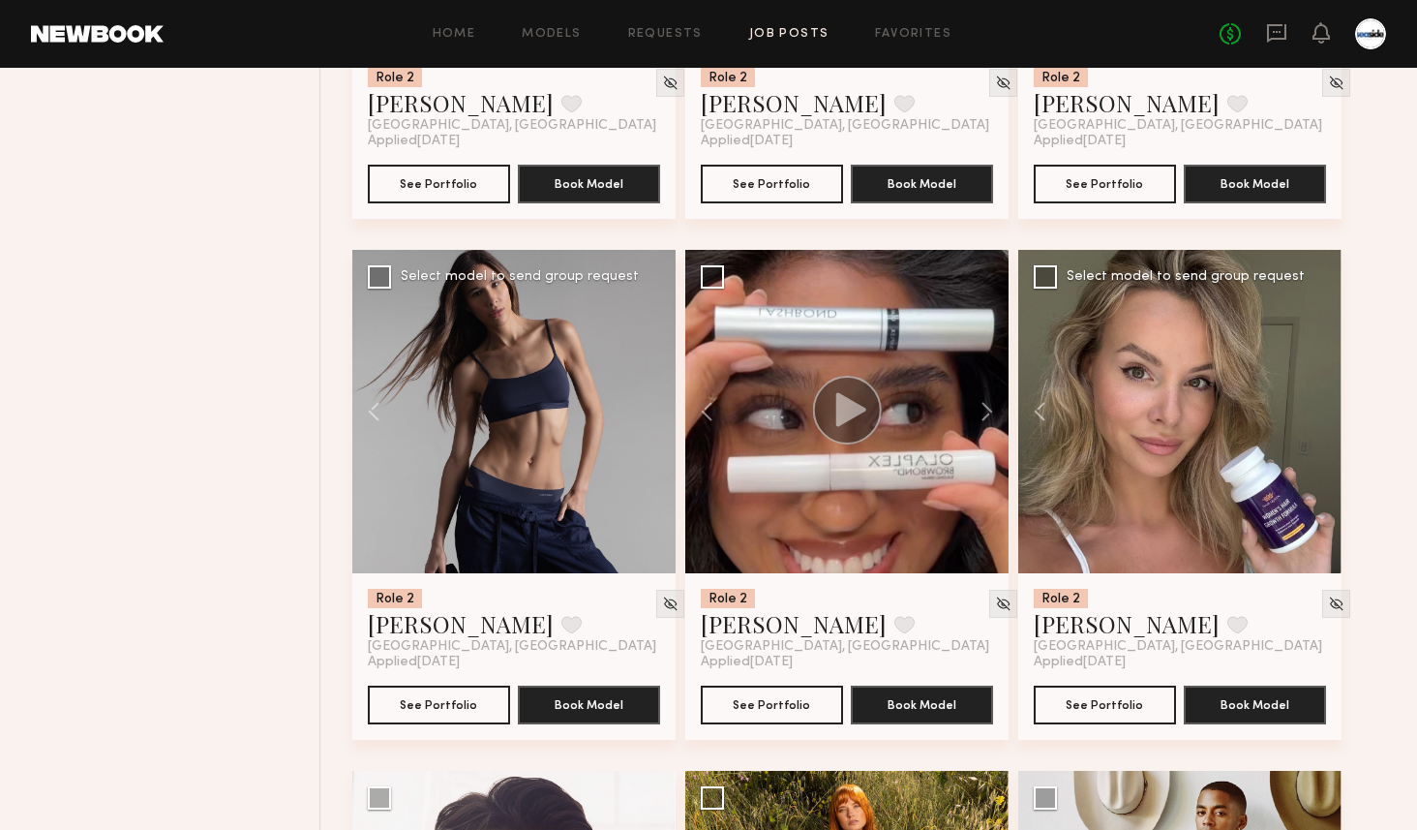
click at [665, 406] on div at bounding box center [513, 411] width 323 height 323
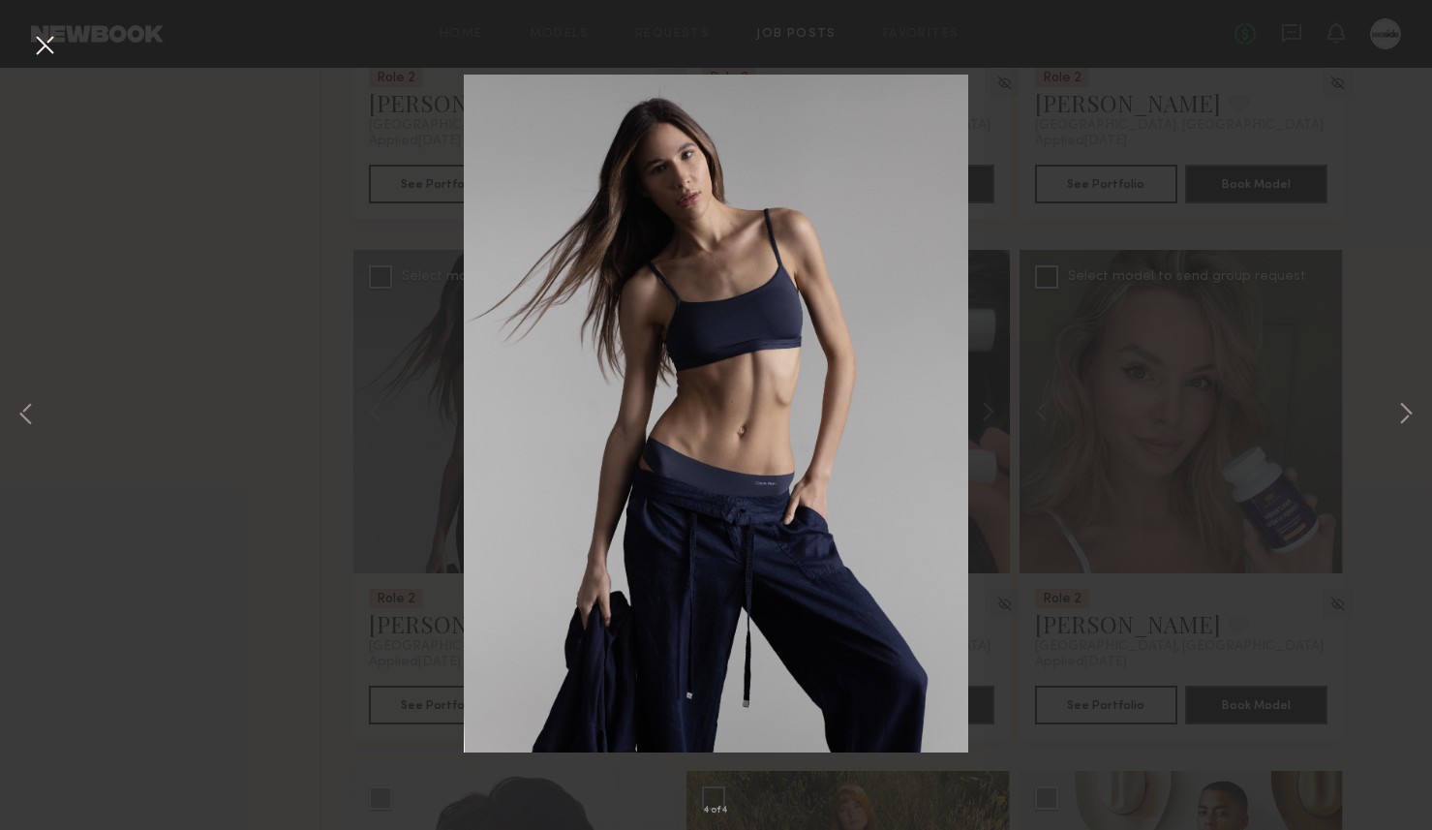
click at [43, 51] on button at bounding box center [44, 46] width 31 height 35
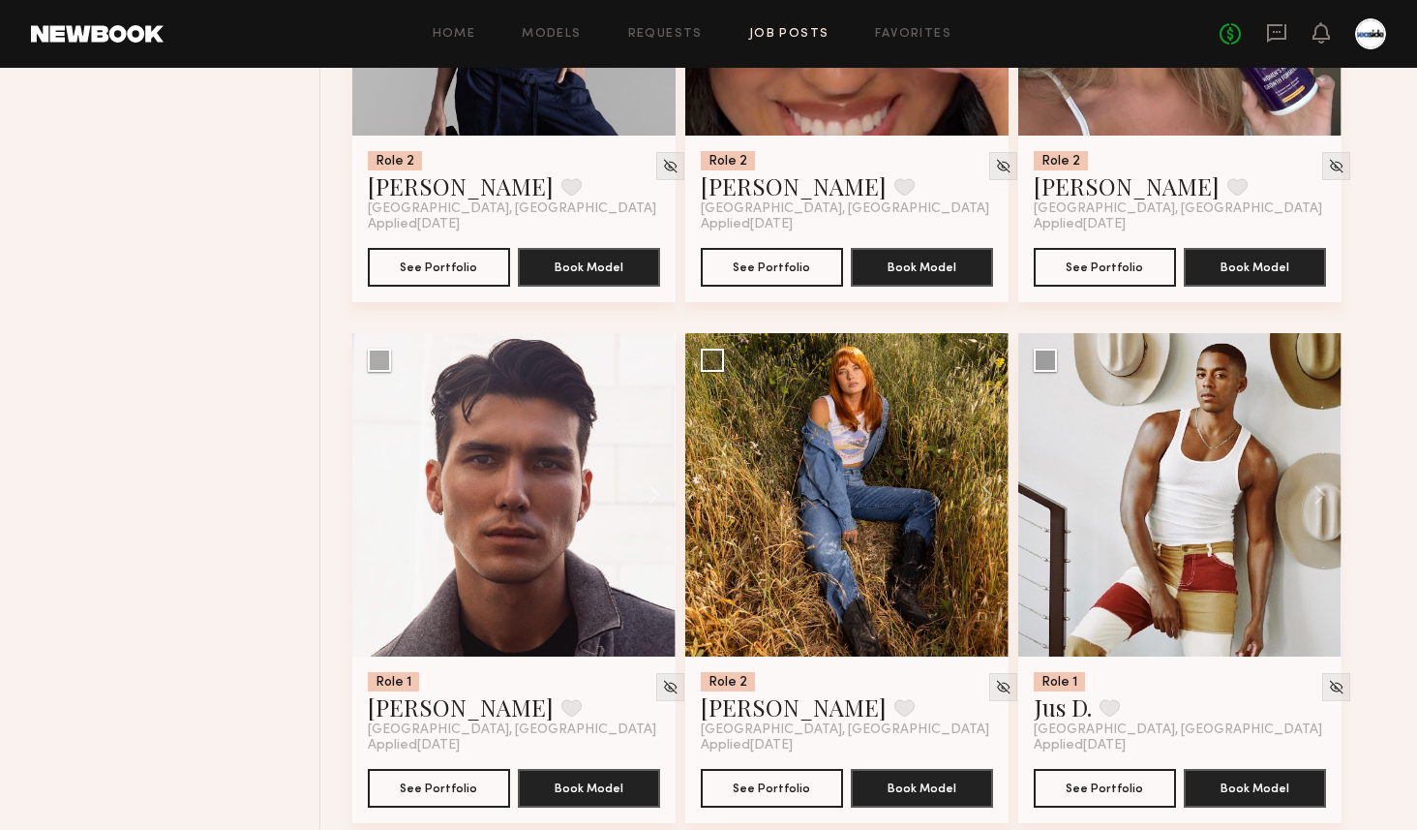
scroll to position [7455, 0]
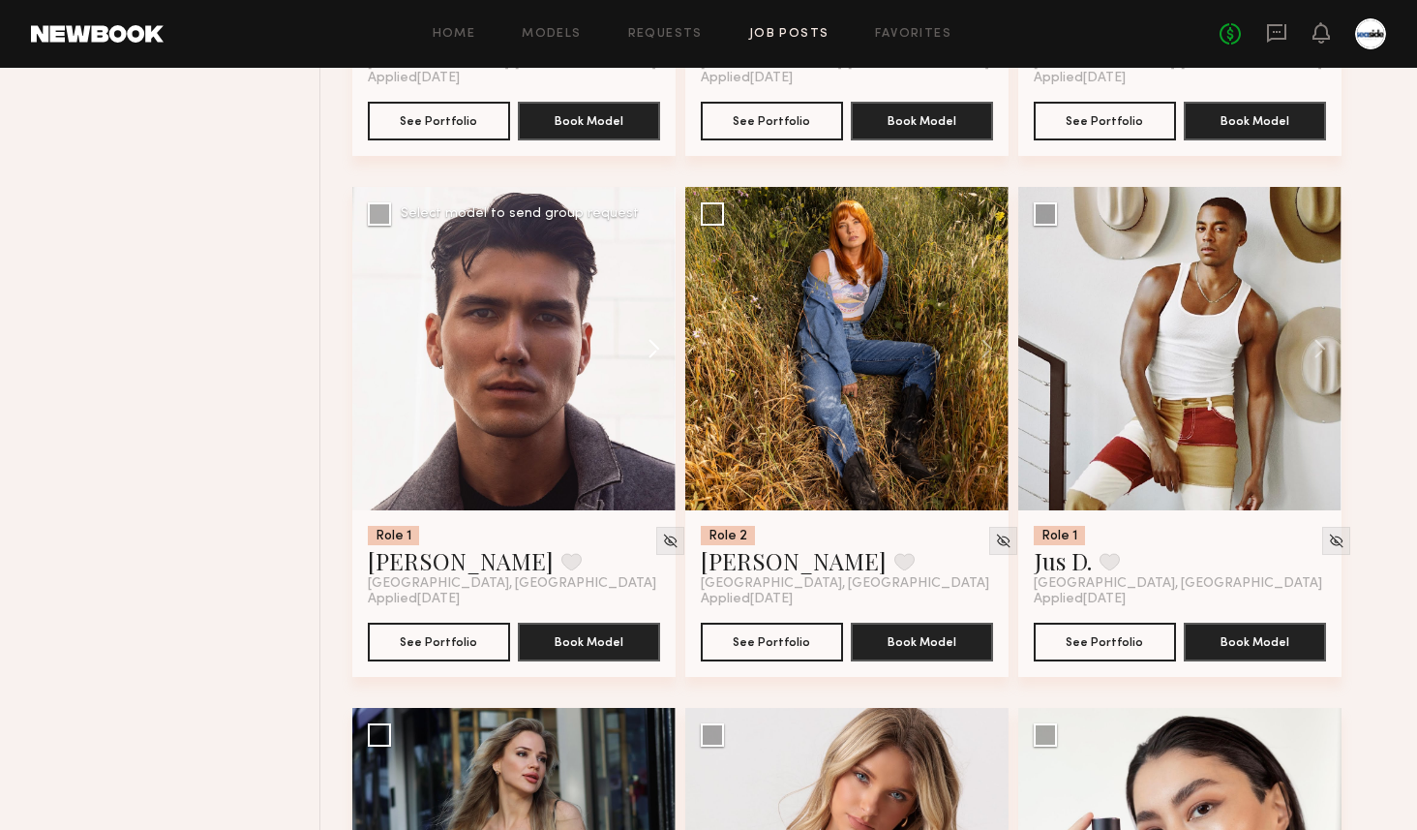
click at [650, 336] on button at bounding box center [645, 348] width 62 height 323
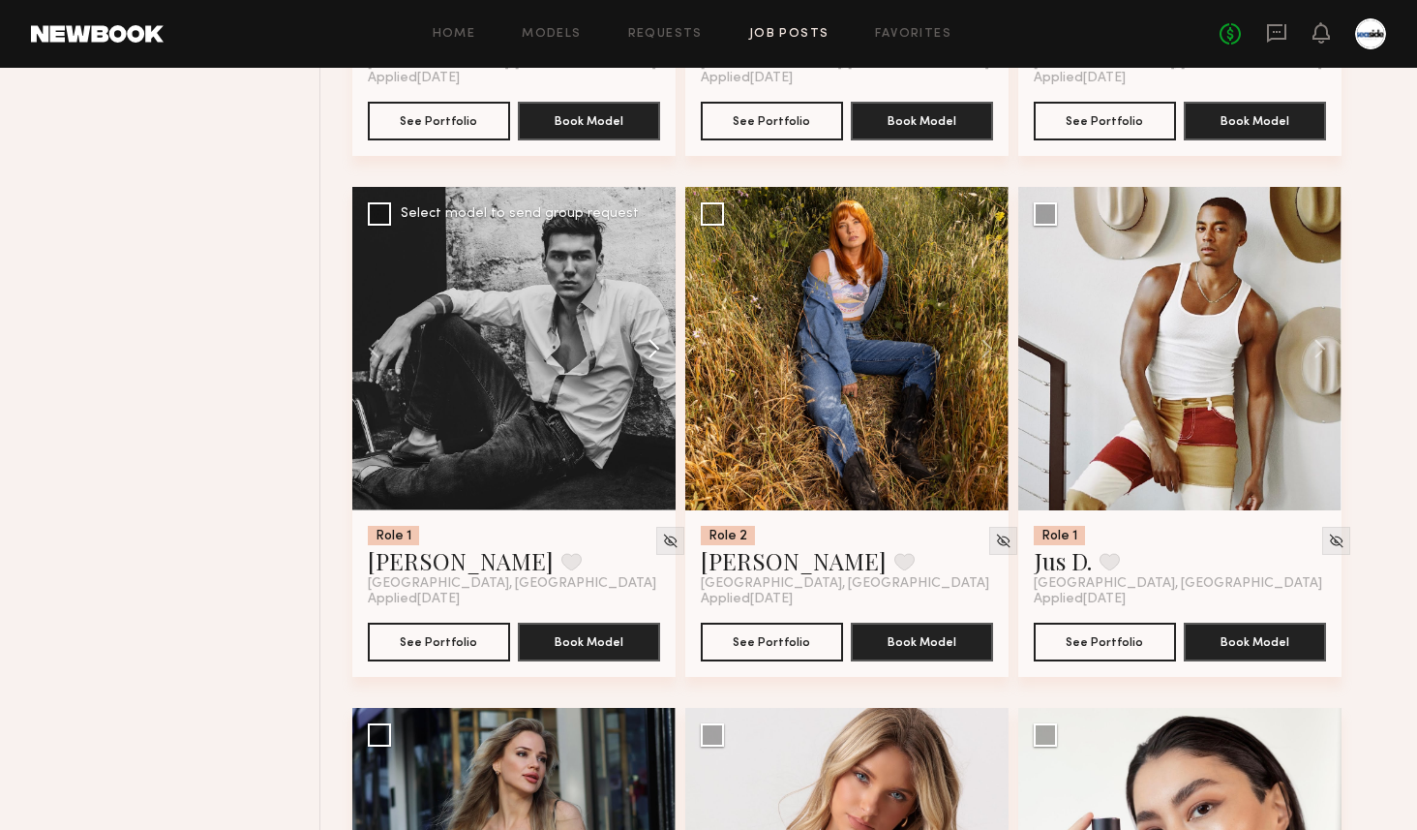
click at [650, 336] on button at bounding box center [645, 348] width 62 height 323
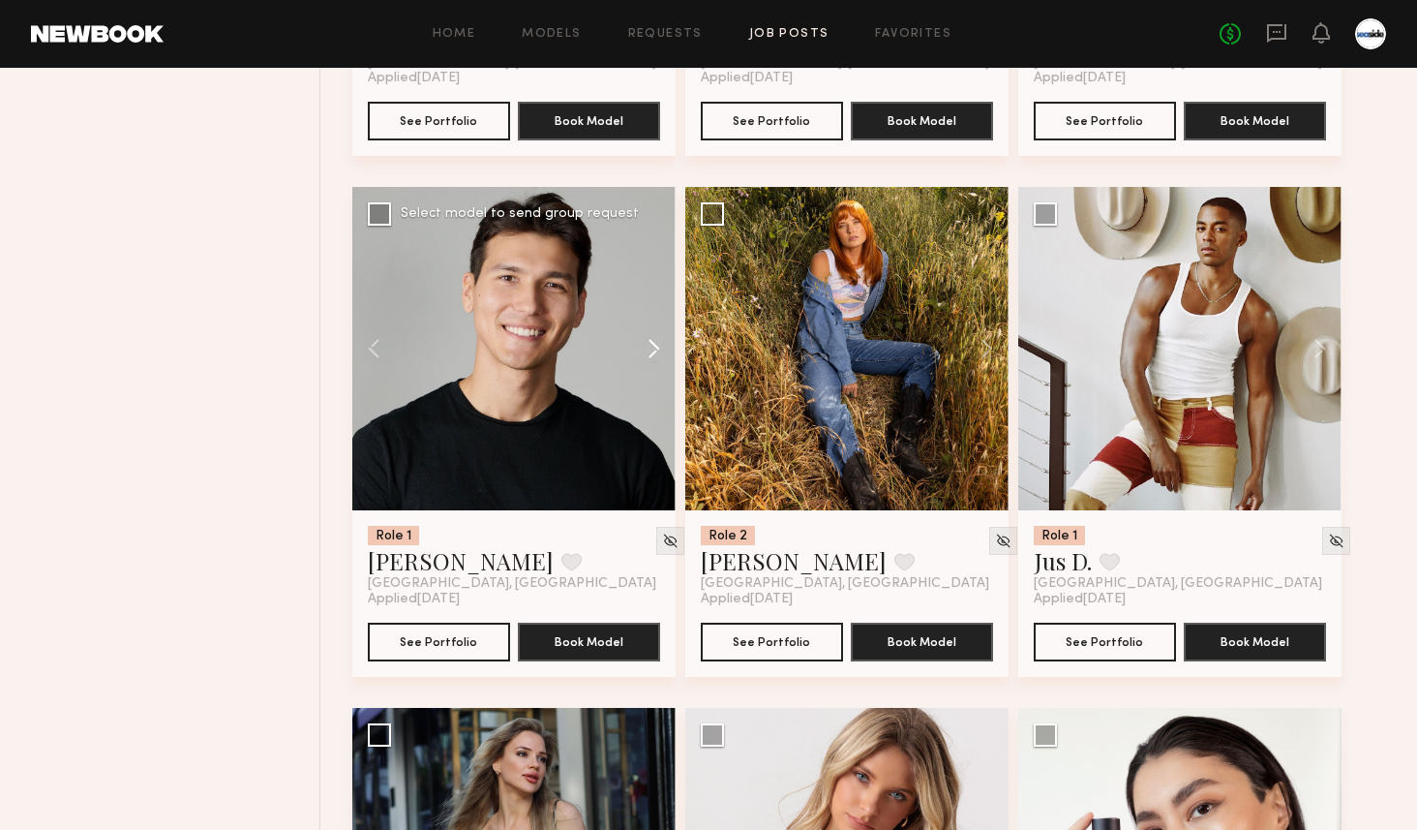
click at [650, 336] on button at bounding box center [645, 348] width 62 height 323
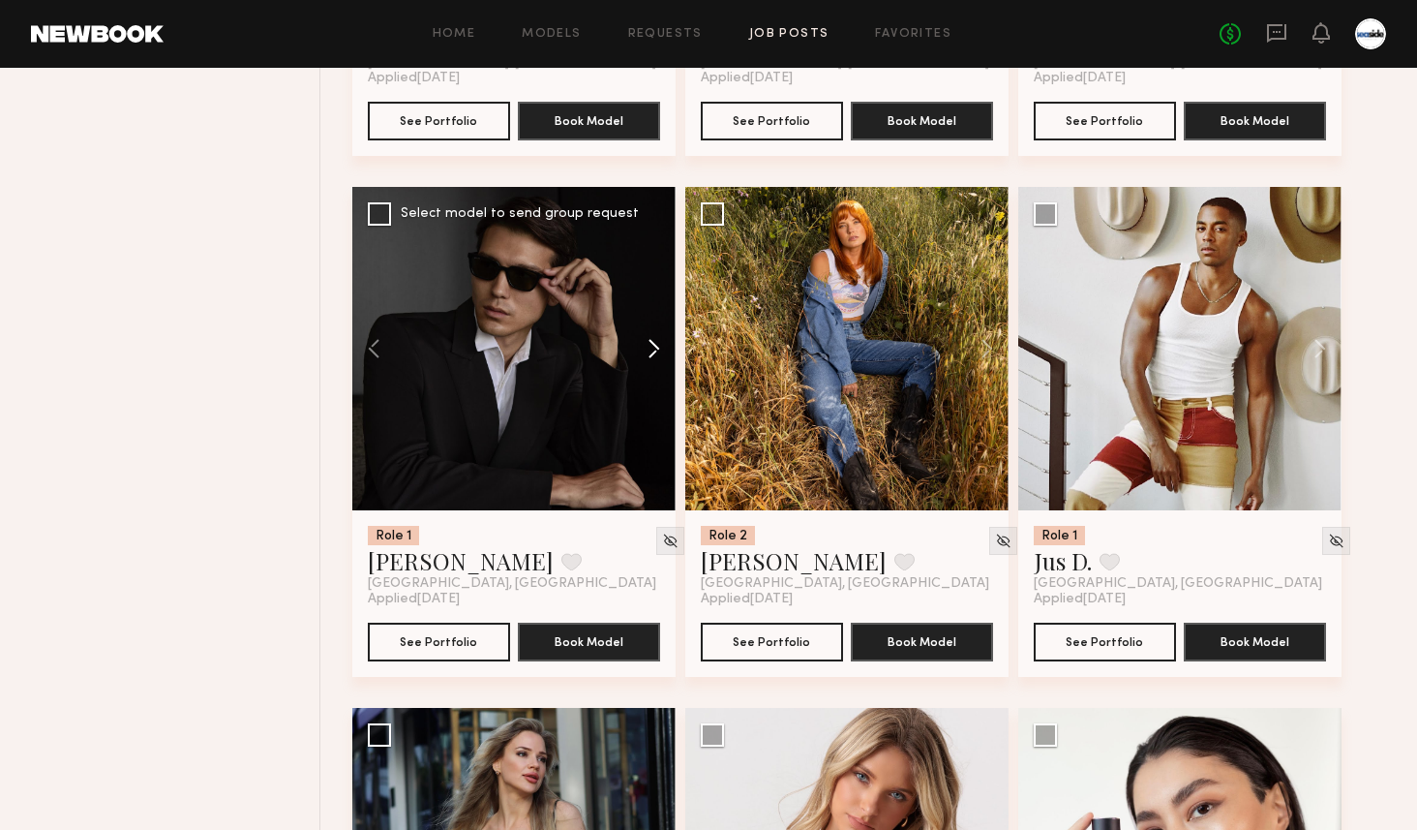
click at [650, 336] on button at bounding box center [645, 348] width 62 height 323
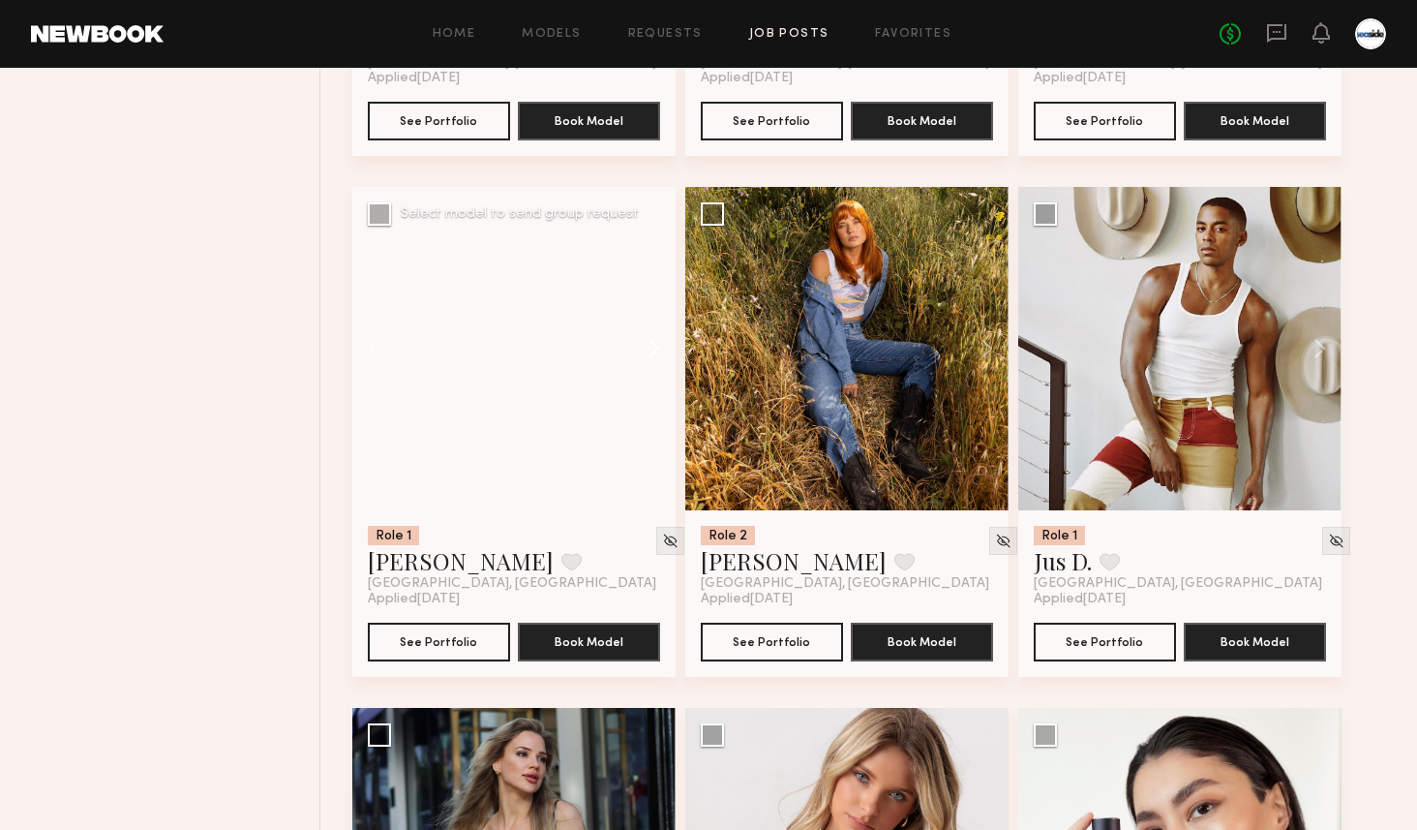
click at [650, 336] on button at bounding box center [645, 348] width 62 height 323
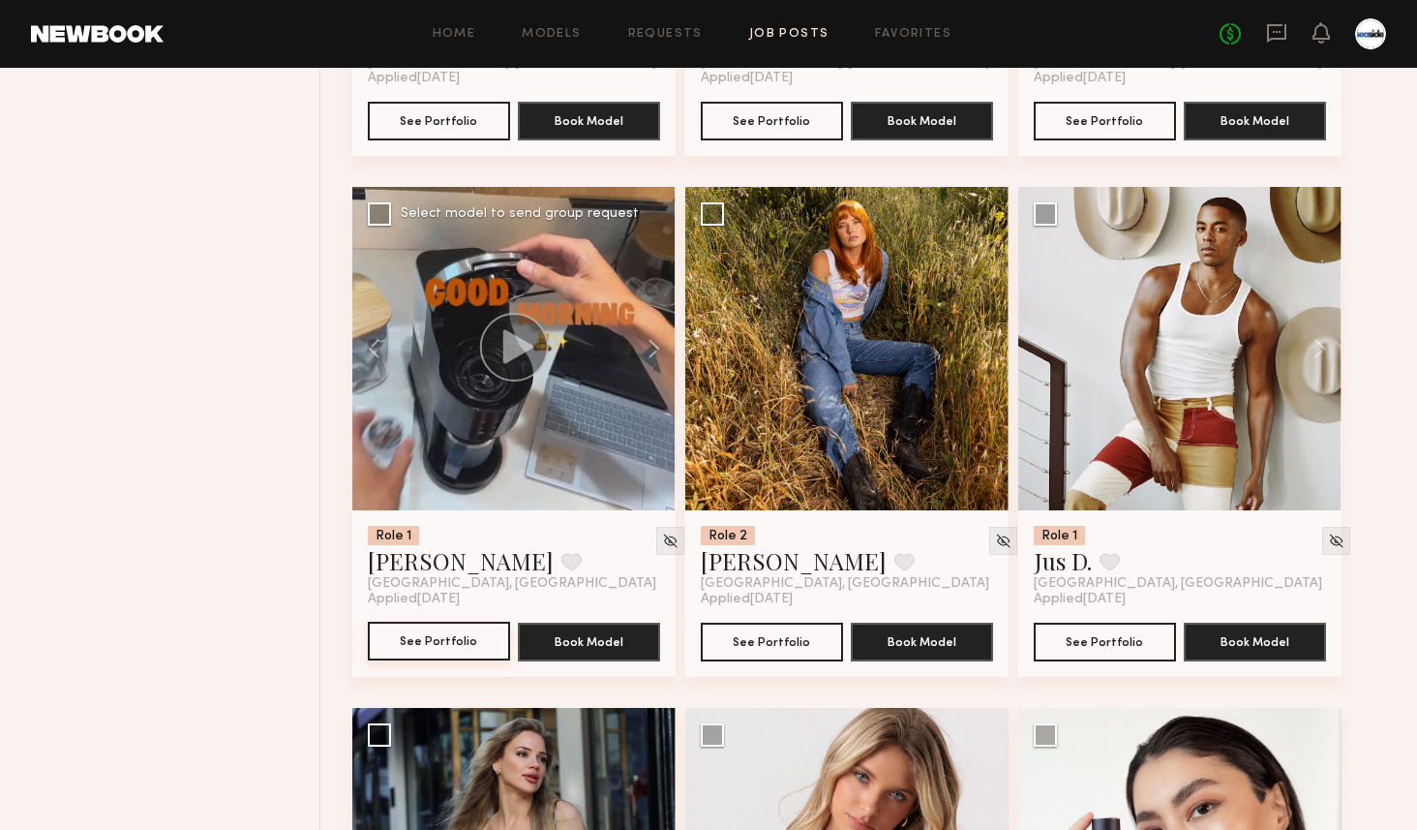
click at [452, 636] on button "See Portfolio" at bounding box center [439, 641] width 142 height 39
click at [1332, 369] on button at bounding box center [1311, 348] width 62 height 323
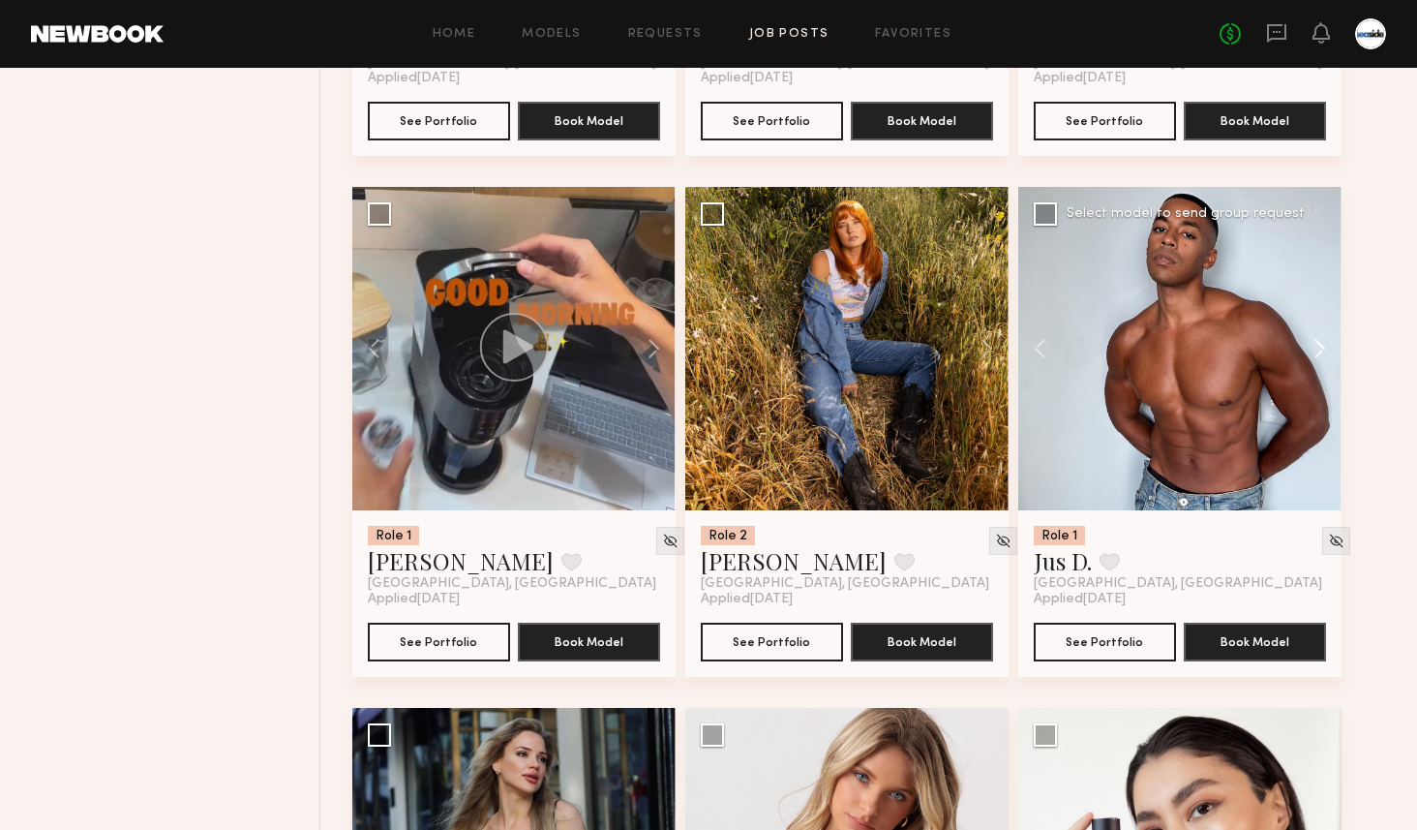
click at [1332, 369] on button at bounding box center [1311, 348] width 62 height 323
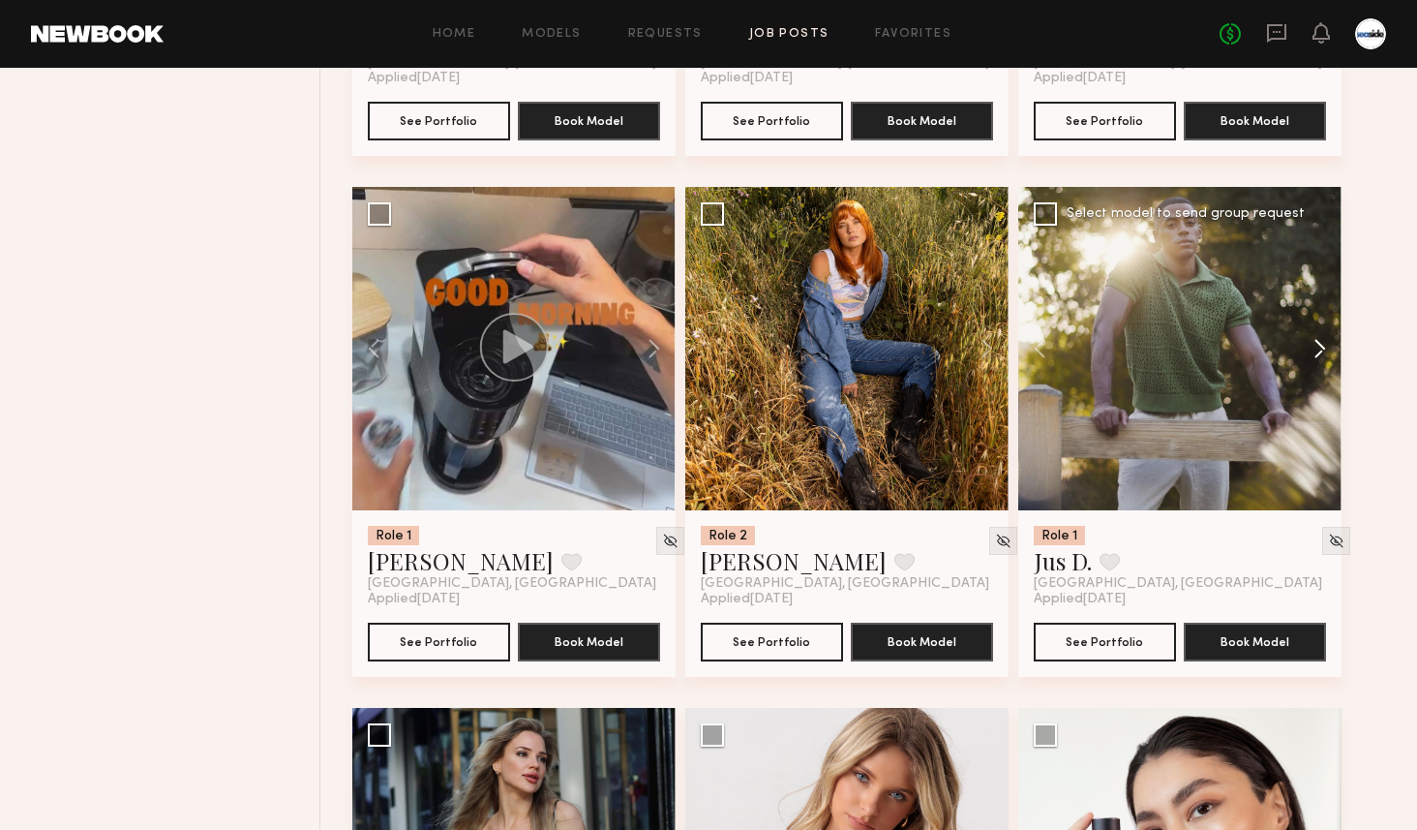
click at [1332, 369] on button at bounding box center [1311, 348] width 62 height 323
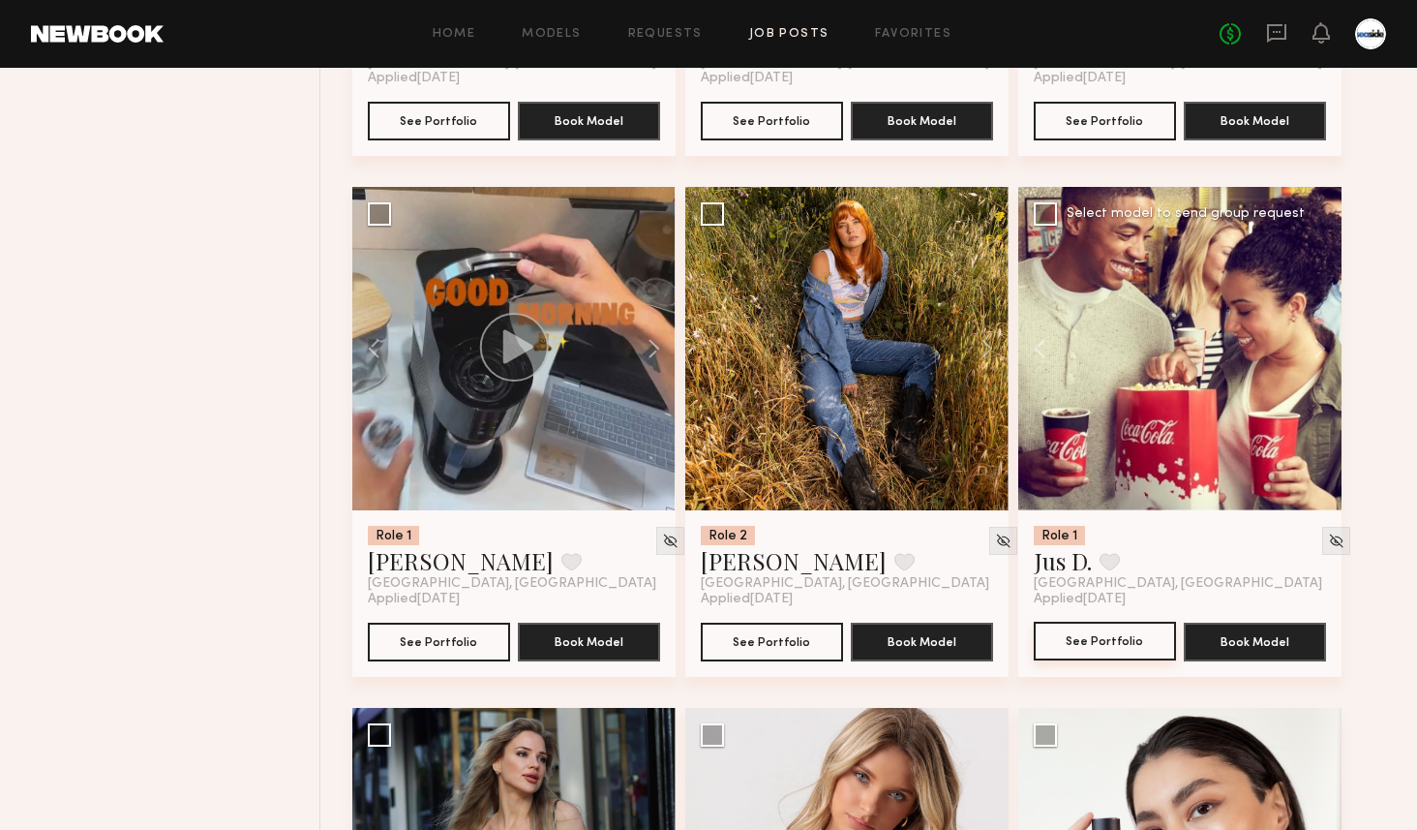
click at [1096, 639] on button "See Portfolio" at bounding box center [1105, 641] width 142 height 39
click at [996, 353] on button at bounding box center [978, 348] width 62 height 323
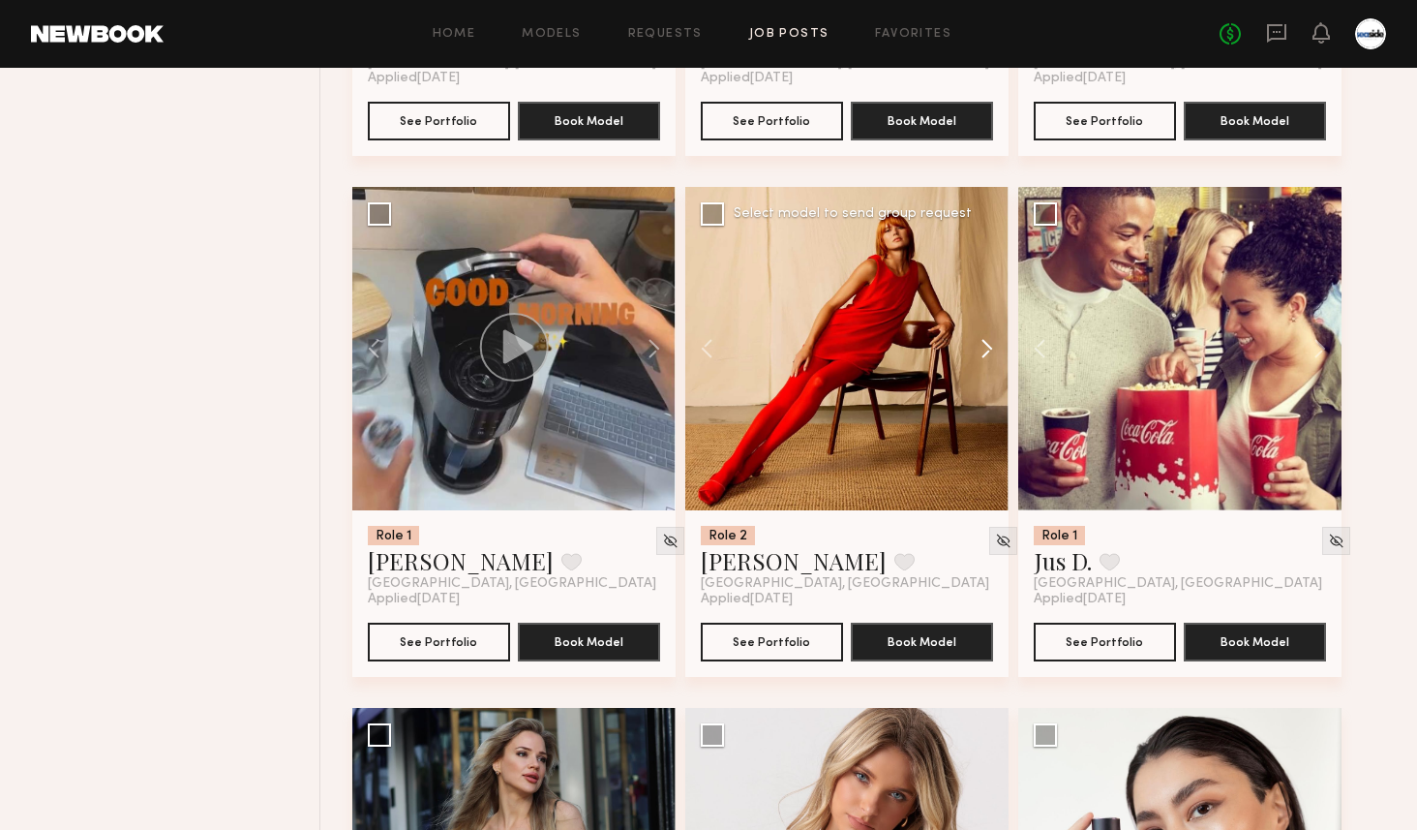
click at [996, 353] on button at bounding box center [978, 348] width 62 height 323
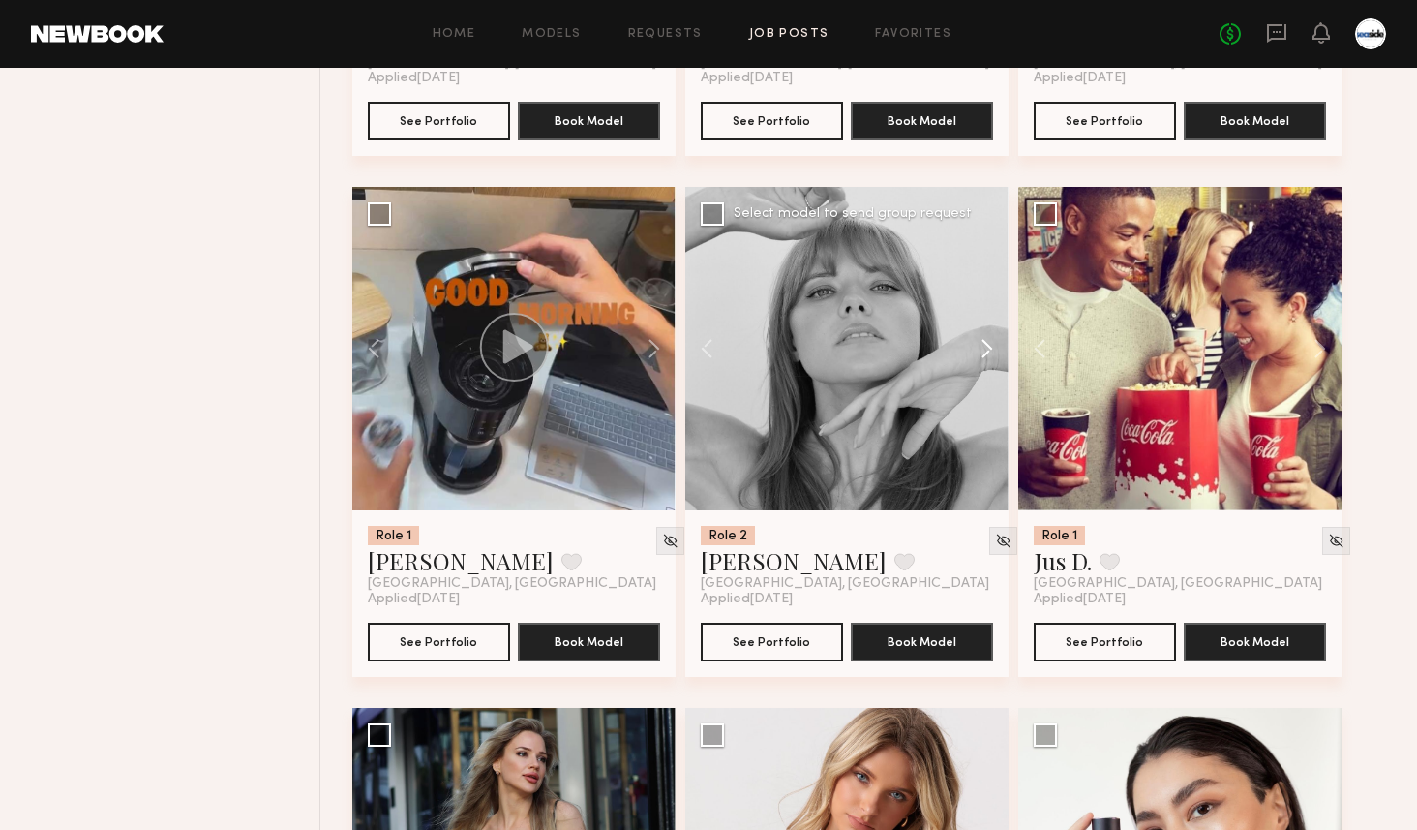
click at [996, 353] on button at bounding box center [978, 348] width 62 height 323
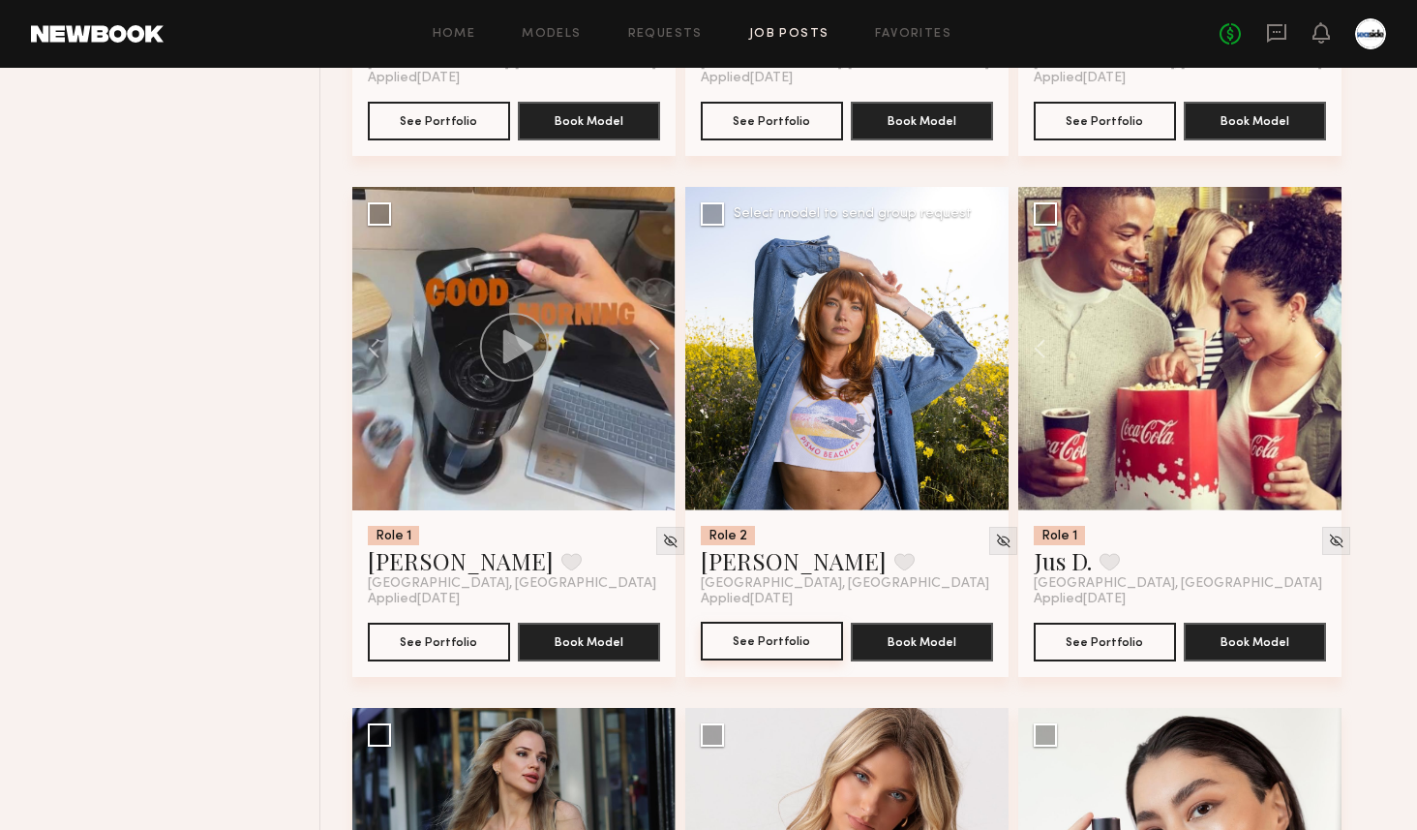
click at [770, 638] on button "See Portfolio" at bounding box center [772, 641] width 142 height 39
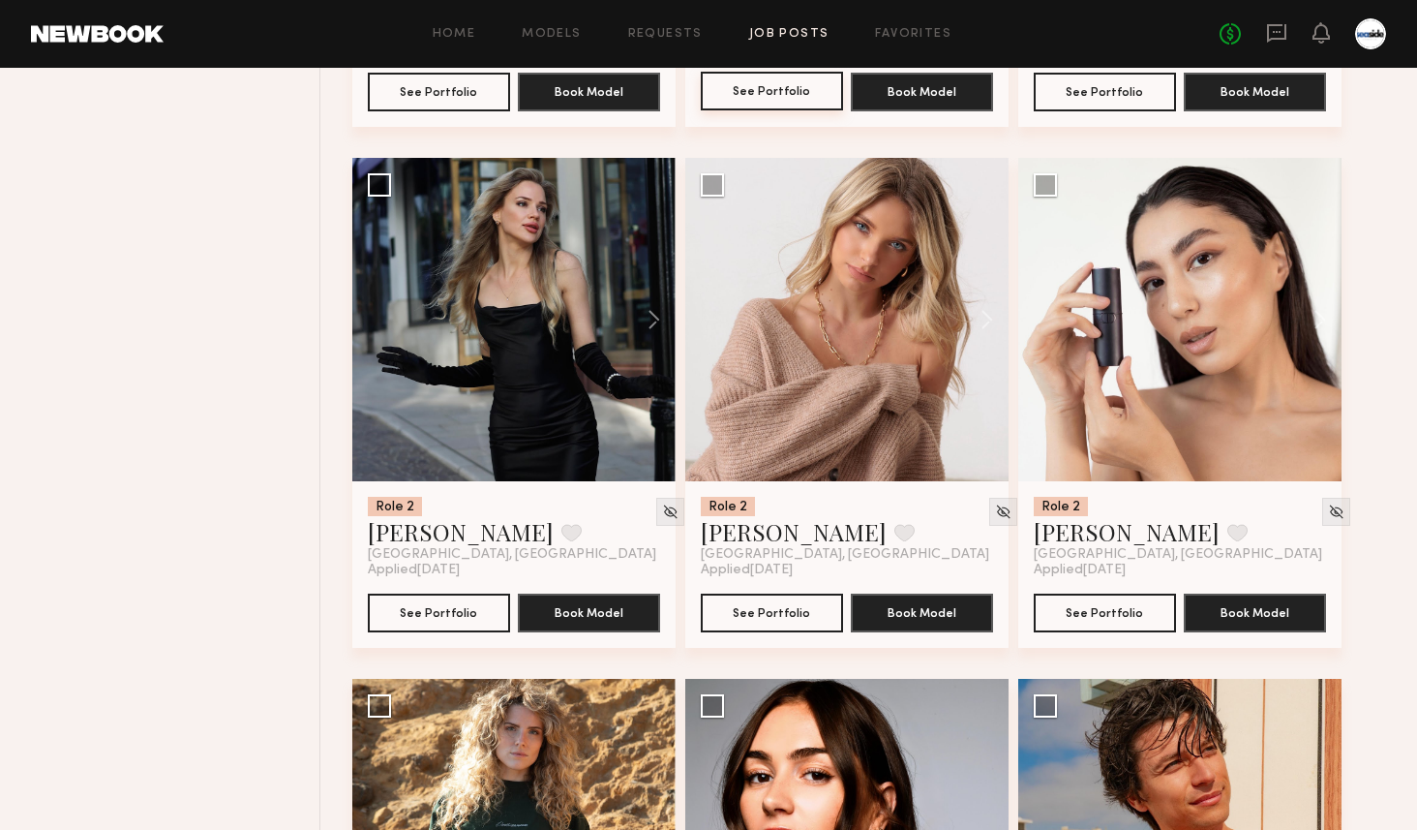
scroll to position [7921, 0]
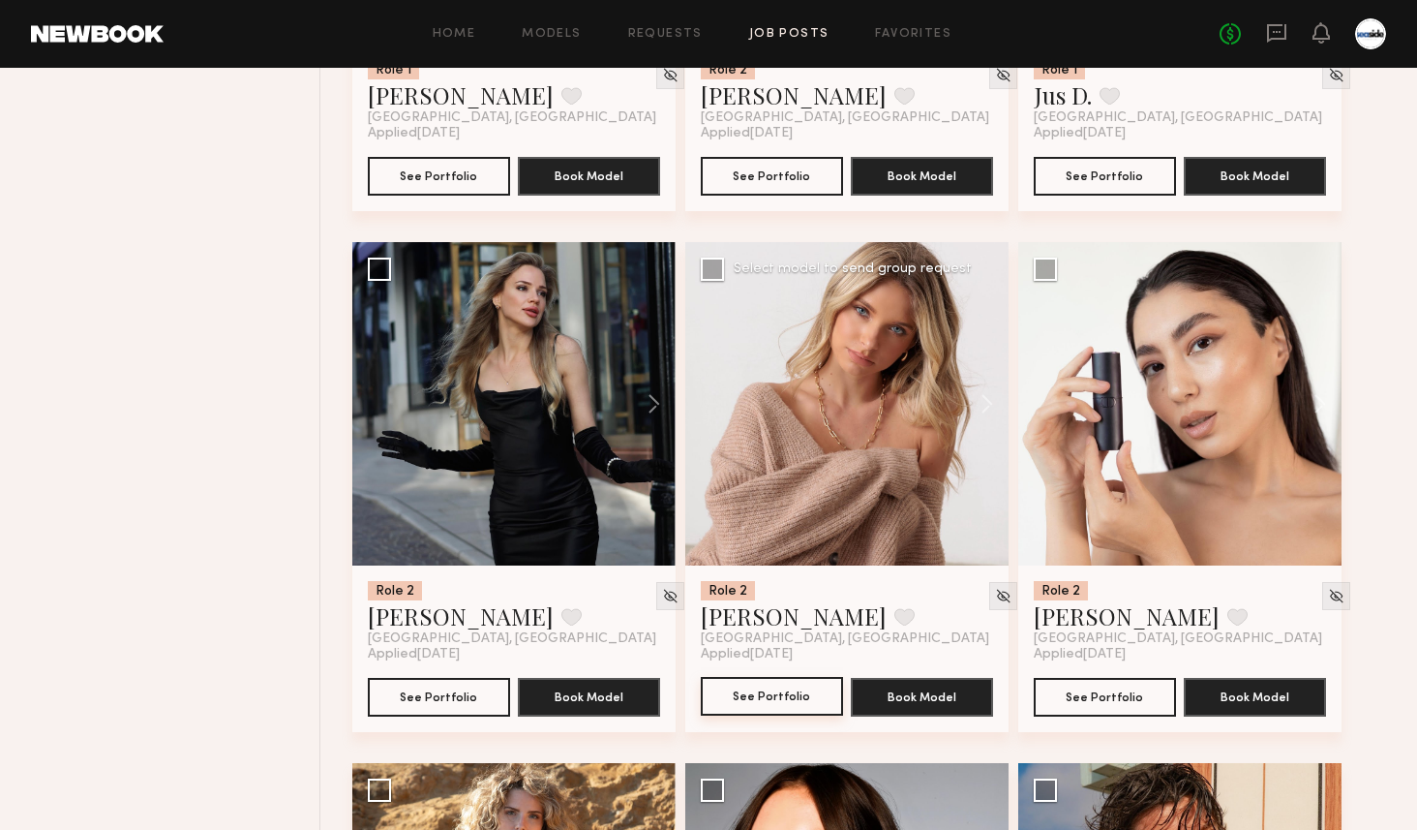
click at [758, 704] on button "See Portfolio" at bounding box center [772, 696] width 142 height 39
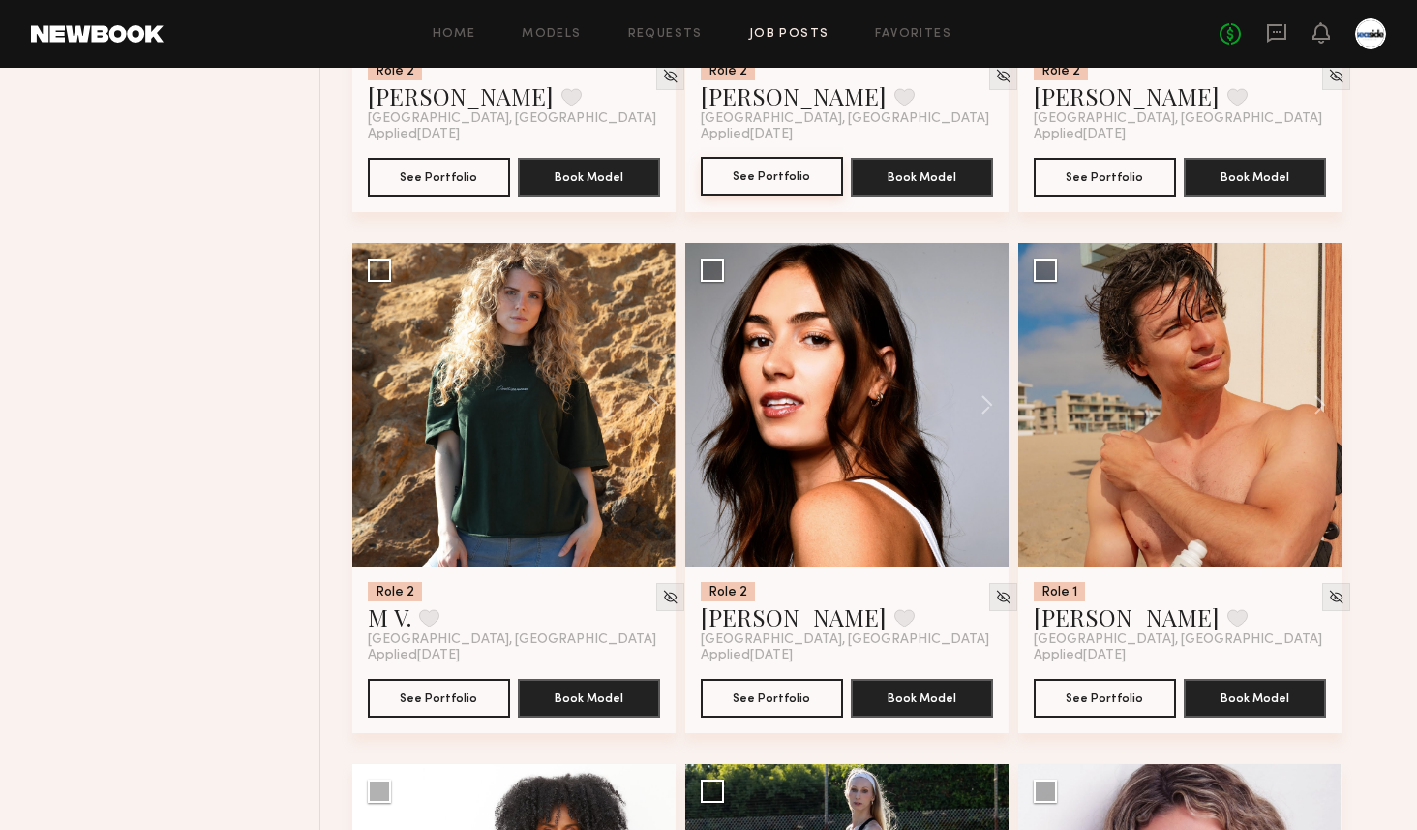
scroll to position [8485, 0]
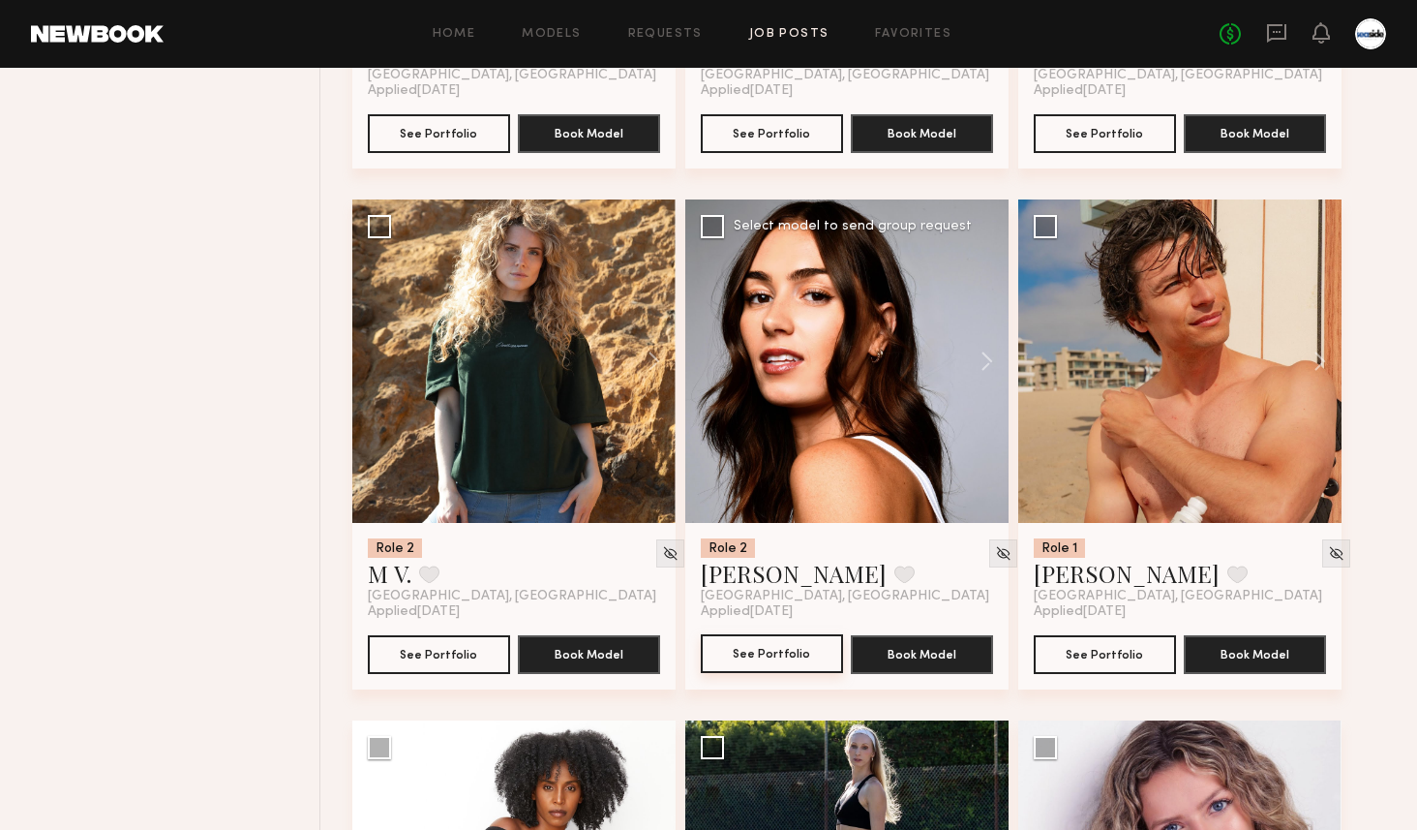
click at [814, 656] on button "See Portfolio" at bounding box center [772, 653] width 142 height 39
click at [1313, 362] on button at bounding box center [1311, 360] width 62 height 323
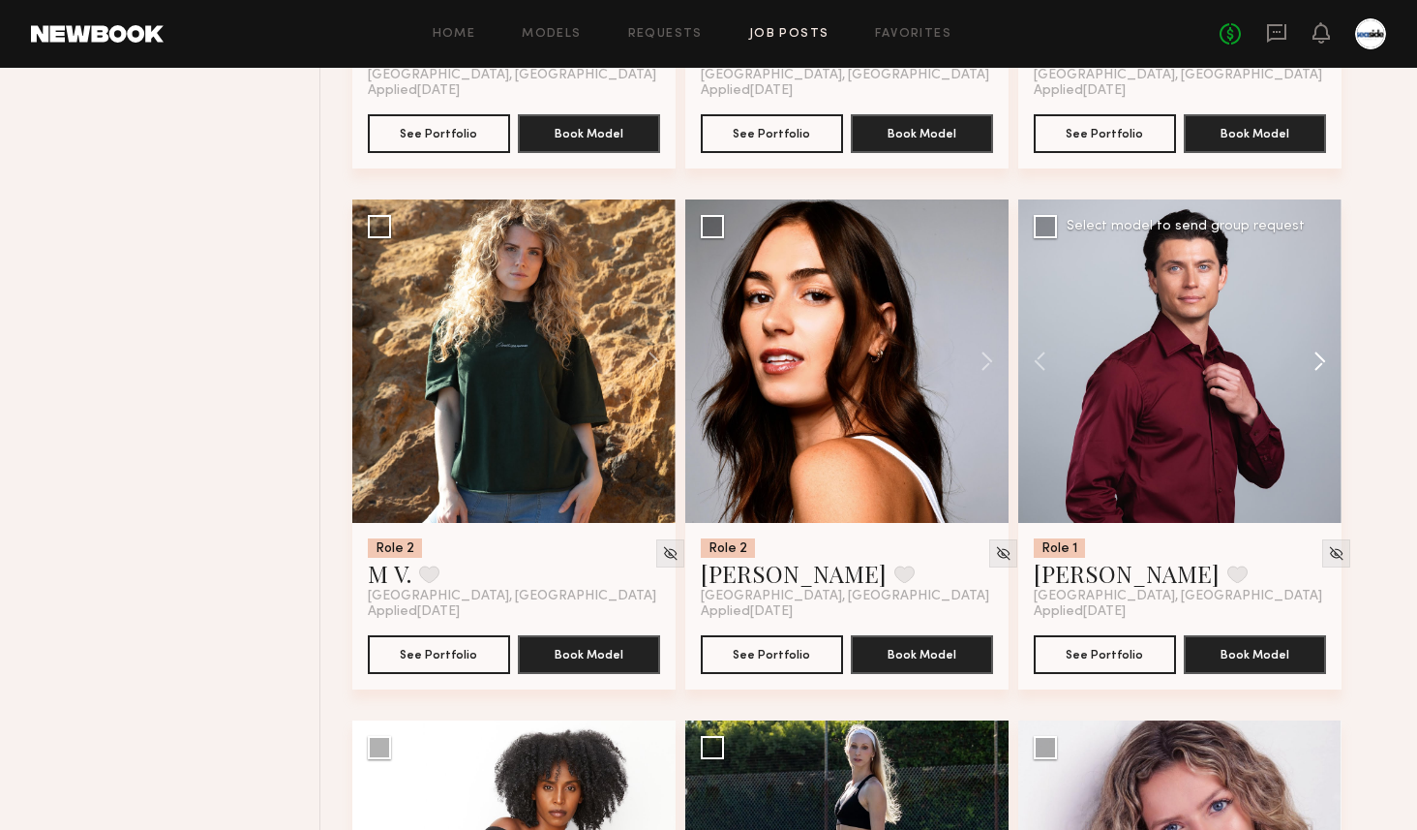
click at [1313, 362] on button at bounding box center [1311, 360] width 62 height 323
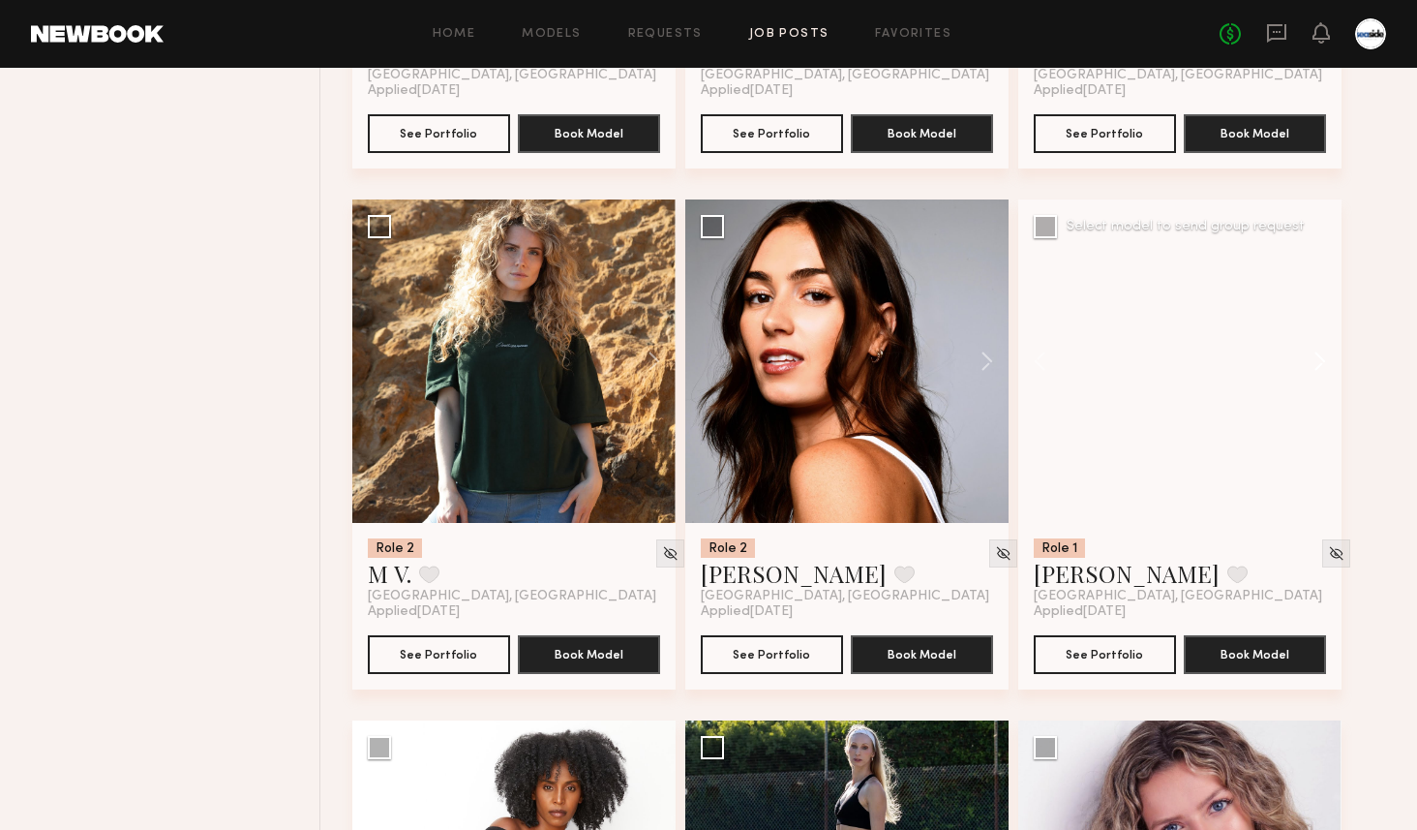
click at [1313, 362] on button at bounding box center [1311, 360] width 62 height 323
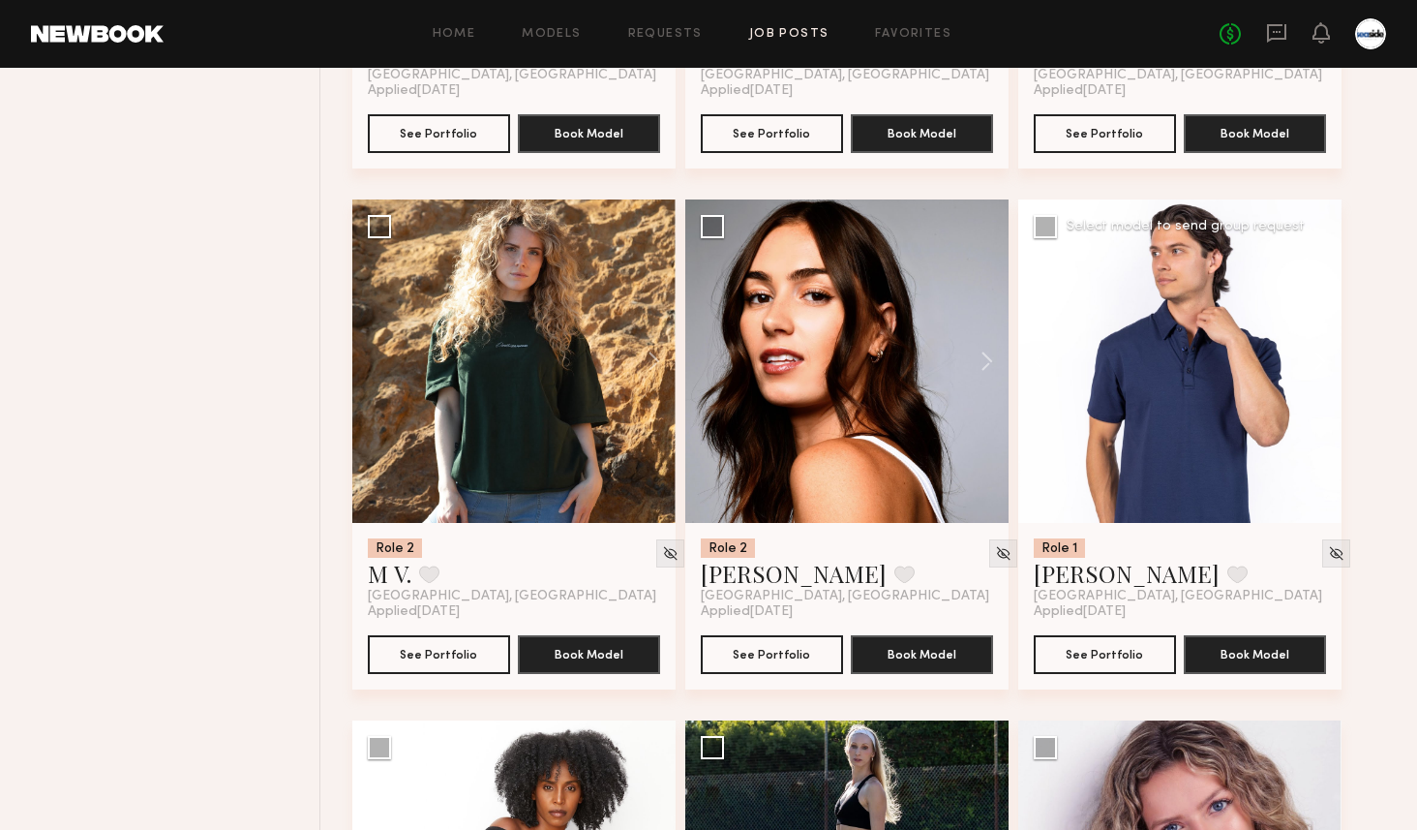
click at [1313, 362] on button at bounding box center [1311, 360] width 62 height 323
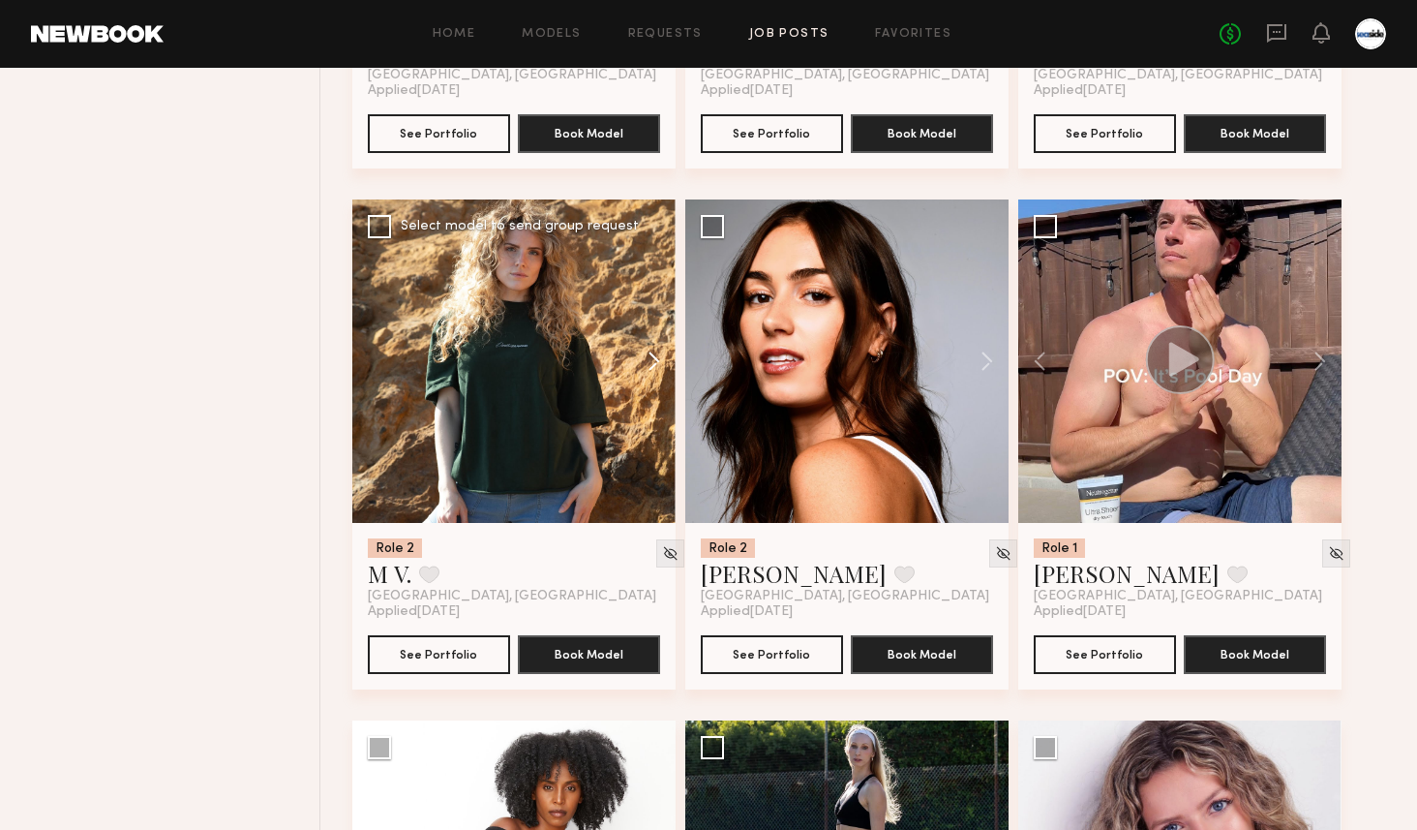
click at [646, 380] on button at bounding box center [645, 360] width 62 height 323
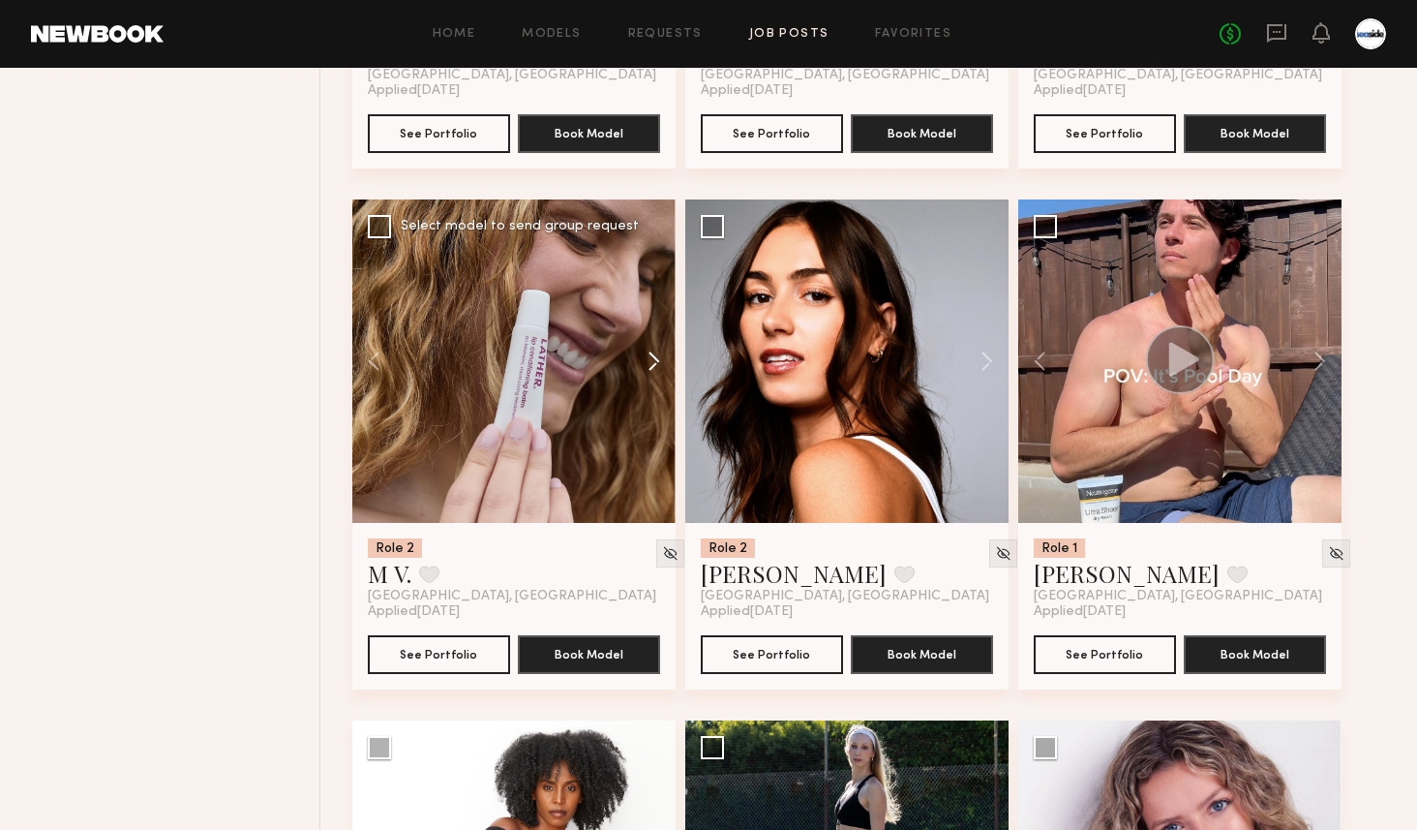
click at [646, 380] on button at bounding box center [645, 360] width 62 height 323
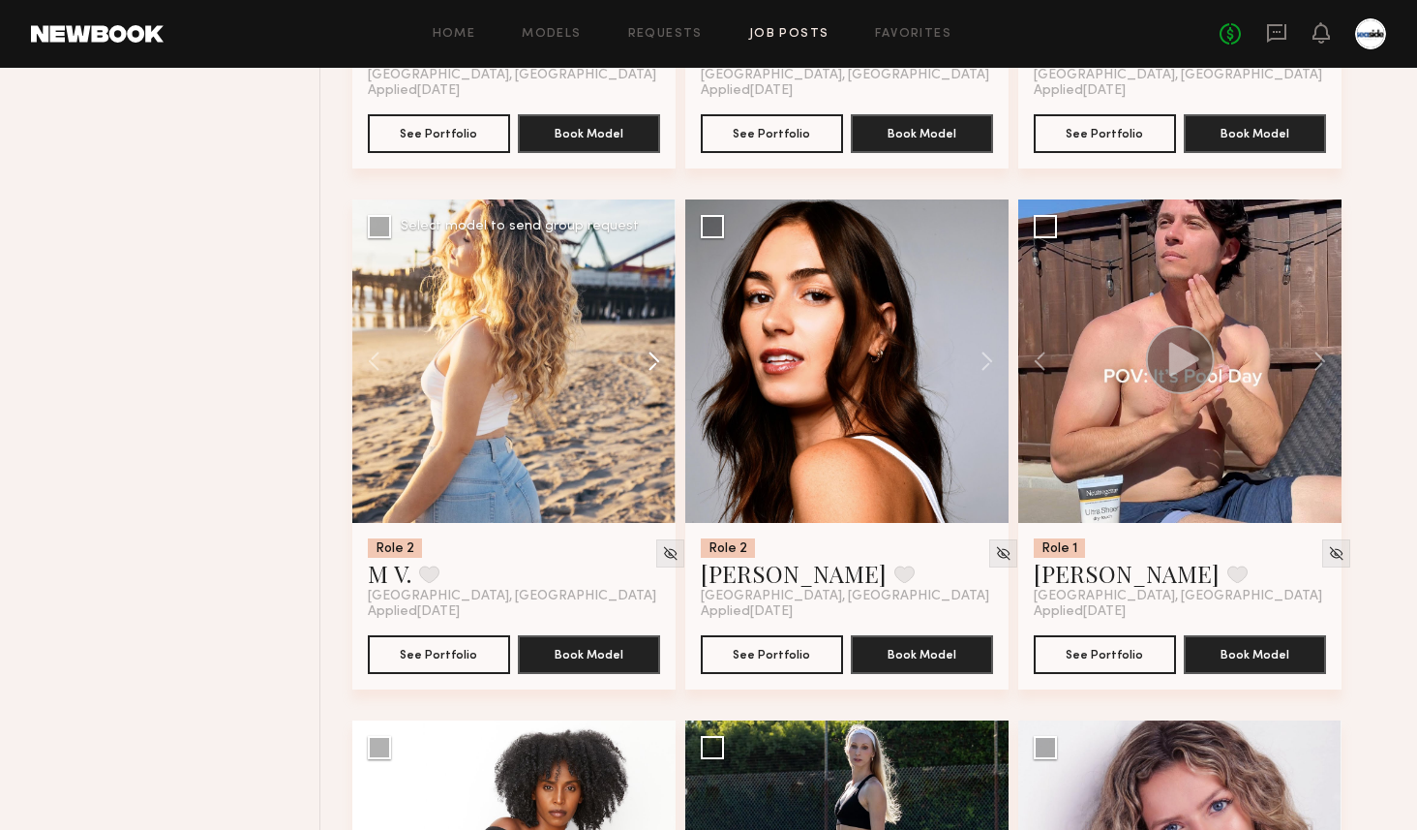
click at [646, 380] on button at bounding box center [645, 360] width 62 height 323
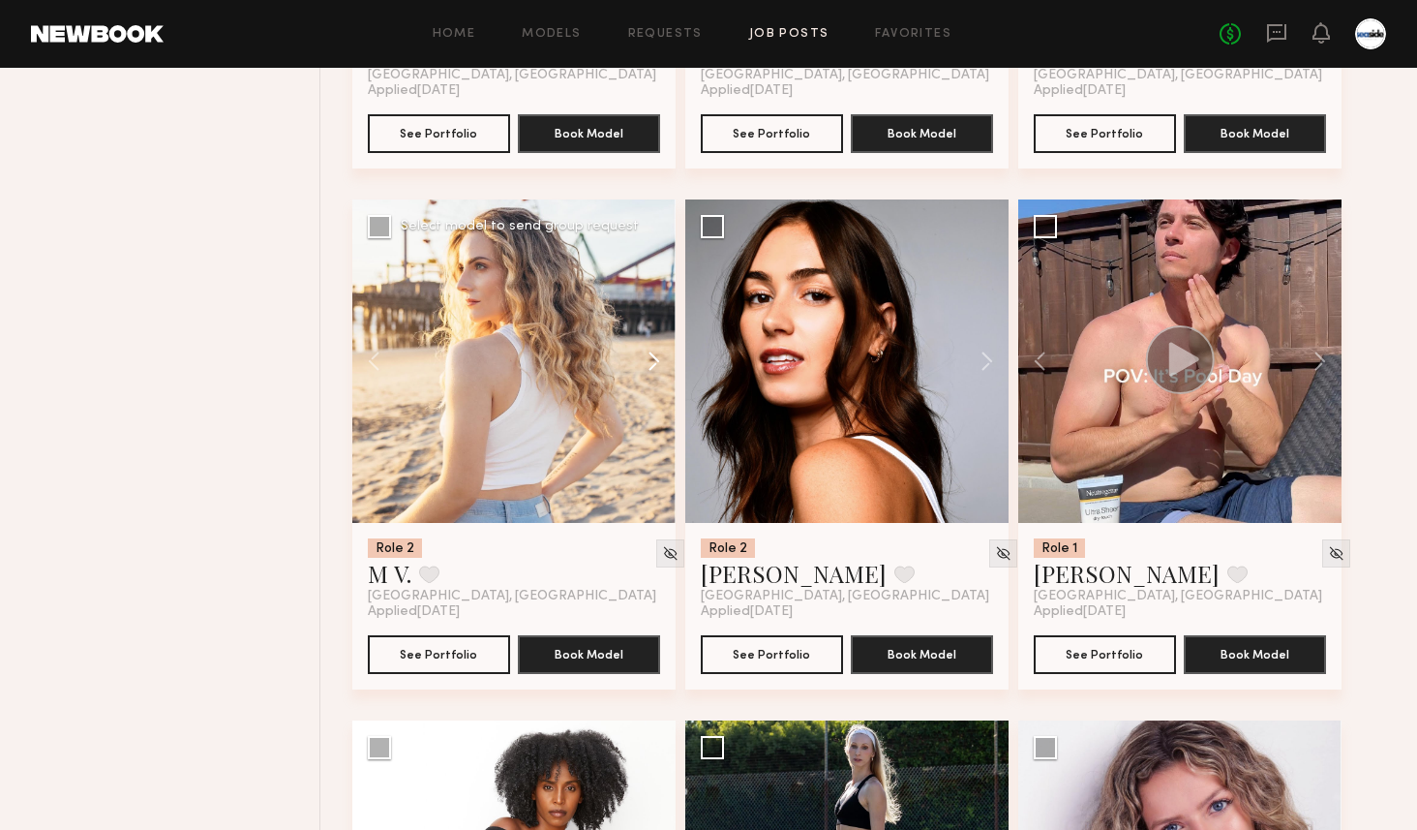
click at [646, 380] on button at bounding box center [645, 360] width 62 height 323
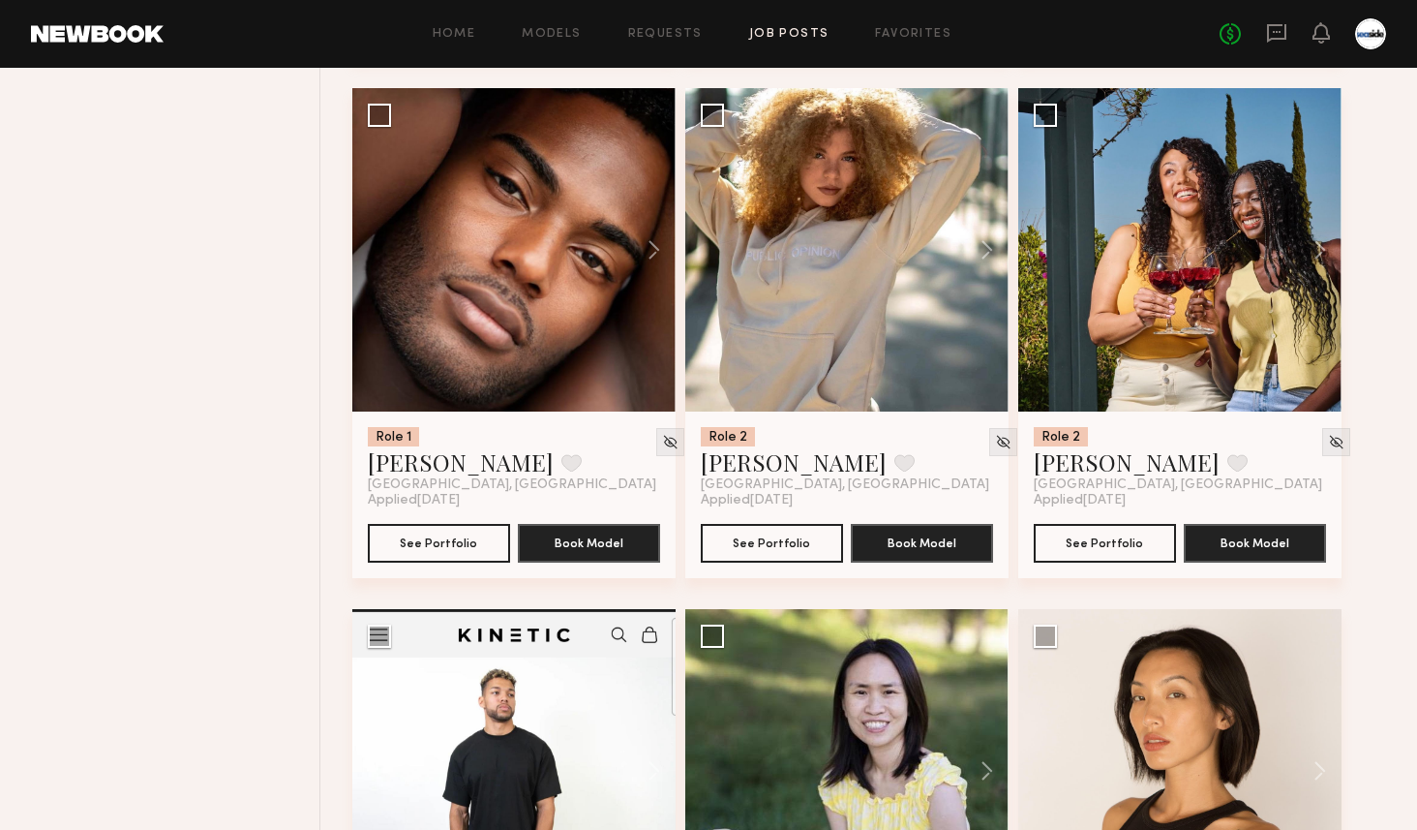
scroll to position [10175, 0]
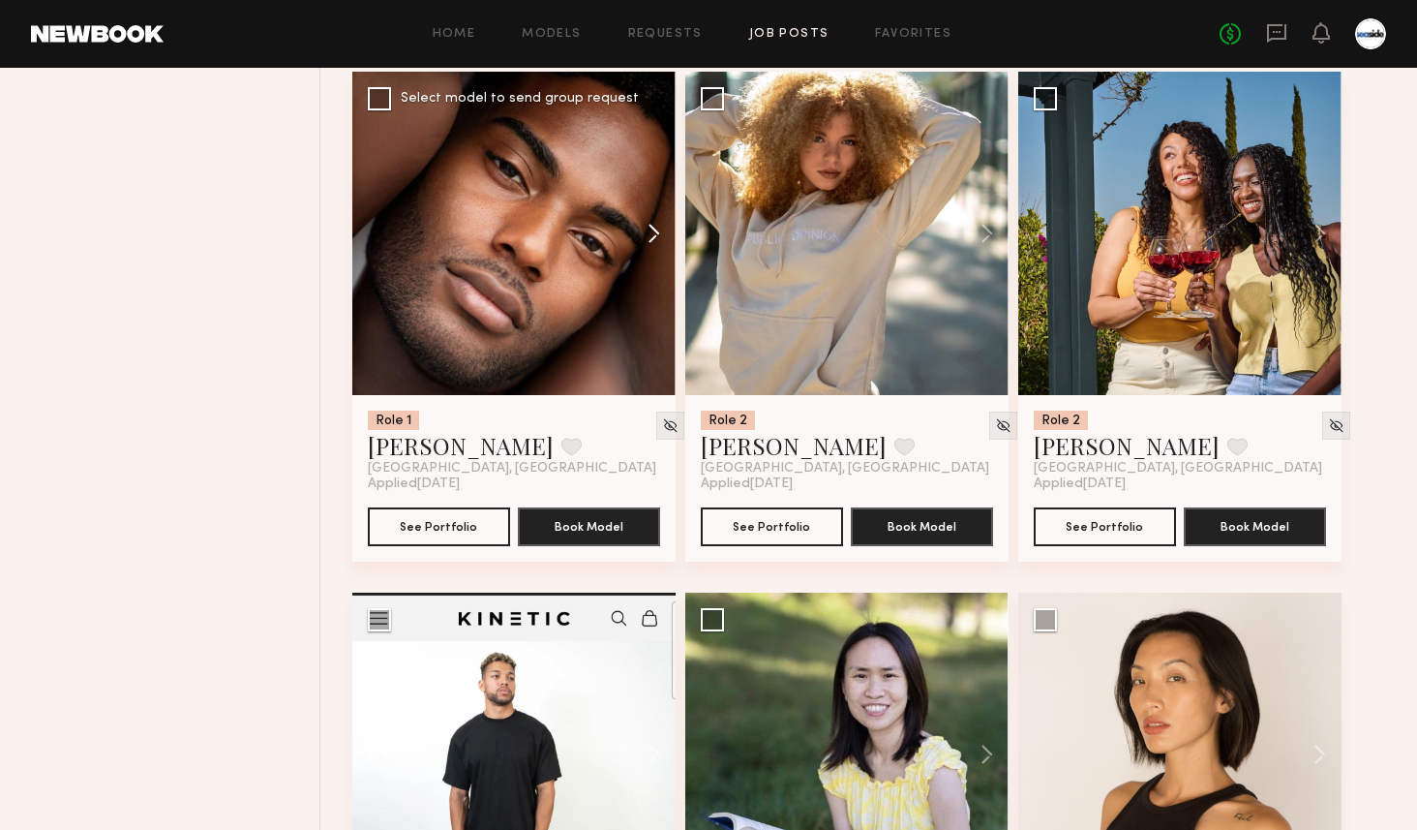
click at [660, 232] on button at bounding box center [645, 233] width 62 height 323
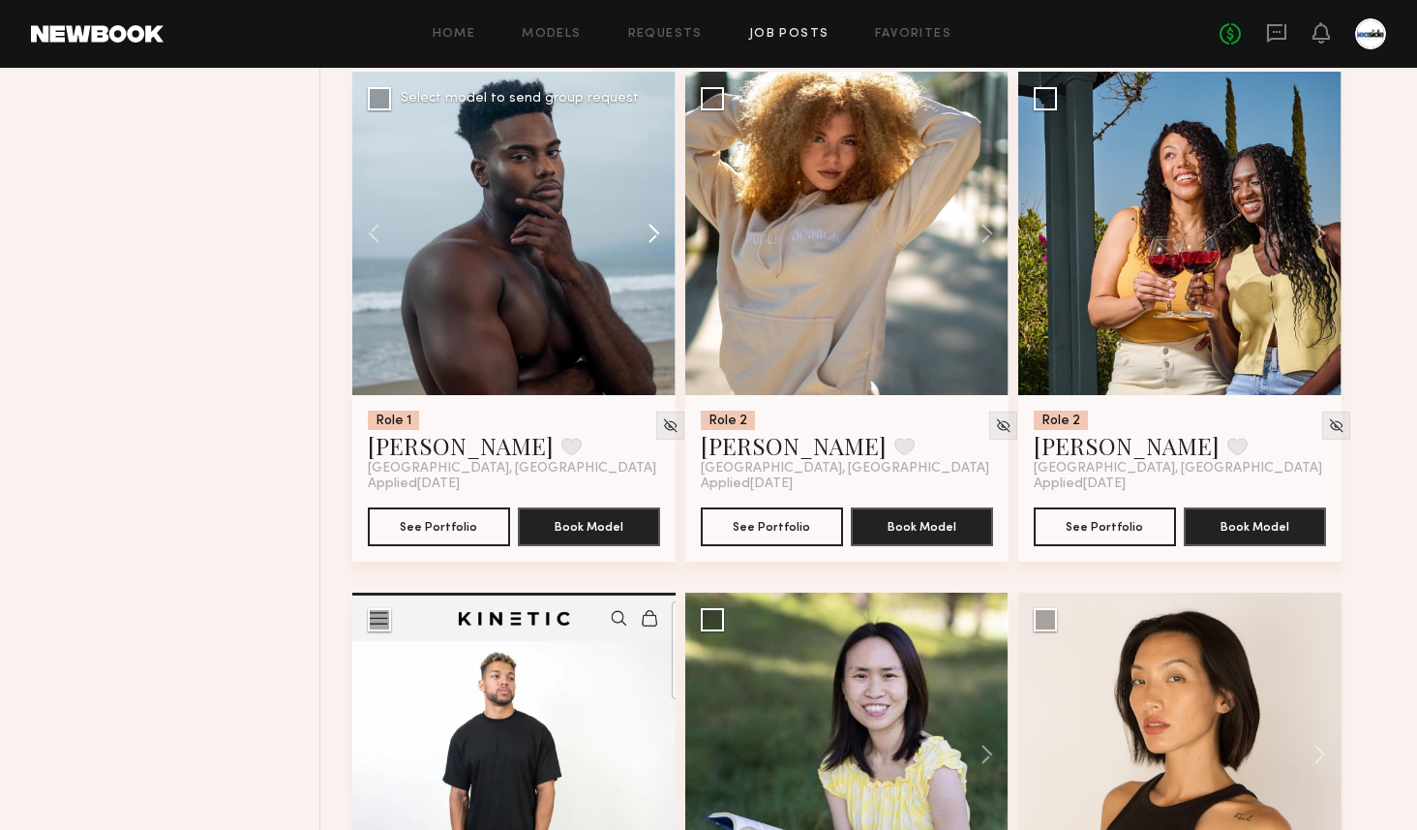
click at [660, 232] on button at bounding box center [645, 233] width 62 height 323
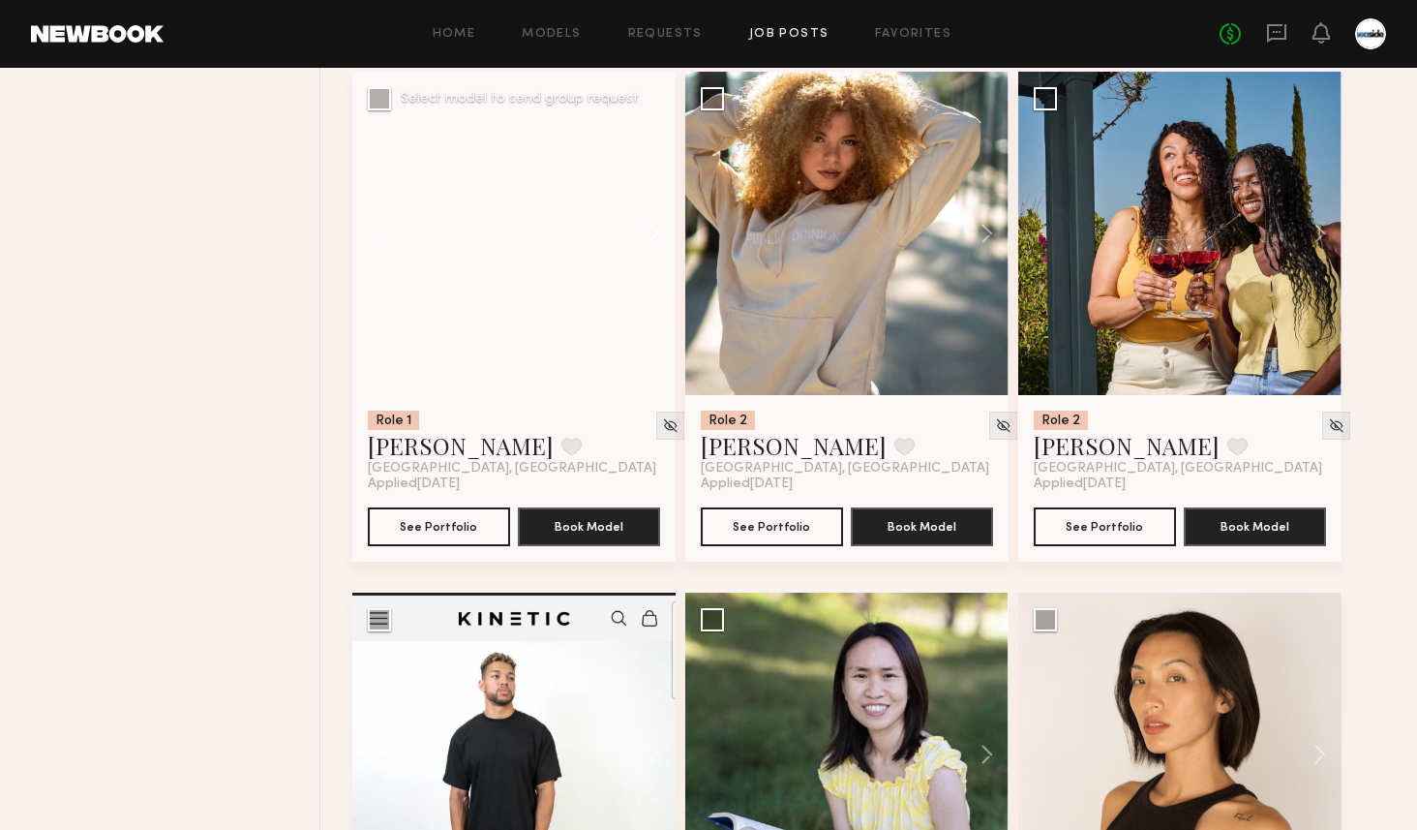
click at [660, 232] on button at bounding box center [645, 233] width 62 height 323
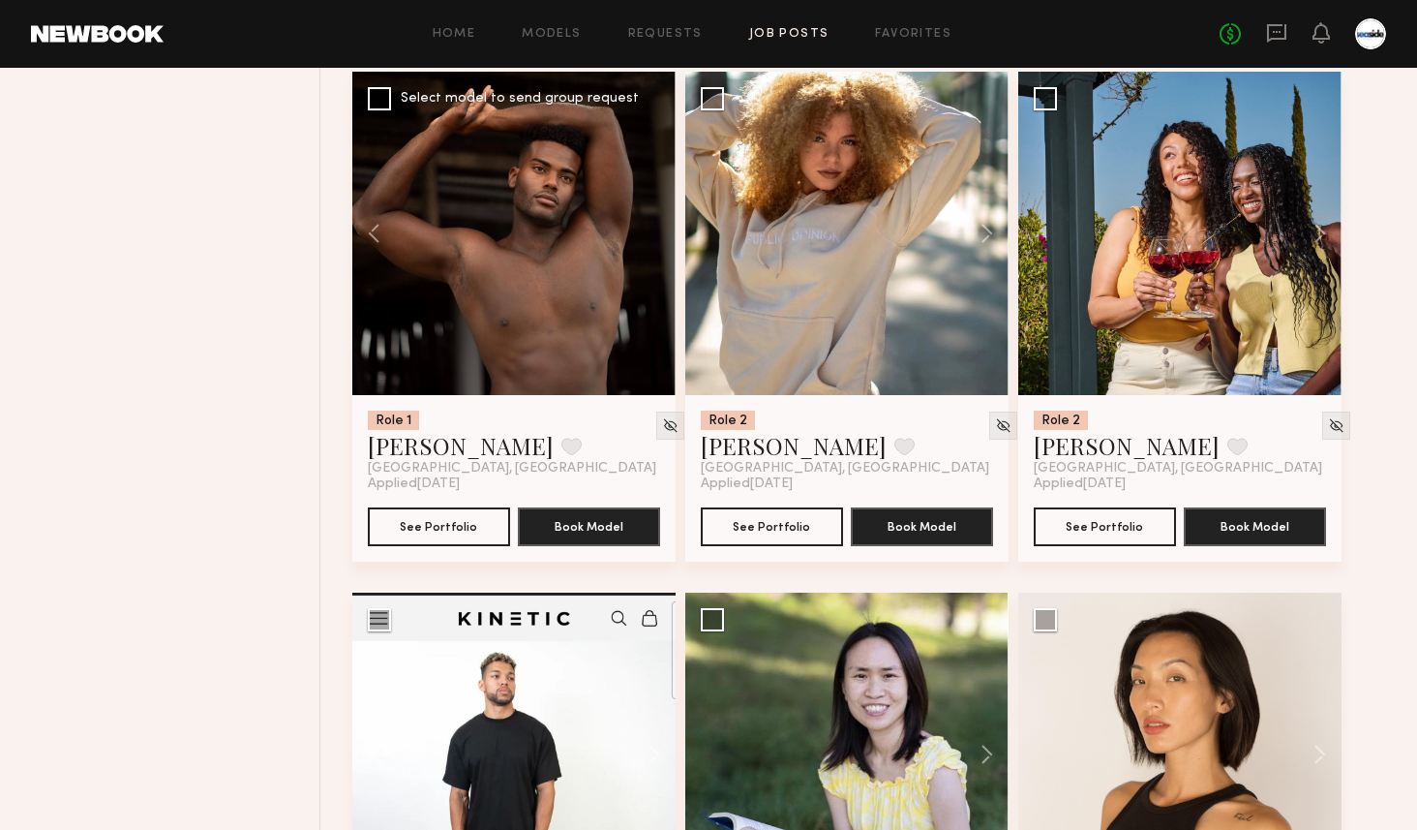
click at [660, 233] on div at bounding box center [513, 233] width 323 height 323
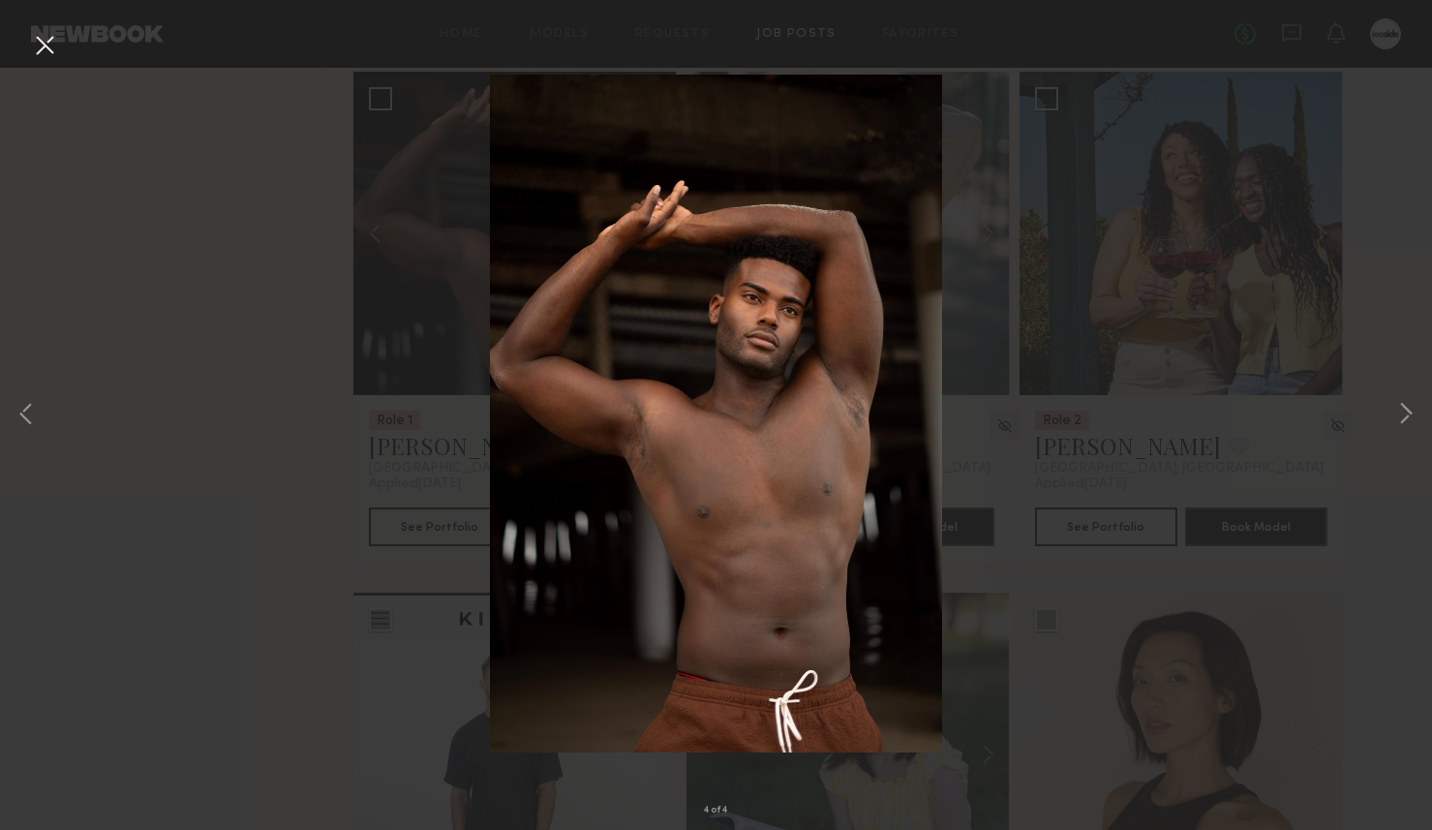
click at [48, 42] on button at bounding box center [44, 46] width 31 height 35
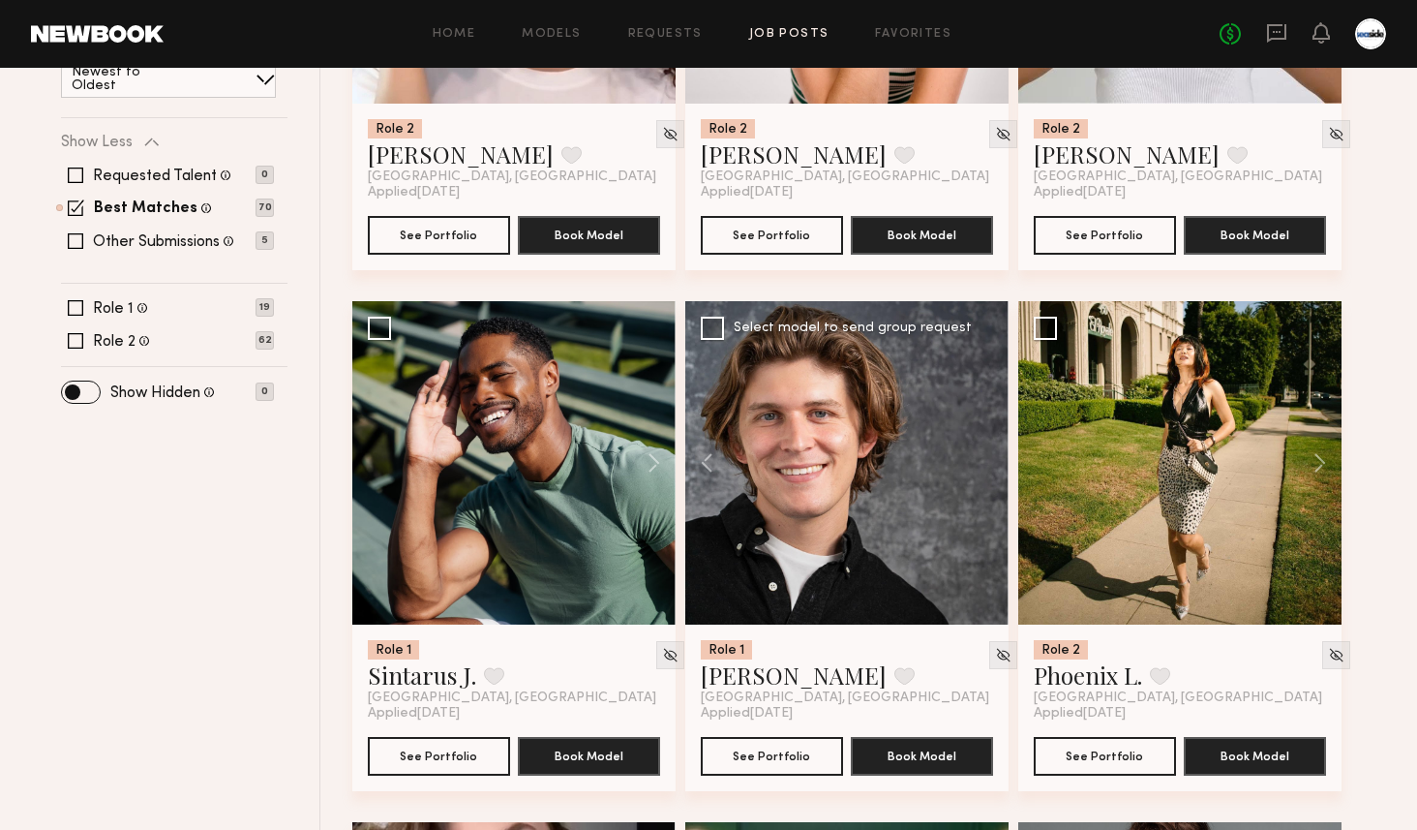
scroll to position [0, 0]
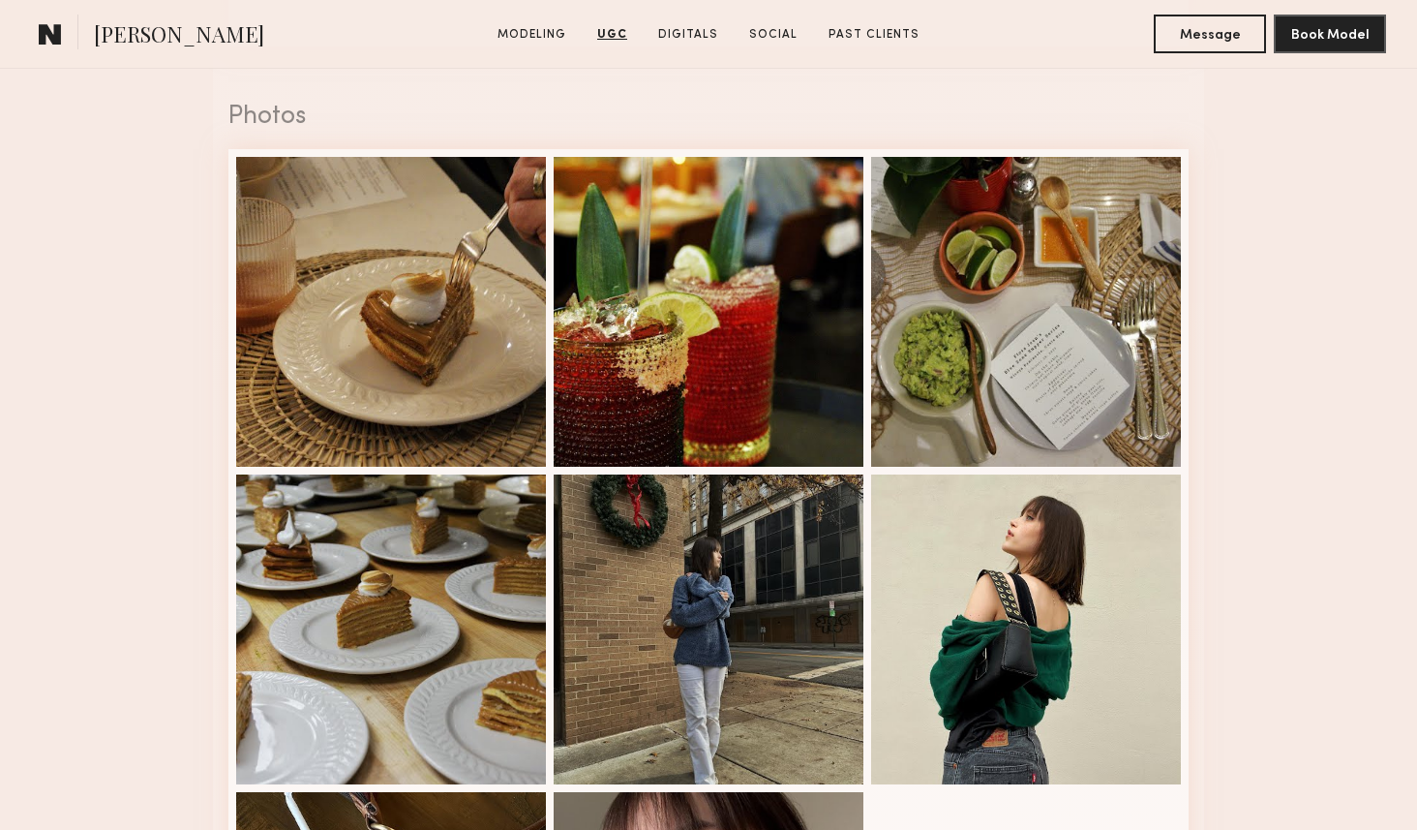
scroll to position [2551, 0]
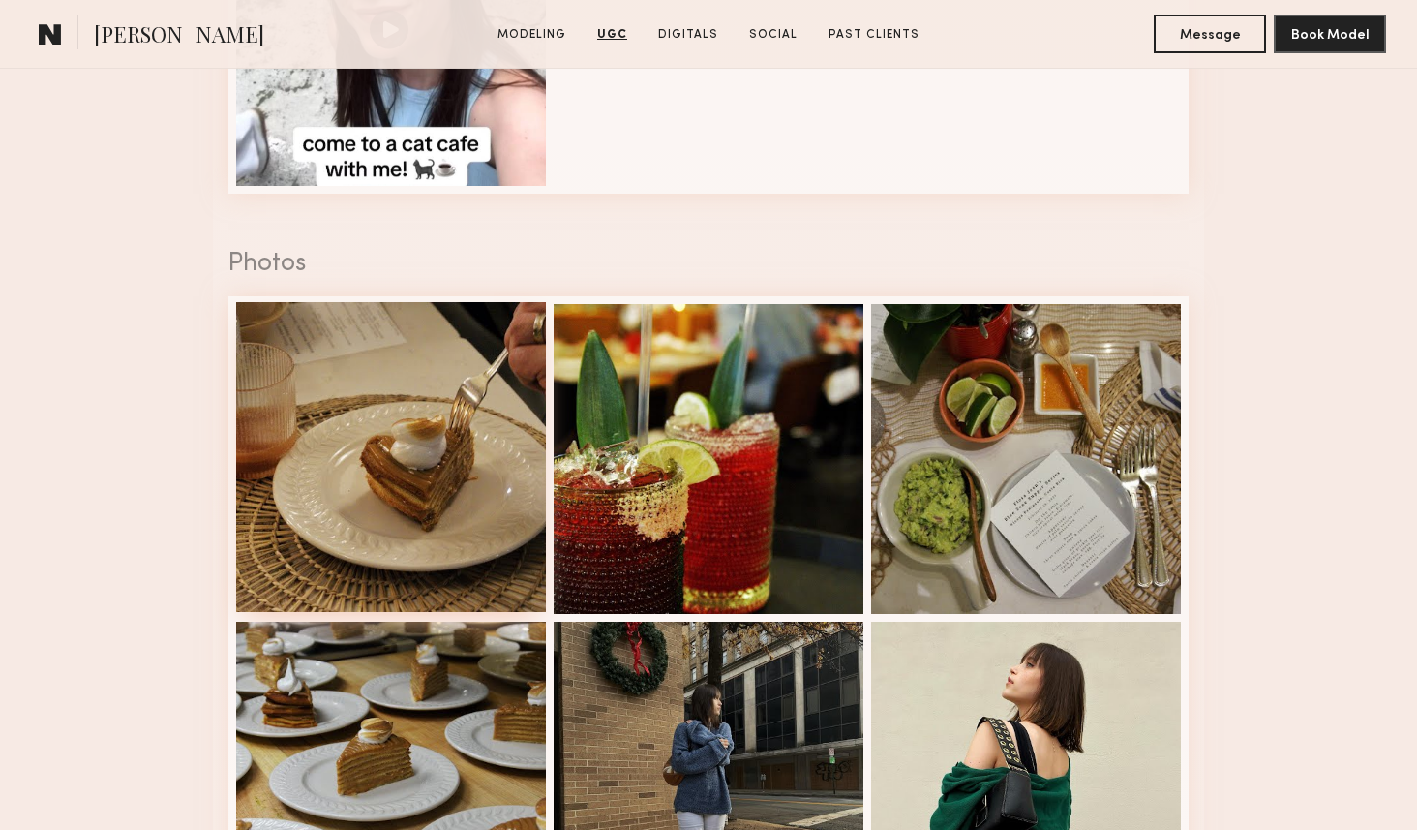
click at [459, 393] on div at bounding box center [391, 457] width 310 height 310
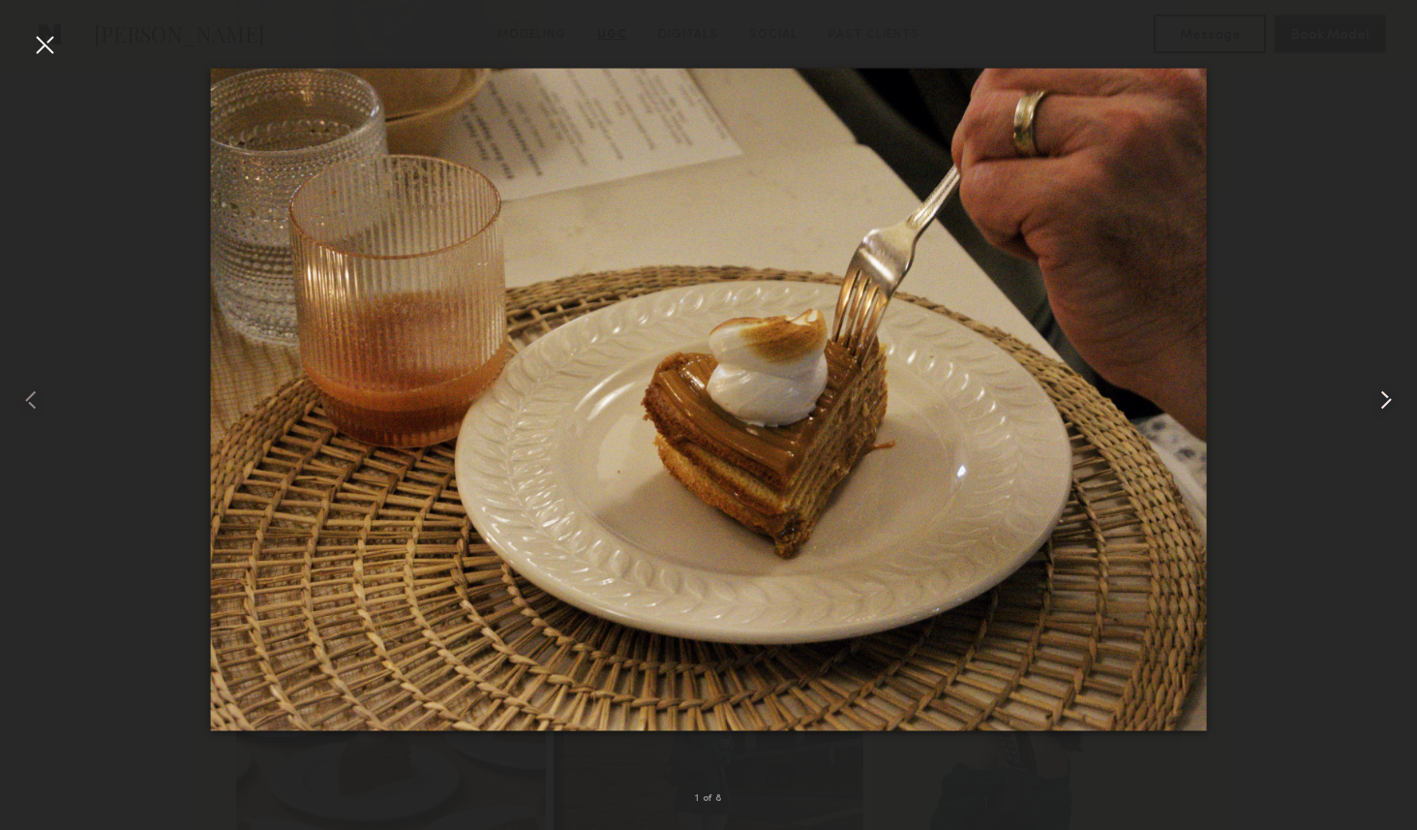
click at [1371, 409] on common-icon at bounding box center [1386, 399] width 31 height 31
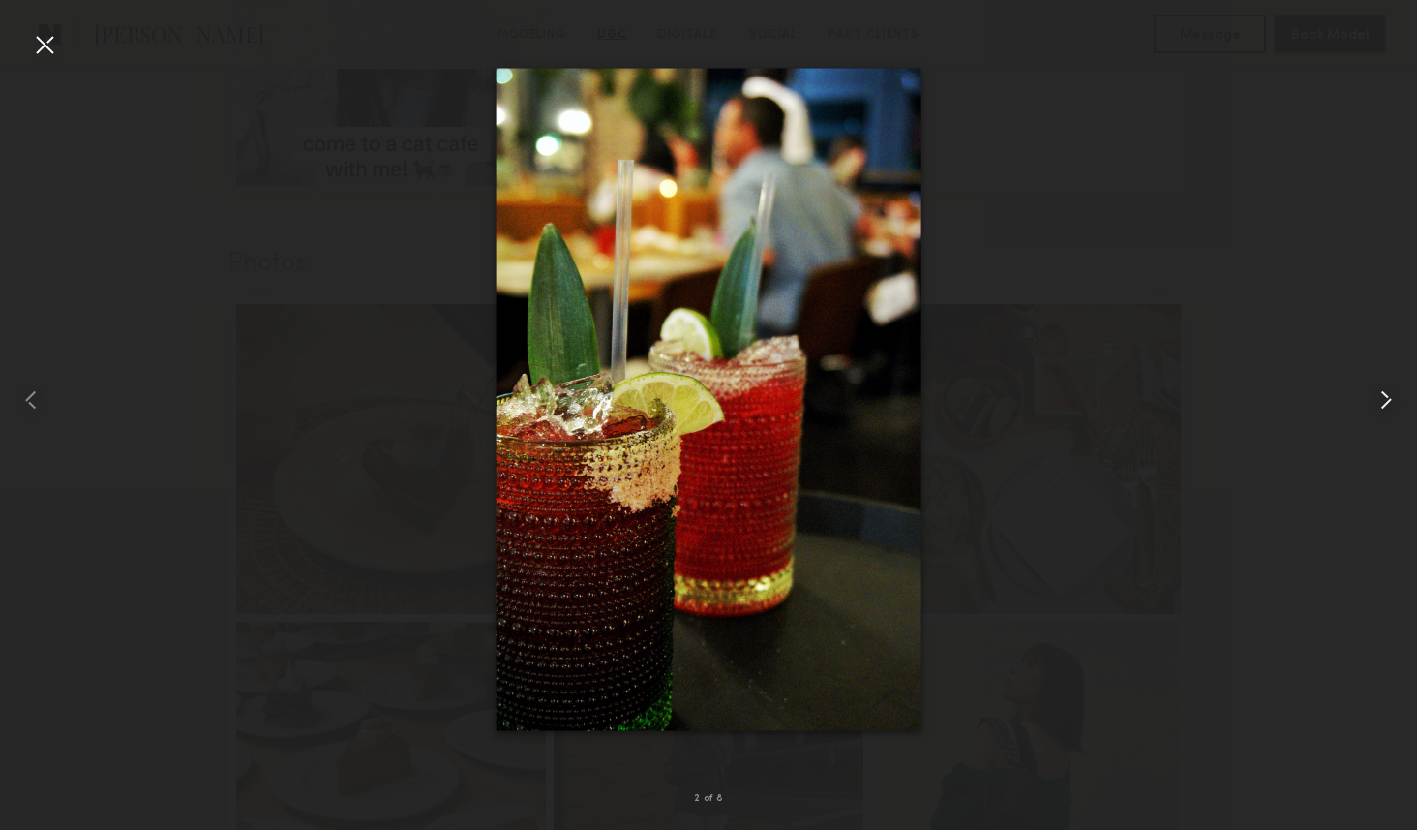
click at [1374, 408] on common-icon at bounding box center [1386, 399] width 31 height 31
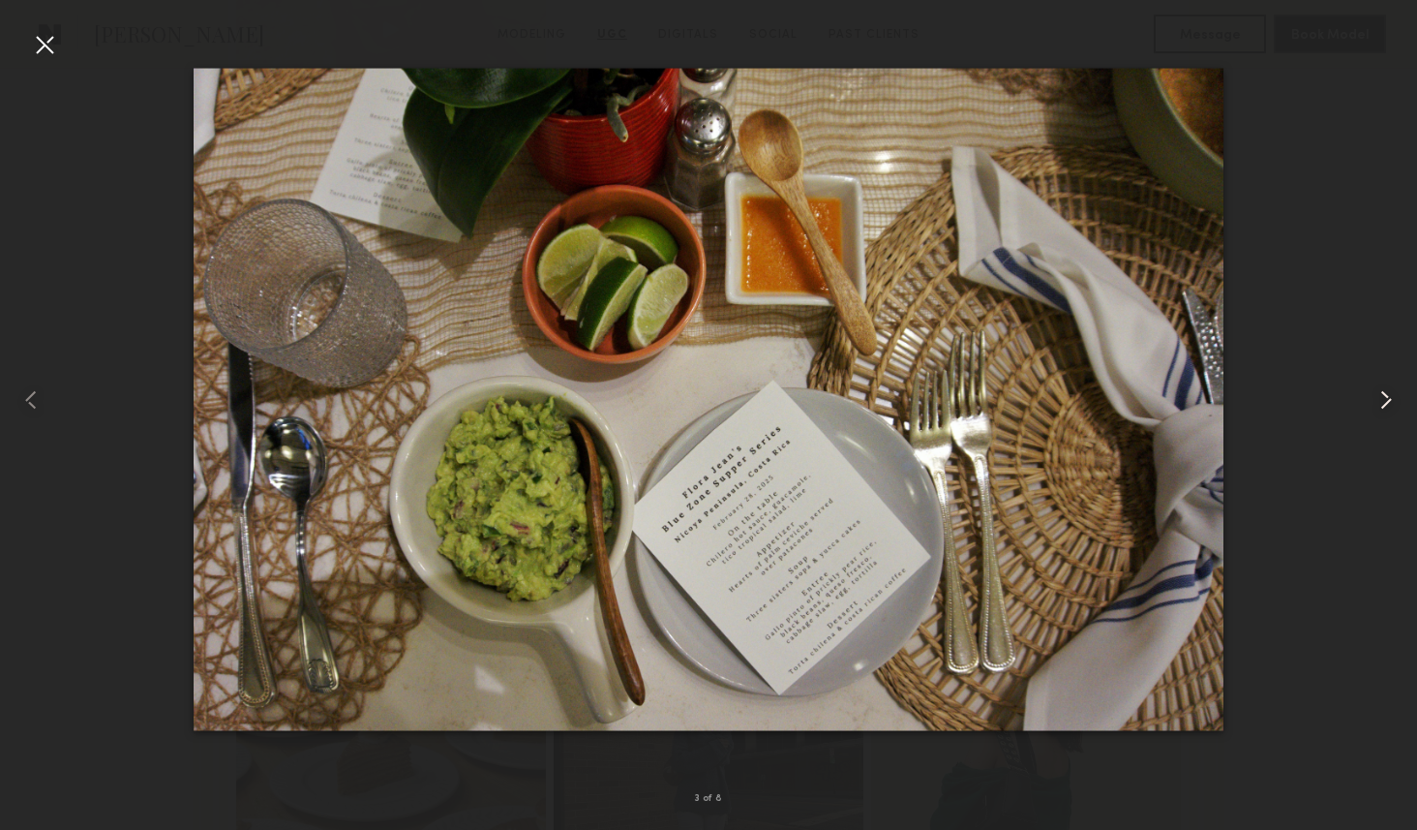
click at [1374, 408] on common-icon at bounding box center [1386, 399] width 31 height 31
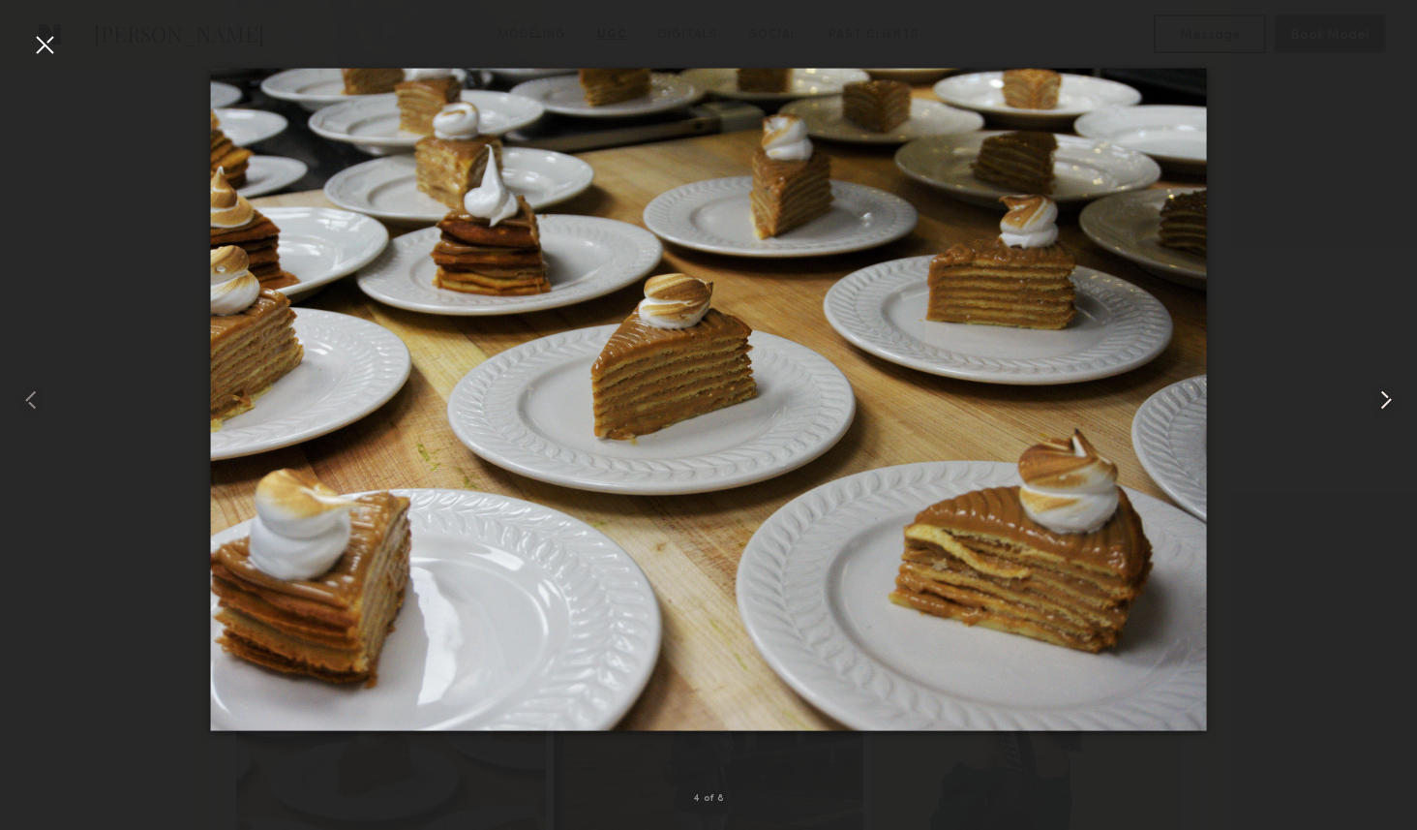
click at [1374, 408] on common-icon at bounding box center [1386, 399] width 31 height 31
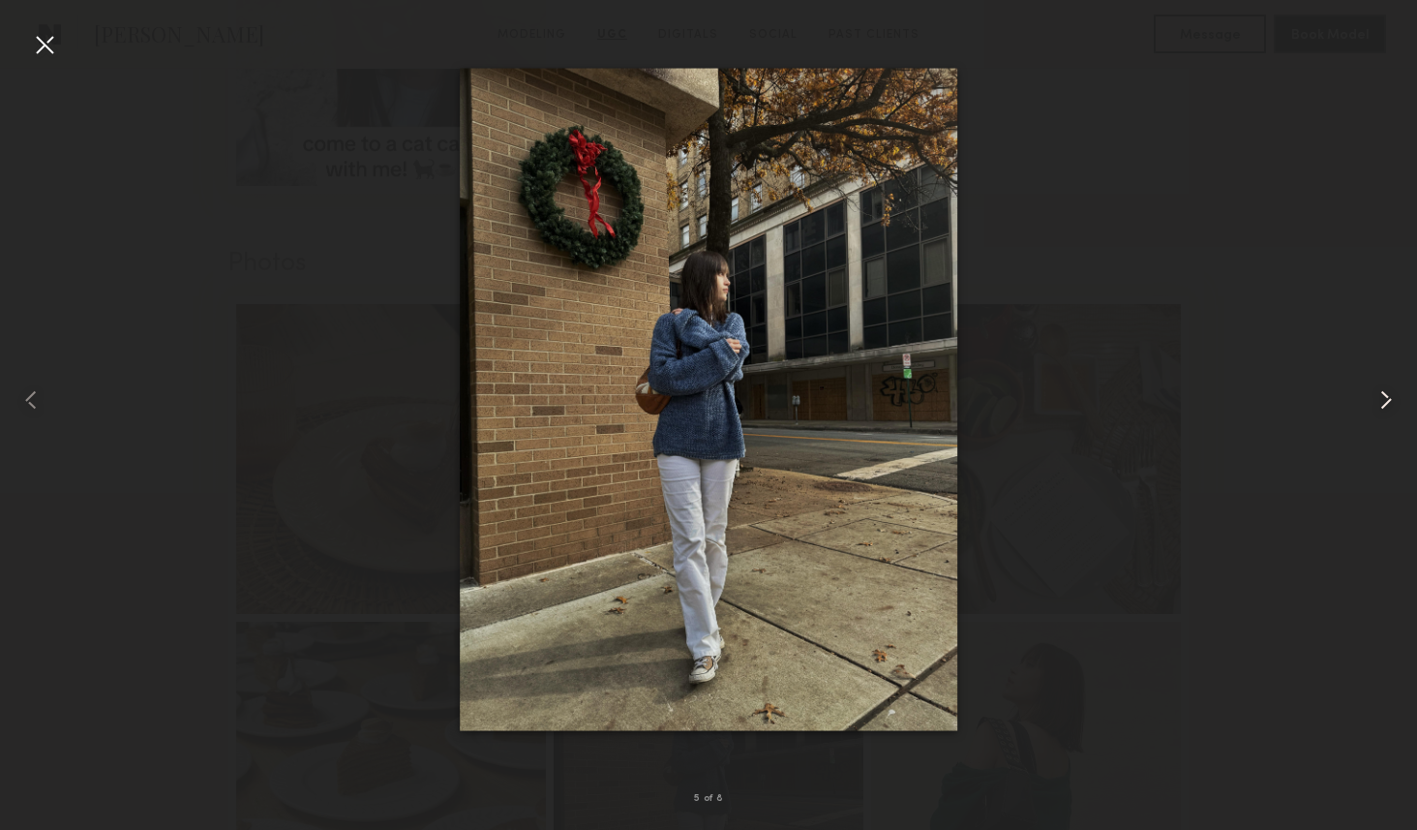
click at [1374, 408] on common-icon at bounding box center [1386, 399] width 31 height 31
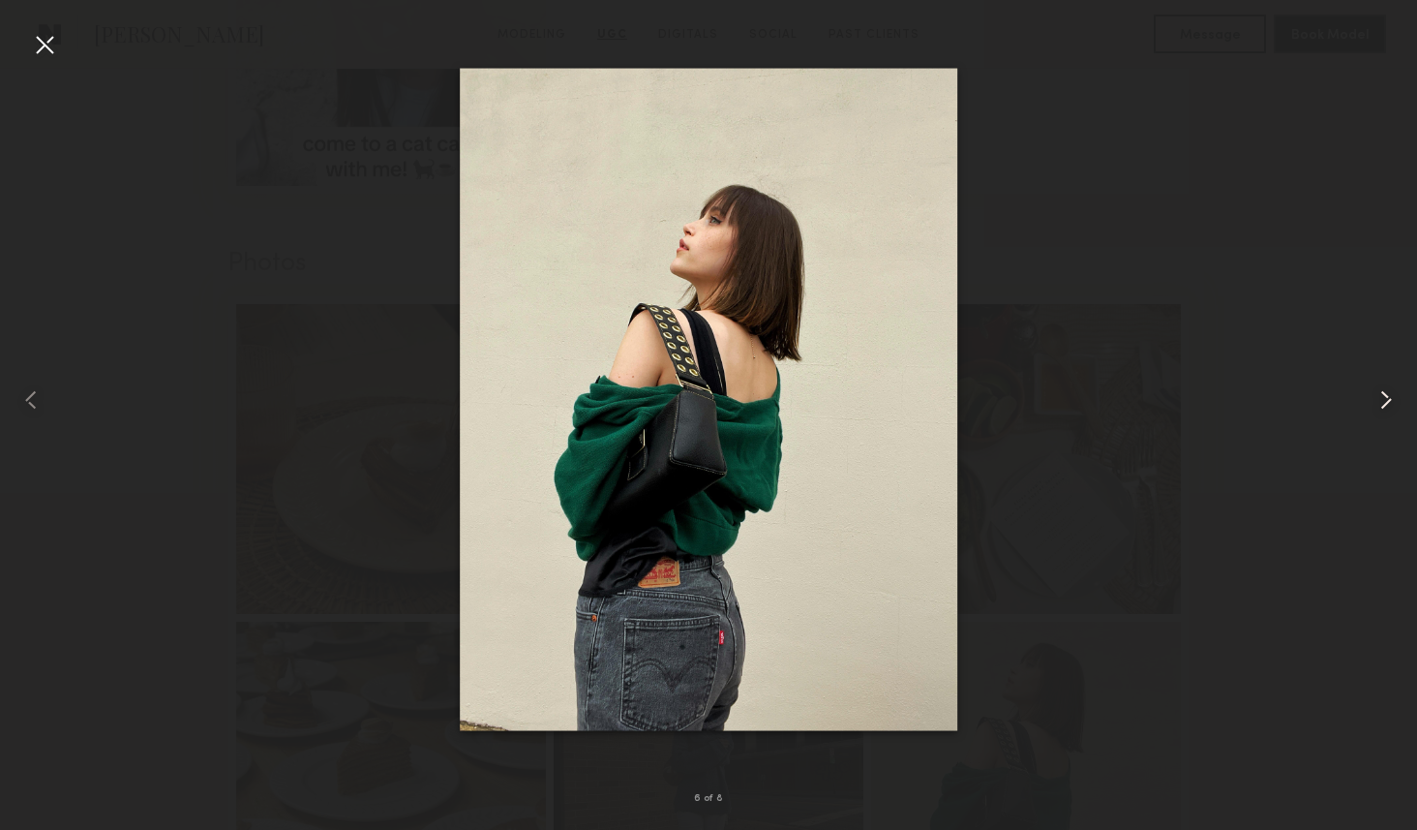
click at [1374, 408] on common-icon at bounding box center [1386, 399] width 31 height 31
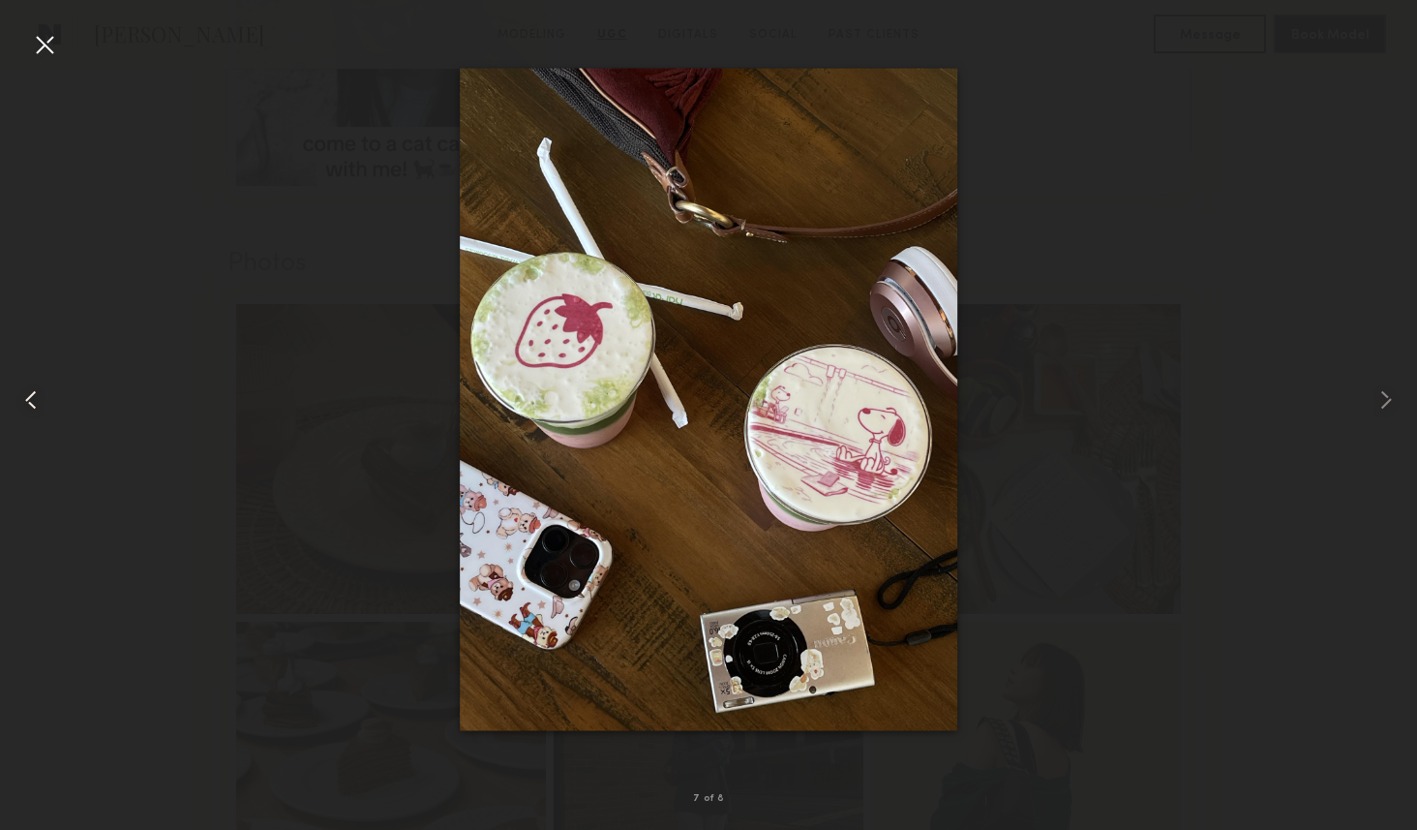
click at [26, 390] on common-icon at bounding box center [30, 399] width 31 height 31
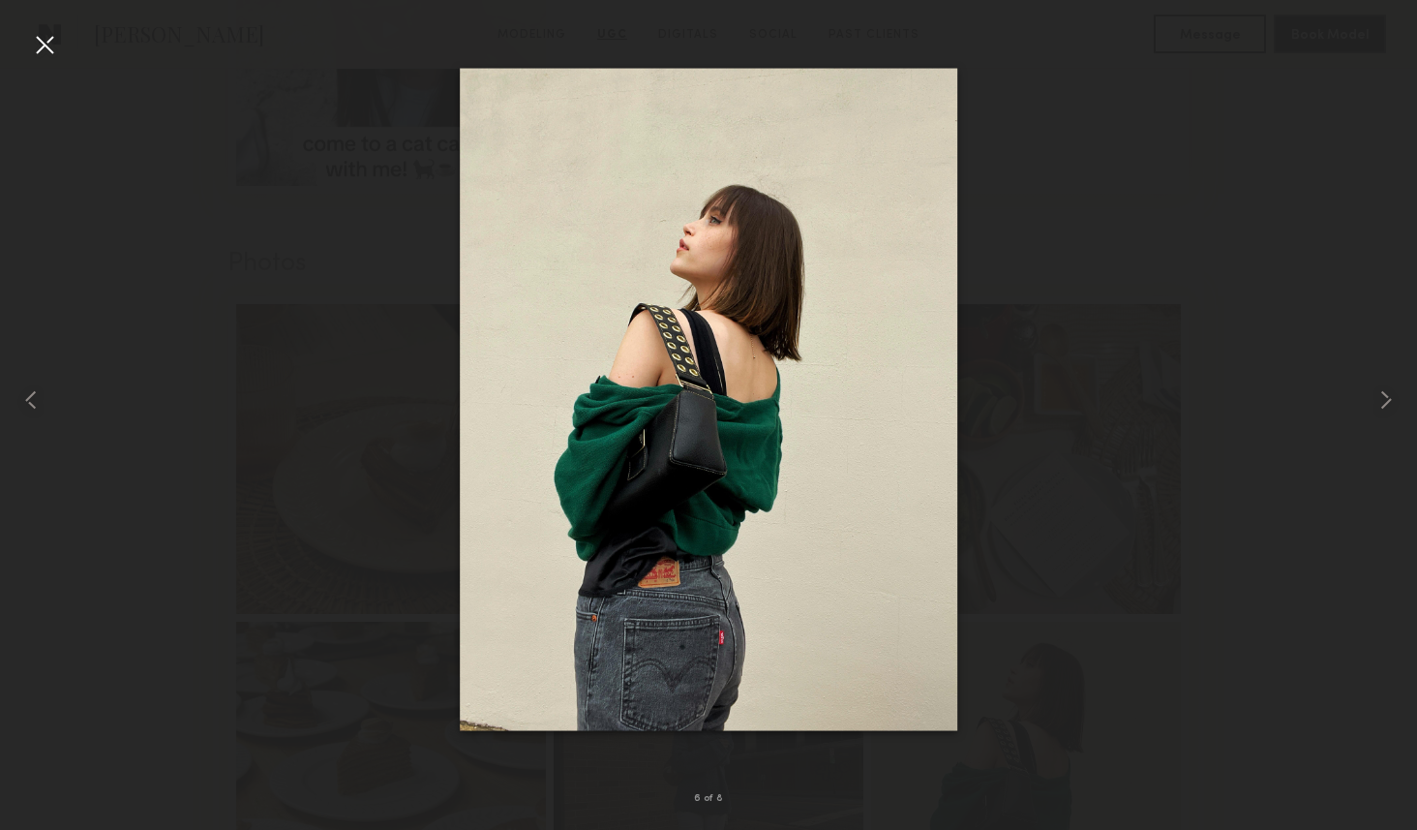
click at [47, 45] on div at bounding box center [44, 44] width 31 height 31
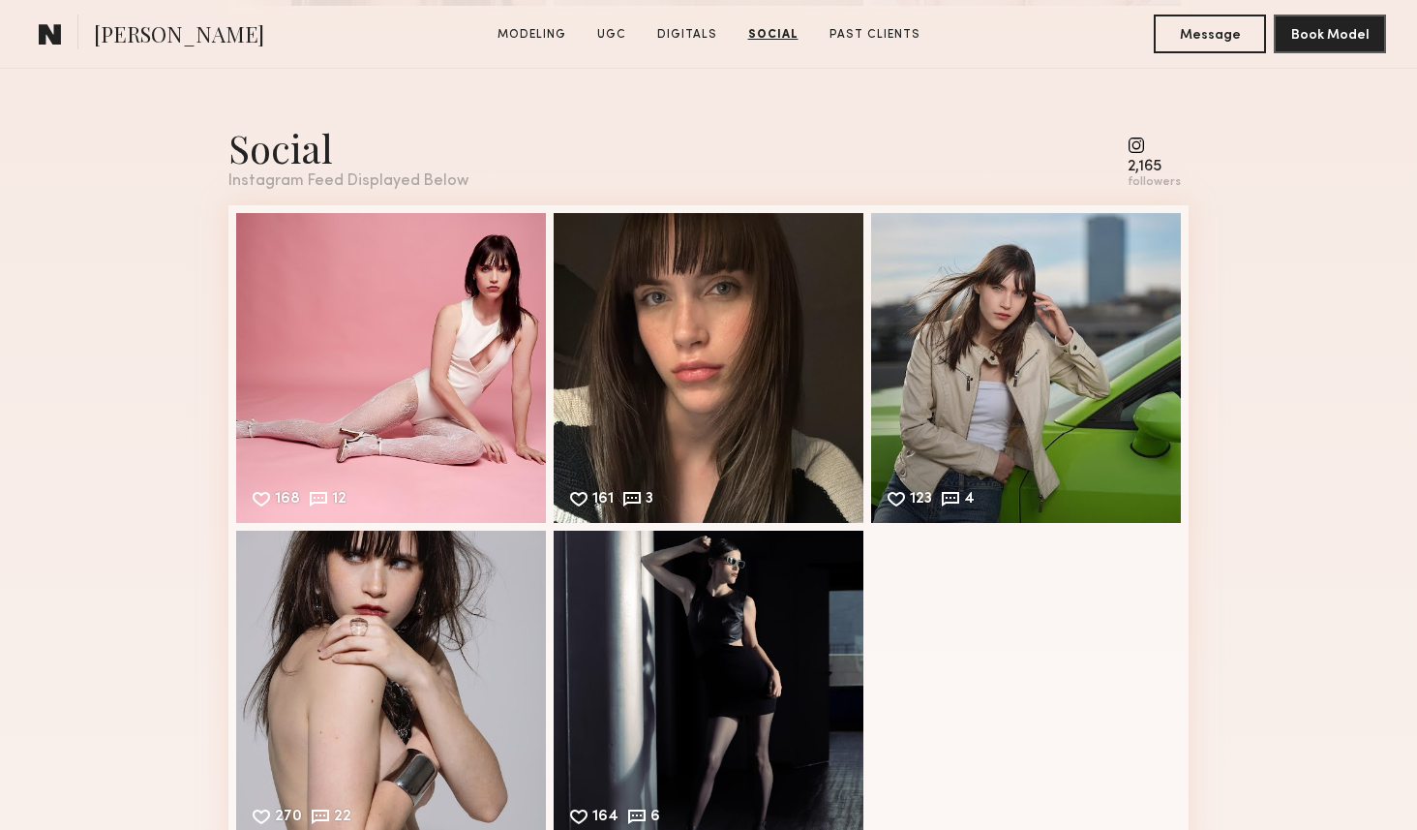
scroll to position [4605, 0]
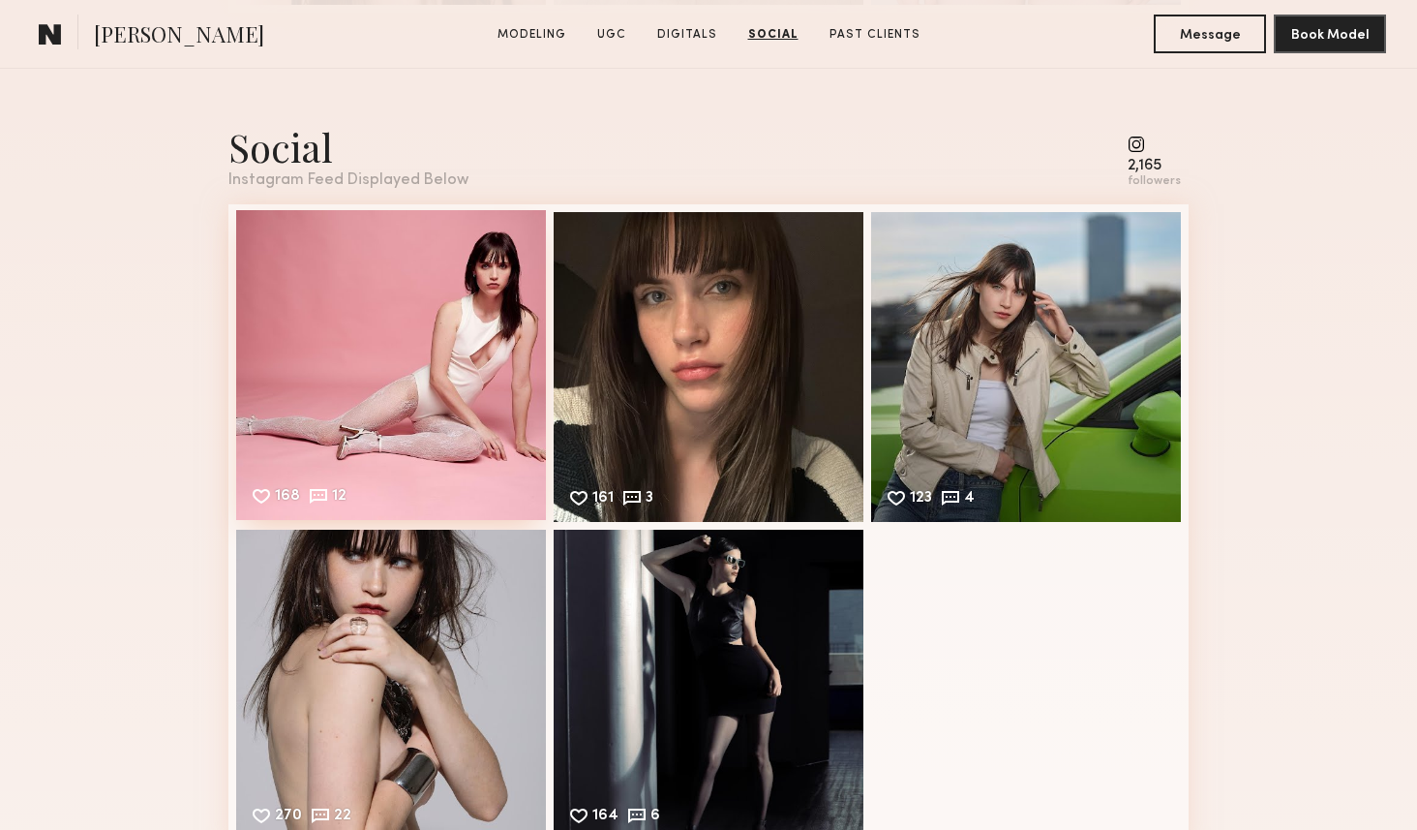
click at [349, 404] on div "168 12 Likes & comments displayed to show model’s engagement" at bounding box center [391, 365] width 310 height 310
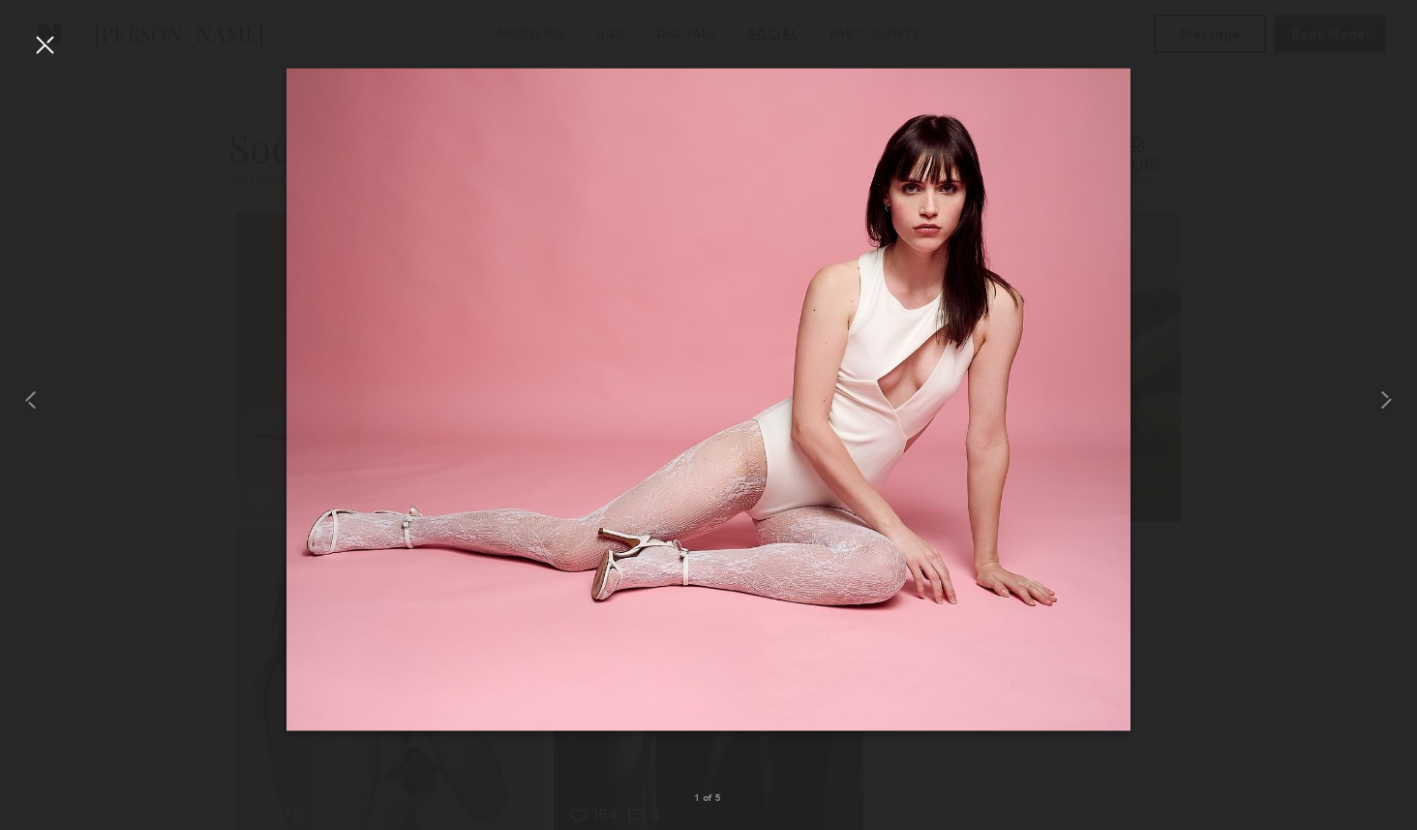
click at [48, 52] on div at bounding box center [44, 44] width 31 height 31
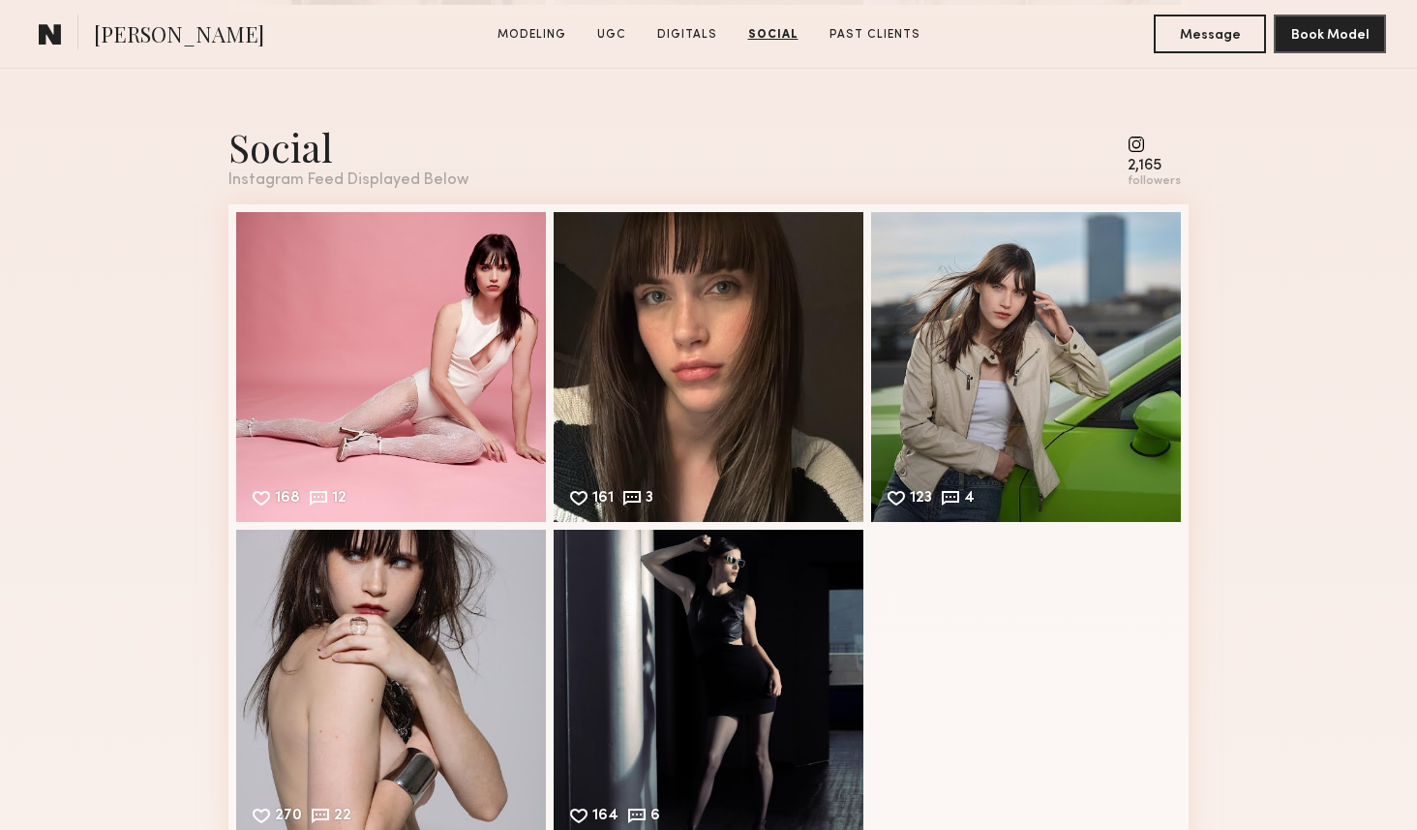
click at [341, 136] on div "Social" at bounding box center [348, 146] width 240 height 51
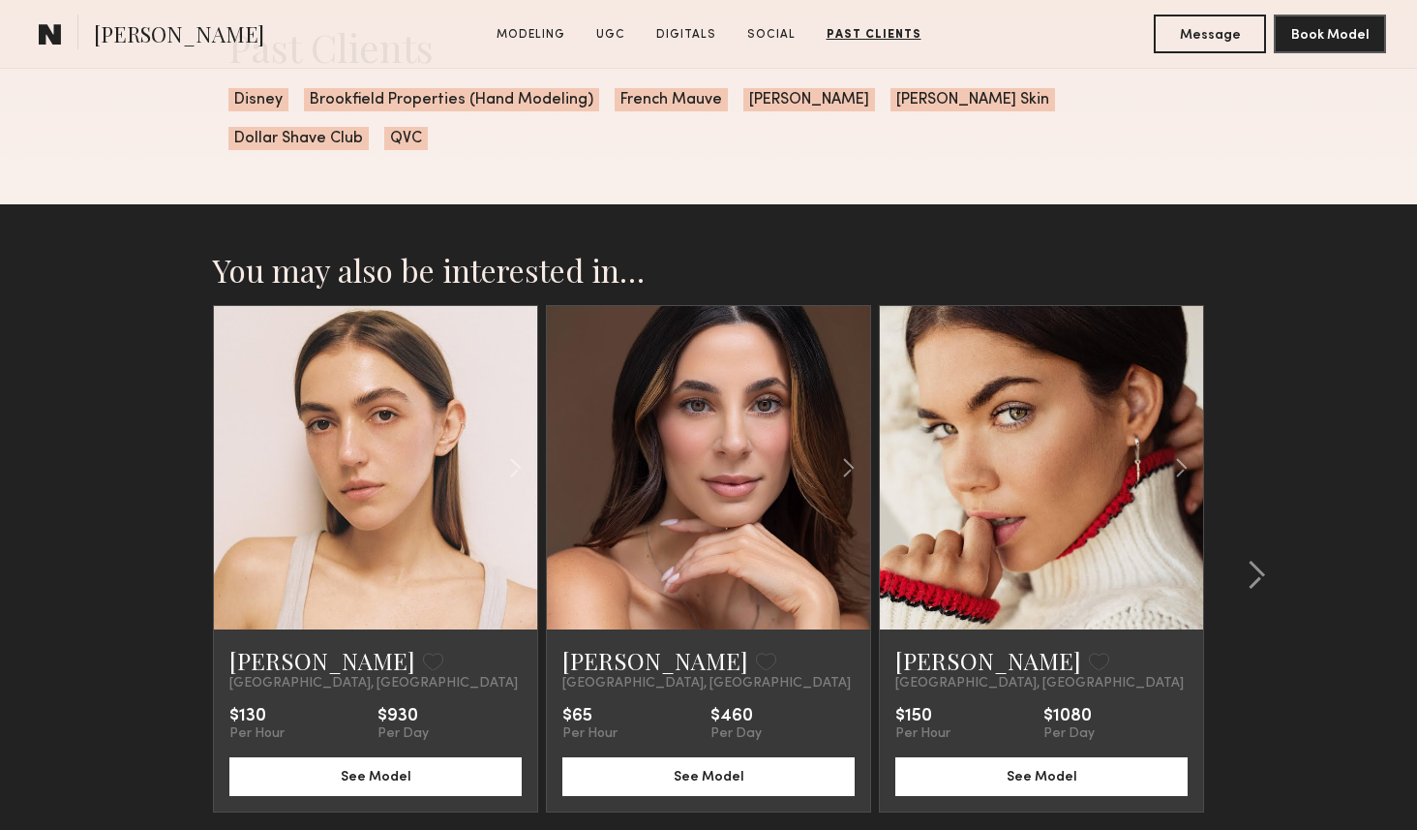
scroll to position [5558, 0]
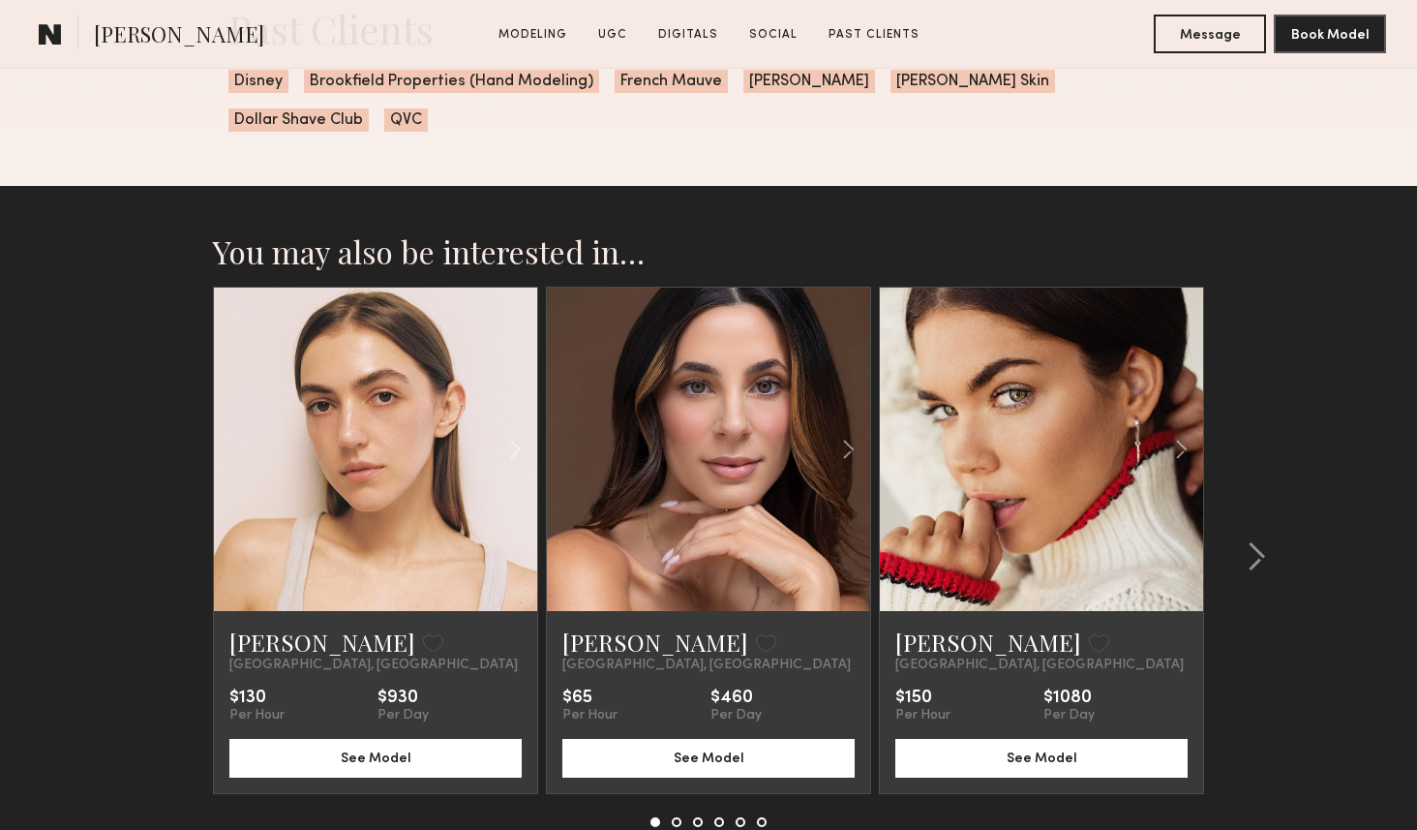
click at [966, 447] on div at bounding box center [1041, 449] width 323 height 323
click at [996, 738] on button "See Model" at bounding box center [1042, 757] width 292 height 39
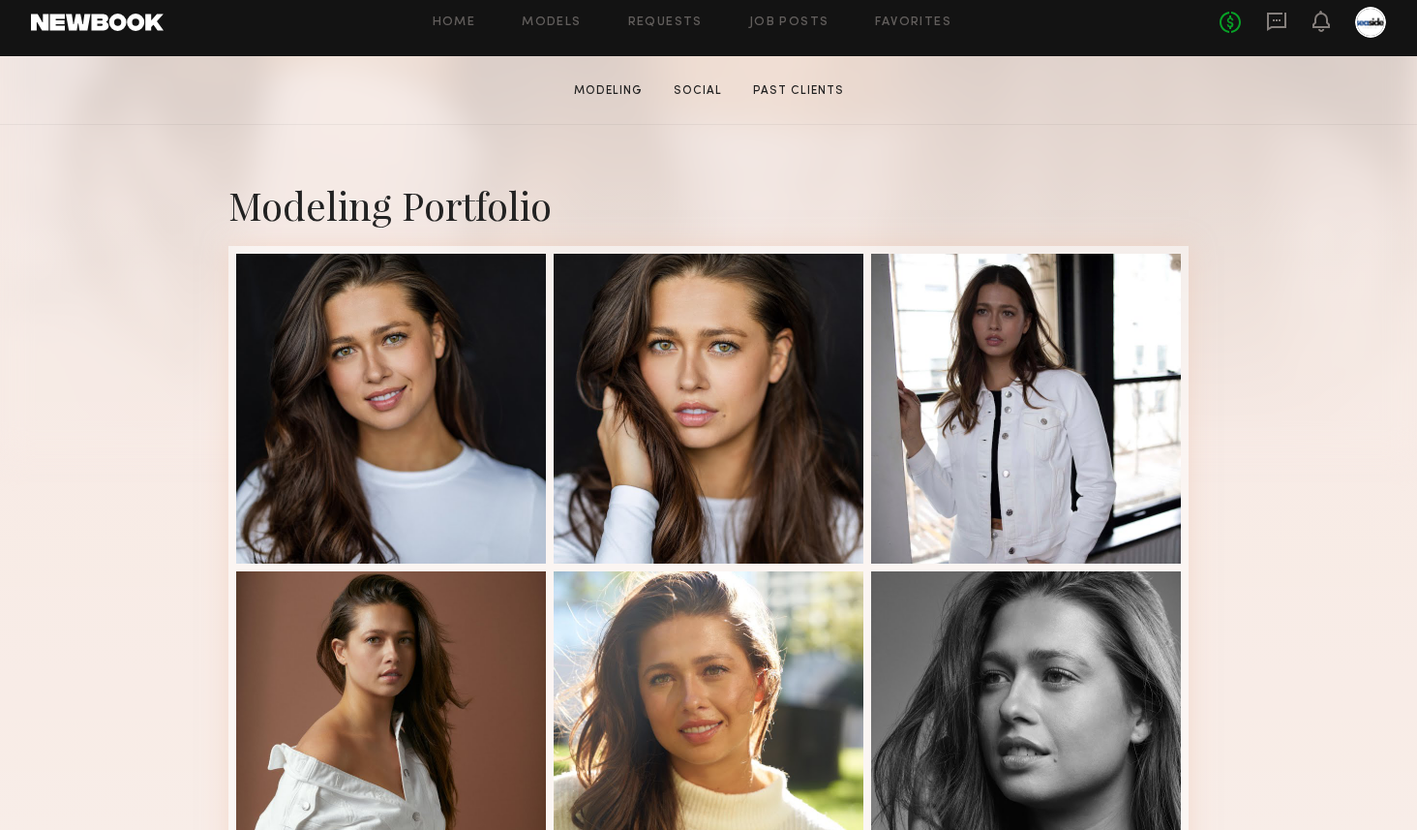
scroll to position [347, 0]
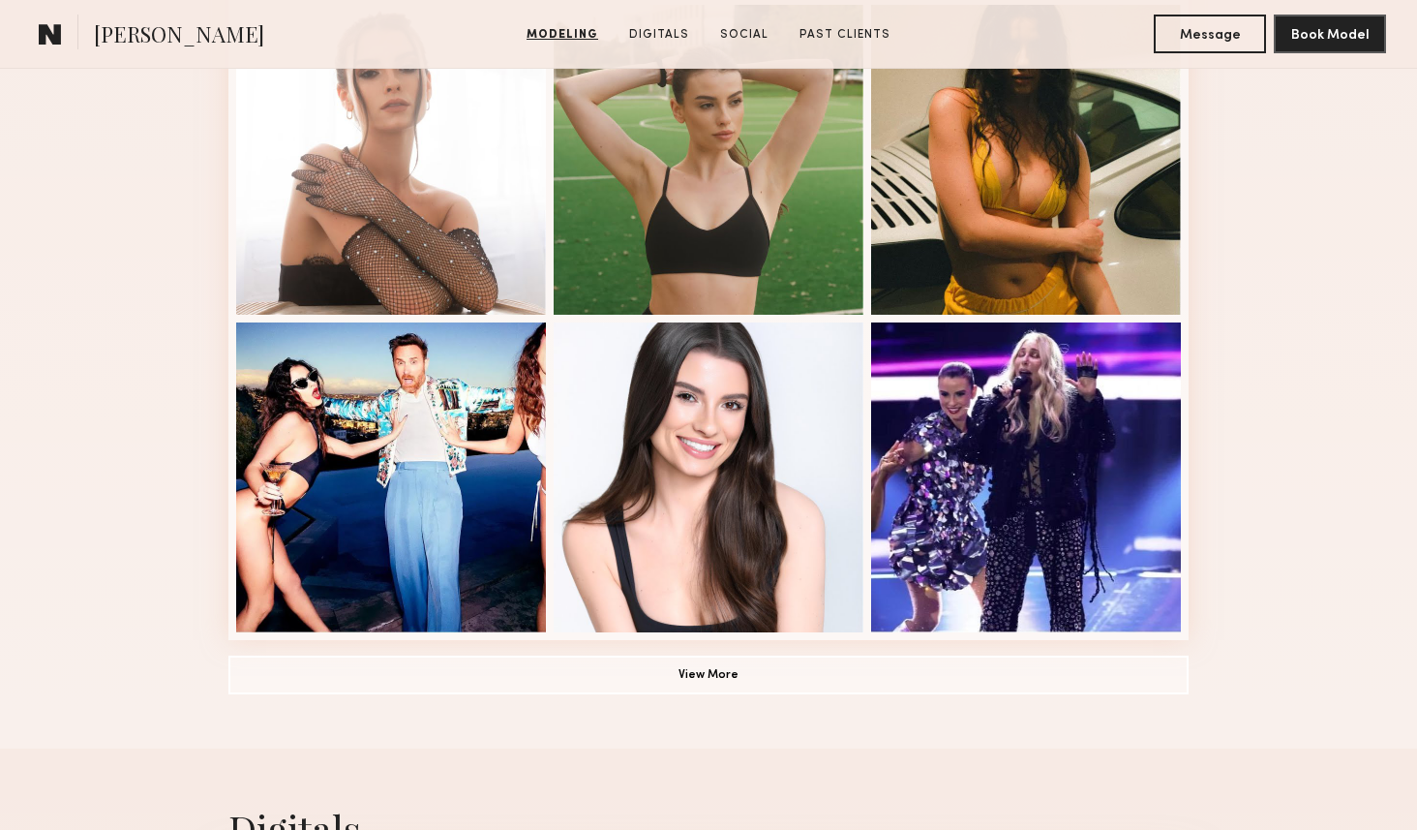
scroll to position [1212, 0]
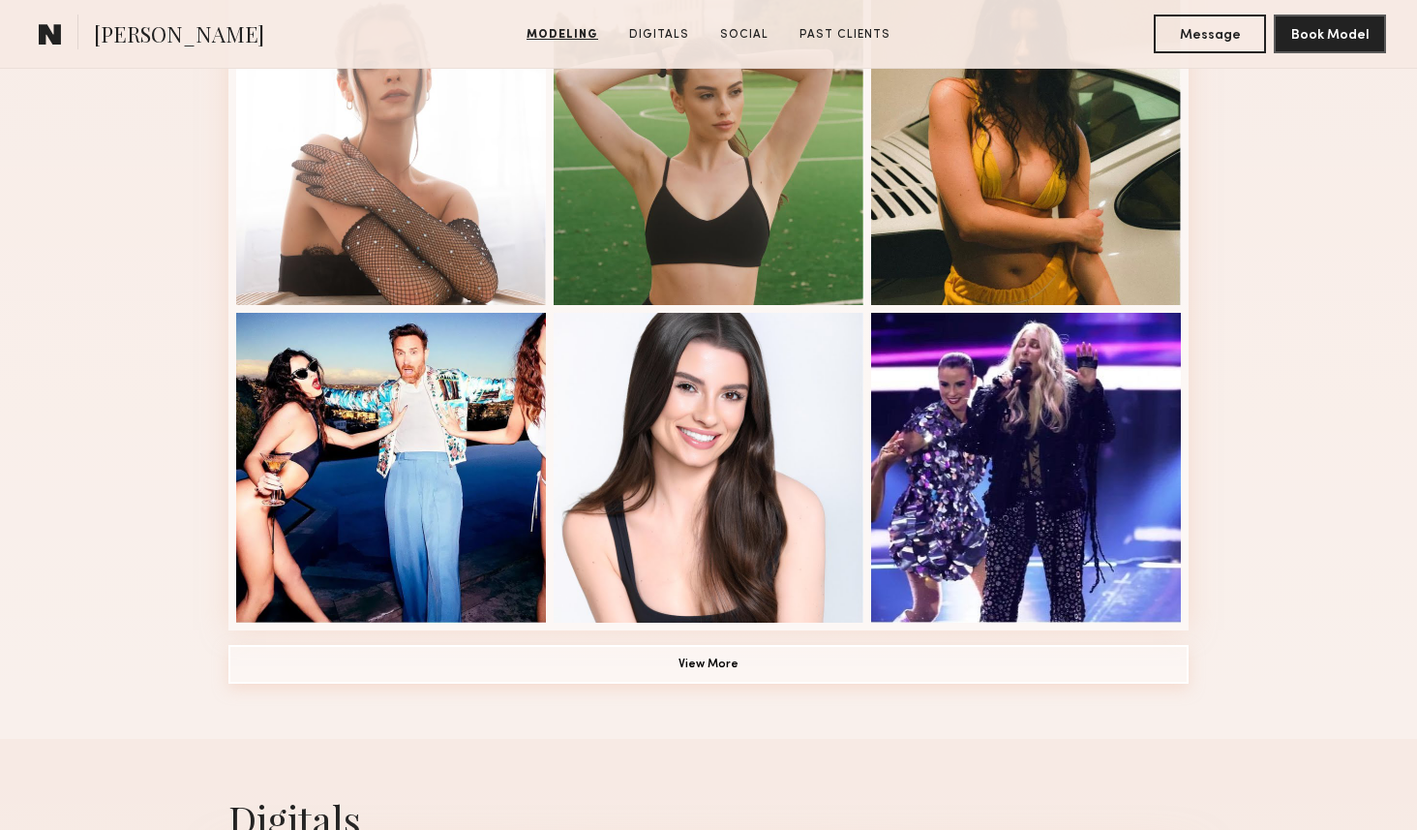
click at [463, 653] on button "View More" at bounding box center [708, 664] width 960 height 39
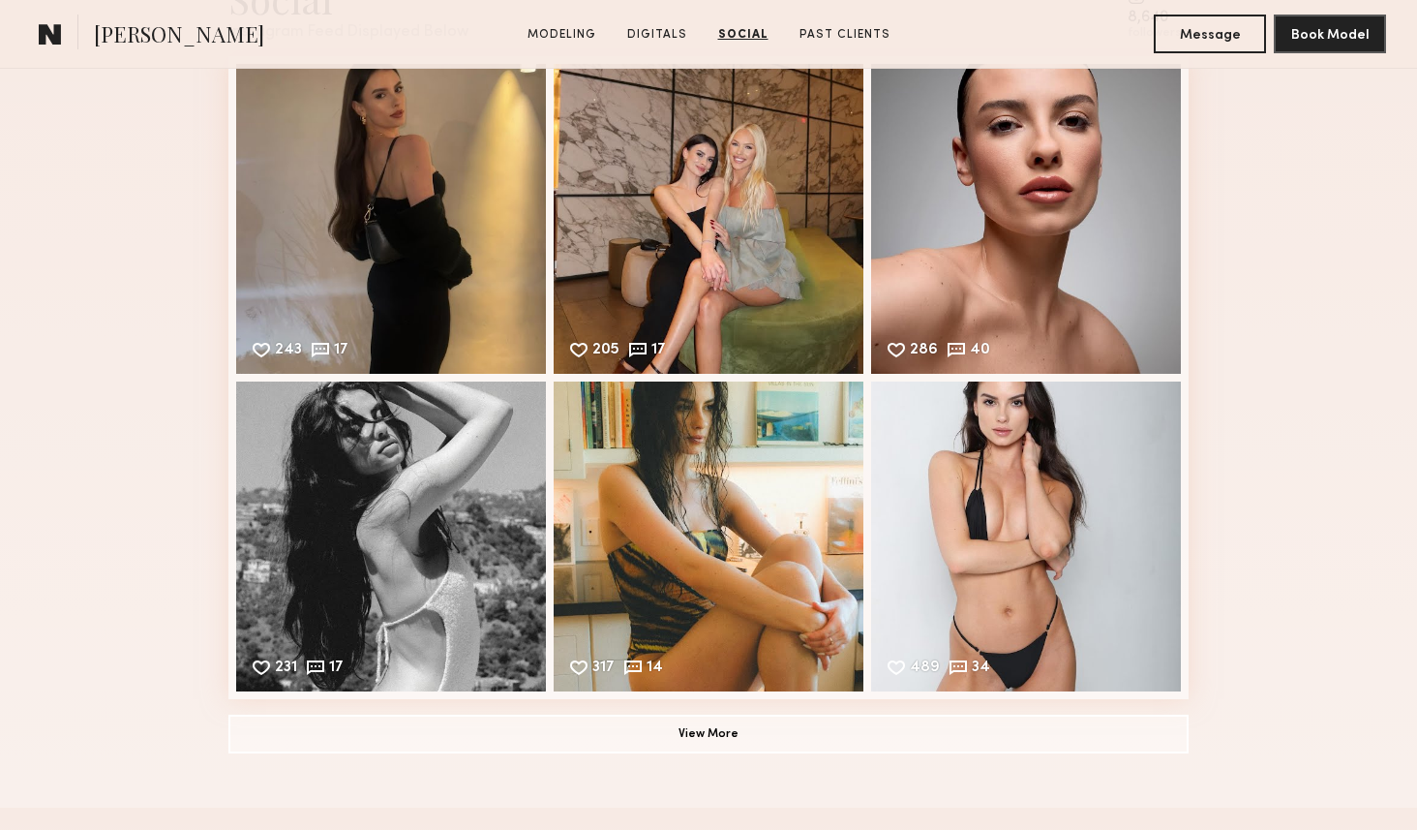
scroll to position [4242, 0]
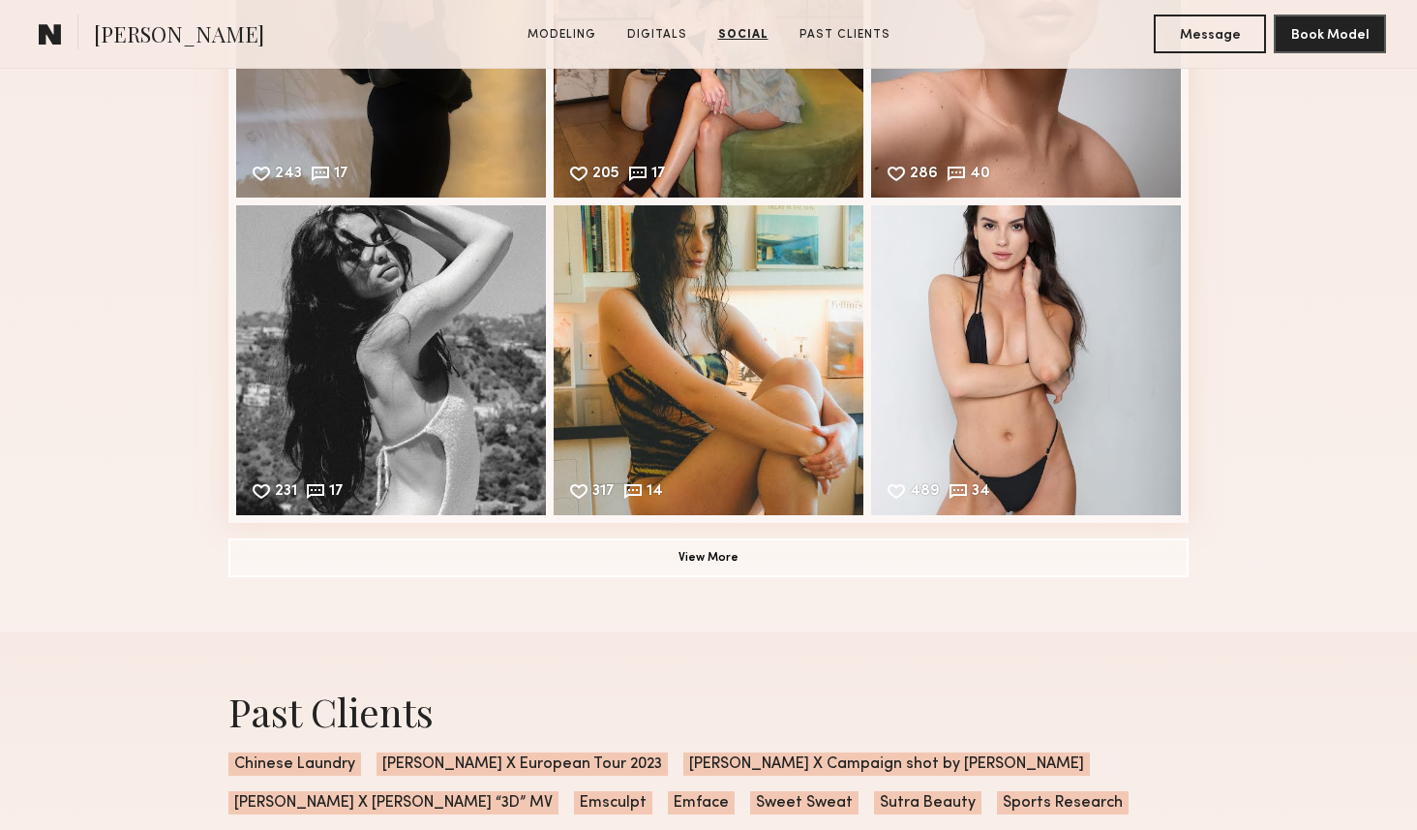
click at [496, 579] on div "Social Instagram Feed Displayed Below 8,640 followers 243 17 Likes & comments d…" at bounding box center [708, 186] width 960 height 889
click at [492, 562] on button "View More" at bounding box center [708, 556] width 960 height 39
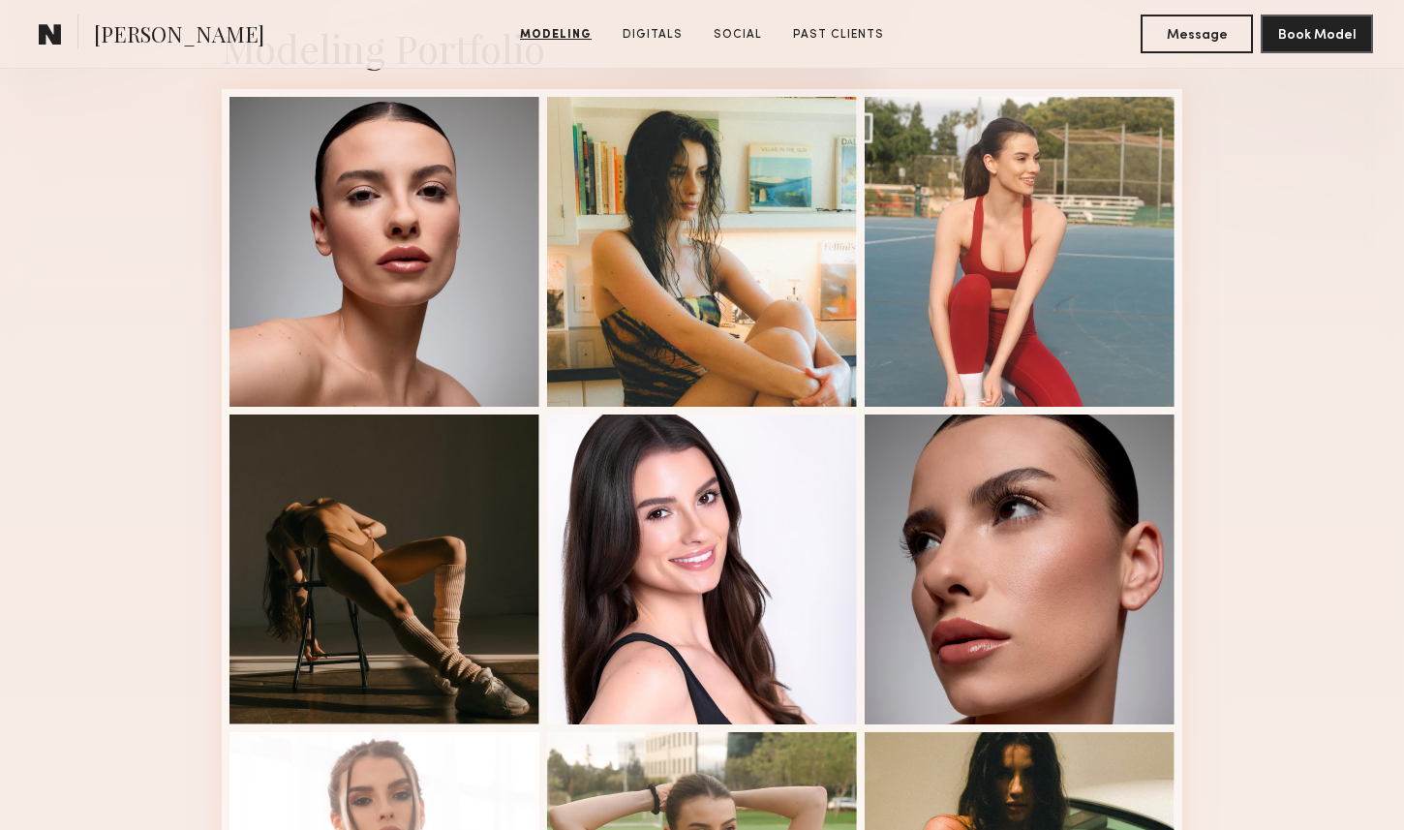
scroll to position [468, 0]
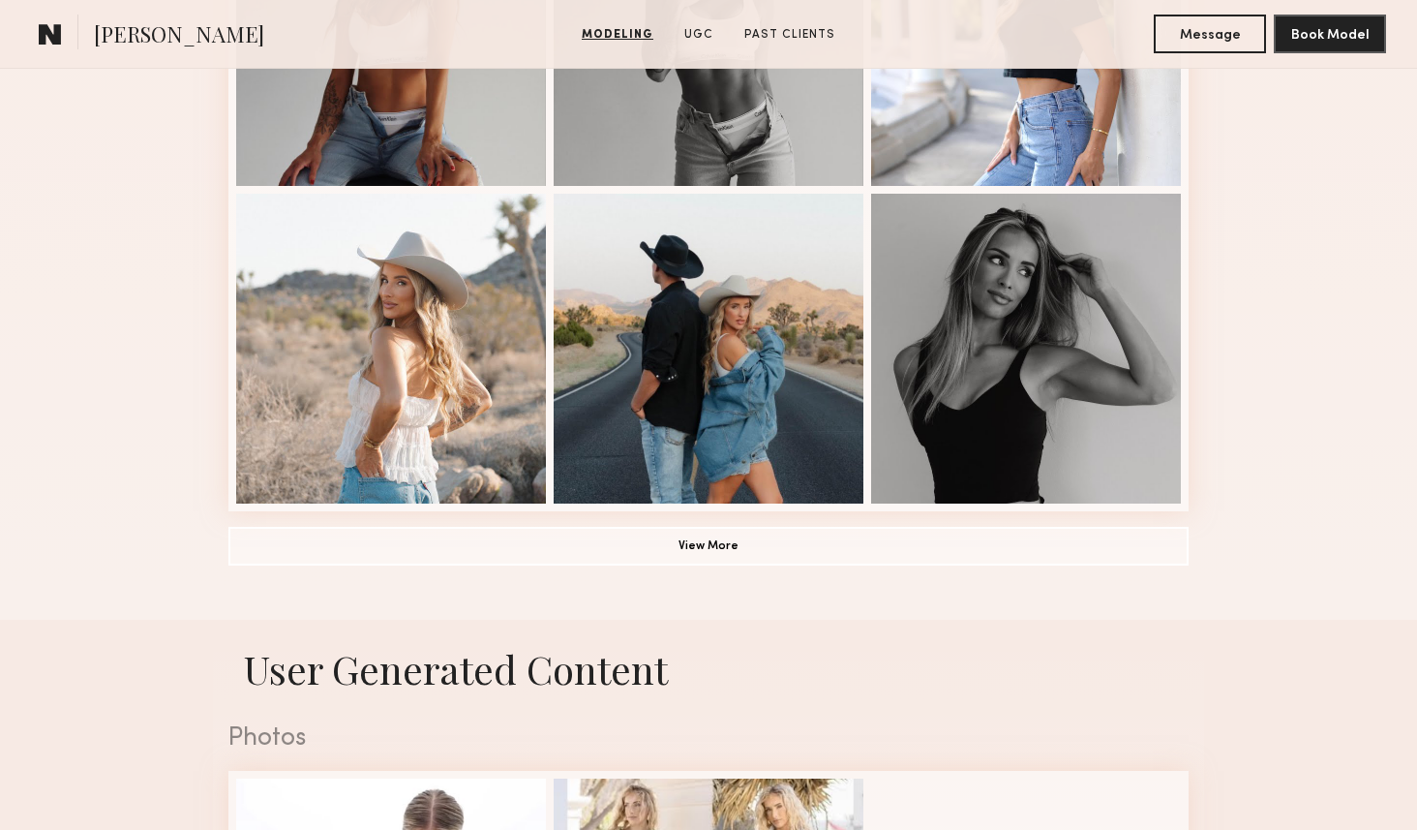
scroll to position [1442, 0]
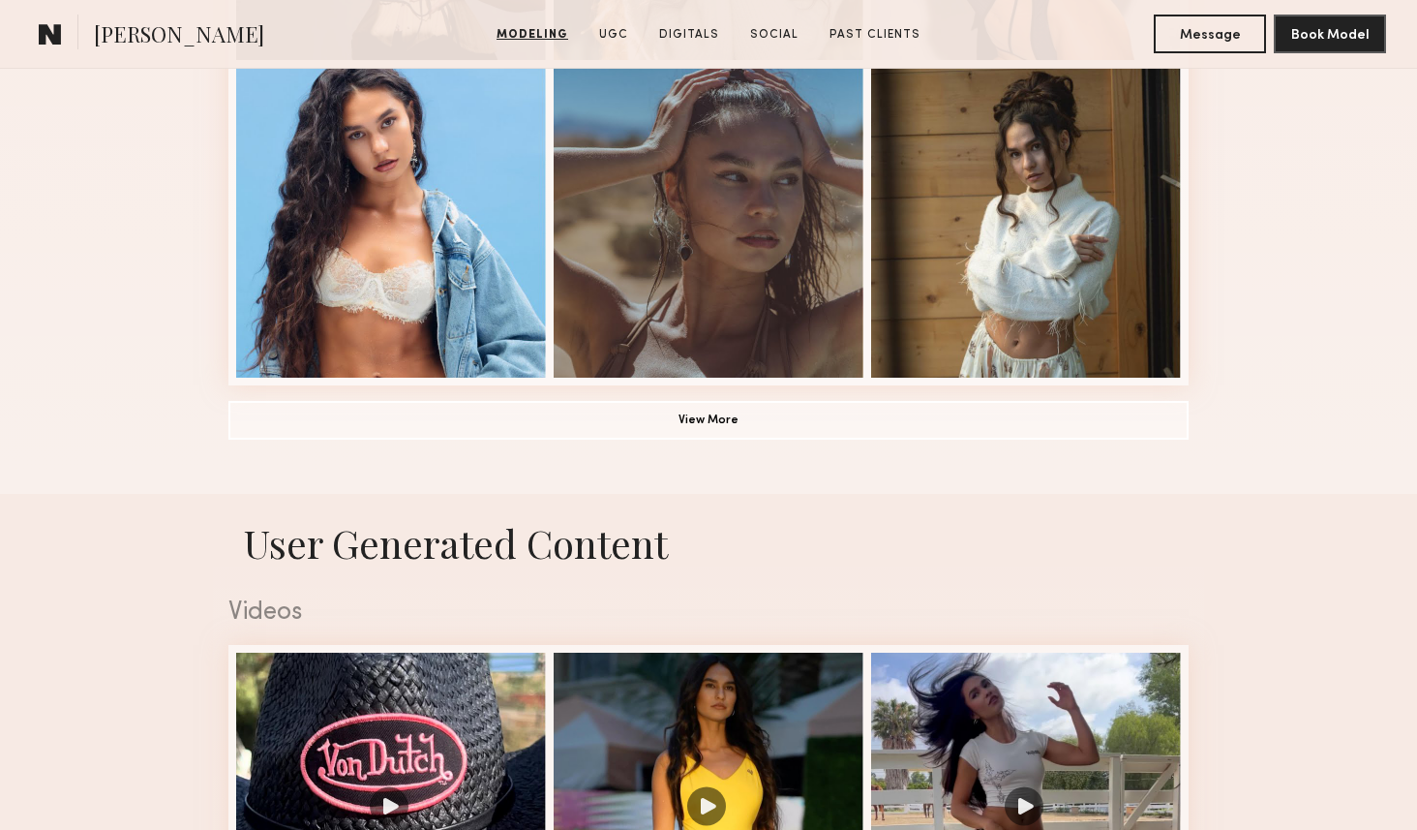
scroll to position [1092, 0]
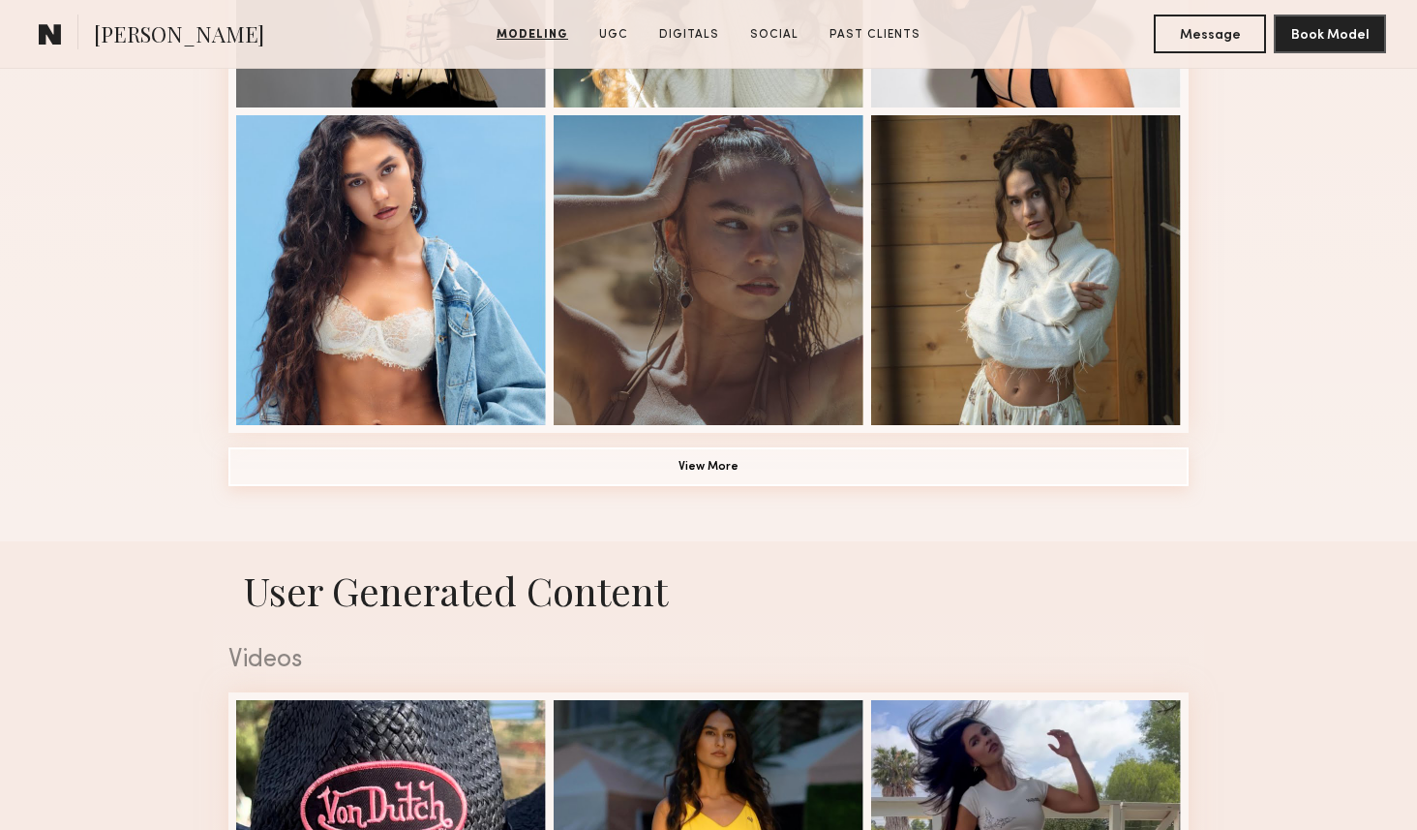
click at [548, 456] on button "View More" at bounding box center [708, 466] width 960 height 39
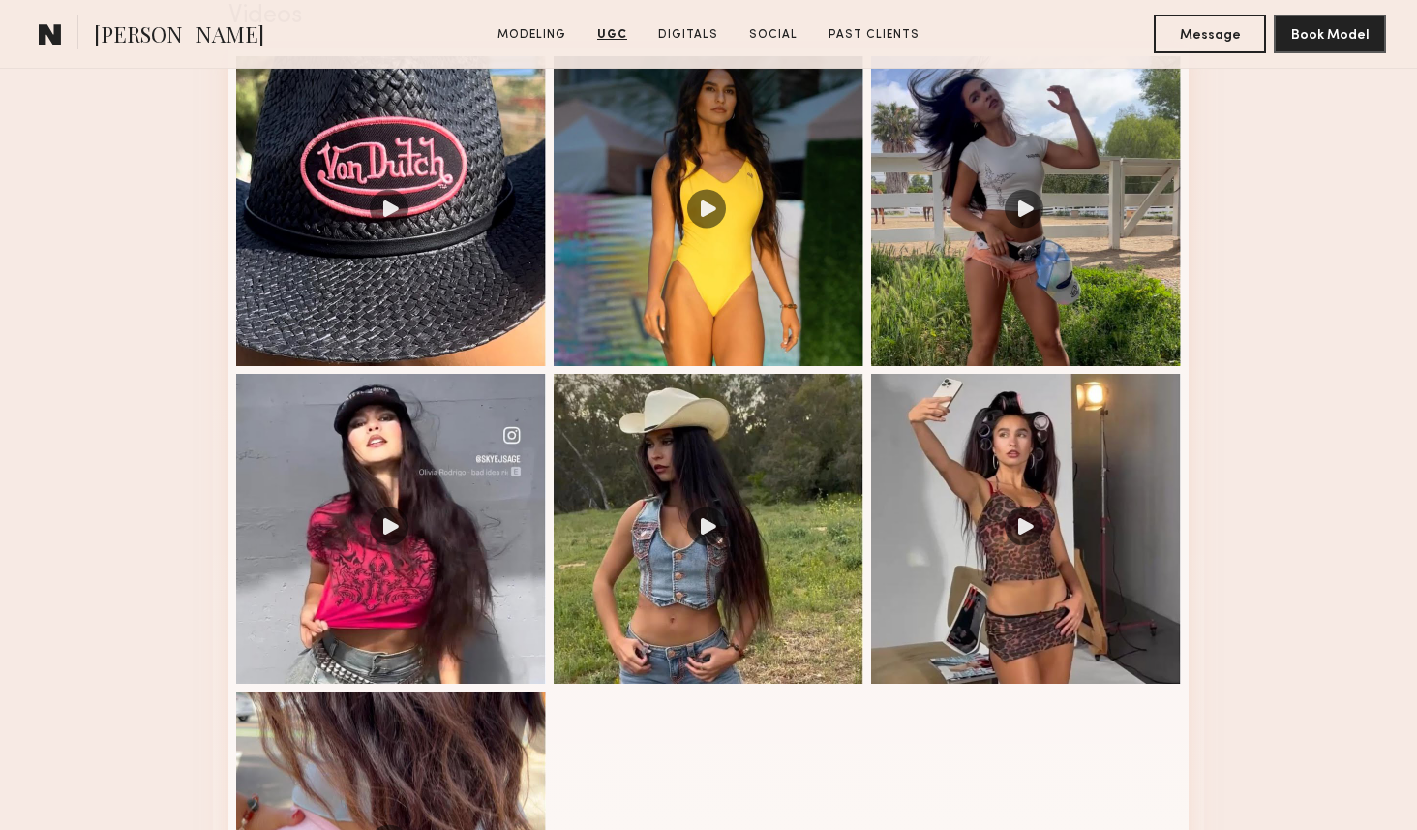
scroll to position [2798, 0]
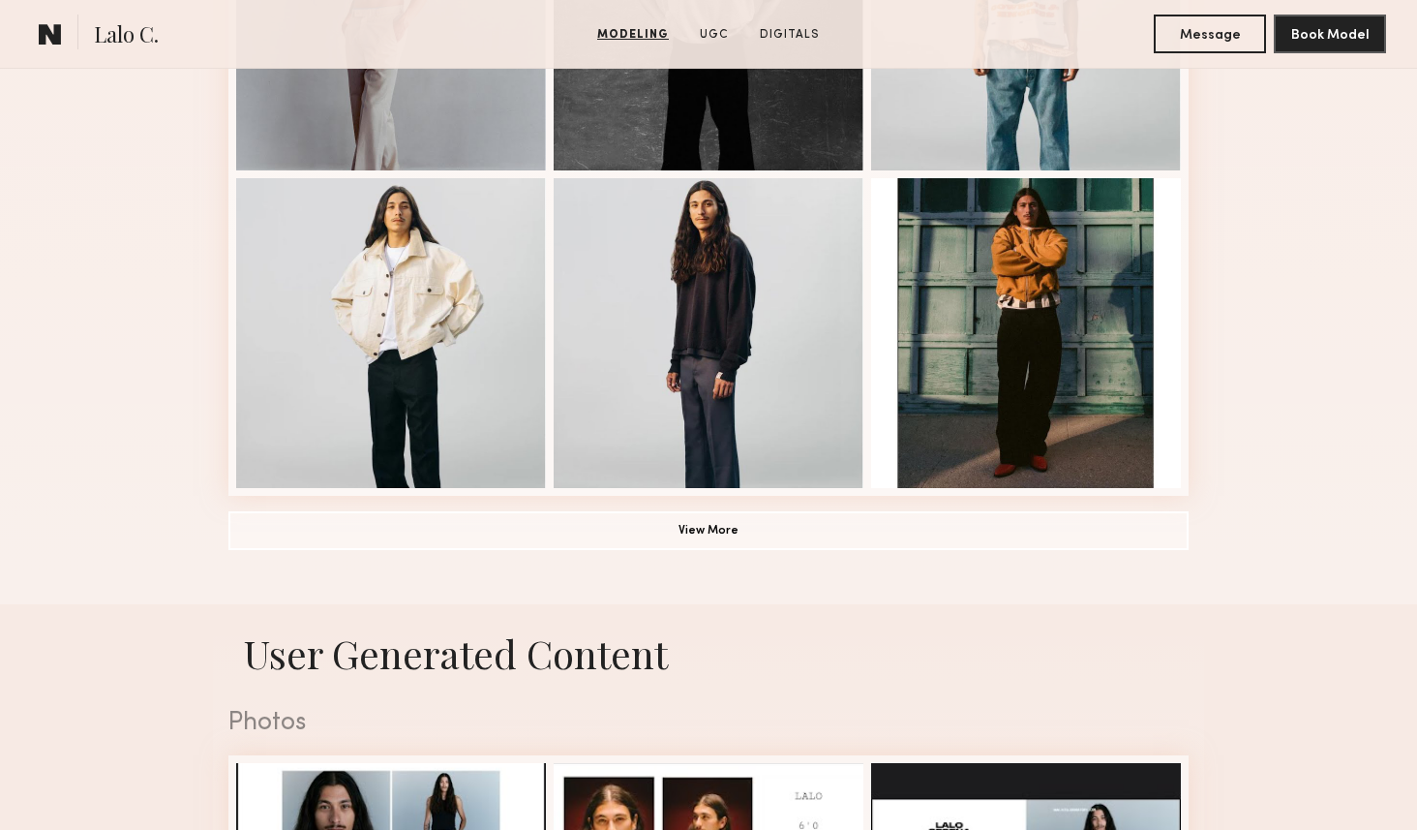
scroll to position [1370, 0]
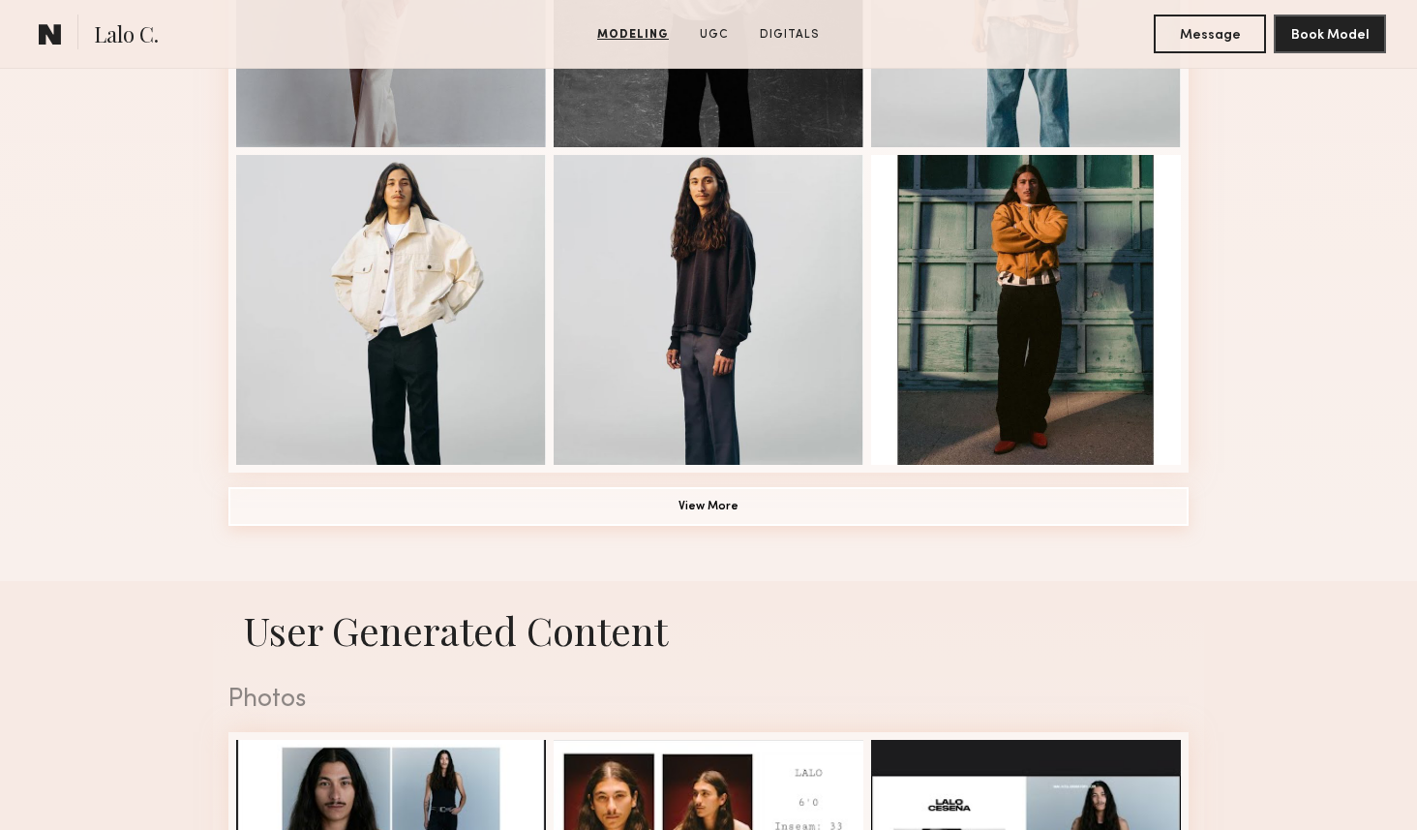
click at [568, 525] on common-button "View More" at bounding box center [708, 507] width 960 height 39
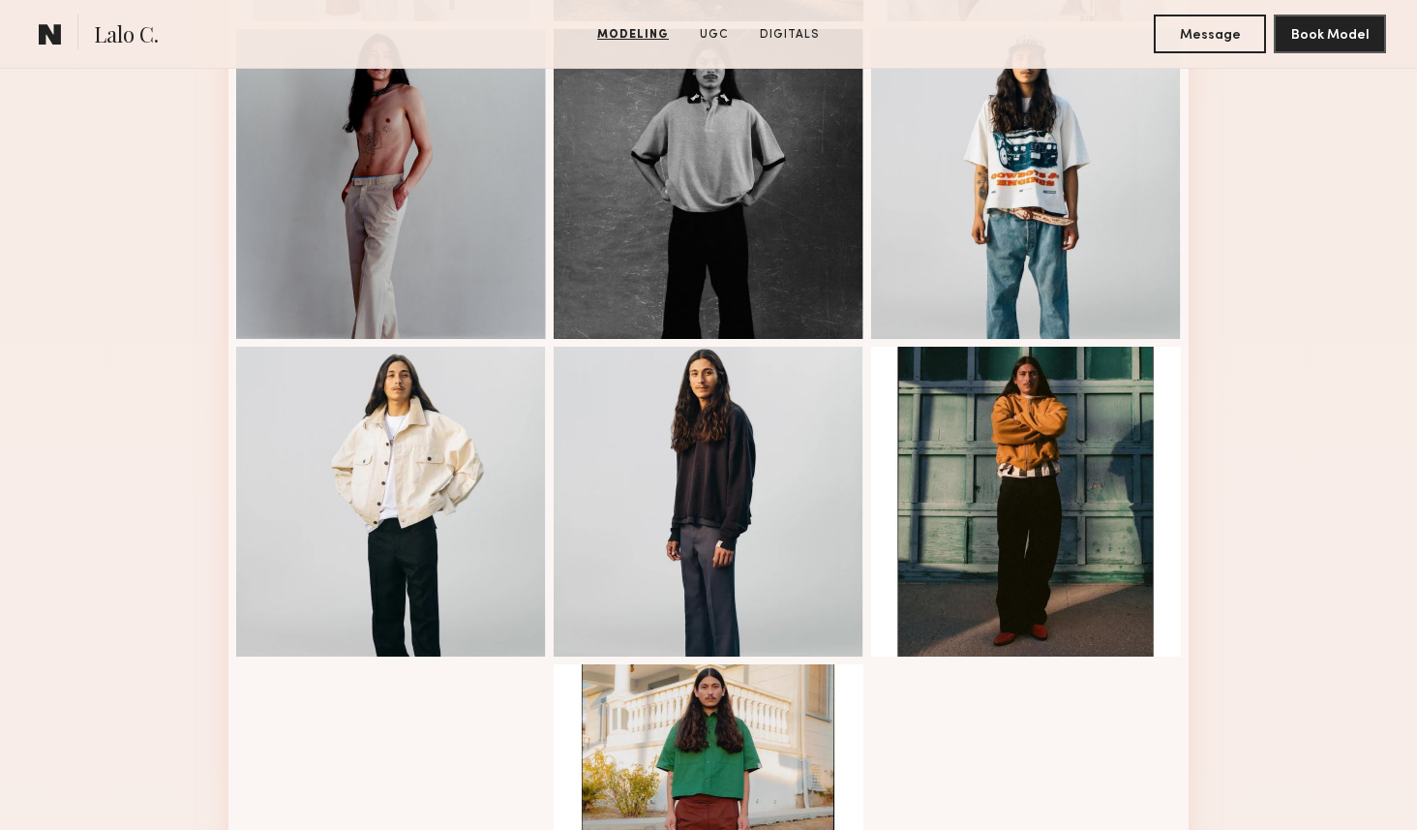
scroll to position [599, 0]
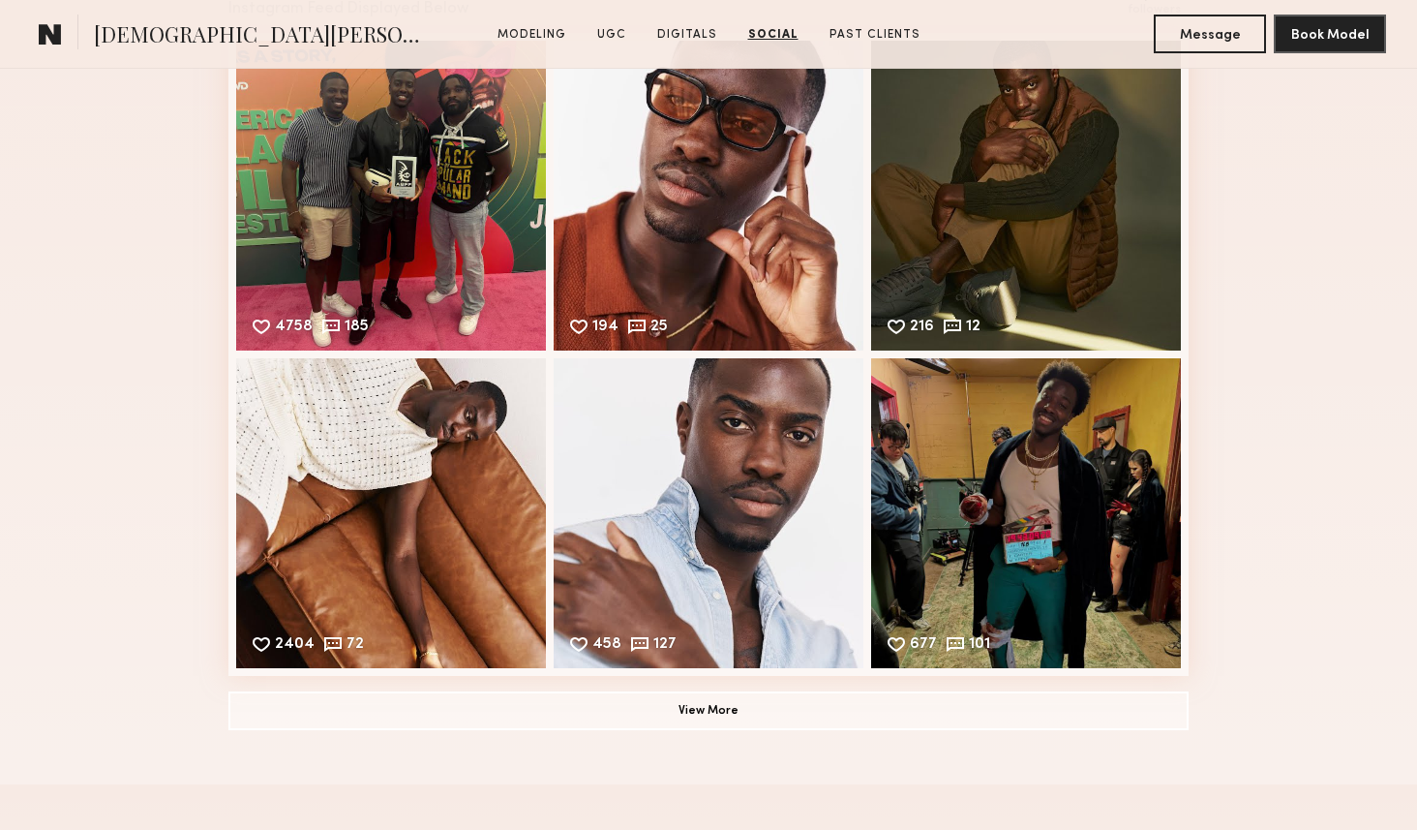
scroll to position [3526, 0]
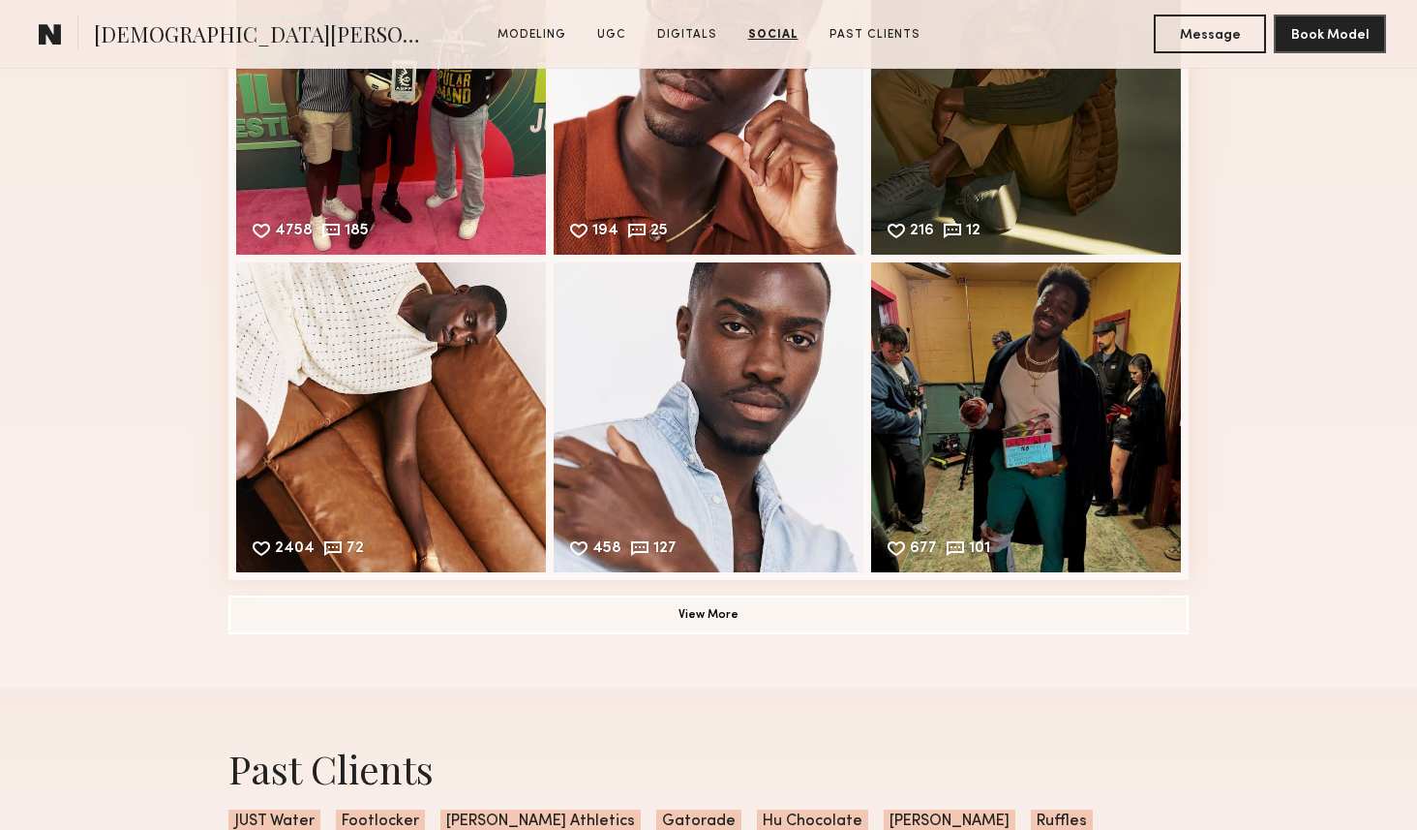
click at [500, 584] on div "Social Instagram Feed Displayed Below 42,158 followers 4758 185 Likes & comment…" at bounding box center [708, 244] width 960 height 889
click at [497, 603] on button "View More" at bounding box center [708, 613] width 960 height 39
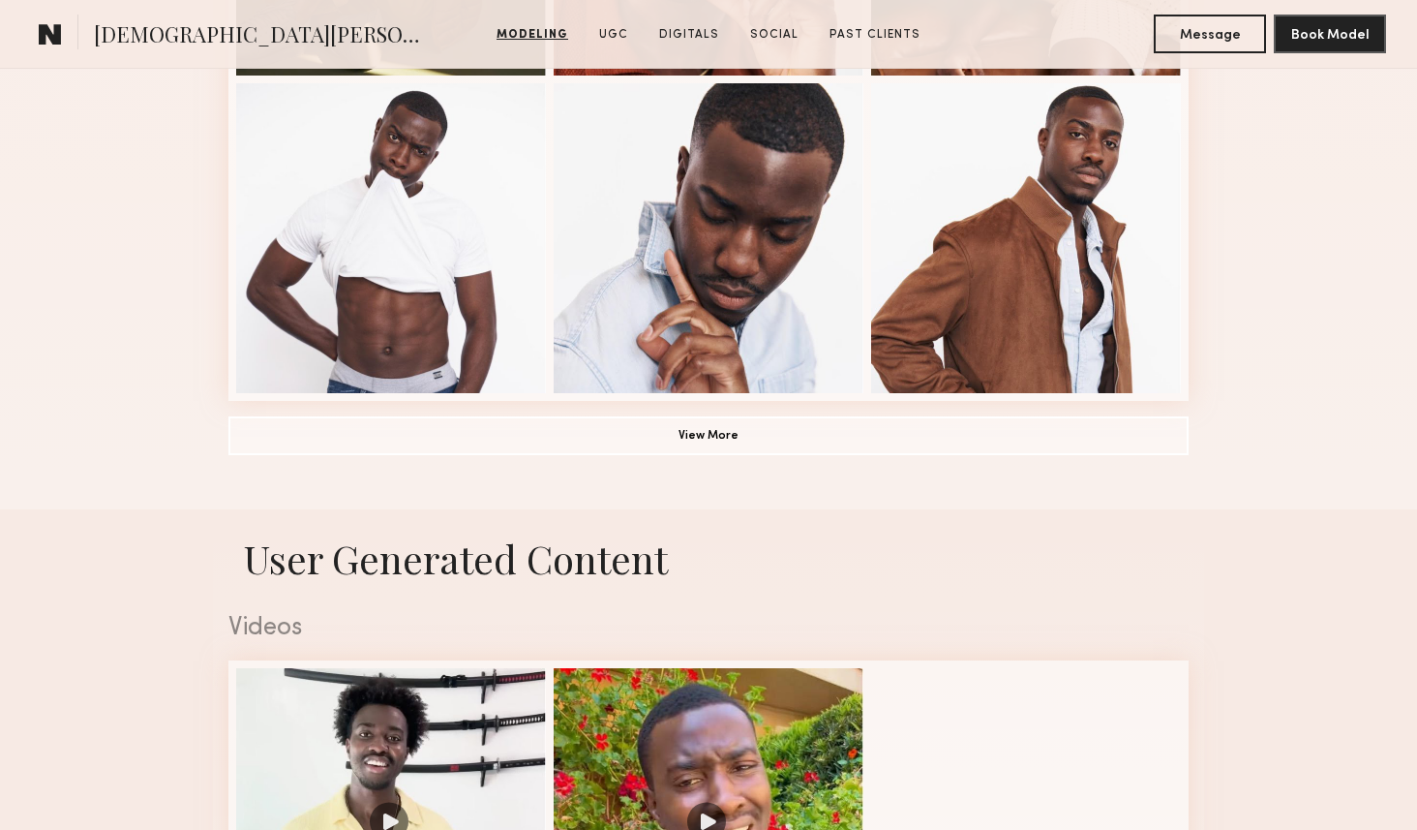
scroll to position [1434, 0]
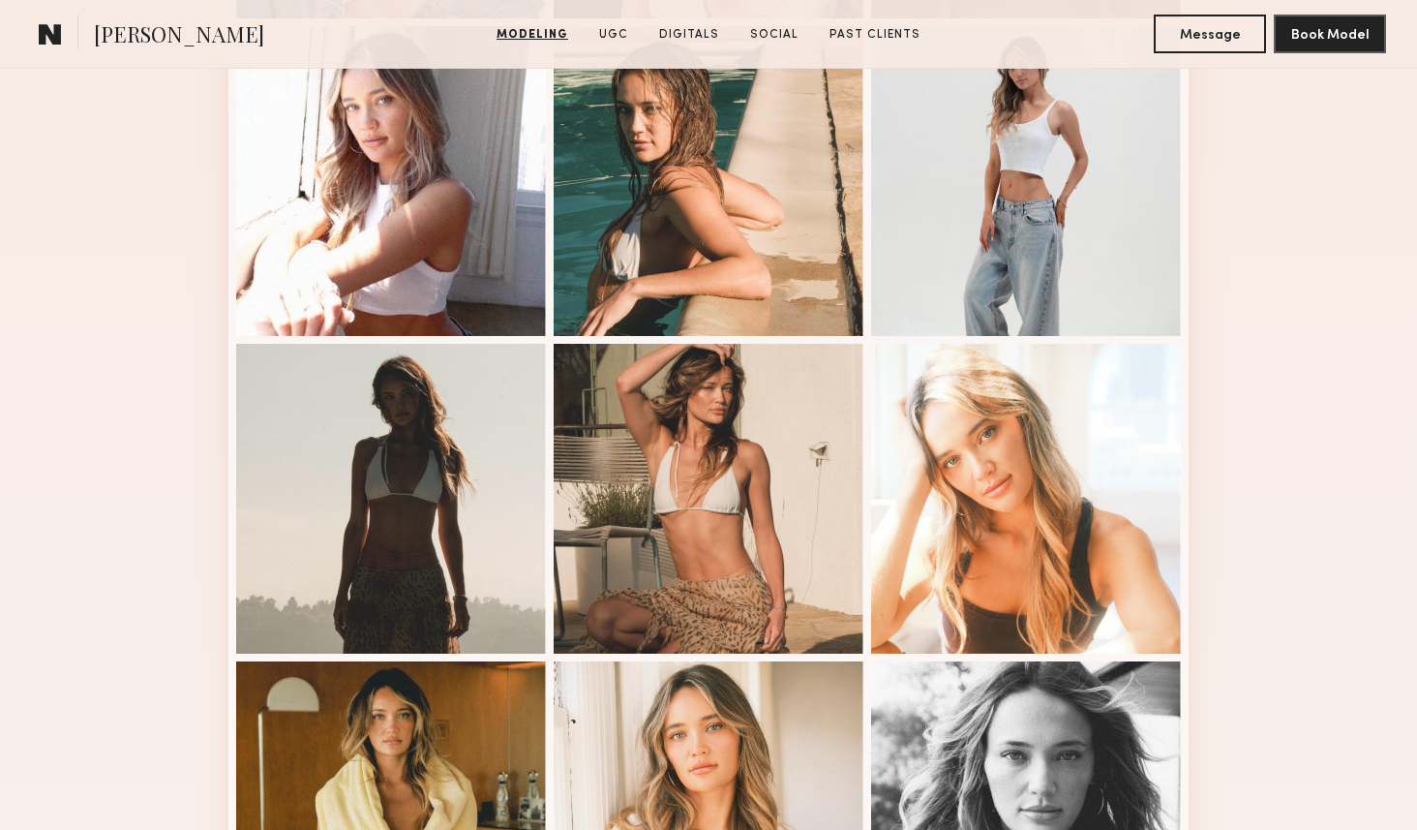
scroll to position [1227, 0]
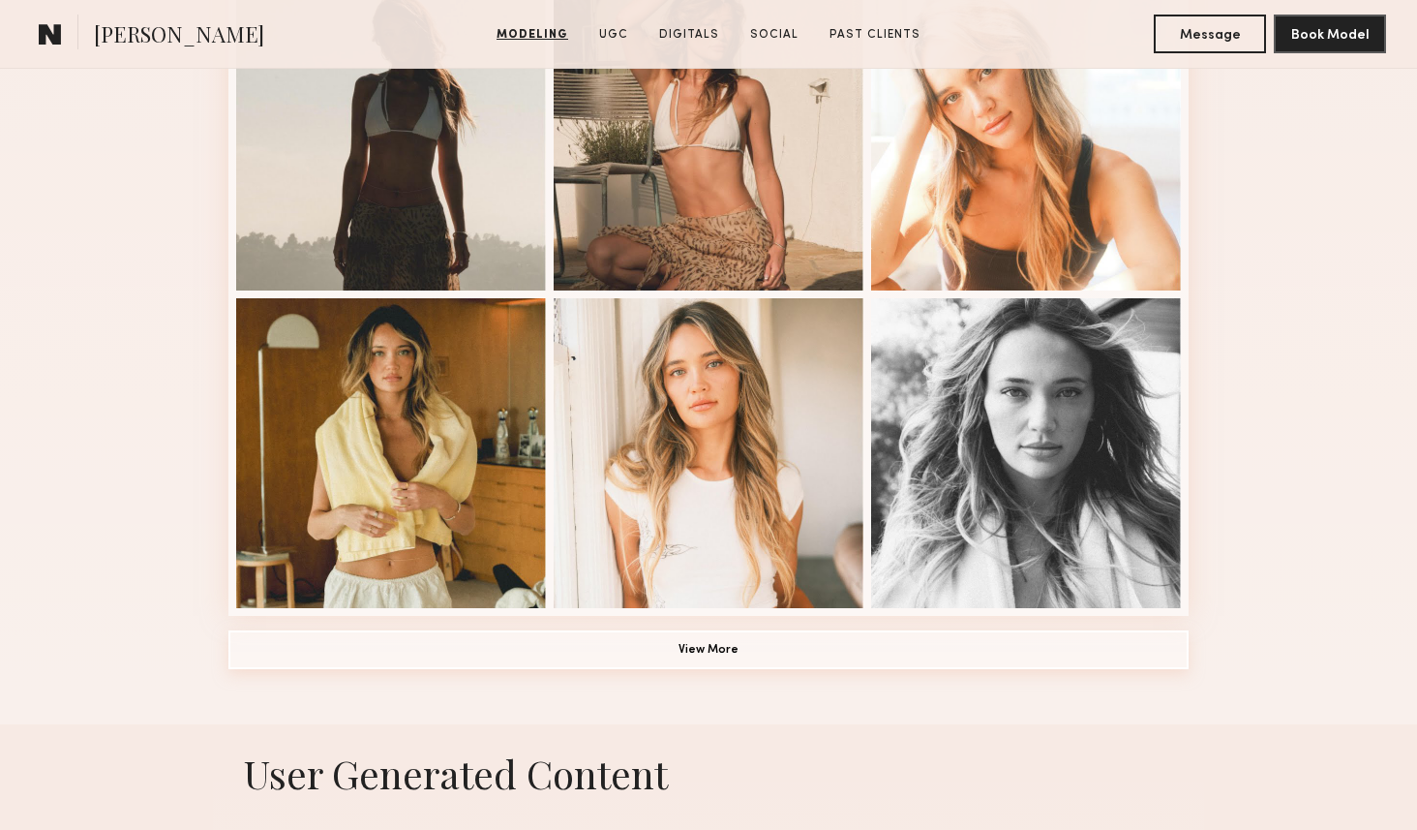
click at [628, 663] on button "View More" at bounding box center [708, 649] width 960 height 39
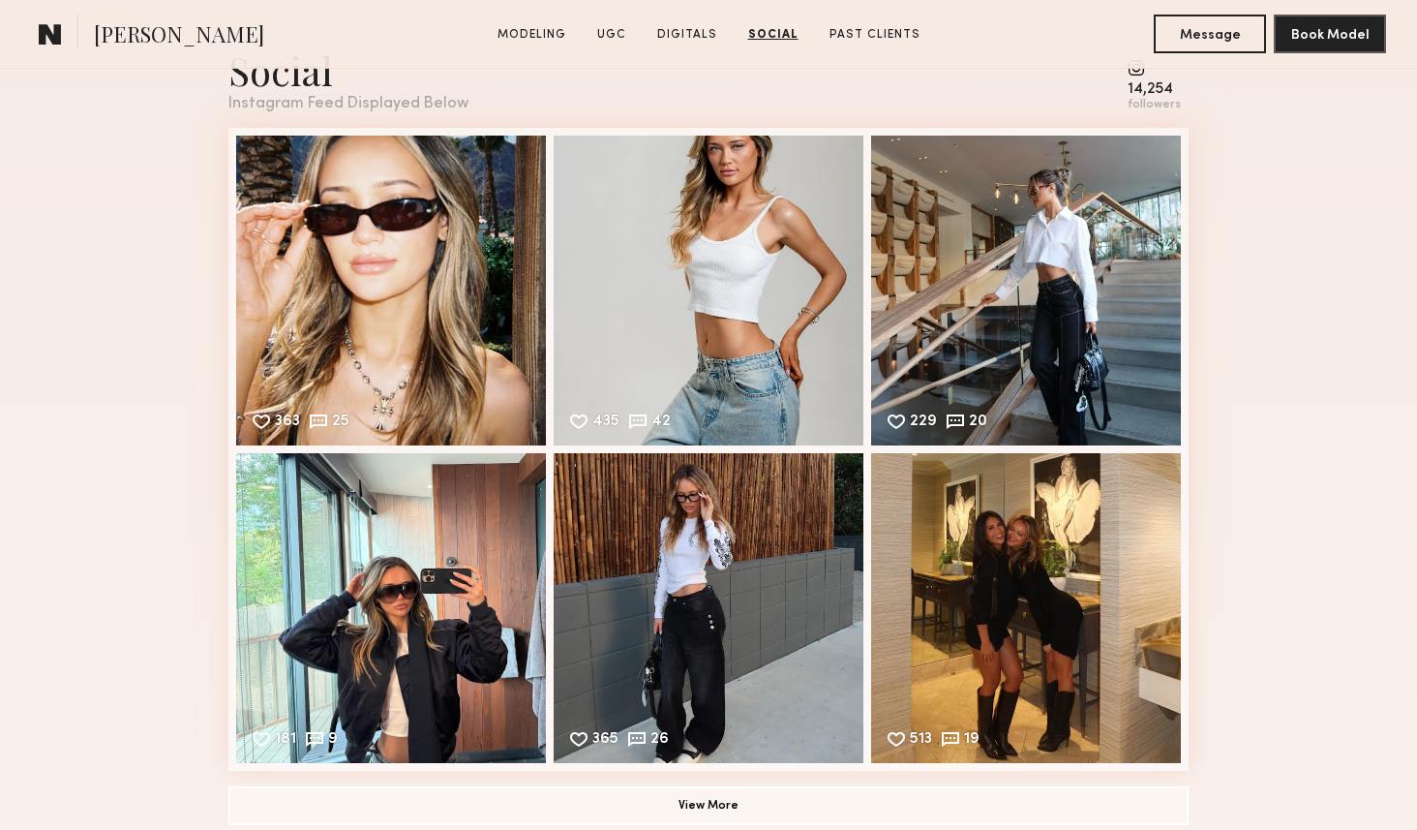
scroll to position [4964, 0]
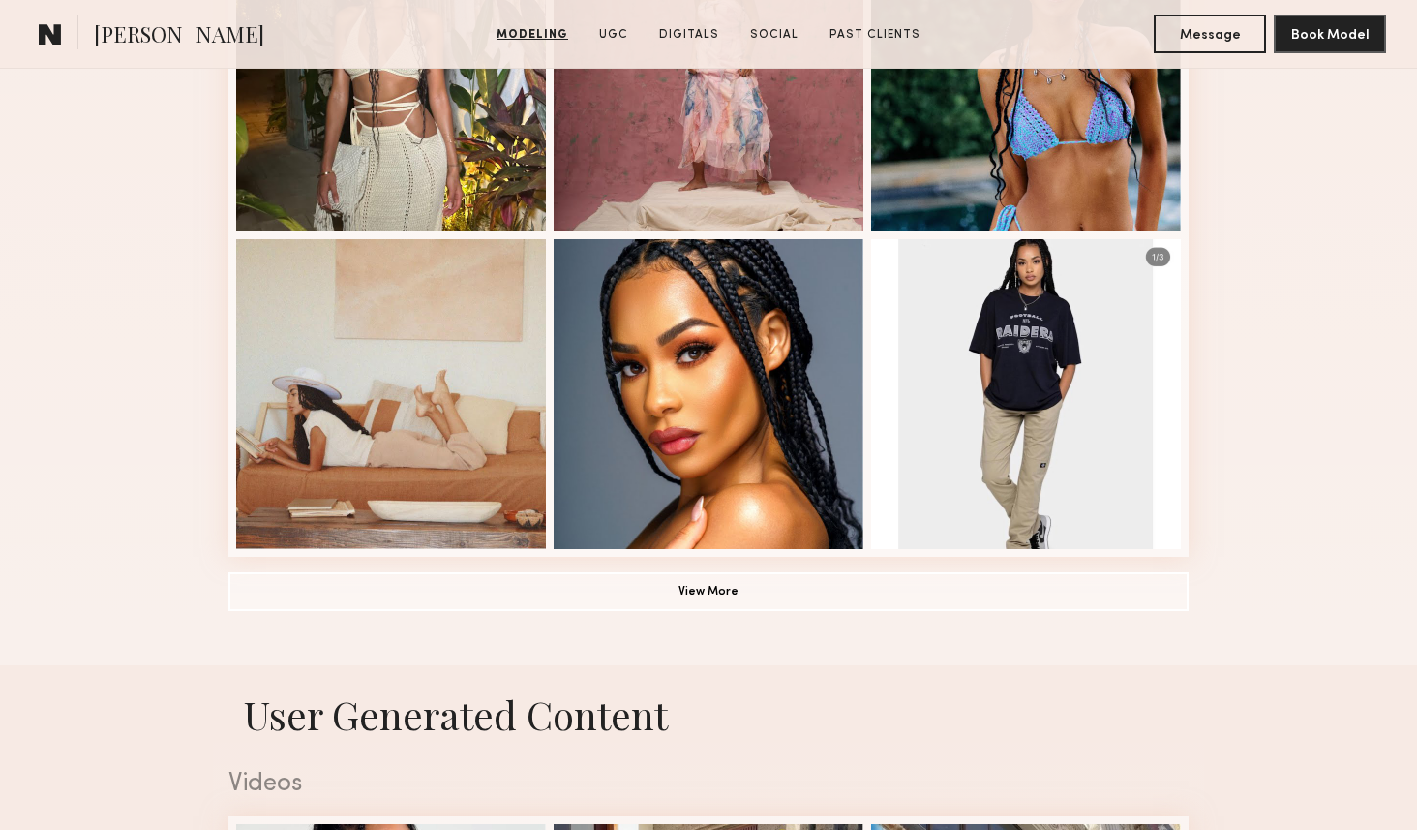
scroll to position [1319, 0]
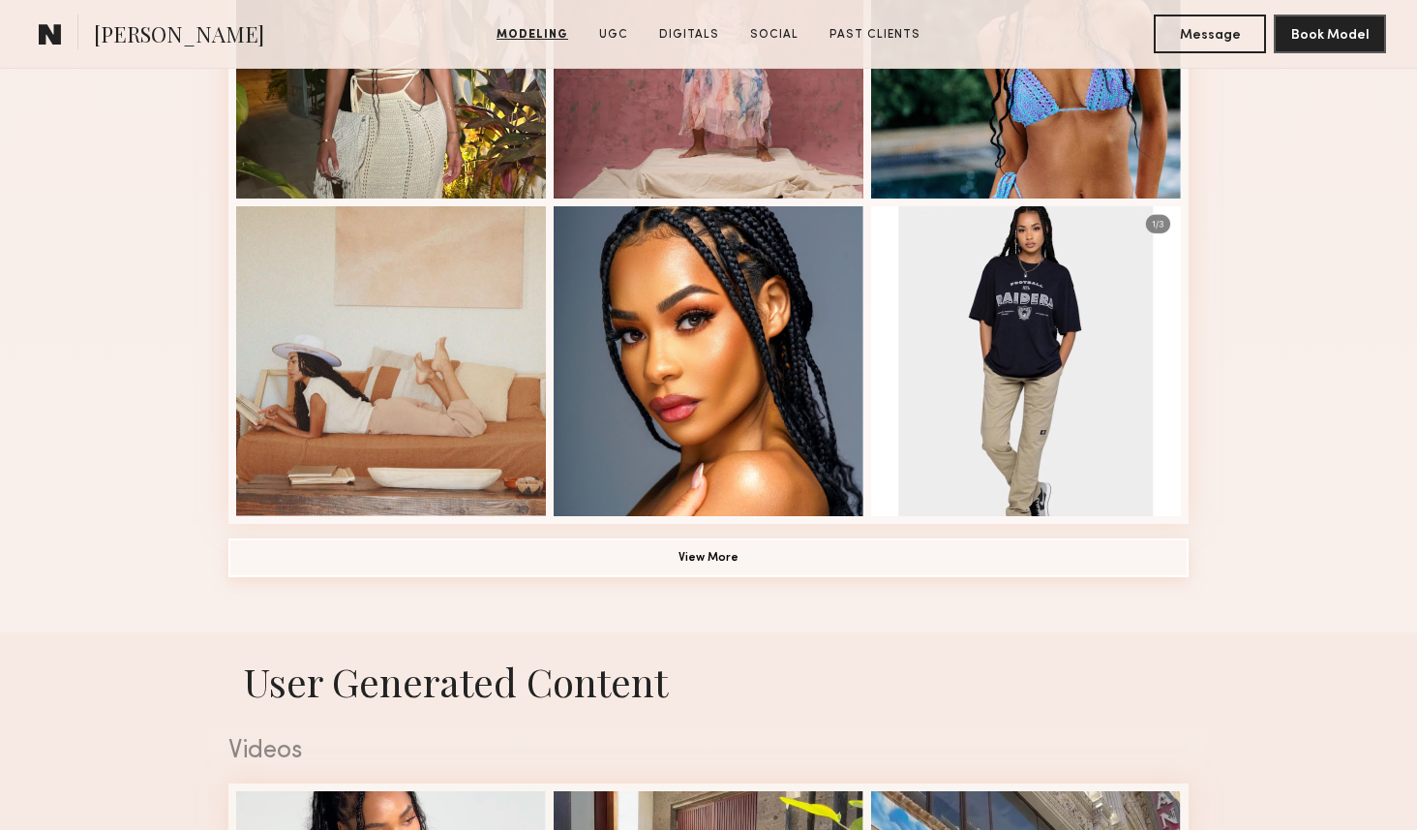
click at [617, 552] on button "View More" at bounding box center [708, 557] width 960 height 39
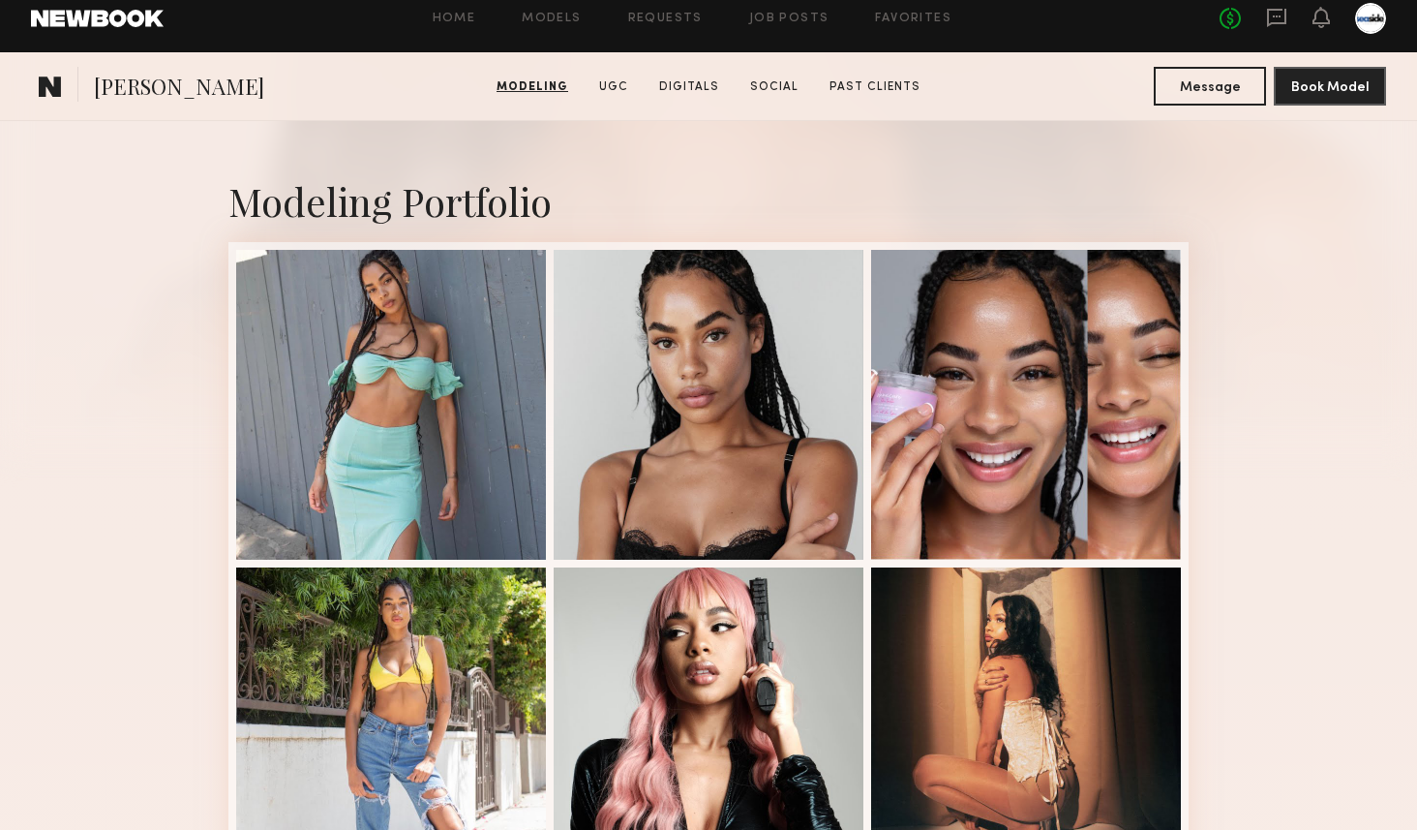
scroll to position [50, 0]
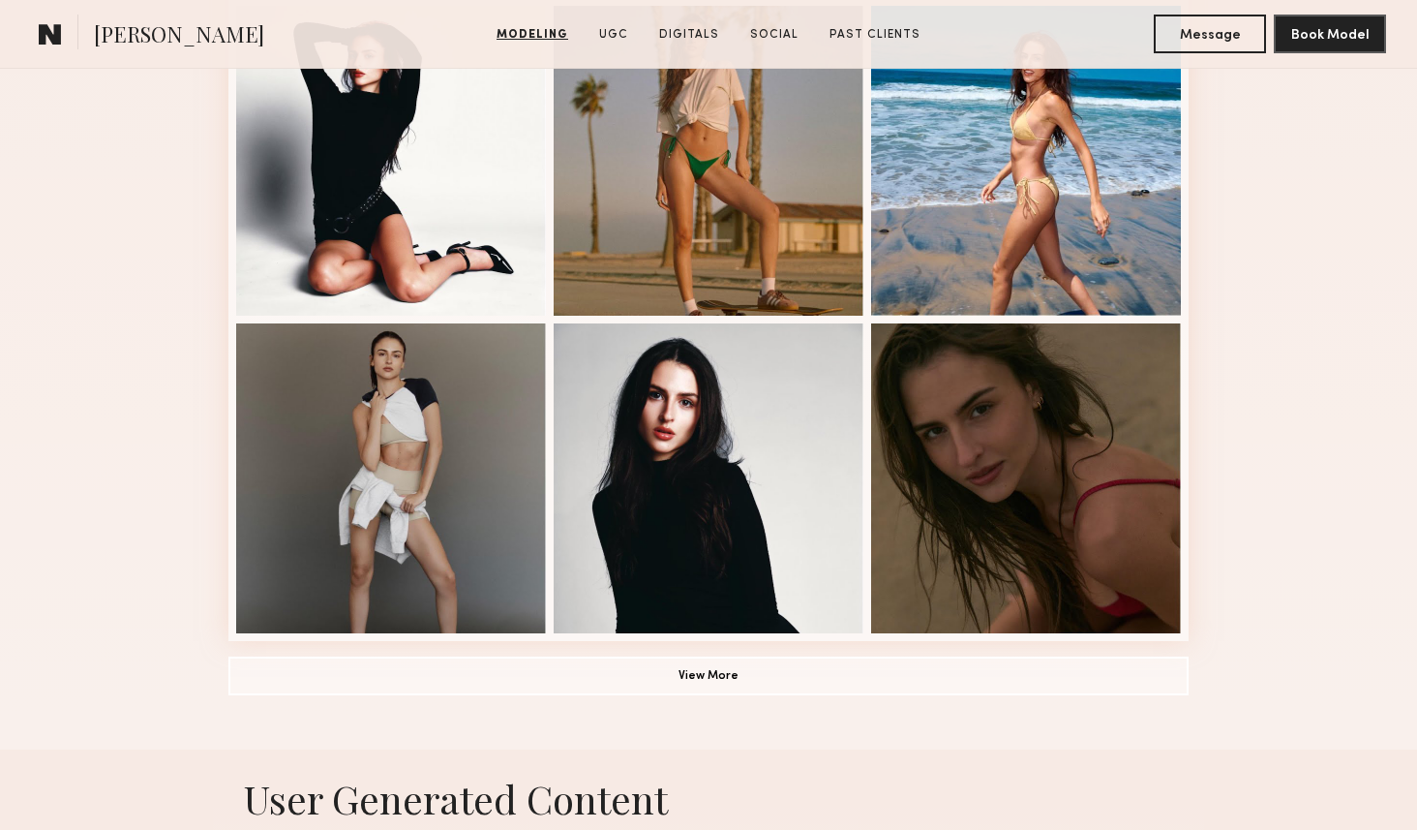
scroll to position [1410, 0]
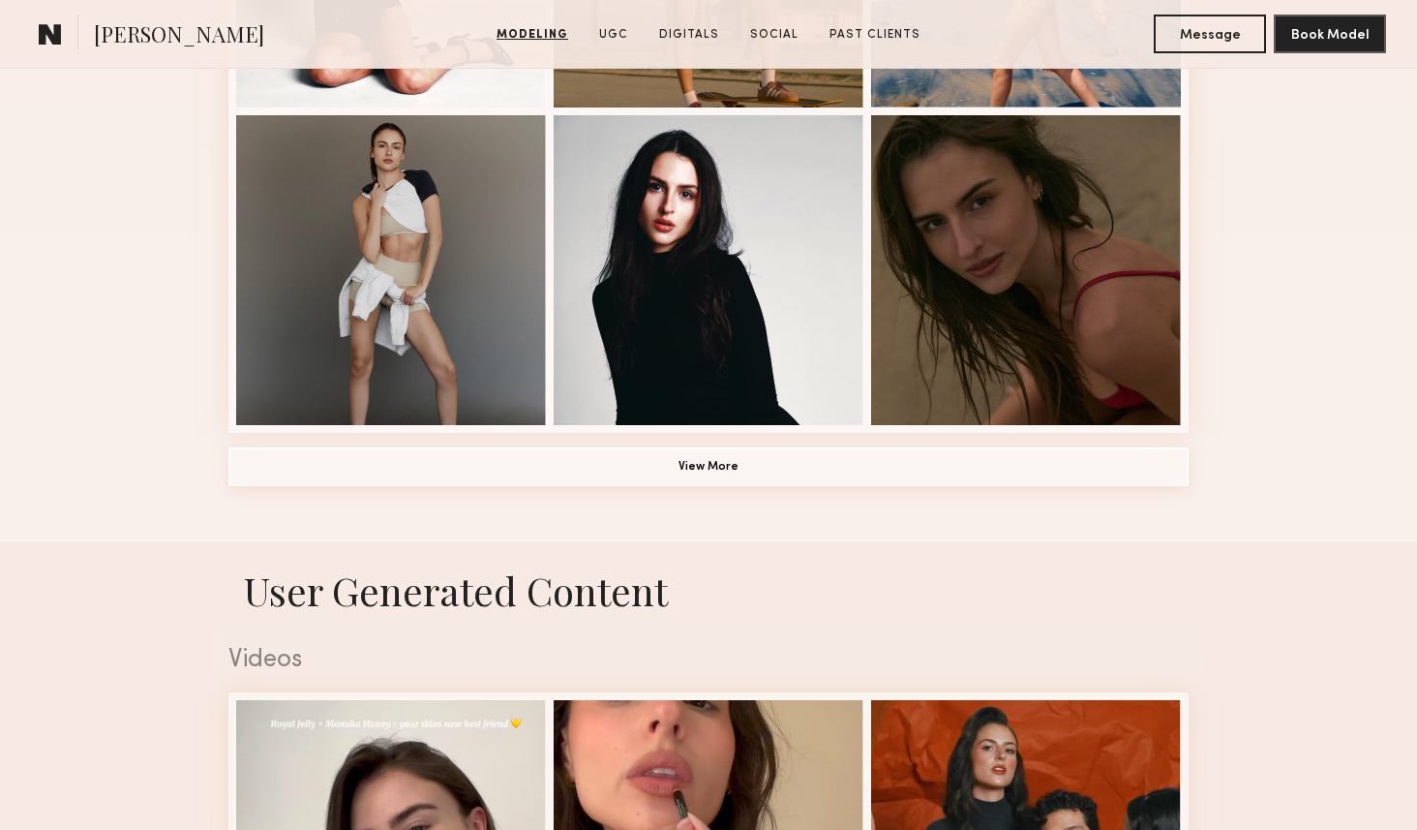
click at [642, 452] on button "View More" at bounding box center [708, 466] width 960 height 39
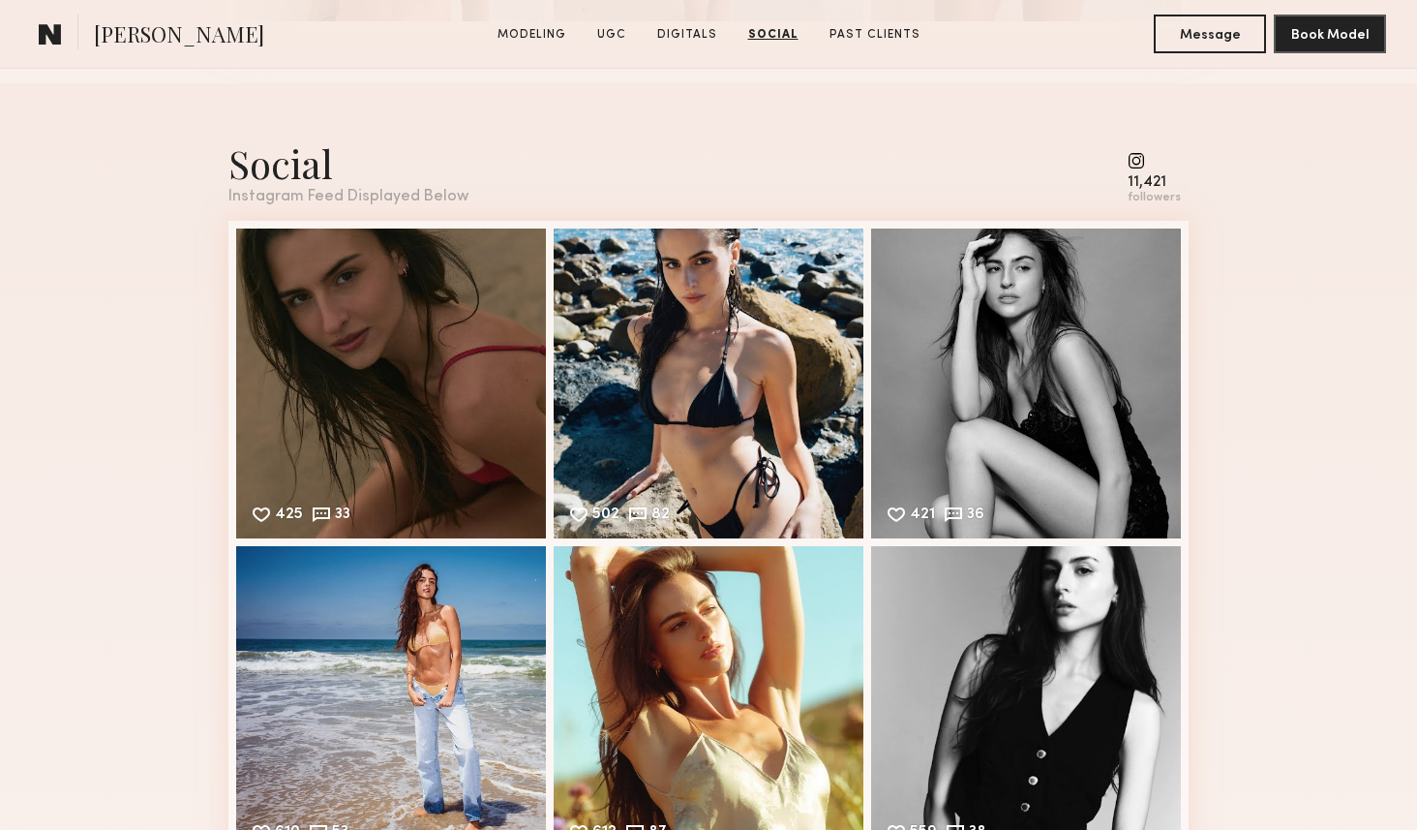
scroll to position [5066, 0]
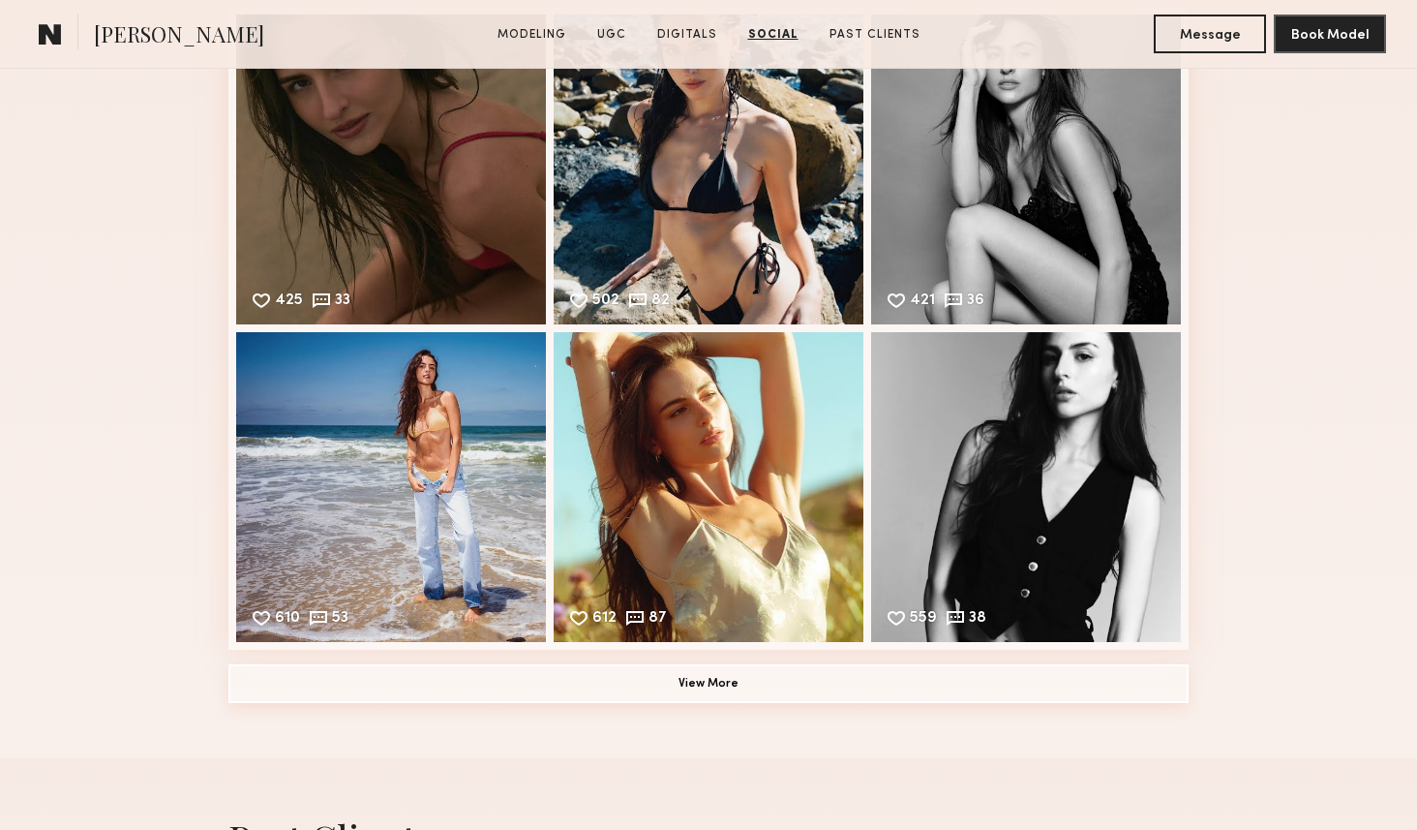
click at [663, 674] on button "View More" at bounding box center [708, 683] width 960 height 39
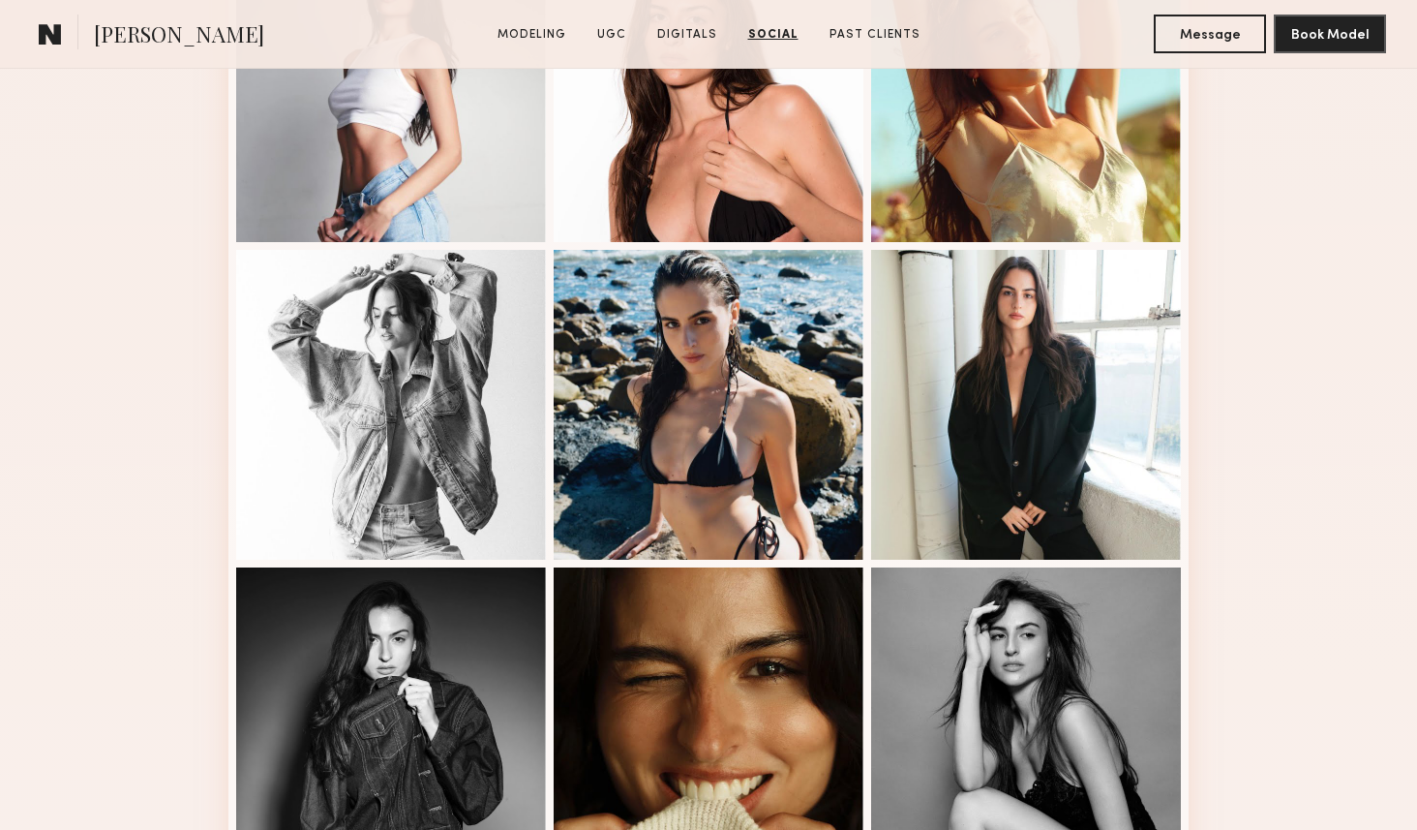
scroll to position [1883, 0]
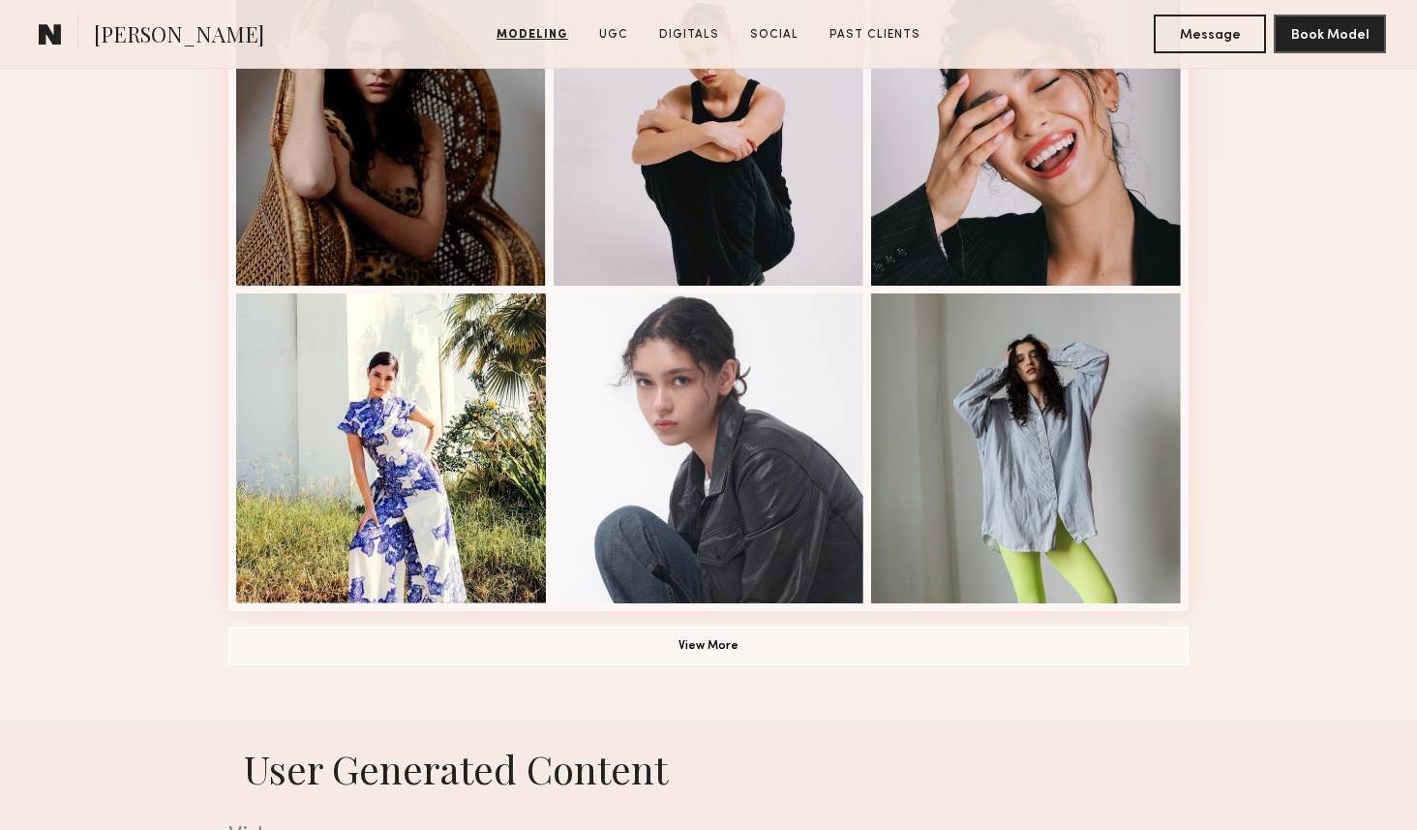
scroll to position [1352, 0]
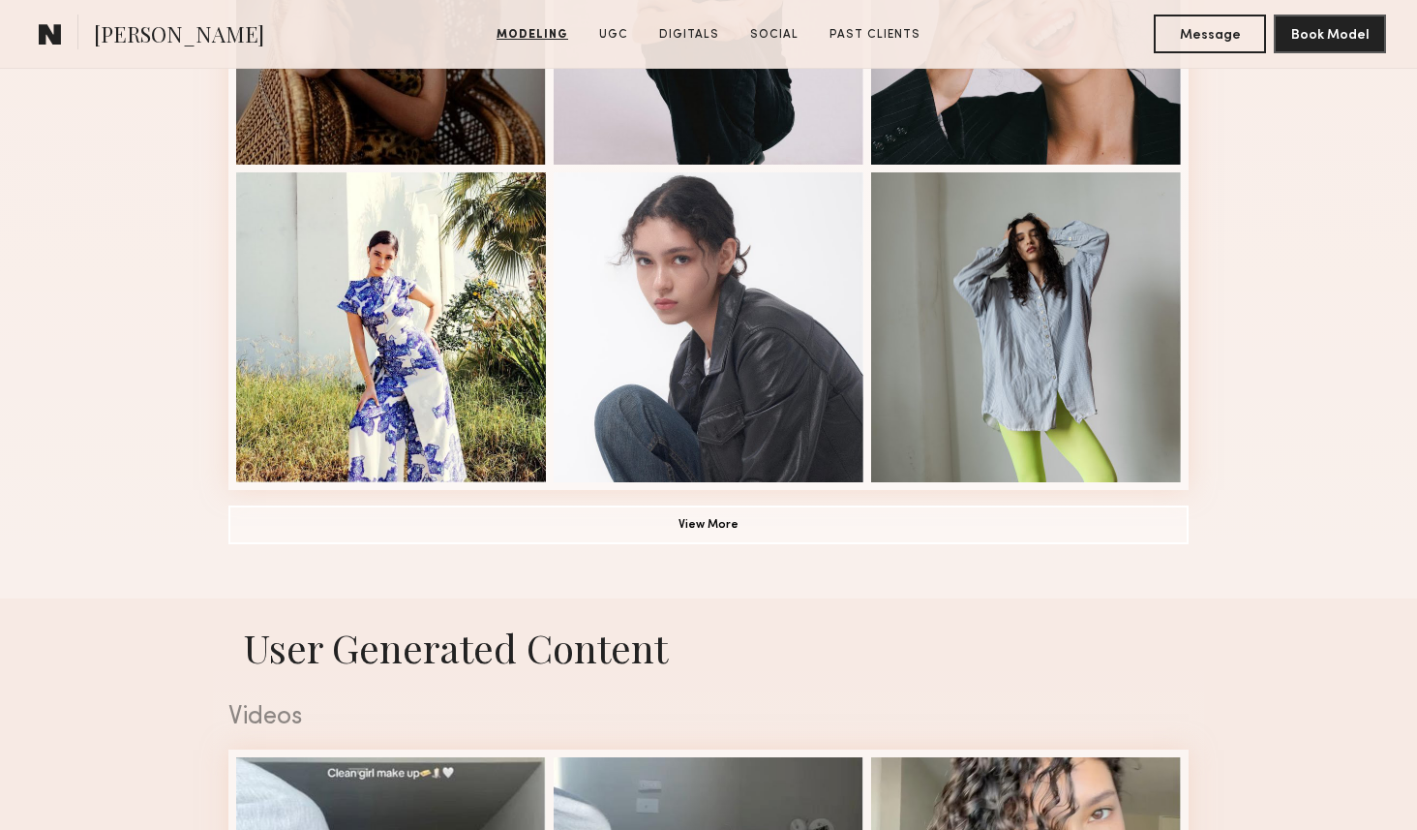
click at [664, 508] on button "View More" at bounding box center [708, 523] width 960 height 39
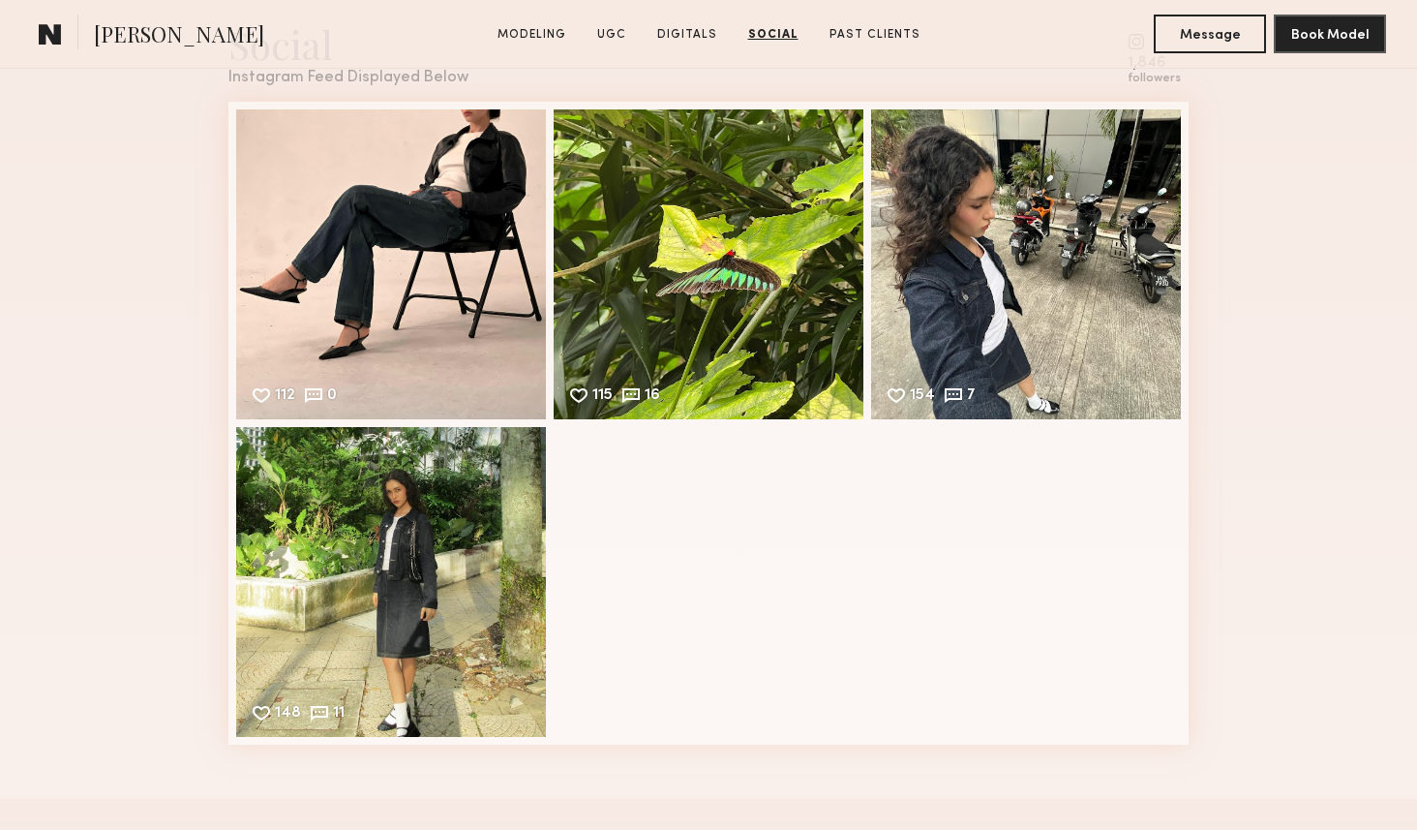
scroll to position [4702, 0]
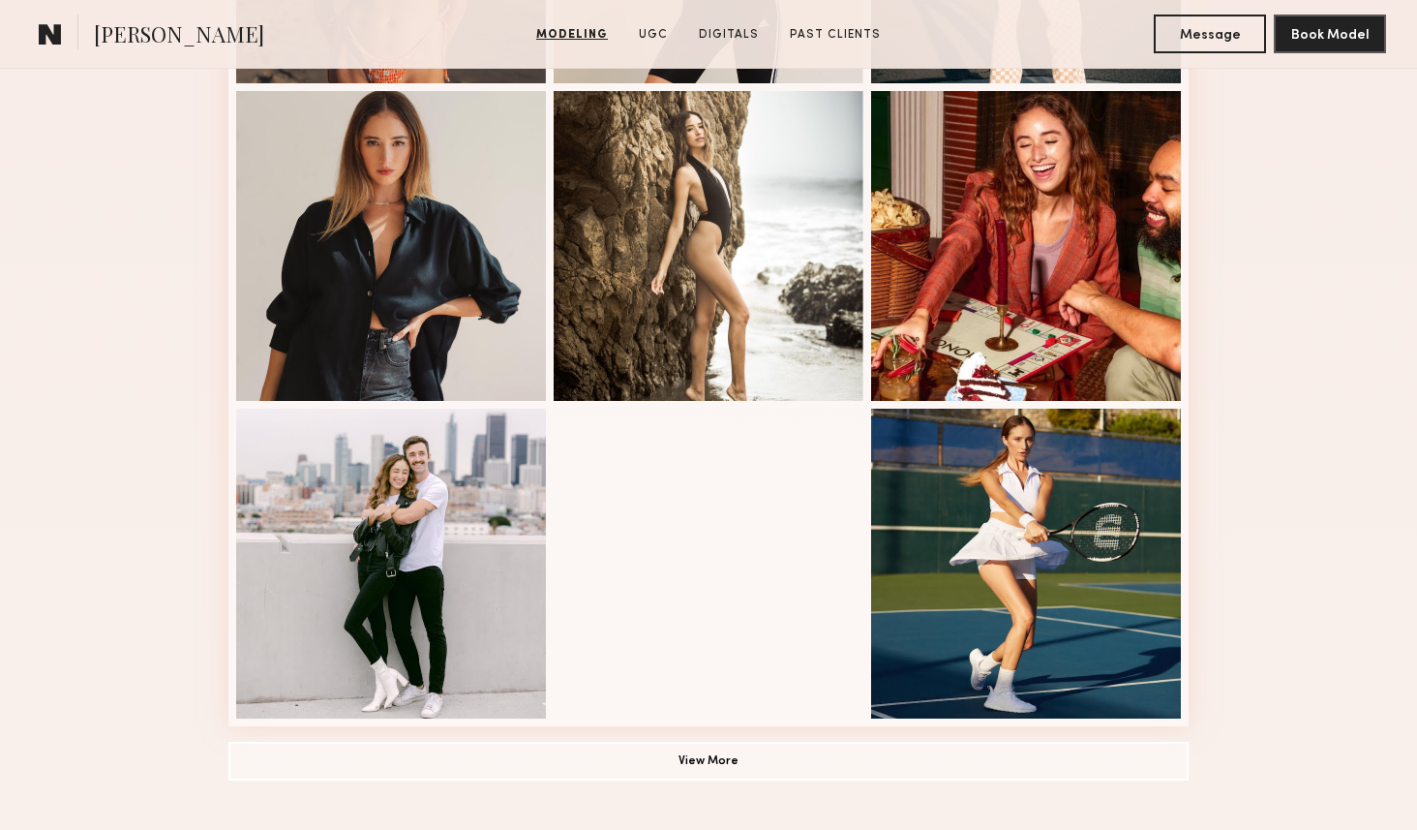
scroll to position [1229, 0]
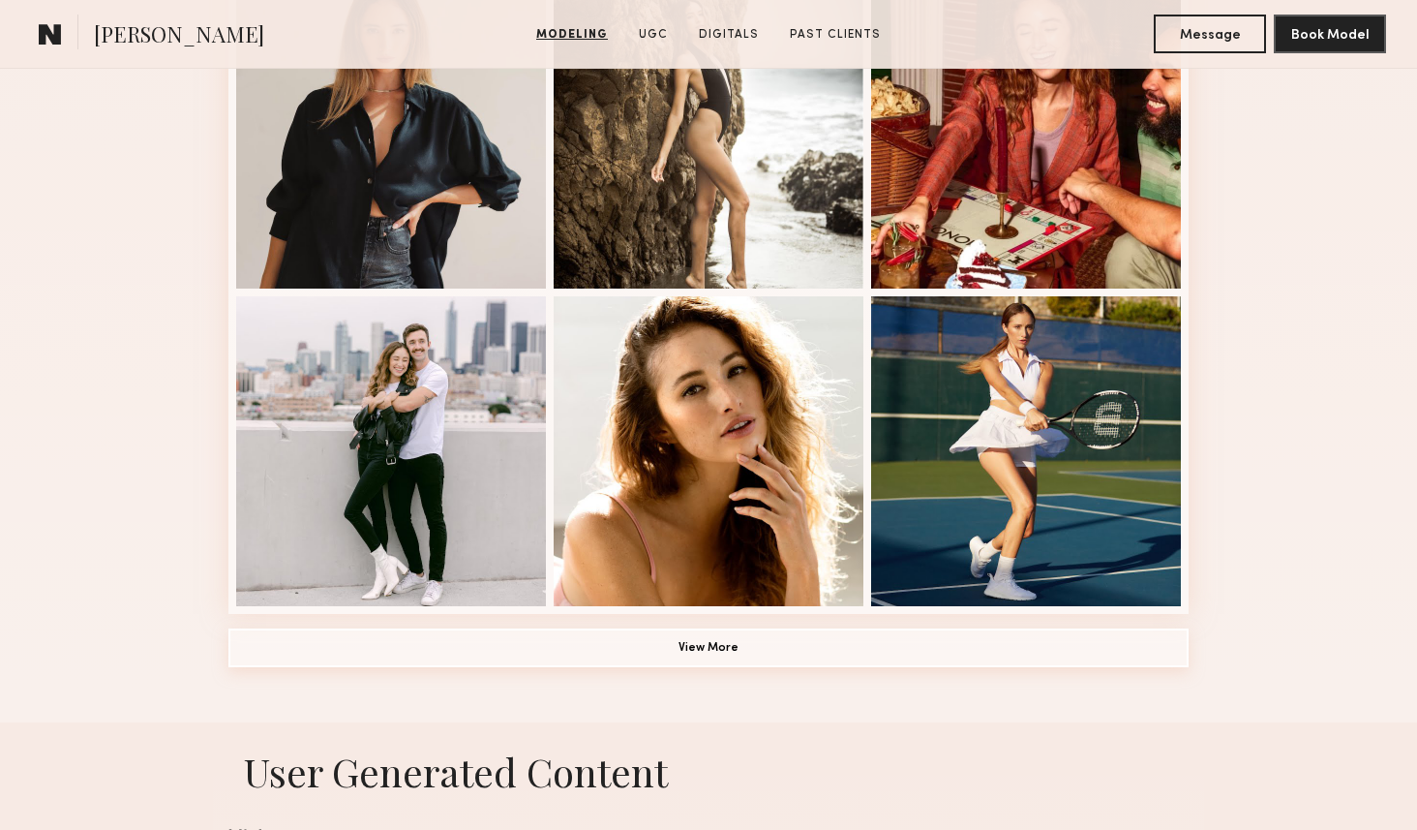
click at [705, 635] on button "View More" at bounding box center [708, 647] width 960 height 39
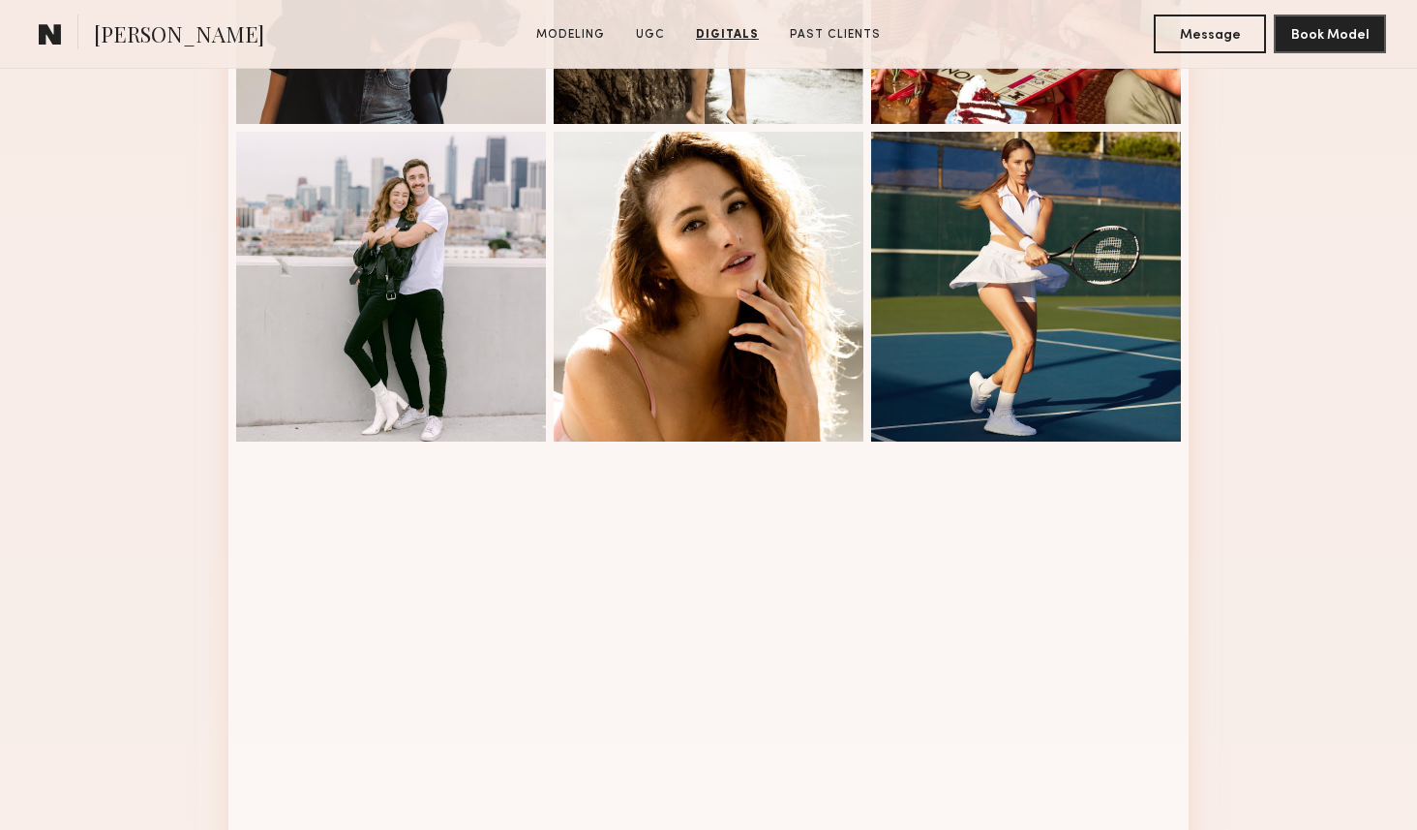
scroll to position [0, 0]
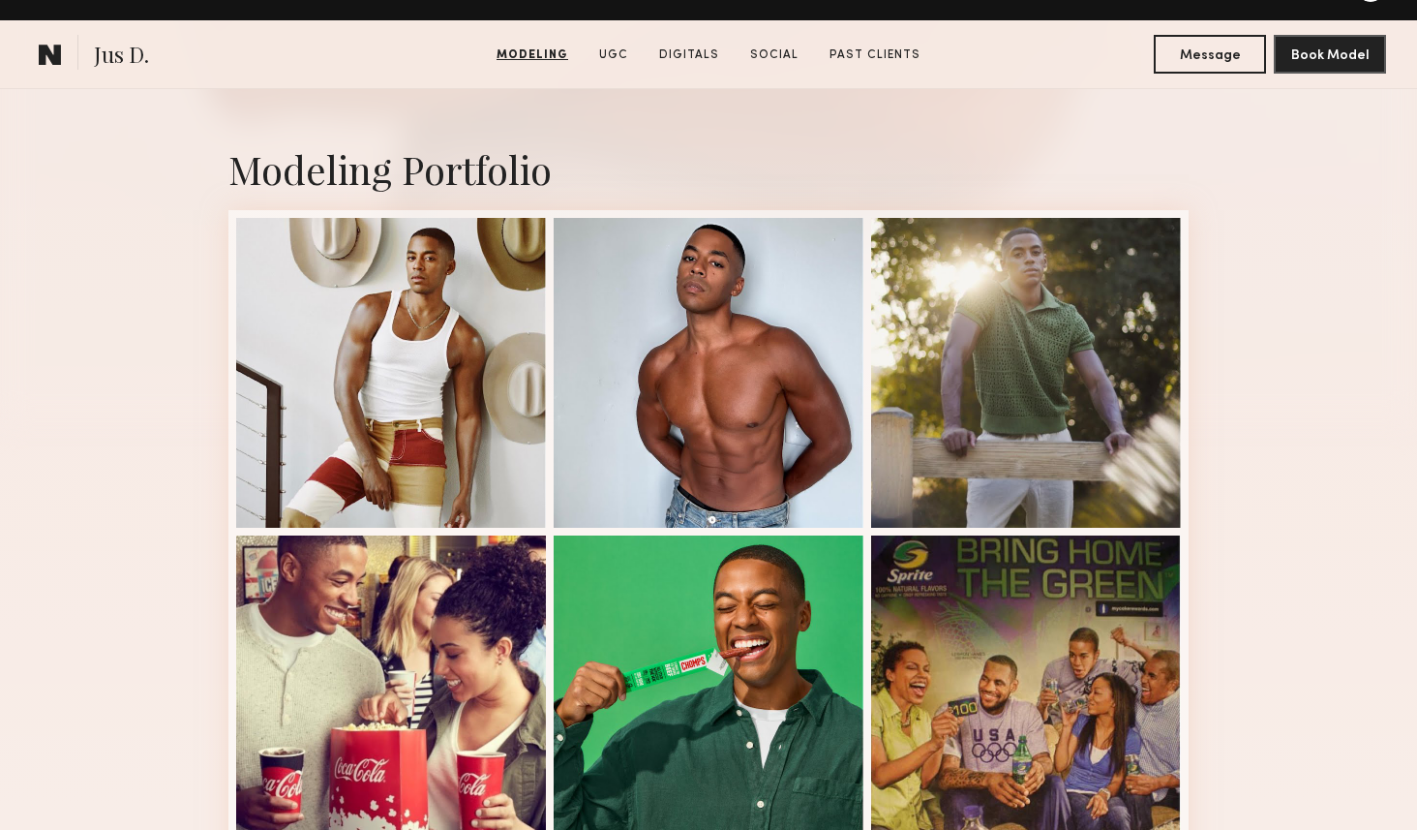
scroll to position [305, 0]
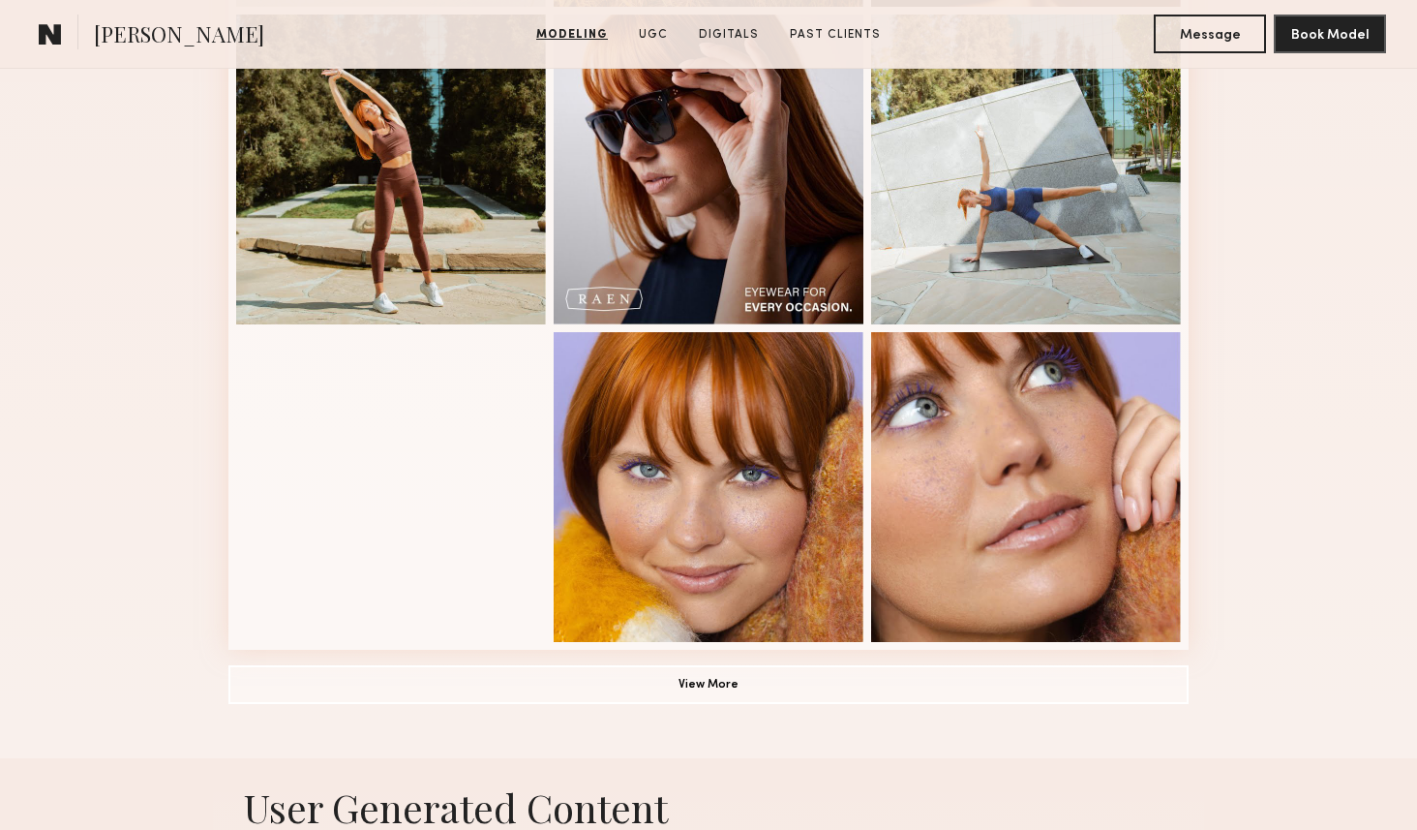
scroll to position [1269, 0]
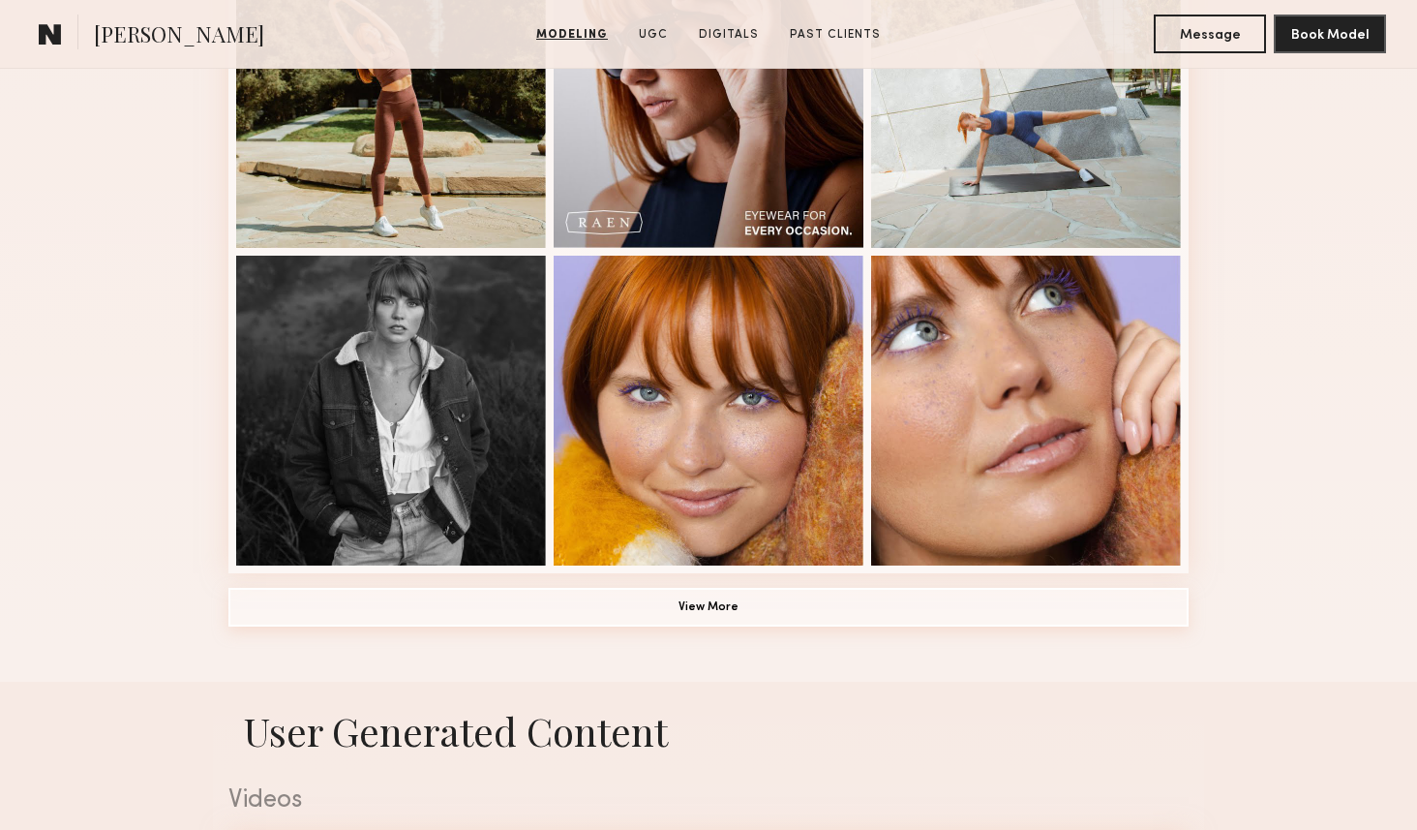
click at [740, 599] on button "View More" at bounding box center [708, 607] width 960 height 39
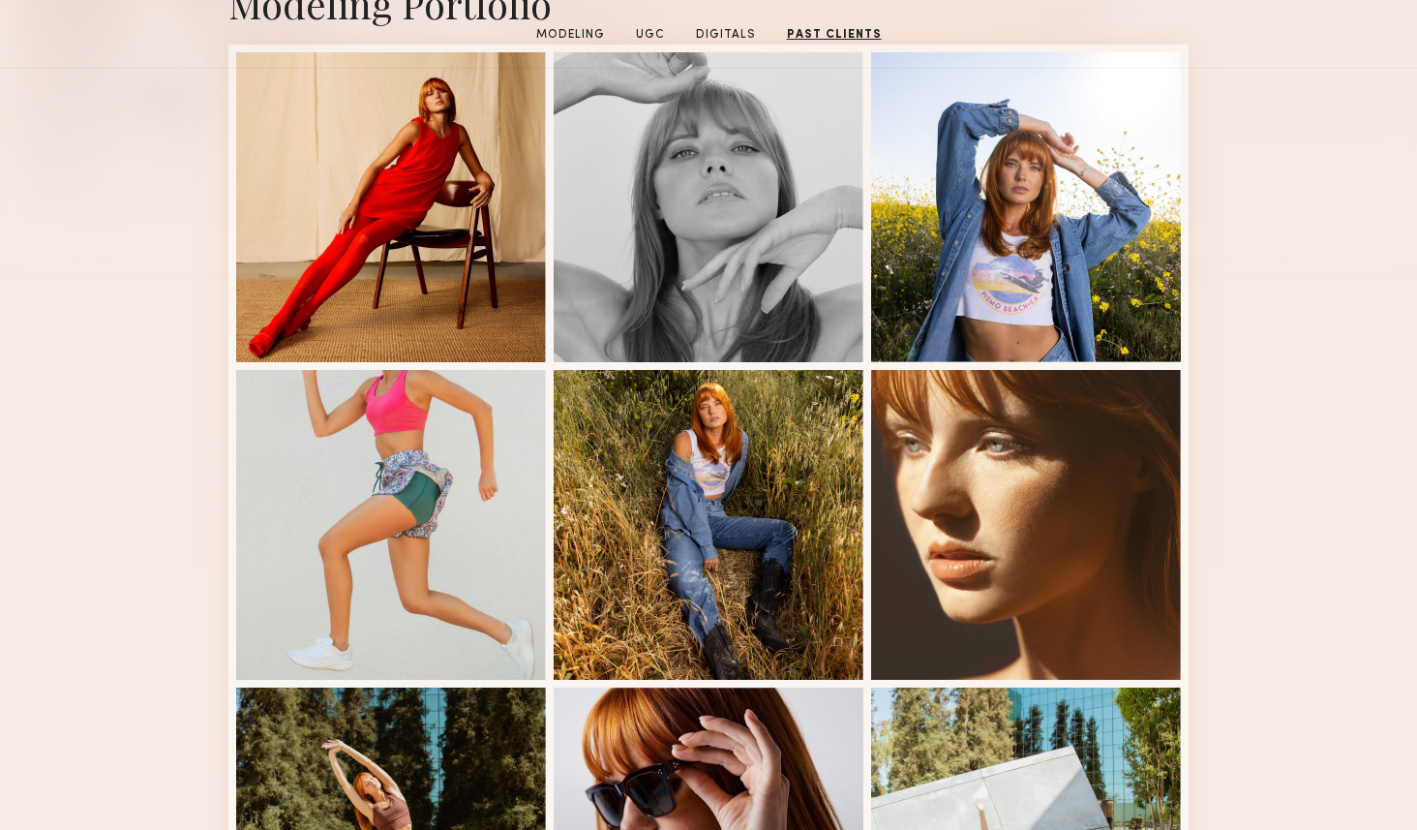
scroll to position [0, 0]
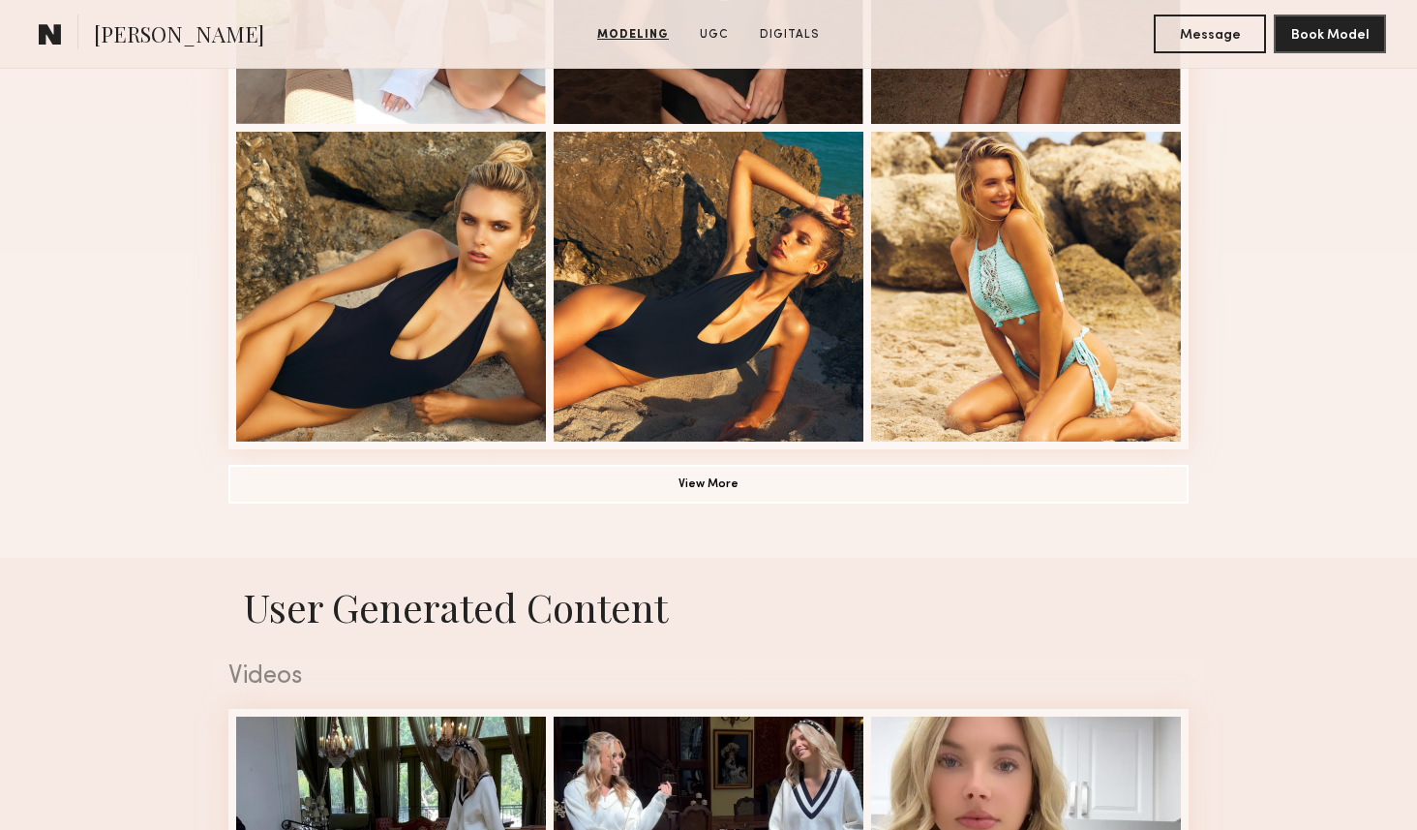
scroll to position [1531, 0]
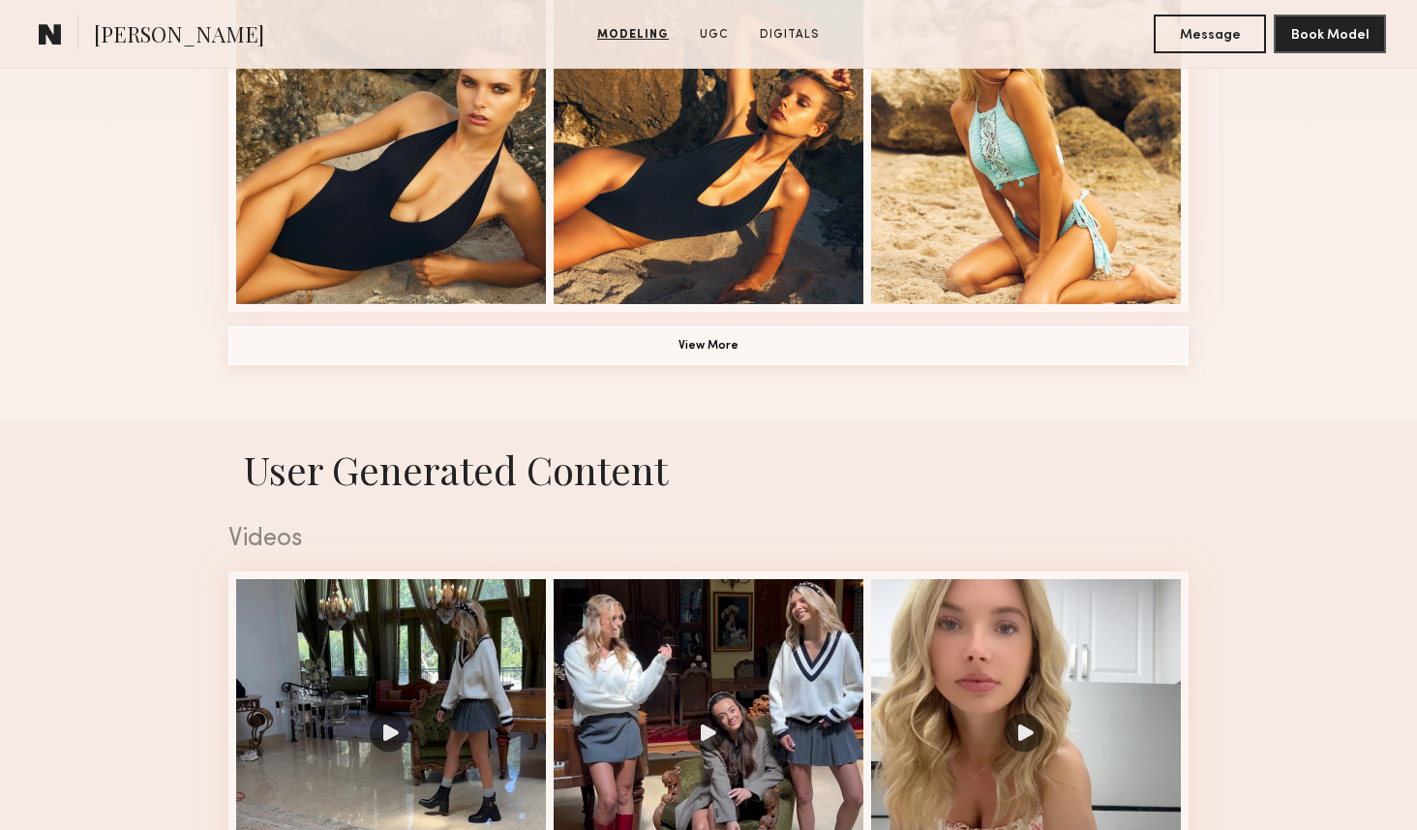
click at [690, 354] on button "View More" at bounding box center [708, 345] width 960 height 39
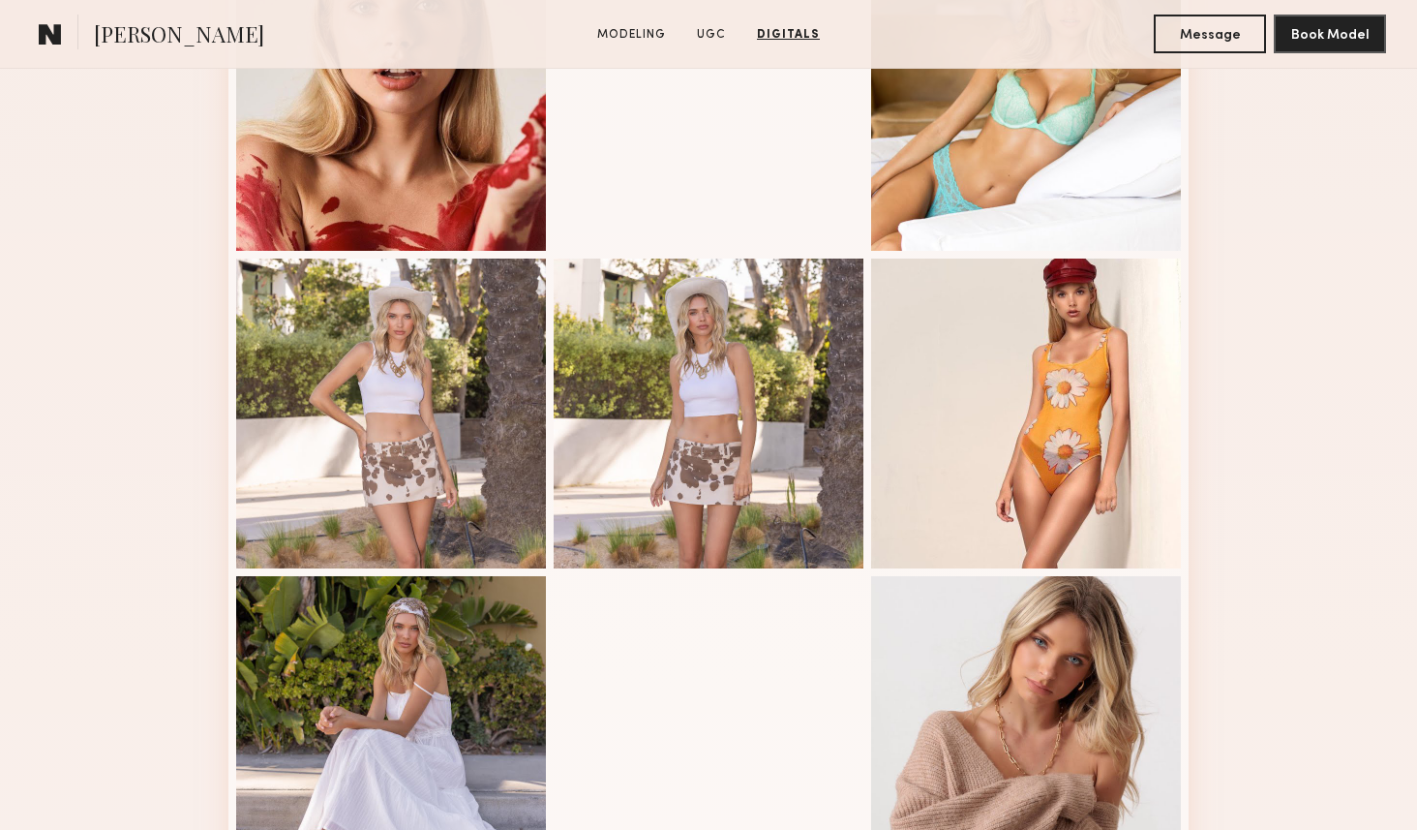
scroll to position [1636, 0]
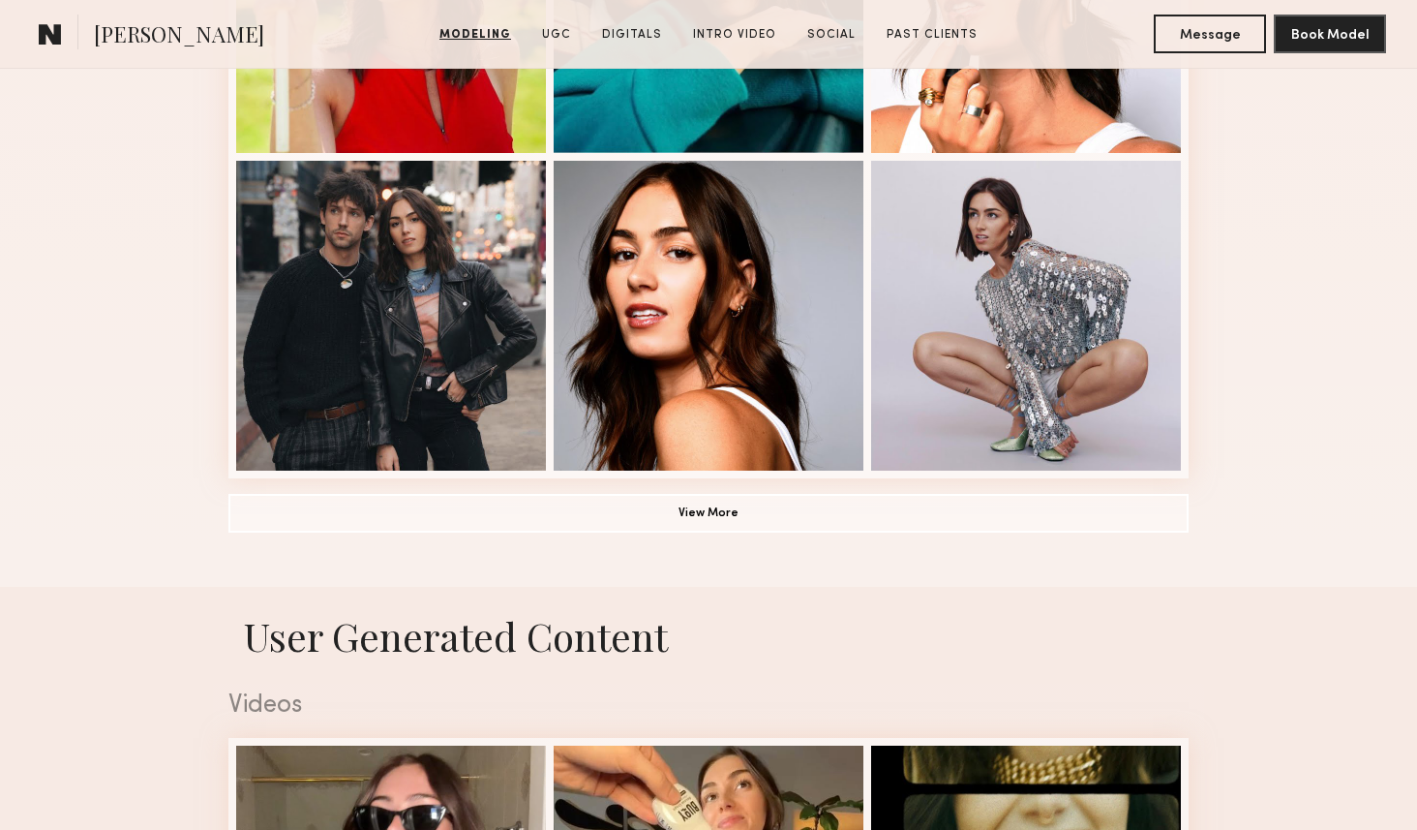
scroll to position [1380, 0]
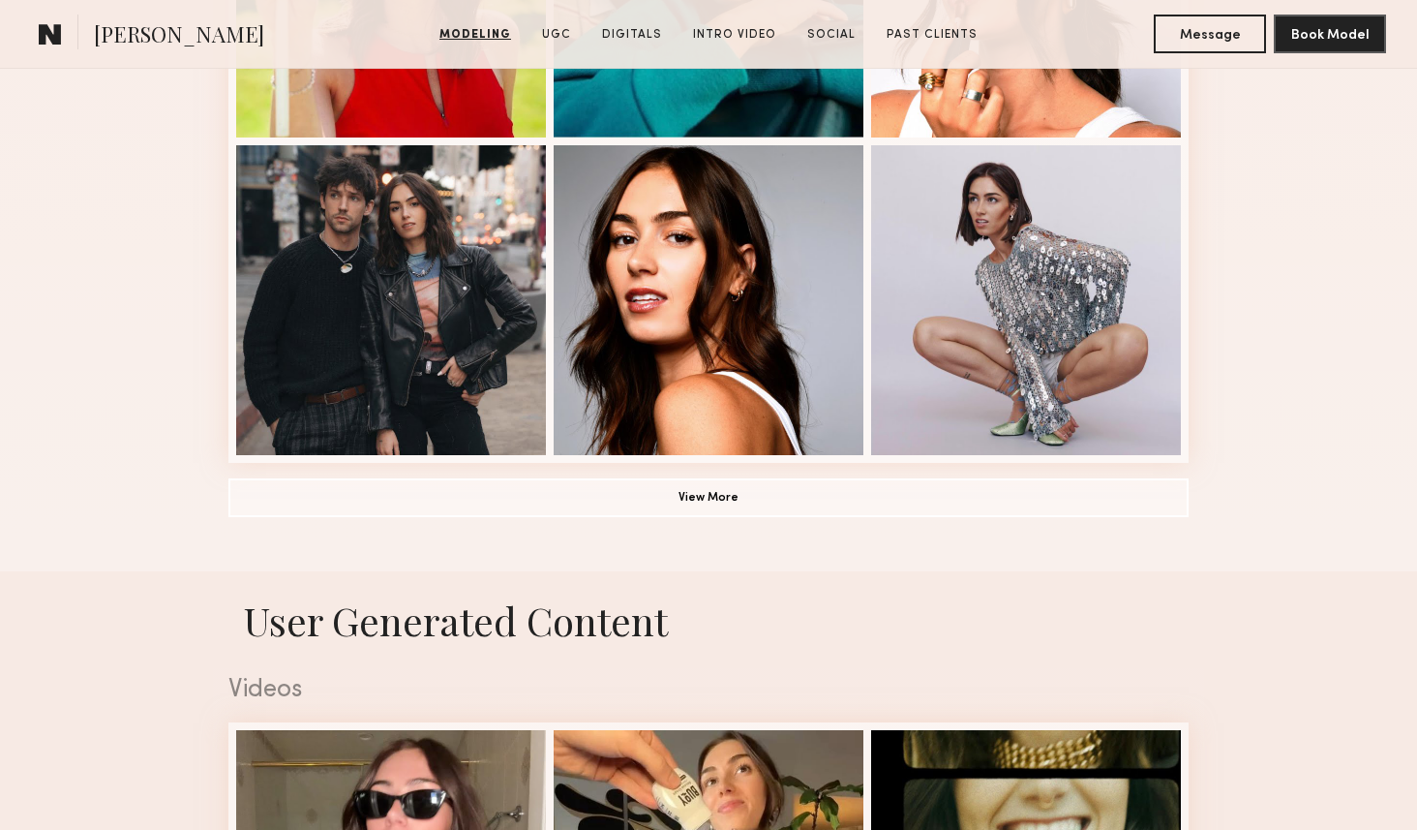
click at [713, 484] on button "View More" at bounding box center [708, 496] width 960 height 39
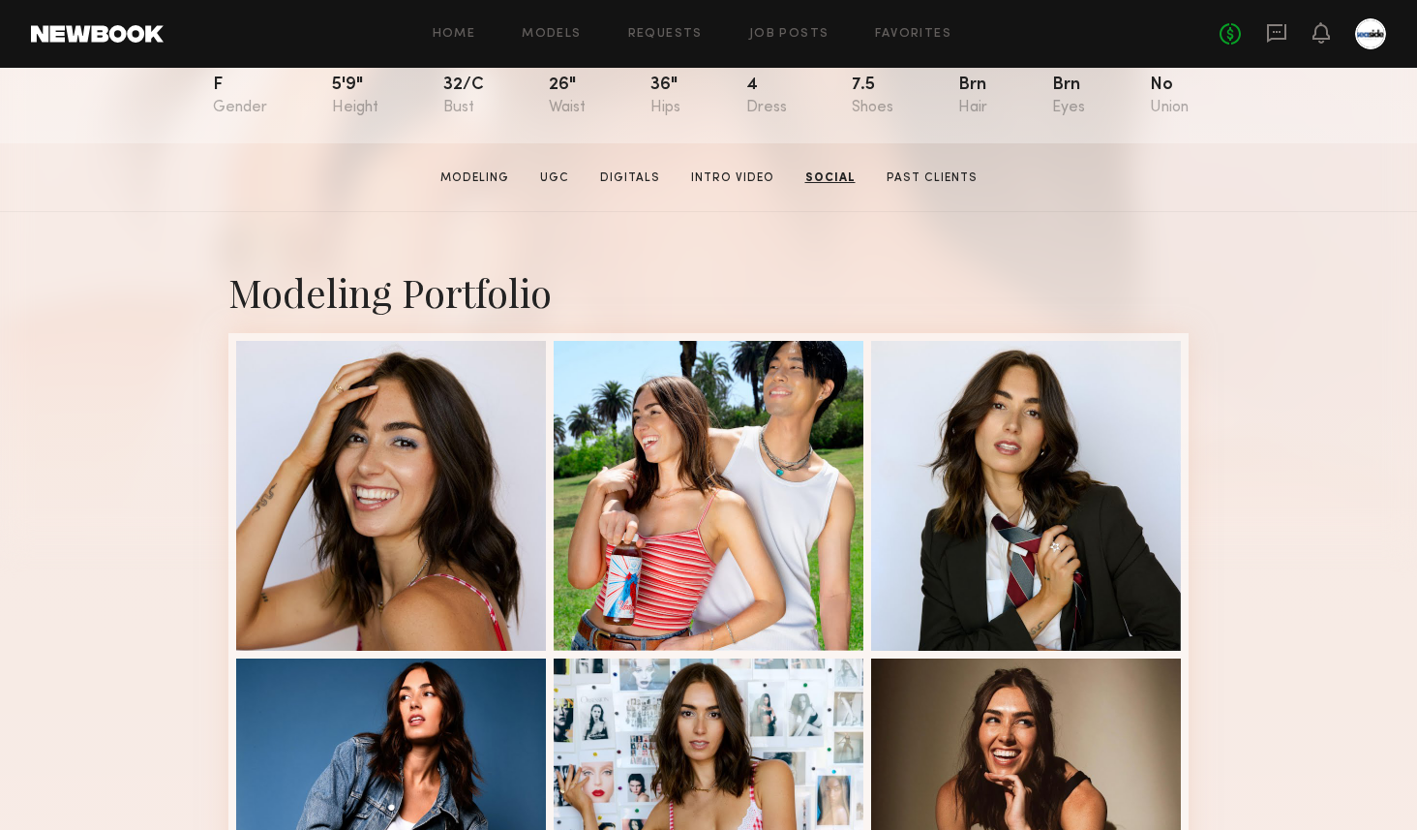
scroll to position [0, 0]
